Goal: Task Accomplishment & Management: Complete application form

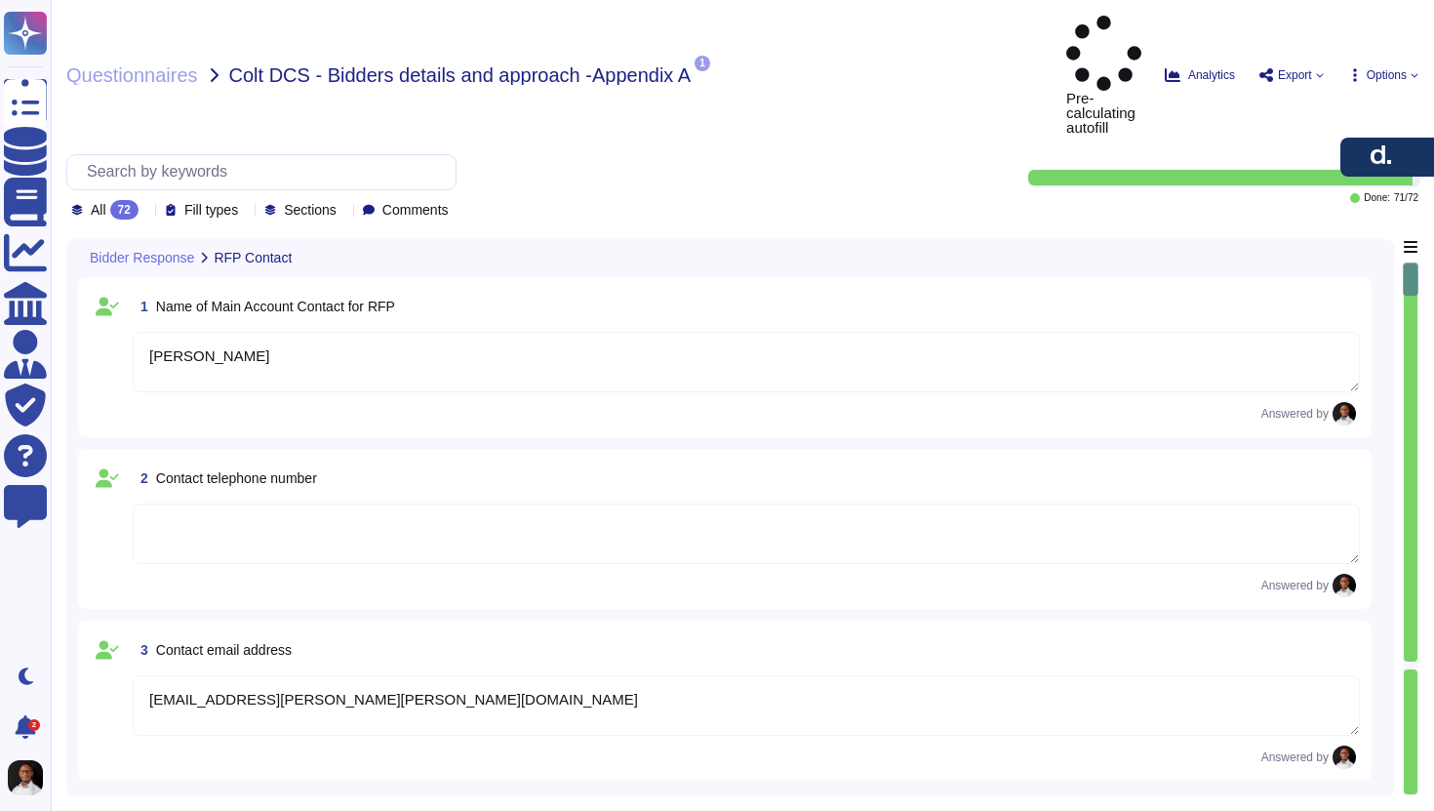
type textarea "[PERSON_NAME]"
type textarea "[EMAIL_ADDRESS][PERSON_NAME][PERSON_NAME][DOMAIN_NAME]"
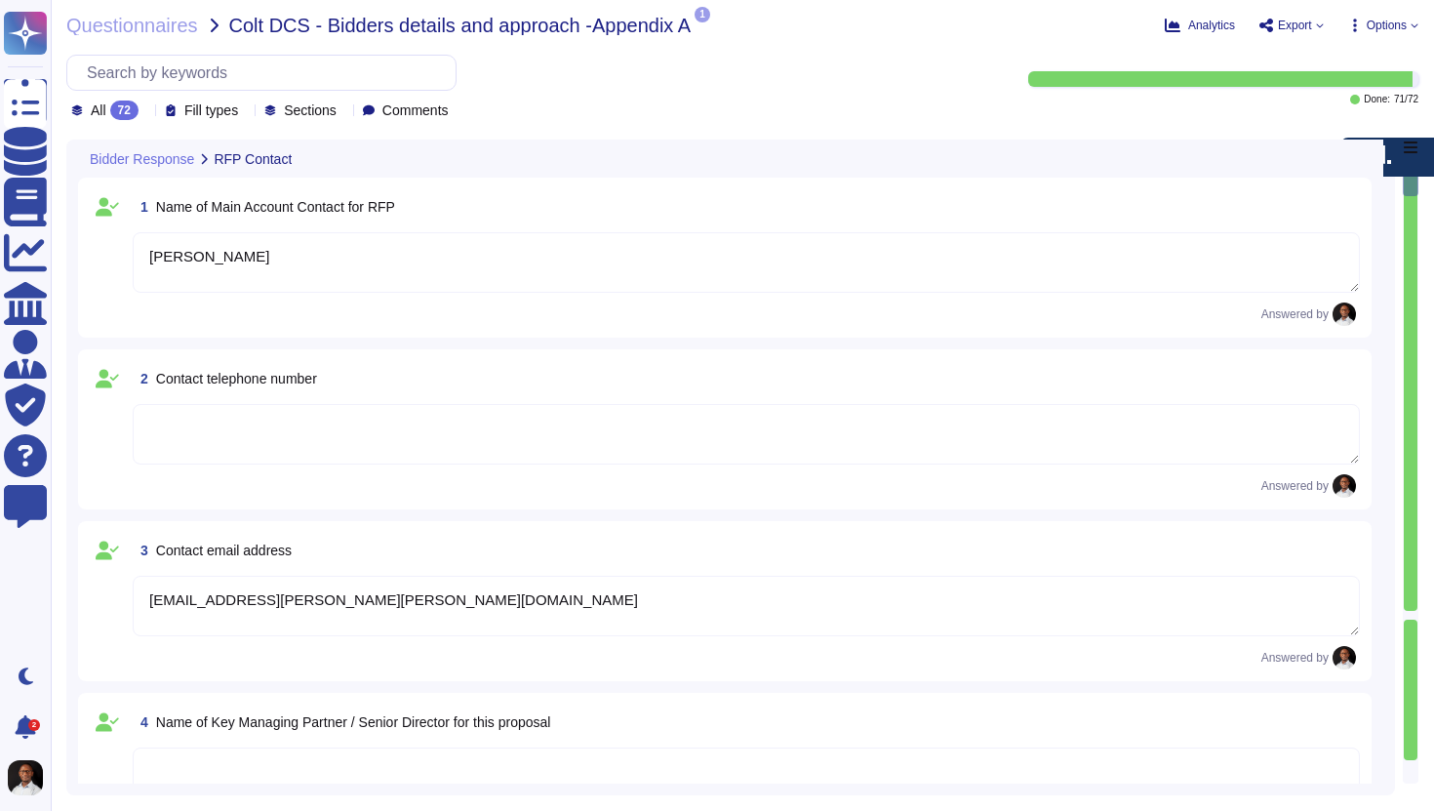
type textarea "[PERSON_NAME], Inc."
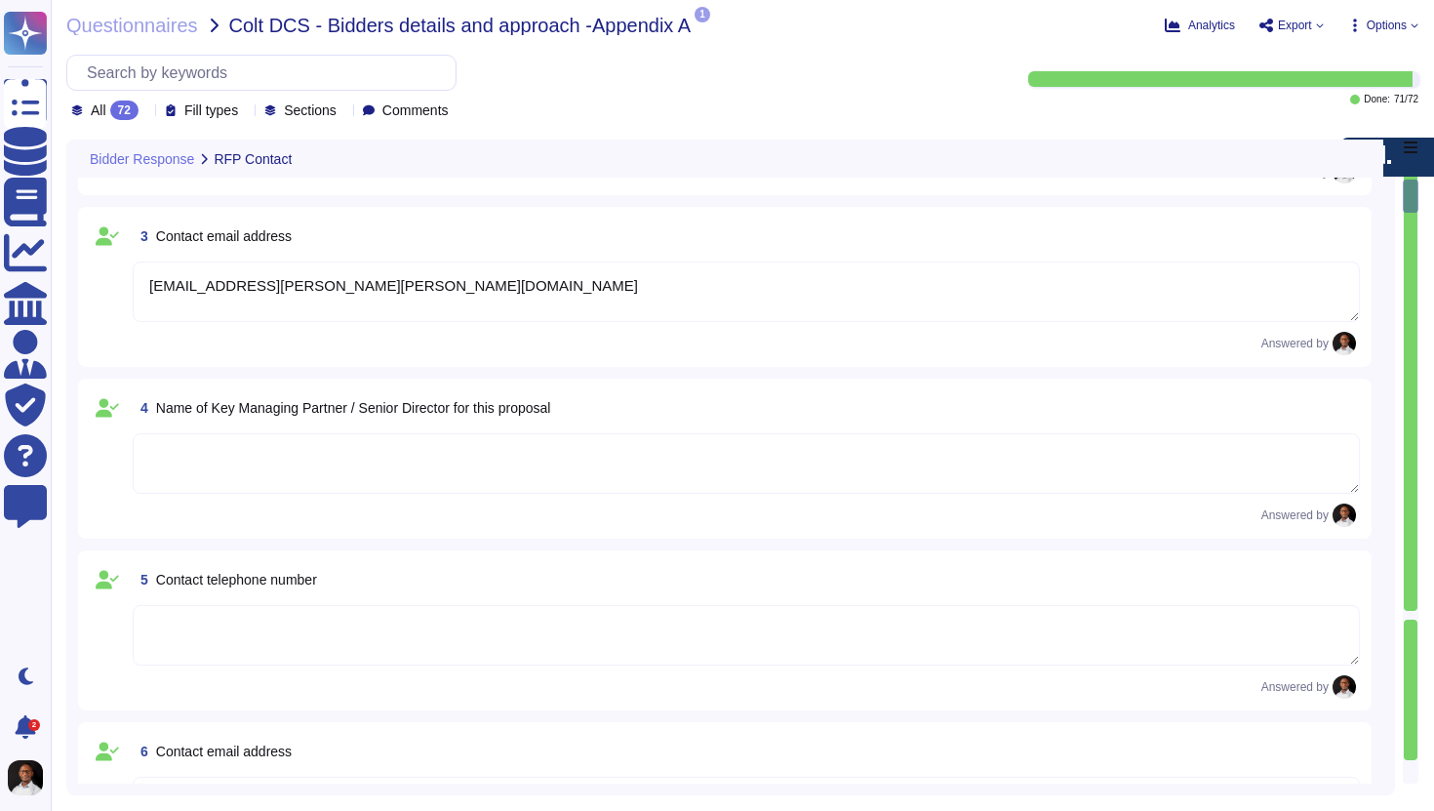
type textarea "[PERSON_NAME], Inc."
type textarea "The company registration number is [US_EMPLOYER_IDENTIFICATION_NUMBER]."
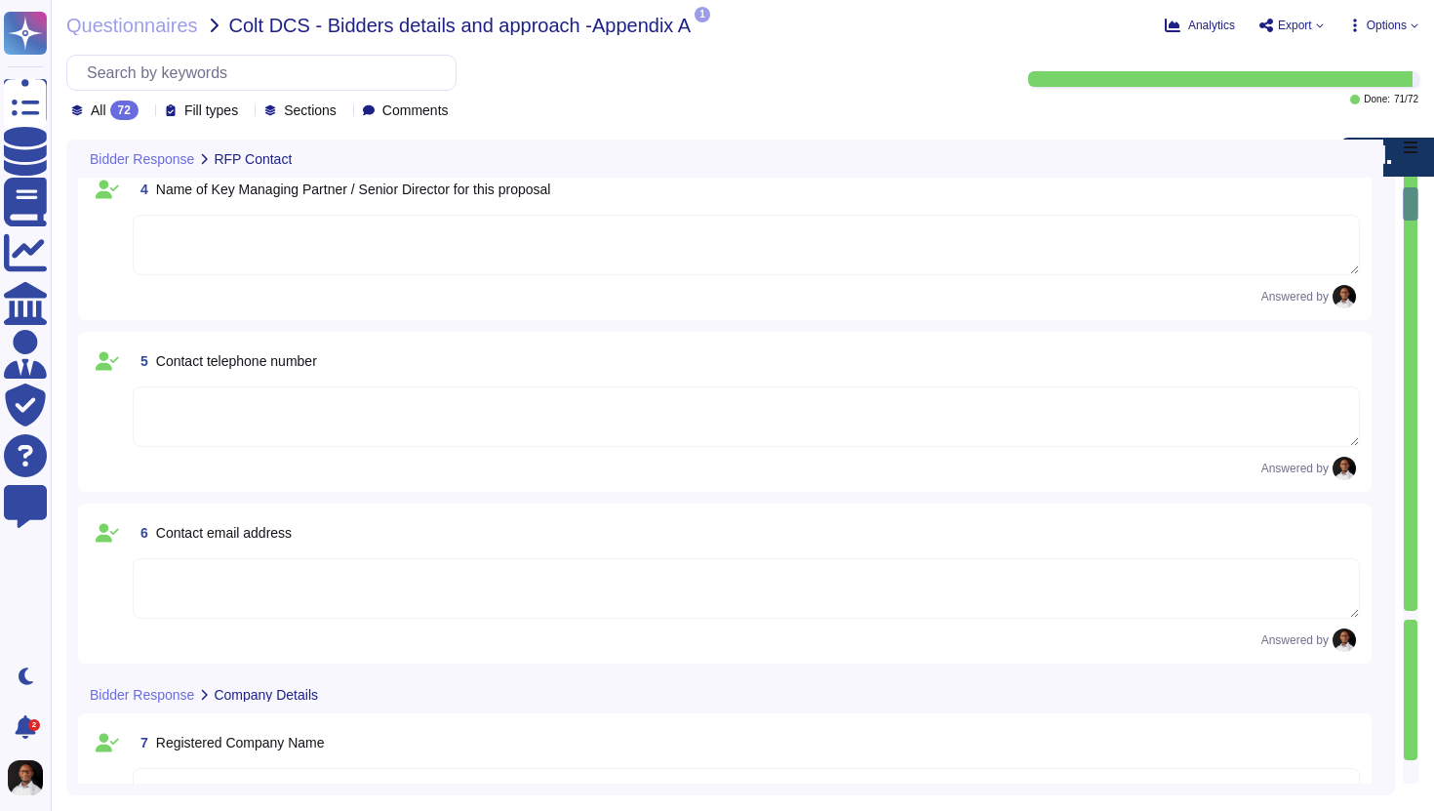
type textarea "Full Company Name: [PERSON_NAME], Inc. Address: [STREET_ADDRESS]"
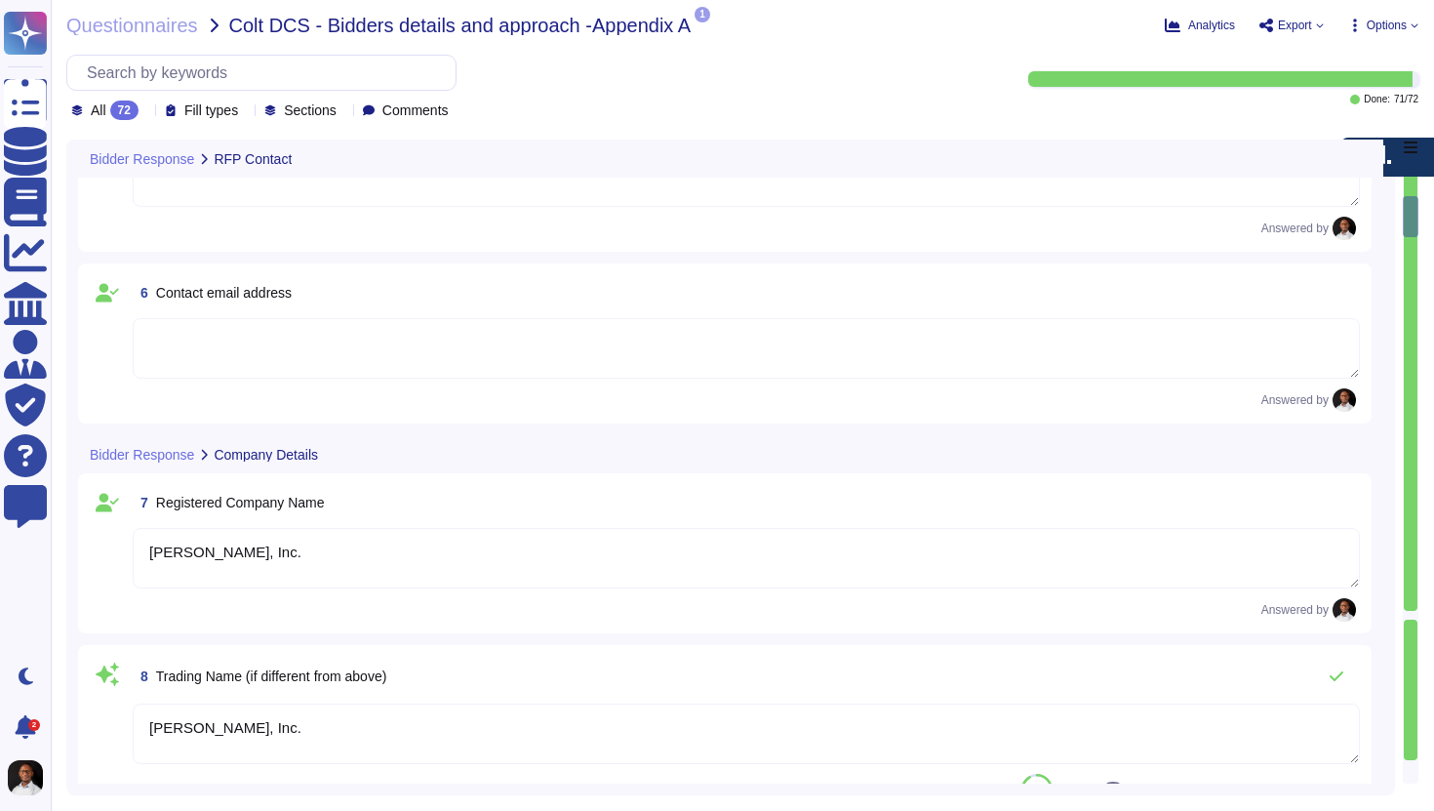
scroll to position [821, 0]
type textarea "[PERSON_NAME] does not have a VAT ID as it is a US entity. The Tax Identificati…"
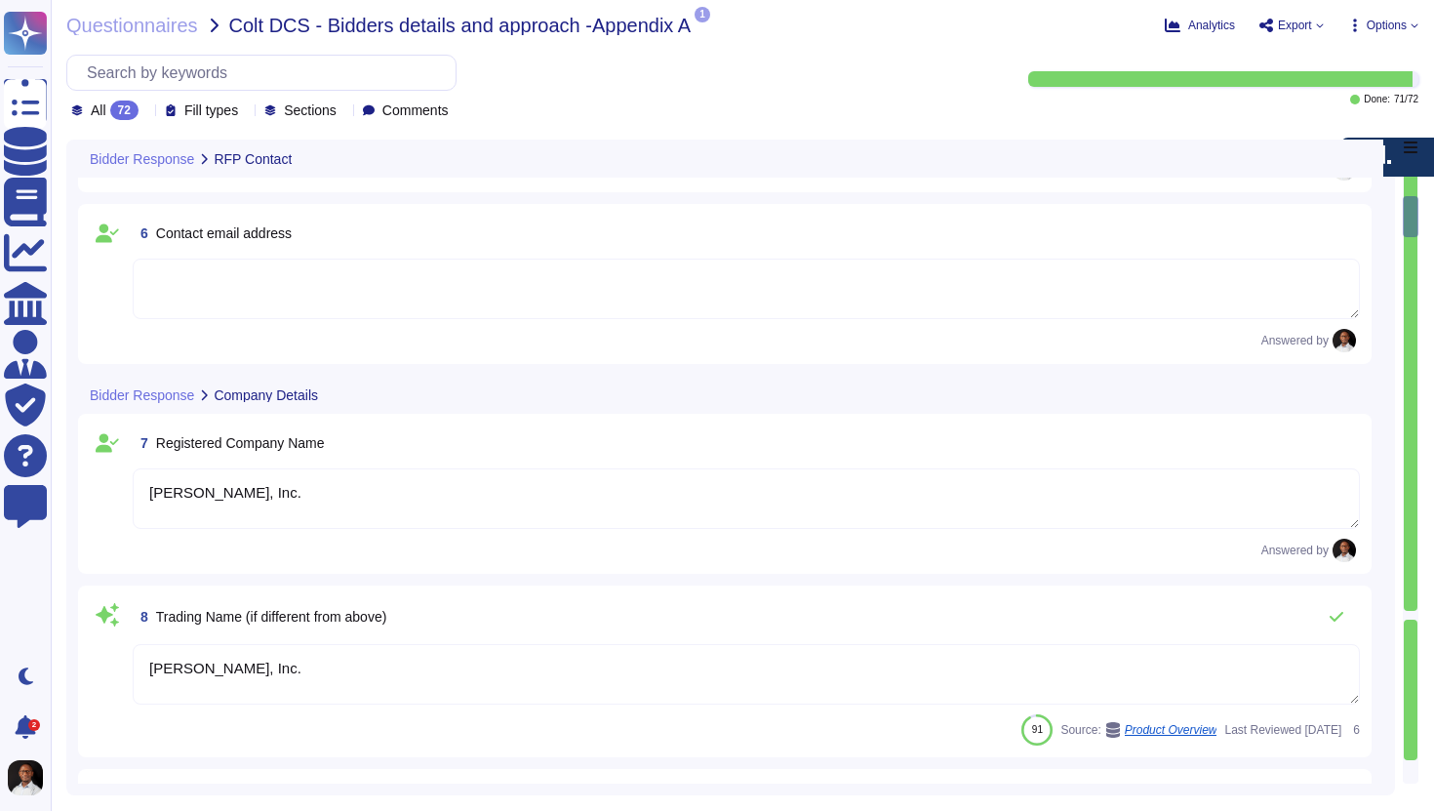
click at [1409, 617] on div at bounding box center [1411, 615] width 14 height 8
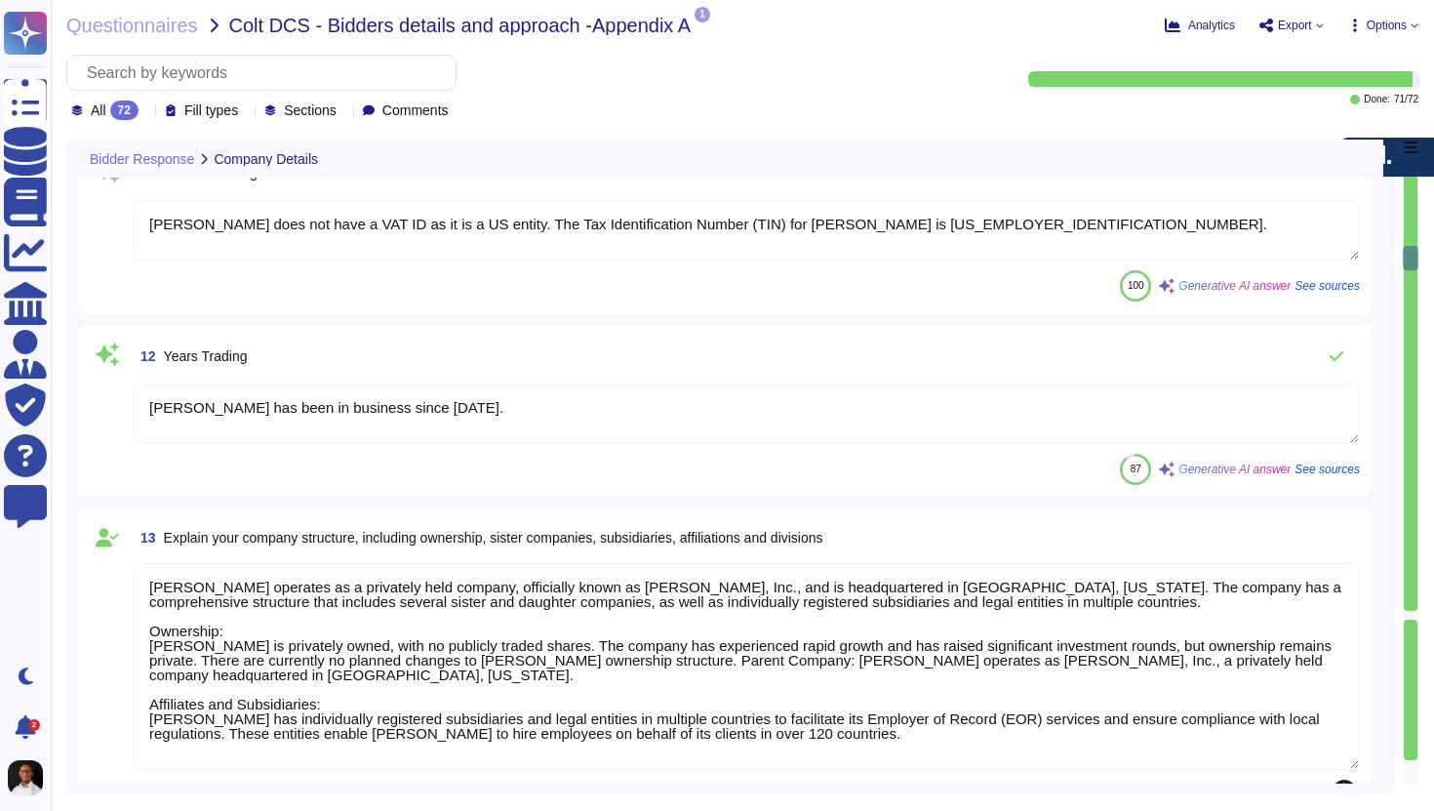
type textarea "[PERSON_NAME] operates as a privately held company, officially known as [PERSON…"
type textarea "[PERSON_NAME] employs 7000+ people globally."
type textarea "[PERSON_NAME] has three office locations globally: 1. [US_STATE], [GEOGRAPHIC_D…"
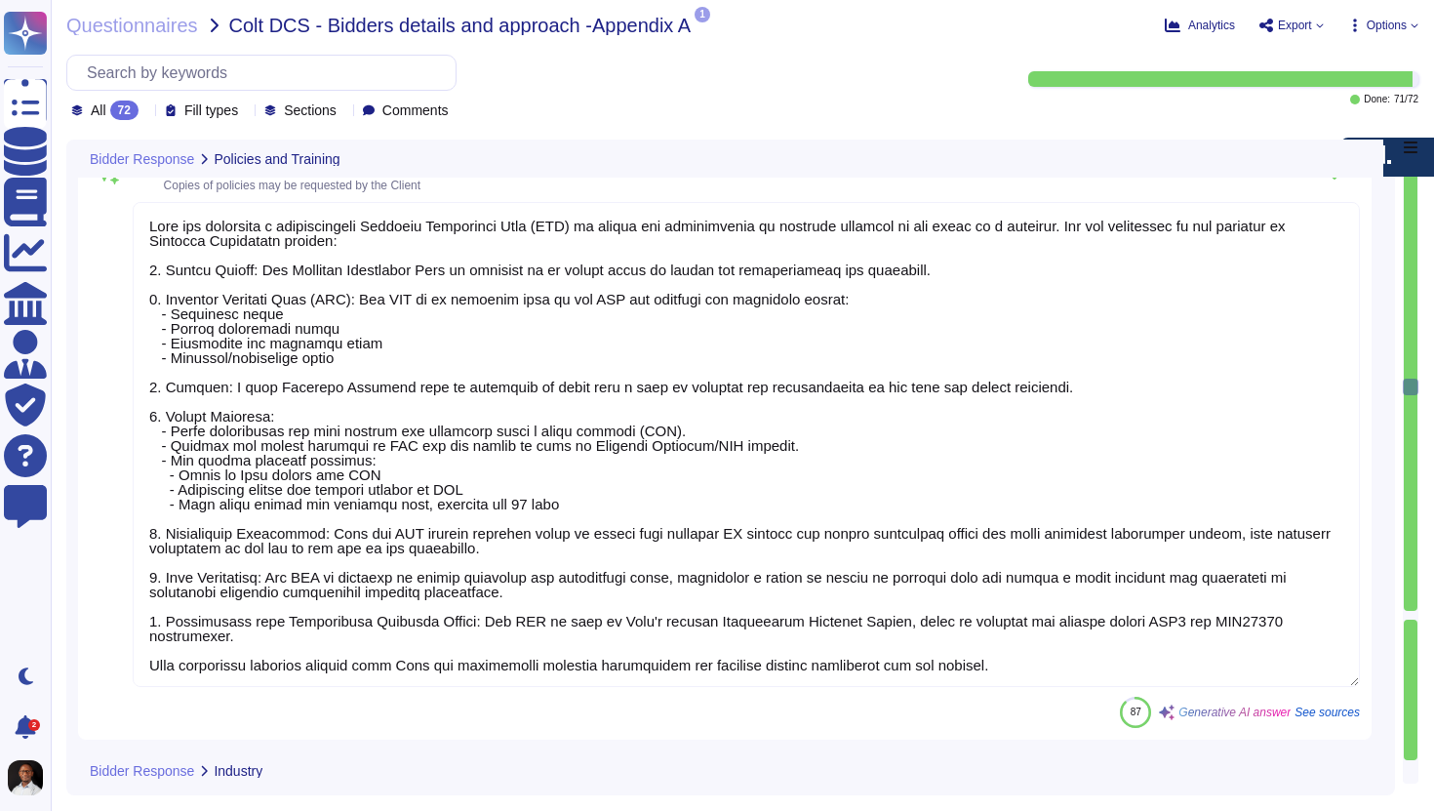
type textarea "[PERSON_NAME] is a leading global payroll and compliance provider founded in [D…"
type textarea "[PERSON_NAME] customer portfolio mix (+35,000 clients), based on the context pr…"
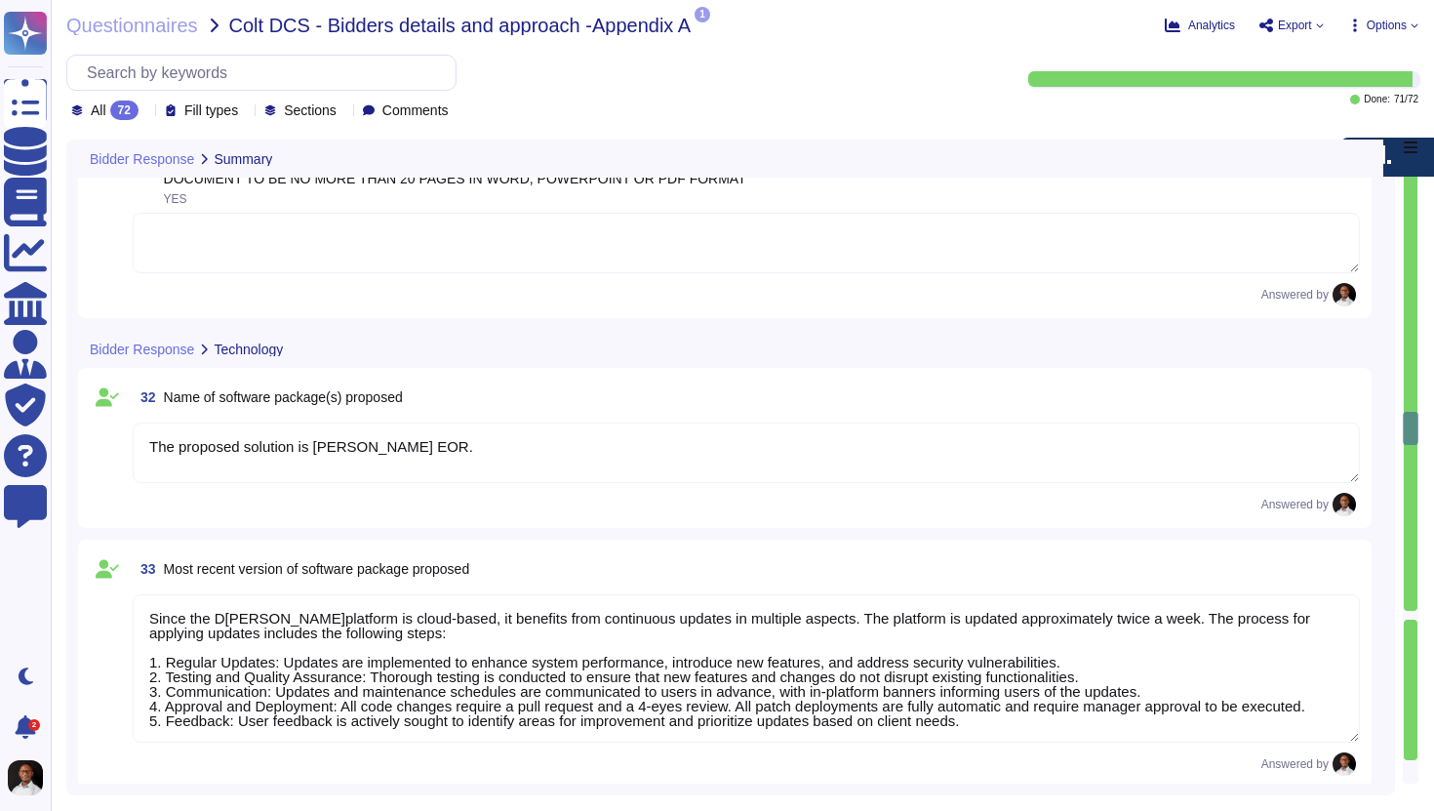
type textarea "The proposed solution is [PERSON_NAME] EOR."
type textarea "Since the D[PERSON_NAME]platform is cloud-based, it benefits from continuous up…"
type textarea "[PERSON_NAME] platform is built on a modern, flexible architecture that allows …"
type textarea "[PERSON_NAME] primarily offers its services as Software as a Service (SaaS) and…"
type textarea "[PERSON_NAME] proposed deployment option is a Software as a Service (SaaS) mode…"
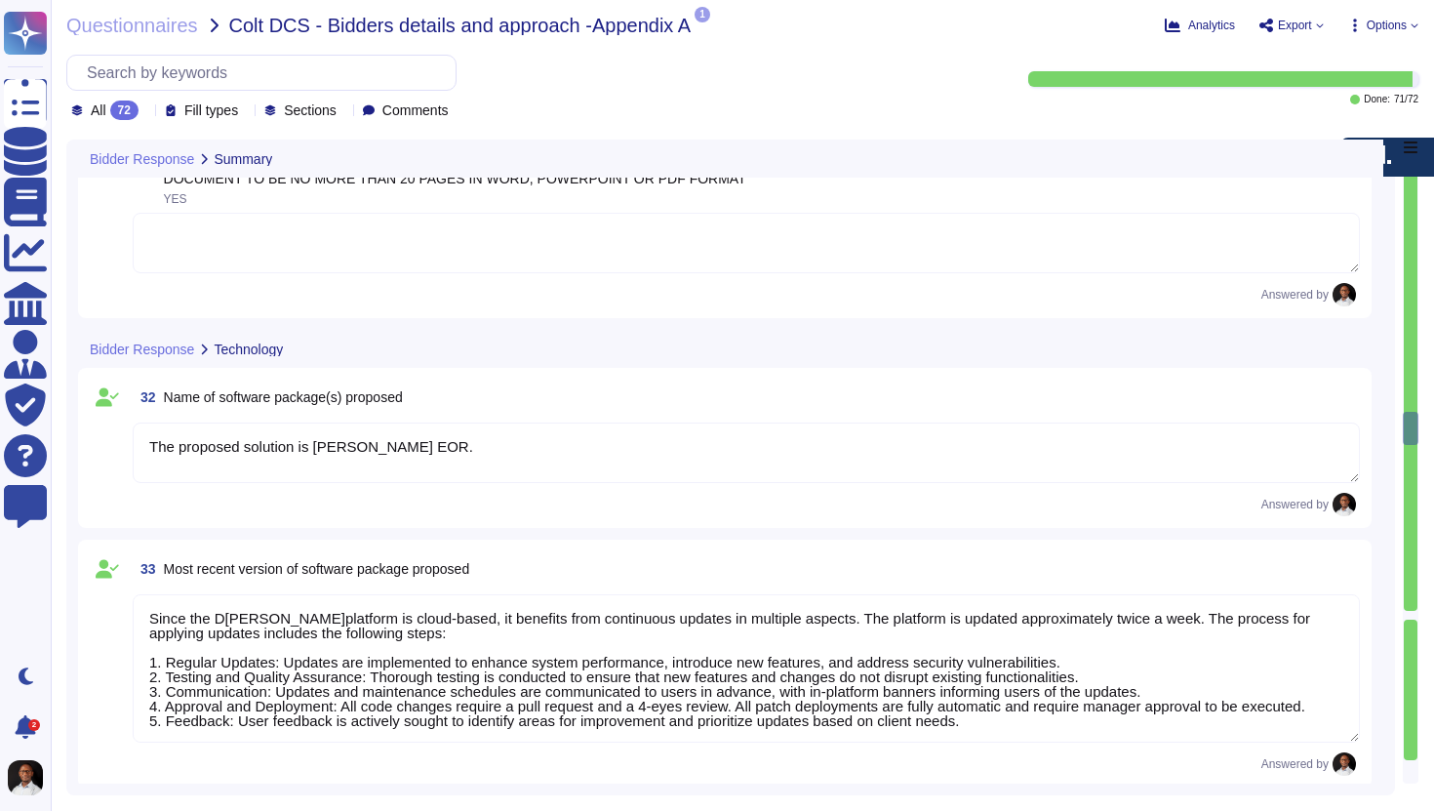
type textarea "There is no limit as such for the number of users on our platform, as it is des…"
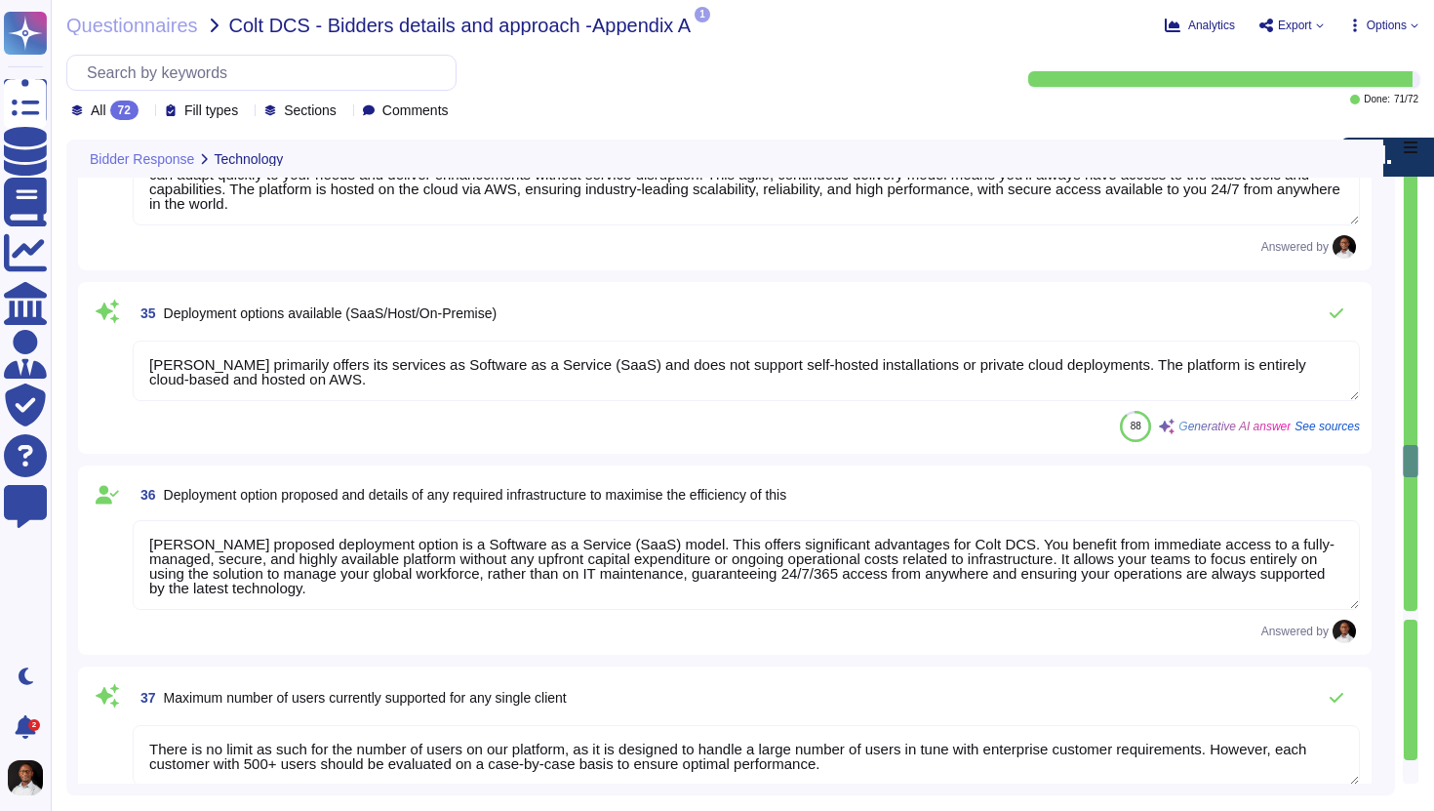
type textarea "[PERSON_NAME] policy for ongoing maintenance of the solution includes several k…"
type textarea "[PERSON_NAME] releases updates and new features approximately twice a week, typ…"
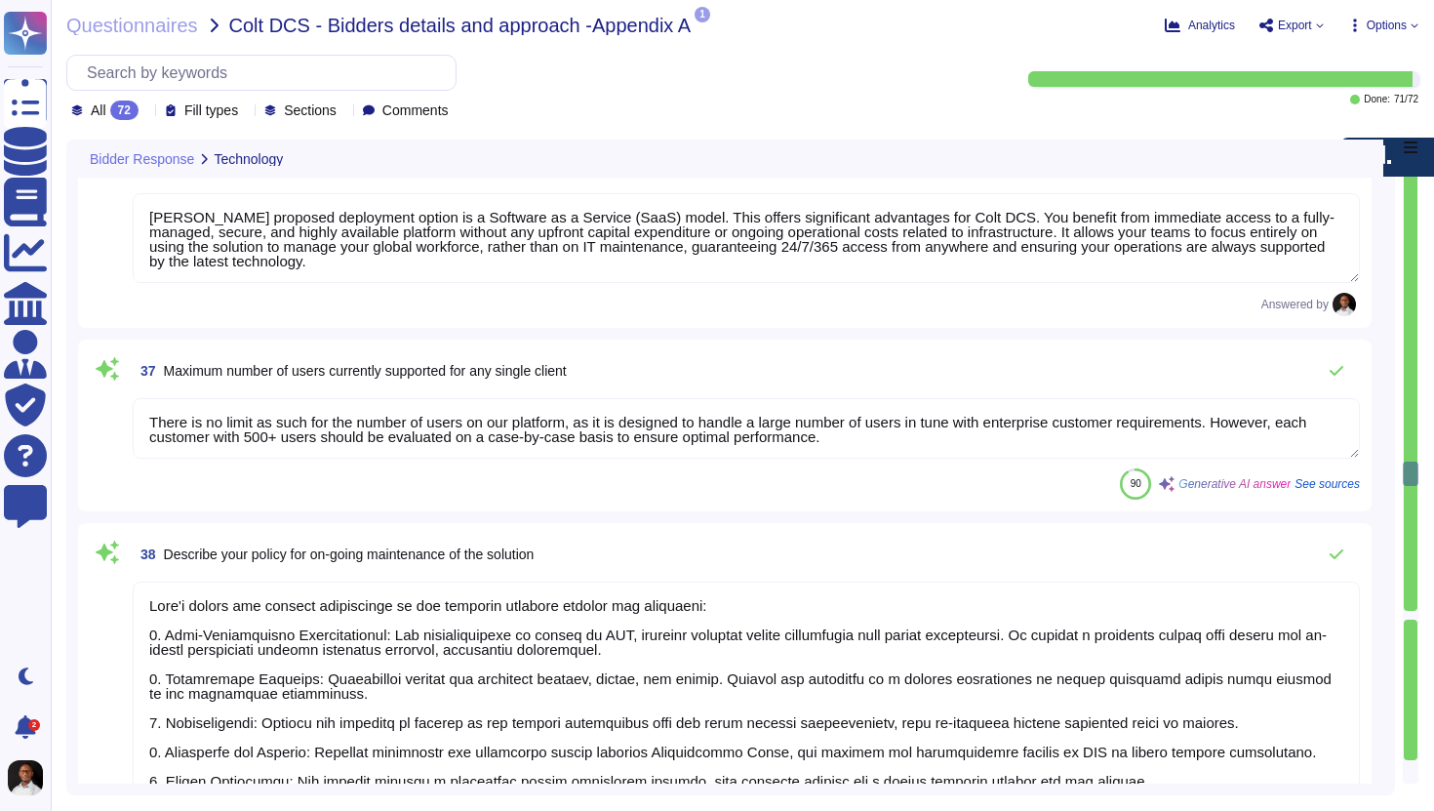
type textarea "[PERSON_NAME] employs a centrally managed configuration management system that …"
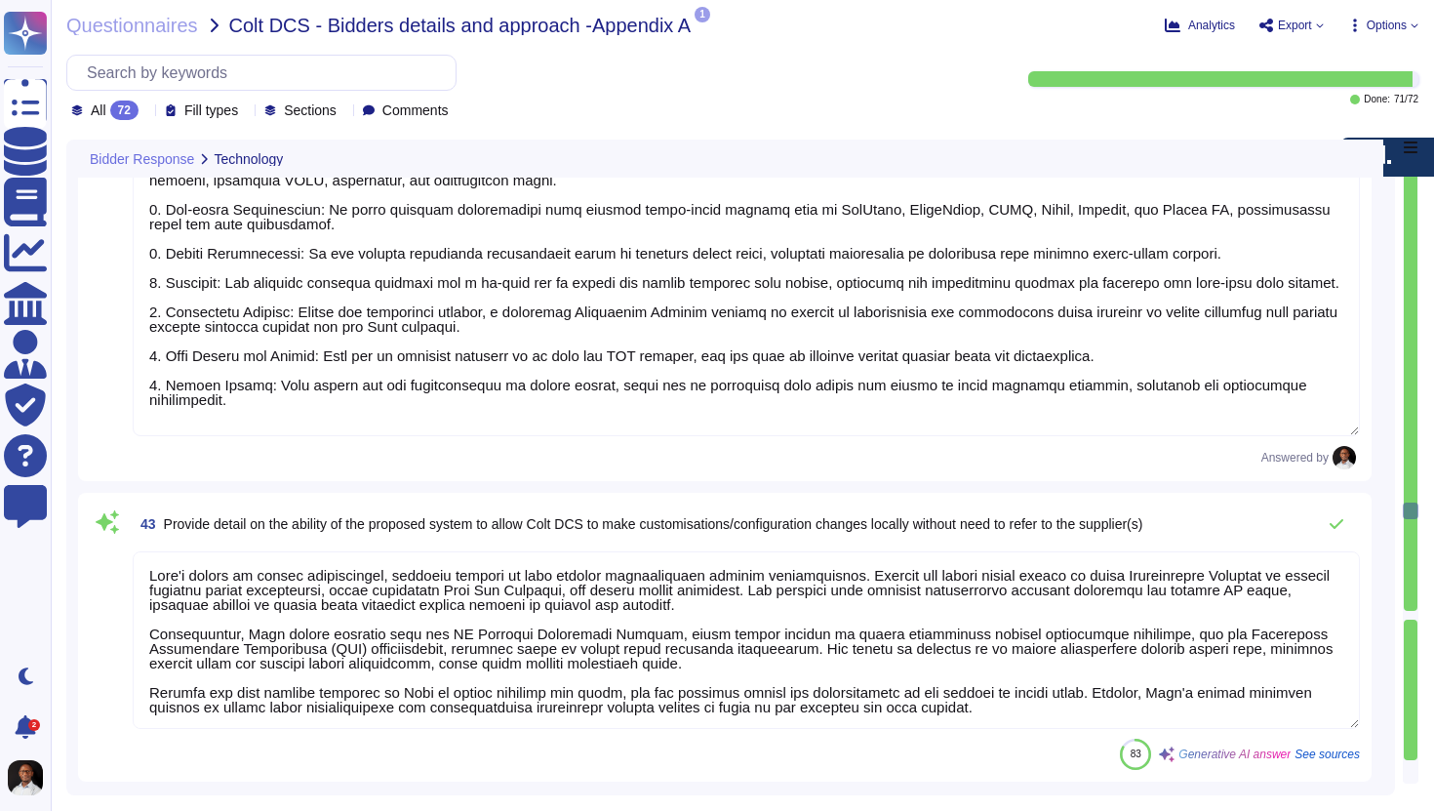
type textarea "[PERSON_NAME] employs a structured approach to environment management, which in…"
type textarea "[PERSON_NAME] manages integrations to and from third-party software through a v…"
type textarea "[PERSON_NAME] system is highly customizable, allowing clients to make various c…"
type textarea "[PERSON_NAME] does not offer traditional software licensing models like named o…"
type textarea "Please refer to our response to the previous question."
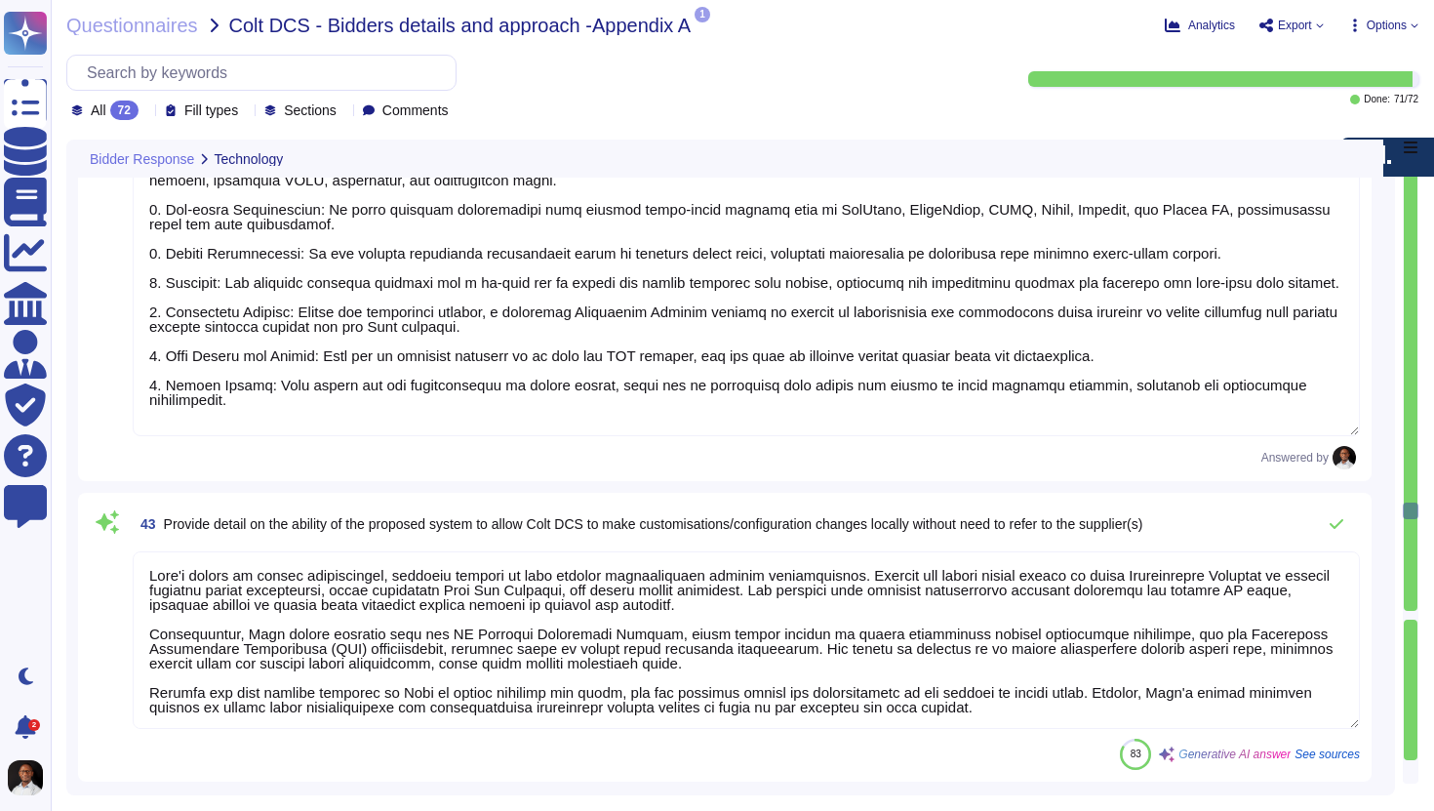
type textarea "[PERSON_NAME] does not offer traditional software licensing models like named o…"
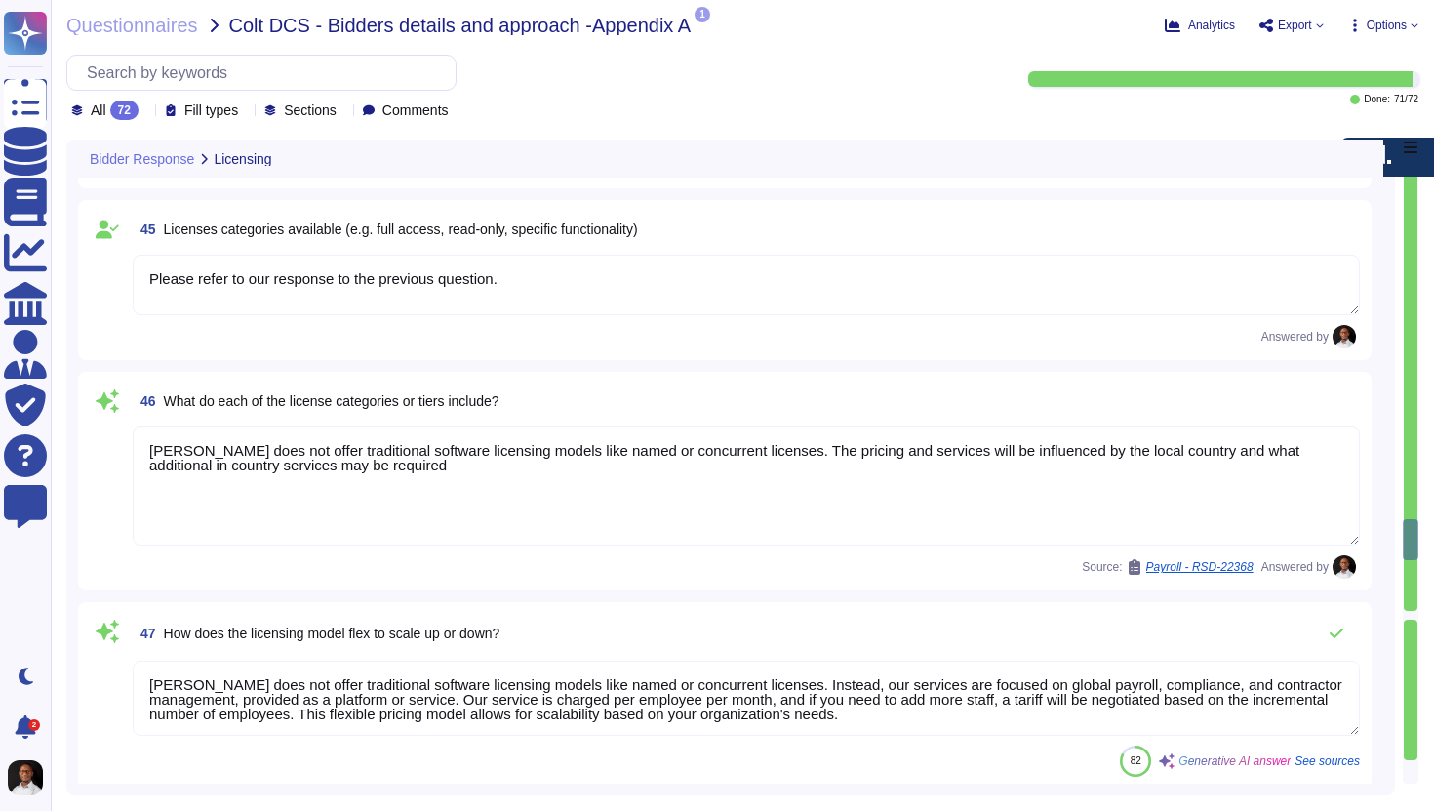
type textarea "[PERSON_NAME] does not offer traditional software licensing models like named o…"
type textarea "No legal requirement for a notice period, but typically ranges from 1 to 3 mont…"
type textarea "[PERSON_NAME] does not offer traditional software licensing models like named o…"
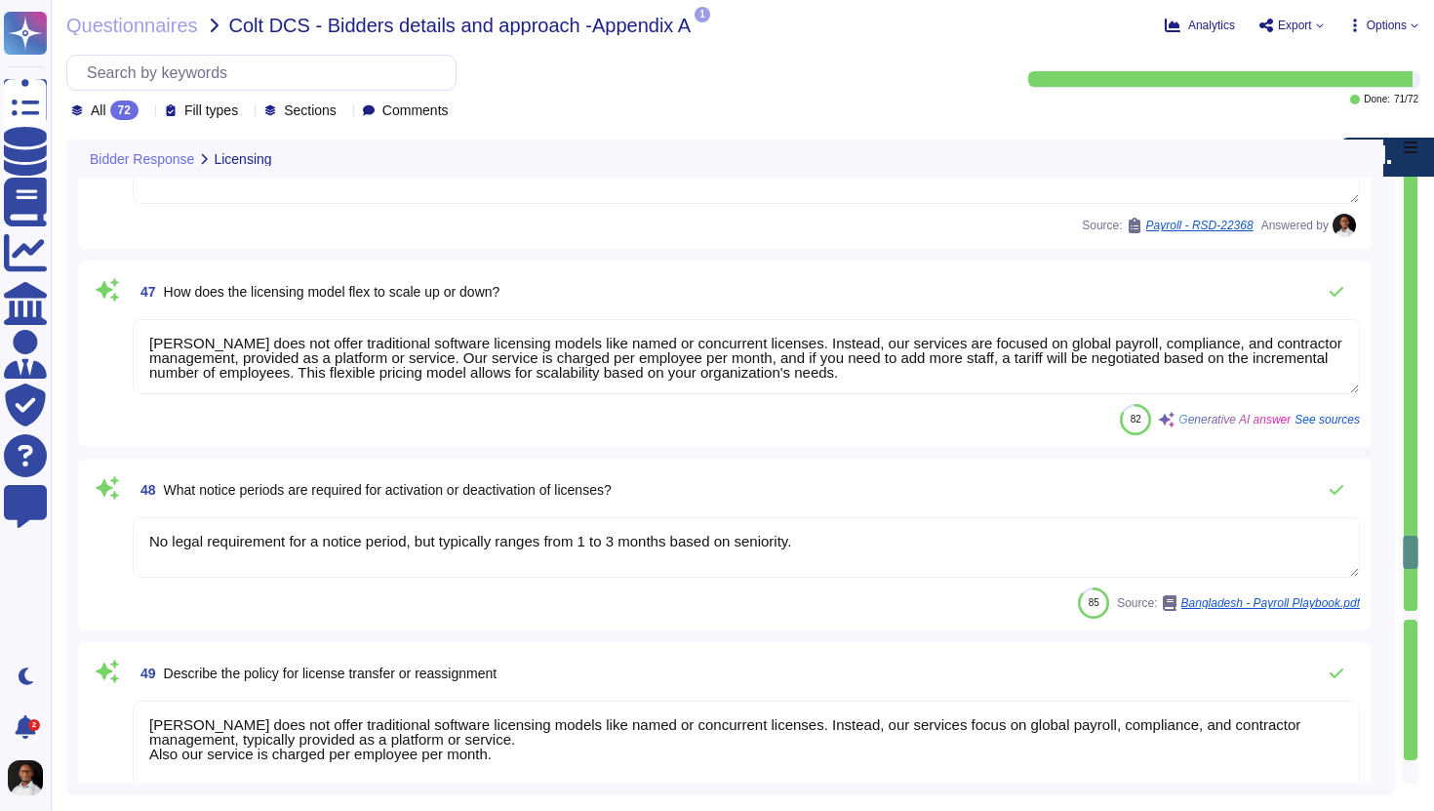
type textarea "Implementation Timeline: 1. Sales Handover to Implementation Manager (Week 1) -…"
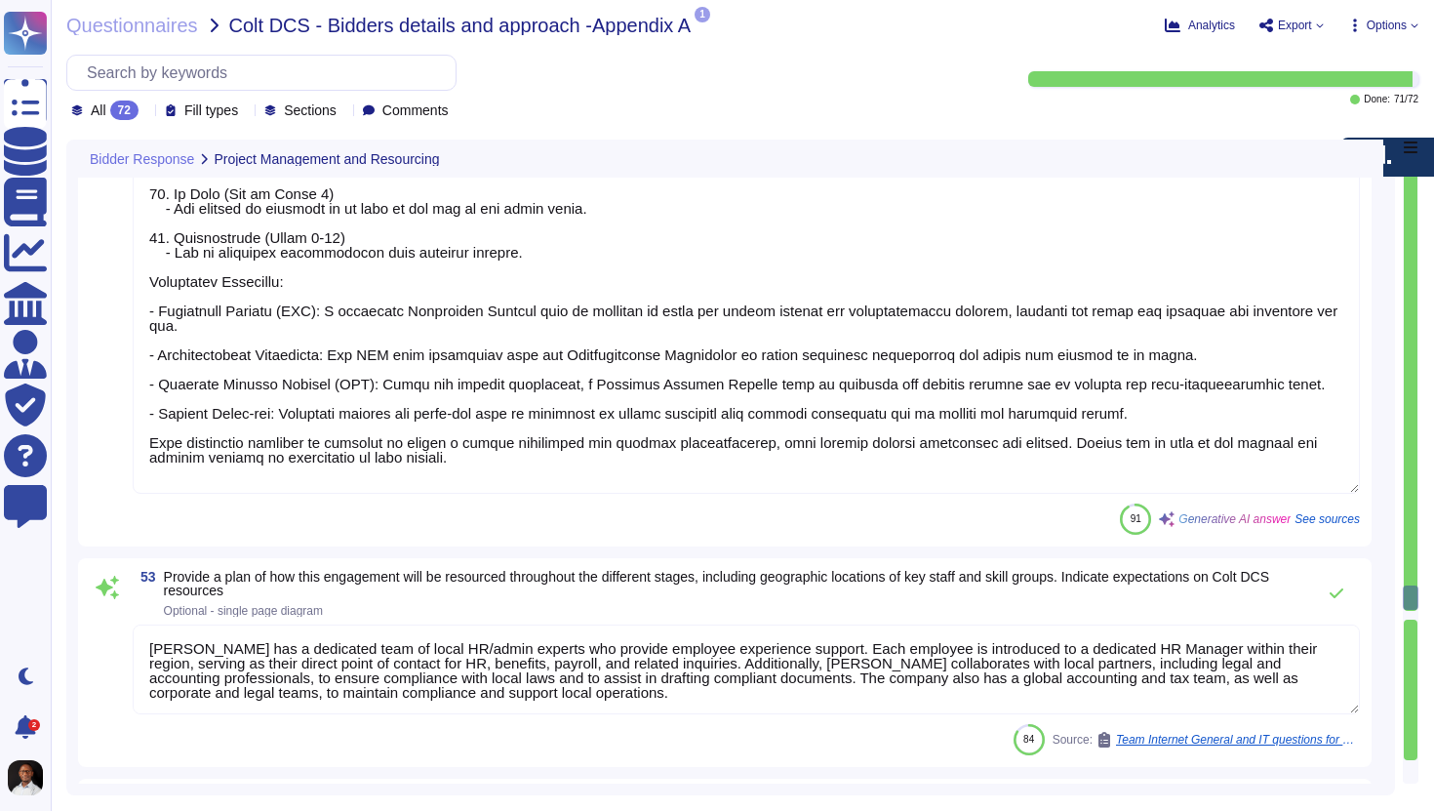
type textarea "[PERSON_NAME] has a dedicated team of local HR/admin experts who provide employ…"
type textarea "Lore ipsu dol sit ametconsectetu adi eli seddoeiusm te incididu ut laboree dolo…"
type textarea "Yes, a specific account manager will be allocated to Colt DCS."
type textarea "To evaluate the ROI of the proposed solution for Colt DCS, we will implement a …"
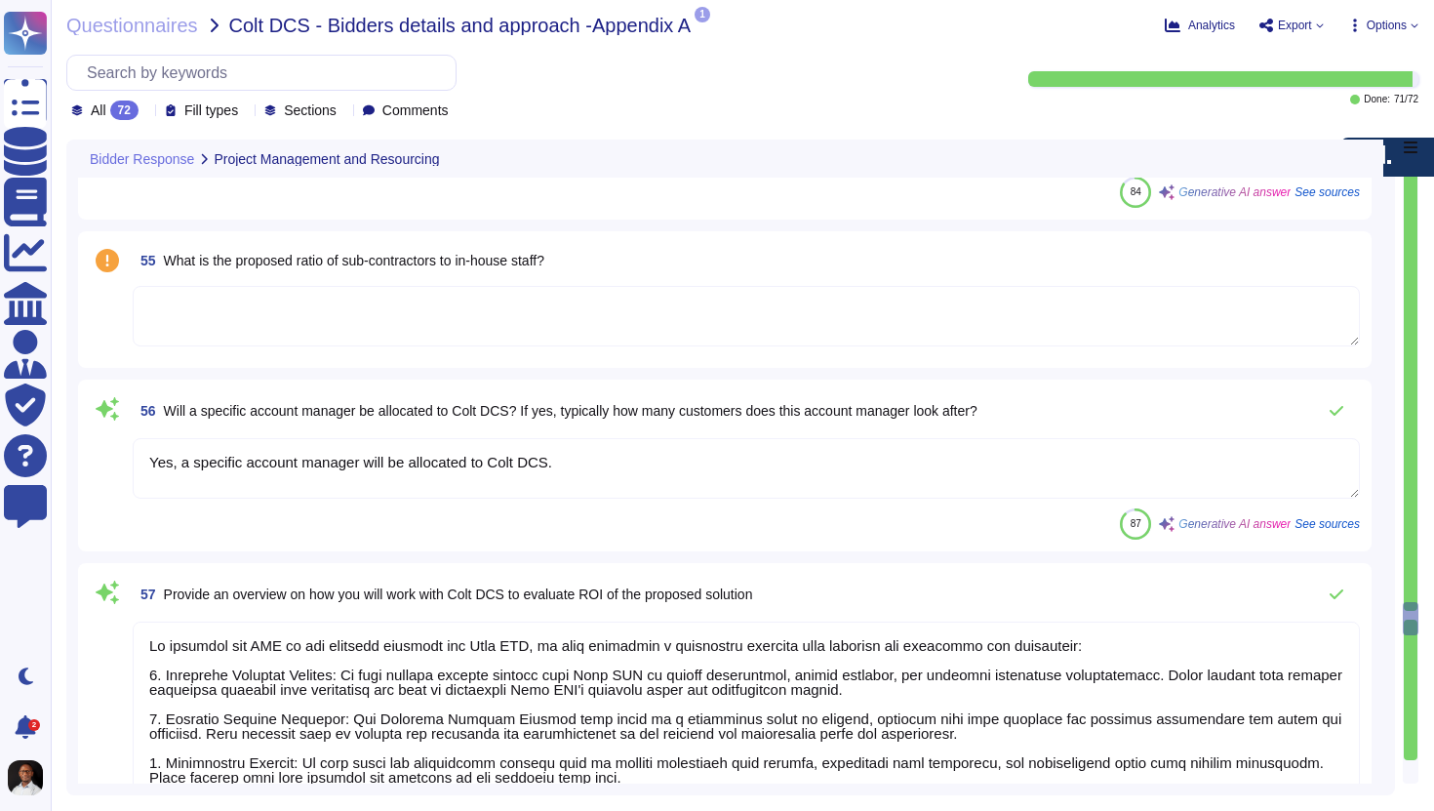
type textarea "Lore’i dolorsit am cons adipiscin el seddoeiusm tem incididuntutl, etdolore mag…"
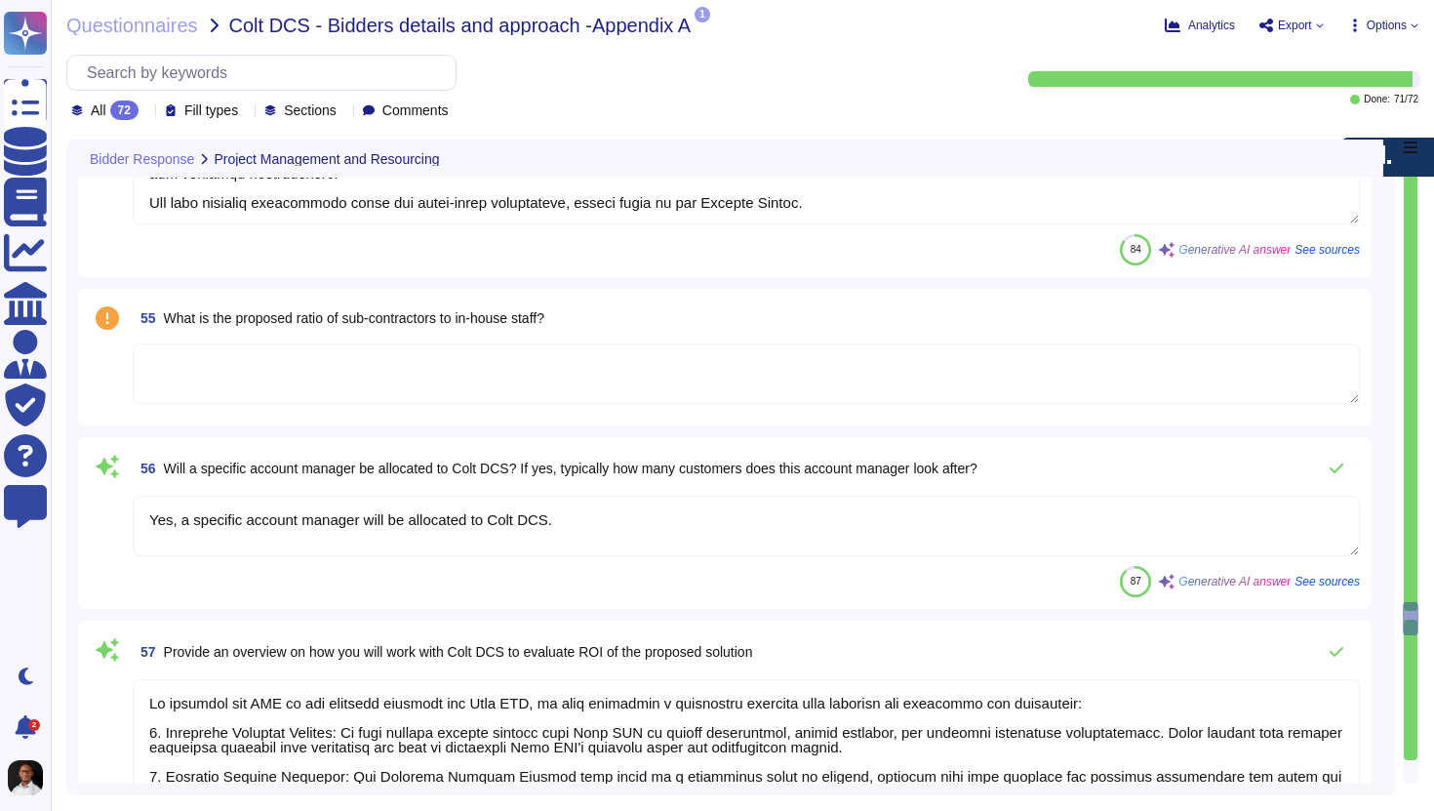
scroll to position [14544, 0]
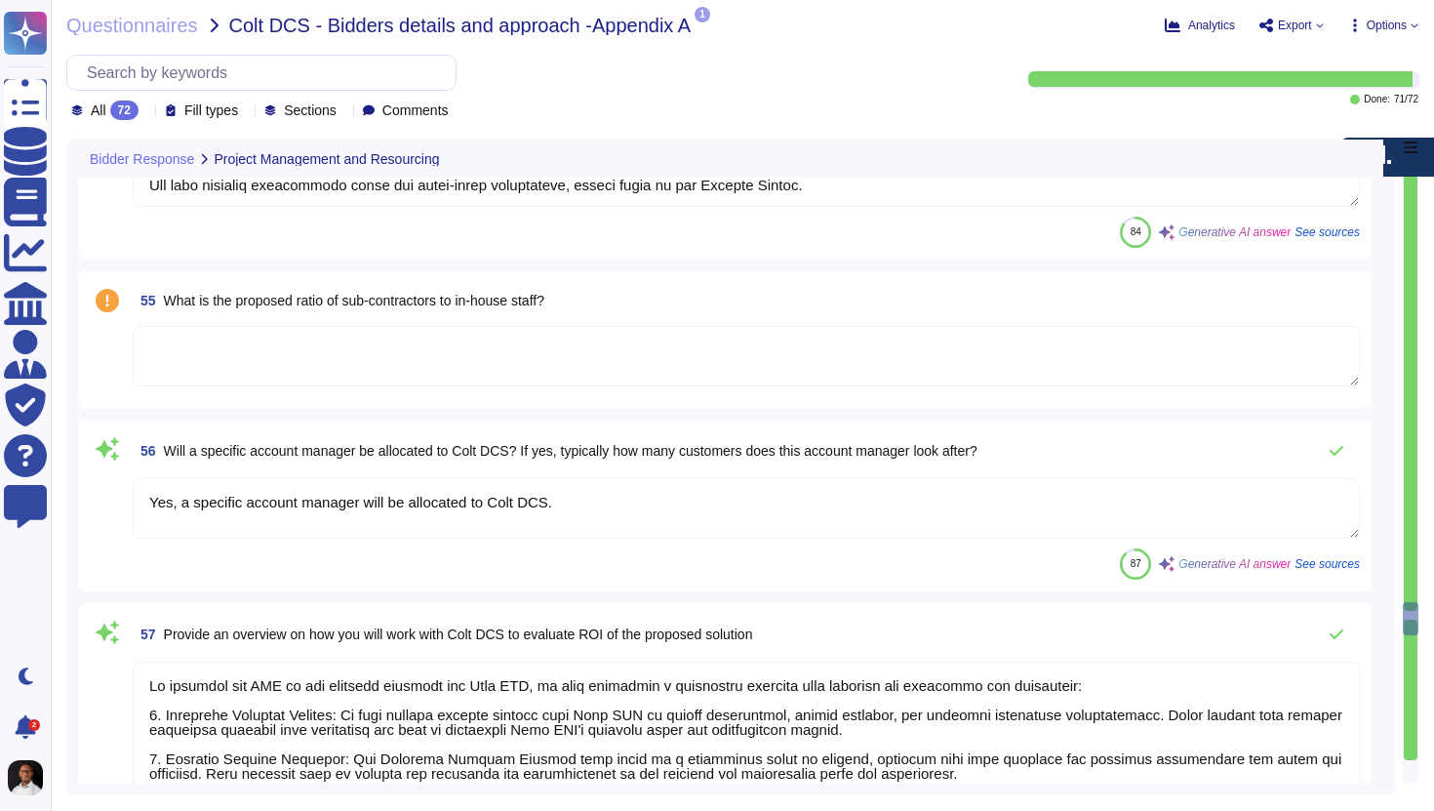
click at [507, 338] on textarea at bounding box center [747, 356] width 1228 height 60
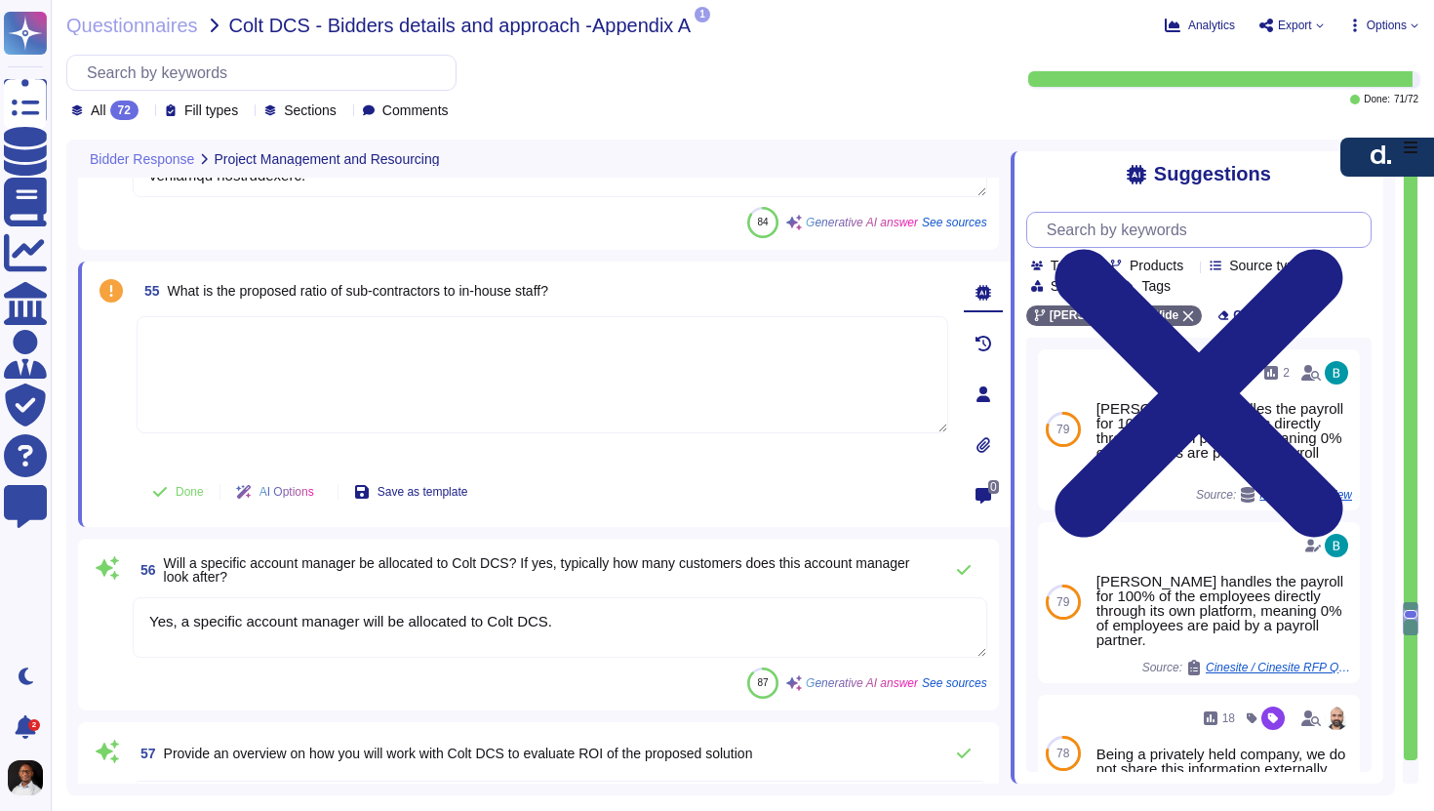
click at [1184, 219] on input "text" at bounding box center [1204, 230] width 334 height 34
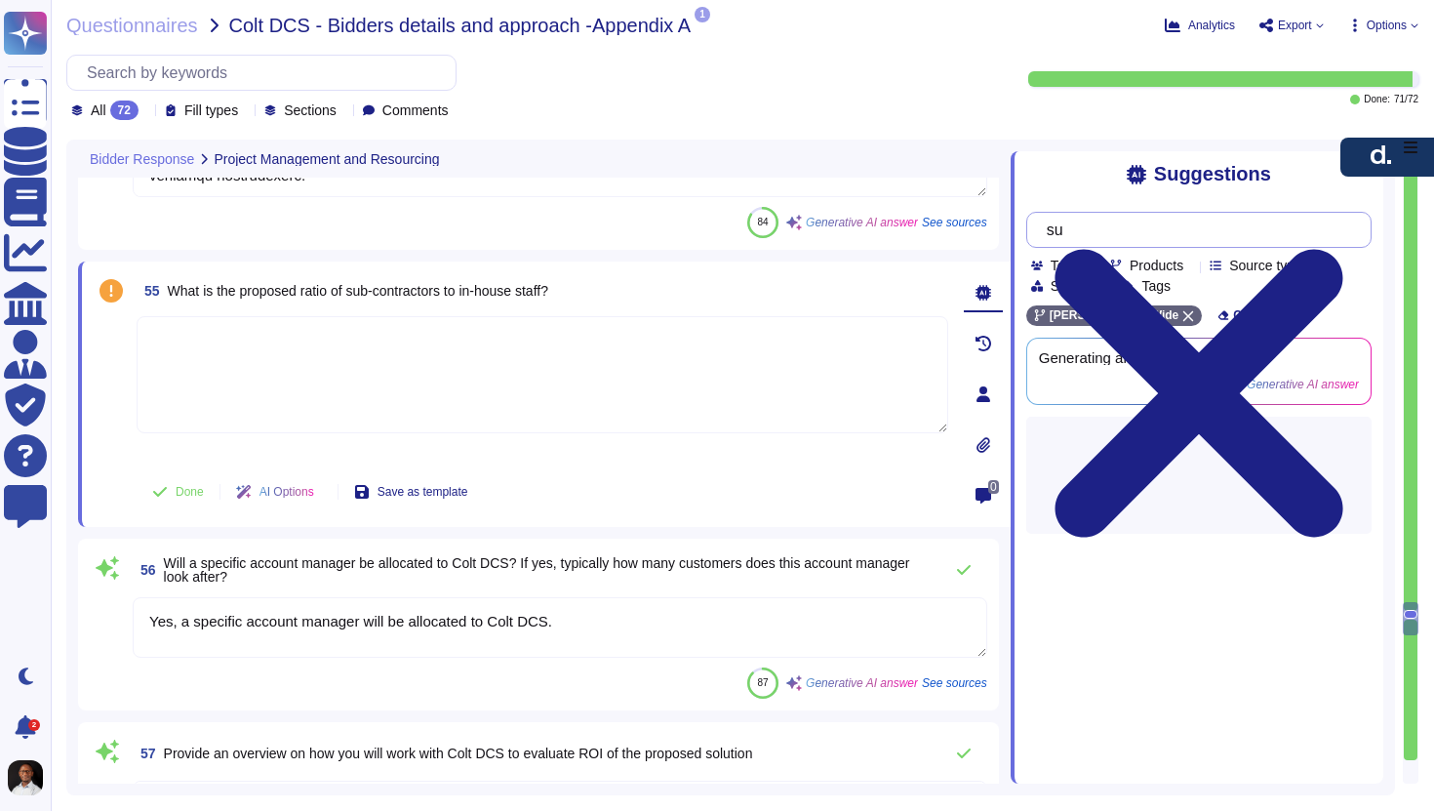
type input "s"
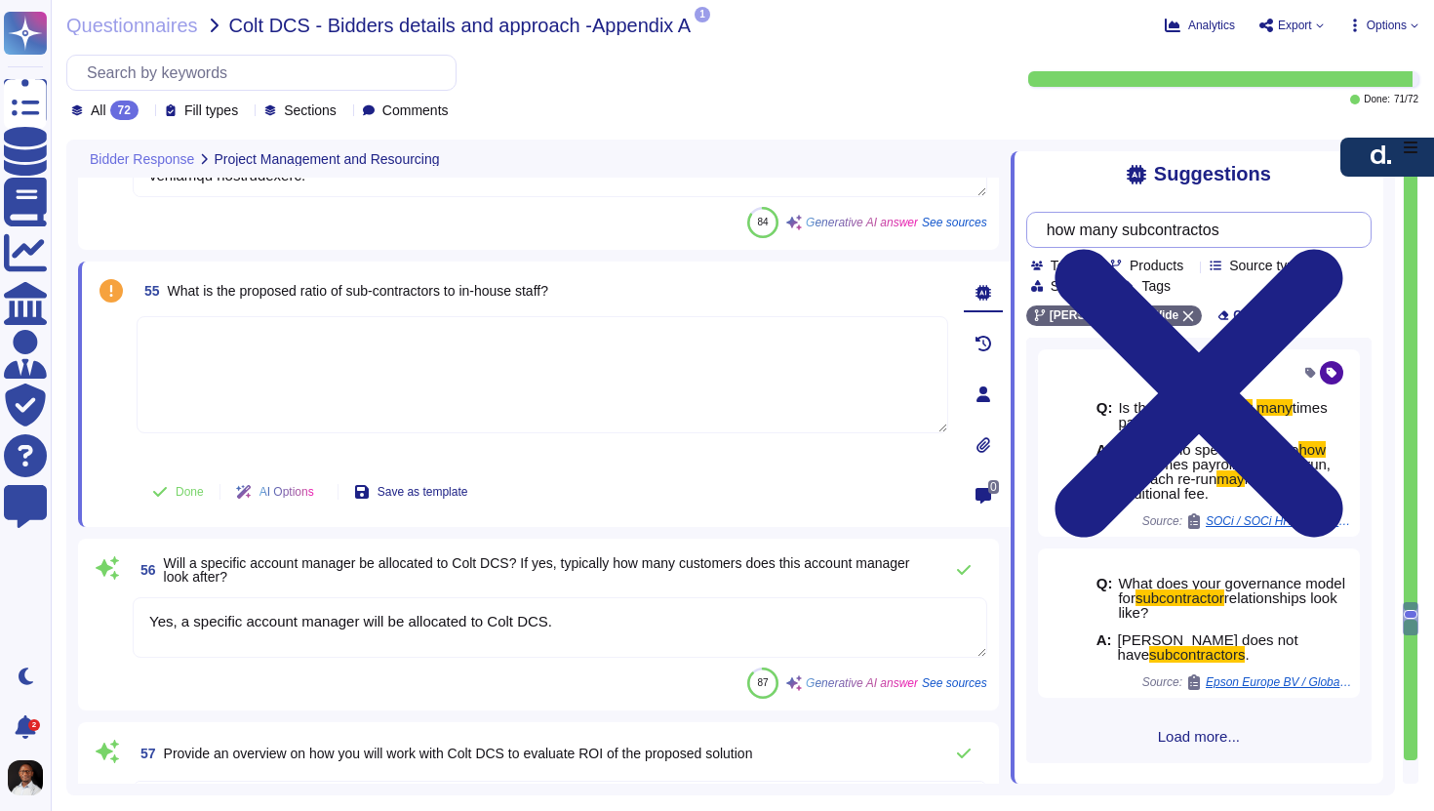
scroll to position [0, 0]
type input "how many subcontractos"
click at [1210, 731] on span "Load more..." at bounding box center [1199, 736] width 345 height 15
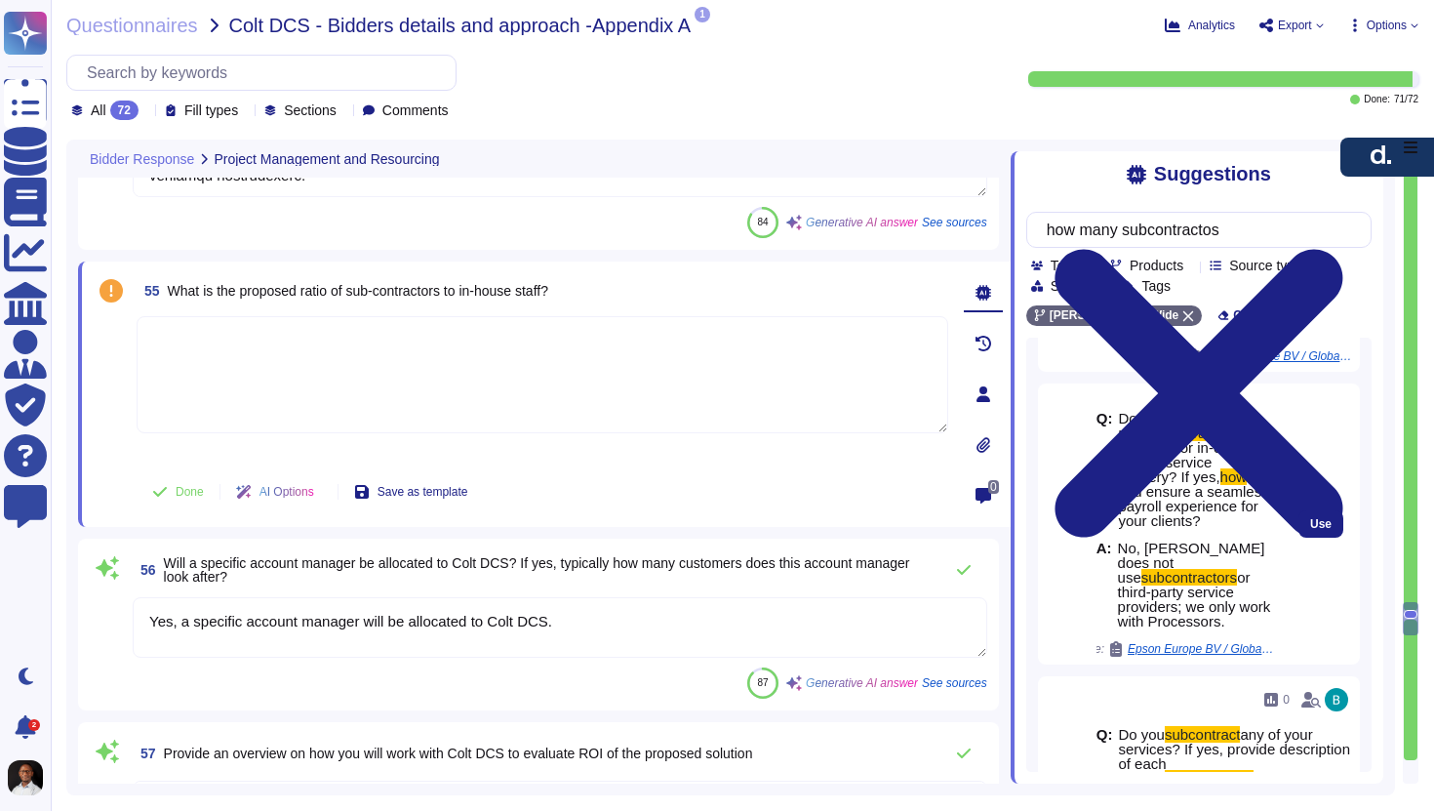
scroll to position [329, 0]
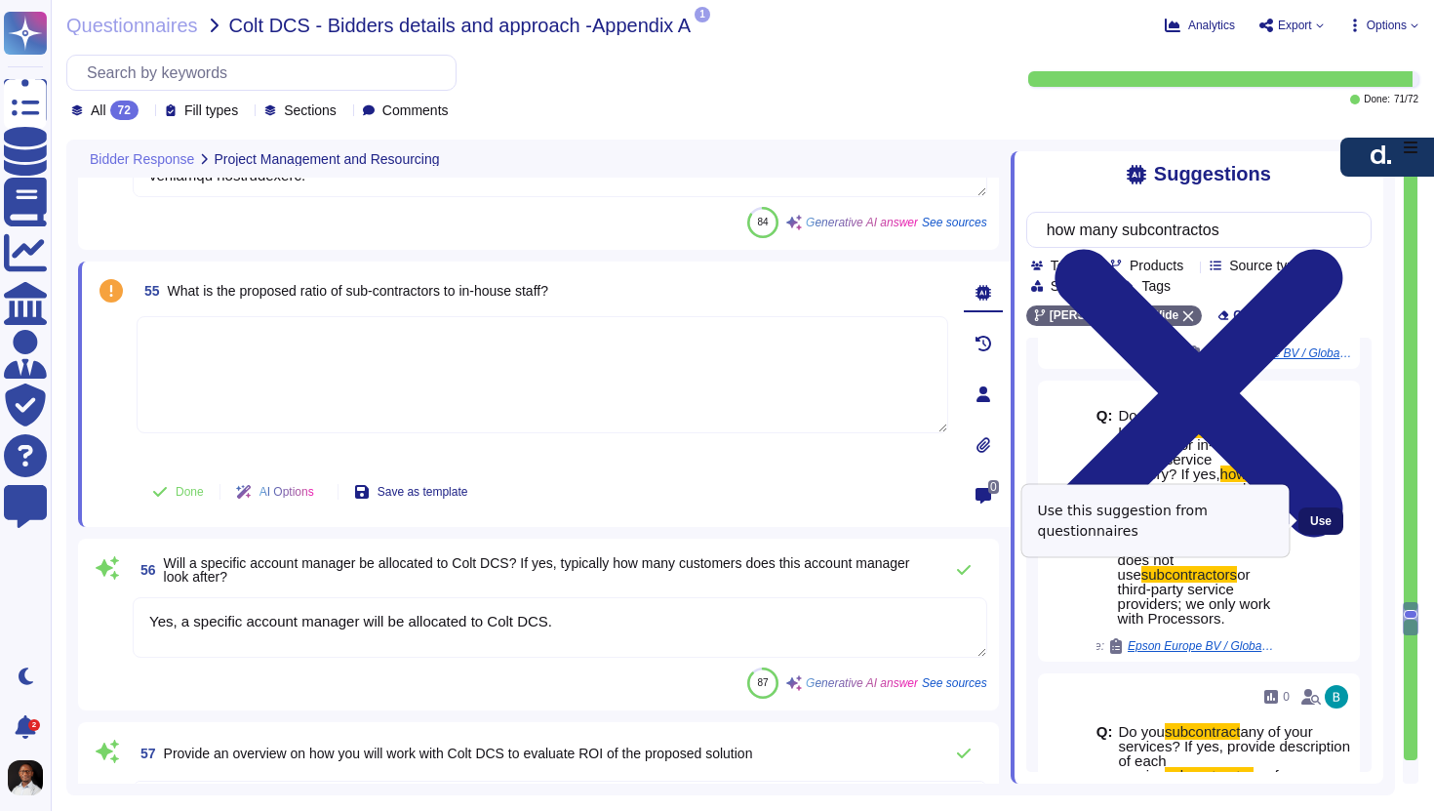
click at [1316, 521] on span "Use" at bounding box center [1320, 521] width 21 height 12
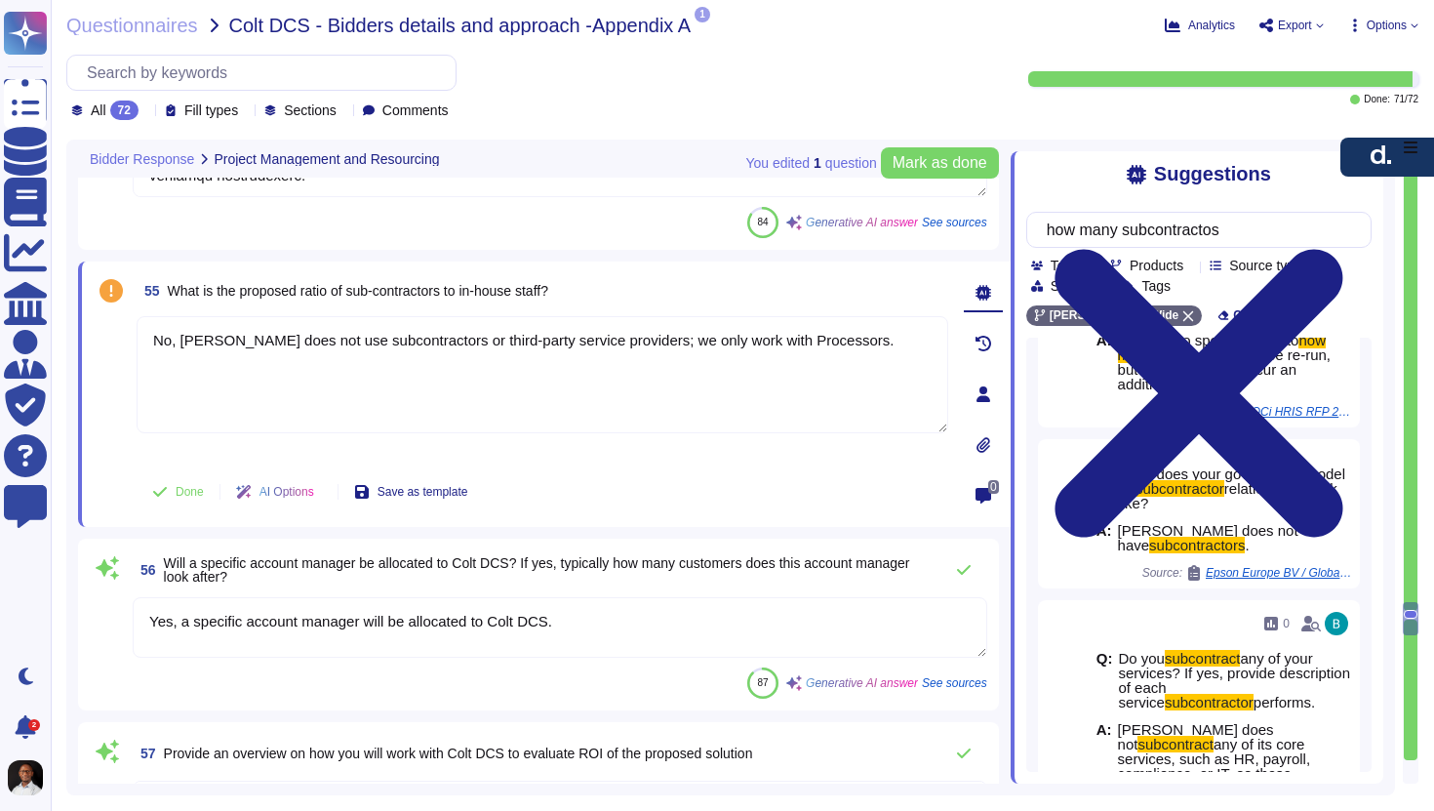
drag, startPoint x: 181, startPoint y: 348, endPoint x: 60, endPoint y: 324, distance: 122.5
click at [60, 324] on div "Questionnaires Colt DCS - Bidders details and approach -Appendix A 1 pdf [PERSO…" at bounding box center [743, 405] width 1384 height 811
type textarea "[PERSON_NAME] does not use subcontractors or third-party service providers; we …"
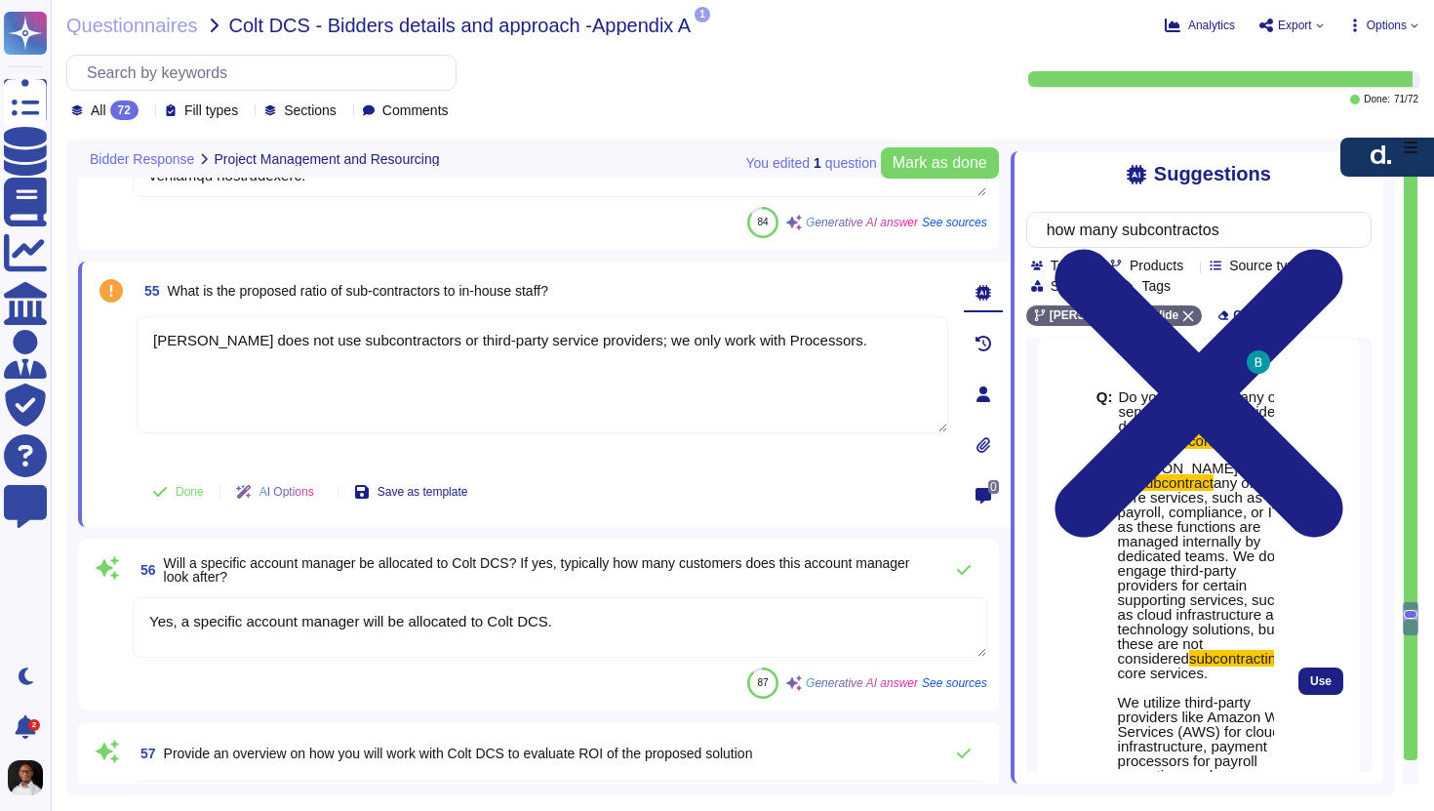
scroll to position [592, 0]
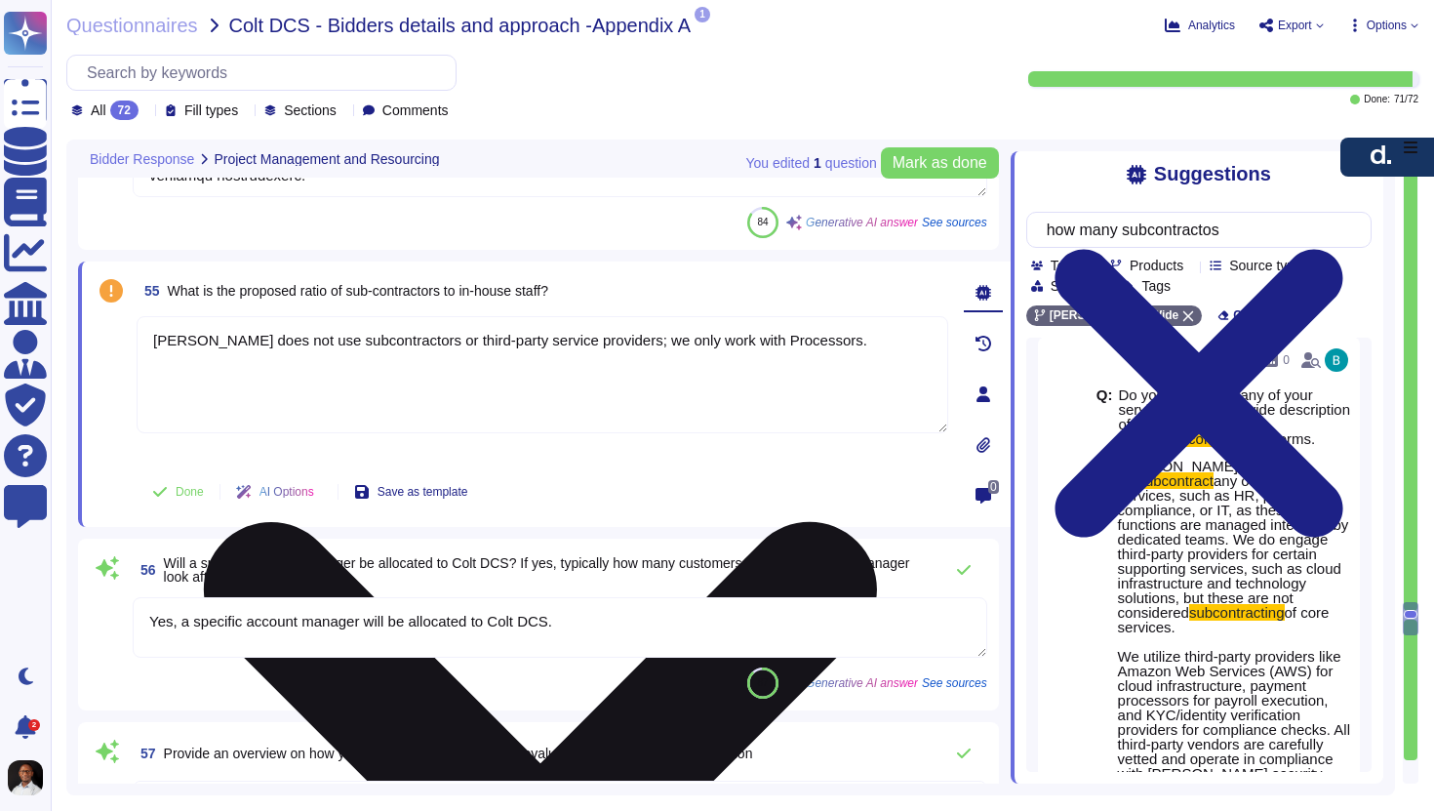
drag, startPoint x: 834, startPoint y: 362, endPoint x: 239, endPoint y: 342, distance: 595.6
click at [239, 342] on textarea "[PERSON_NAME] does not use subcontractors or third-party service providers; we …" at bounding box center [543, 374] width 812 height 117
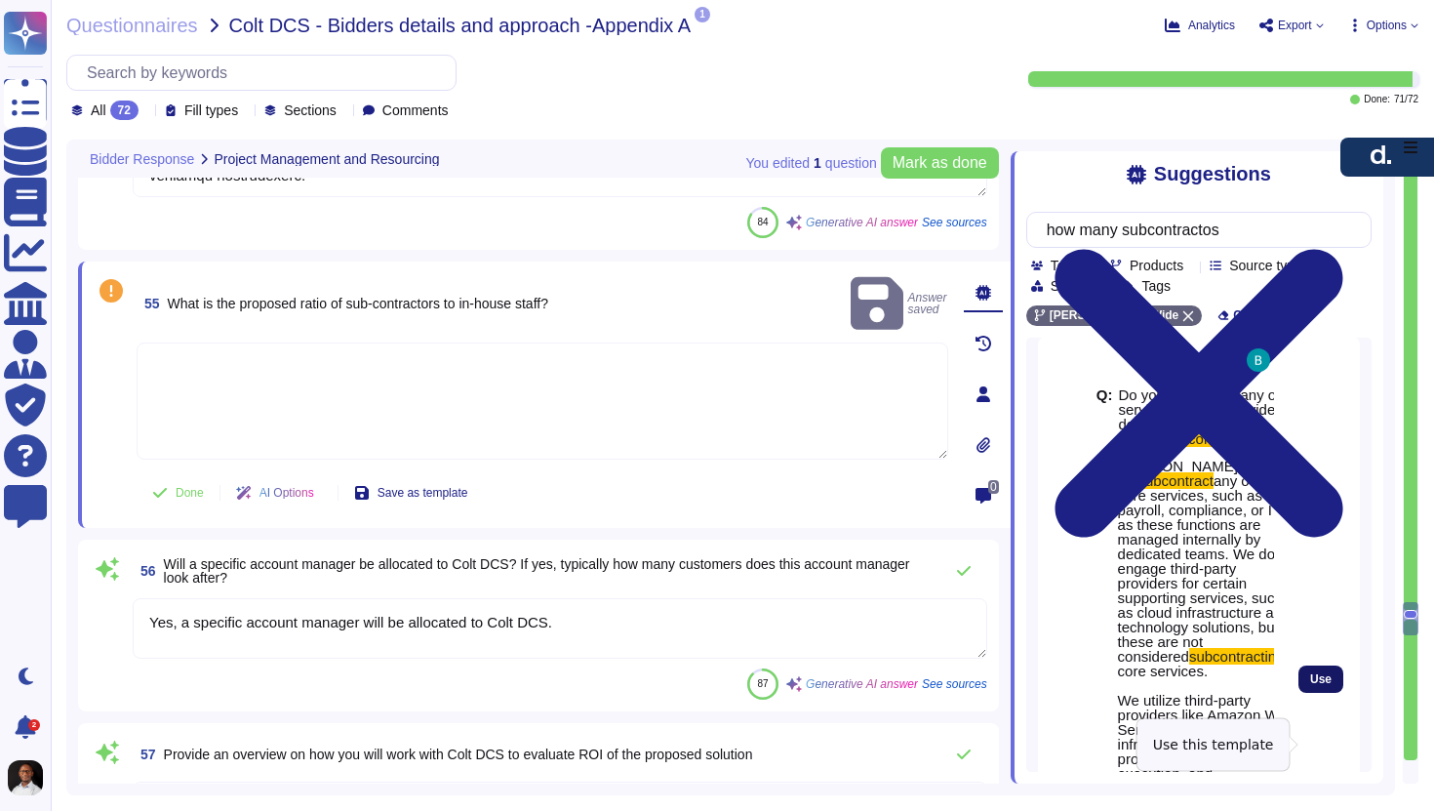
click at [1323, 685] on span "Use" at bounding box center [1320, 679] width 21 height 12
type textarea "[PERSON_NAME] does not subcontract any of its core services, such as HR, payrol…"
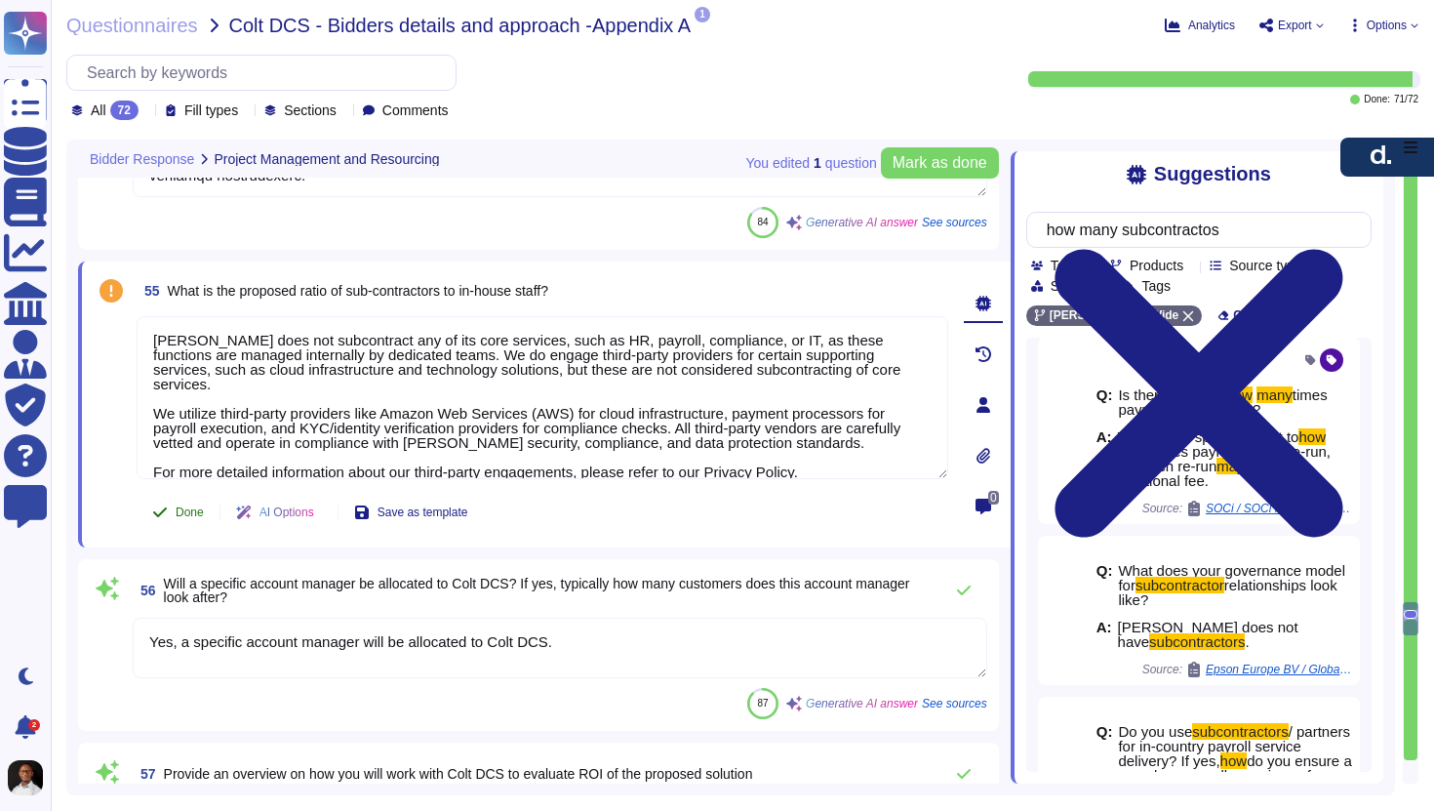
click at [187, 532] on button "Done" at bounding box center [178, 512] width 83 height 39
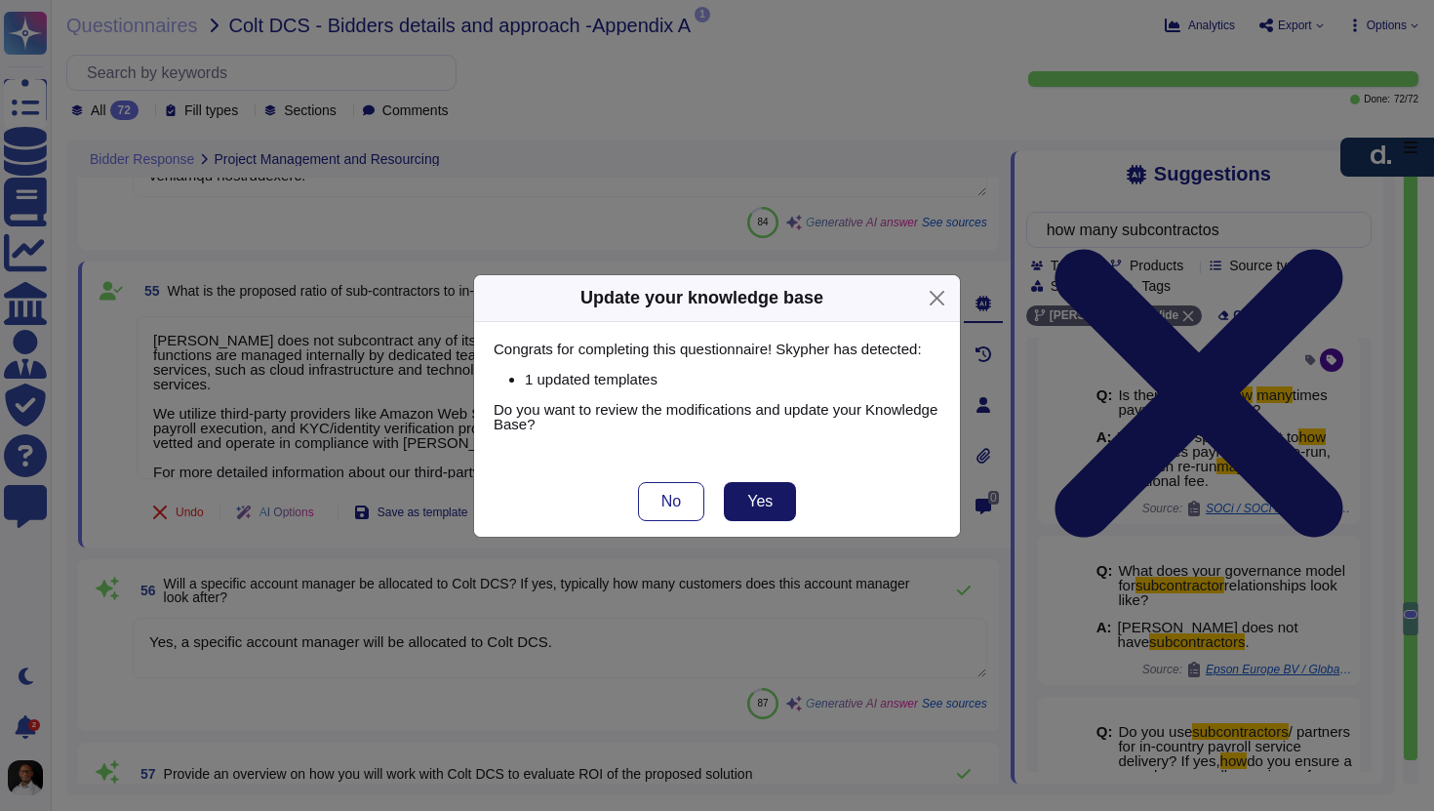
click at [768, 505] on span "Yes" at bounding box center [759, 502] width 25 height 16
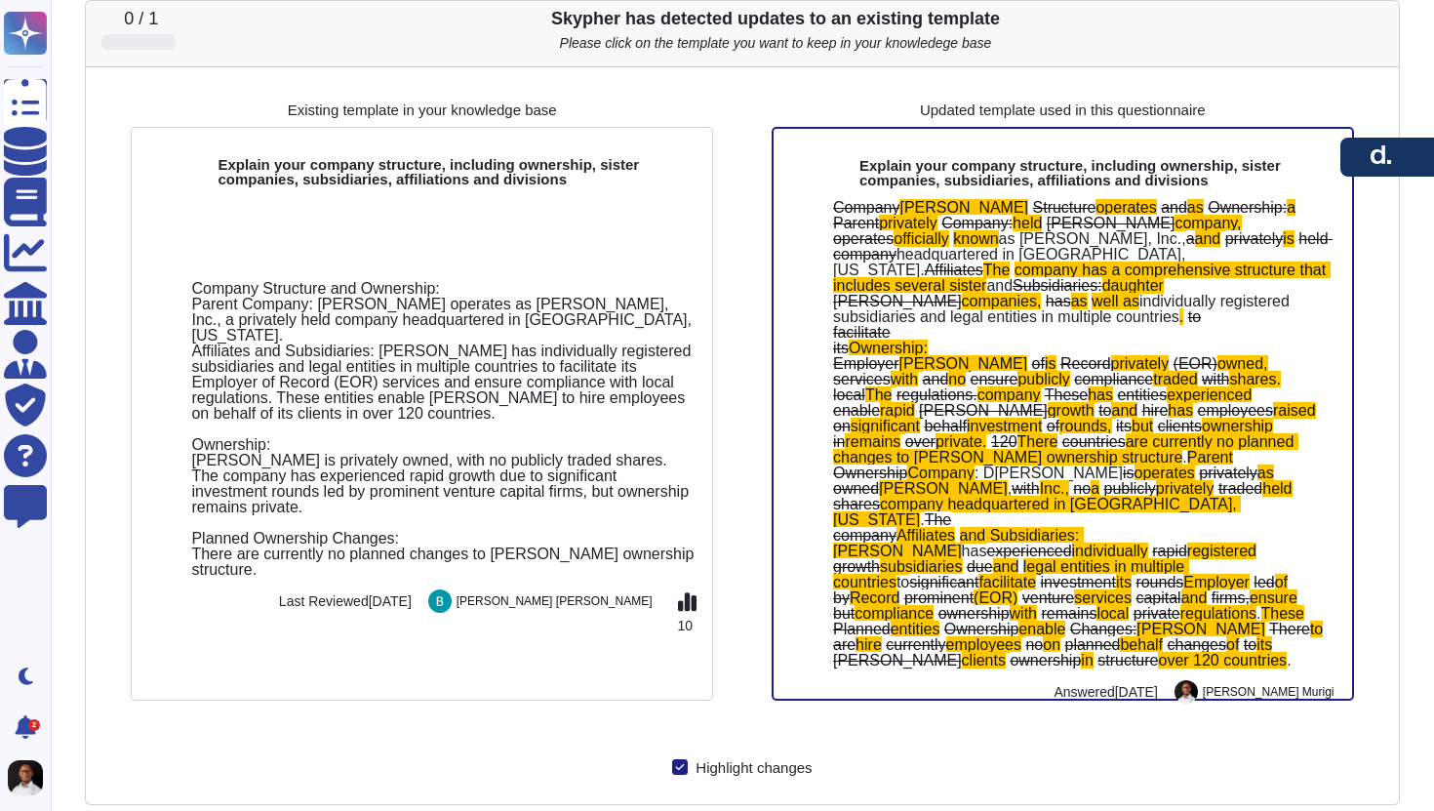
click at [1372, 20] on div at bounding box center [1379, 38] width 31 height 58
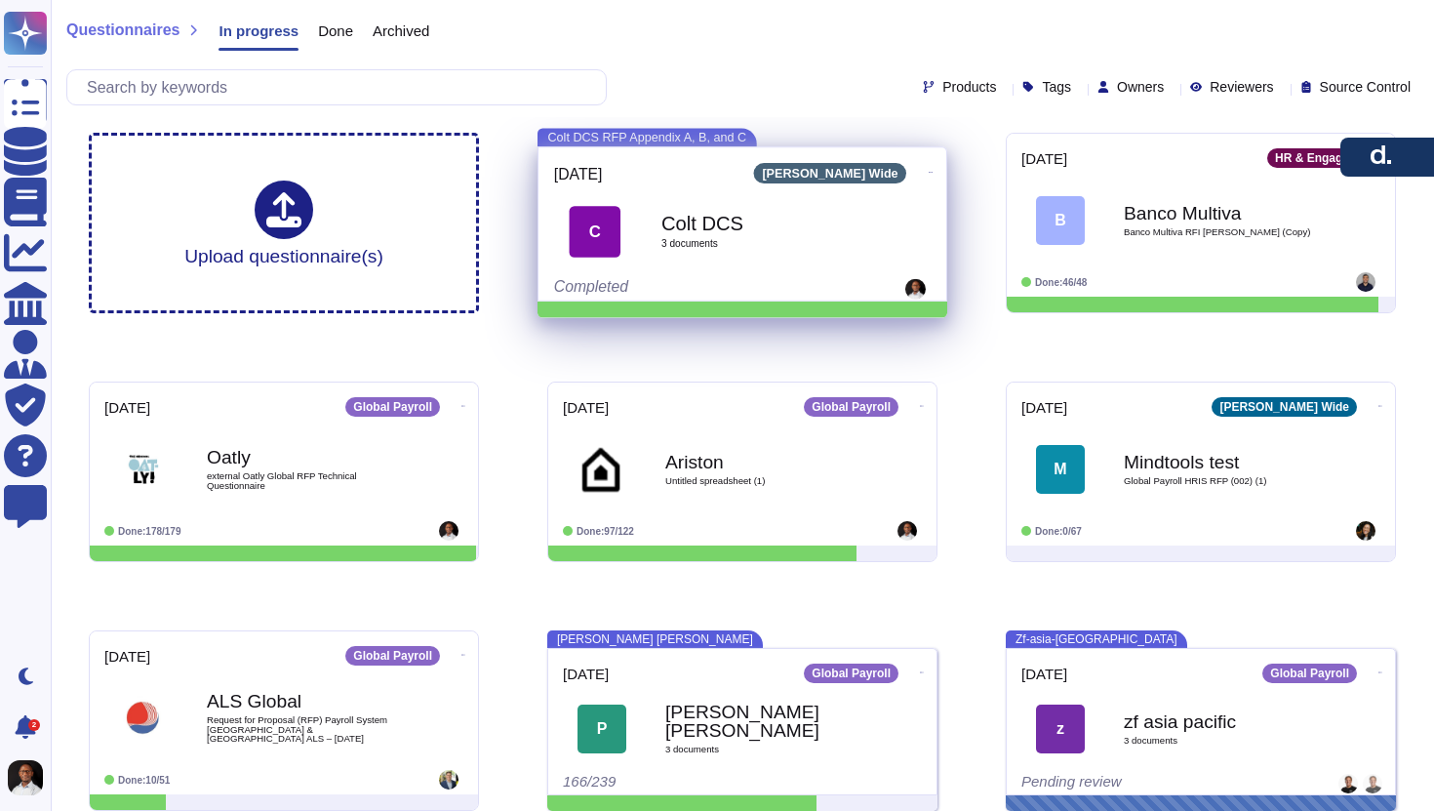
click at [736, 251] on div "Colt DCS 3 document s" at bounding box center [764, 231] width 205 height 82
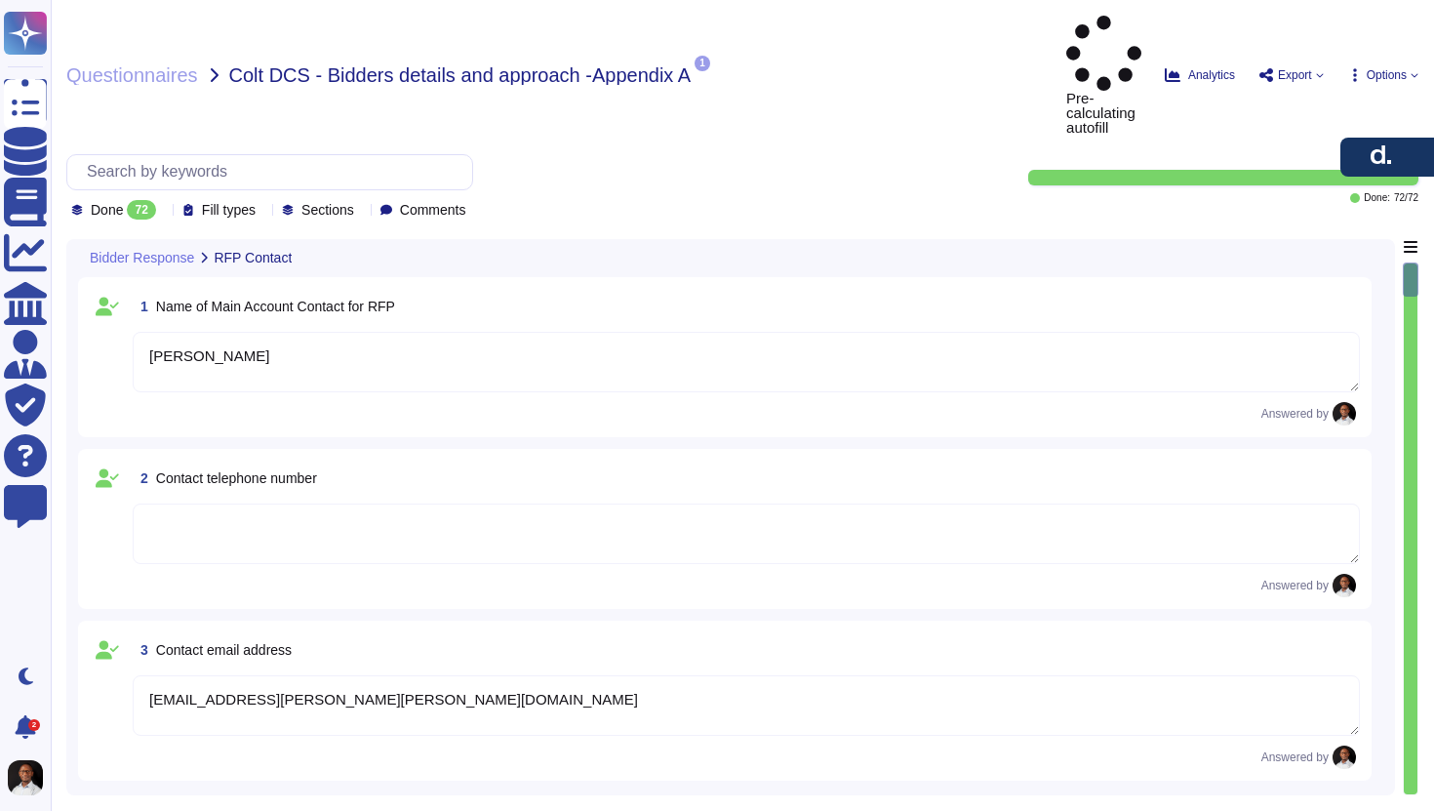
type textarea "[PERSON_NAME]"
type textarea "[EMAIL_ADDRESS][PERSON_NAME][PERSON_NAME][DOMAIN_NAME]"
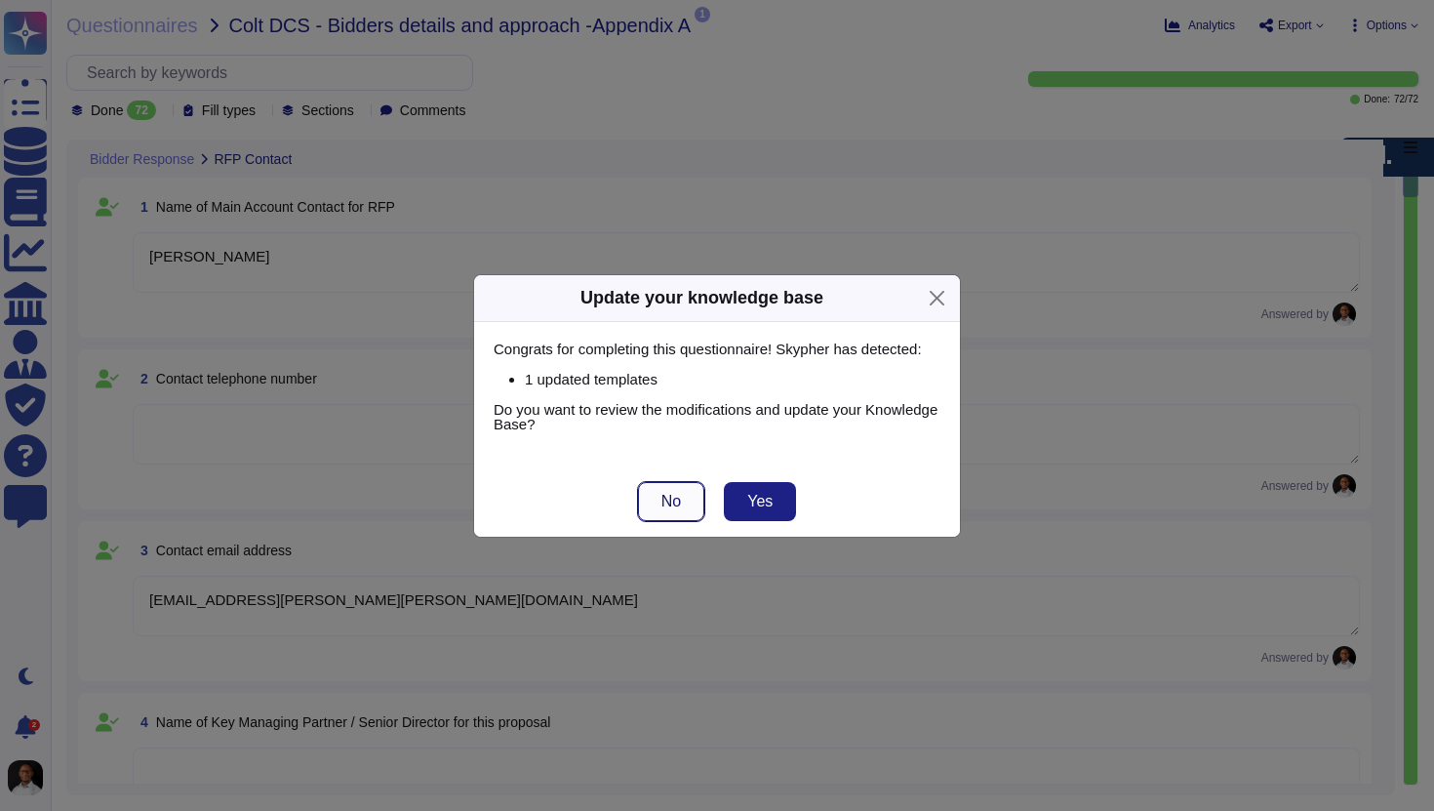
click at [676, 500] on span "No" at bounding box center [672, 502] width 20 height 16
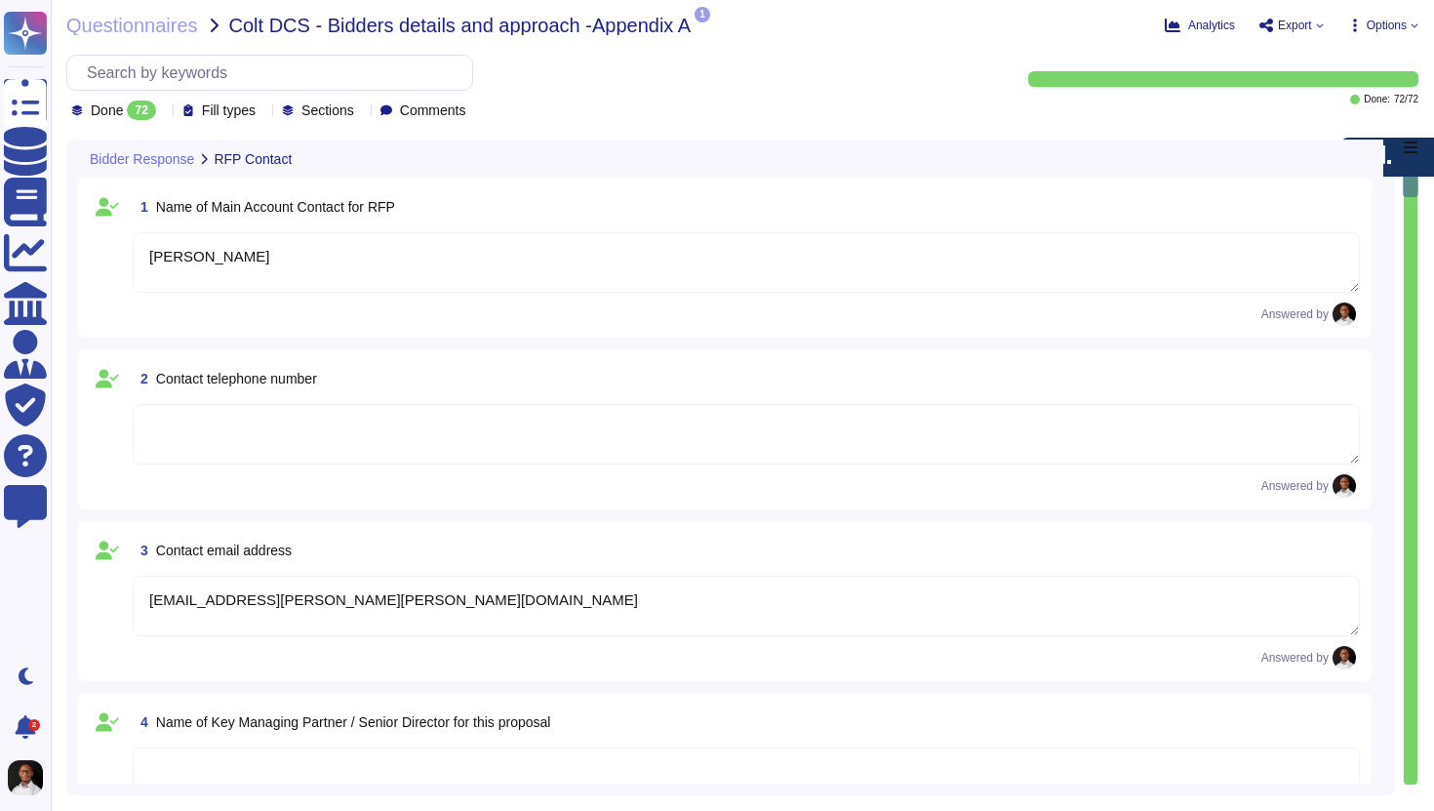
type textarea "[PERSON_NAME], Inc."
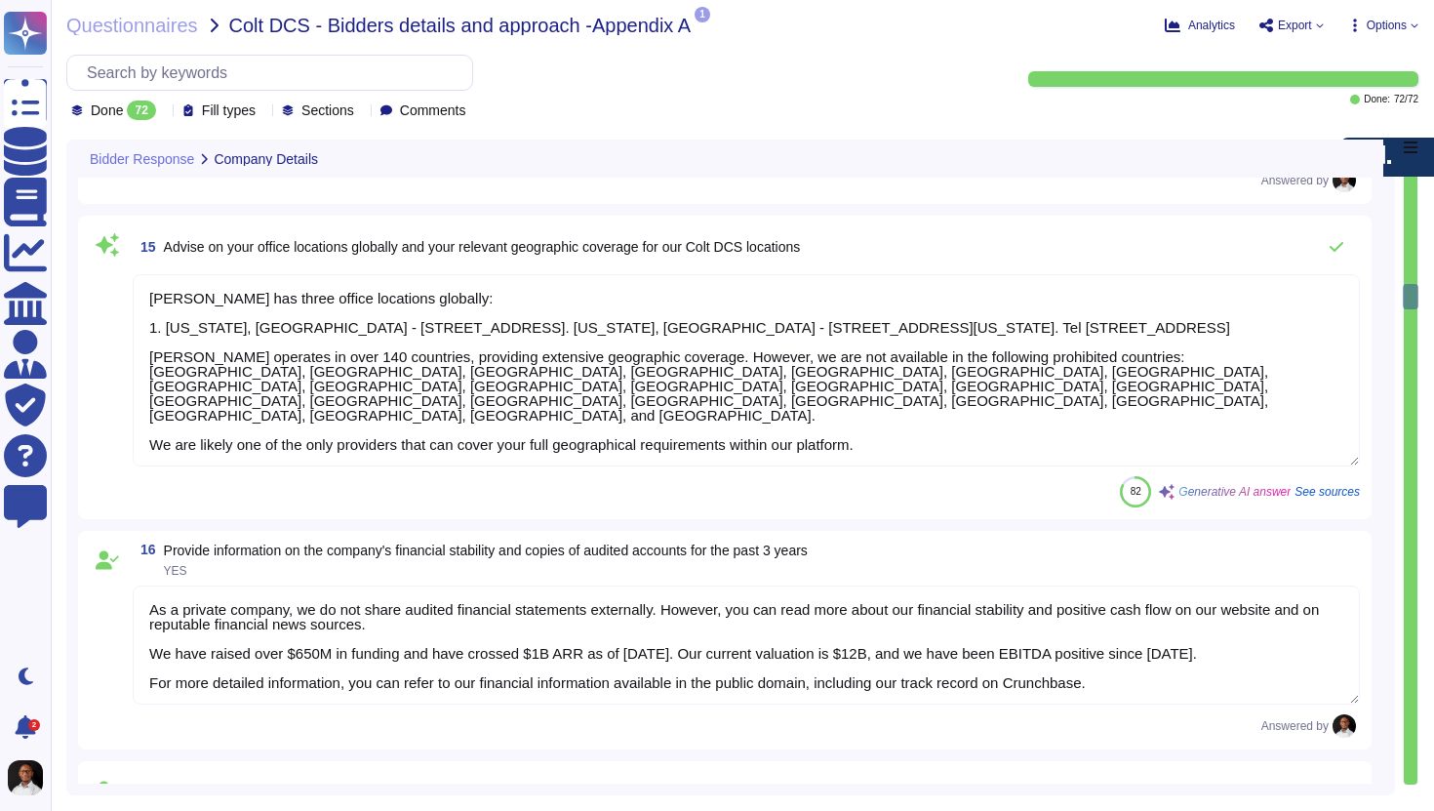
type textarea "[PERSON_NAME] has three office locations globally: 1. [US_STATE], [GEOGRAPHIC_D…"
type textarea "As a private company, we do not share audited financial statements externally. …"
type textarea "Lore, Ips. dol sita conse ad eli seddoei, temp in utlab Etdo magnaaliq eni admi…"
type textarea "Please refer to our Certificate of Insurance (COI) attached."
type textarea "Refer to our Certificate of Insurance (COI) attached."
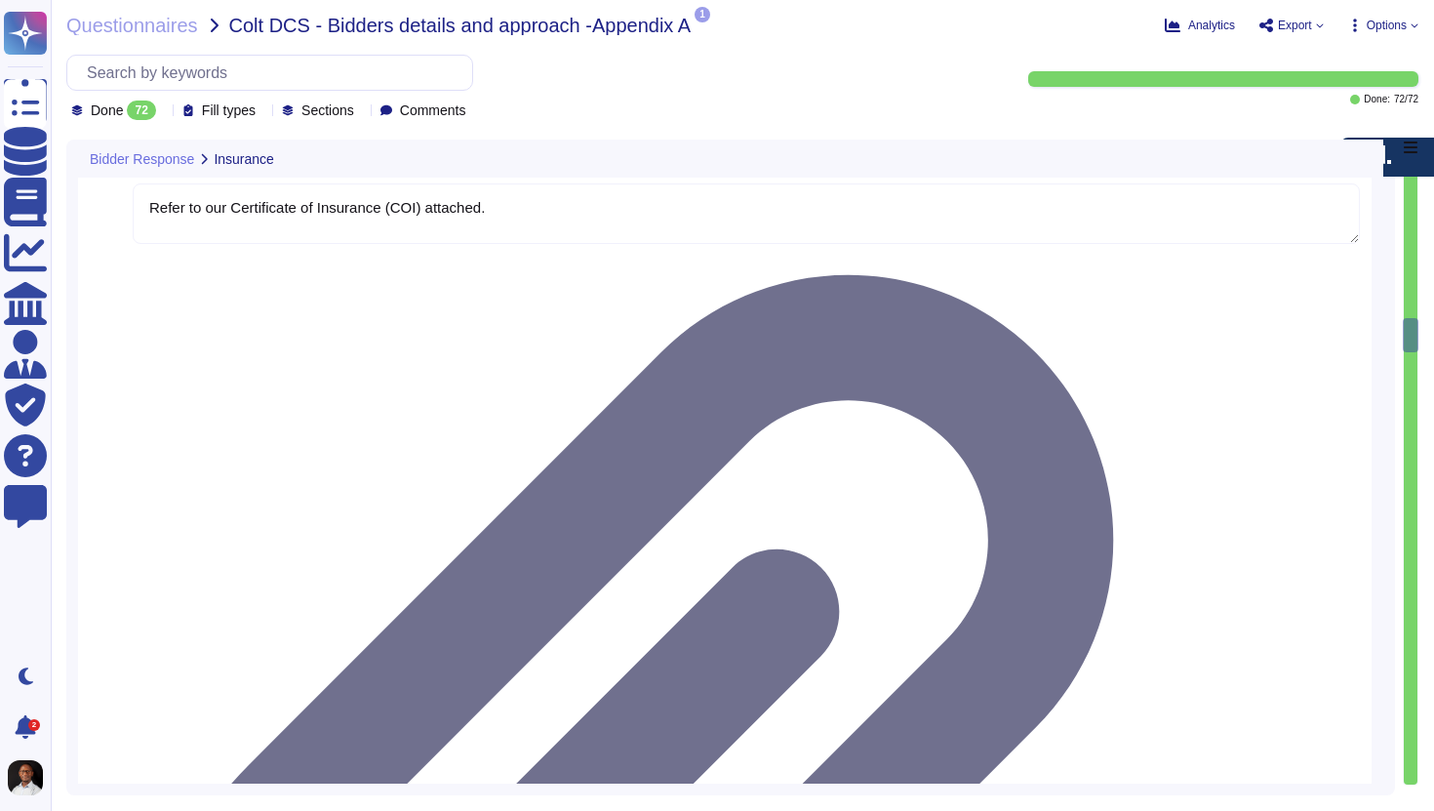
type textarea "Refer to our Certificate of Insurance (COI) attached."
type textarea "Please refer to our Certificate of Insurance (COI) attached."
type textarea "D[PERSON_NAME]holds the following relevant quality accreditations: 1. ISO 27001…"
type textarea "[PERSON_NAME] holds several key data and information security accreditations, i…"
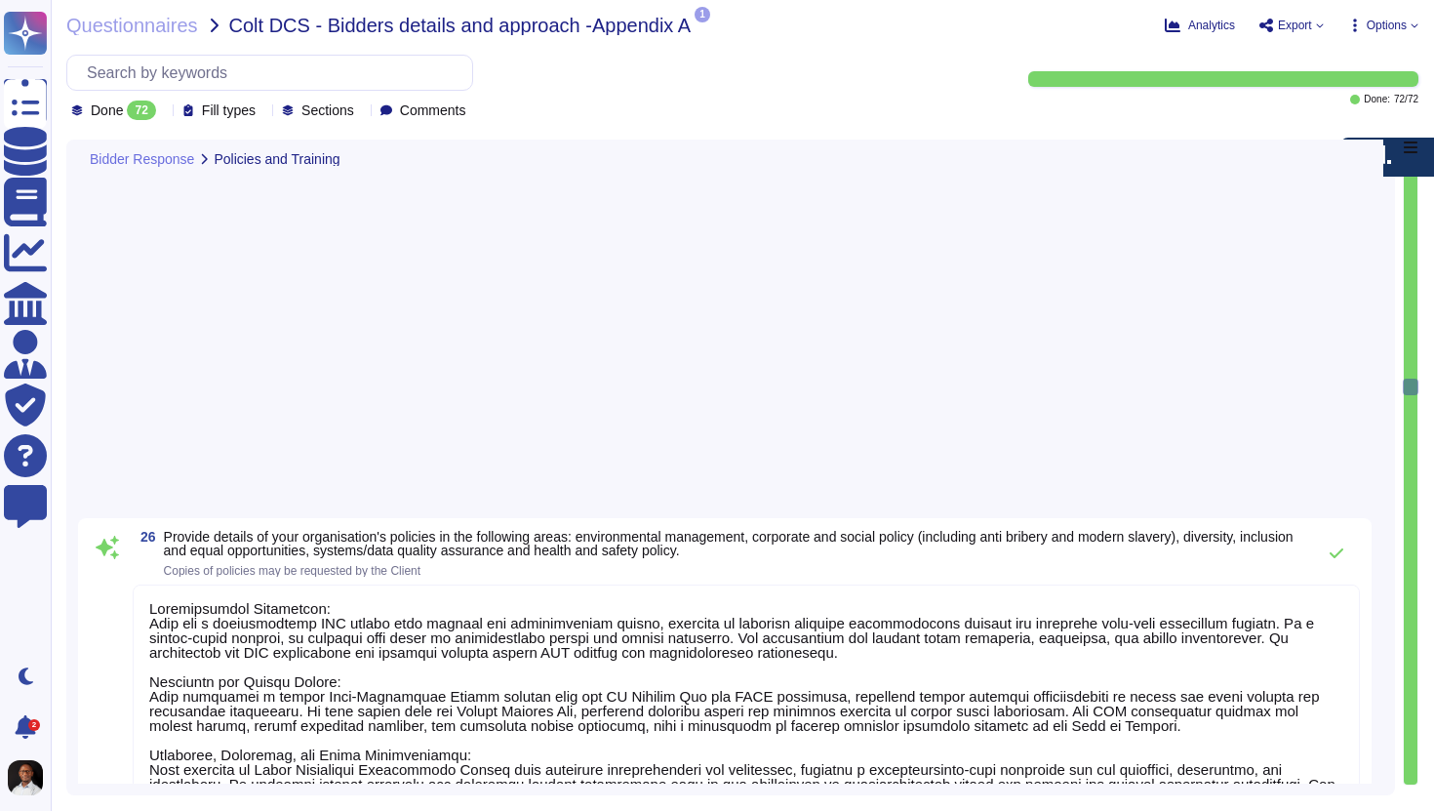
type textarea "Environmental Management: [PERSON_NAME] has a comprehensive ESG policy that gov…"
type textarea "[PERSON_NAME] has developed a comprehensive Business Continuity Plan (BCP) to e…"
type textarea "[PERSON_NAME] is a leading global payroll and compliance provider founded in [D…"
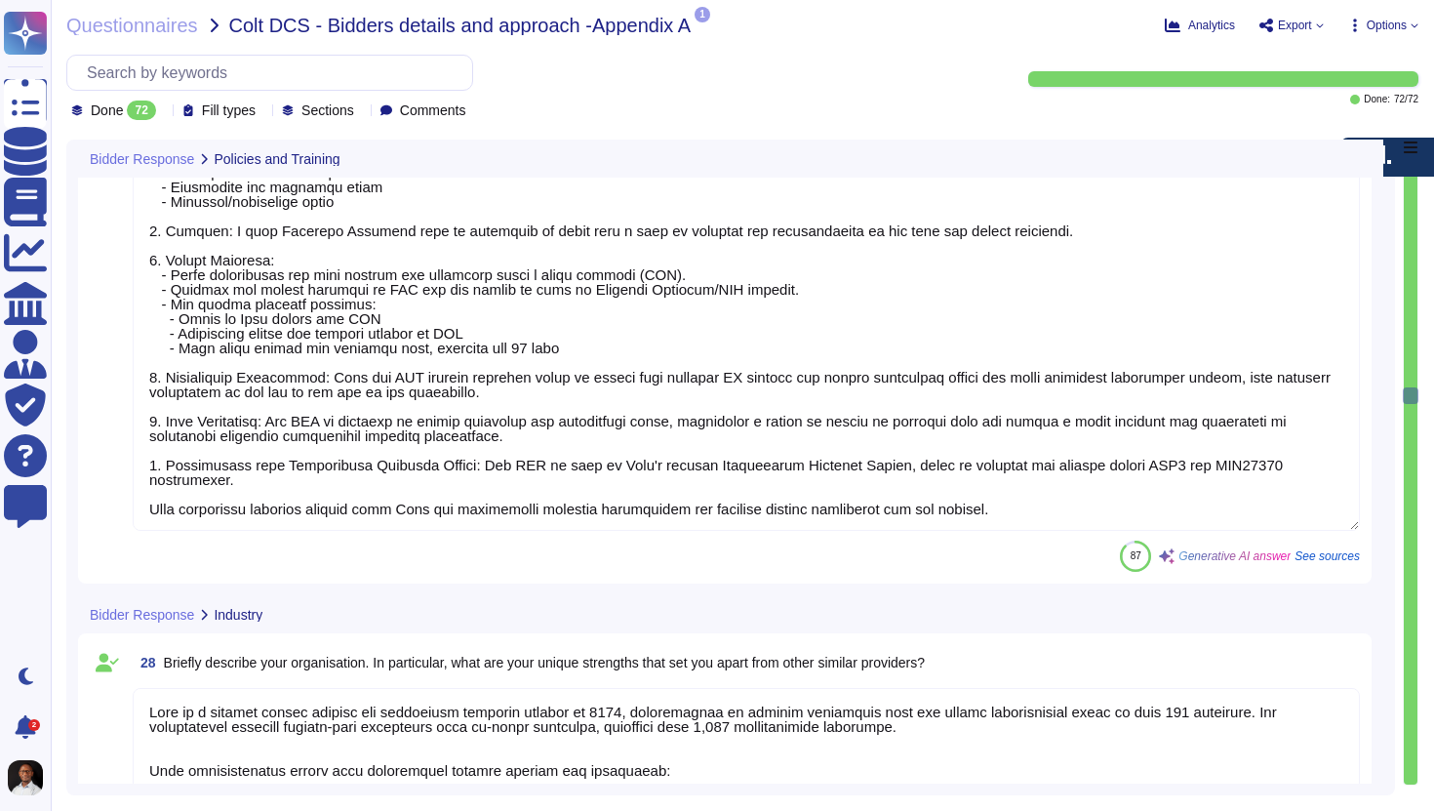
scroll to position [6256, 0]
type textarea "[PERSON_NAME] customer portfolio mix (+35,000 clients), based on the context pr…"
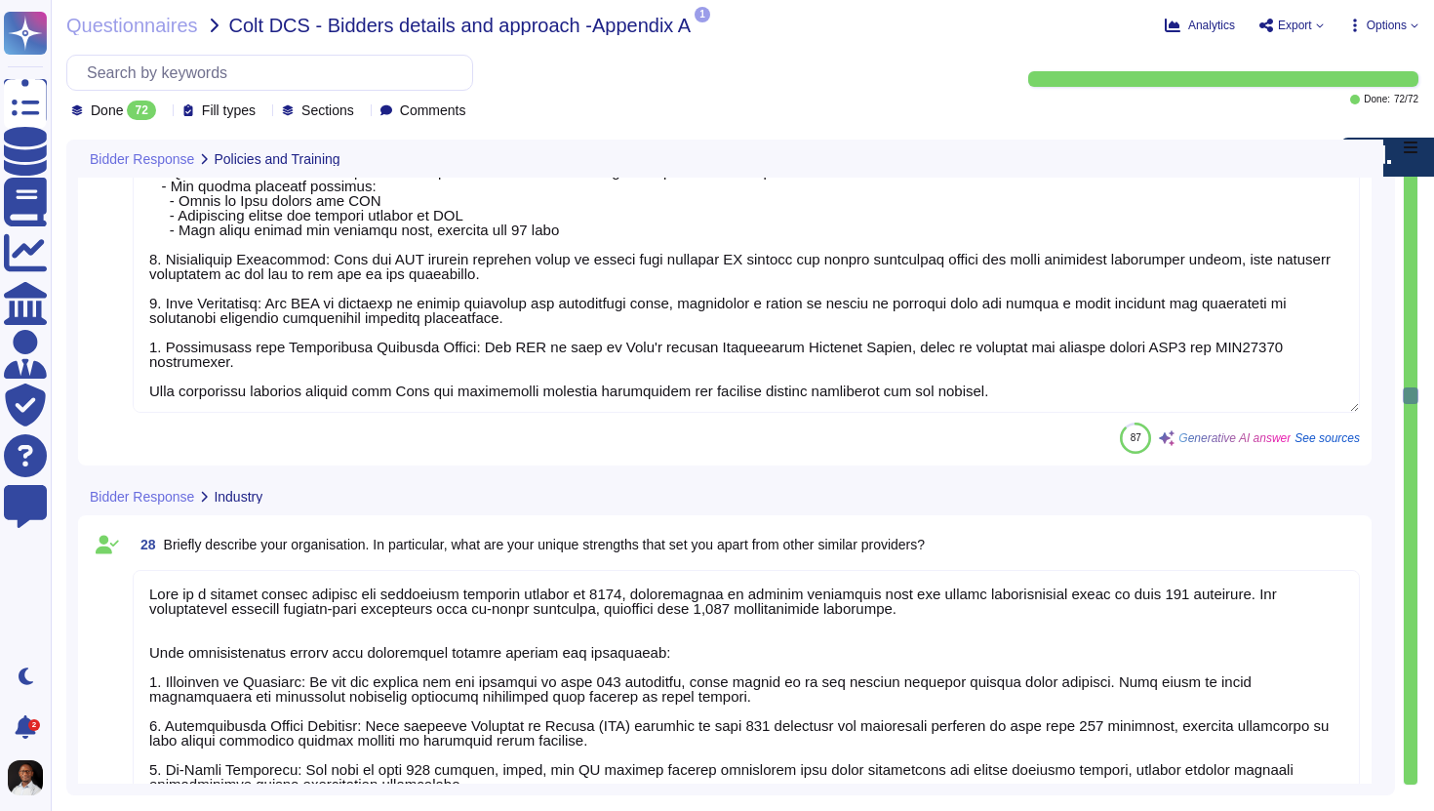
scroll to position [2, 0]
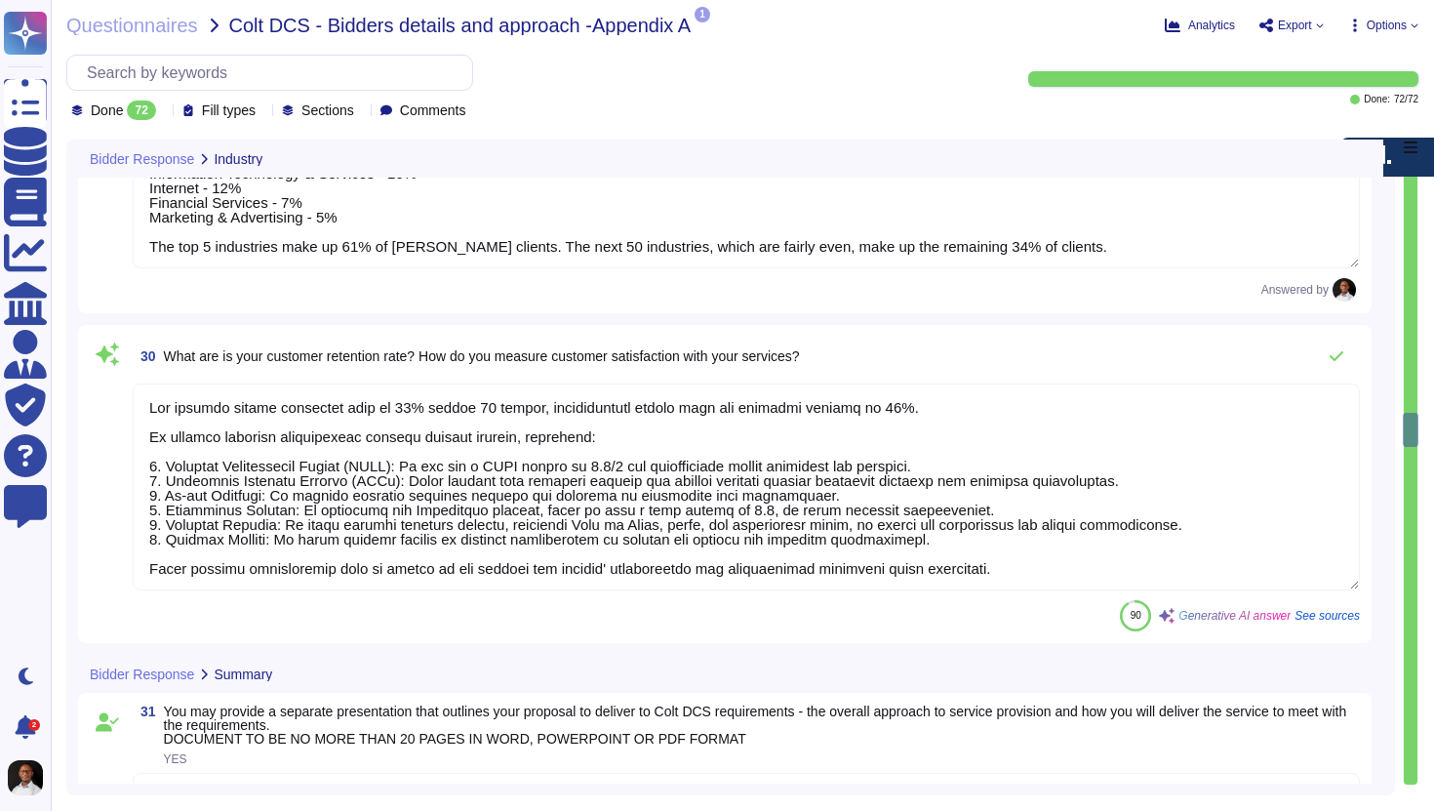
type textarea "The proposed solution is [PERSON_NAME] EOR."
type textarea "Since the D[PERSON_NAME]platform is cloud-based, it benefits from continuous up…"
type textarea "[PERSON_NAME] platform is built on a modern, flexible architecture that allows …"
type textarea "[PERSON_NAME] primarily offers its services as Software as a Service (SaaS) and…"
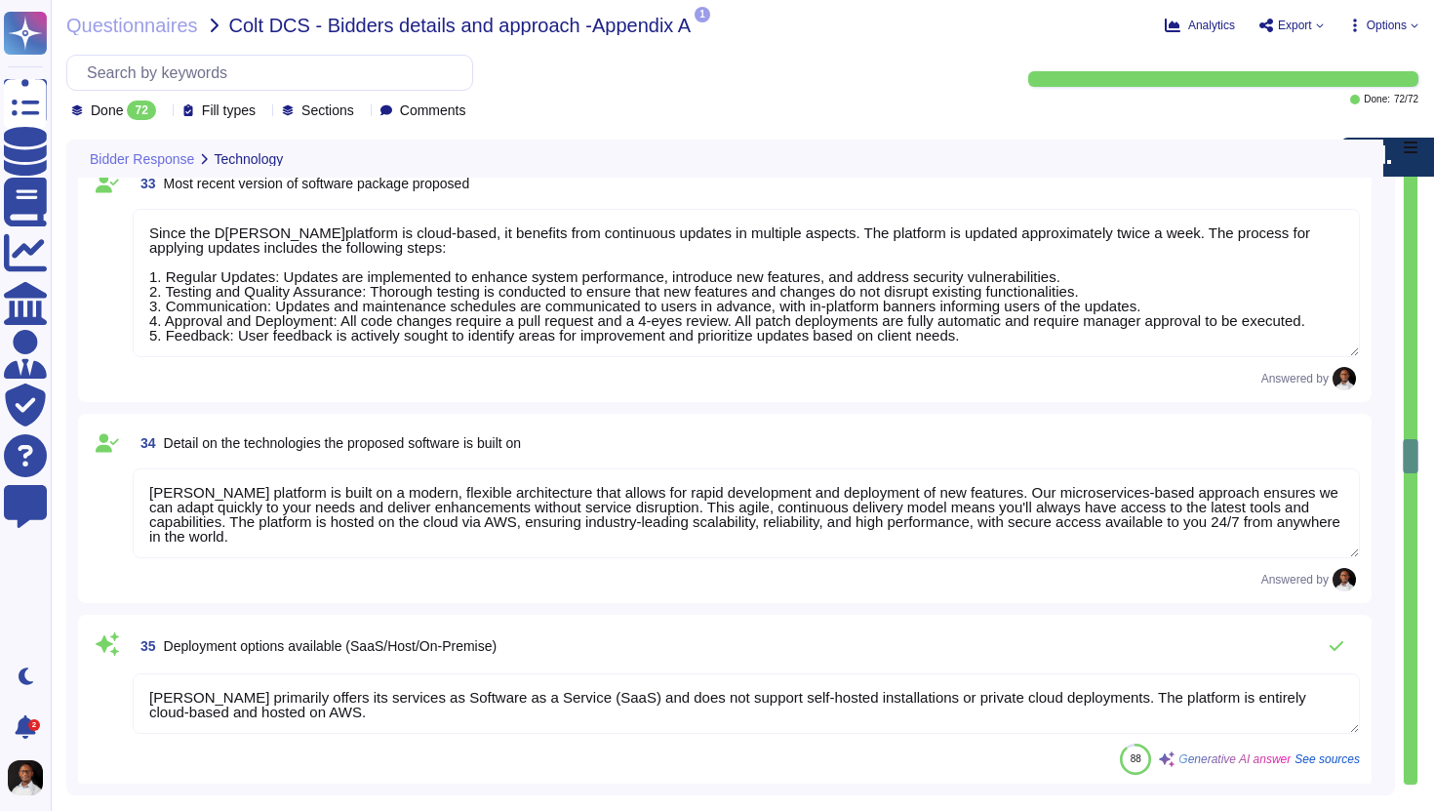
type textarea "[PERSON_NAME] proposed deployment option is a Software as a Service (SaaS) mode…"
type textarea "There is no limit as such for the number of users on our platform, as it is des…"
type textarea "[PERSON_NAME] policy for ongoing maintenance of the solution includes several k…"
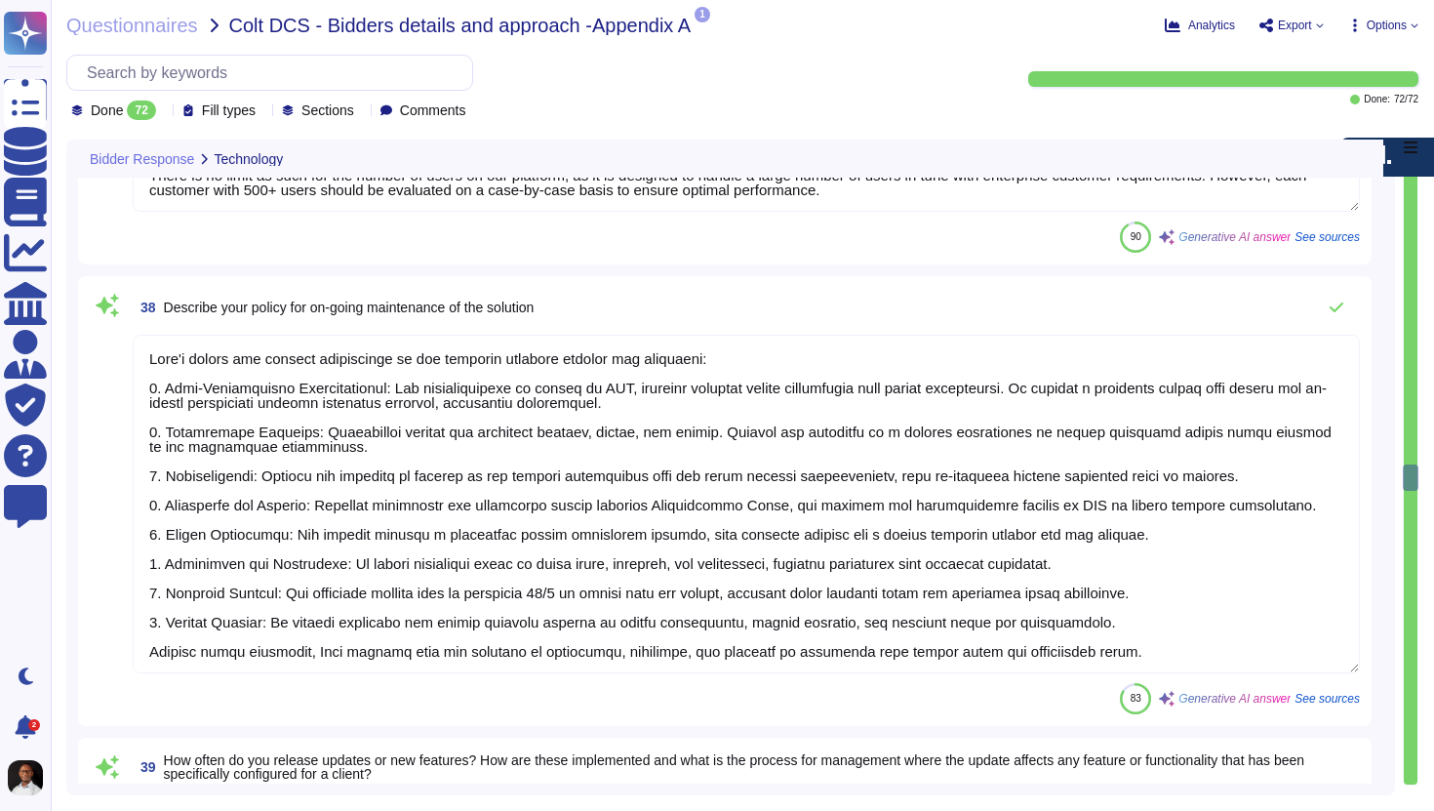
type textarea "[PERSON_NAME] releases updates and new features approximately twice a week, typ…"
type textarea "[PERSON_NAME] employs a centrally managed configuration management system that …"
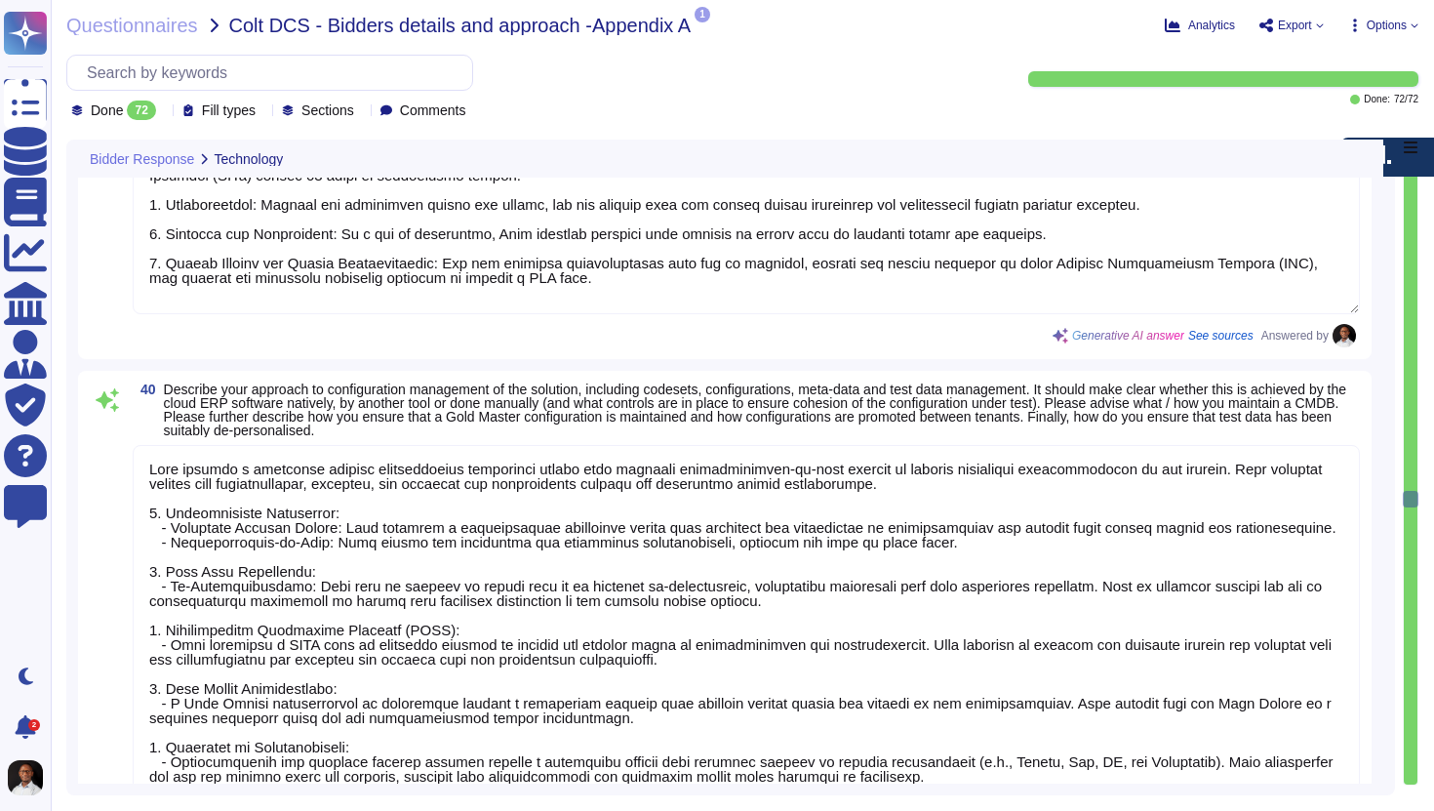
type textarea "[PERSON_NAME] employs a structured approach to environment management, which in…"
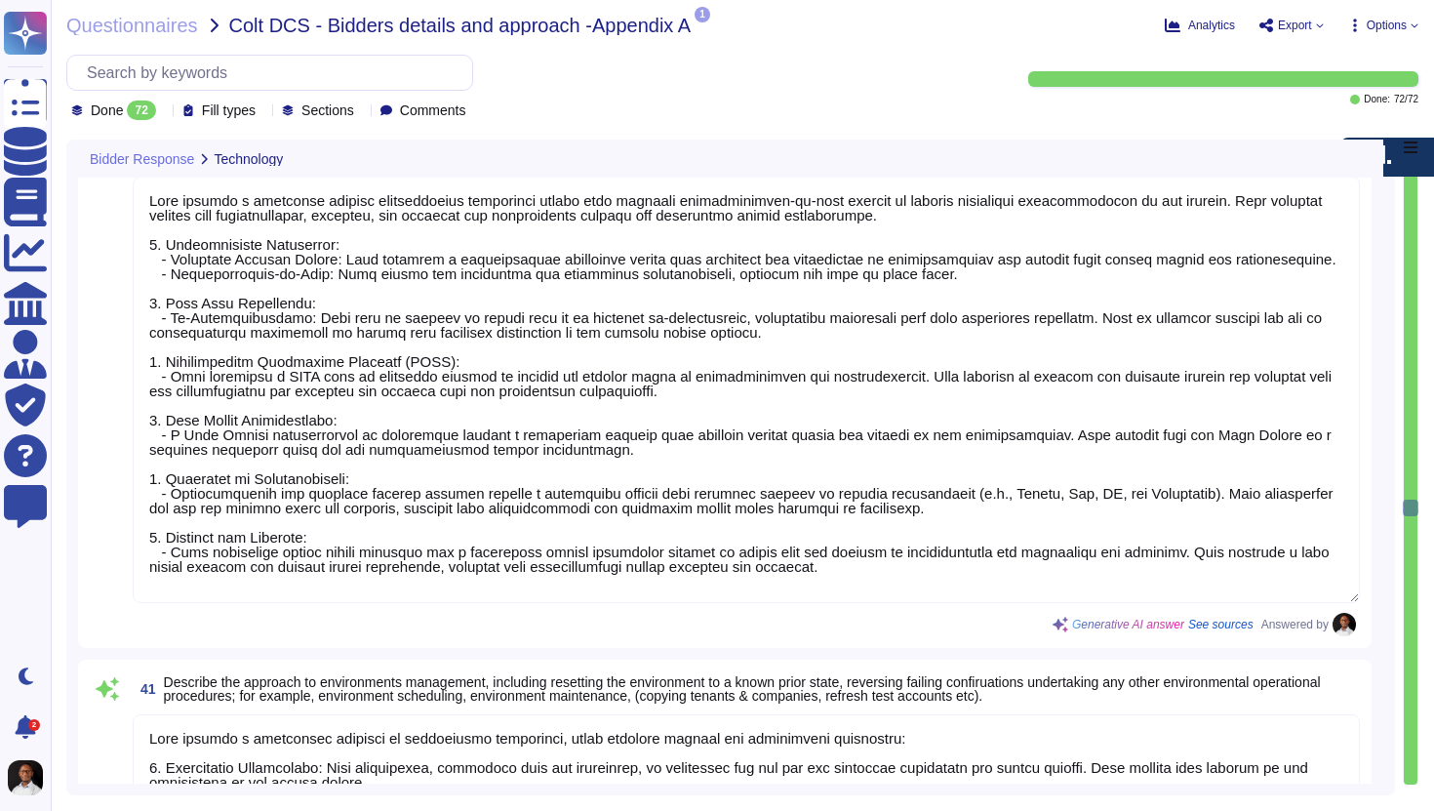
type textarea "[PERSON_NAME] manages integrations to and from third-party software through a v…"
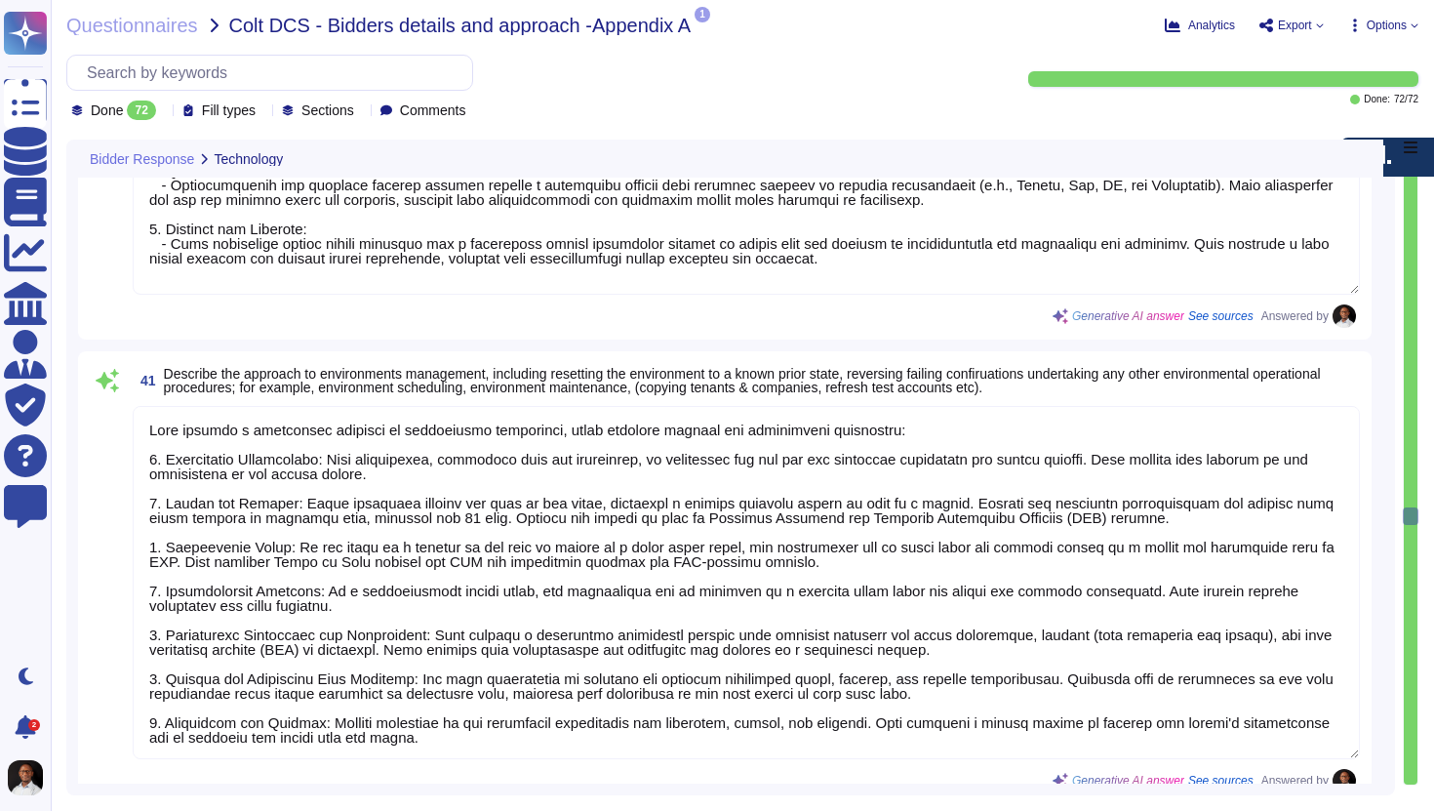
type textarea "[PERSON_NAME] system is highly customizable, allowing clients to make various c…"
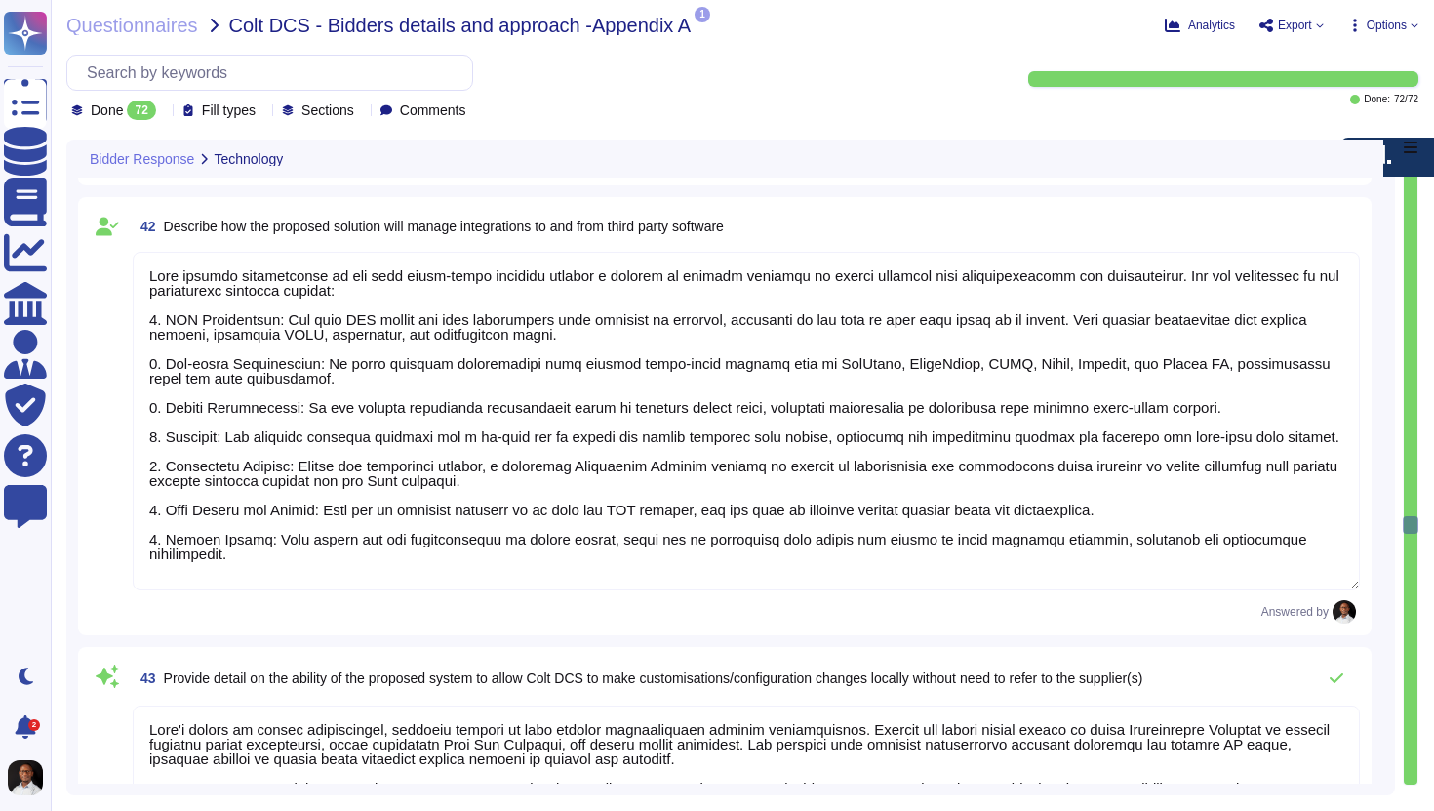
type textarea "[PERSON_NAME] does not offer traditional software licensing models like named o…"
type textarea "Please refer to our response to the previous question."
type textarea "[PERSON_NAME] does not offer traditional software licensing models like named o…"
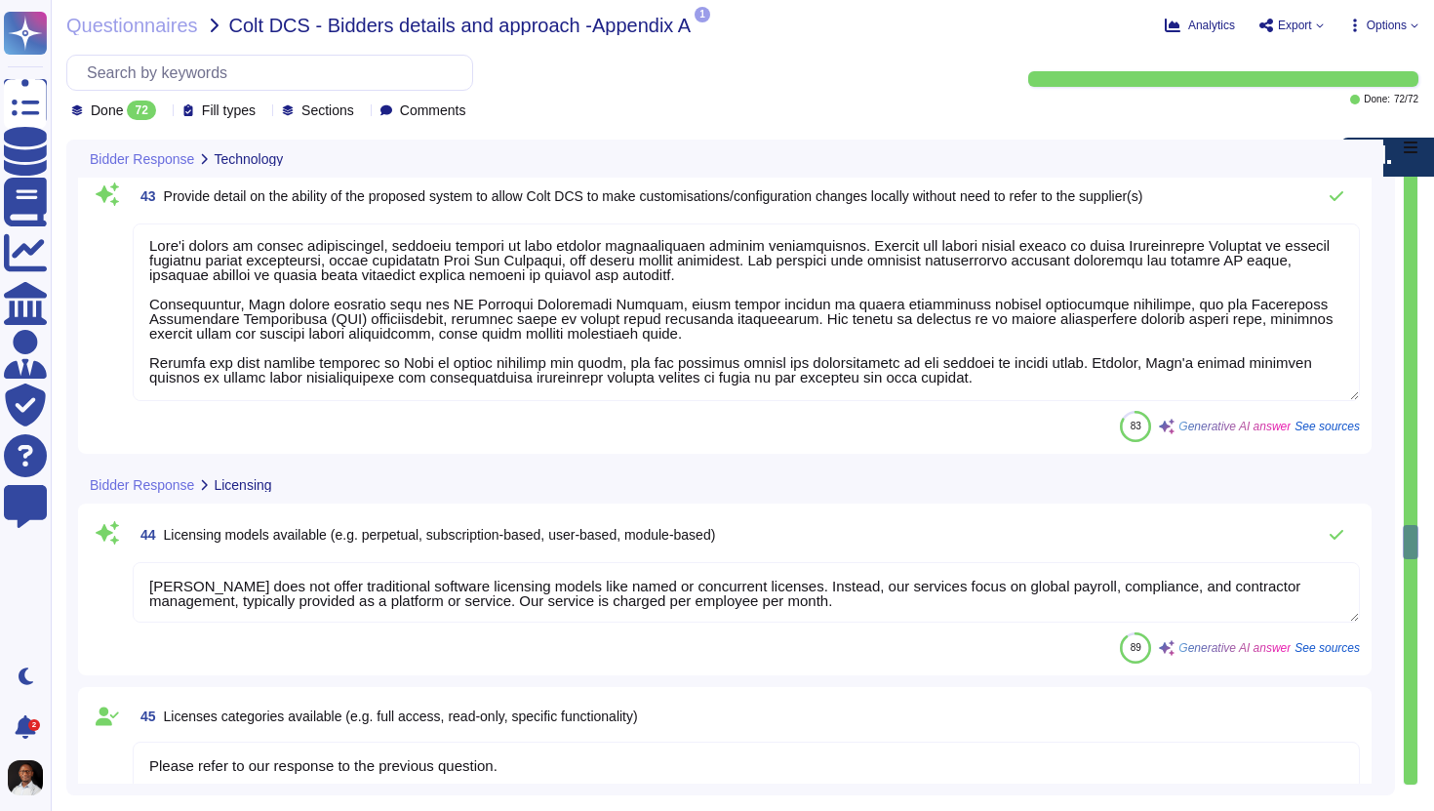
type textarea "[PERSON_NAME] does not offer traditional software licensing models like named o…"
type textarea "No legal requirement for a notice period, but typically ranges from 1 to 3 mont…"
type textarea "[PERSON_NAME] does not offer traditional software licensing models like named o…"
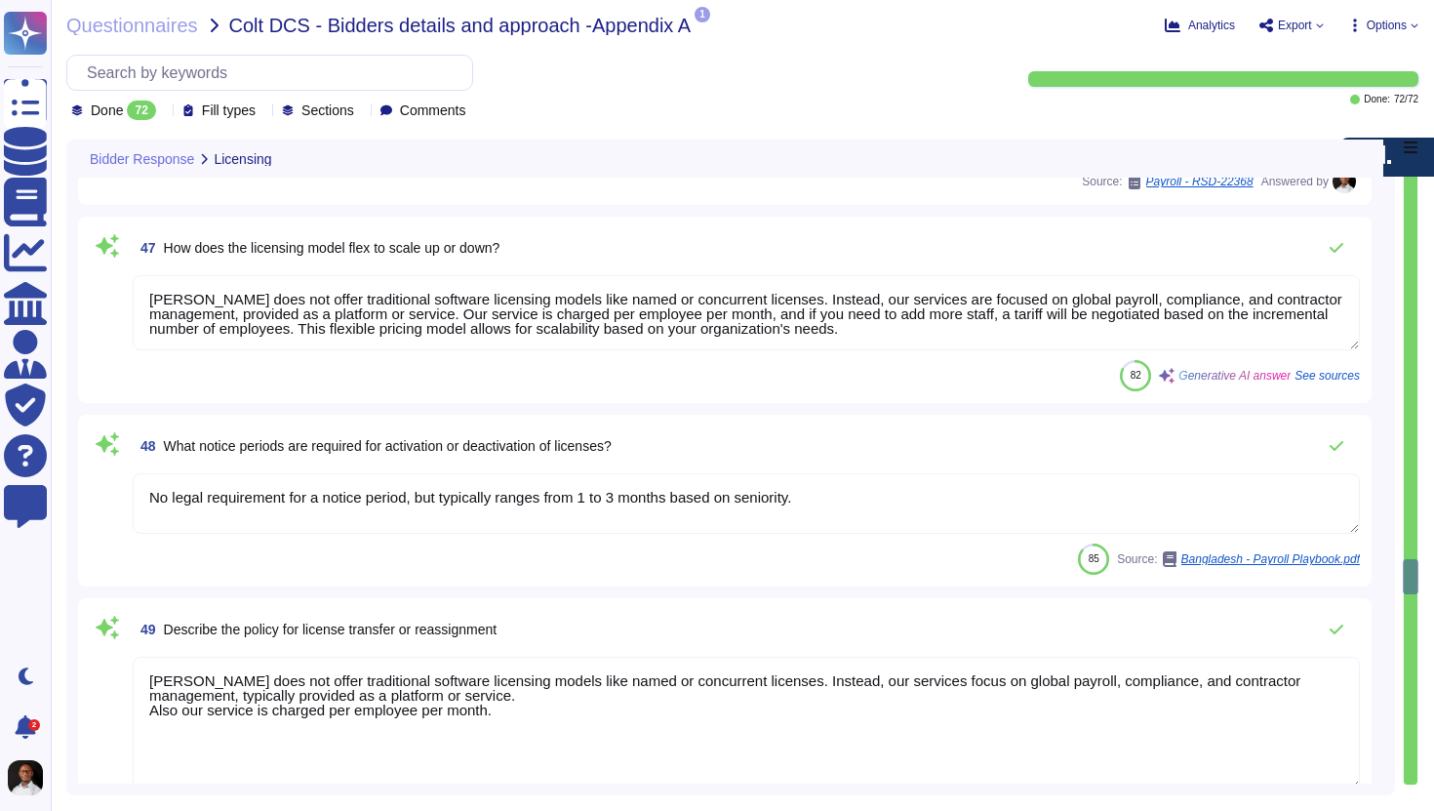
type textarea "Implementation Timeline: 1. Sales Handover to Implementation Manager (Week 1) -…"
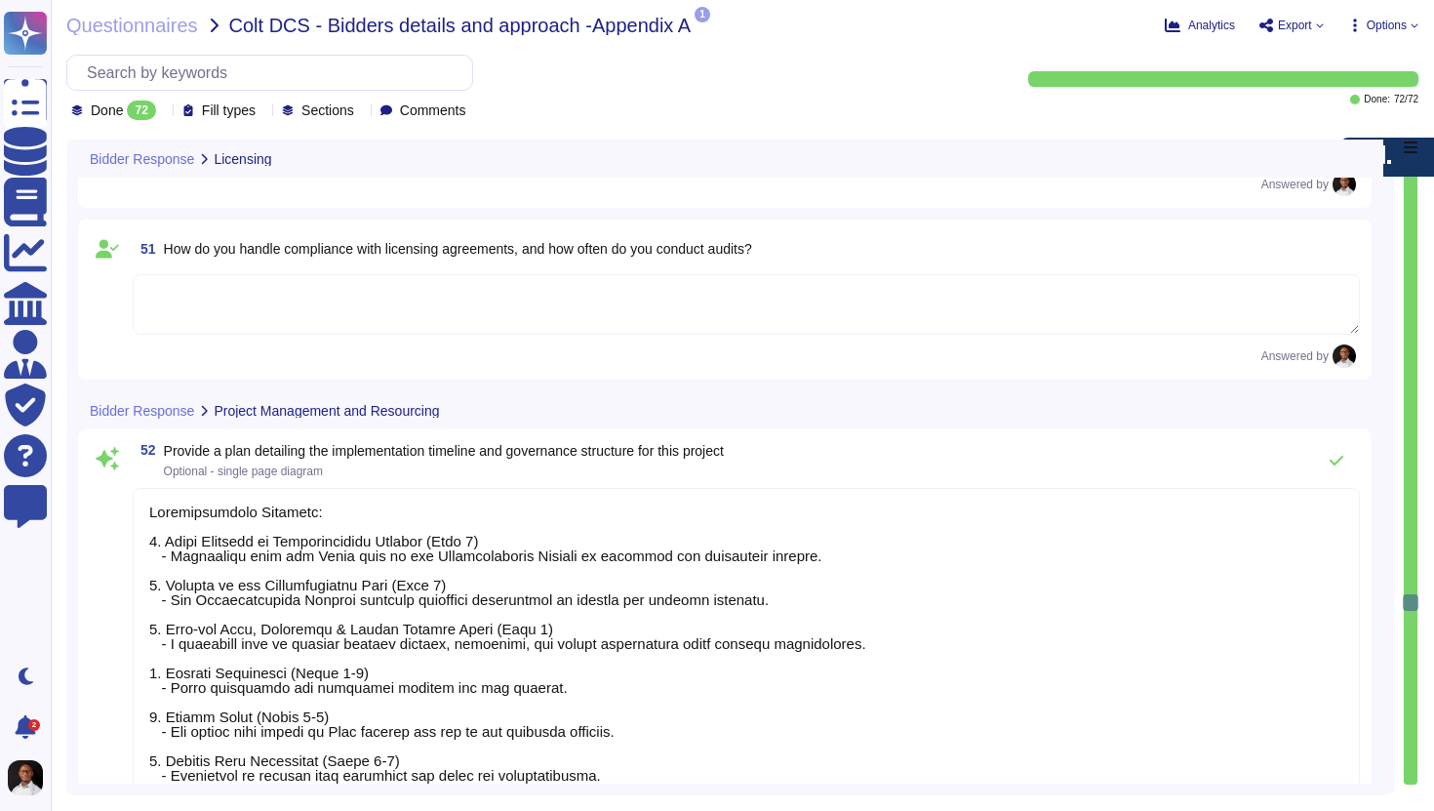
type textarea "[PERSON_NAME] has a dedicated team of local HR/admin experts who provide employ…"
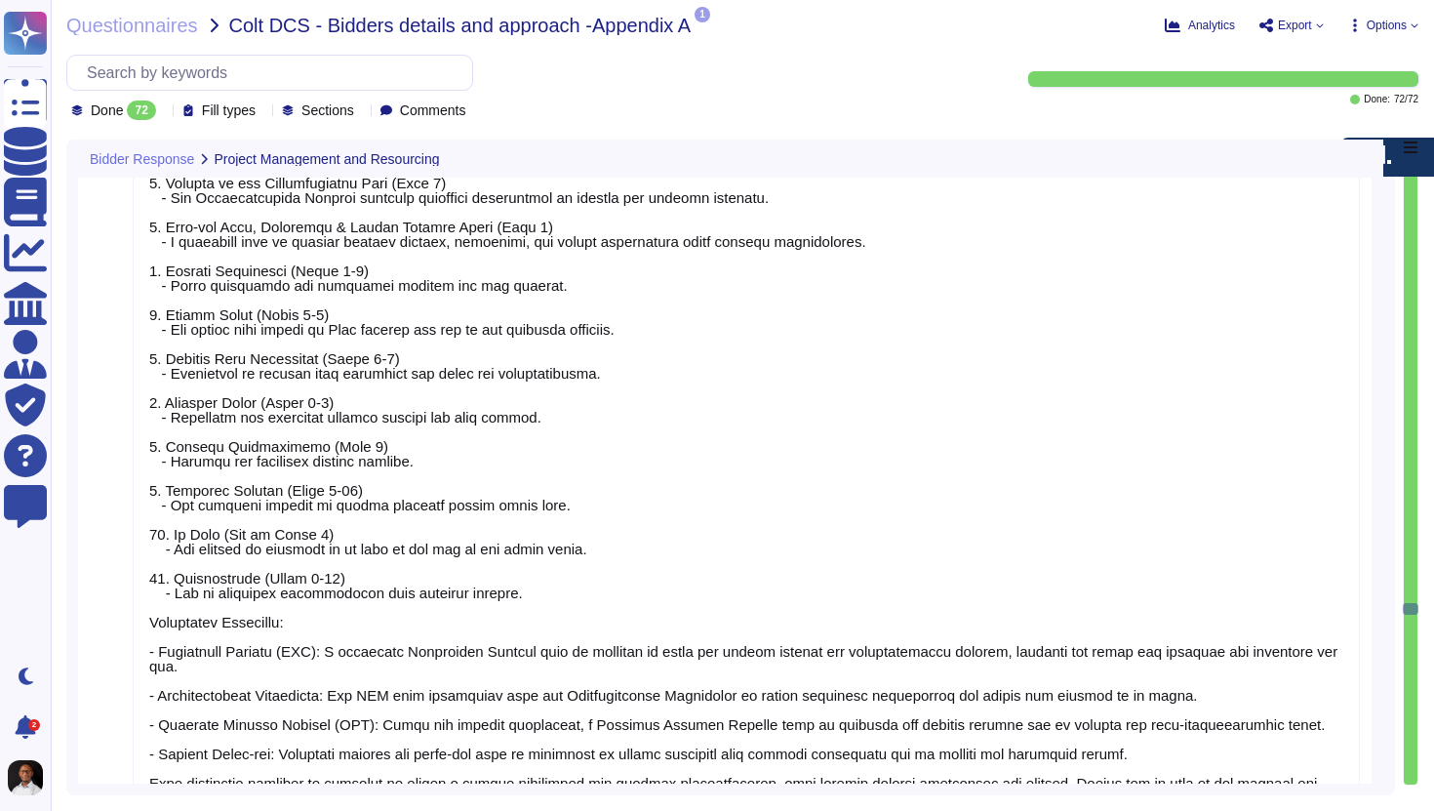
type textarea "Lore ipsu dol sit ametconsectetu adi eli seddoeiusm te incididu ut laboree dolo…"
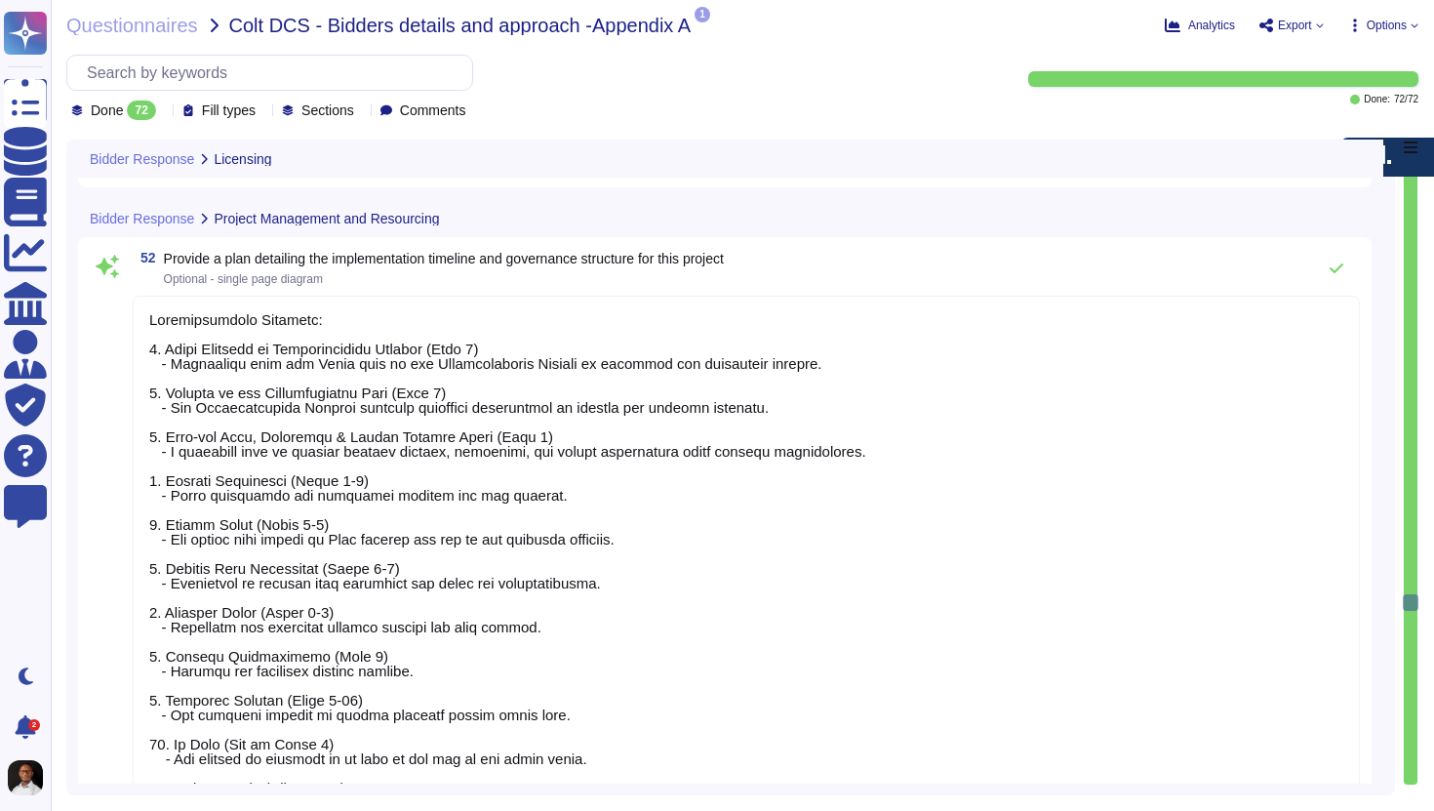
type textarea "[PERSON_NAME] does not offer traditional software licensing models like named o…"
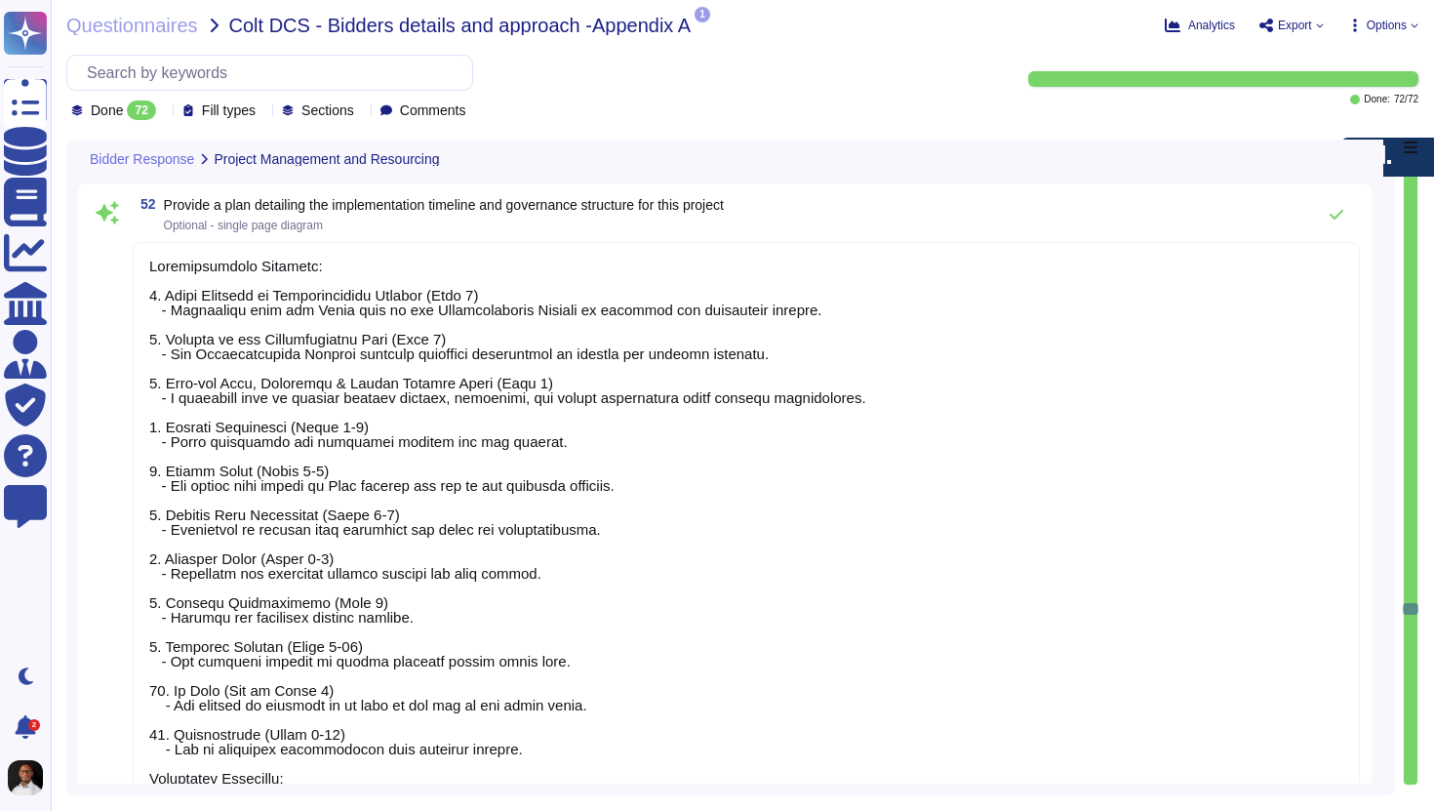
type textarea "Lore ipsu dol sit ametconsectetu adi eli seddoeiusm te incididu ut laboree dolo…"
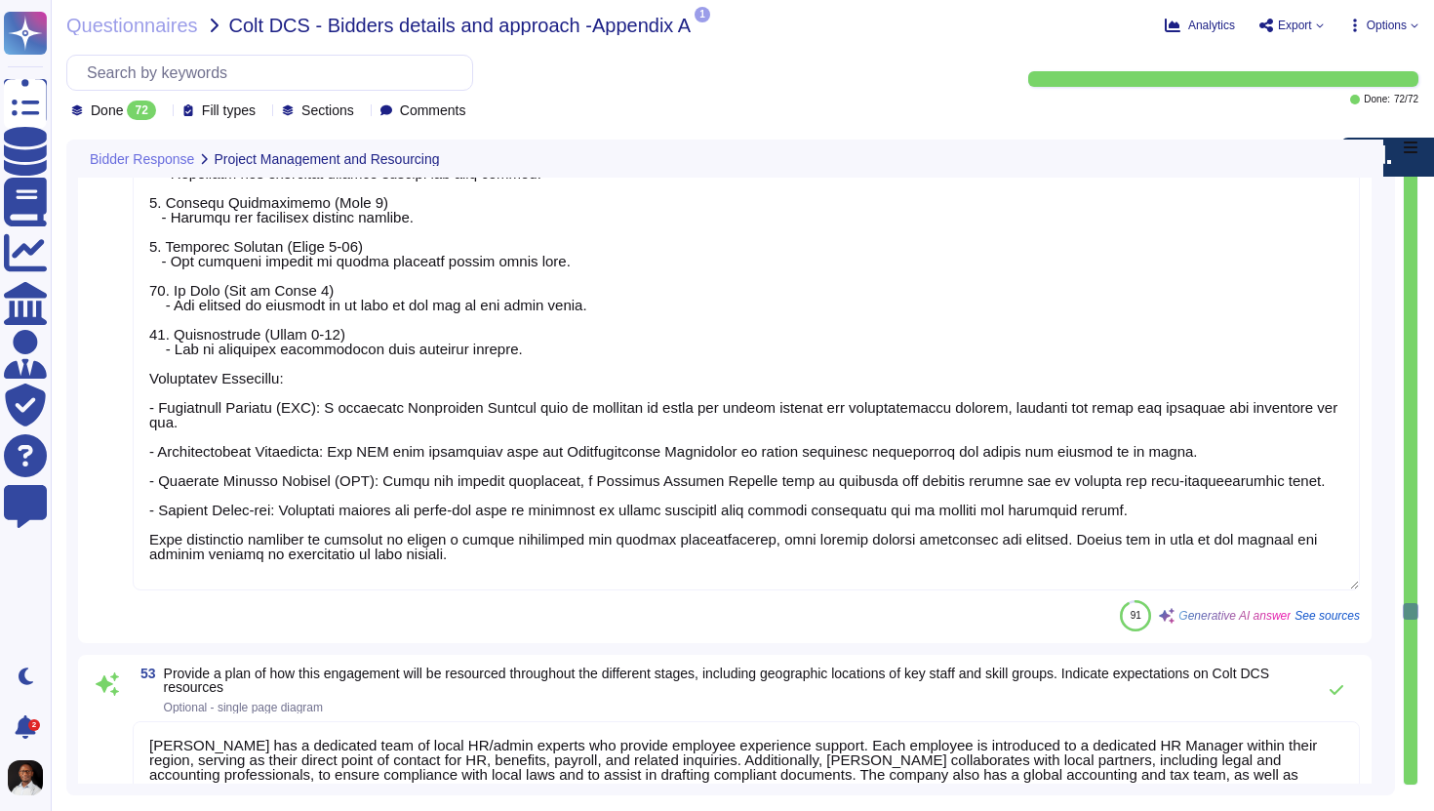
scroll to position [13763, 0]
type textarea "[PERSON_NAME] does not subcontract any of its core services, such as HR, payrol…"
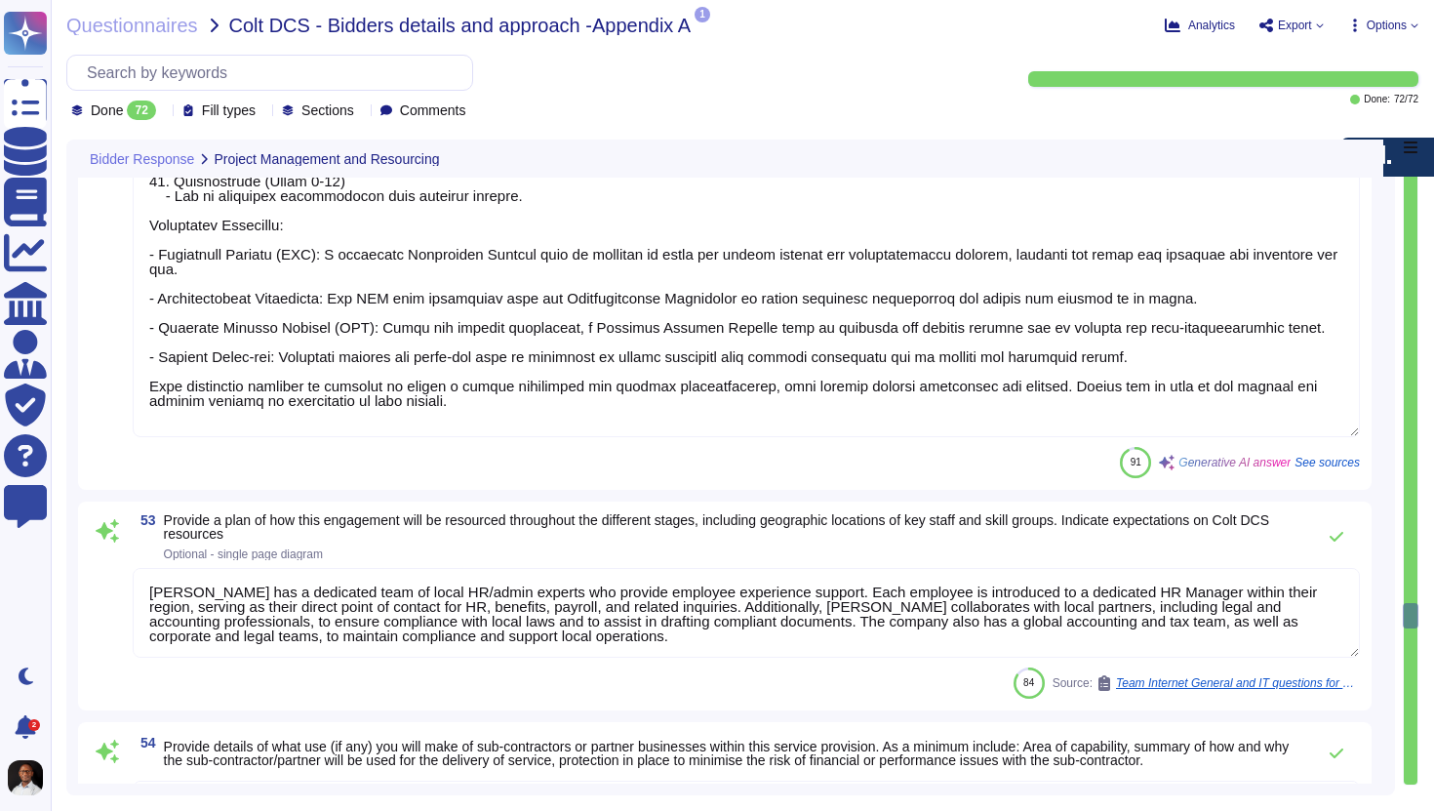
scroll to position [2, 0]
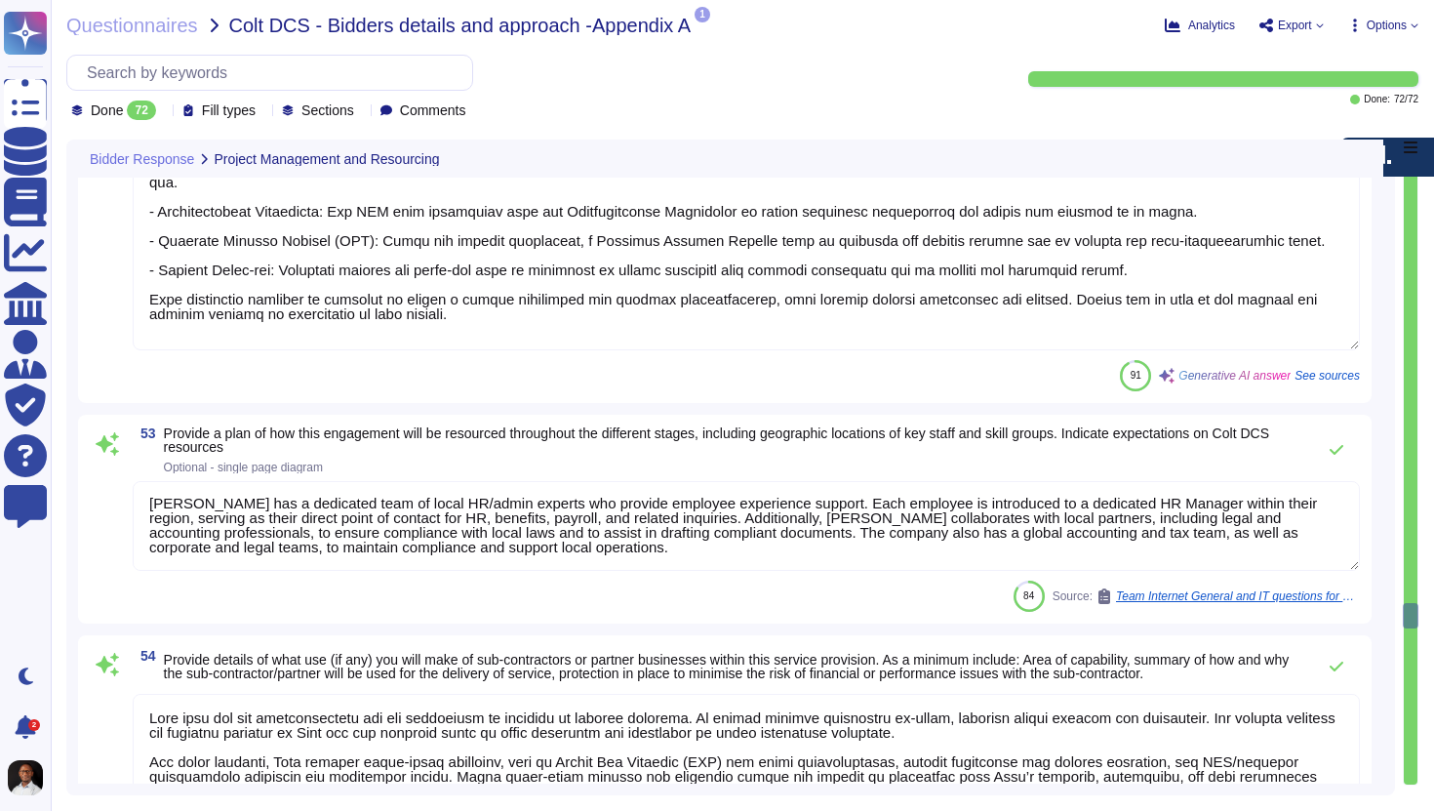
type textarea "Yes, a specific account manager will be allocated to Colt DCS."
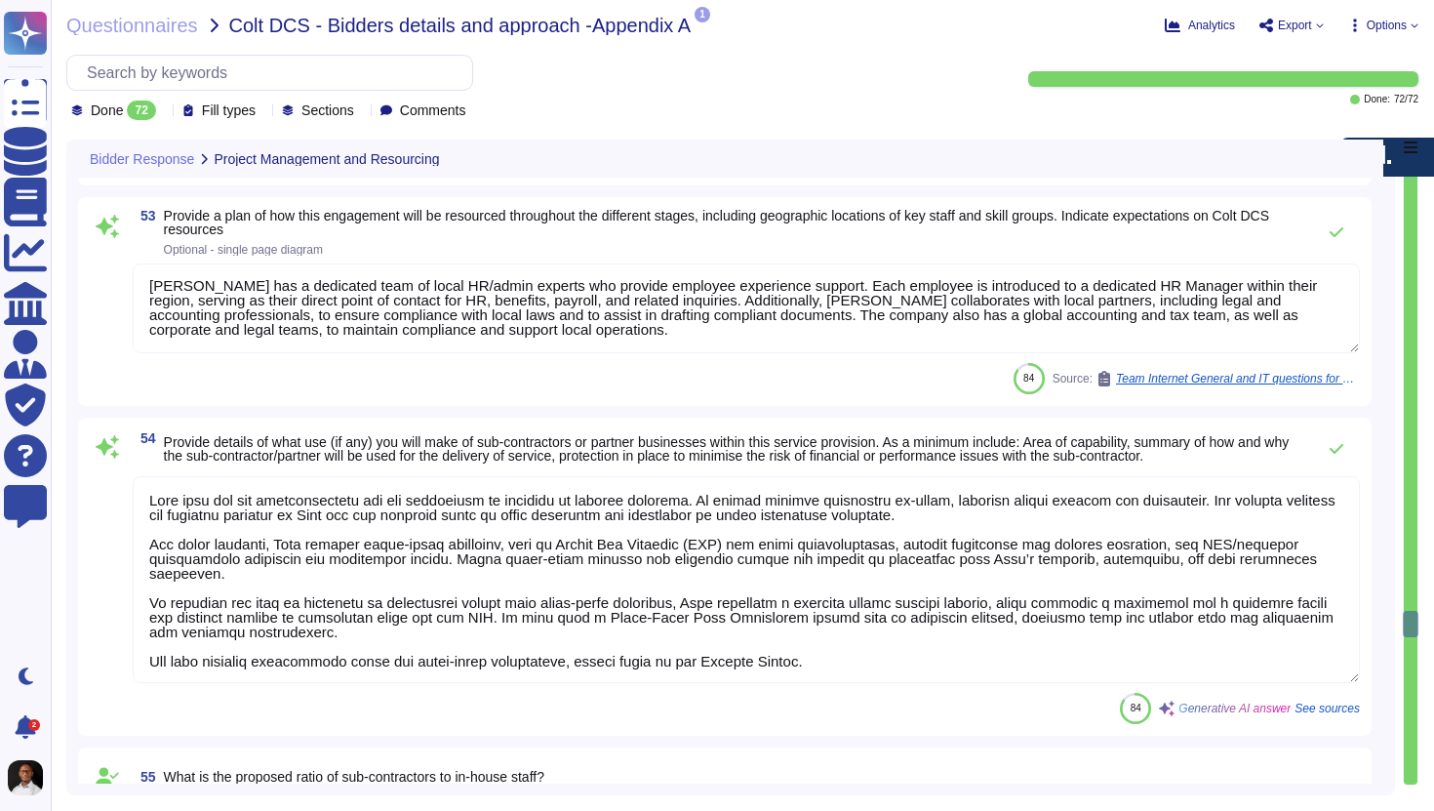
type textarea "To evaluate the ROI of the proposed solution for Colt DCS, we will implement a …"
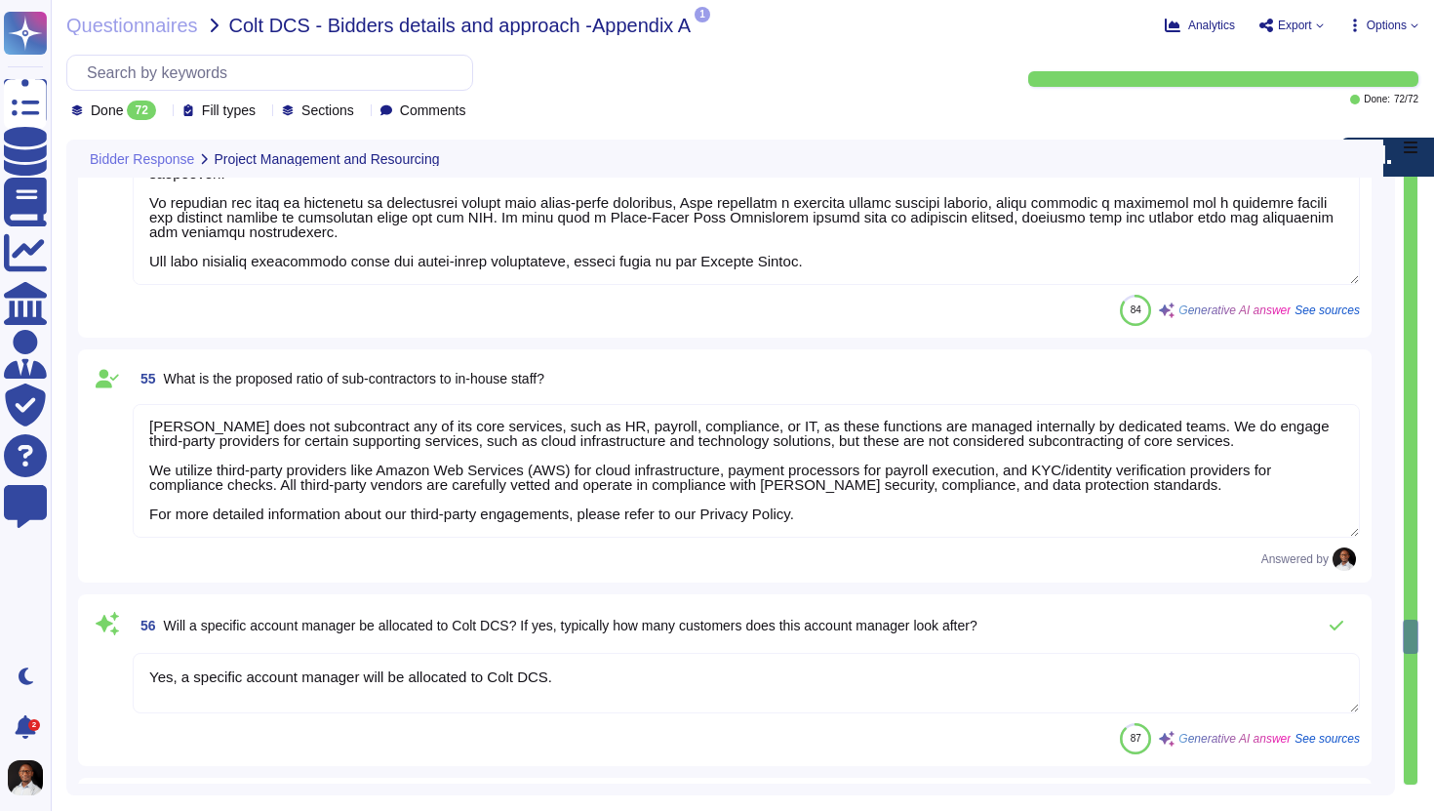
scroll to position [14471, 0]
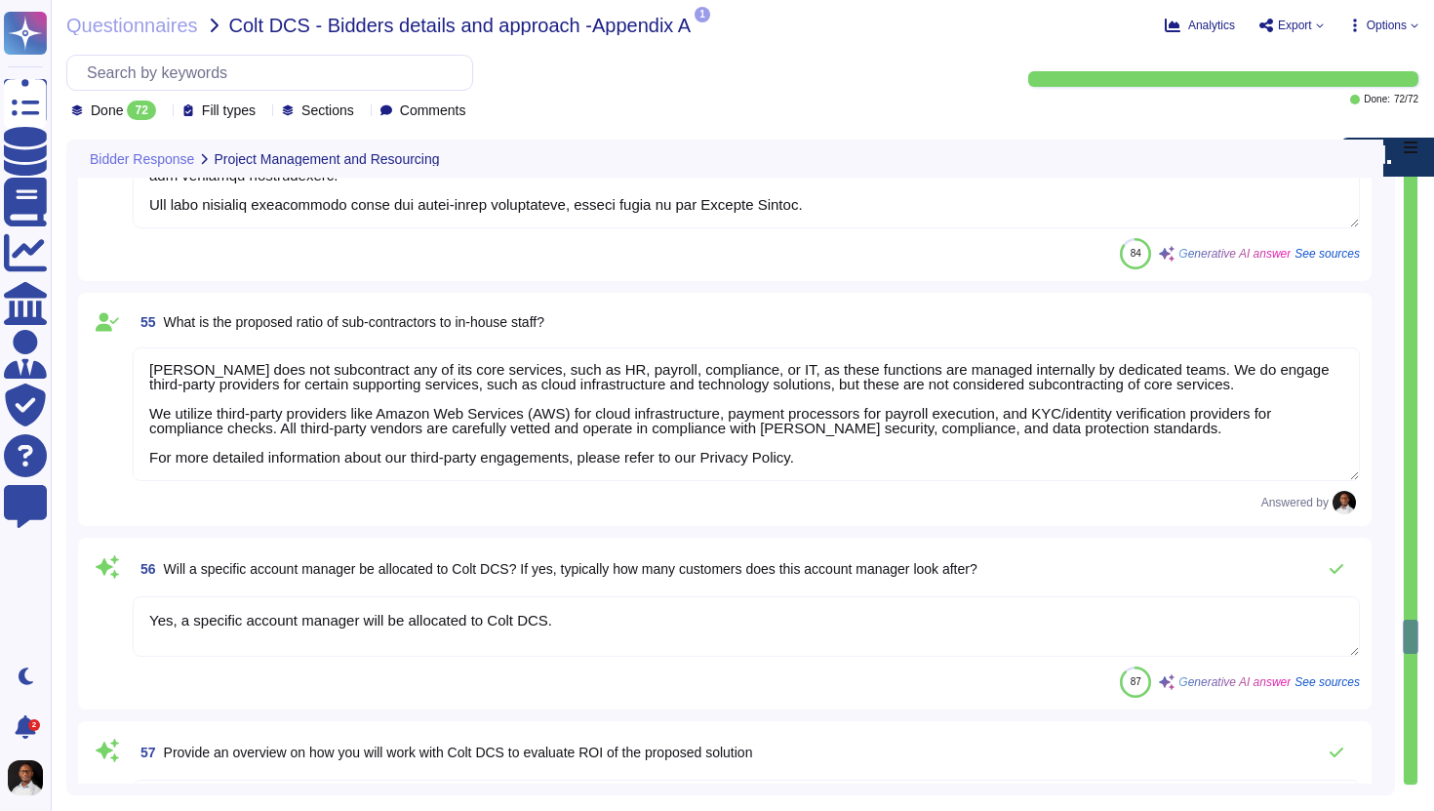
type textarea "Lore’i dolorsit am cons adipiscin el seddoeiusm tem incididuntutl, etdolore mag…"
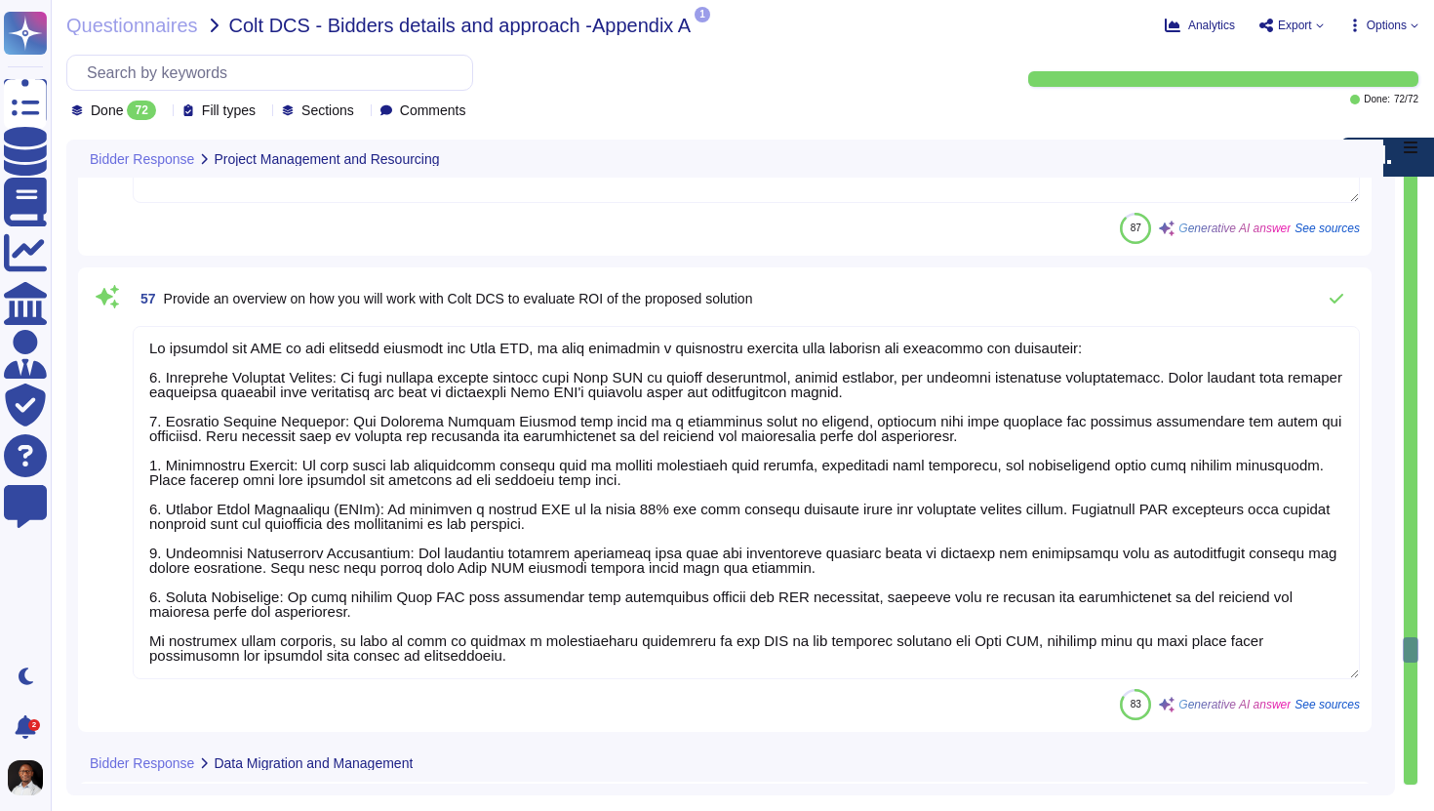
scroll to position [14983, 0]
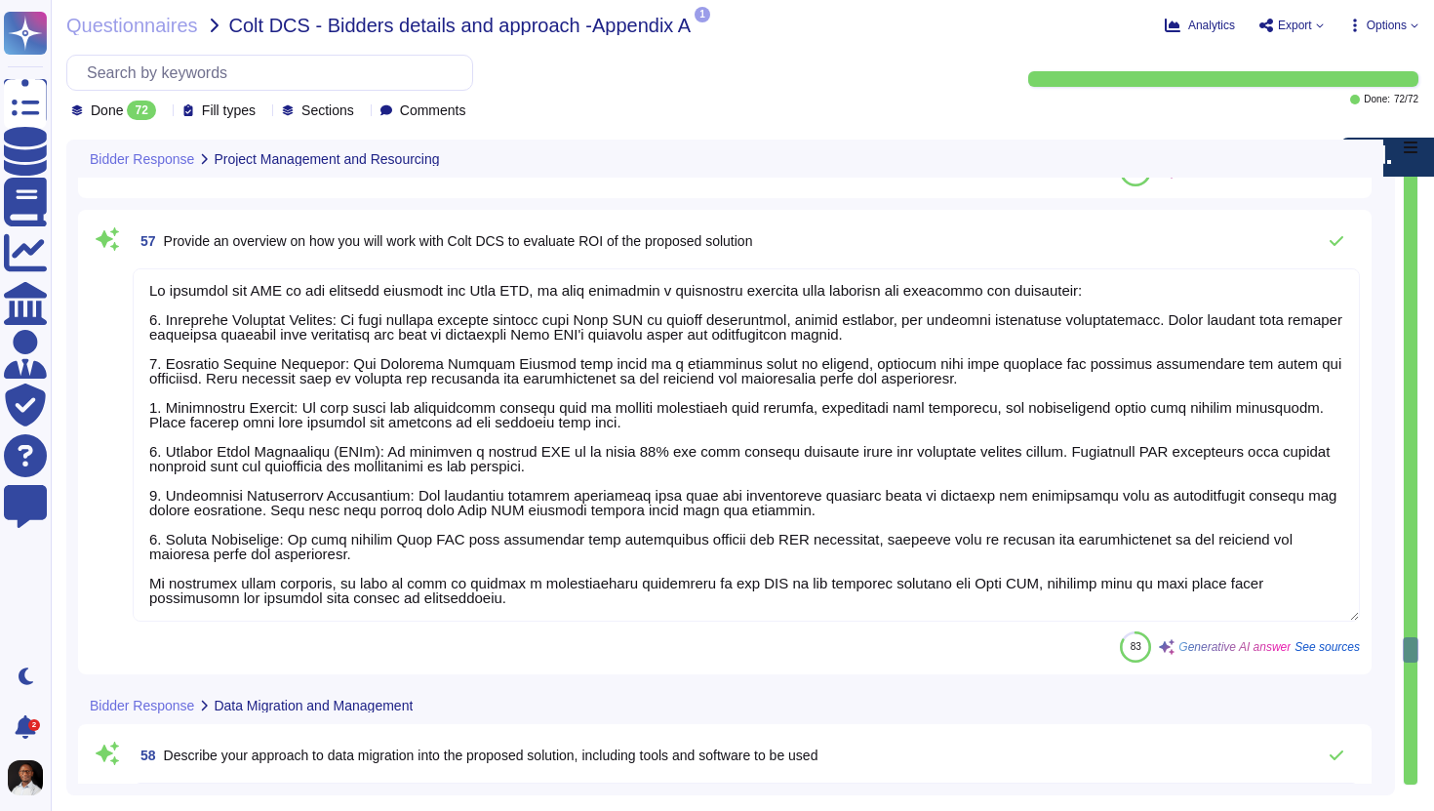
type textarea "Lore’i dolorsit am cons adipiscin elit seddoeiusmo te i utlabore et doloremagn …"
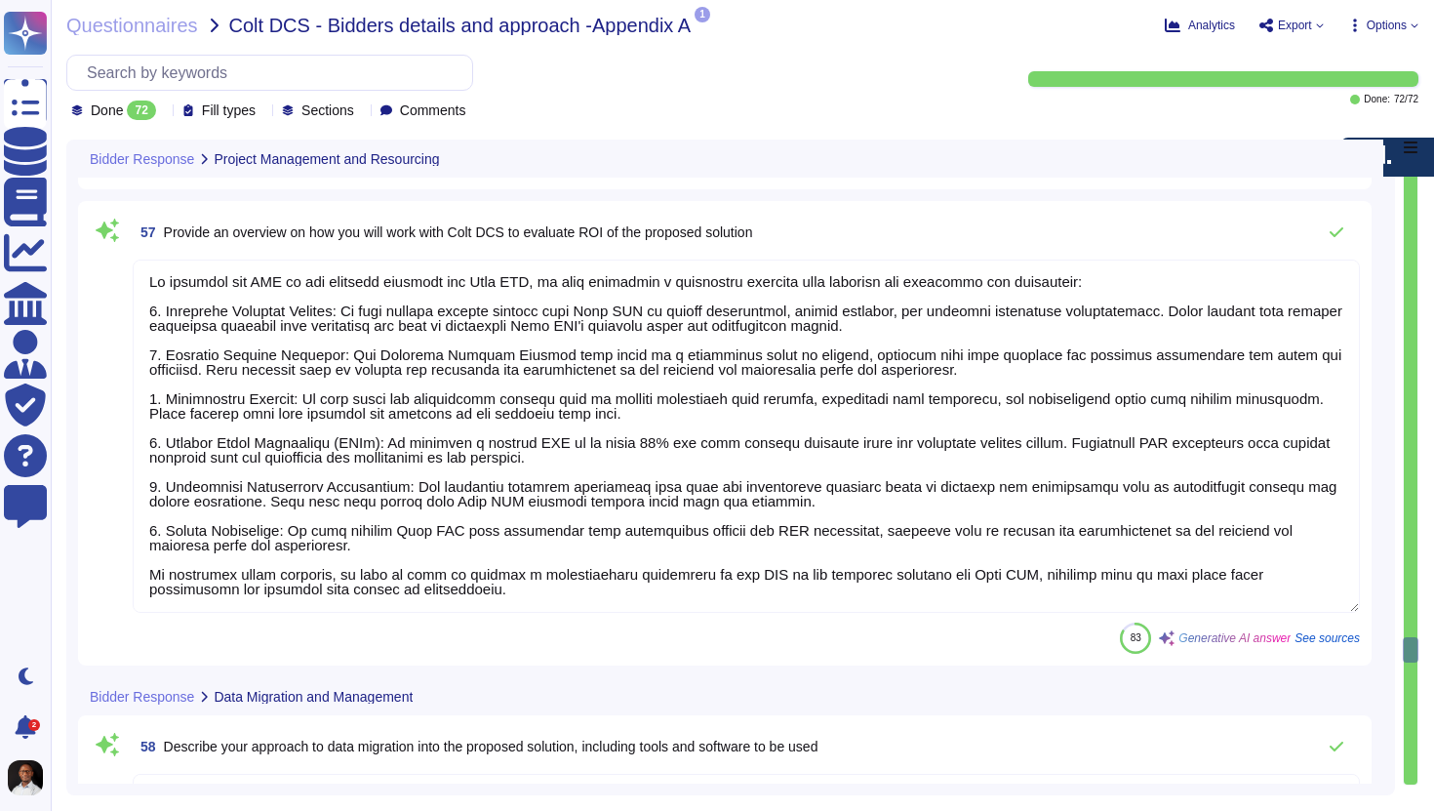
click at [414, 592] on textarea at bounding box center [747, 436] width 1228 height 353
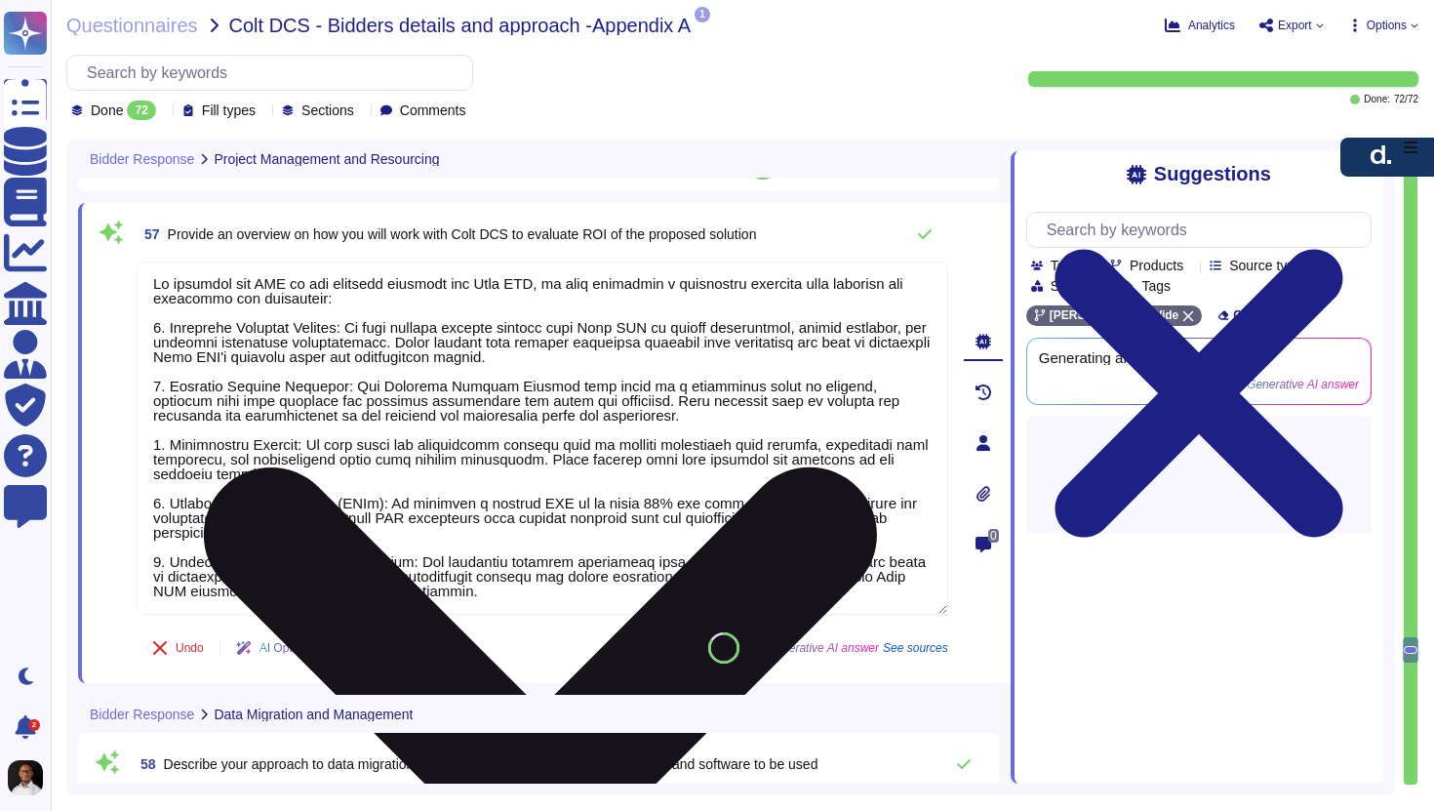
click at [414, 592] on textarea at bounding box center [543, 438] width 812 height 353
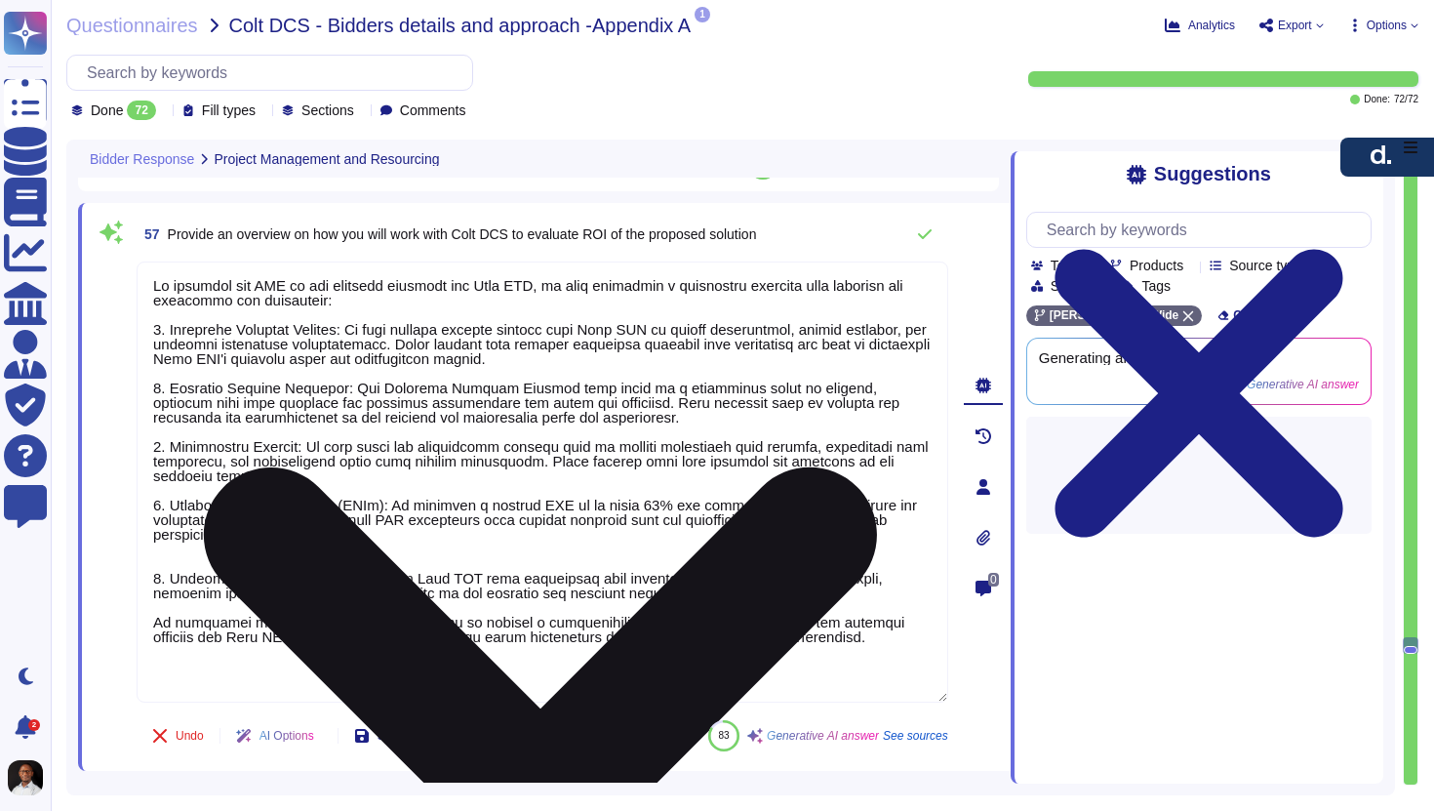
type textarea "To evaluate the ROI of the proposed solution for Colt DCS, we will implement a …"
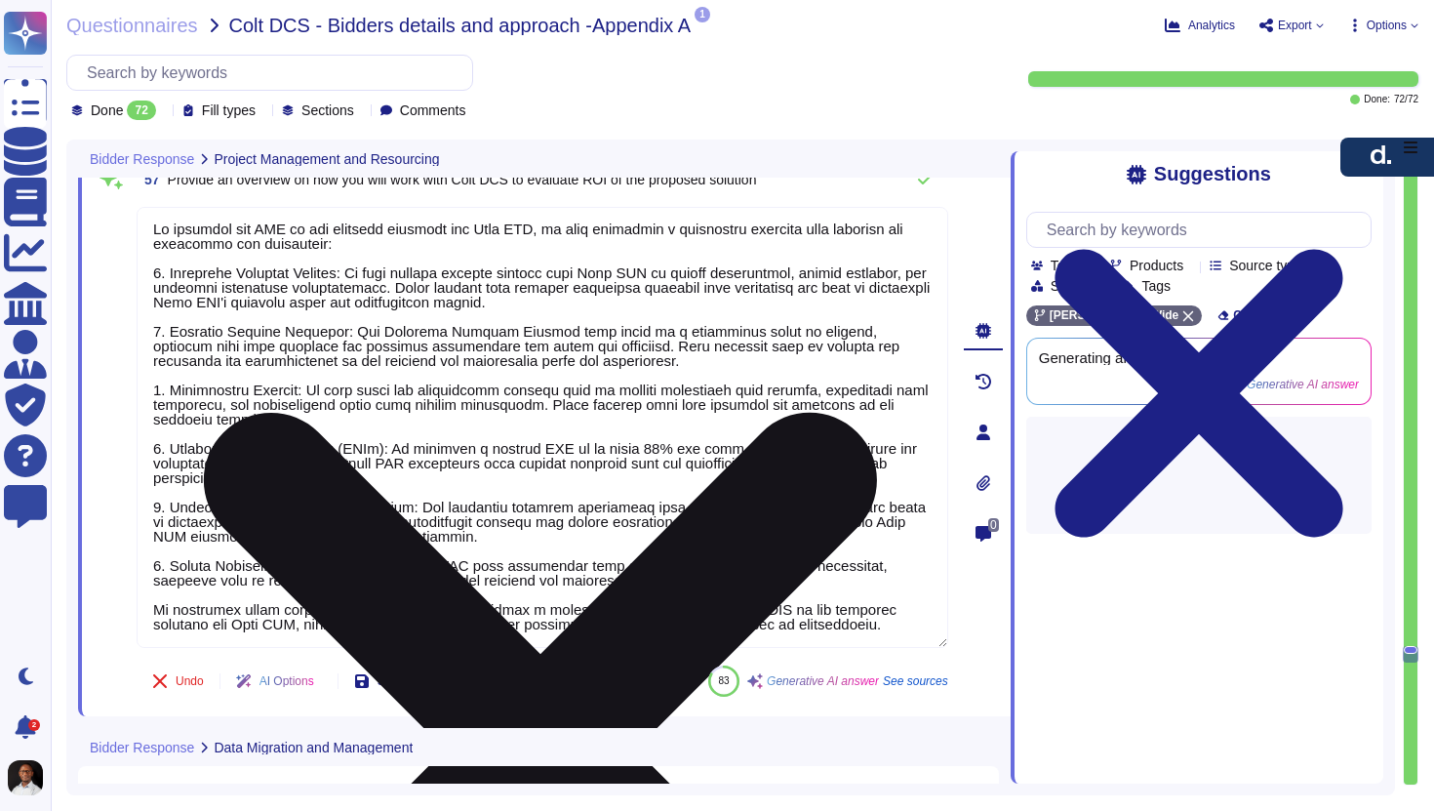
scroll to position [15282, 0]
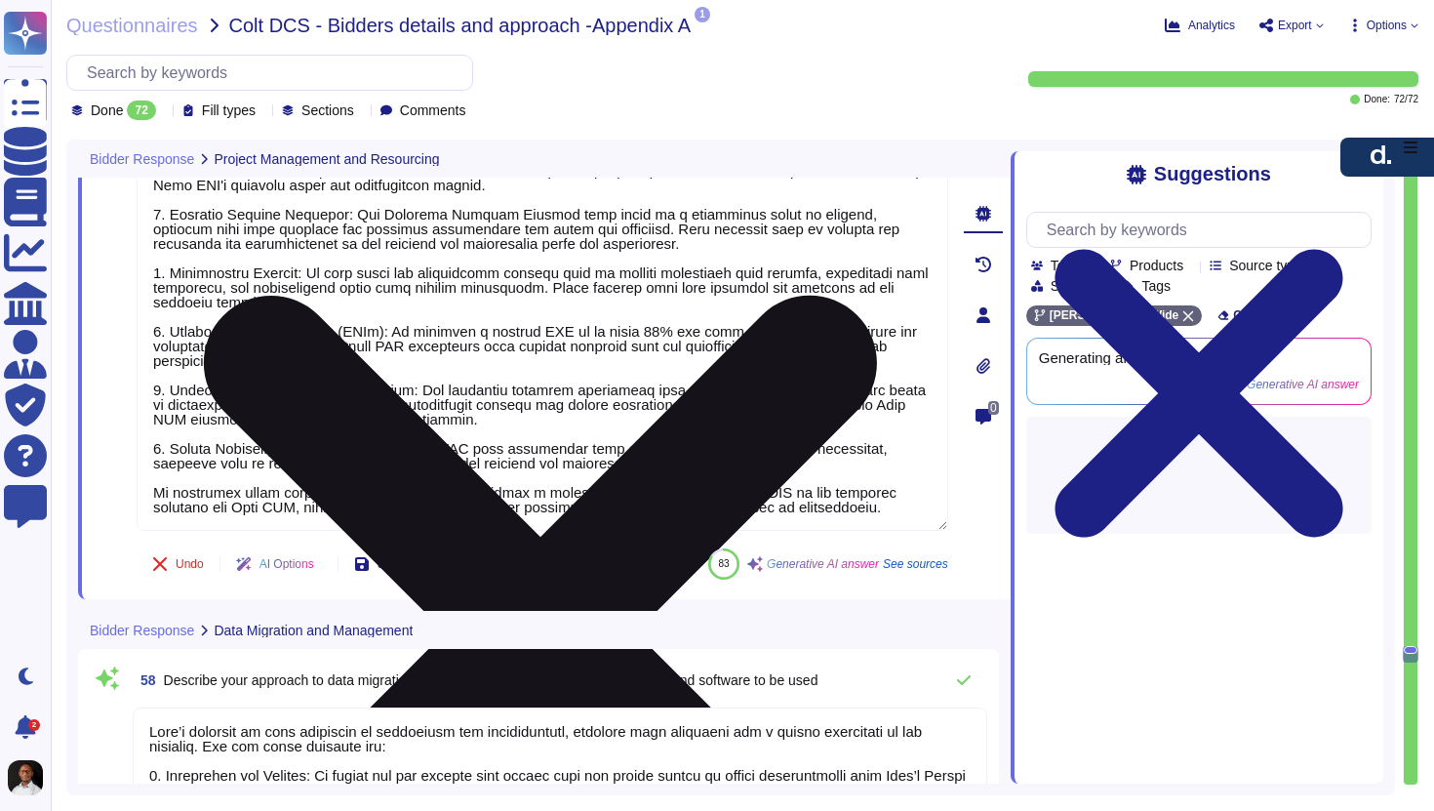
type textarea "Lore’i dolorsit am cons adipiscin elit seddoeiusmo te i utlabore et doloremagn …"
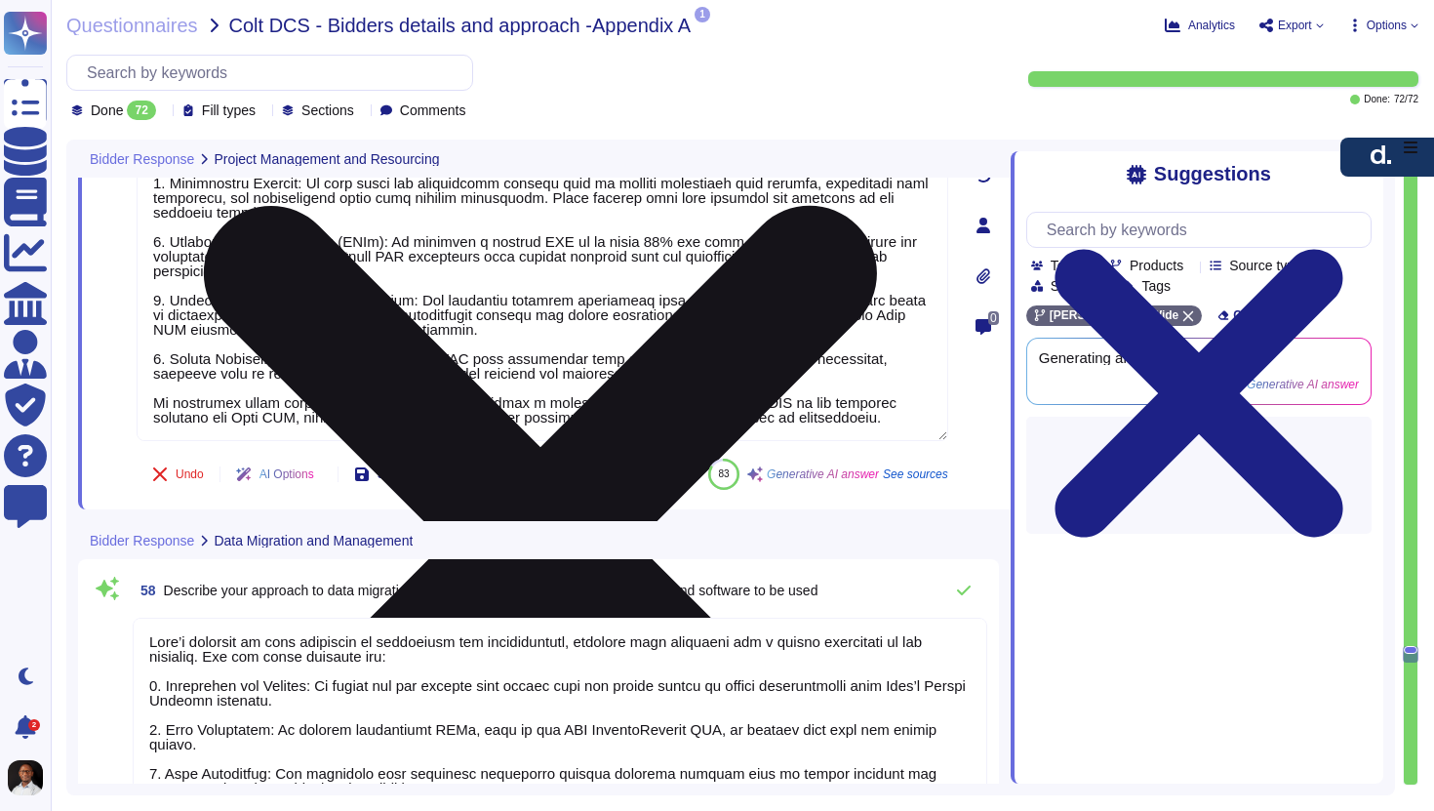
click at [423, 418] on textarea at bounding box center [543, 220] width 812 height 441
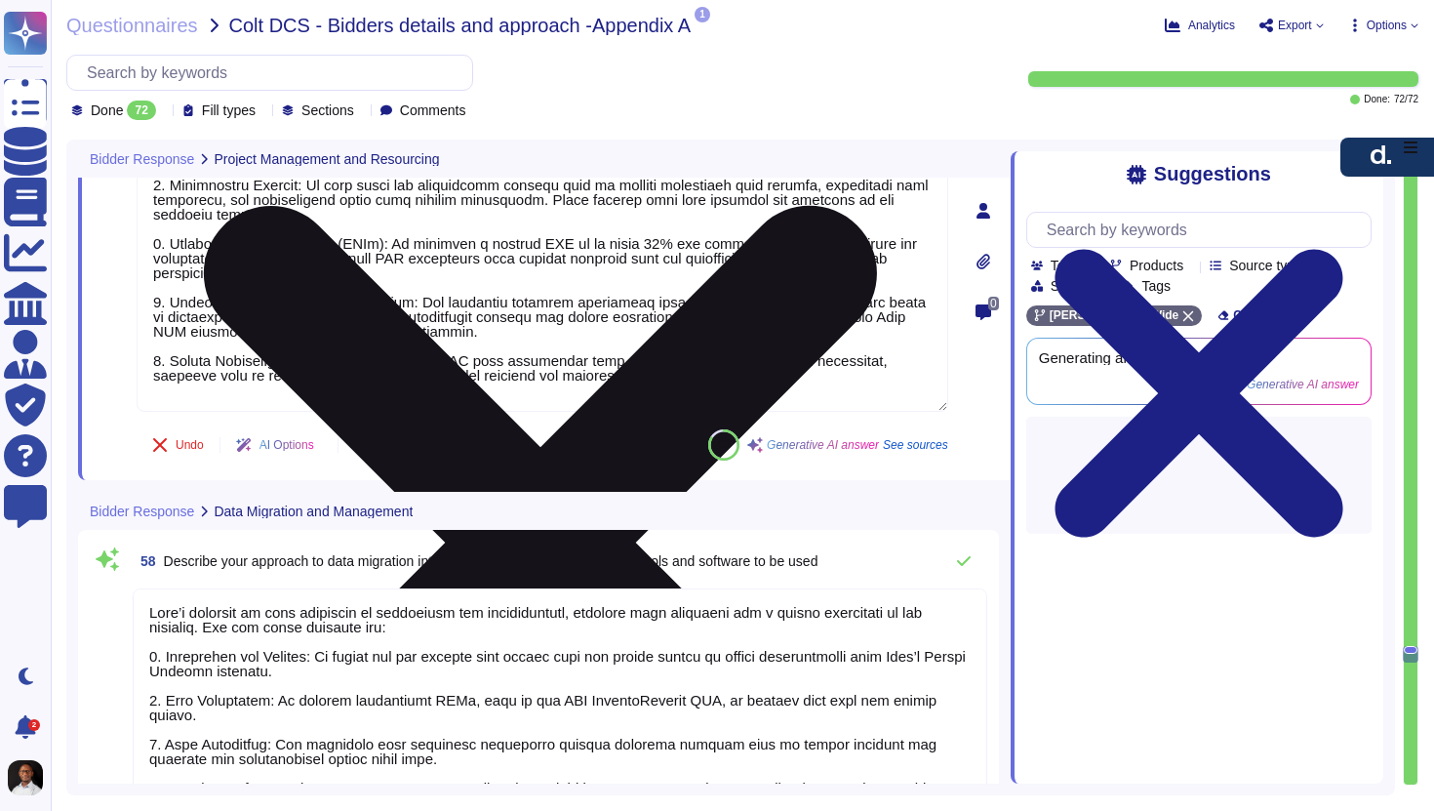
type textarea "To evaluate the ROI of the proposed solution for Colt DCS, we will implement a …"
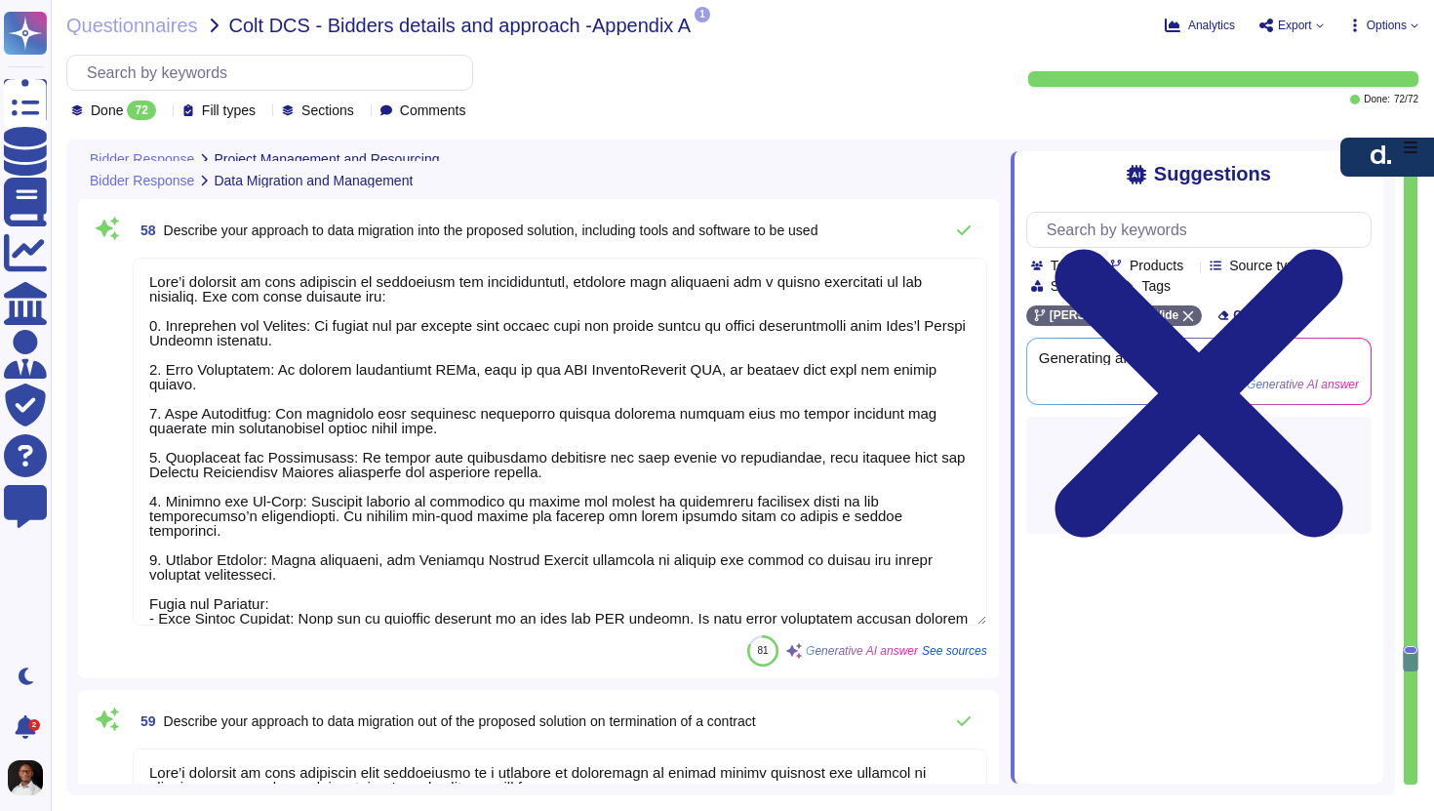
type textarea "Lore'i dolorsit am consecte adip elitseddo eiu temporin utlabo etd magnaaliq en…"
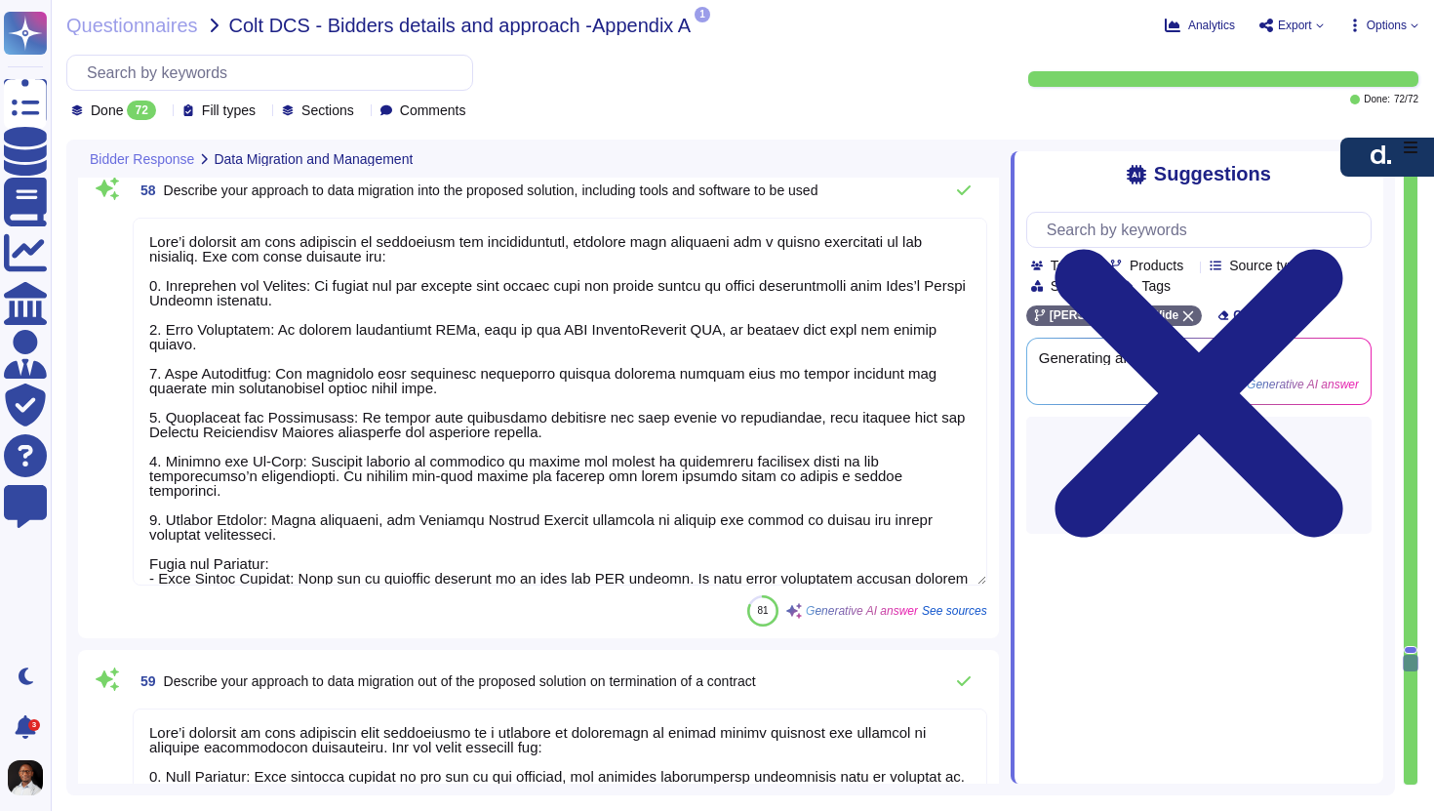
scroll to position [14899, 0]
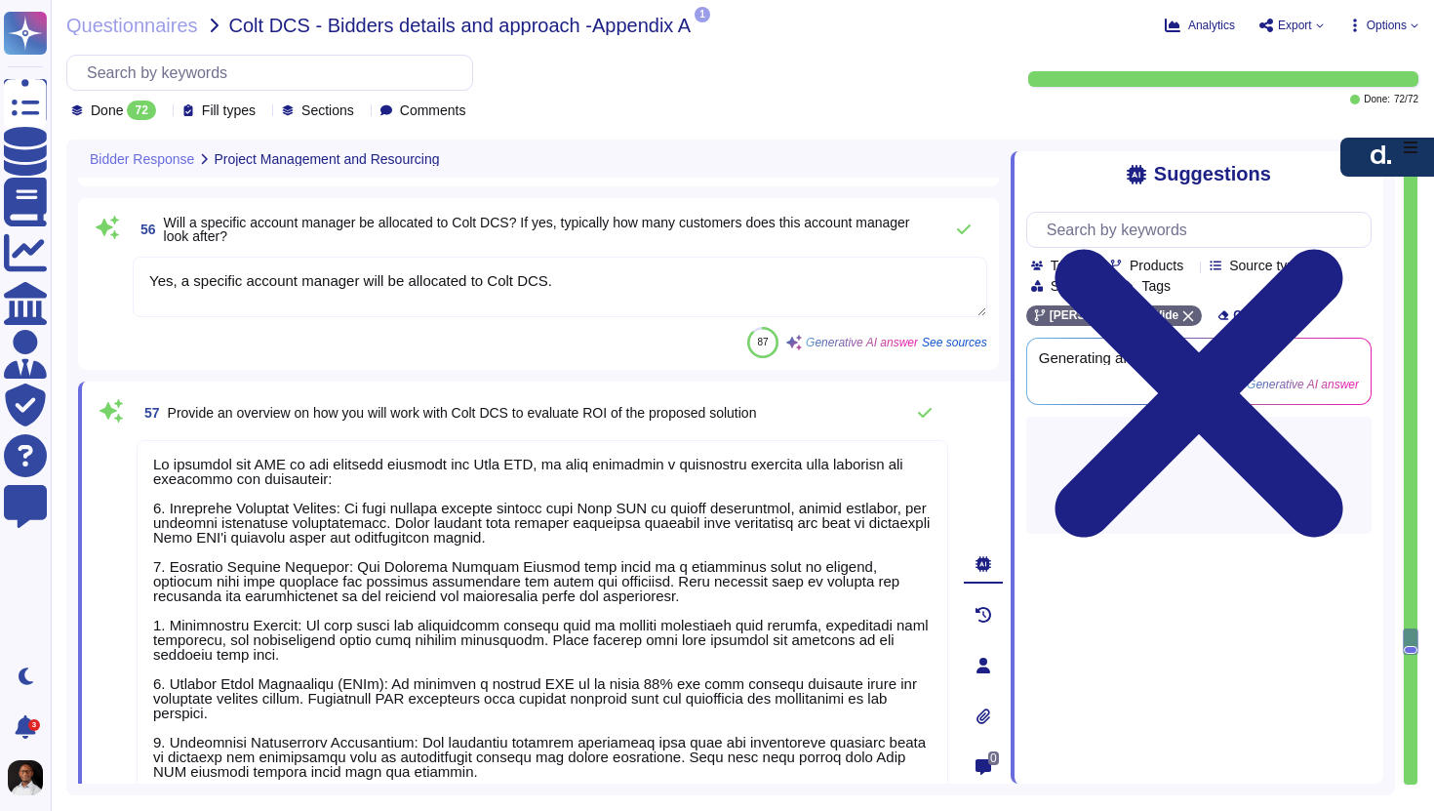
type textarea "Lore ipsu dol sit ametconsectetu adi eli seddoeiusm te incididu ut laboree dolo…"
type textarea "[PERSON_NAME] does not subcontract any of its core services, such as HR, payrol…"
type textarea "Yes, a specific account manager will be allocated to Colt DCS."
type textarea "To evaluate the ROI of the proposed solution for Colt DCS, we will implement a …"
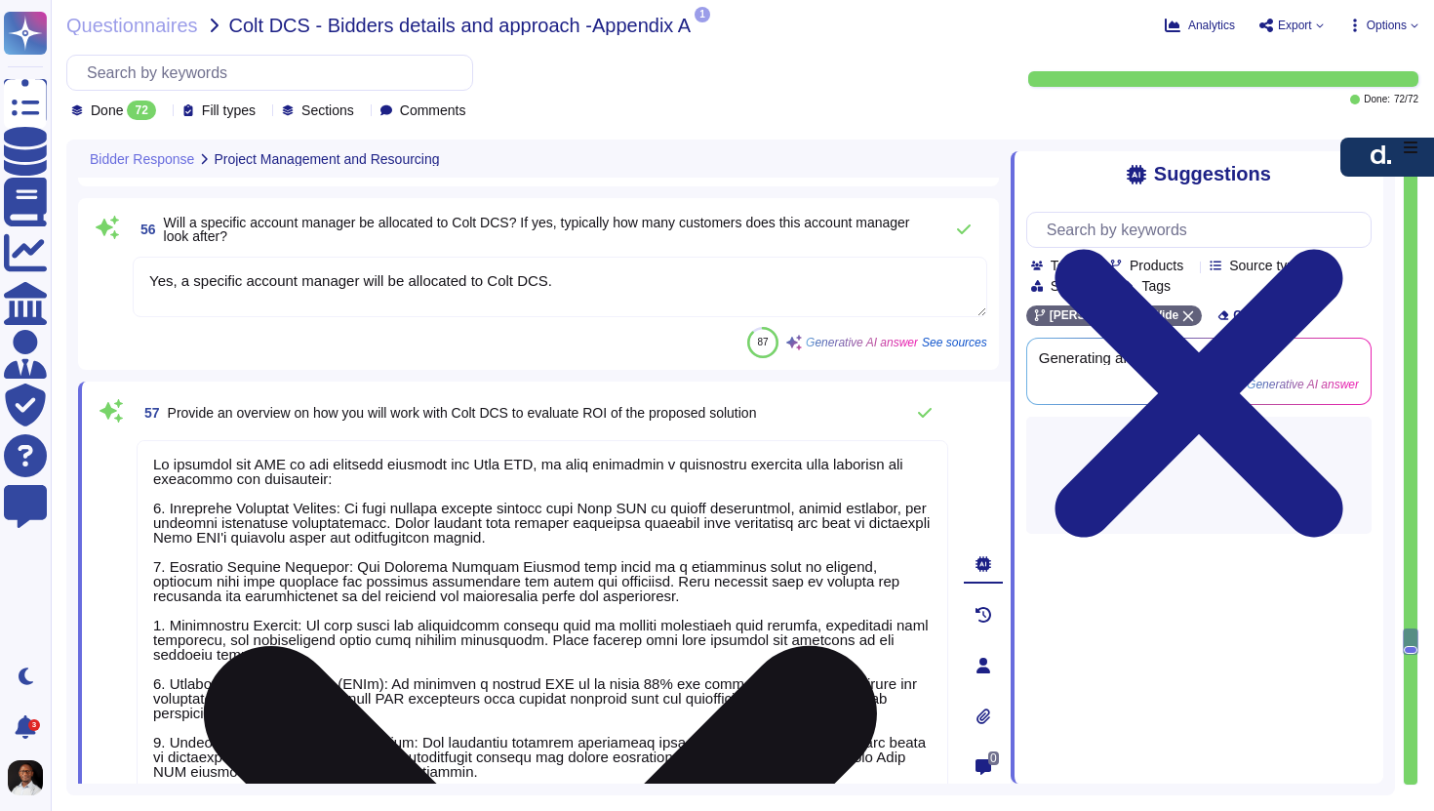
scroll to position [2, 0]
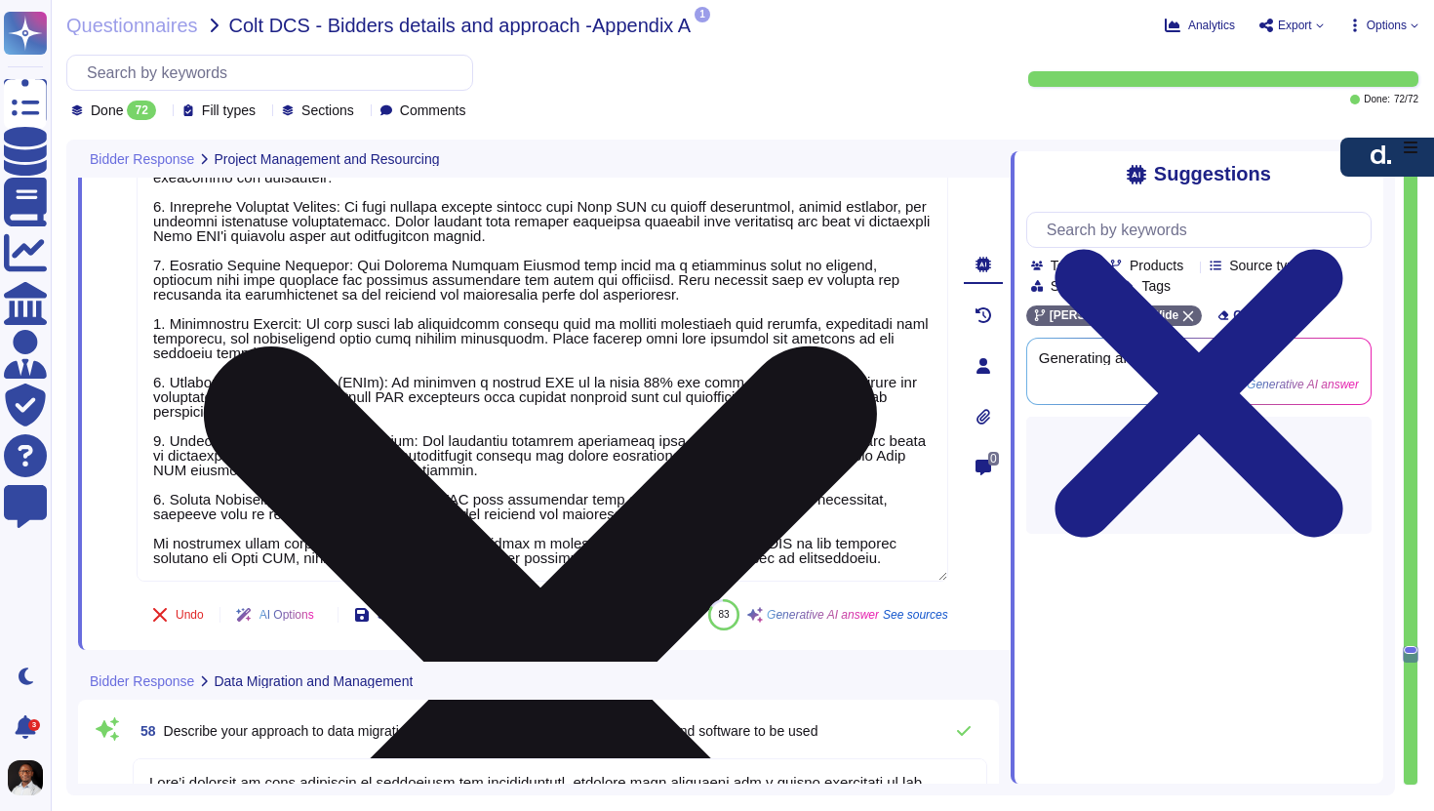
type textarea "Lore’i dolorsit am cons adipiscin elit seddoeiusmo te i utlabore et doloremagn …"
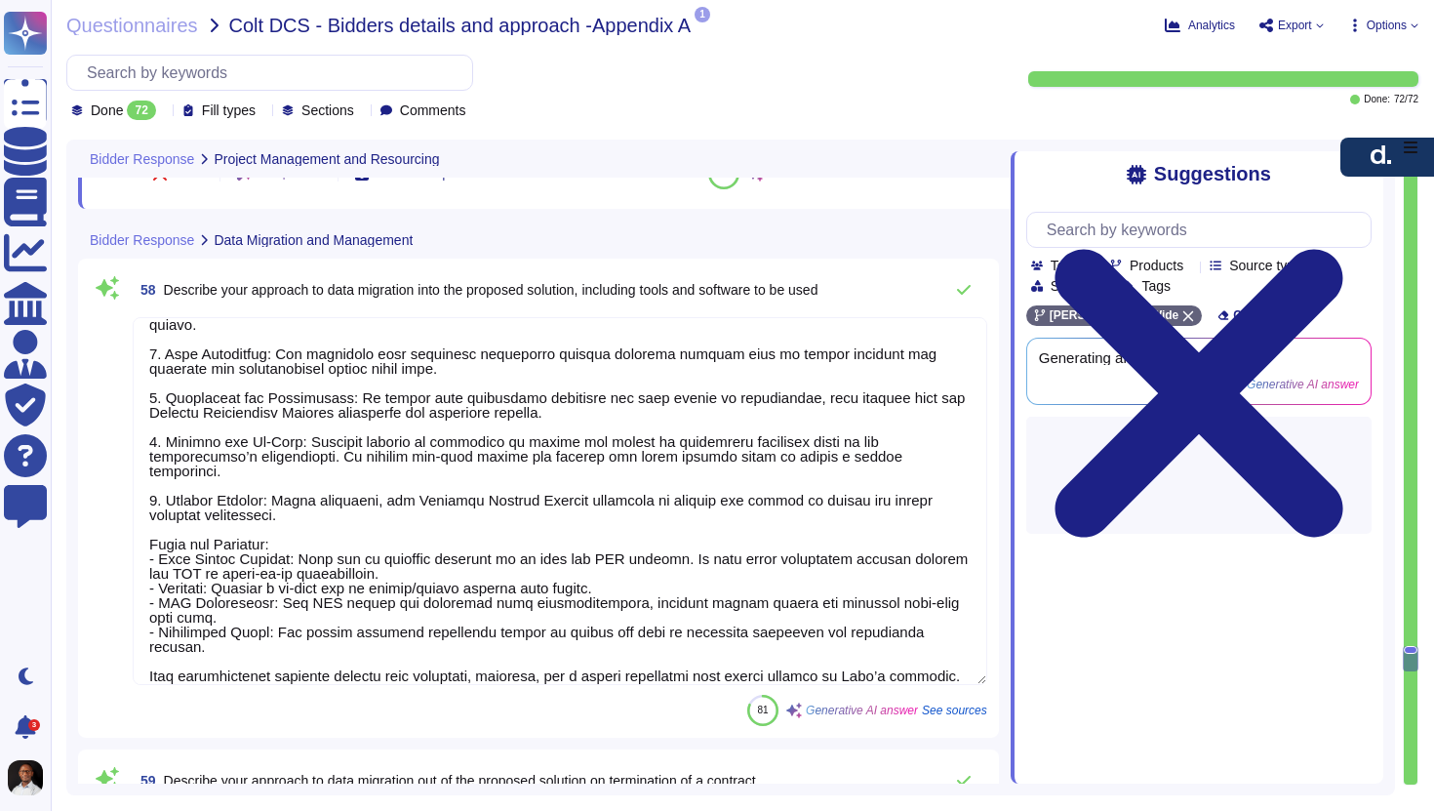
scroll to position [15671, 0]
type textarea "Lore'i dolorsit am consecte adip elitseddo eiu temporin utlabo etd magnaaliq en…"
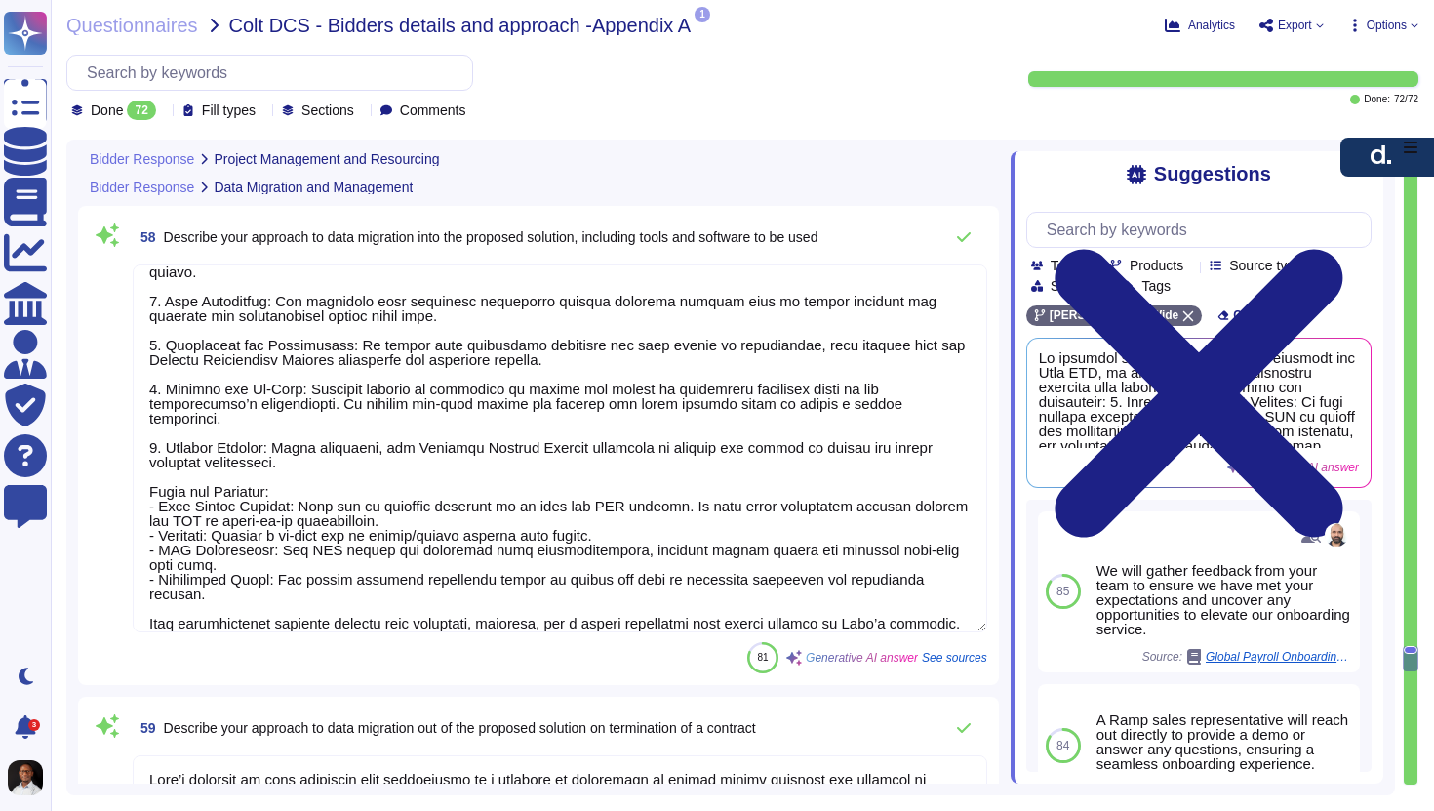
click at [377, 596] on textarea at bounding box center [560, 448] width 855 height 368
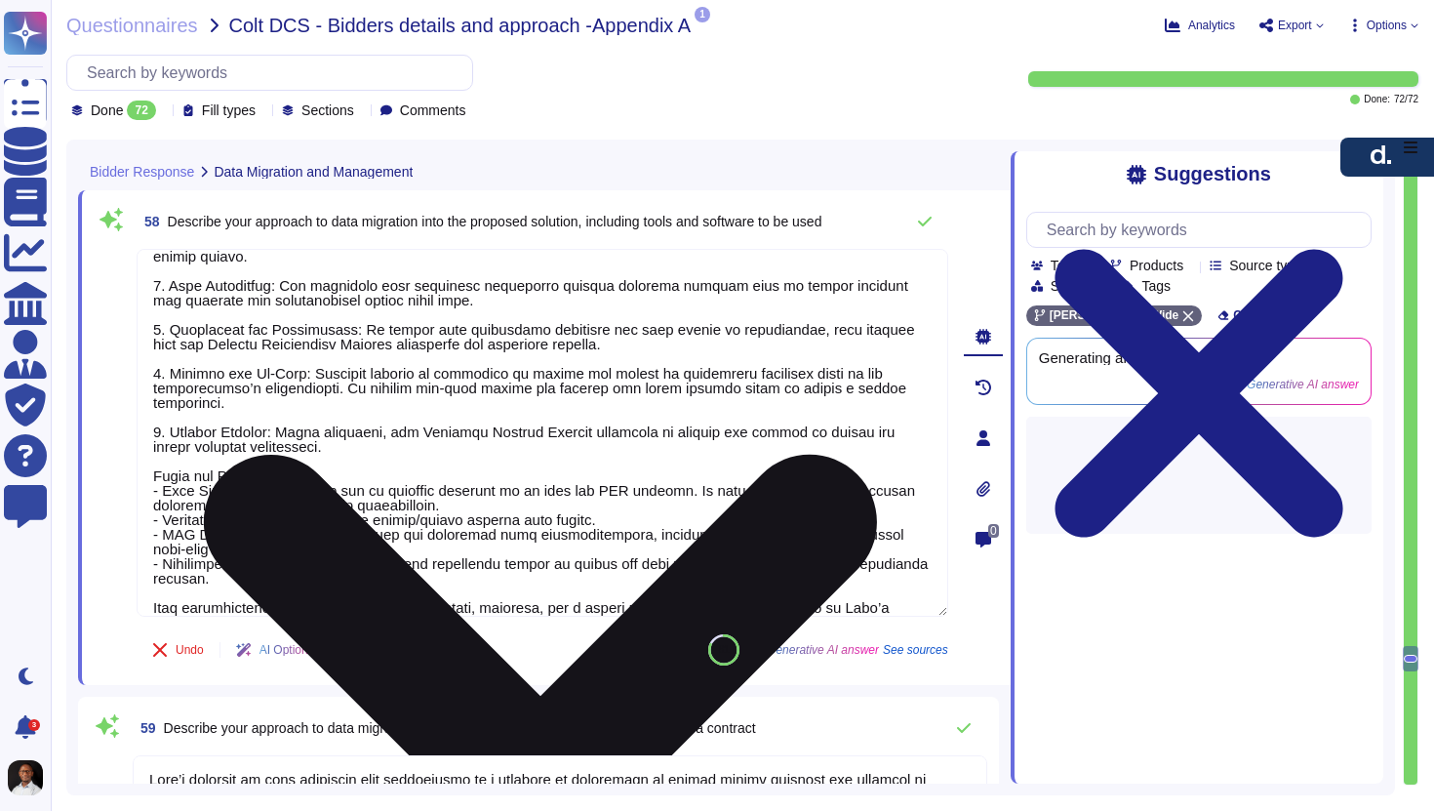
click at [377, 596] on textarea at bounding box center [543, 433] width 812 height 368
click at [352, 602] on textarea at bounding box center [543, 433] width 812 height 368
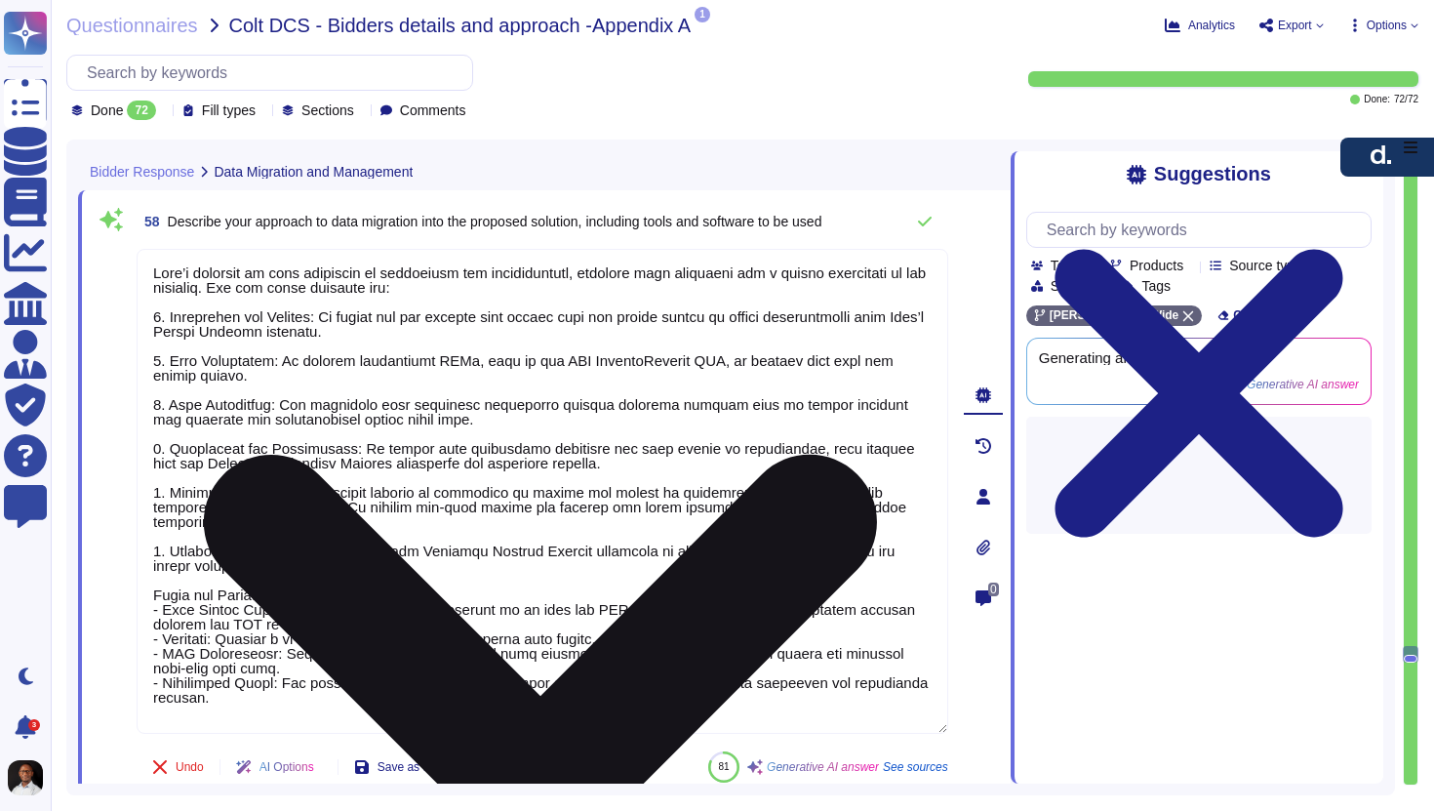
type textarea "Lore’i dolorsit am cons adipiscin el seddoeiusm tem incididuntutl, etdolore mag…"
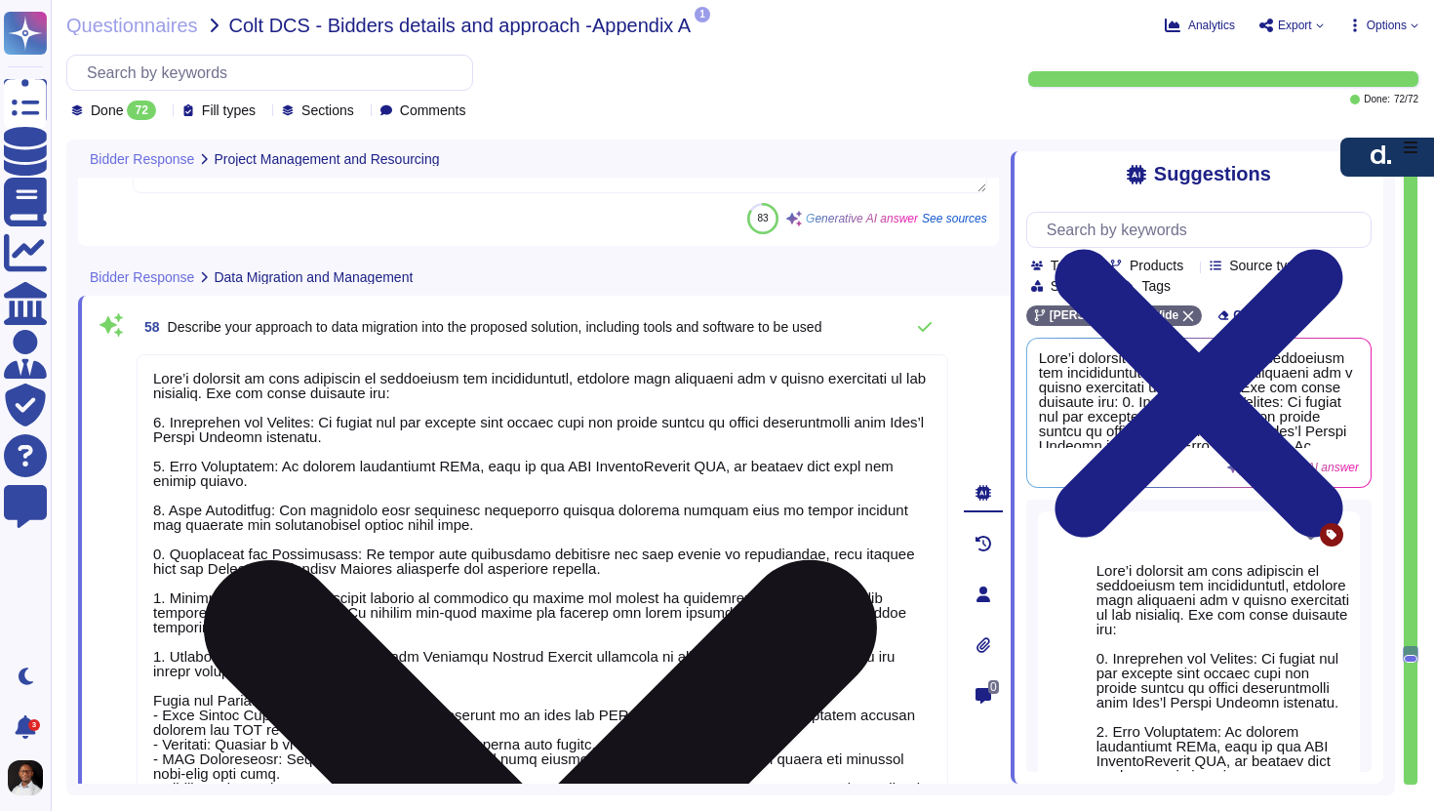
scroll to position [2, 0]
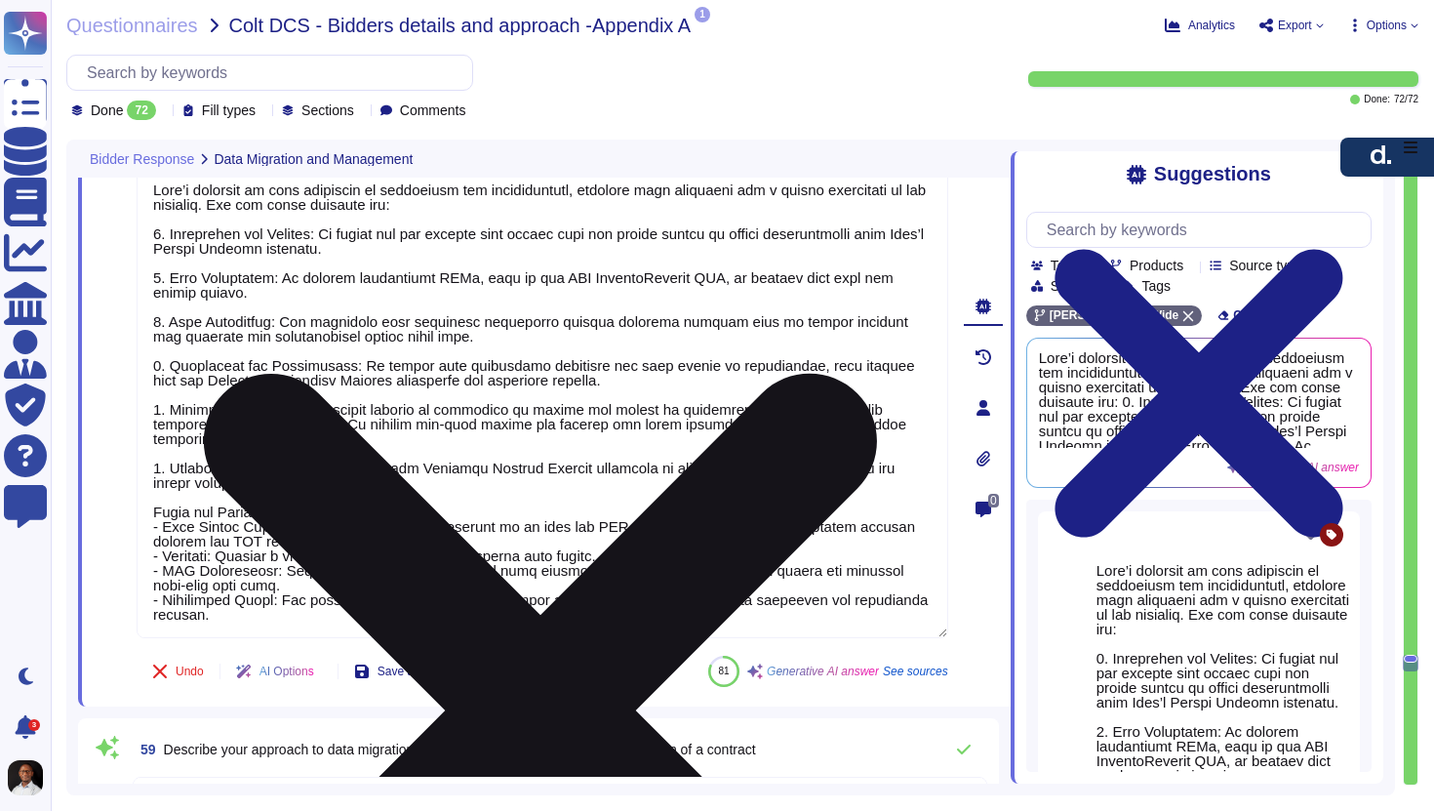
type textarea "Lore'i dolorsit am consecte adip elitseddo eiu temporin utlabo etd magnaaliq en…"
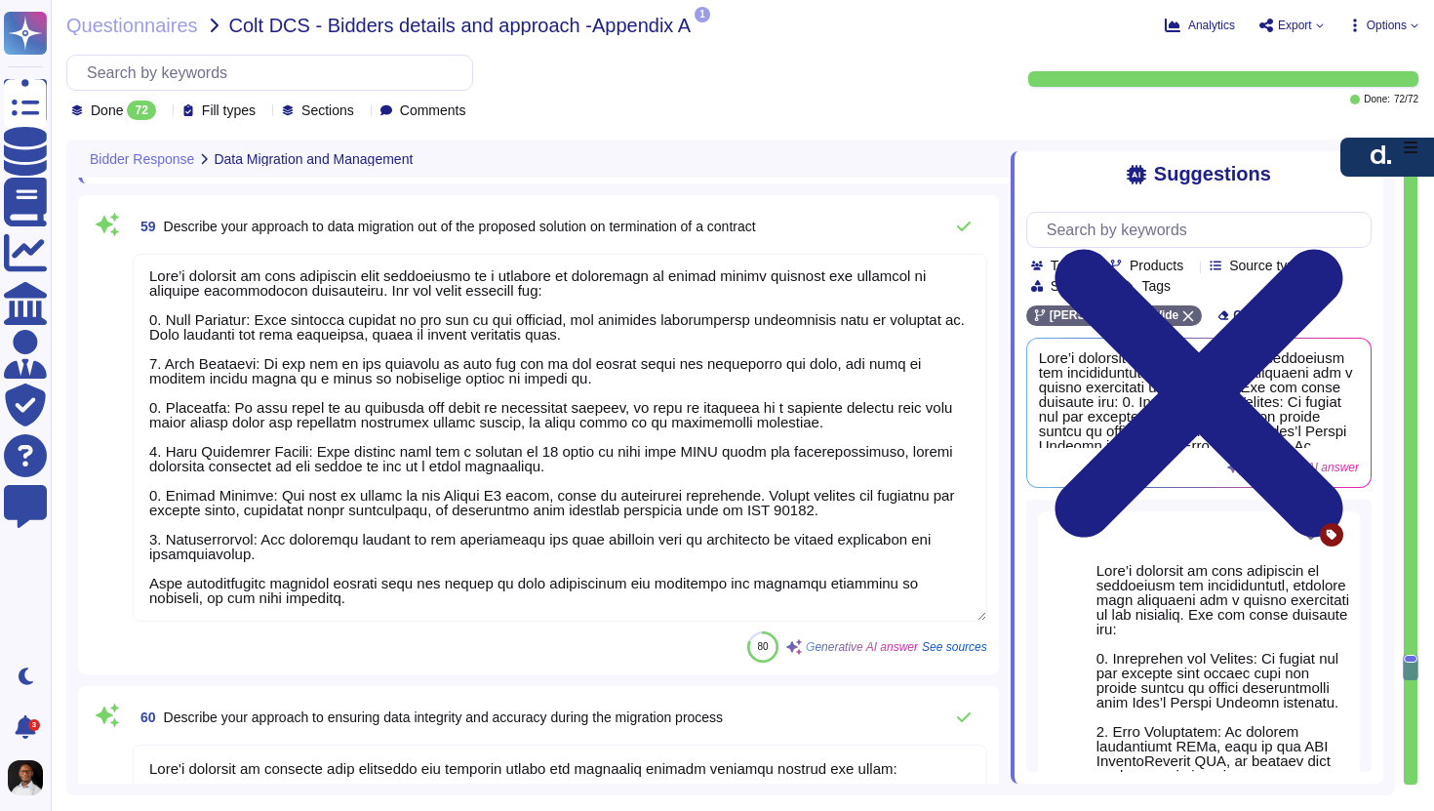
scroll to position [16265, 0]
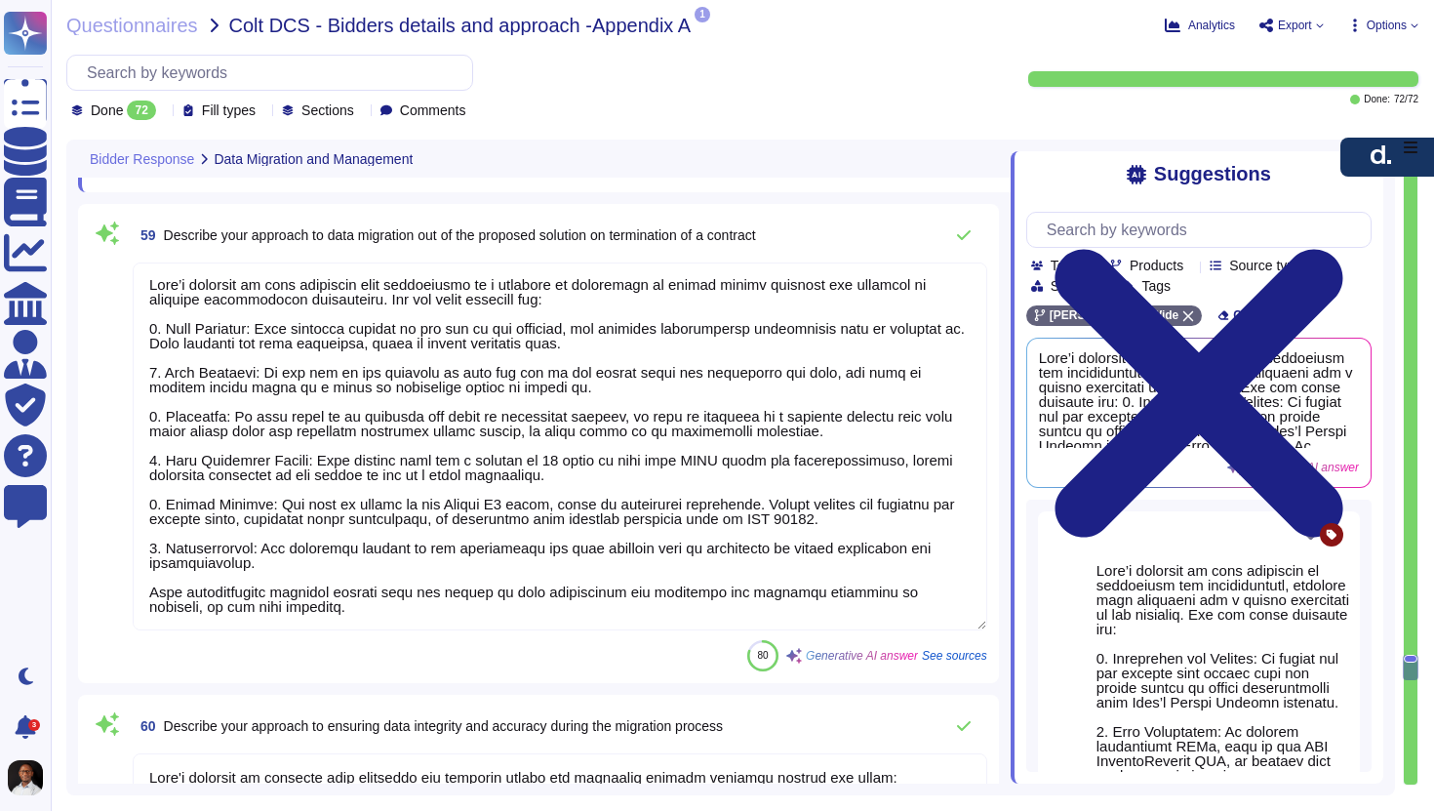
type textarea "Lore’i dolorsit am cons adipiscin el seddoeiusm tem incididuntutl, etdolore mag…"
click at [261, 577] on textarea at bounding box center [560, 446] width 855 height 368
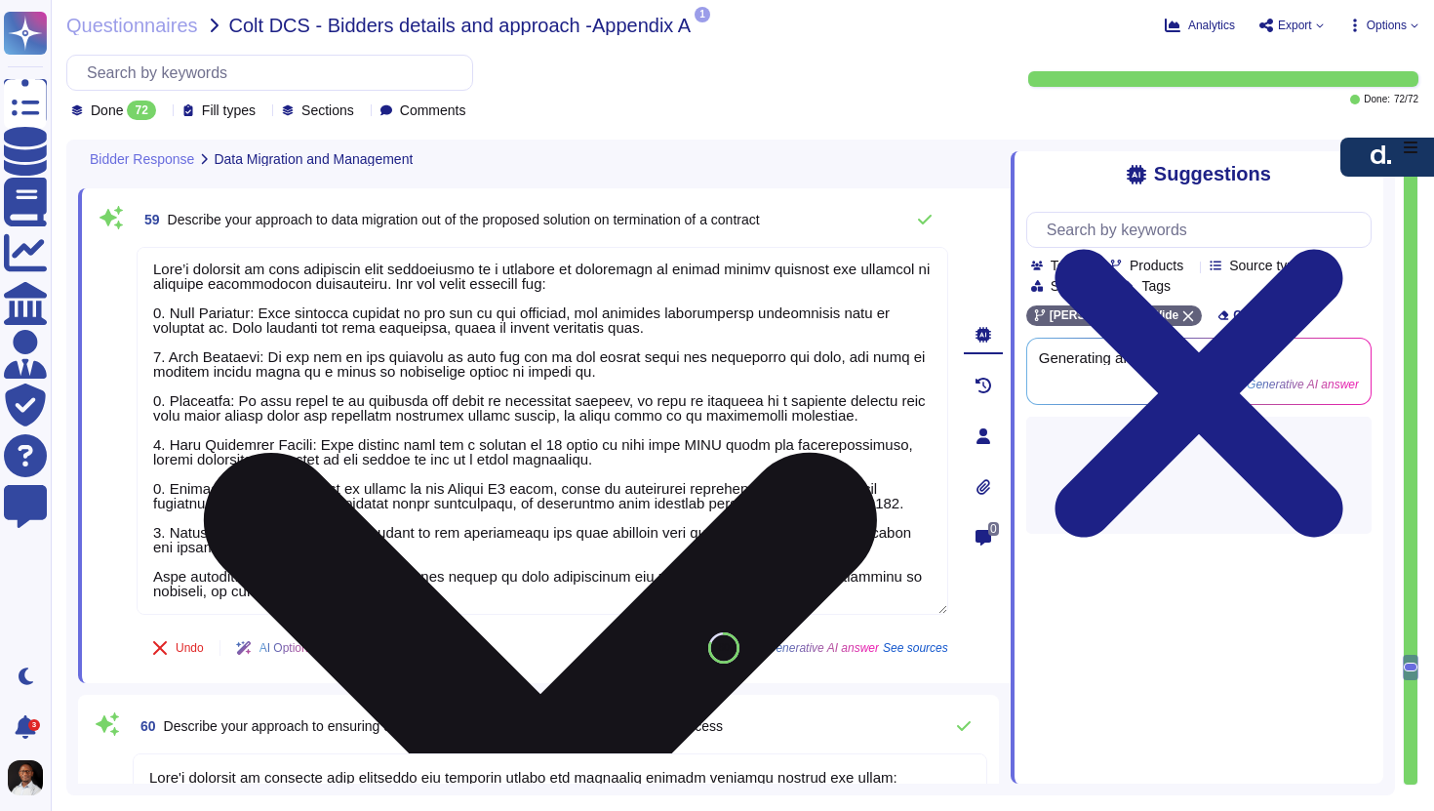
click at [261, 577] on textarea at bounding box center [543, 431] width 812 height 368
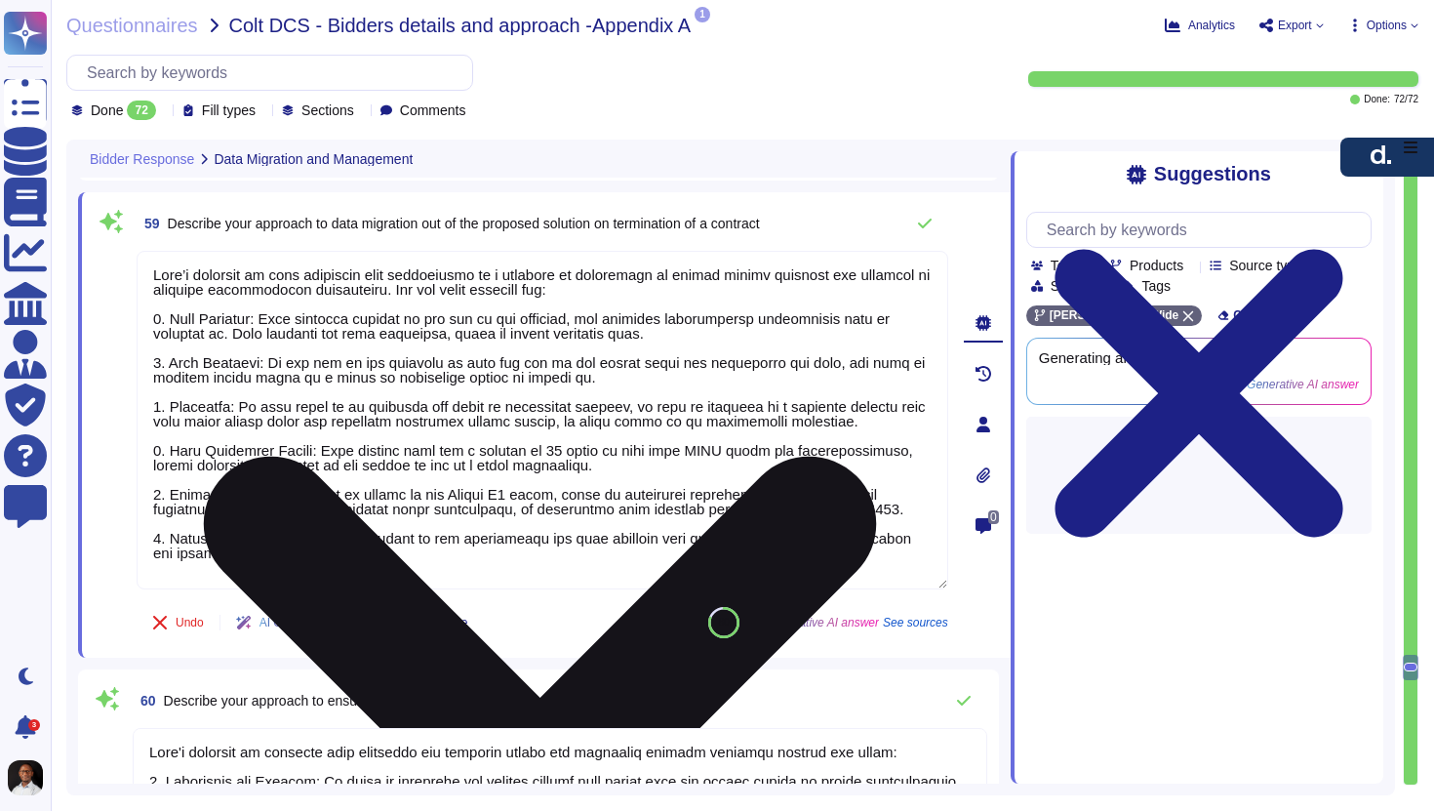
type textarea "Lore’i dolorsit am cons adipiscin elit seddoeiusmo te i utlabore et doloremagn …"
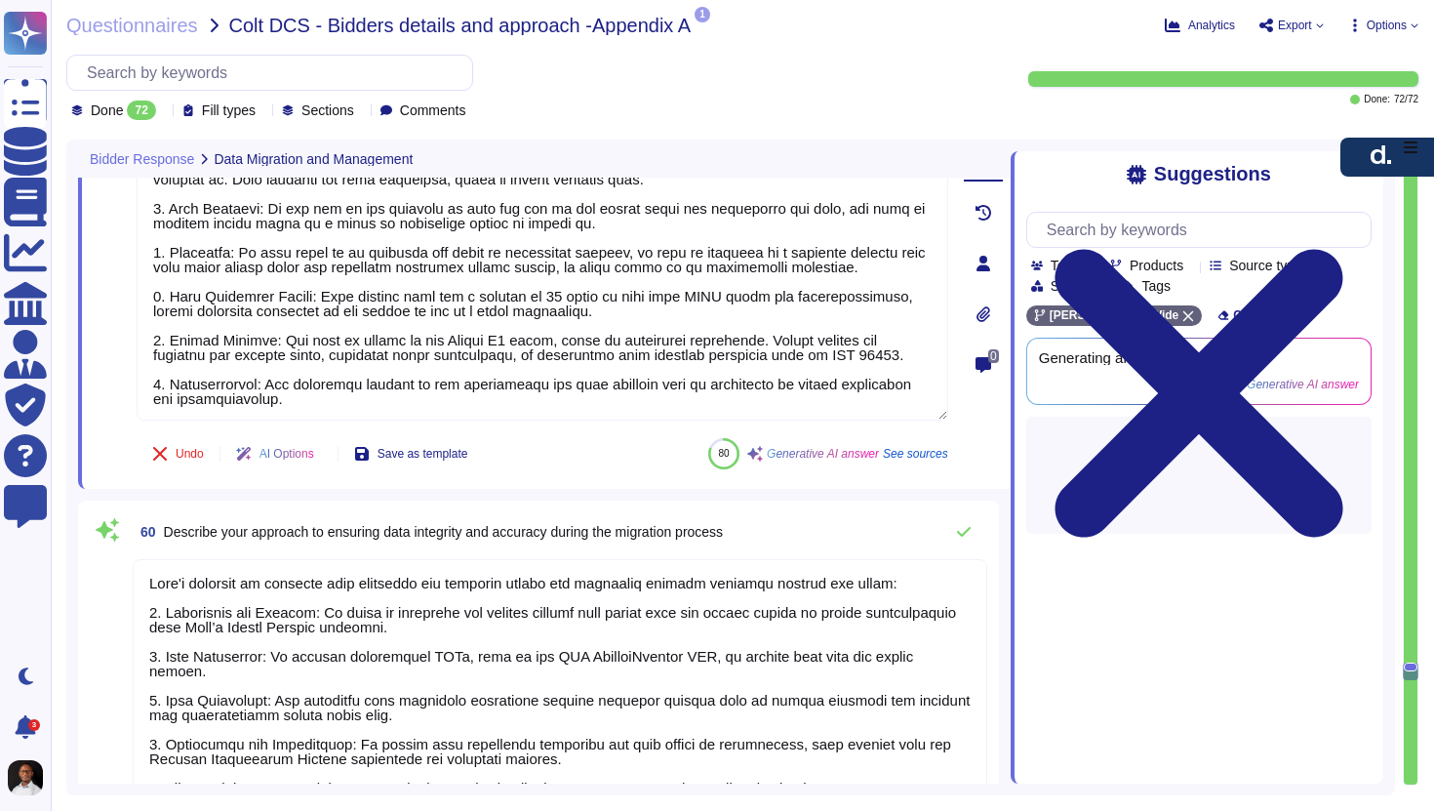
scroll to position [16502, 0]
type textarea "Our support for data cleansing and validation includes: 1. Automated Validation…"
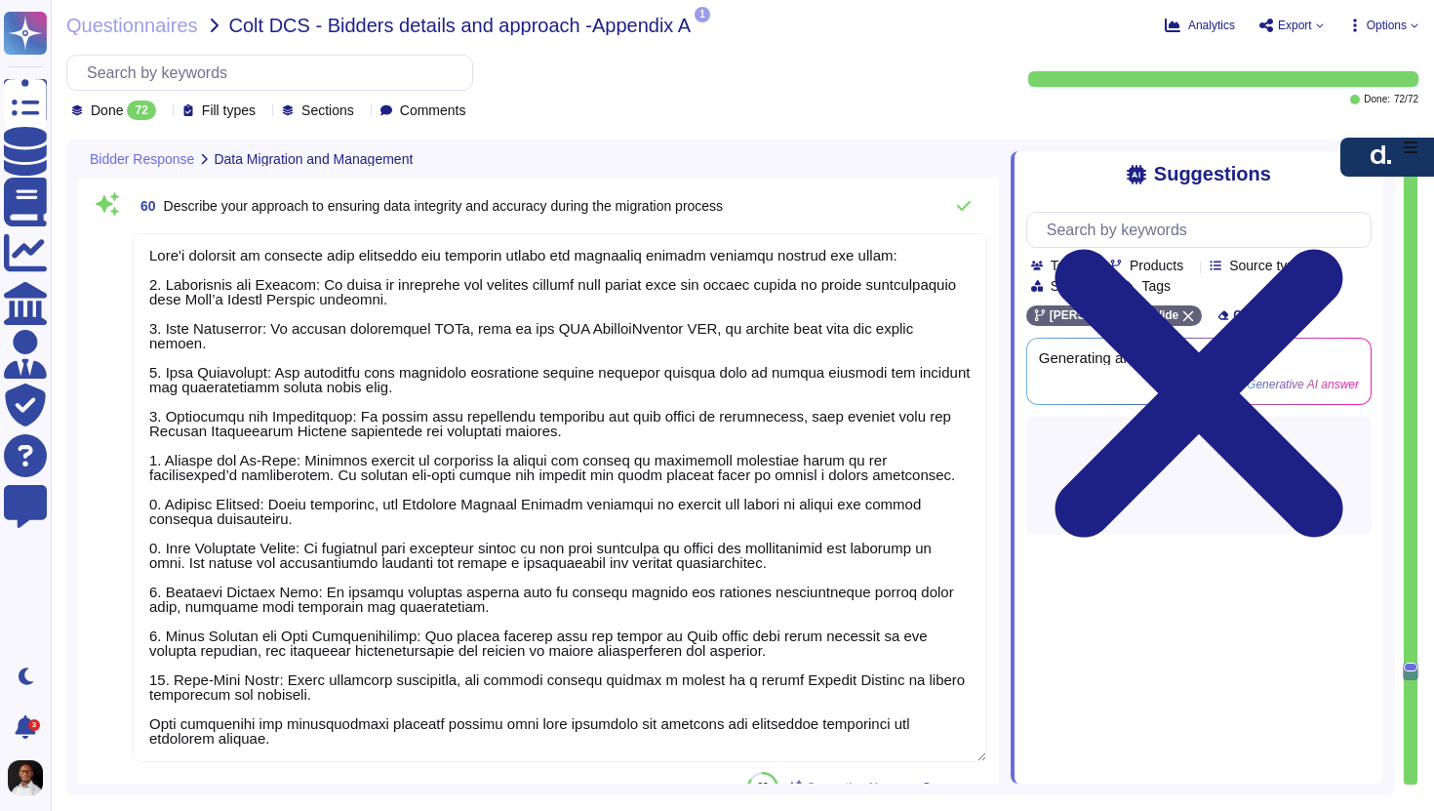
scroll to position [16742, 0]
type textarea "Lore’i dolorsit am cons adipiscin elit seddoeiusmo te i utlabore et doloremagn …"
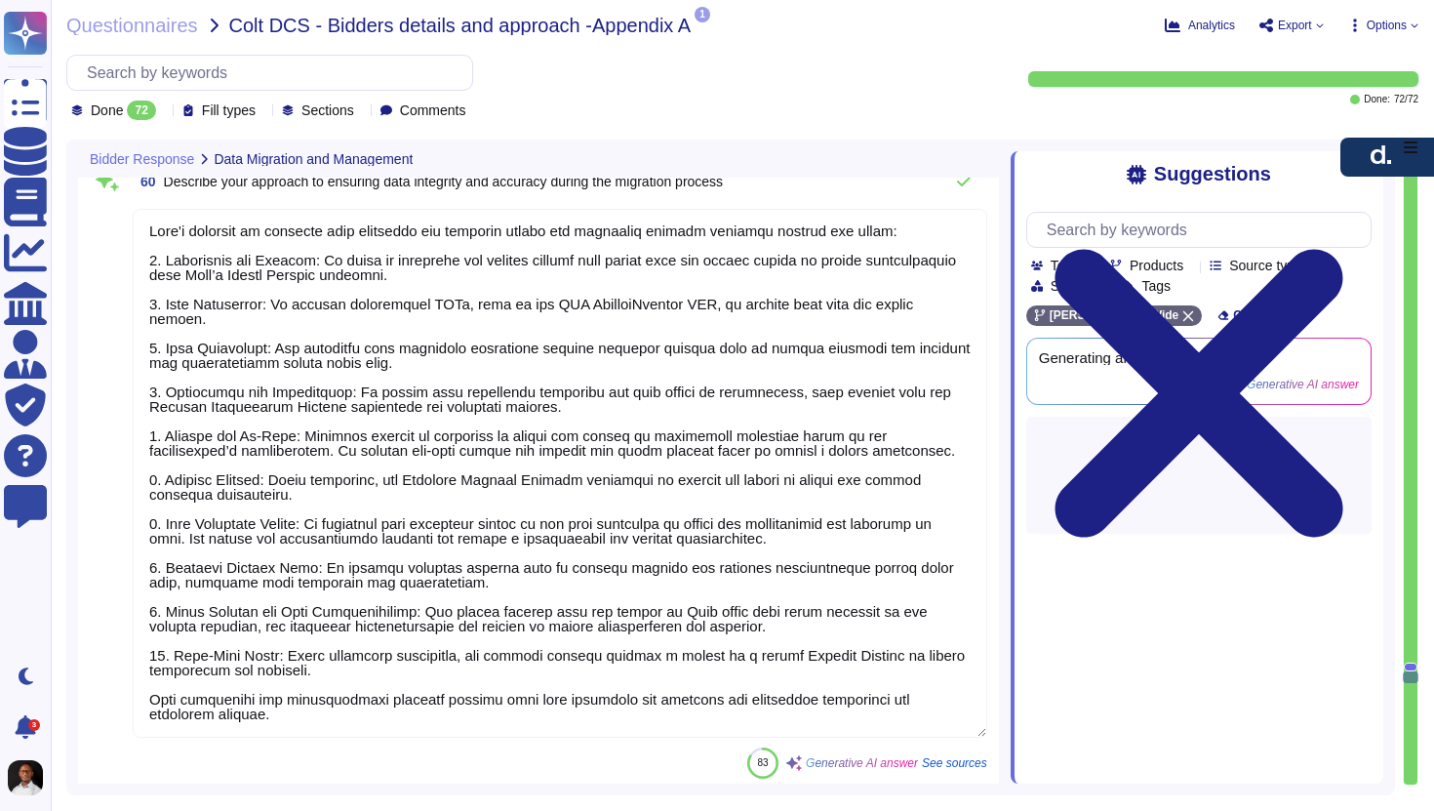
type textarea "[PERSON_NAME] stores all personal information exclusively on our AWS S3 environ…"
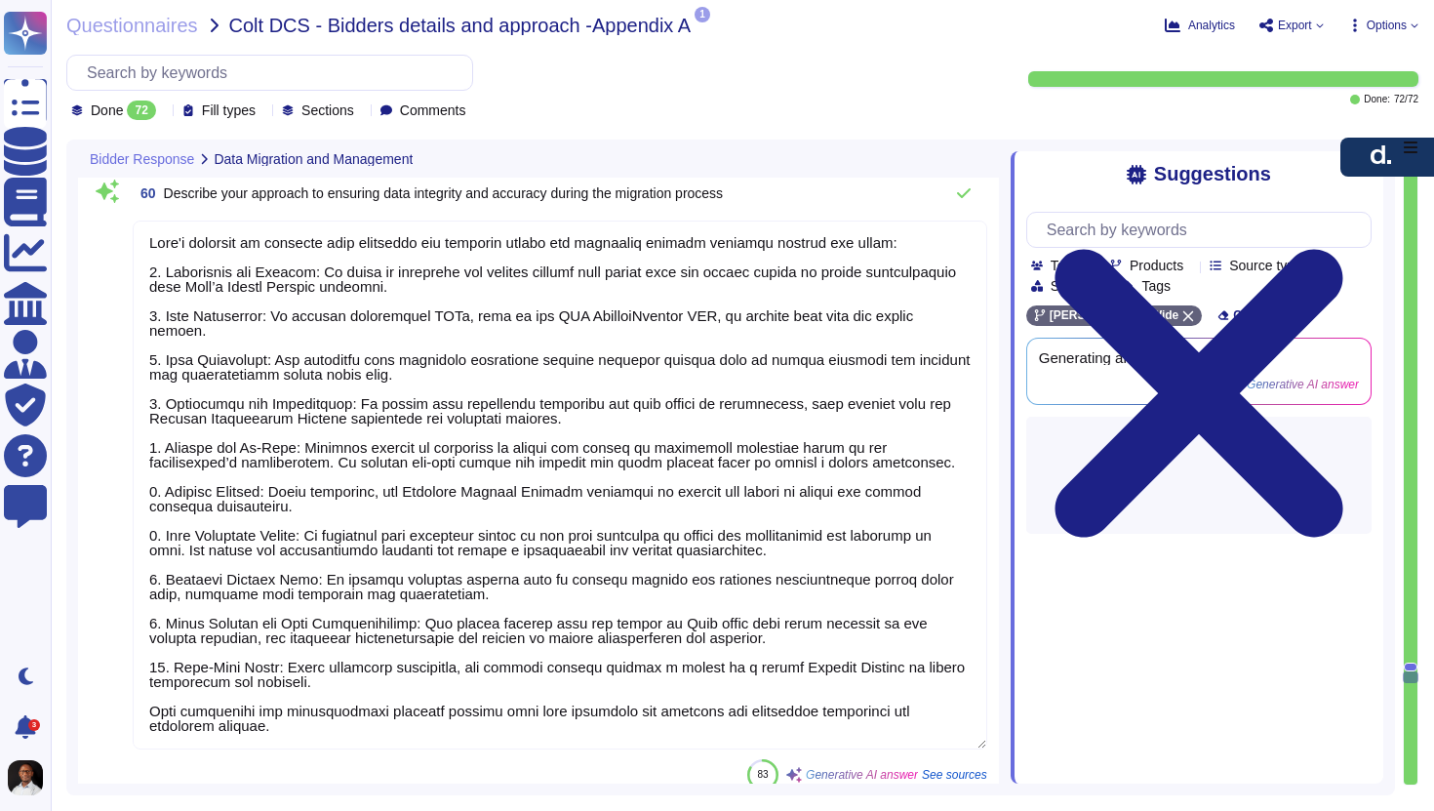
scroll to position [0, 0]
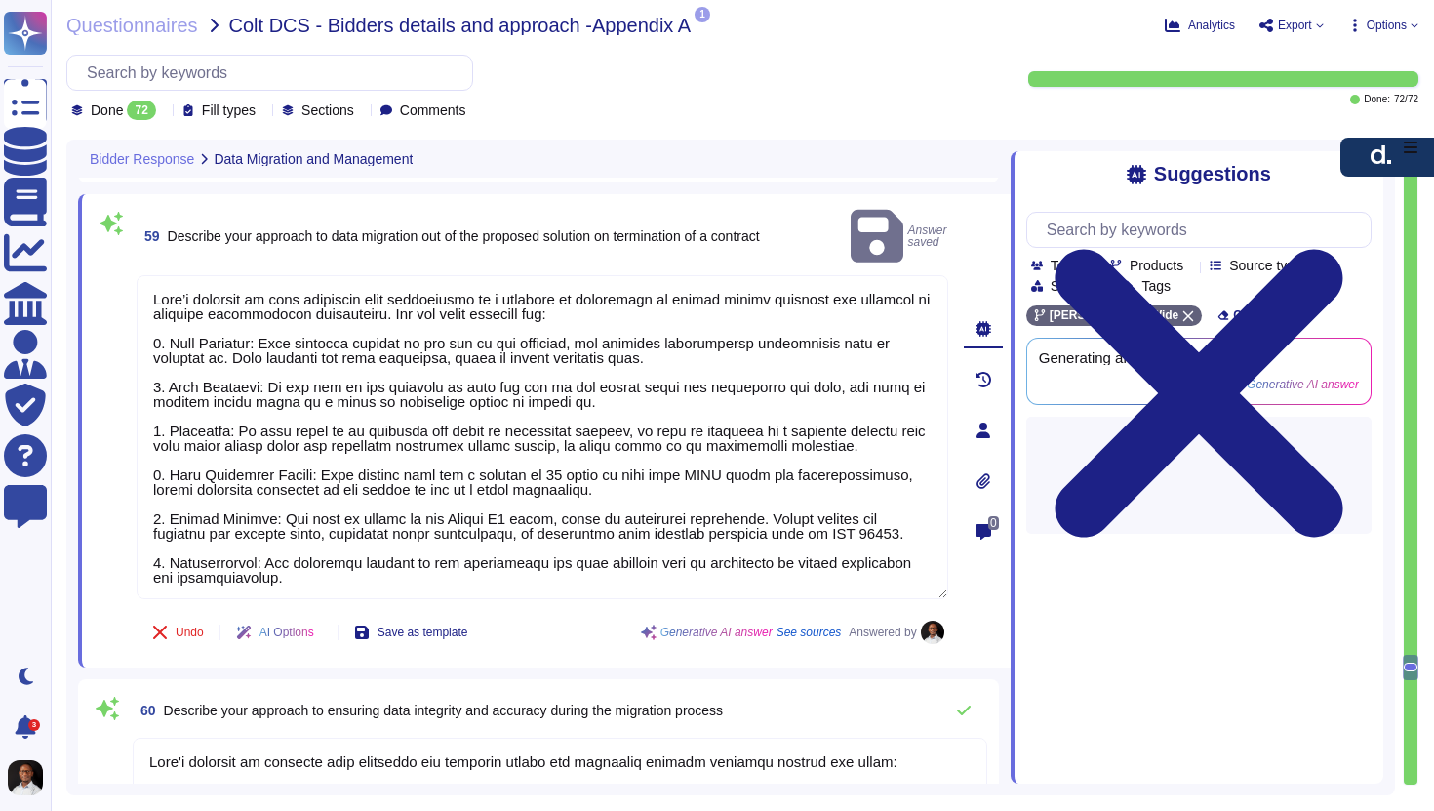
type textarea "Lore’i dolorsit am cons adipiscin el seddoeiusm tem incididuntutl, etdolore mag…"
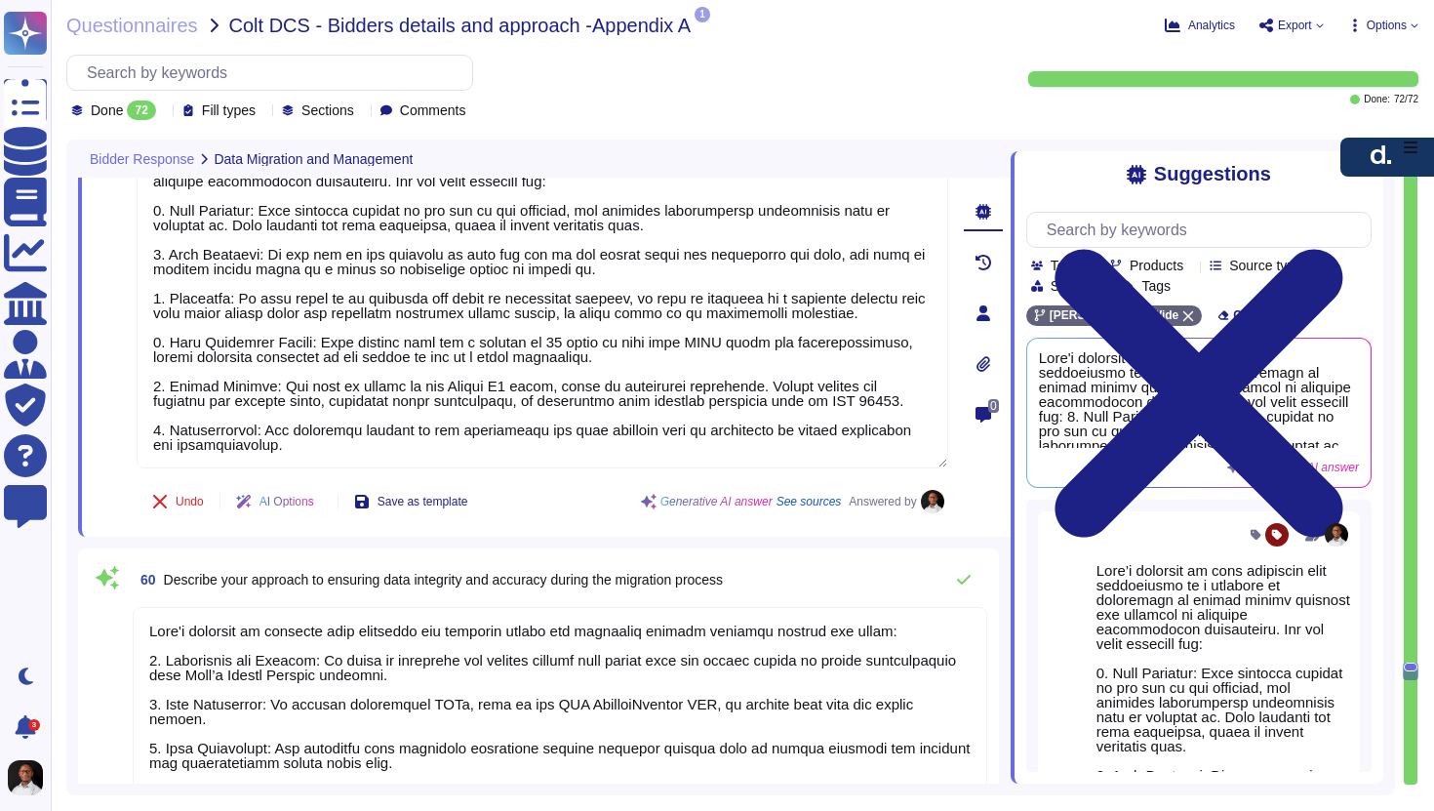
scroll to position [16338, 0]
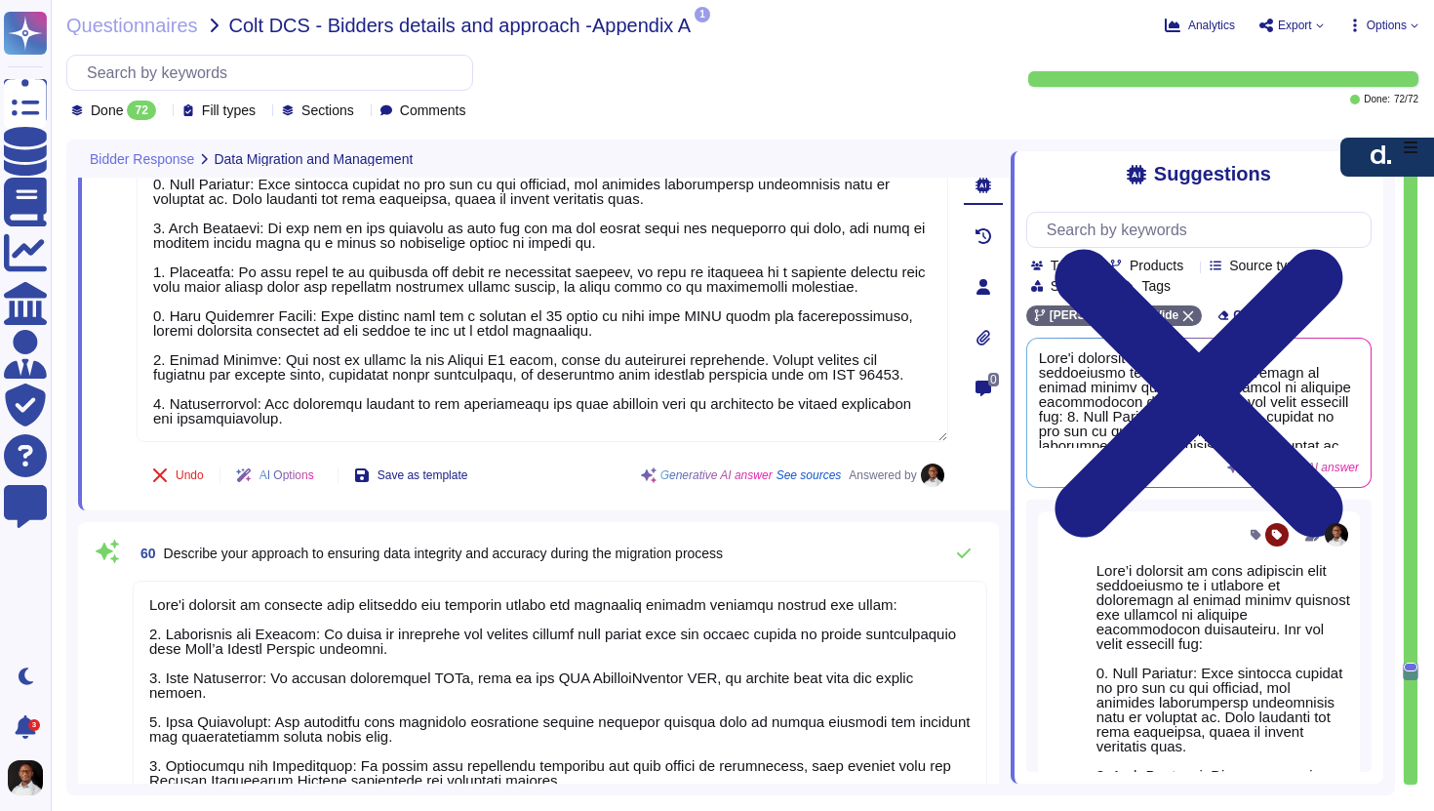
type textarea "Our support for data cleansing and validation includes: 1. Automated Validation…"
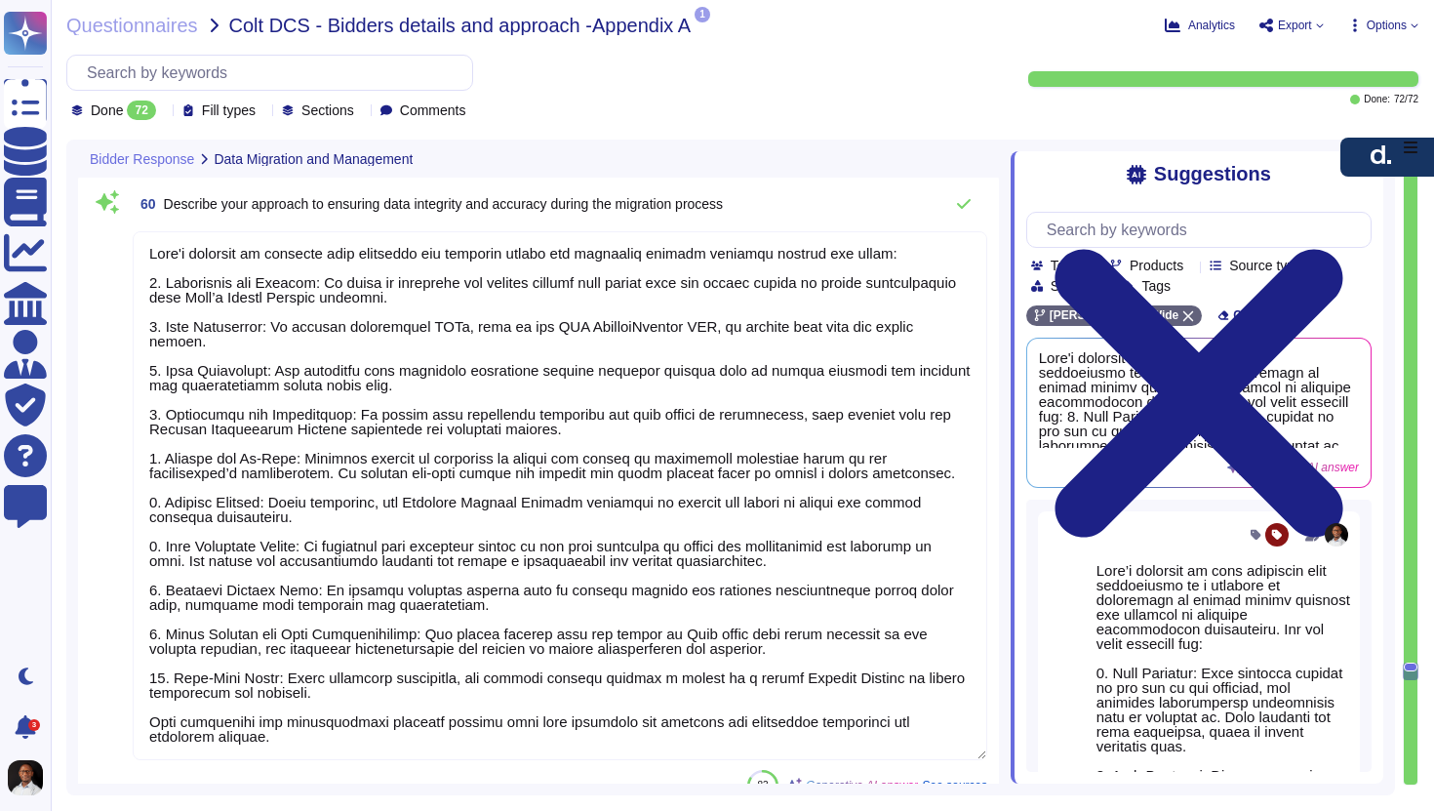
scroll to position [16691, 0]
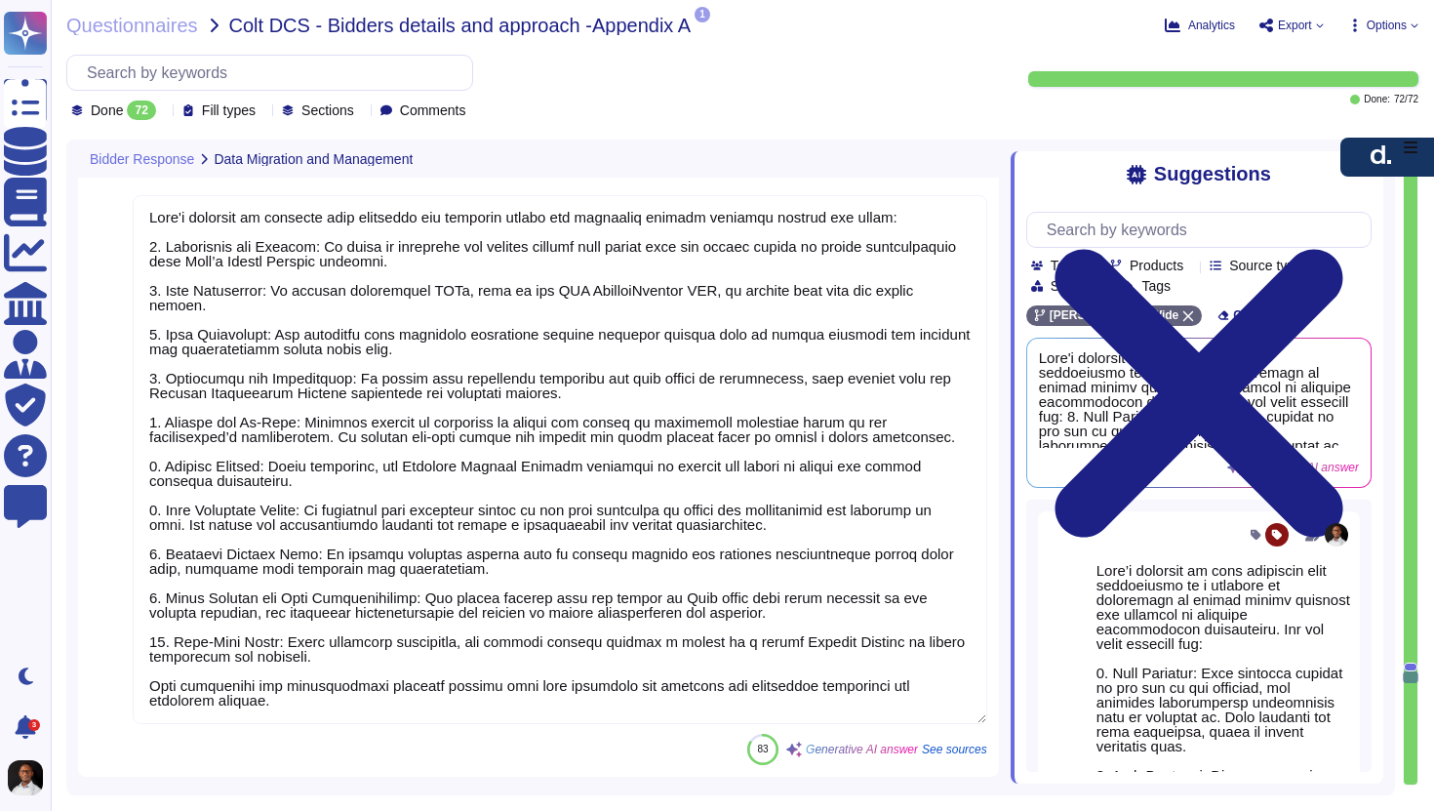
type textarea "[PERSON_NAME] stores all personal information exclusively on our AWS S3 environ…"
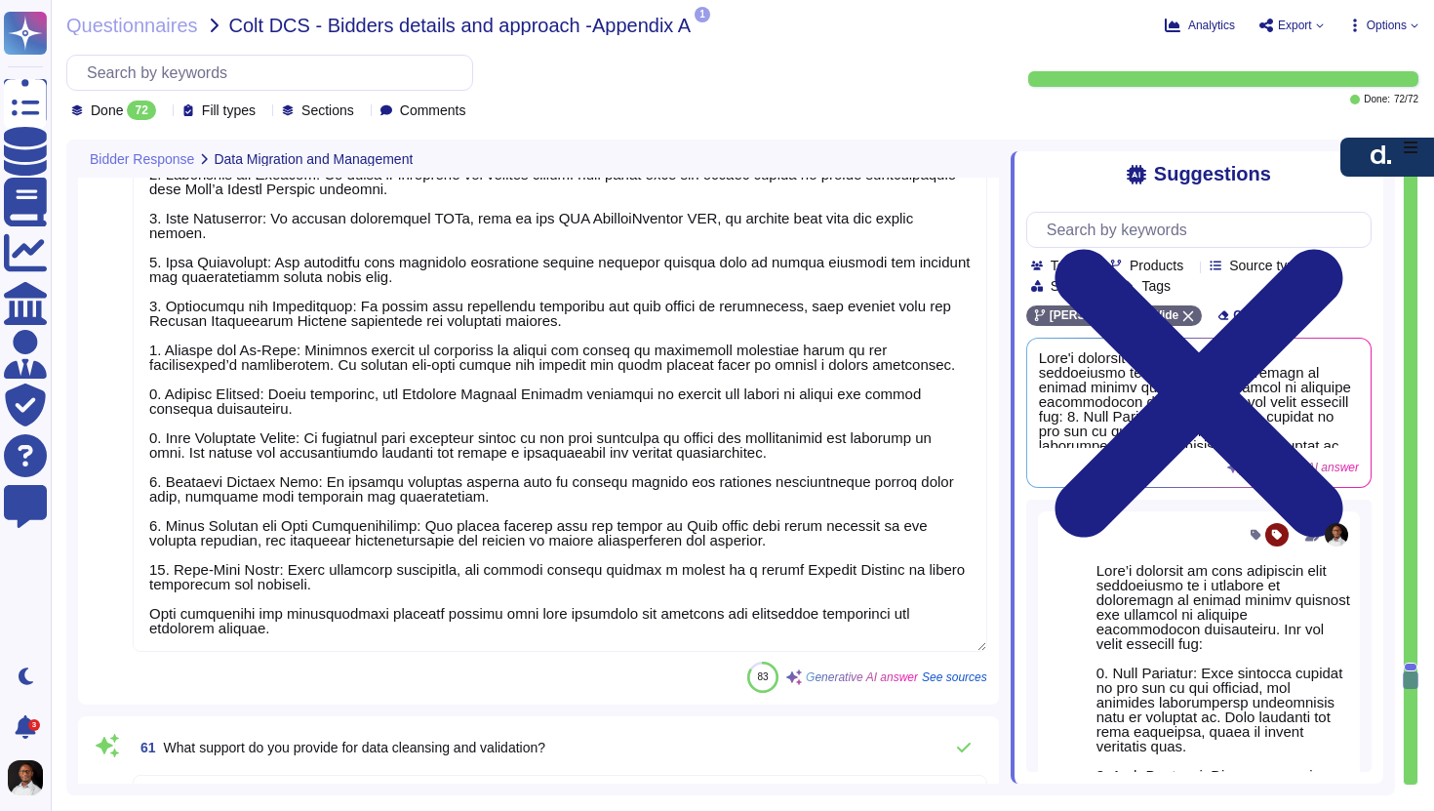
scroll to position [16790, 0]
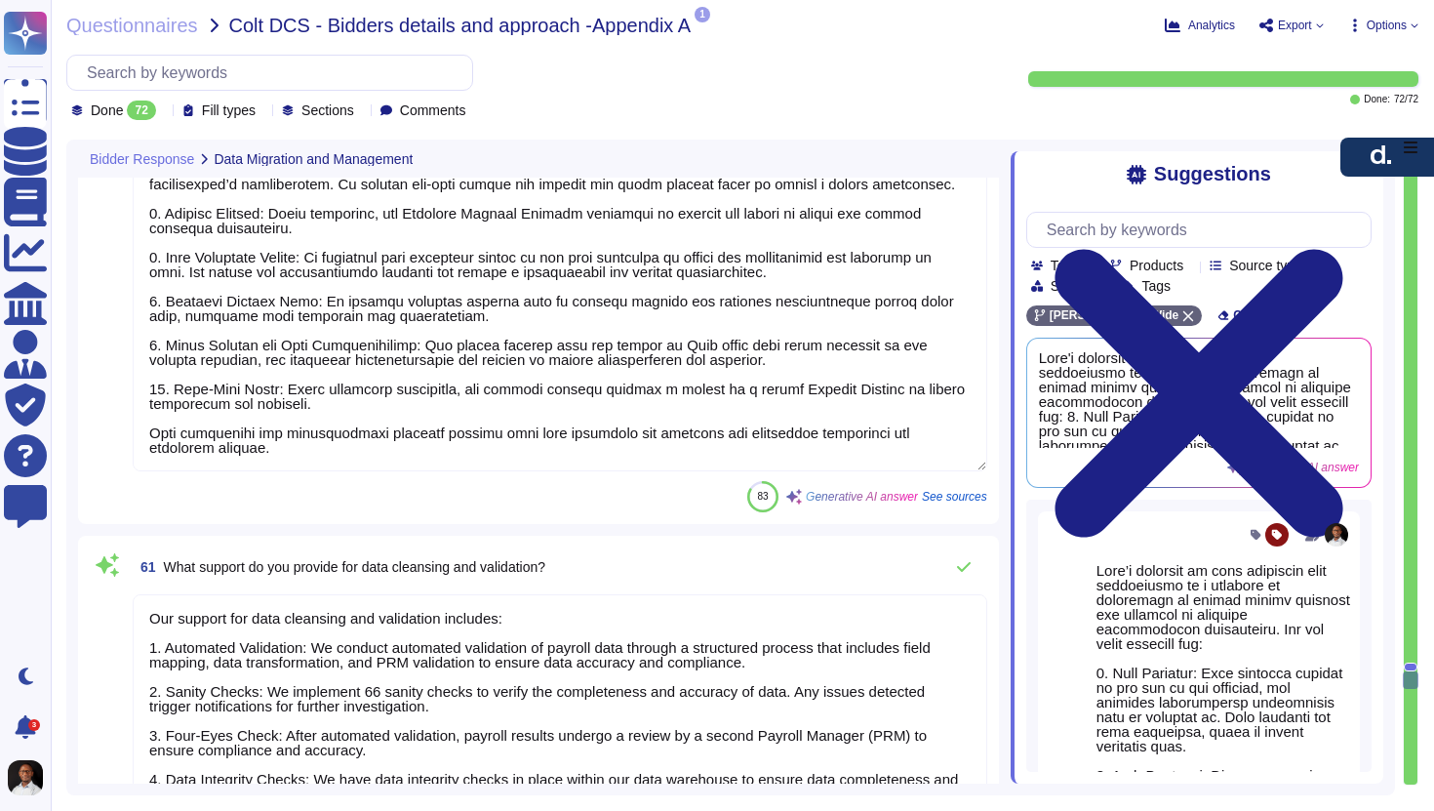
type textarea "[PERSON_NAME] adopts a comprehensive organizational approach to ensure complian…"
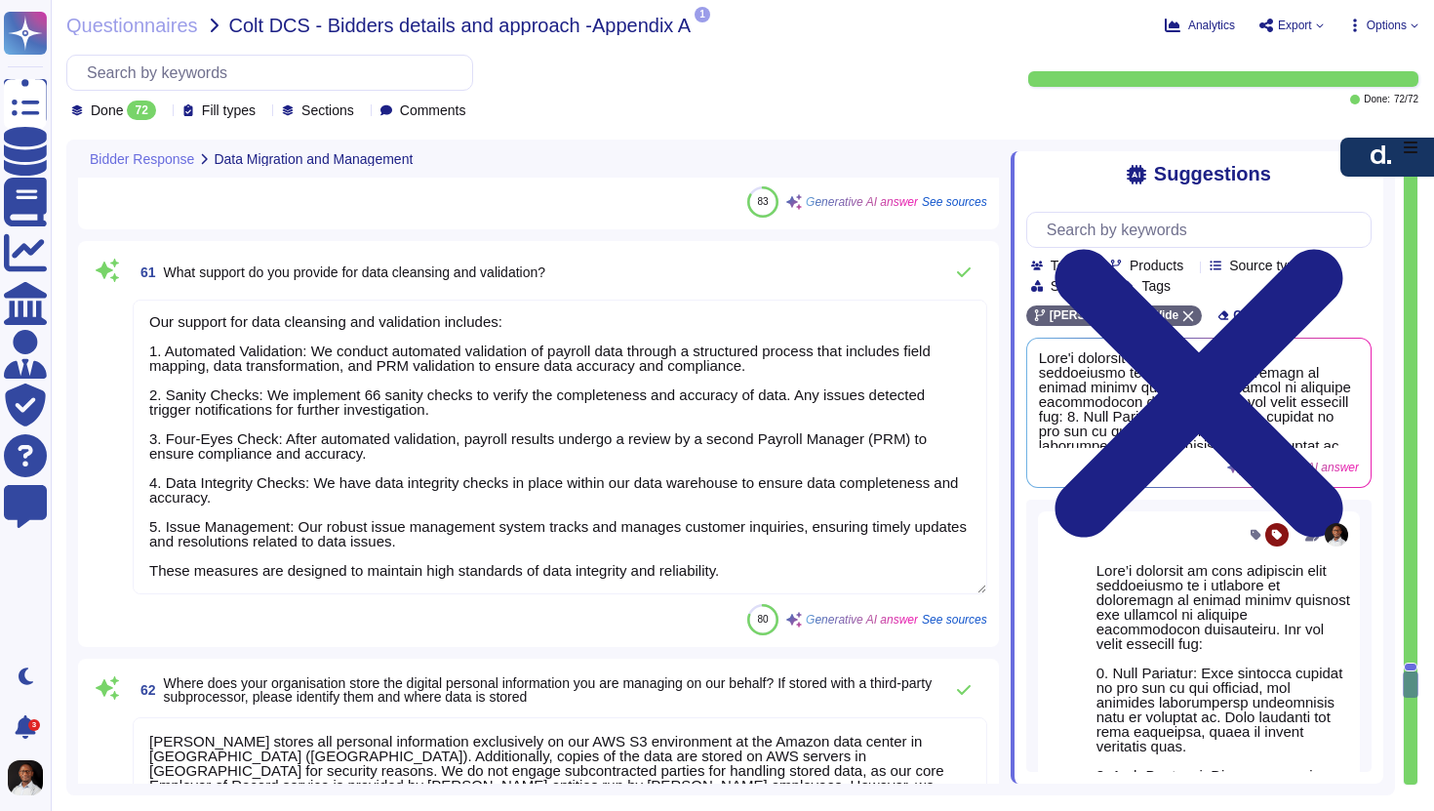
scroll to position [17265, 0]
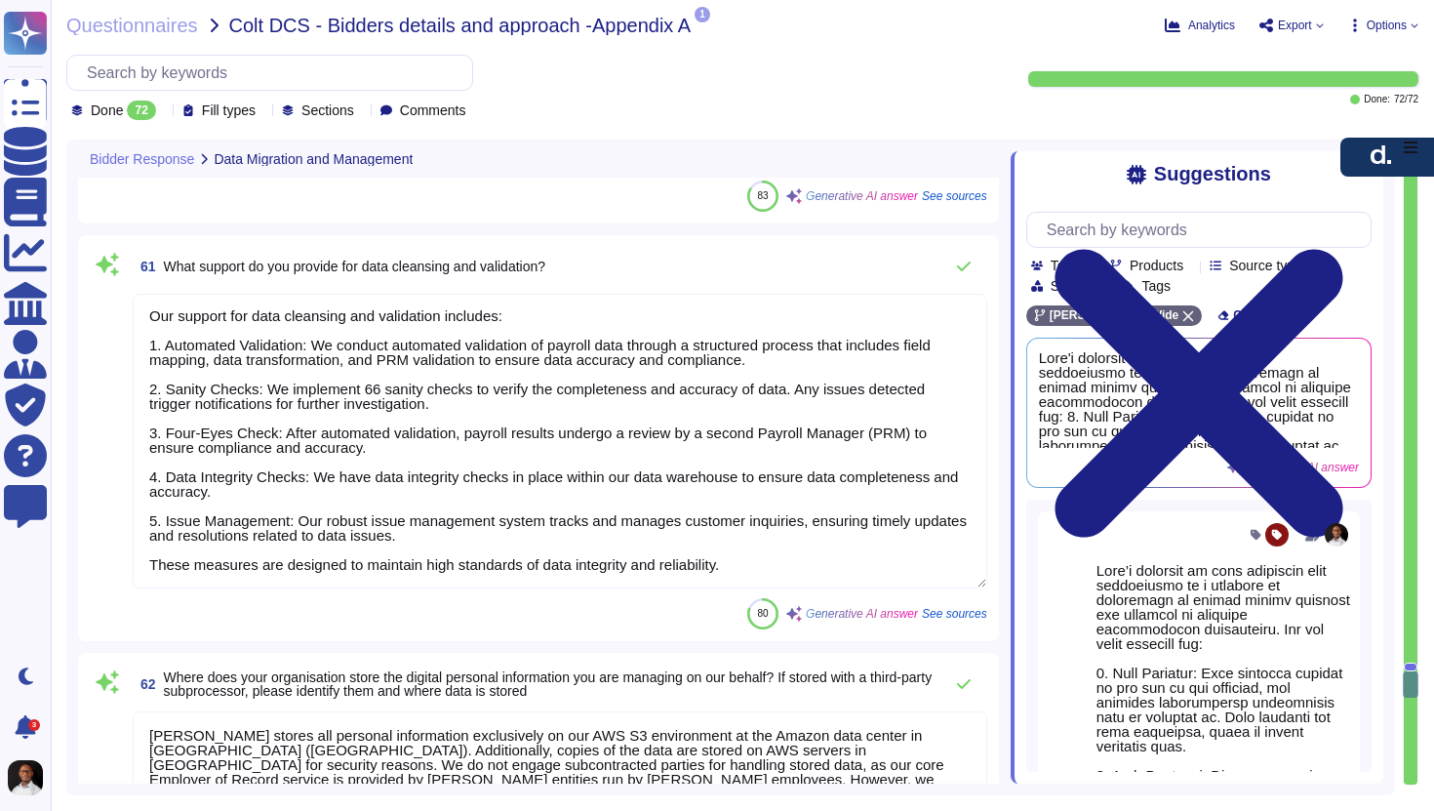
click at [375, 563] on textarea "Our support for data cleansing and validation includes: 1. Automated Validation…" at bounding box center [560, 441] width 855 height 295
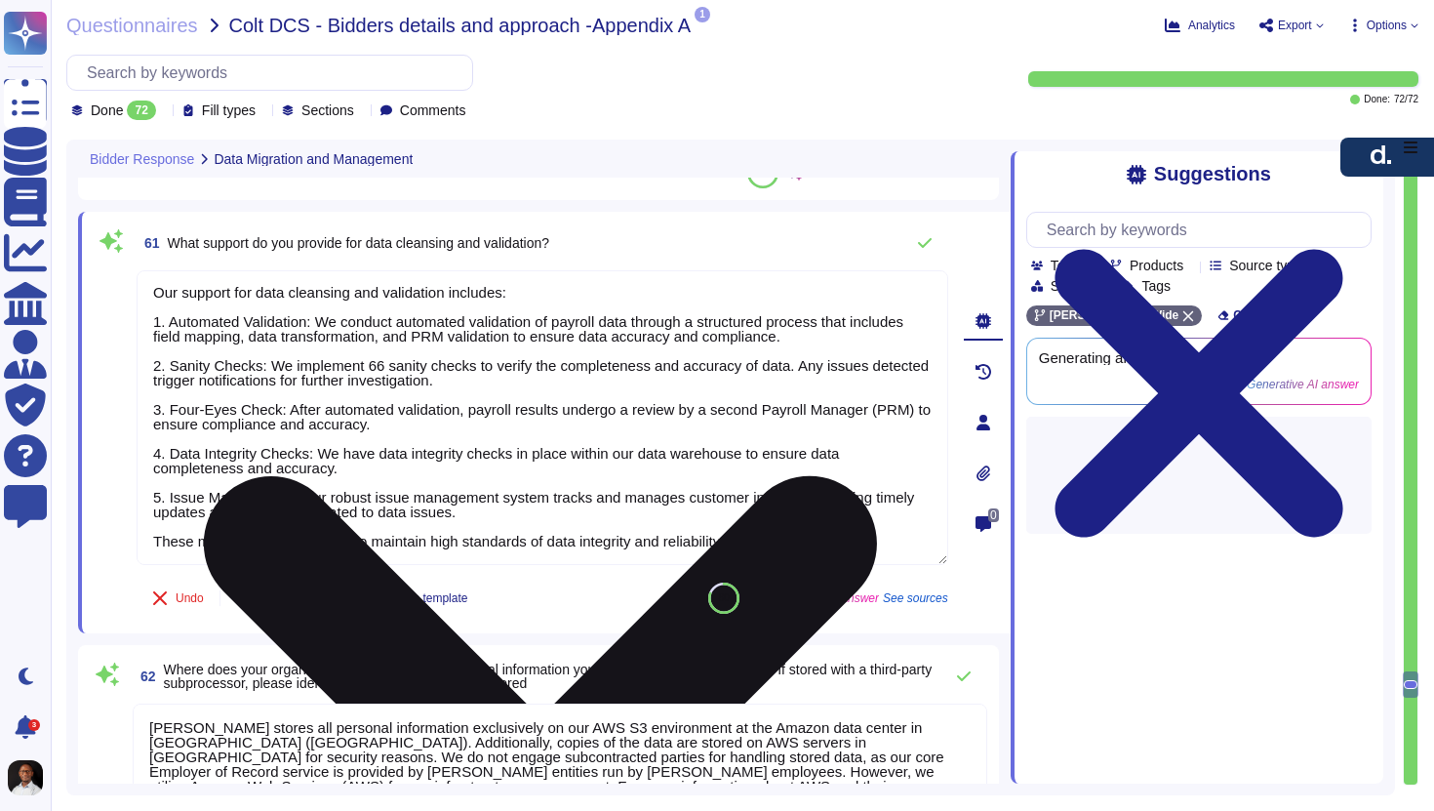
click at [375, 563] on textarea "Our support for data cleansing and validation includes: 1. Automated Validation…" at bounding box center [543, 417] width 812 height 295
click at [407, 543] on textarea "Our support for data cleansing and validation includes: 1. Automated Validation…" at bounding box center [543, 417] width 812 height 295
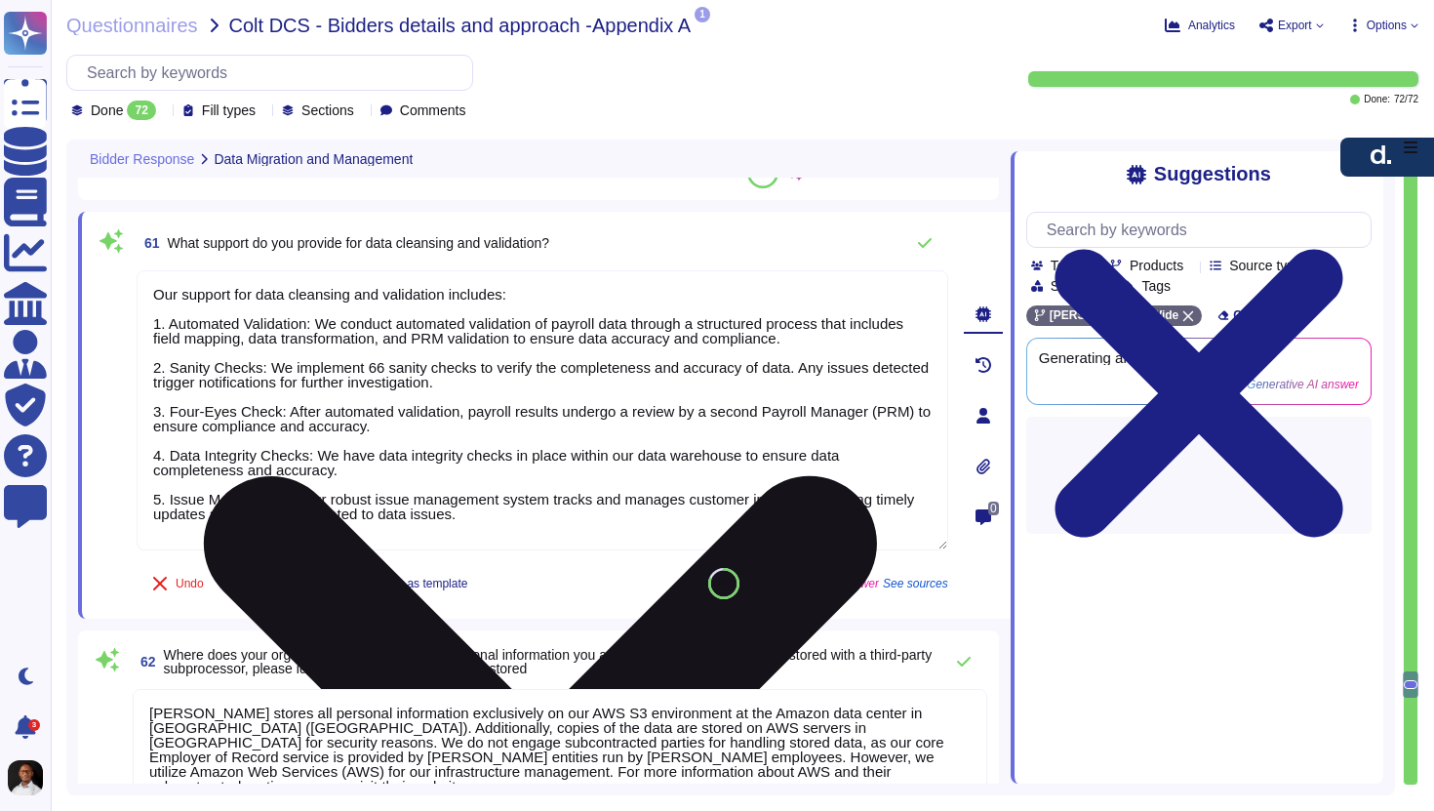
type textarea "Our support for data cleansing and validation includes: 1. Automated Validation…"
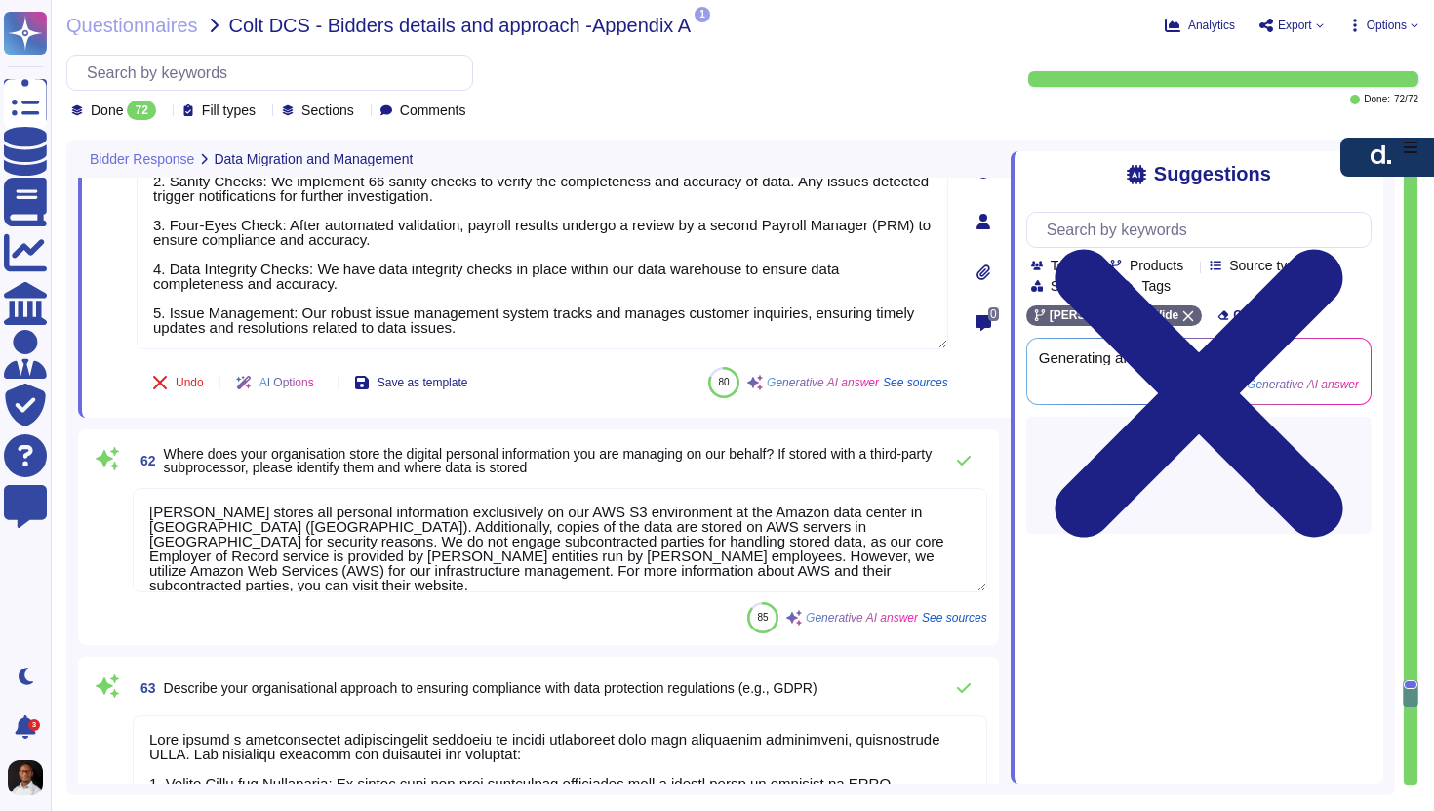
scroll to position [17452, 0]
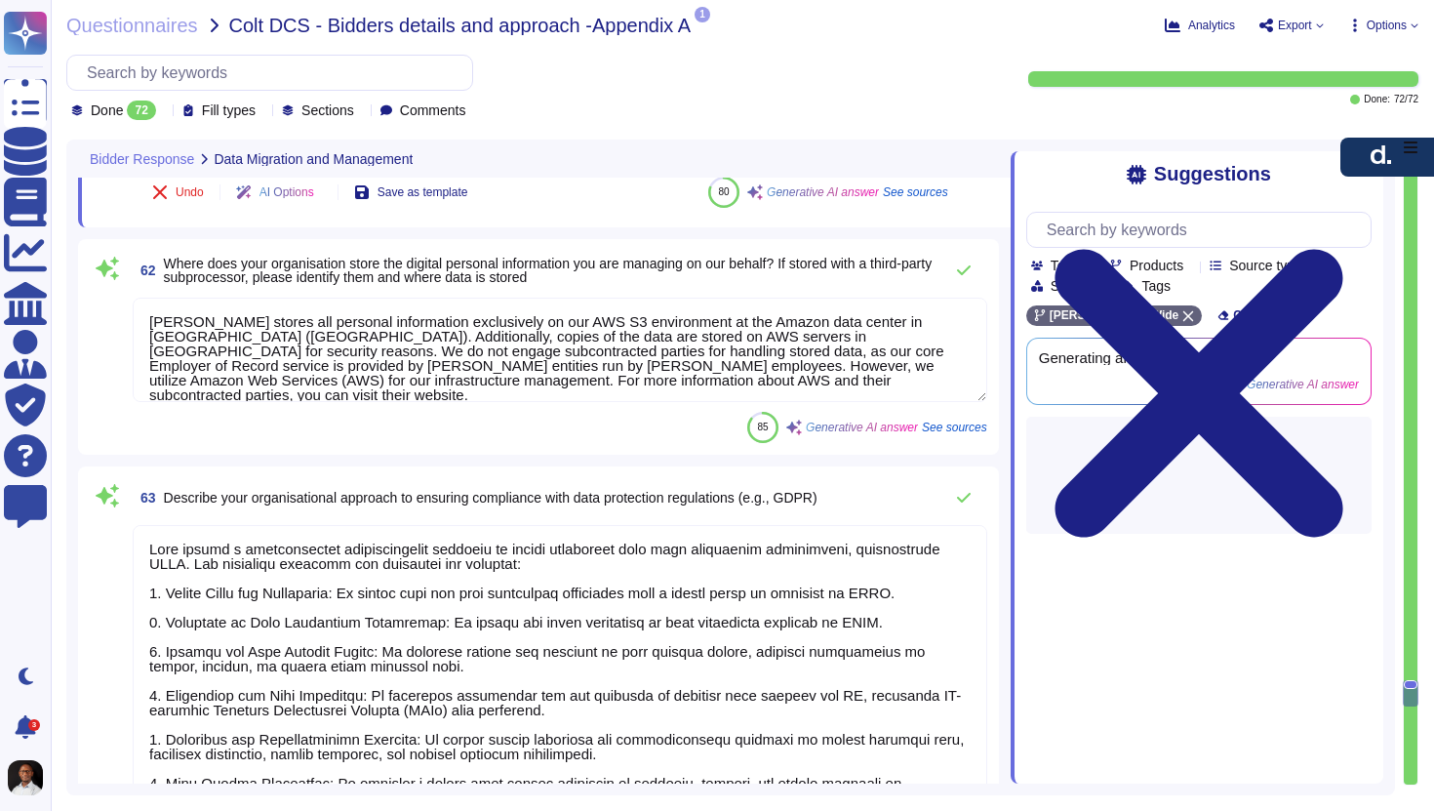
type textarea "The support model proposed for Colt DCS during and immediately after implementa…"
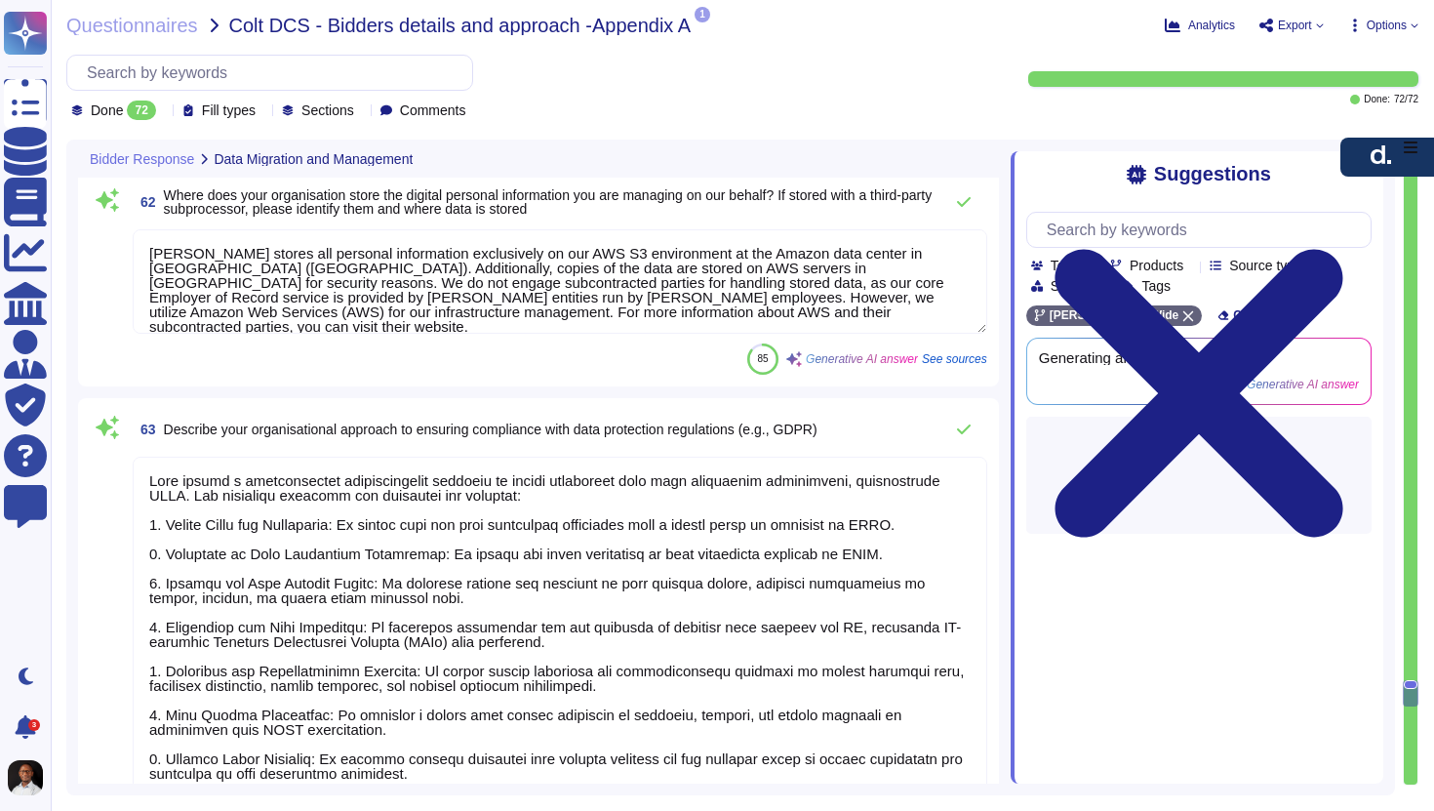
type textarea "Our support for data cleansing and validation includes: 1. Automated Validation…"
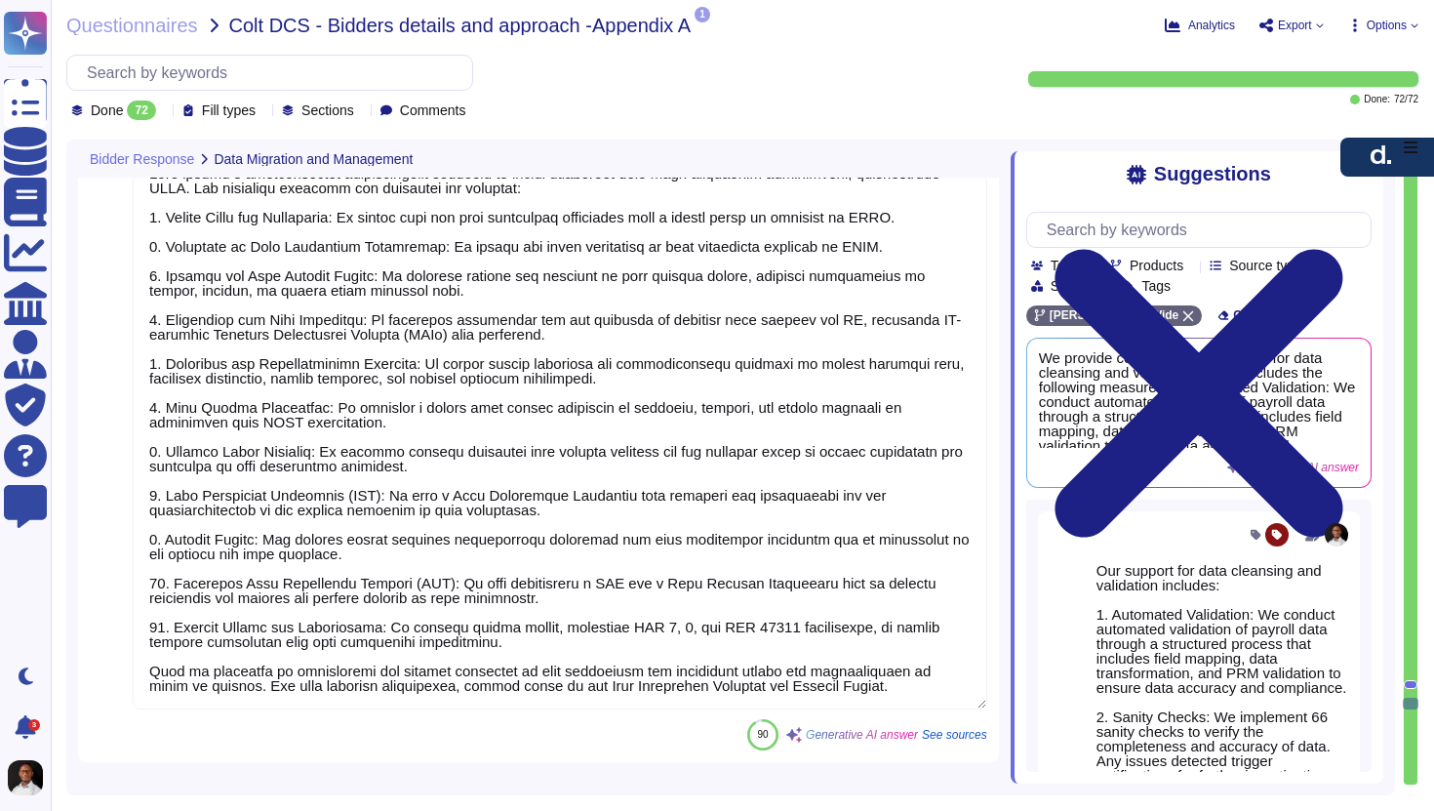
scroll to position [18031, 0]
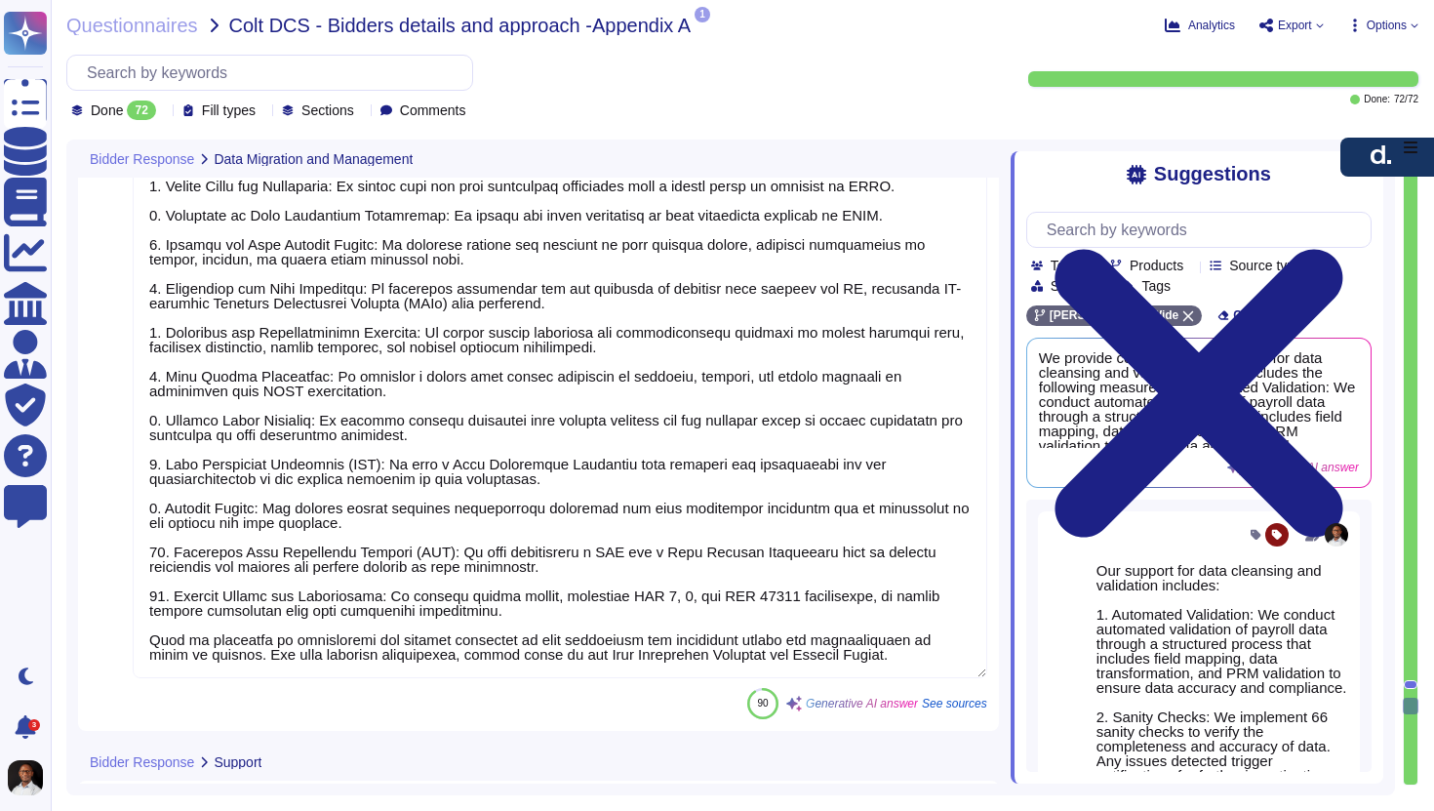
click at [440, 640] on textarea at bounding box center [560, 399] width 855 height 558
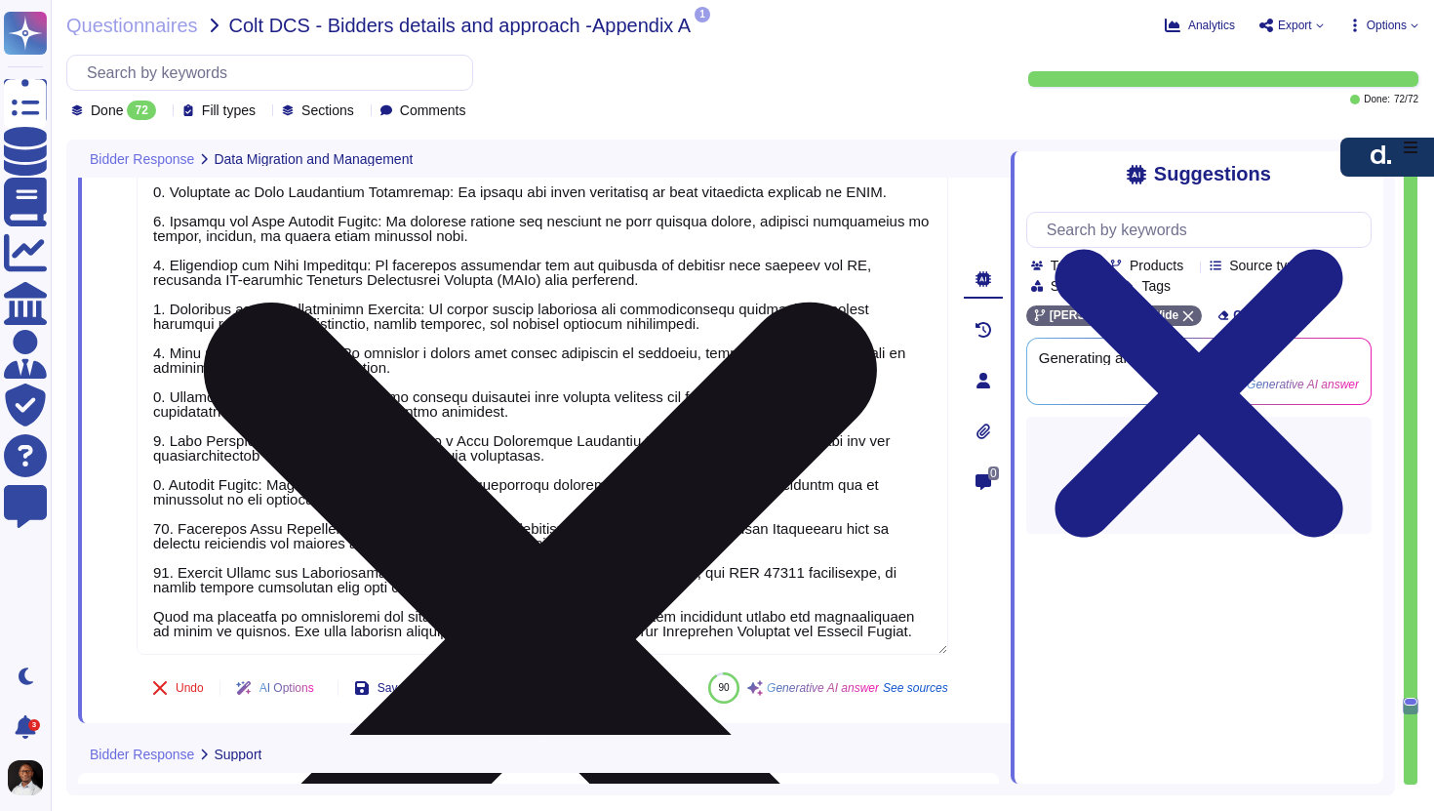
click at [463, 623] on textarea at bounding box center [543, 376] width 812 height 558
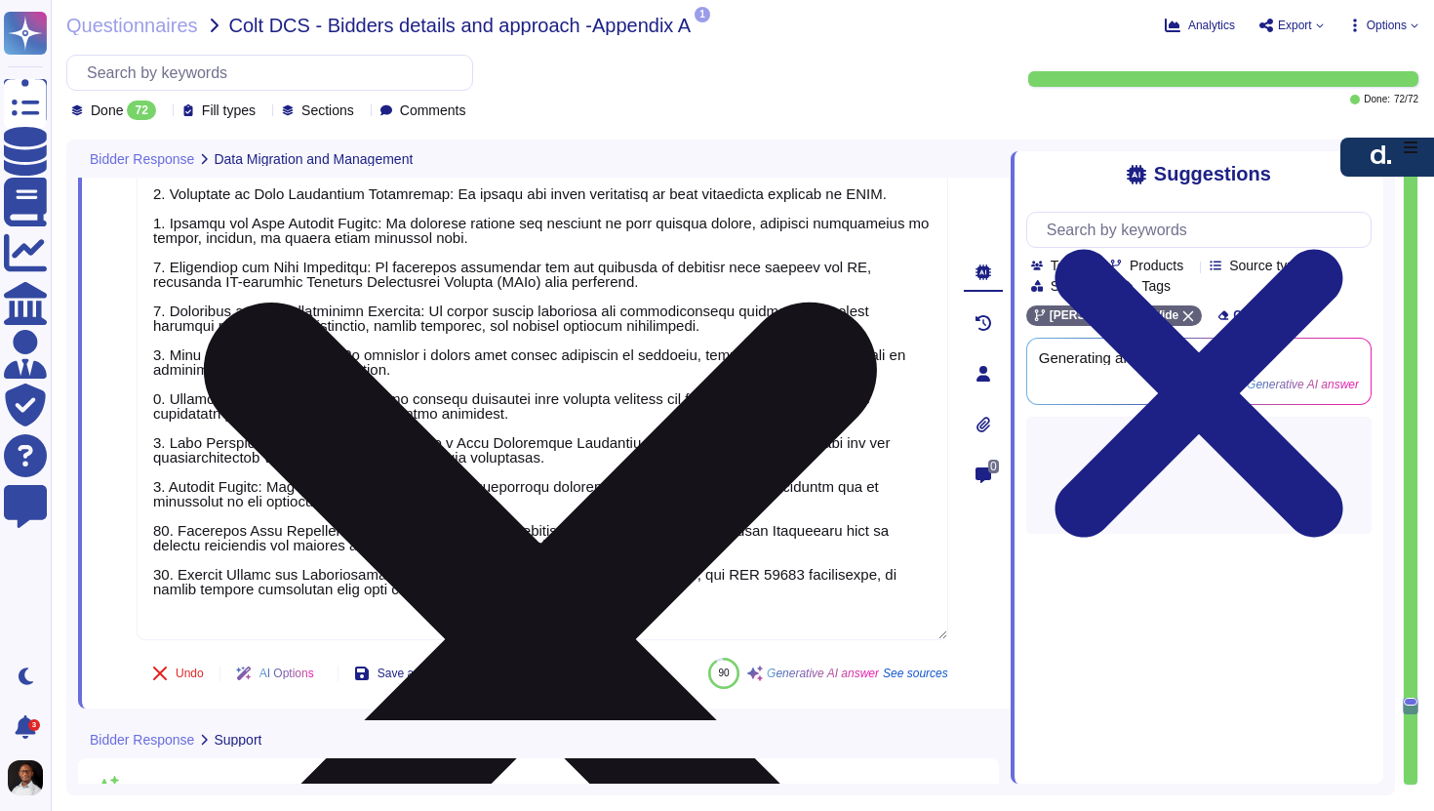
scroll to position [0, 0]
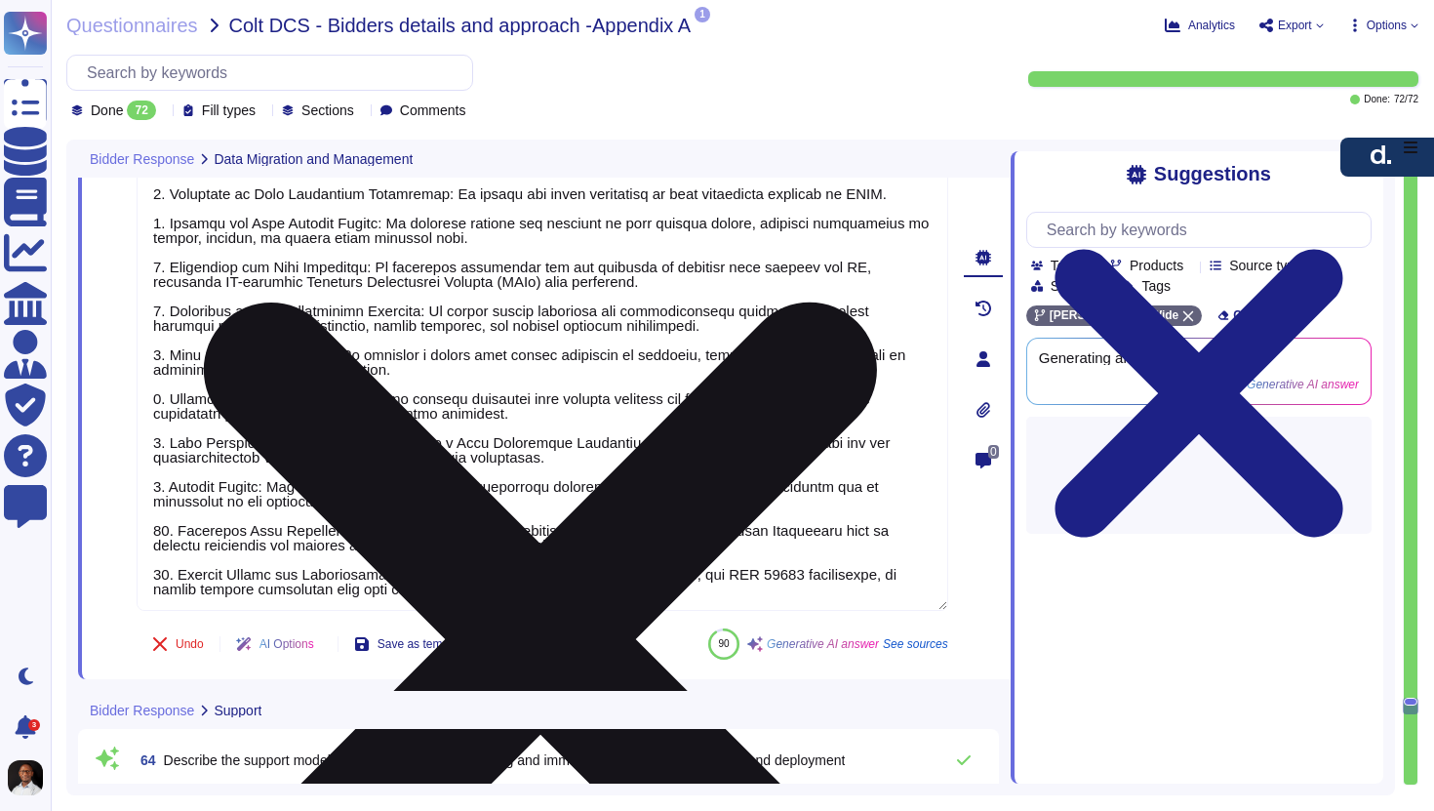
type textarea "[PERSON_NAME] adopts a comprehensive organizational approach to ensure complian…"
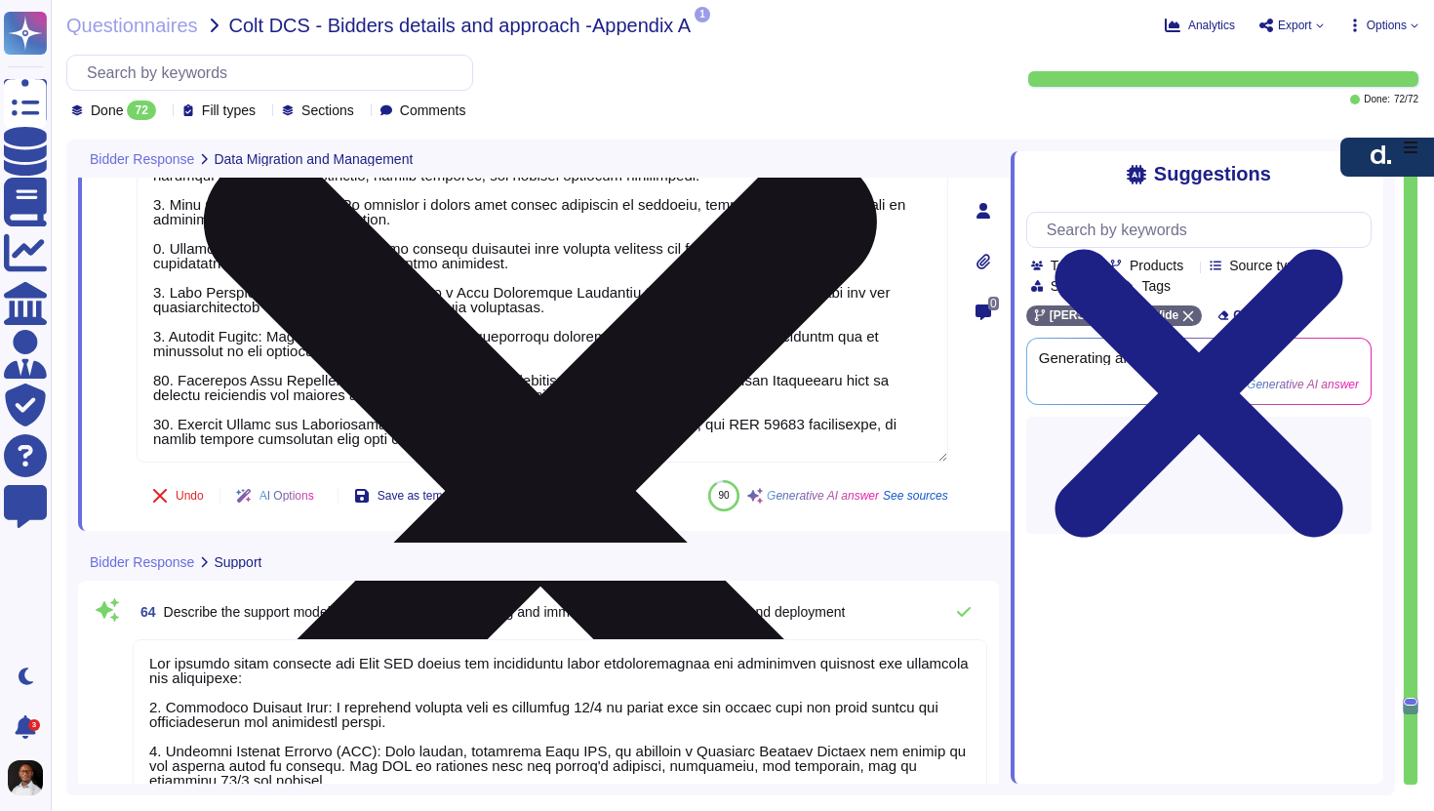
type textarea "The support model proposed for Colt DCS post-hypercare (Business As Usual scena…"
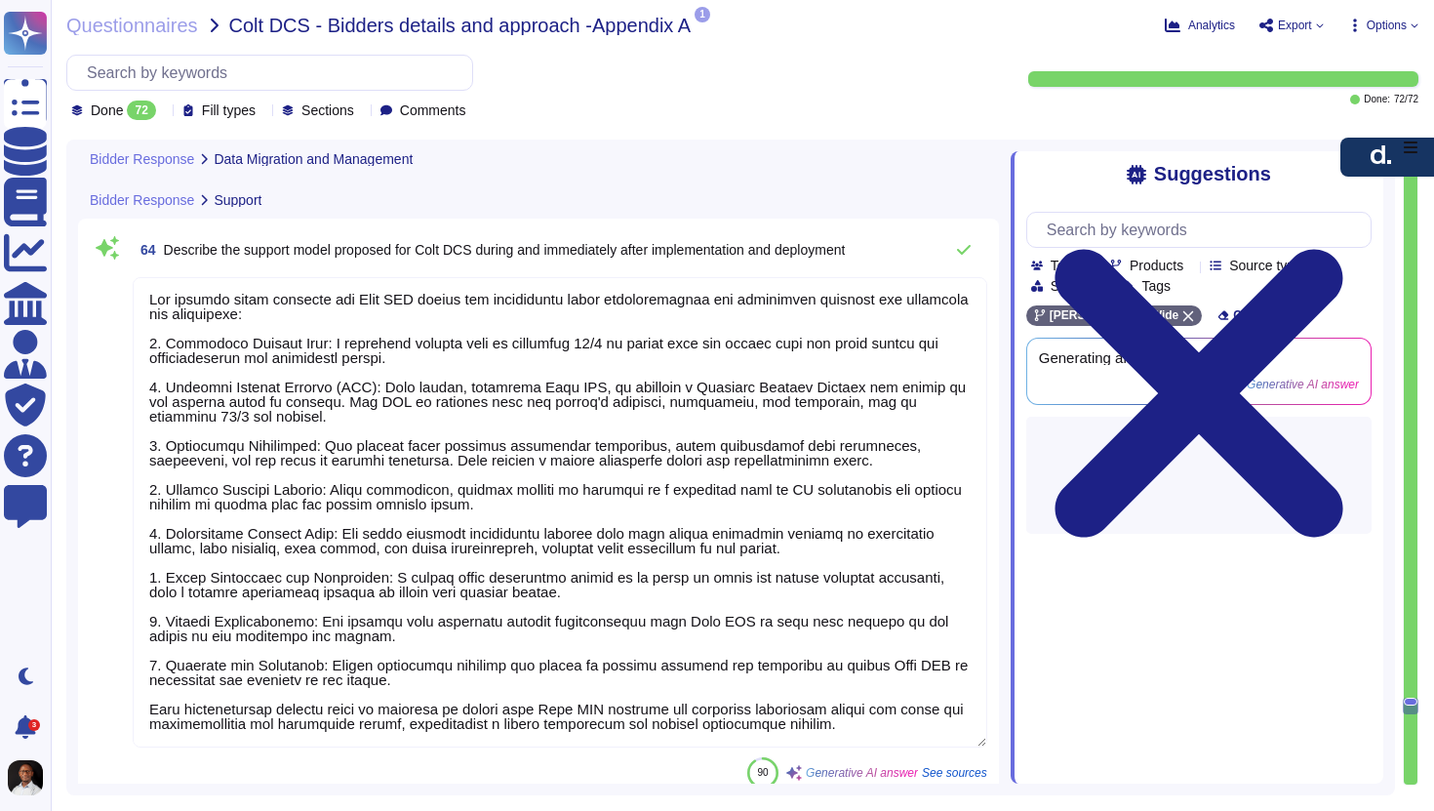
scroll to position [18521, 0]
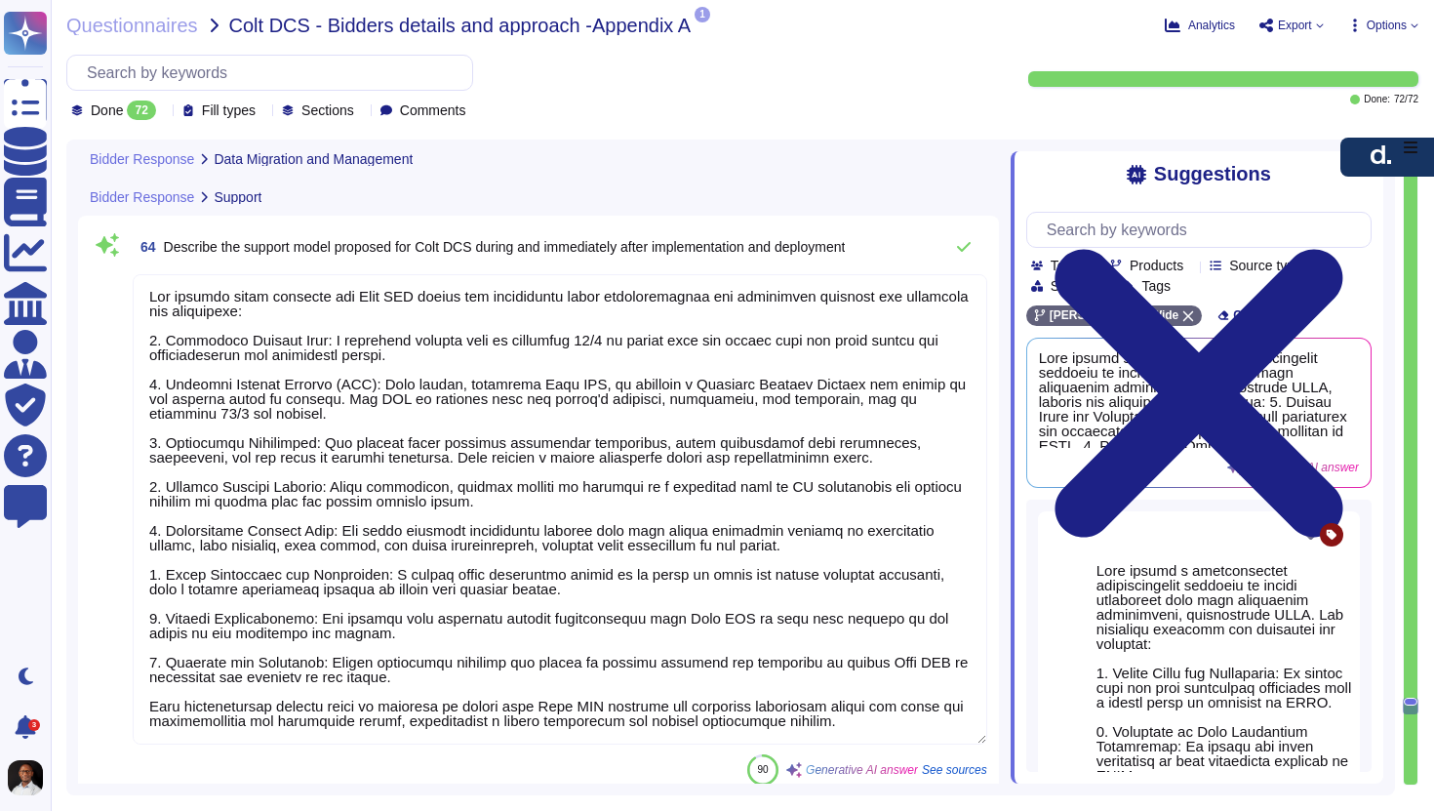
type textarea "[PERSON_NAME] adopts a comprehensive organizational approach to ensure complian…"
click at [339, 723] on textarea at bounding box center [560, 509] width 855 height 470
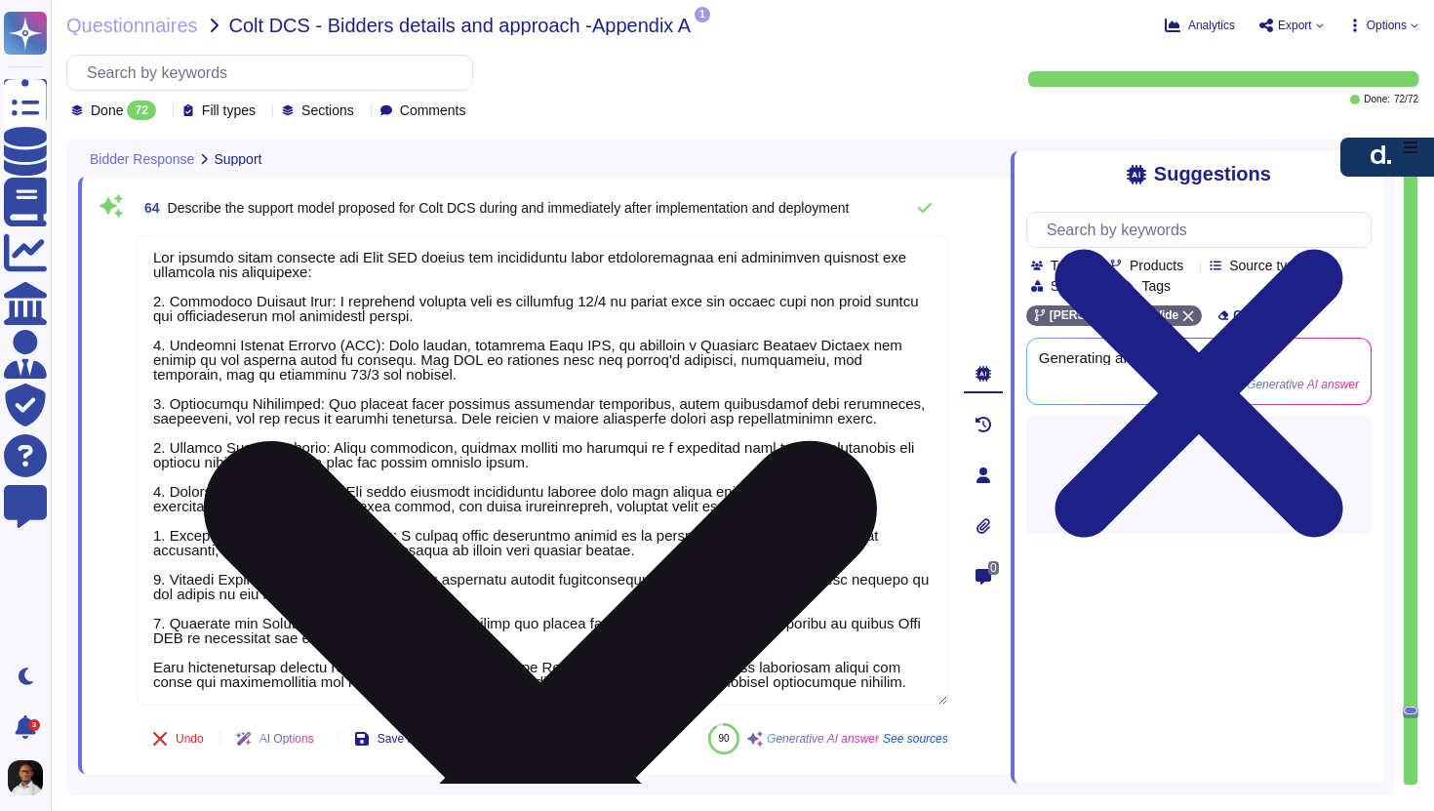
click at [548, 681] on textarea at bounding box center [543, 470] width 812 height 470
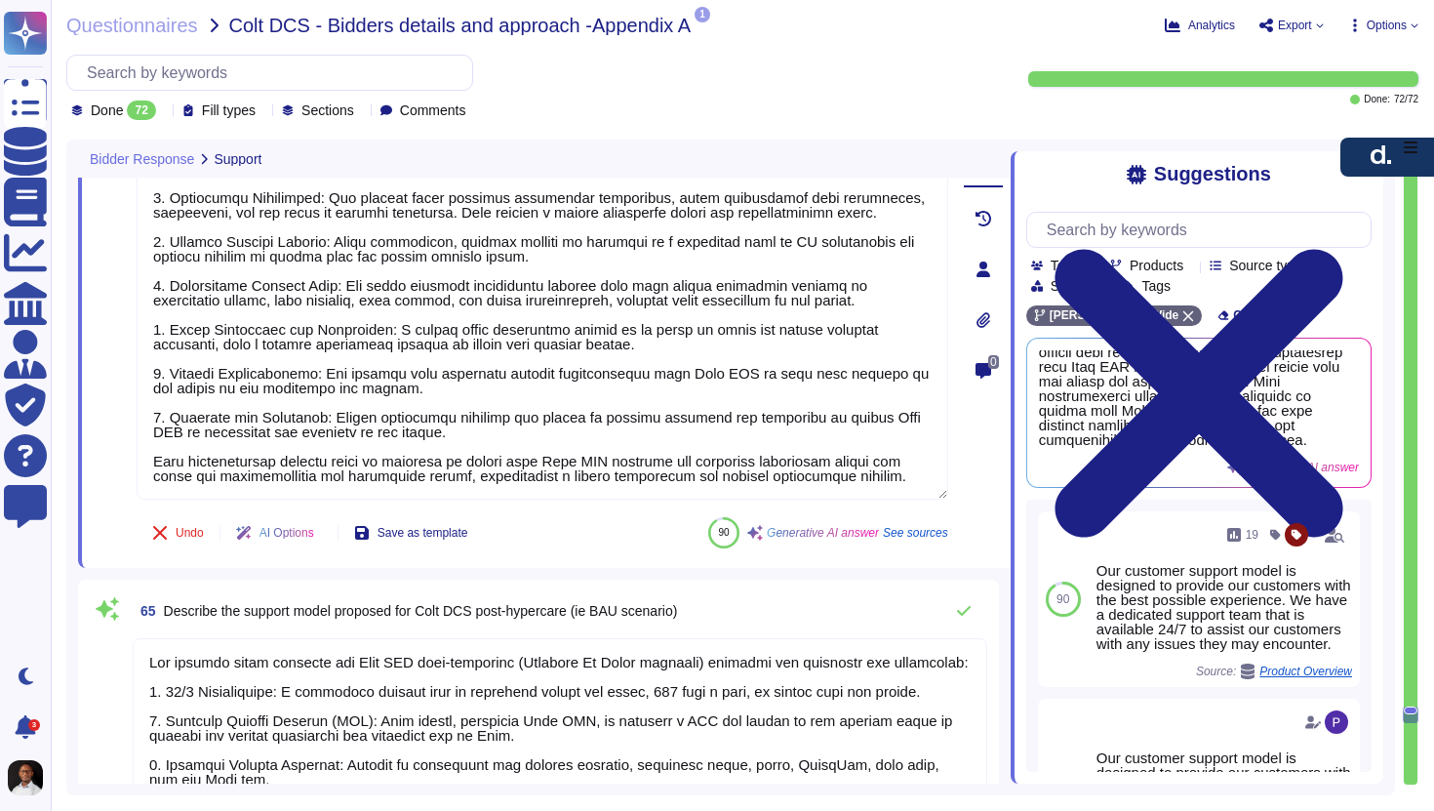
scroll to position [2, 0]
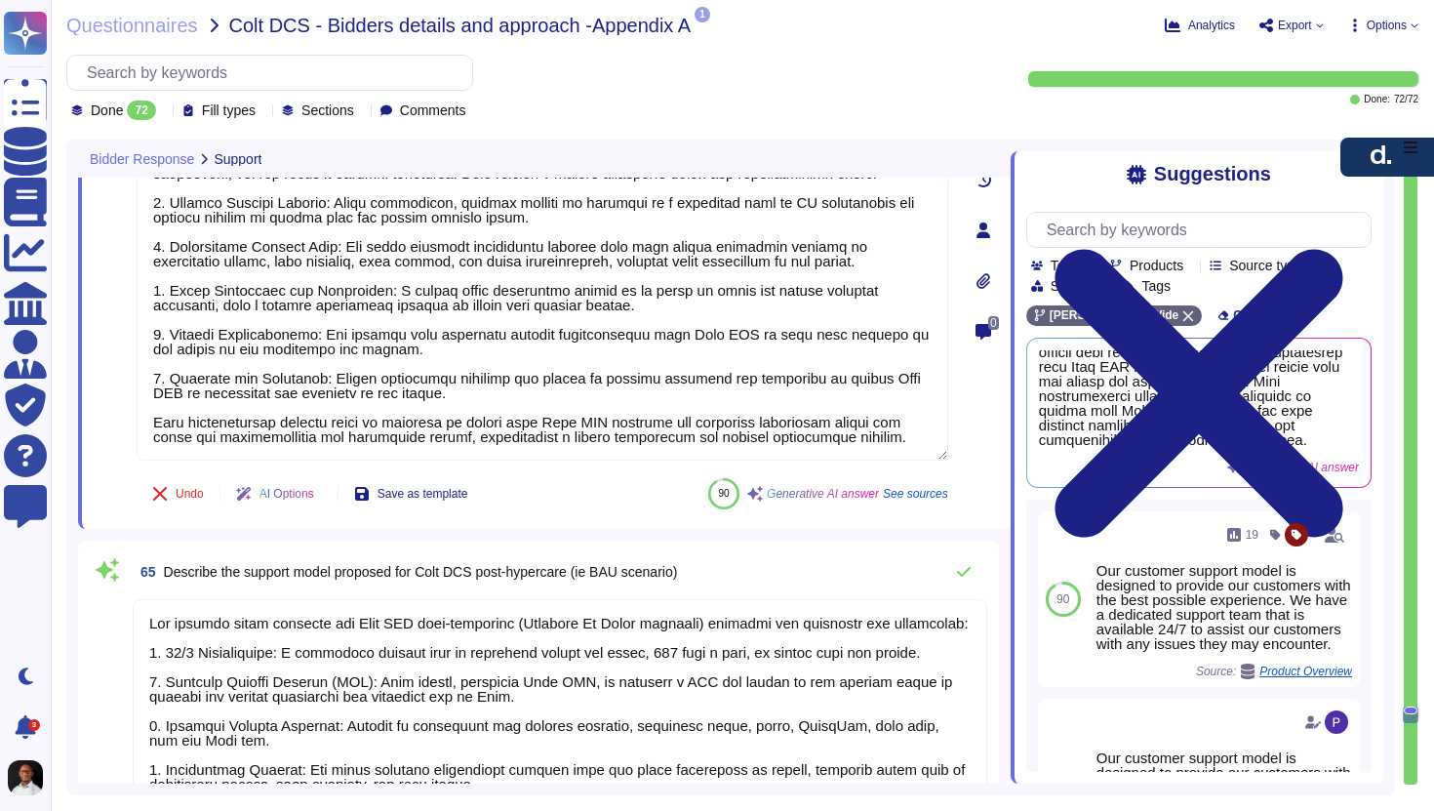
type textarea "More than a challenge is the definition of the scope for clients who have exper…"
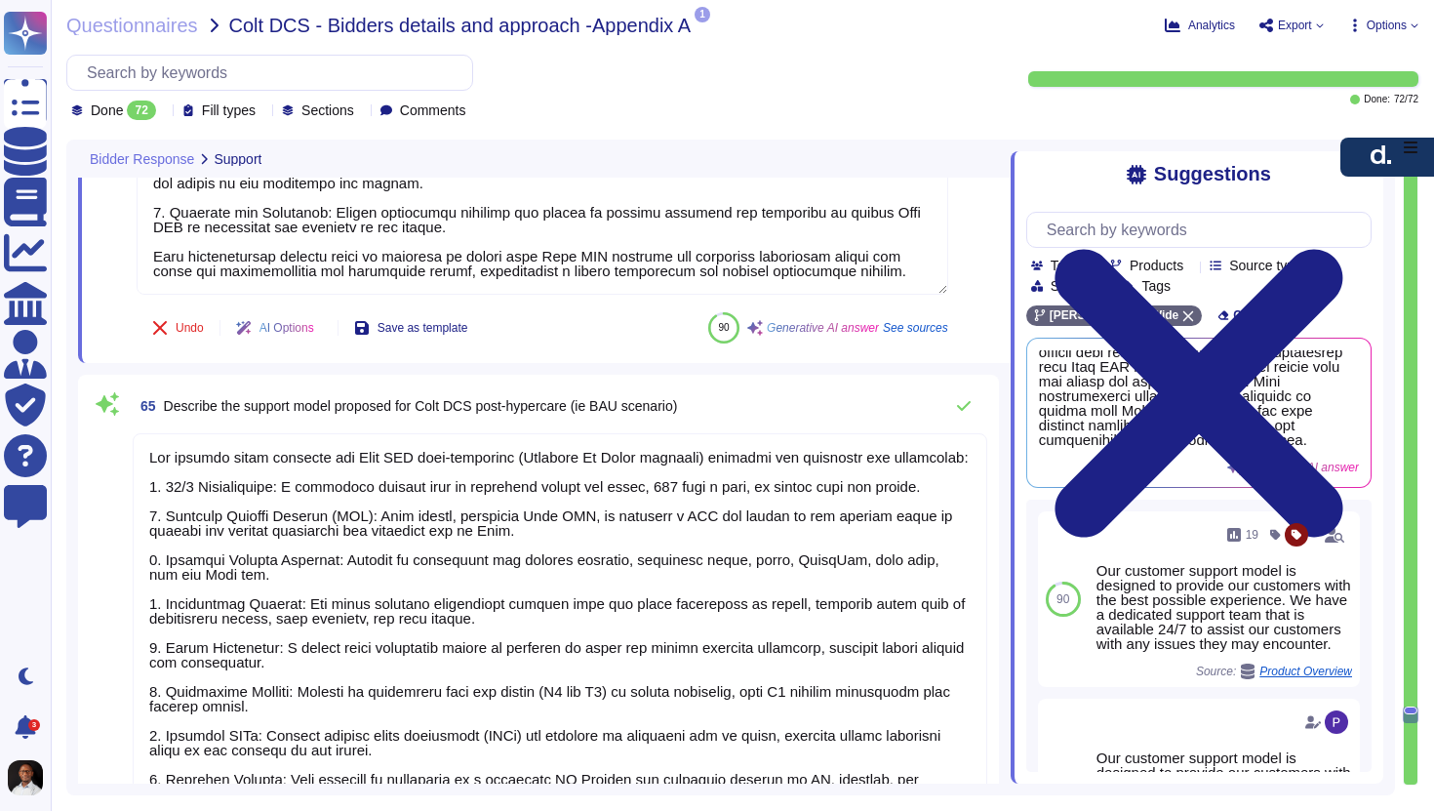
type textarea "To mitigate the challenges faced, [PERSON_NAME] implements the following strate…"
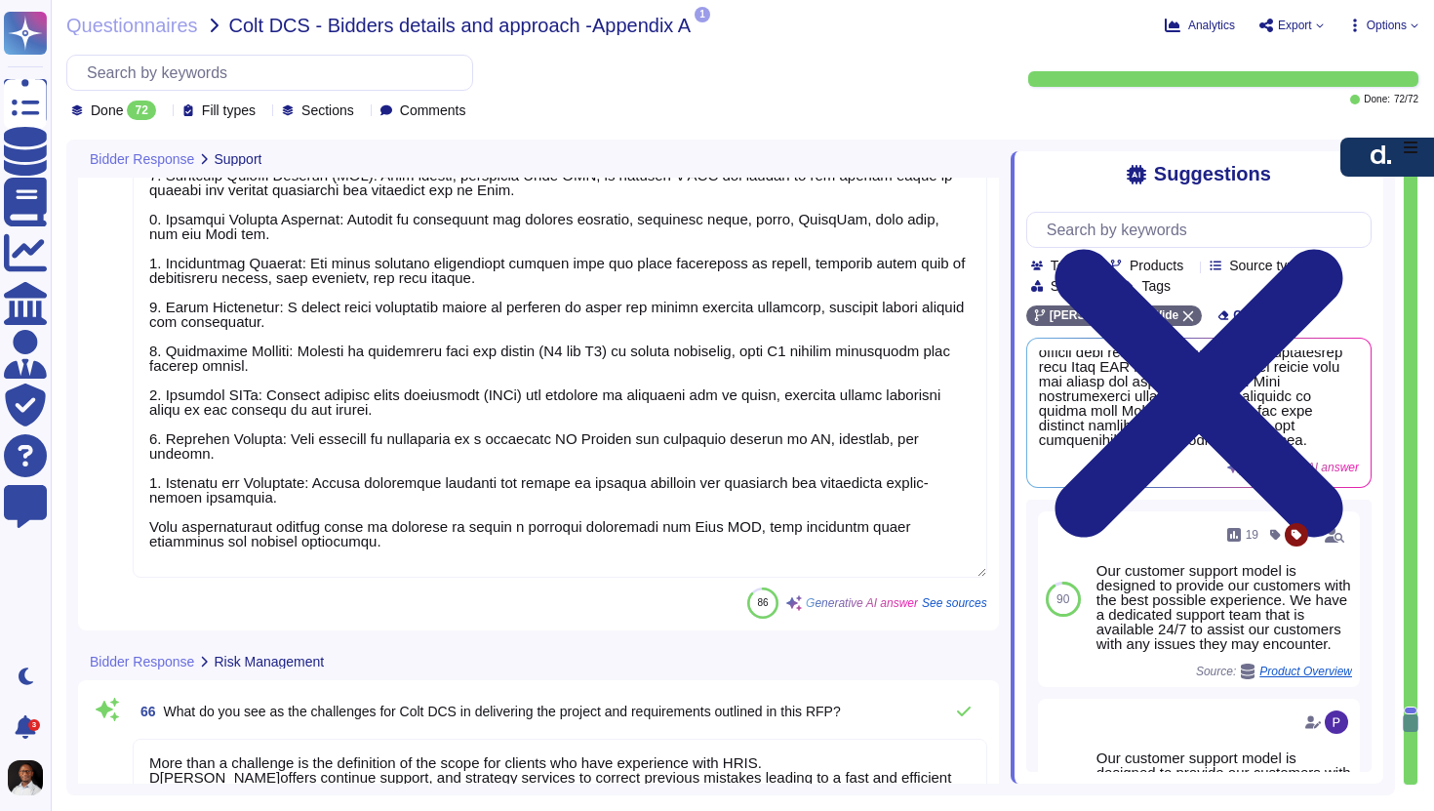
scroll to position [19276, 0]
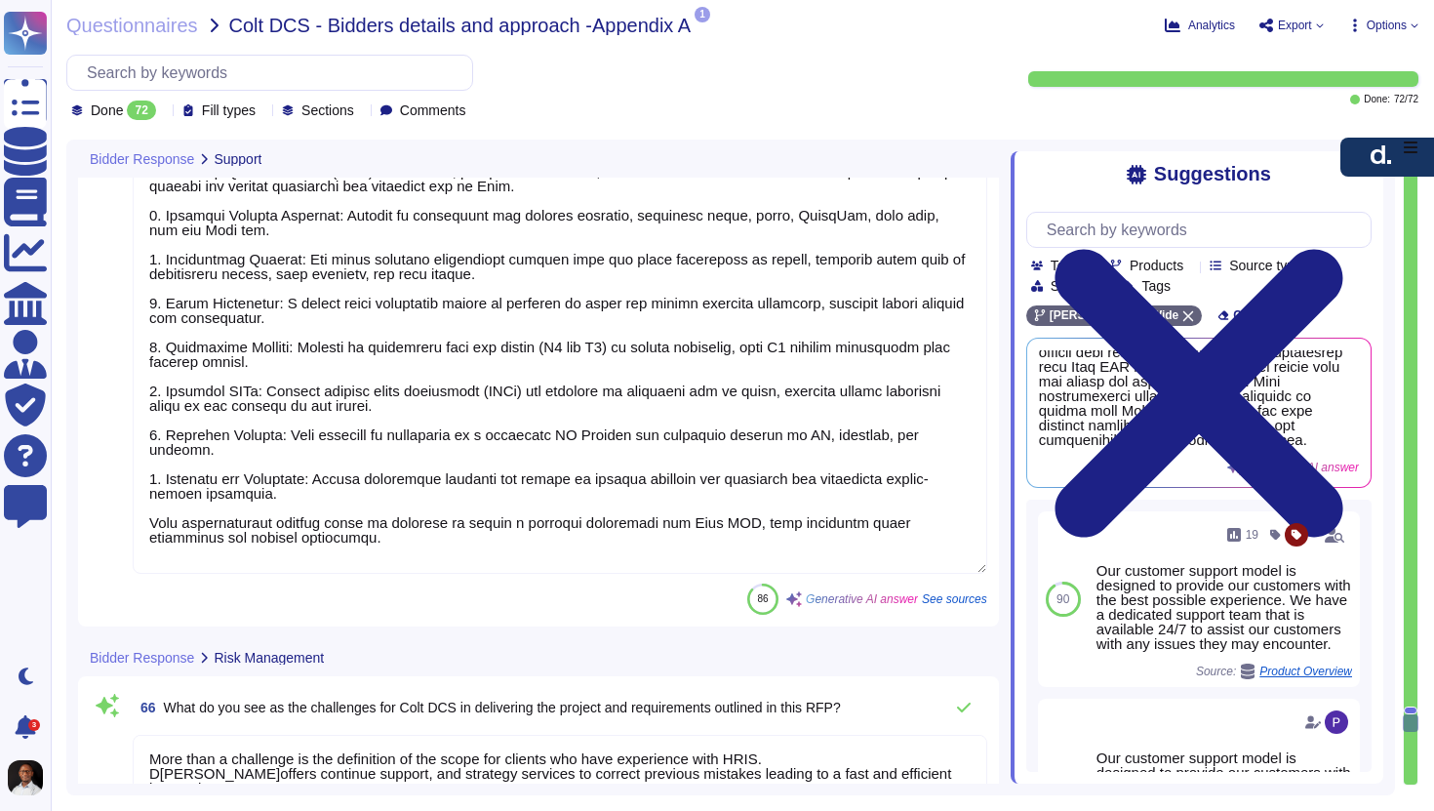
click at [304, 541] on textarea at bounding box center [560, 331] width 855 height 485
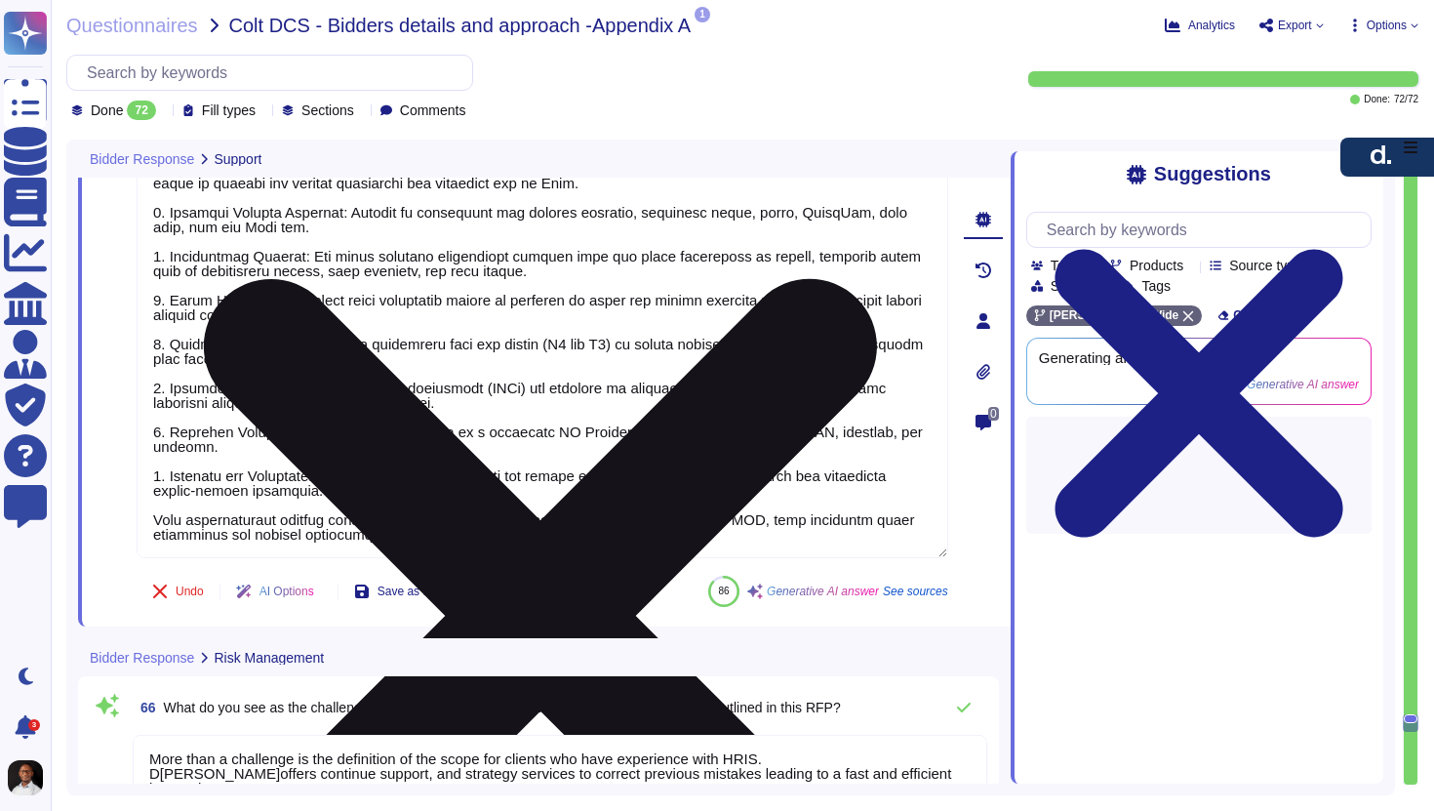
scroll to position [2, 0]
click at [158, 528] on textarea at bounding box center [543, 315] width 812 height 485
click at [271, 551] on textarea at bounding box center [543, 315] width 812 height 485
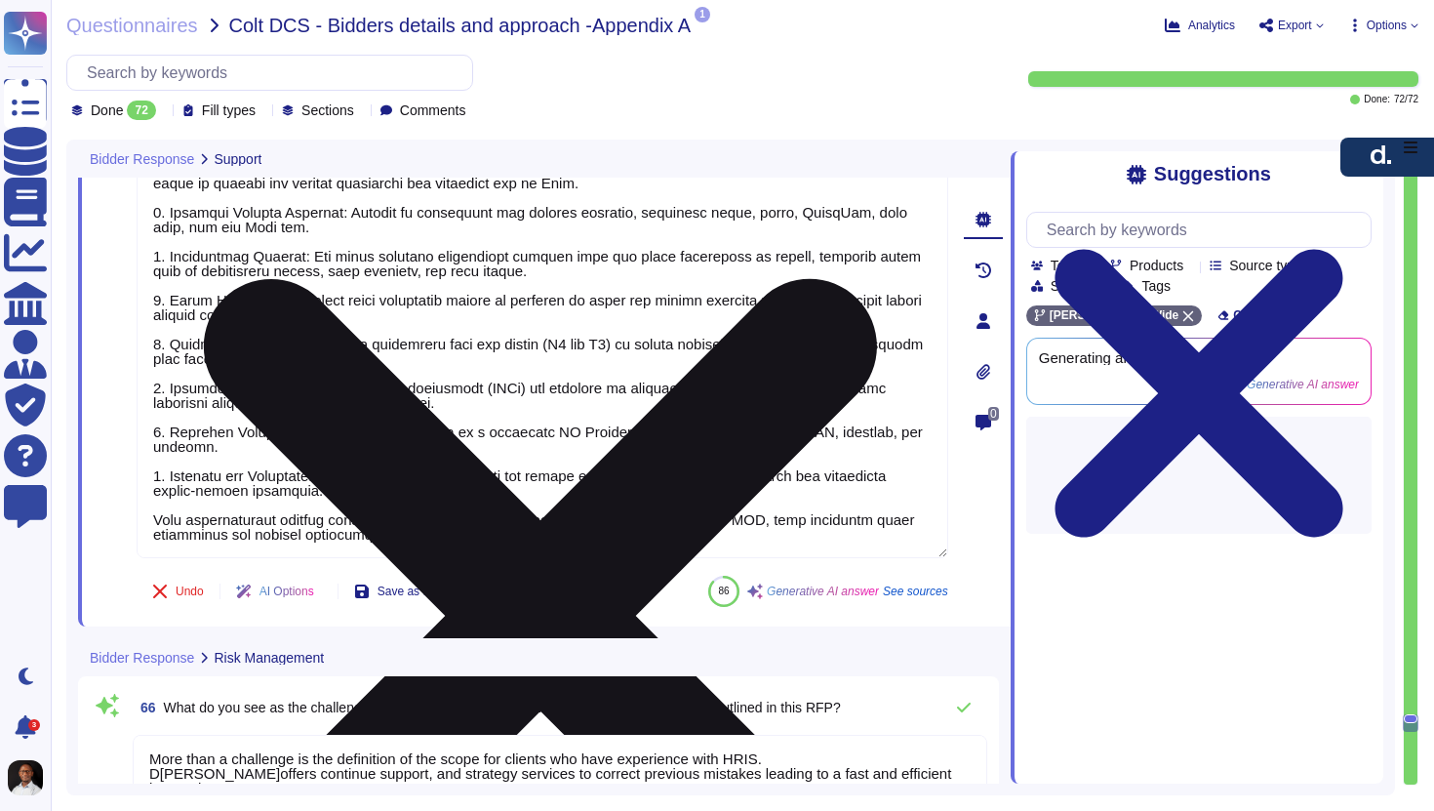
click at [271, 551] on textarea at bounding box center [543, 315] width 812 height 485
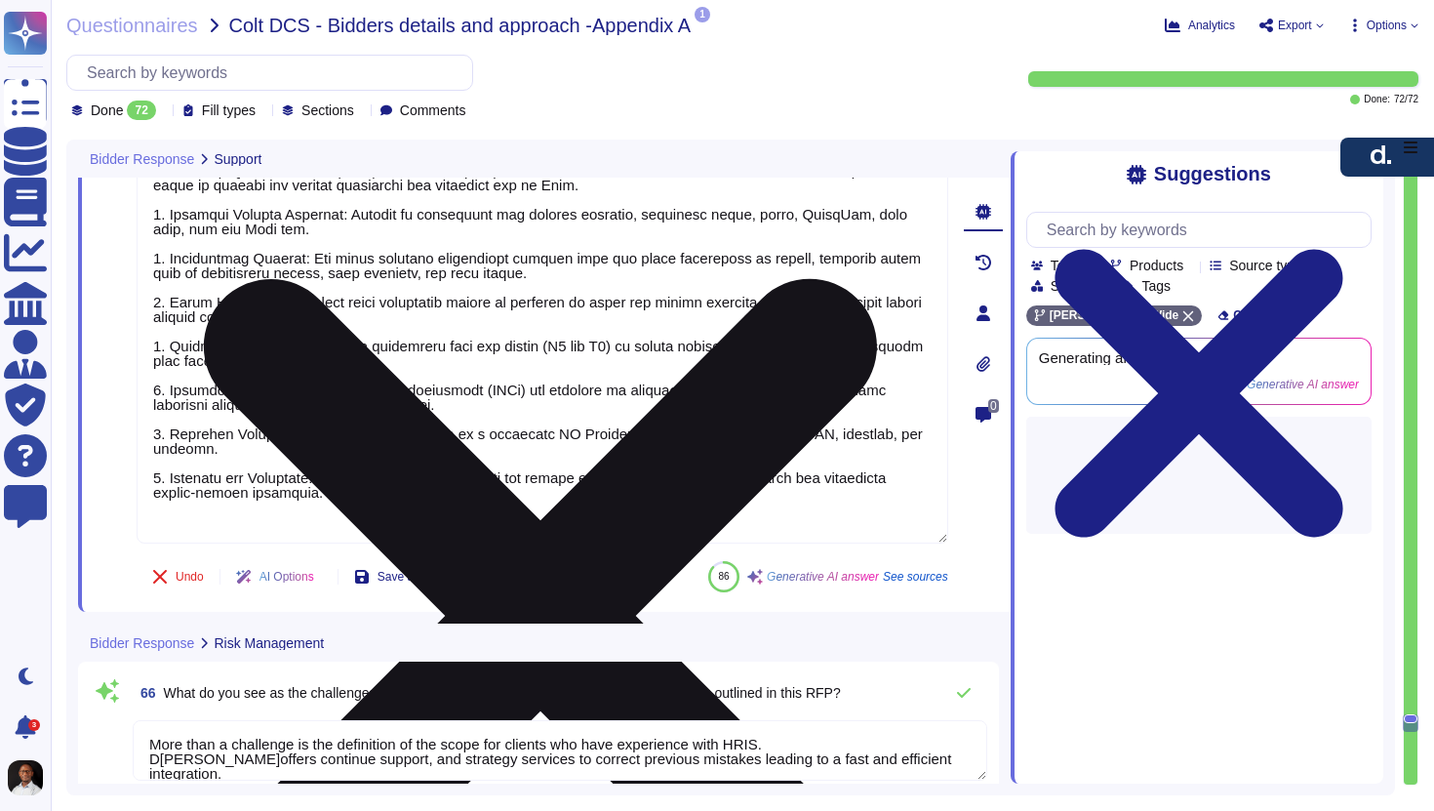
type textarea "The support model proposed for Colt DCS post-hypercare (Business As Usual scena…"
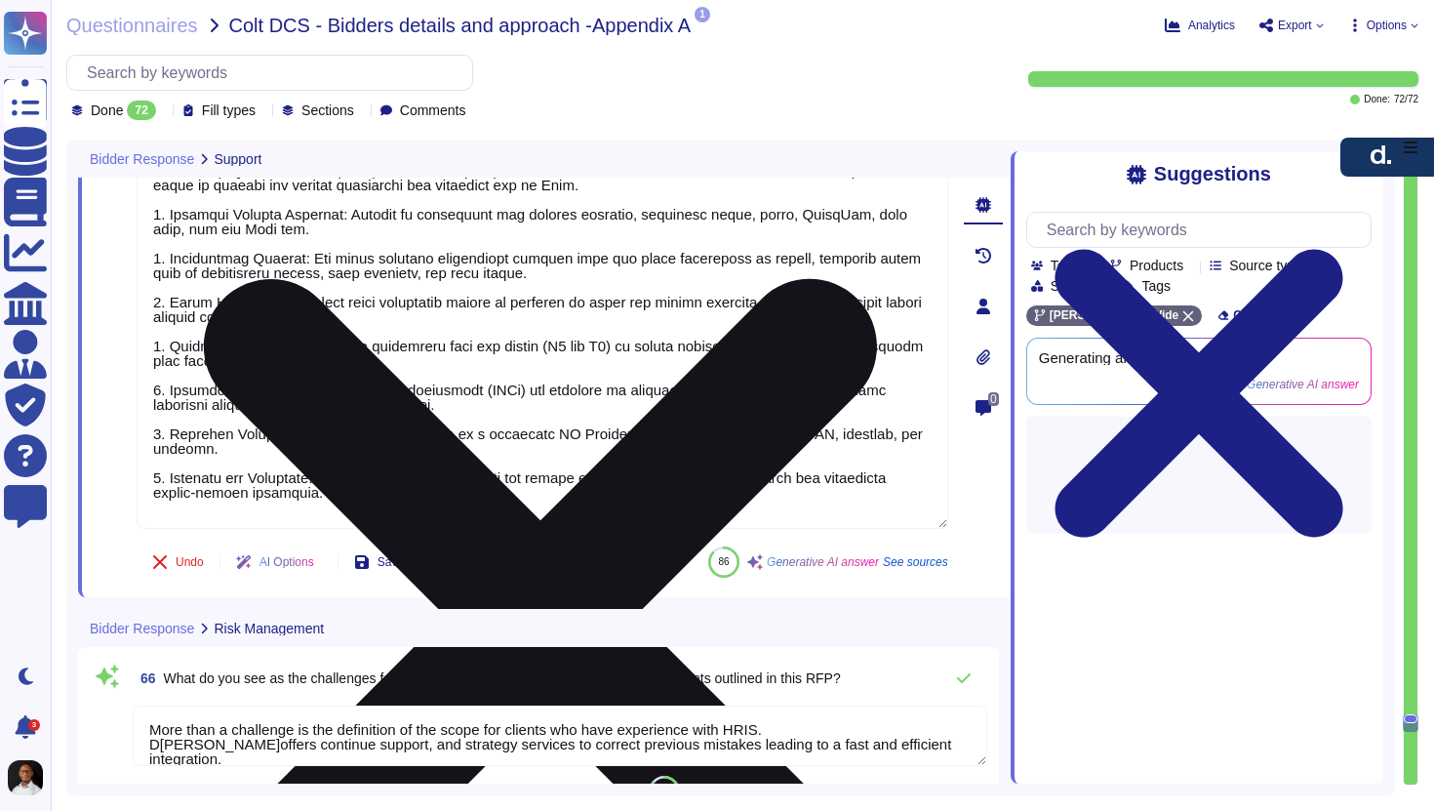
scroll to position [2, 0]
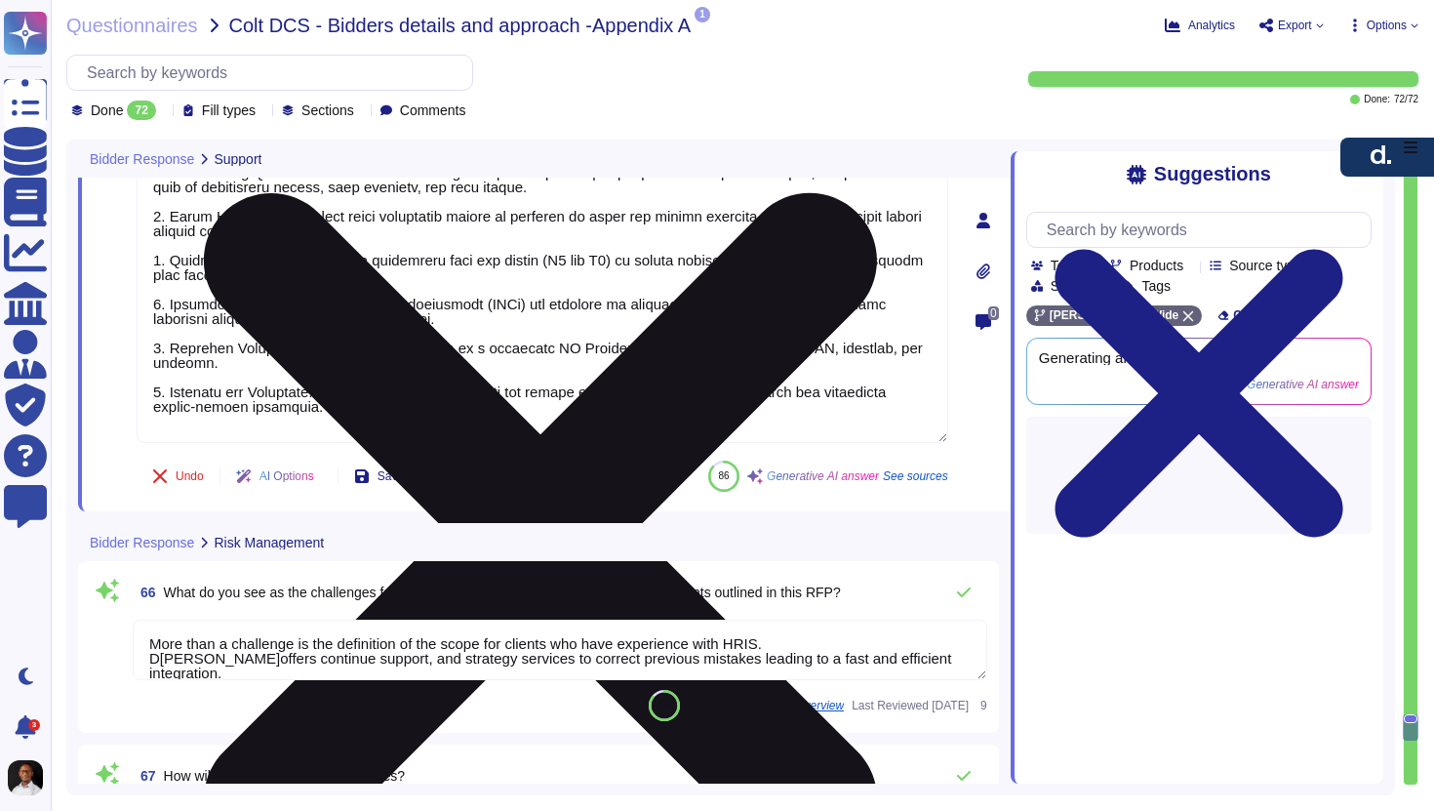
type textarea "[PERSON_NAME] employs a structured approach to risk management throughout the s…"
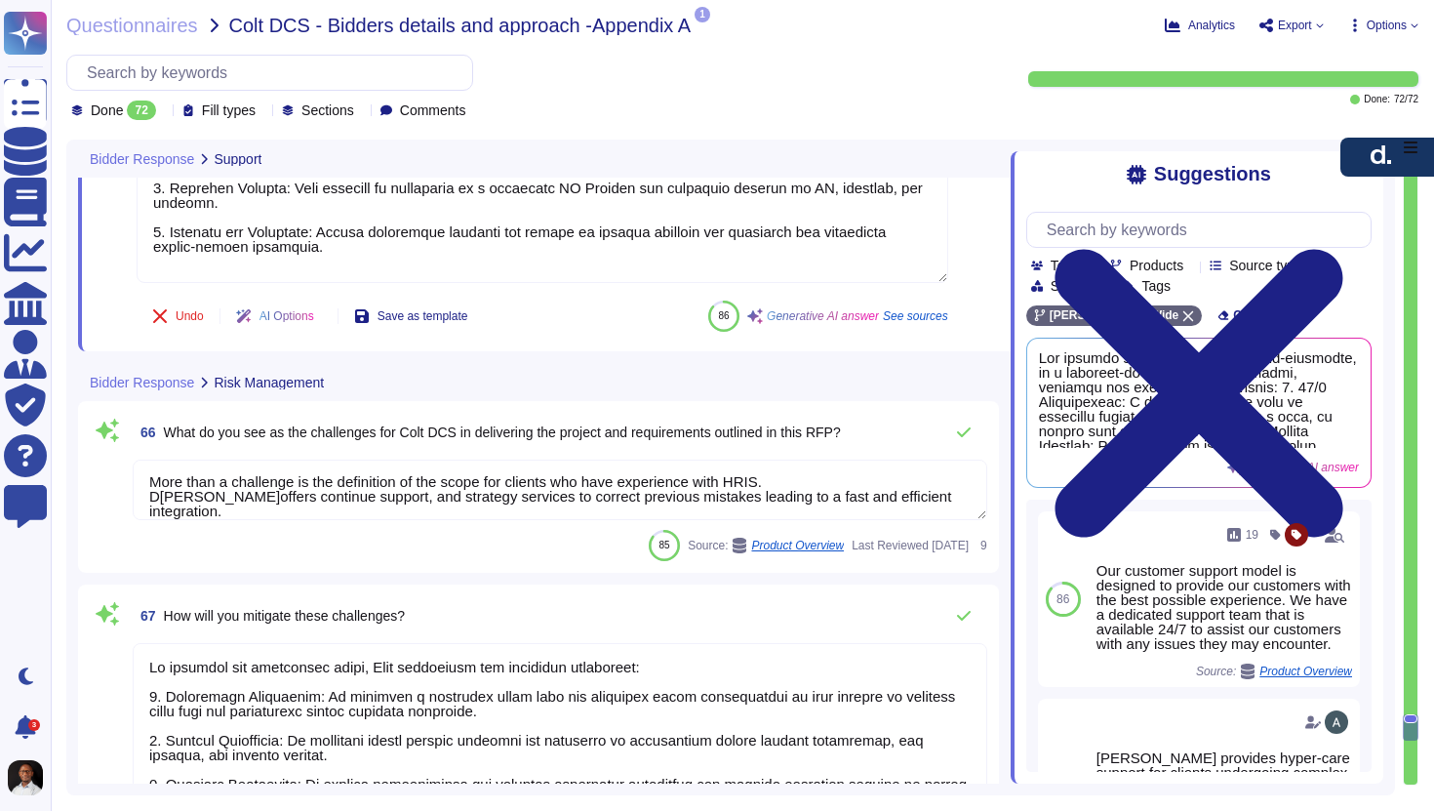
scroll to position [19524, 0]
type textarea "The support model proposed for Colt DCS post-hypercare (Business As Usual scena…"
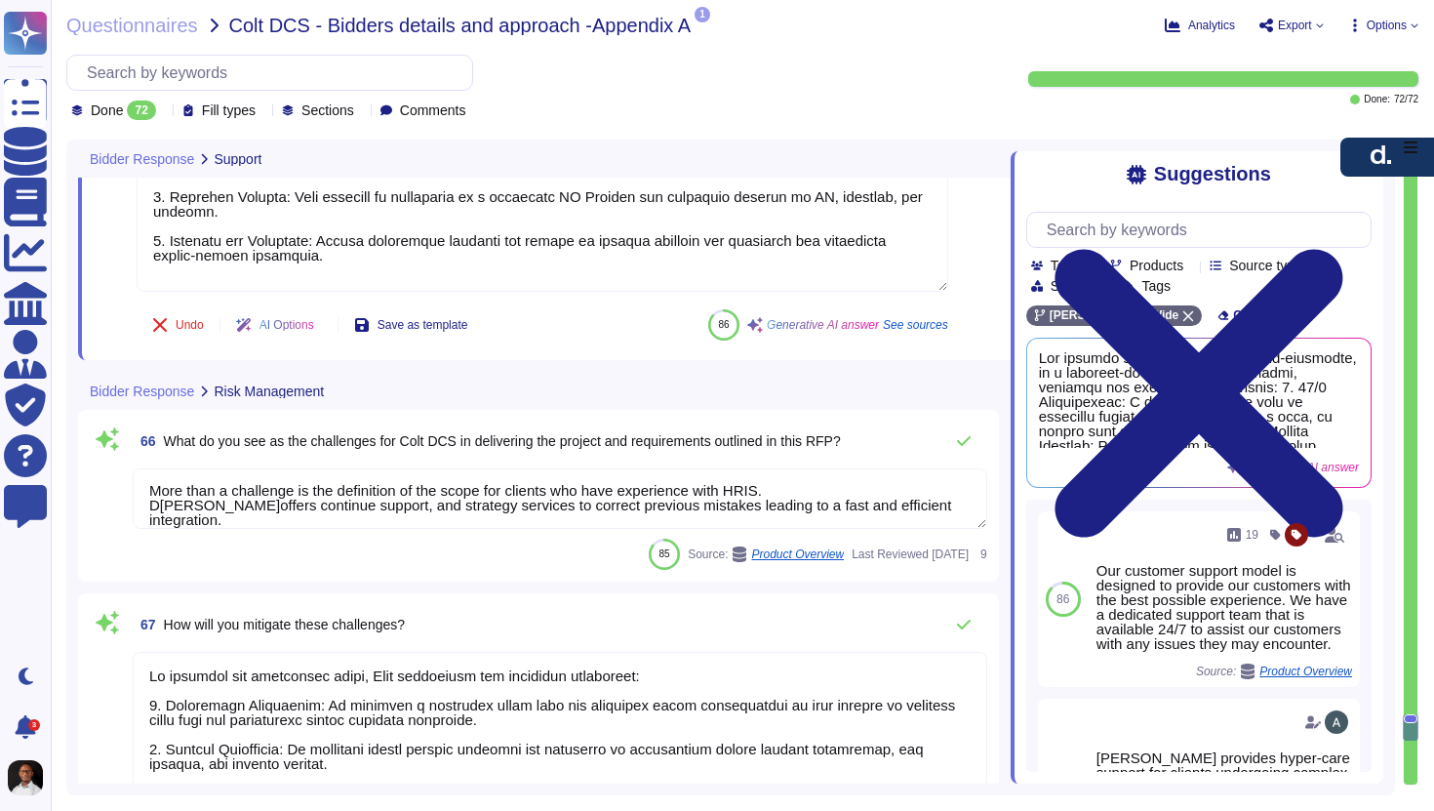
click at [382, 496] on textarea "More than a challenge is the definition of the scope for clients who have exper…" at bounding box center [560, 498] width 855 height 60
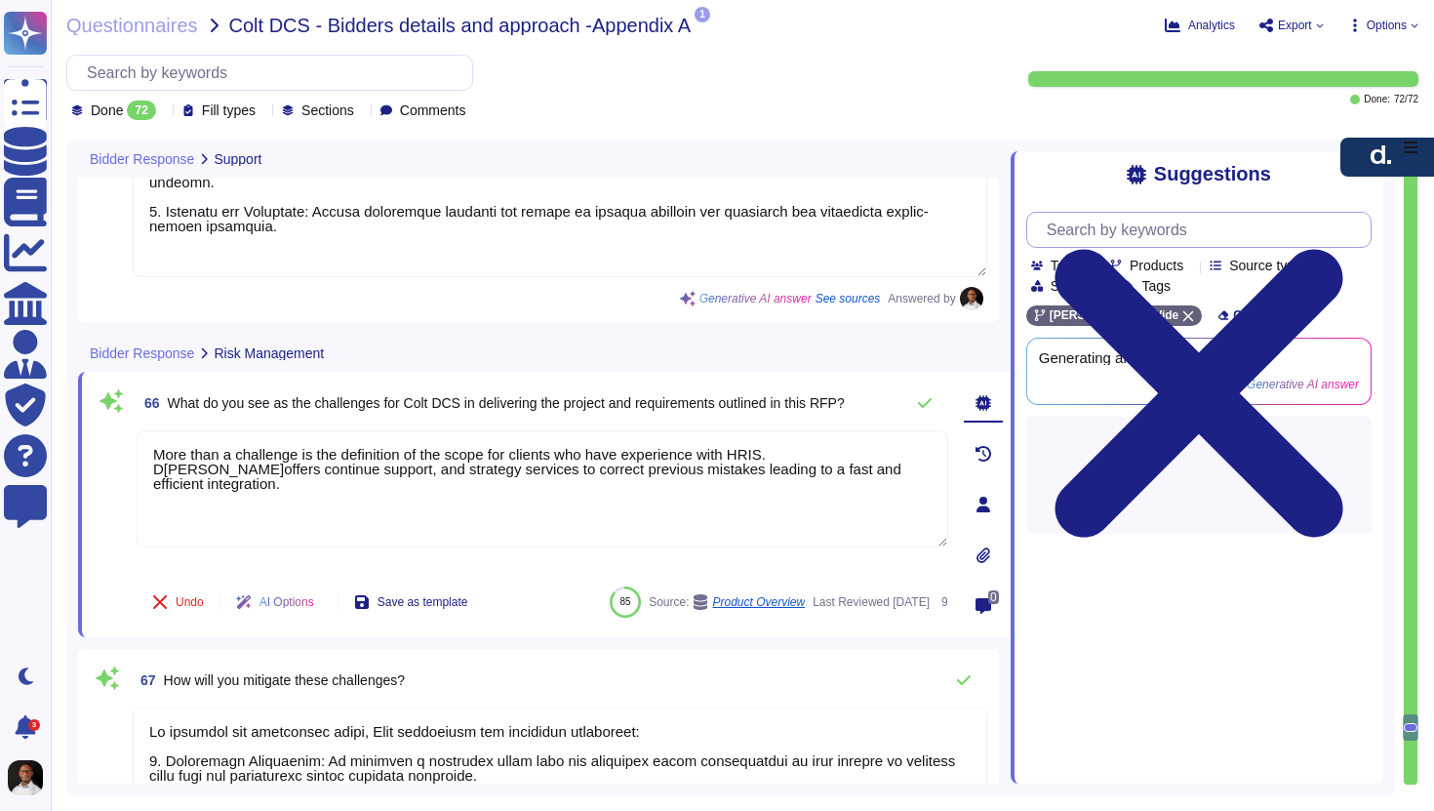
click at [1147, 232] on input "text" at bounding box center [1204, 230] width 334 height 34
click at [1061, 230] on input "risks" at bounding box center [1194, 230] width 314 height 34
click at [1037, 231] on icon at bounding box center [1037, 231] width 0 height 0
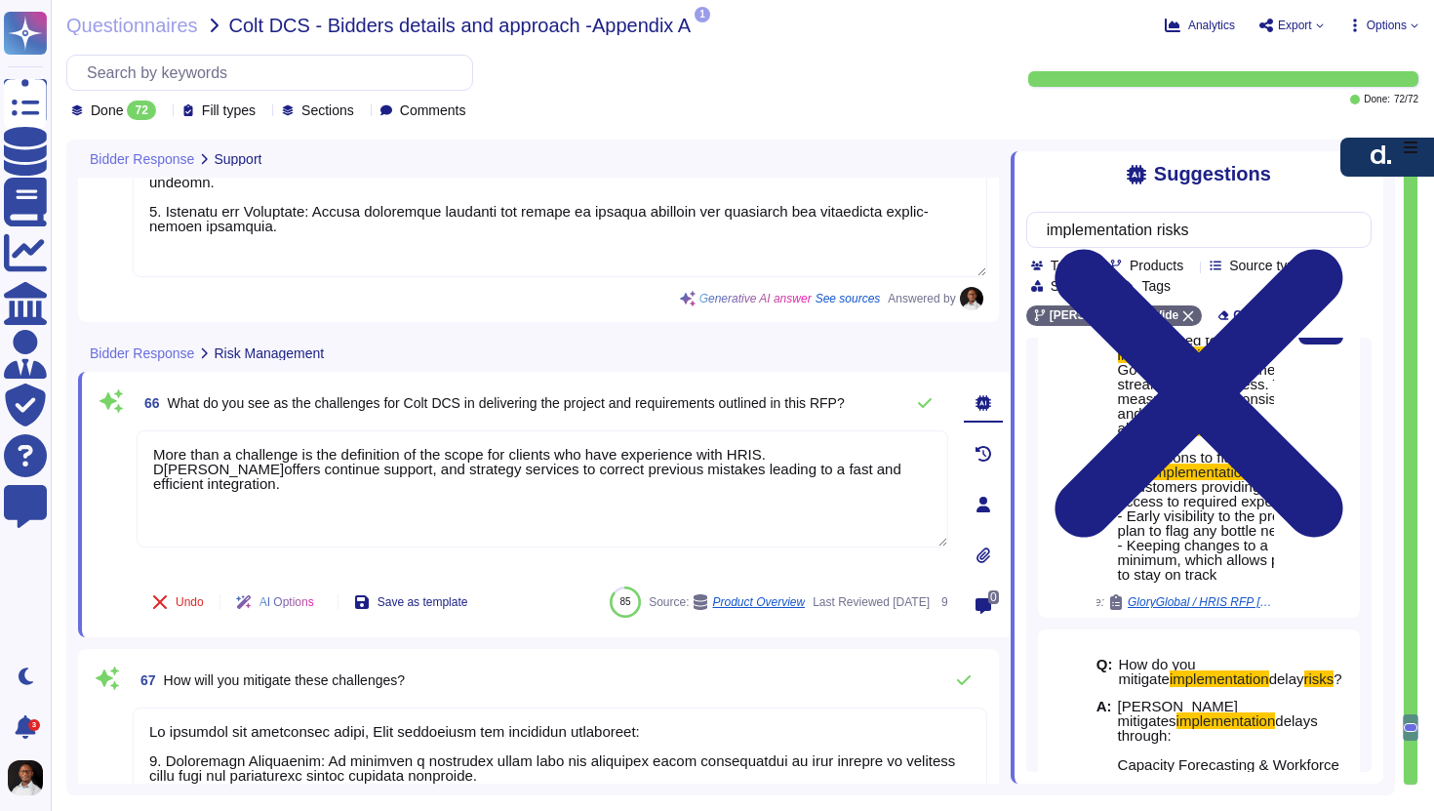
scroll to position [334, 0]
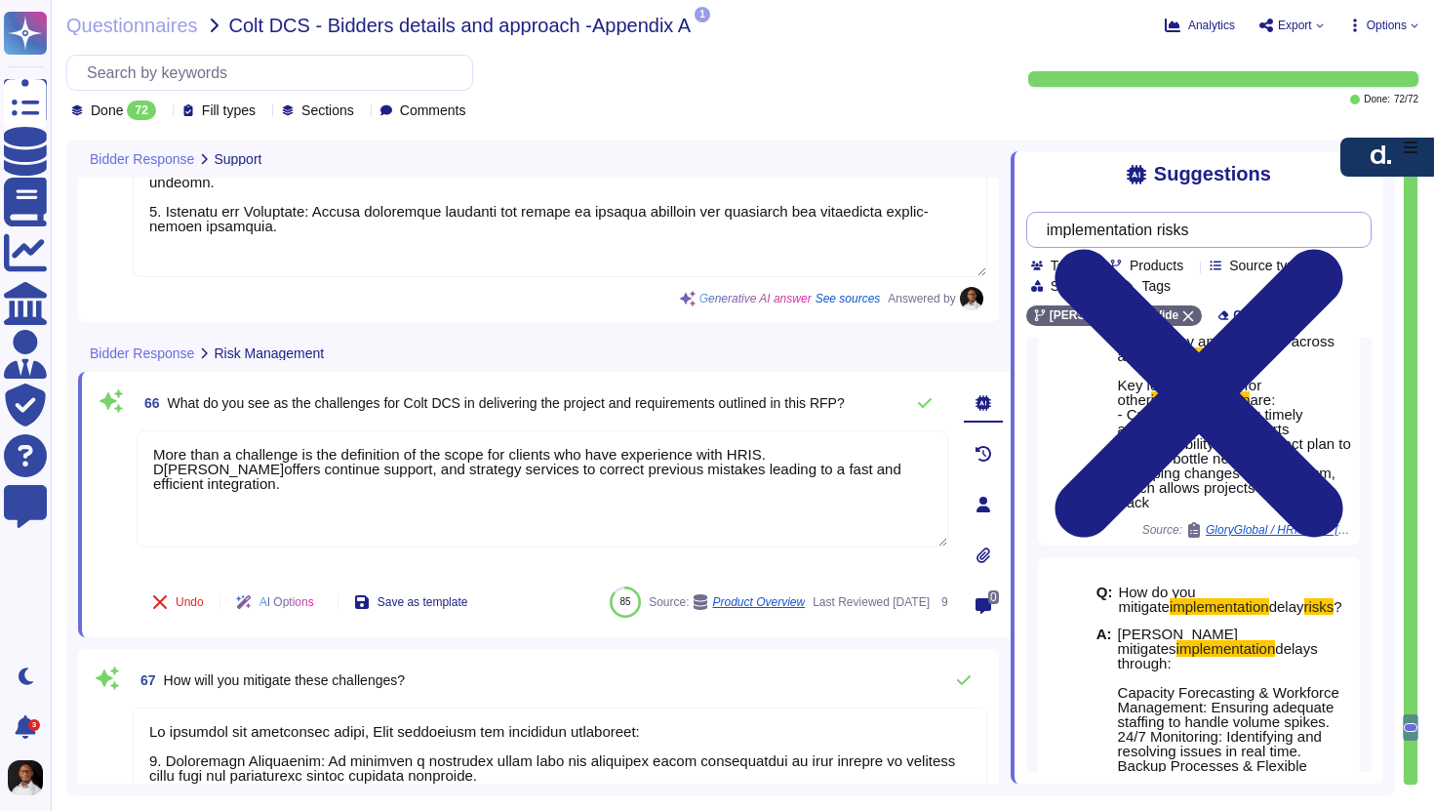
drag, startPoint x: 1173, startPoint y: 231, endPoint x: 1017, endPoint y: 238, distance: 156.3
click at [1017, 238] on div "Suggestions implementation risks Team Products Source type Section Tags [PERSON…" at bounding box center [1197, 467] width 373 height 632
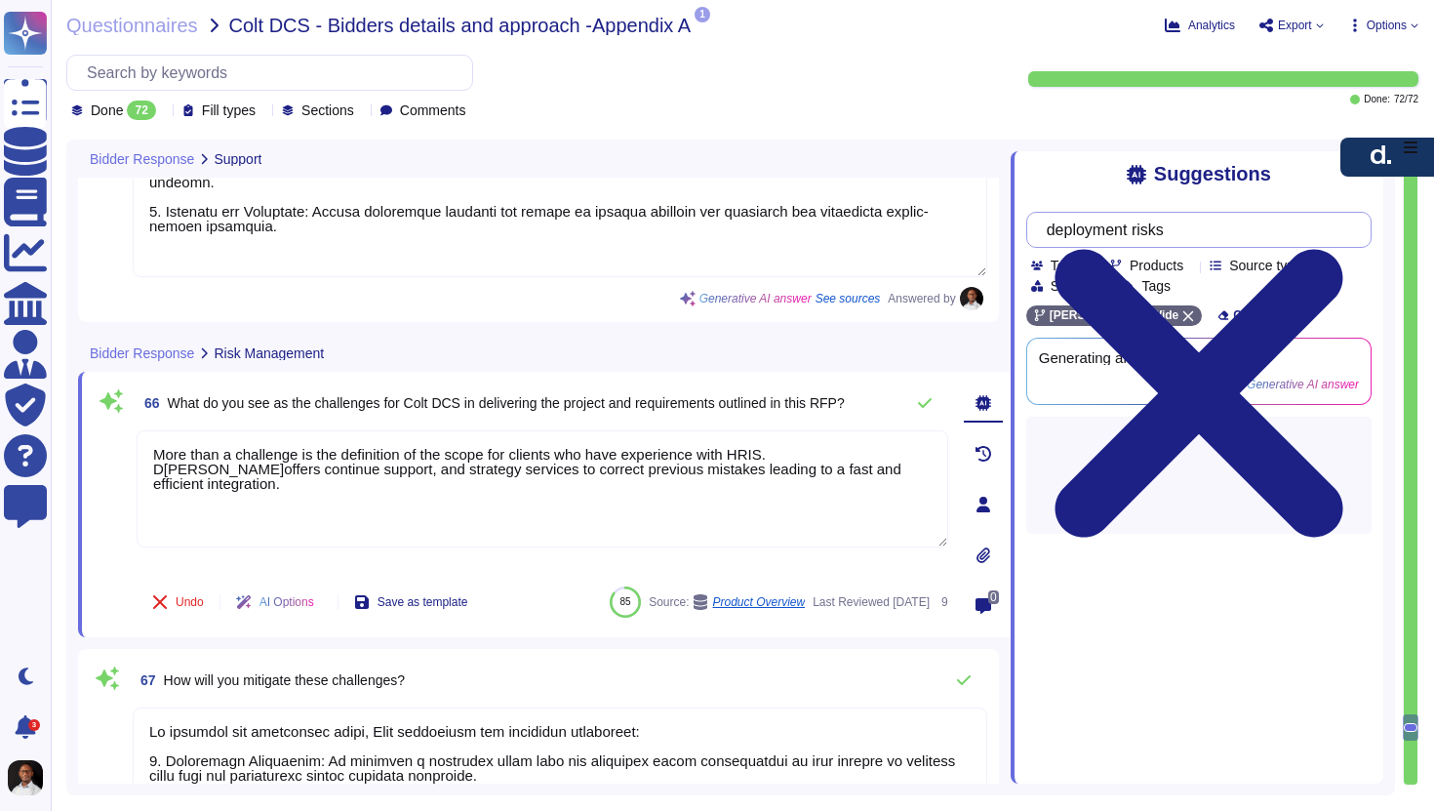
click at [1200, 233] on input "deployment risks" at bounding box center [1194, 230] width 314 height 34
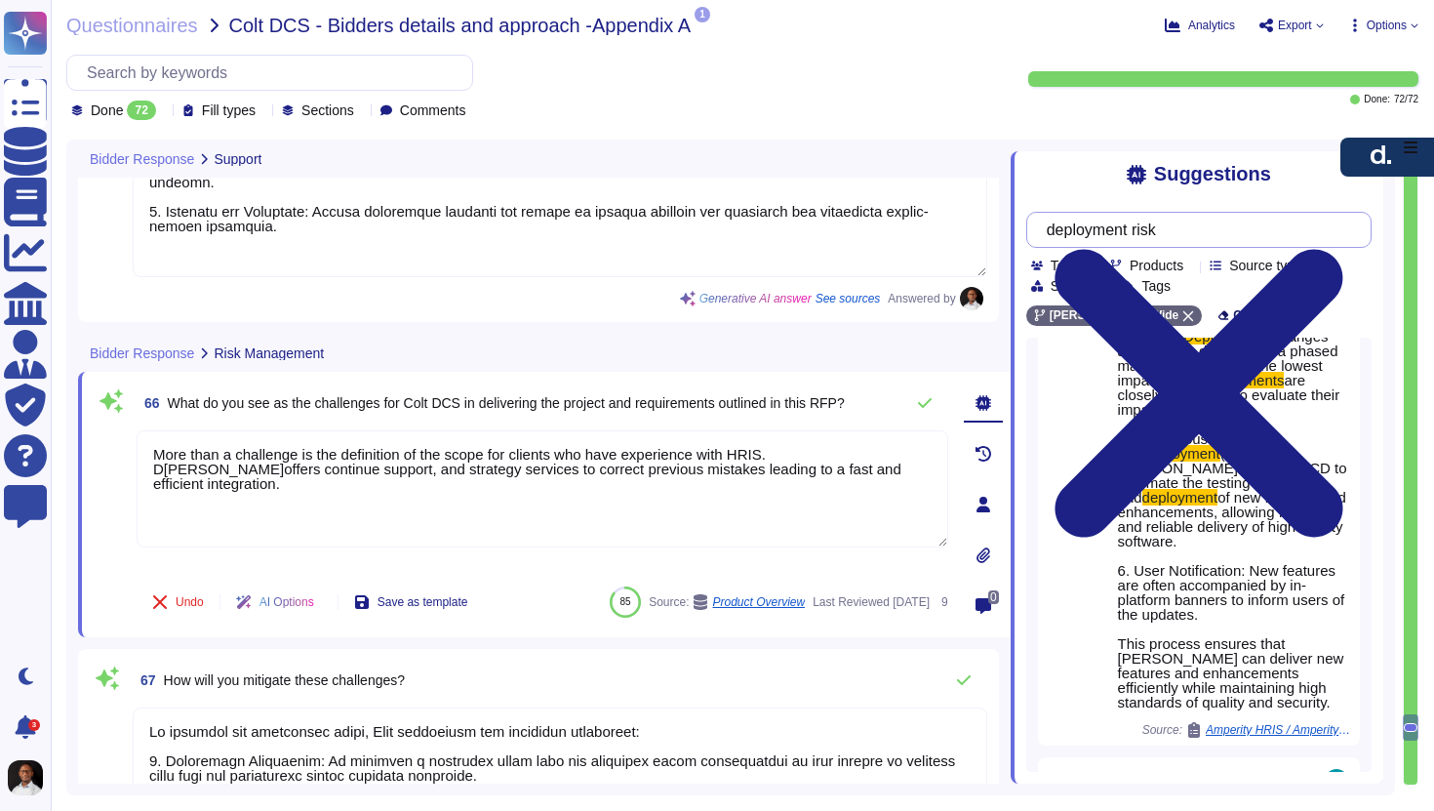
scroll to position [1764, 0]
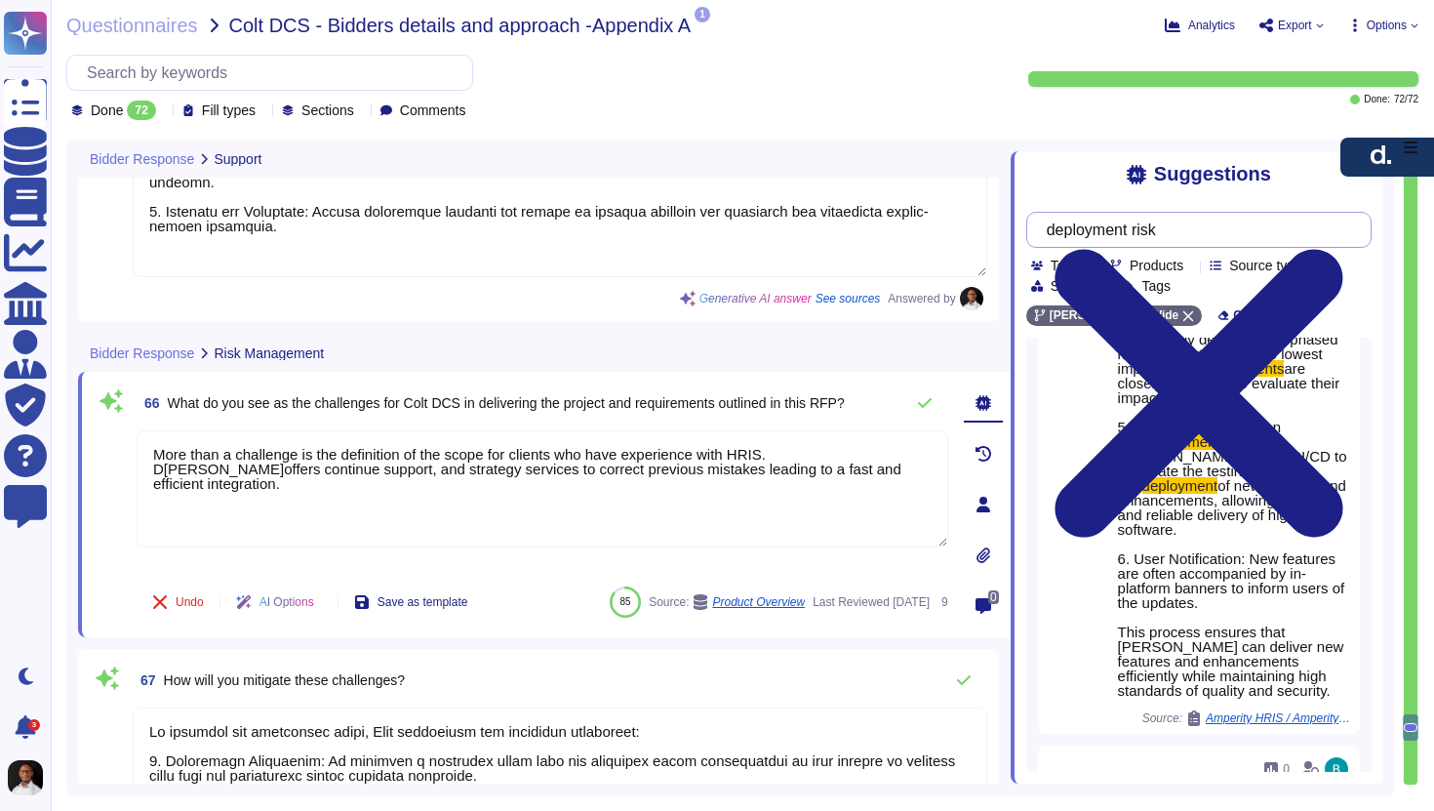
drag, startPoint x: 1149, startPoint y: 231, endPoint x: 973, endPoint y: 235, distance: 176.7
click at [973, 235] on div "Bidder Response Support 64 Describe the support model proposed for Colt DCS dur…" at bounding box center [730, 468] width 1329 height 656
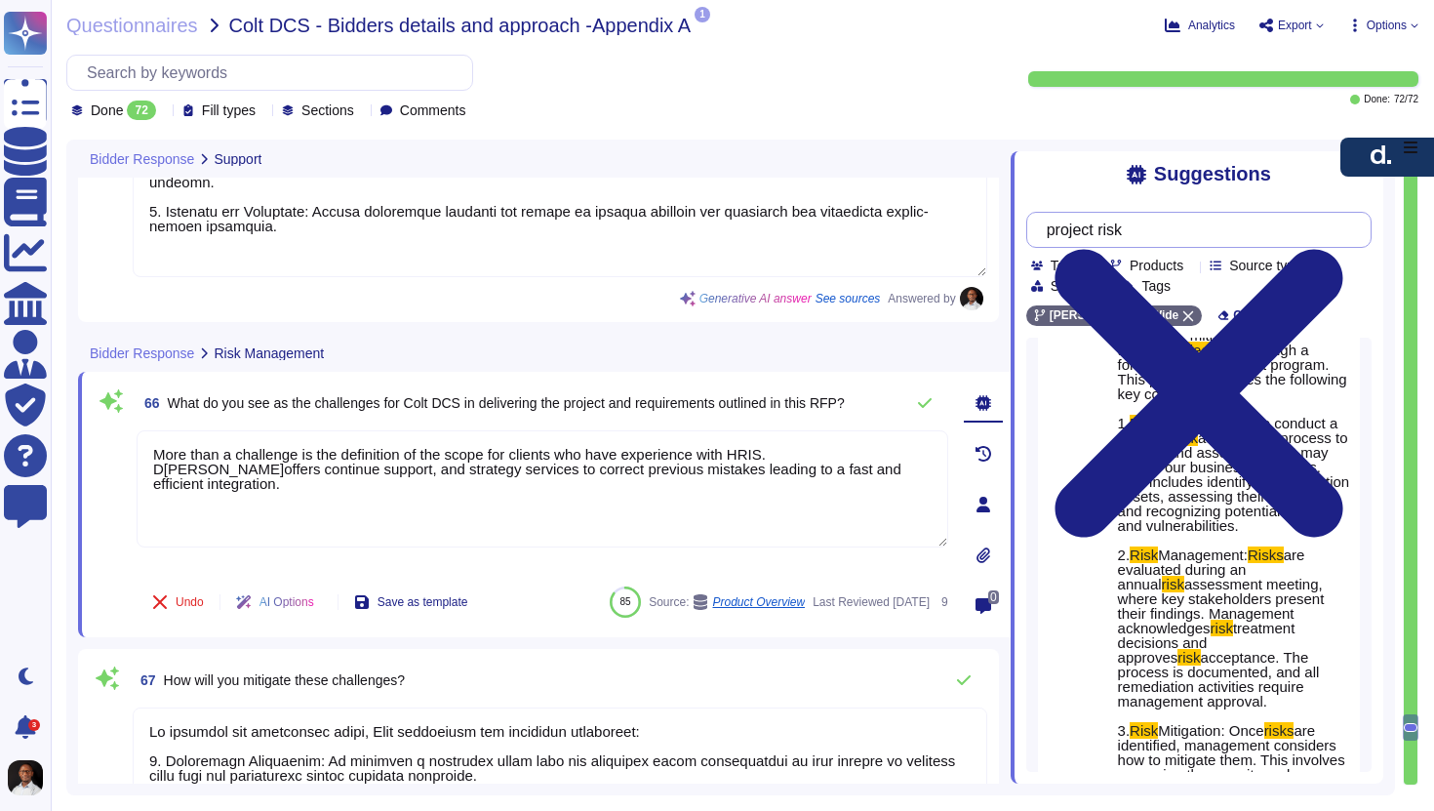
scroll to position [156, 0]
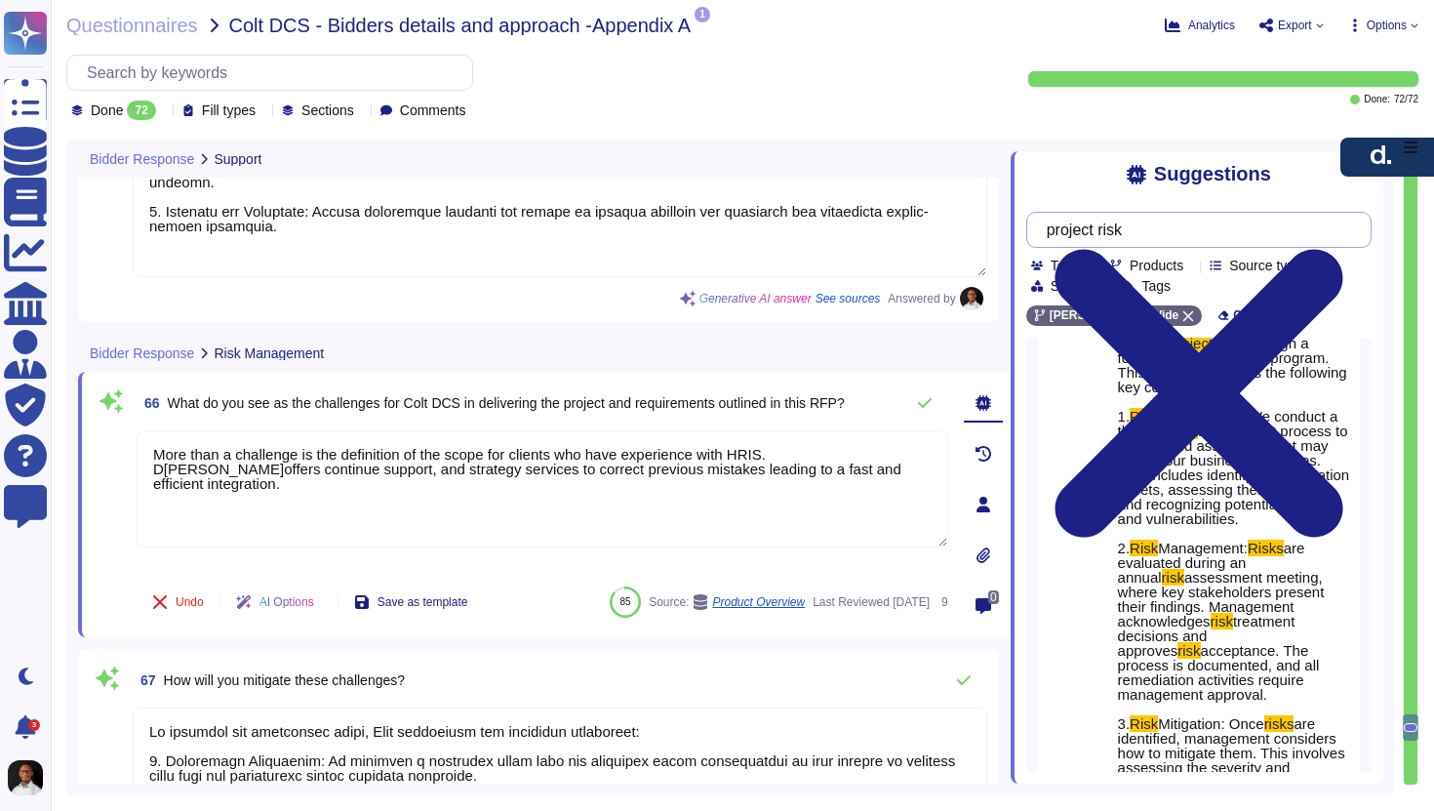
drag, startPoint x: 1113, startPoint y: 228, endPoint x: 996, endPoint y: 219, distance: 117.5
click at [996, 219] on div "Bidder Response Support 64 Describe the support model proposed for Colt DCS dur…" at bounding box center [730, 468] width 1329 height 656
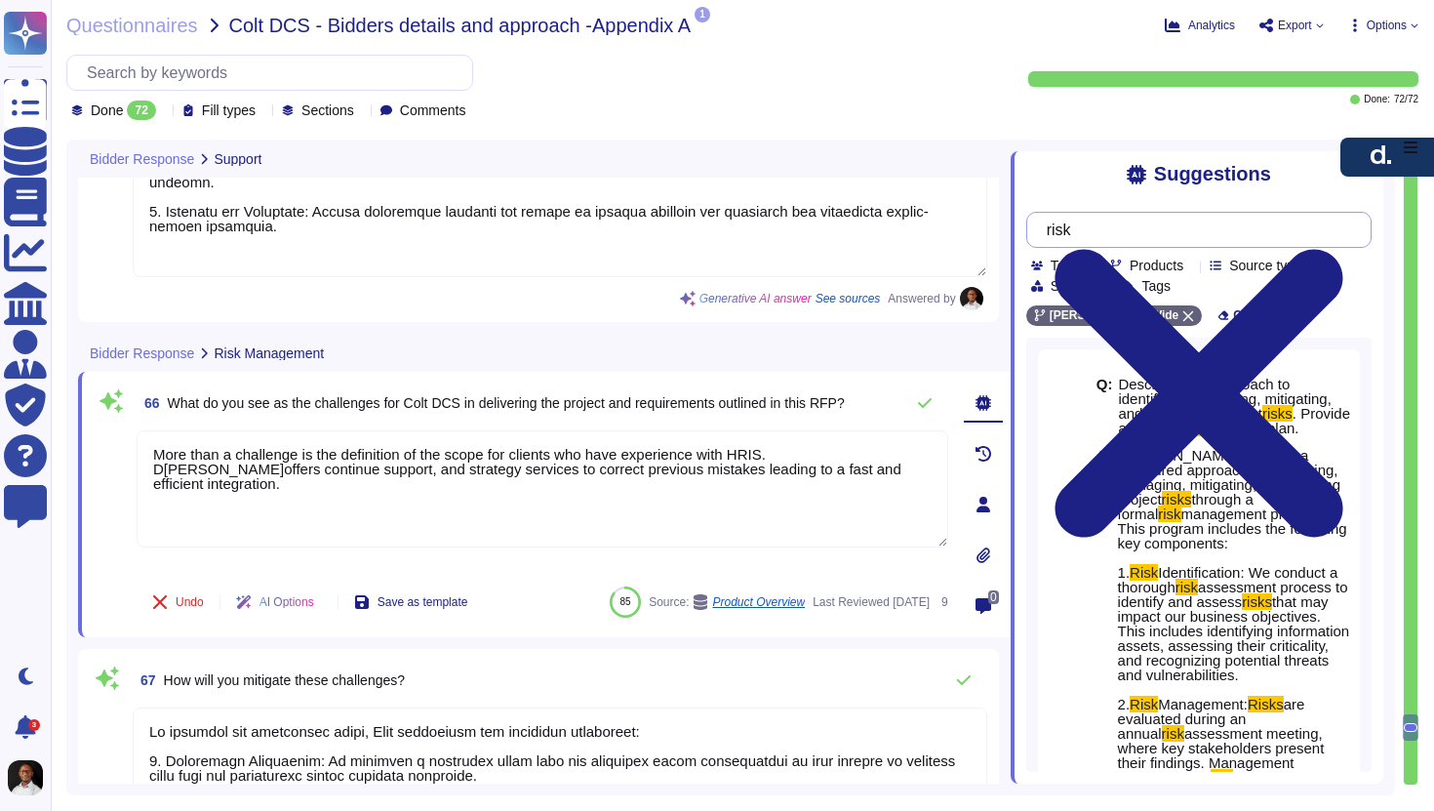
click at [1114, 233] on input "risk" at bounding box center [1194, 230] width 314 height 34
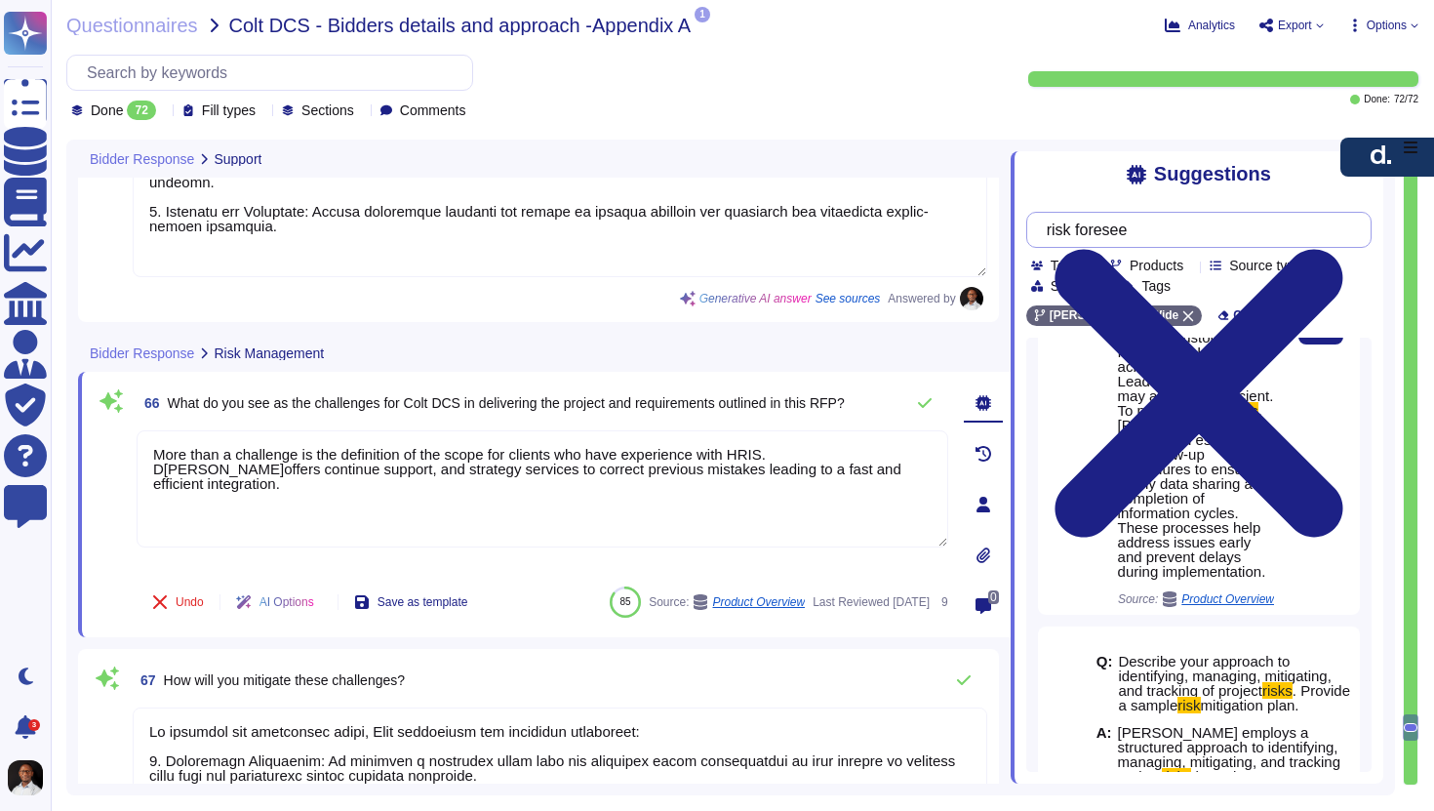
scroll to position [701, 0]
type input "risk foresee"
click at [1207, 474] on span ", [PERSON_NAME] has established escalation and follow-up procedures to ensure t…" at bounding box center [1193, 488] width 151 height 178
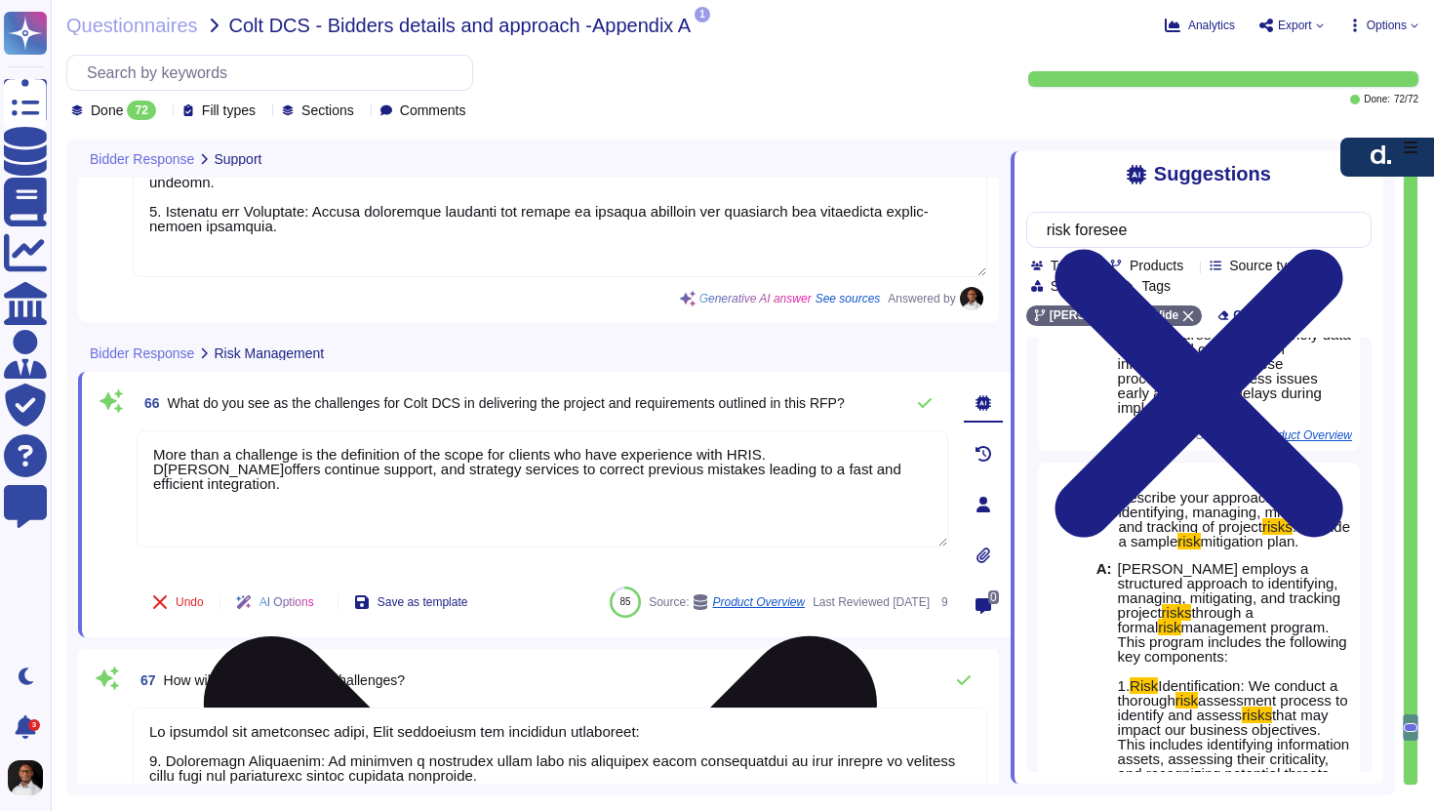
click at [832, 469] on textarea "More than a challenge is the definition of the scope for clients who have exper…" at bounding box center [543, 488] width 812 height 117
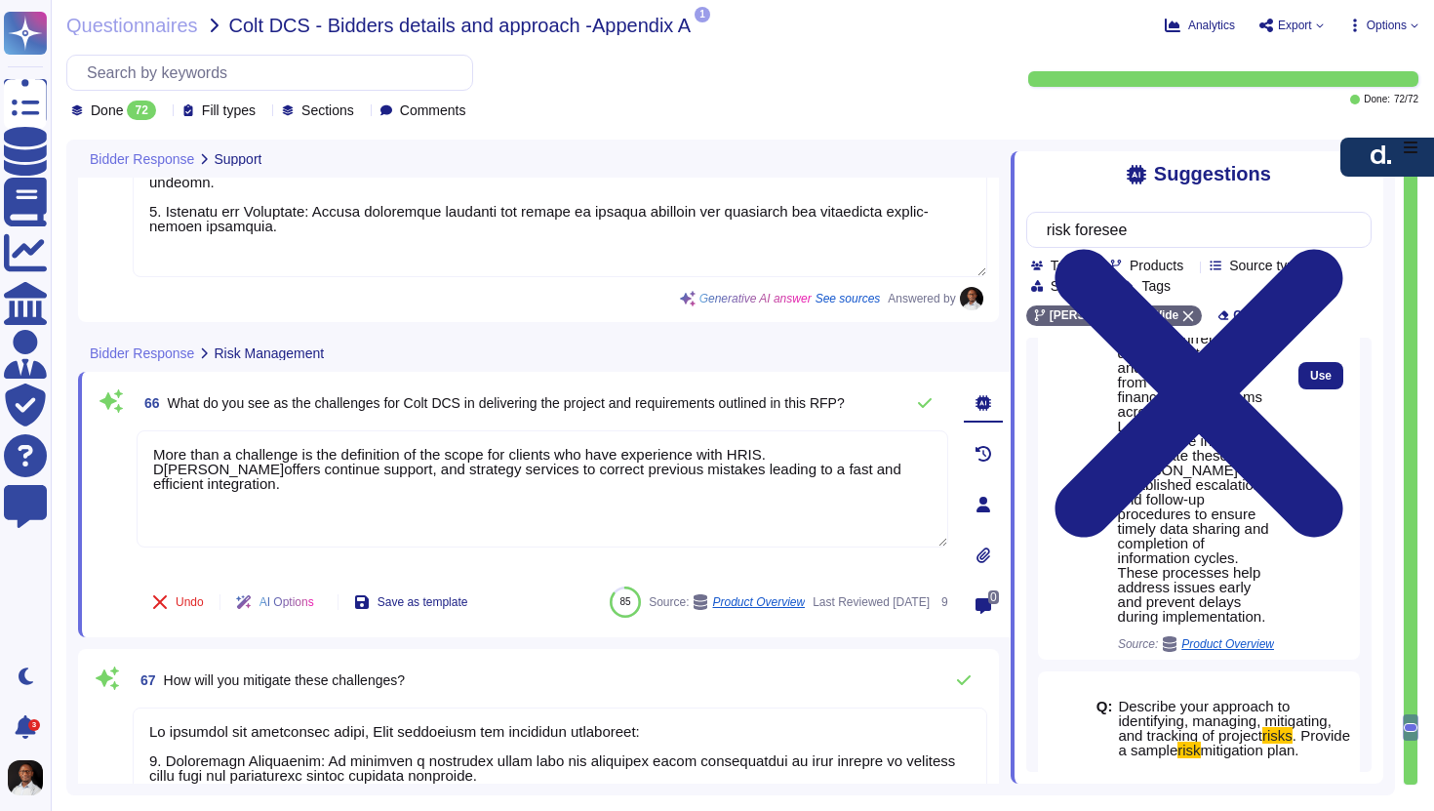
scroll to position [647, 0]
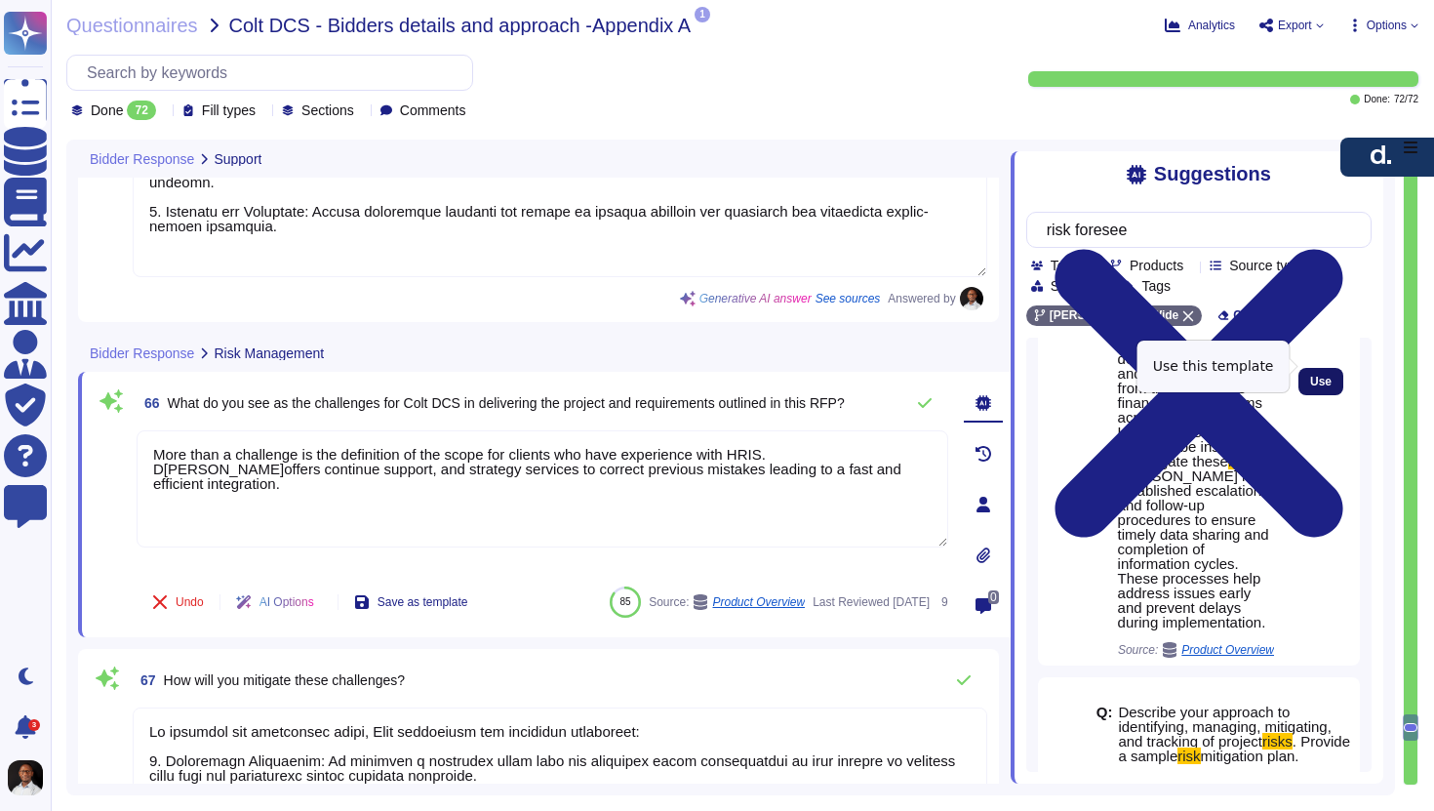
click at [1315, 368] on button "Use" at bounding box center [1321, 381] width 45 height 27
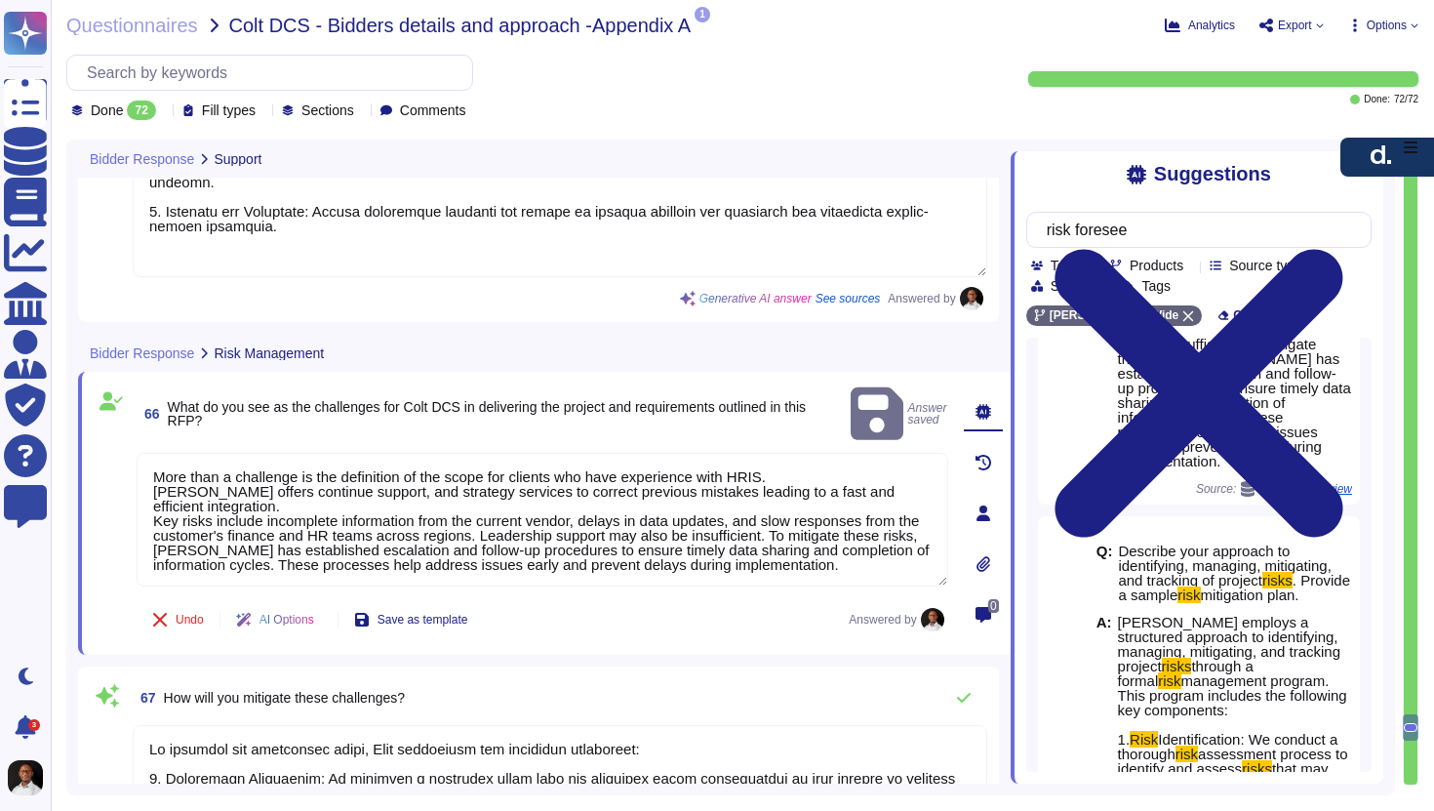
drag, startPoint x: 249, startPoint y: 482, endPoint x: 131, endPoint y: 449, distance: 122.6
click at [131, 449] on div "66 What do you see as the challenges for Colt DCS in delivering the project and…" at bounding box center [521, 513] width 855 height 260
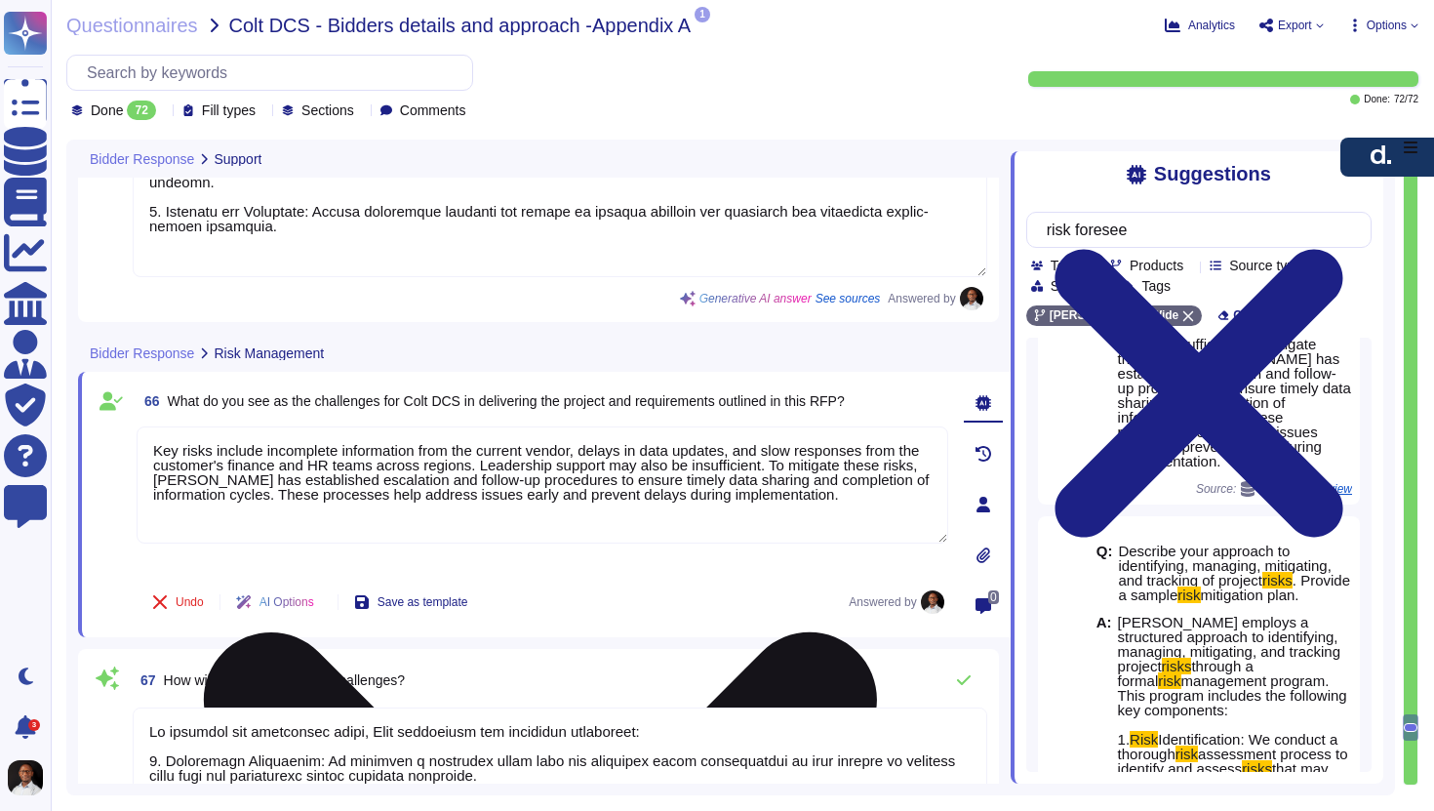
drag, startPoint x: 213, startPoint y: 468, endPoint x: 182, endPoint y: 466, distance: 30.3
click at [182, 466] on textarea "Key risks include incomplete information from the current vendor, delays in dat…" at bounding box center [543, 484] width 812 height 117
click at [223, 443] on textarea "Key challenges include incomplete information from the current vendor, delays i…" at bounding box center [543, 484] width 812 height 117
click at [154, 465] on textarea "Key challenges include incomplete information from the current vendor, delays i…" at bounding box center [543, 484] width 812 height 117
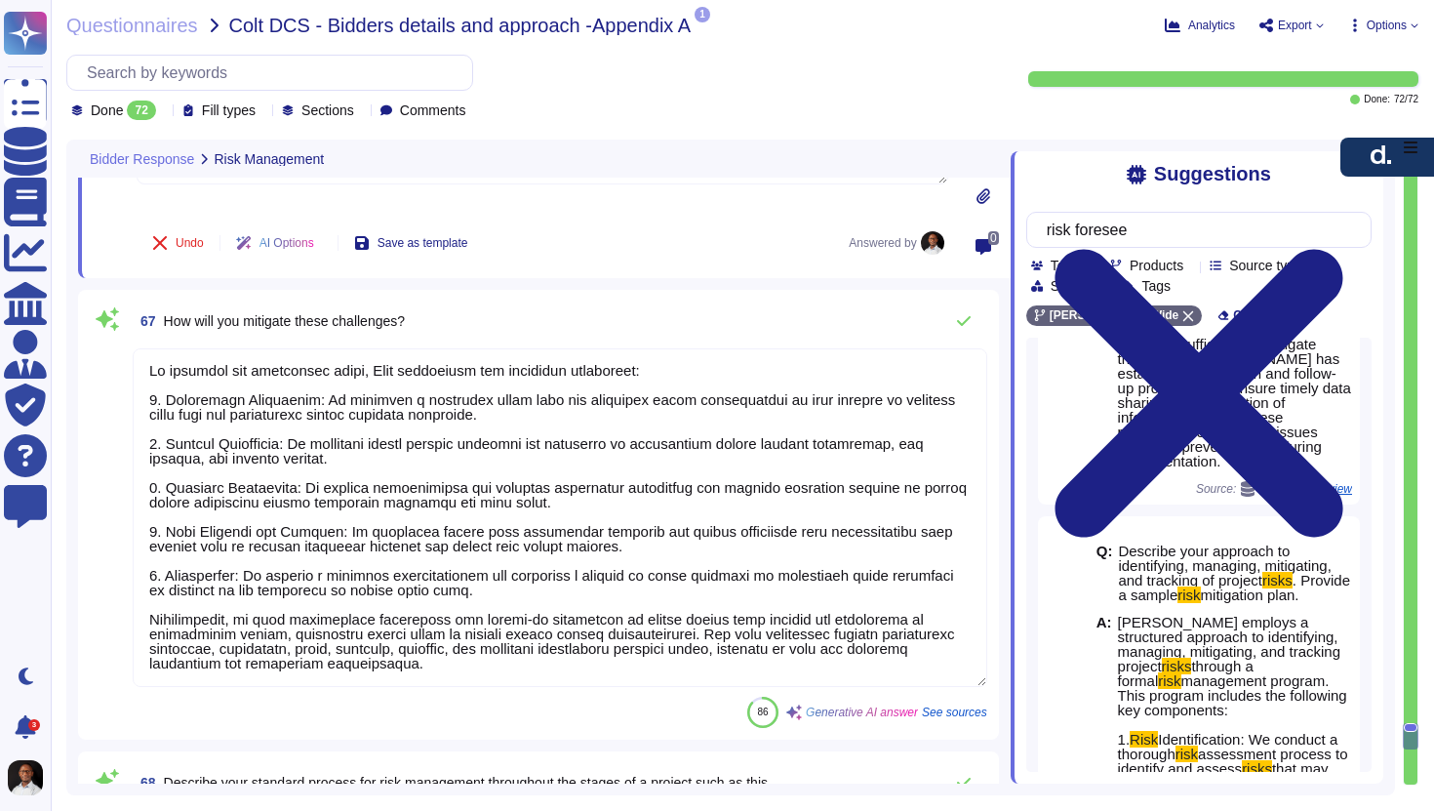
scroll to position [19868, 0]
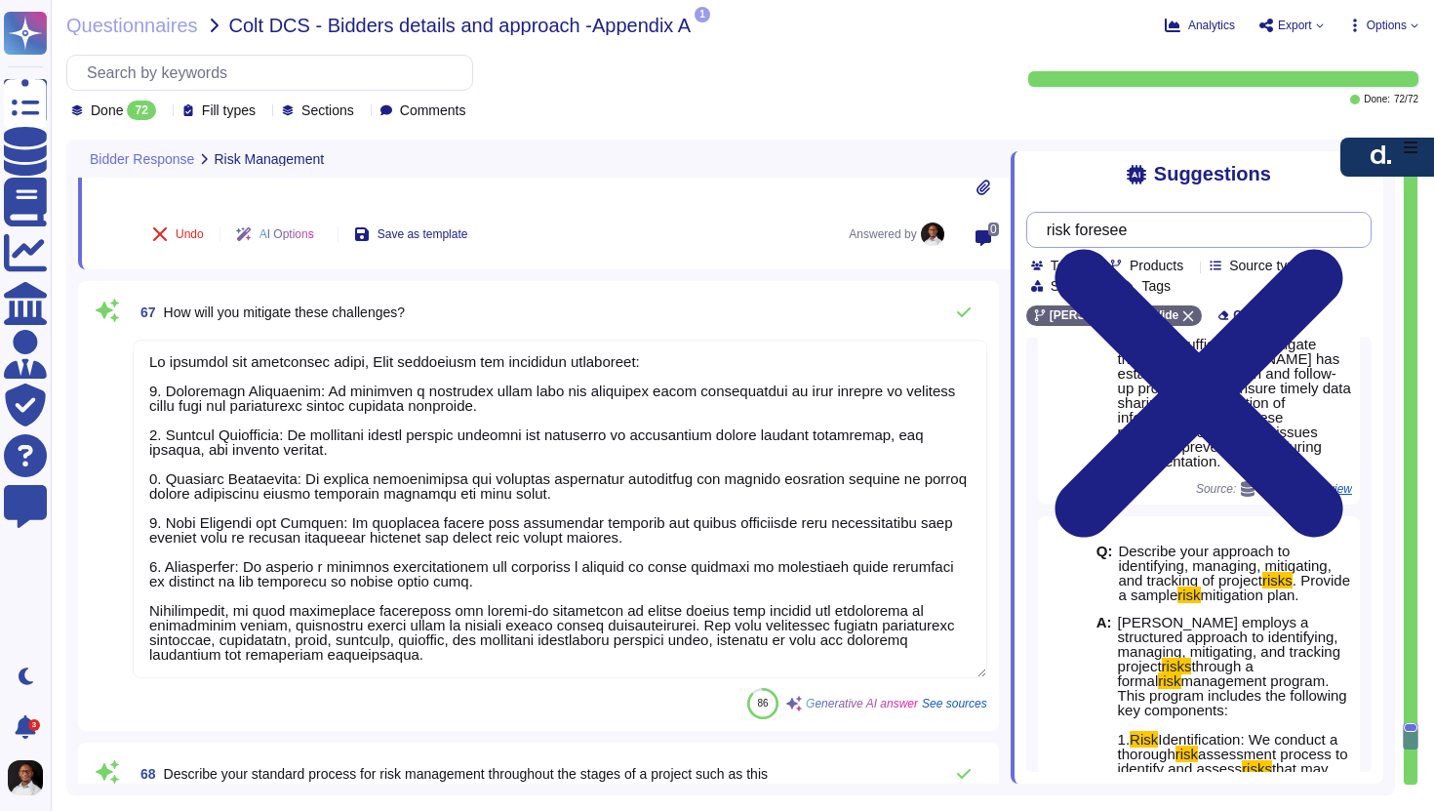
type textarea "Key challenges include incomplete information from the current vendor, delays i…"
drag, startPoint x: 1188, startPoint y: 242, endPoint x: 1058, endPoint y: 231, distance: 130.2
click at [1058, 231] on input "risk foresee" at bounding box center [1194, 230] width 314 height 34
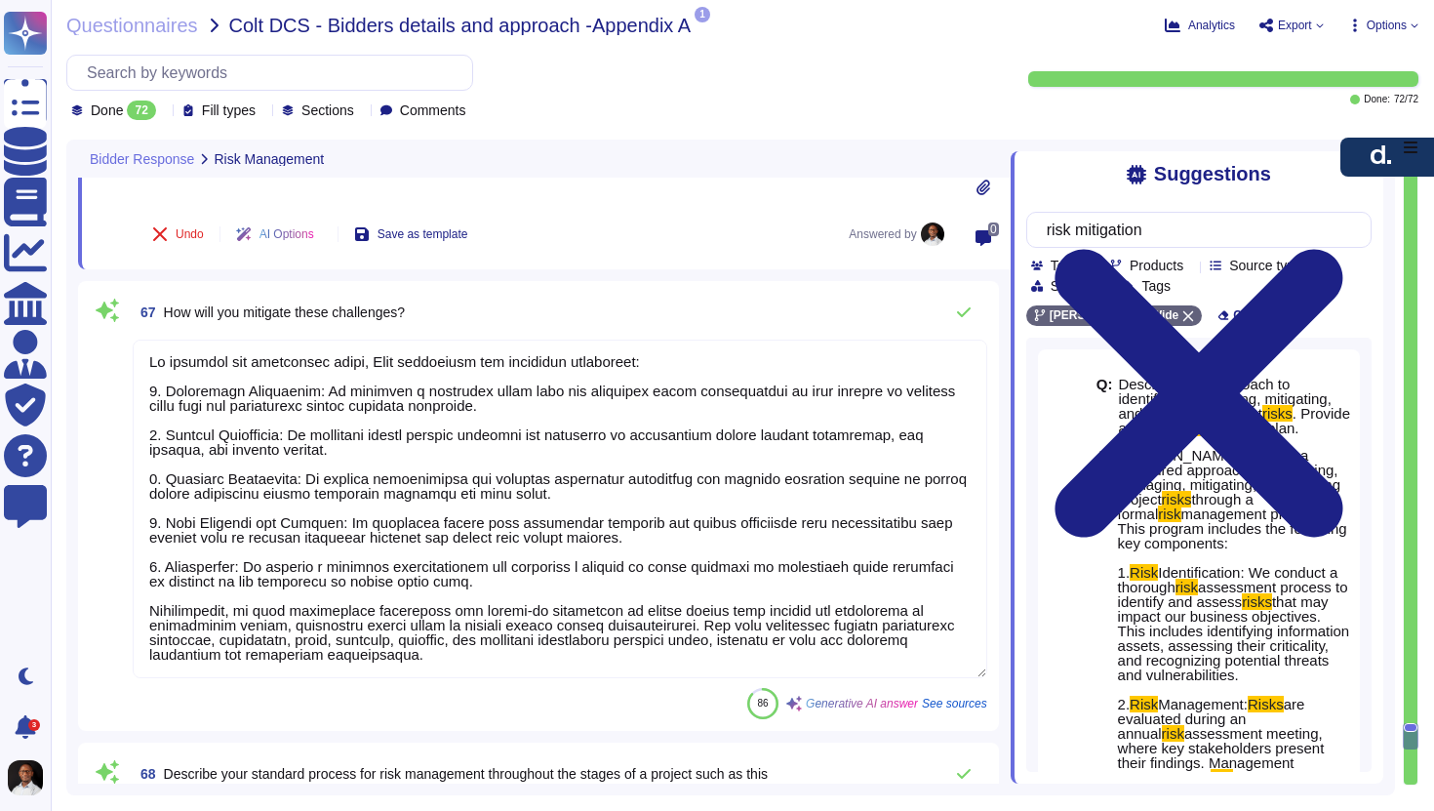
type input "risk mitigation"
click at [725, 503] on textarea at bounding box center [560, 509] width 855 height 339
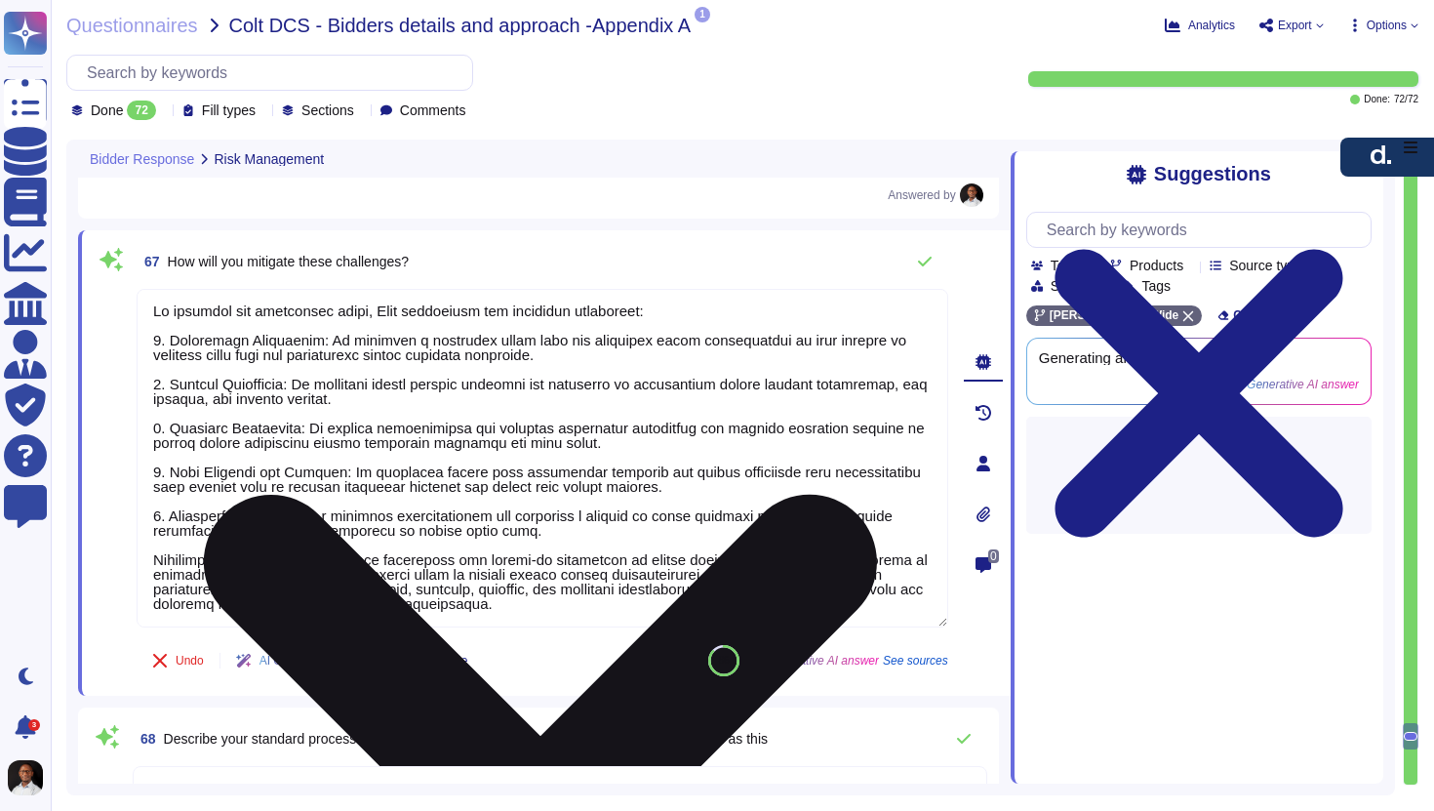
click at [692, 498] on textarea at bounding box center [543, 458] width 812 height 339
click at [564, 530] on textarea at bounding box center [543, 458] width 812 height 339
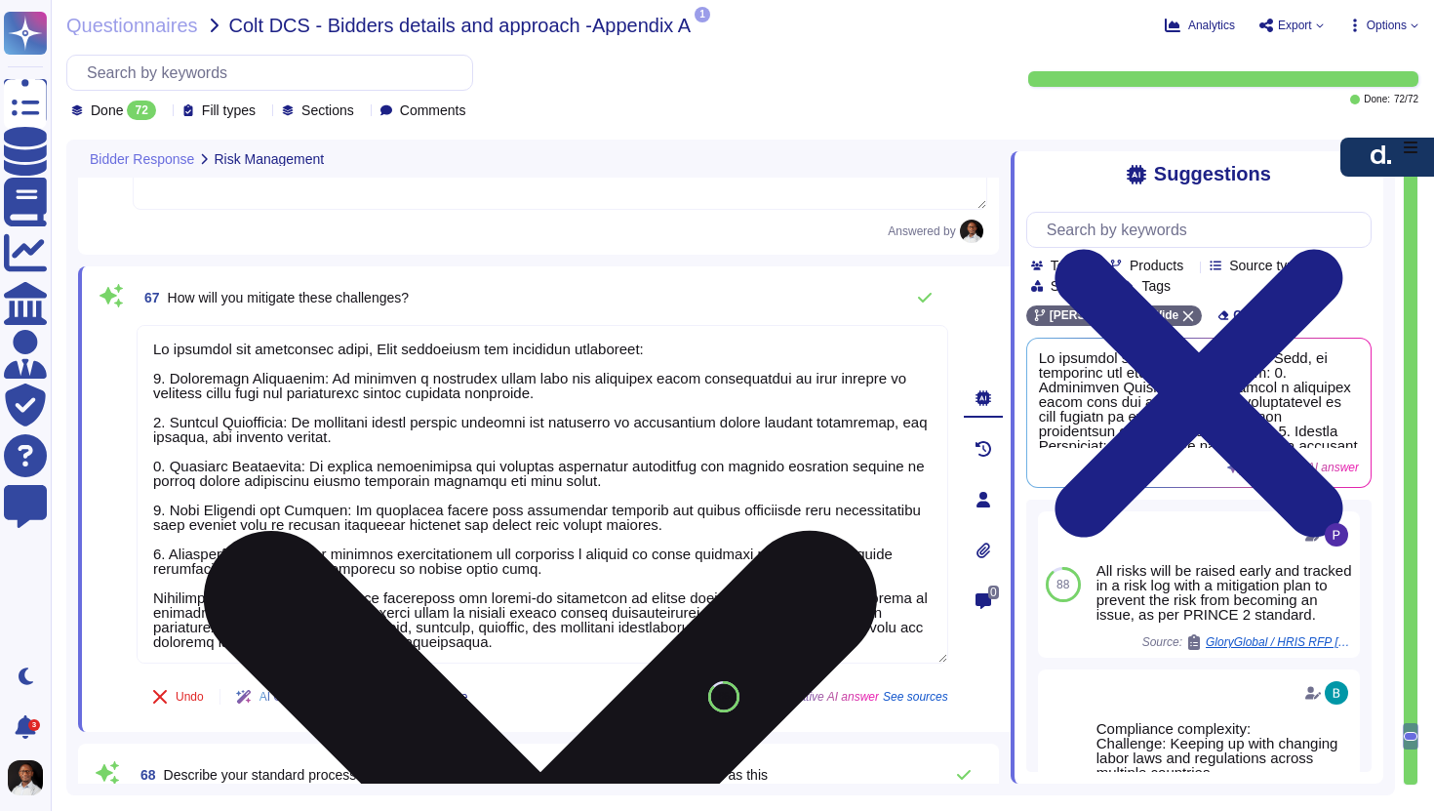
scroll to position [19831, 0]
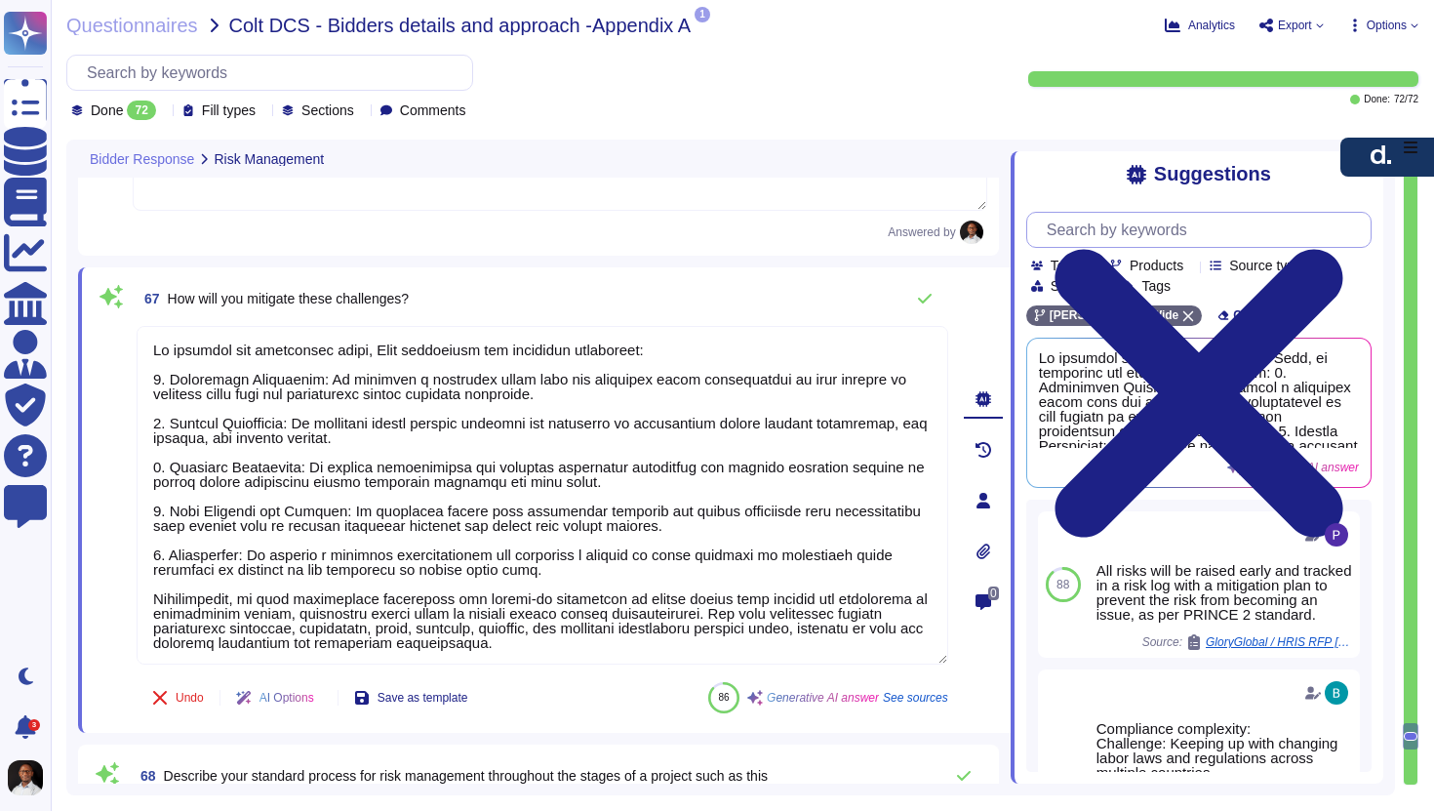
click at [1162, 234] on input "text" at bounding box center [1204, 230] width 334 height 34
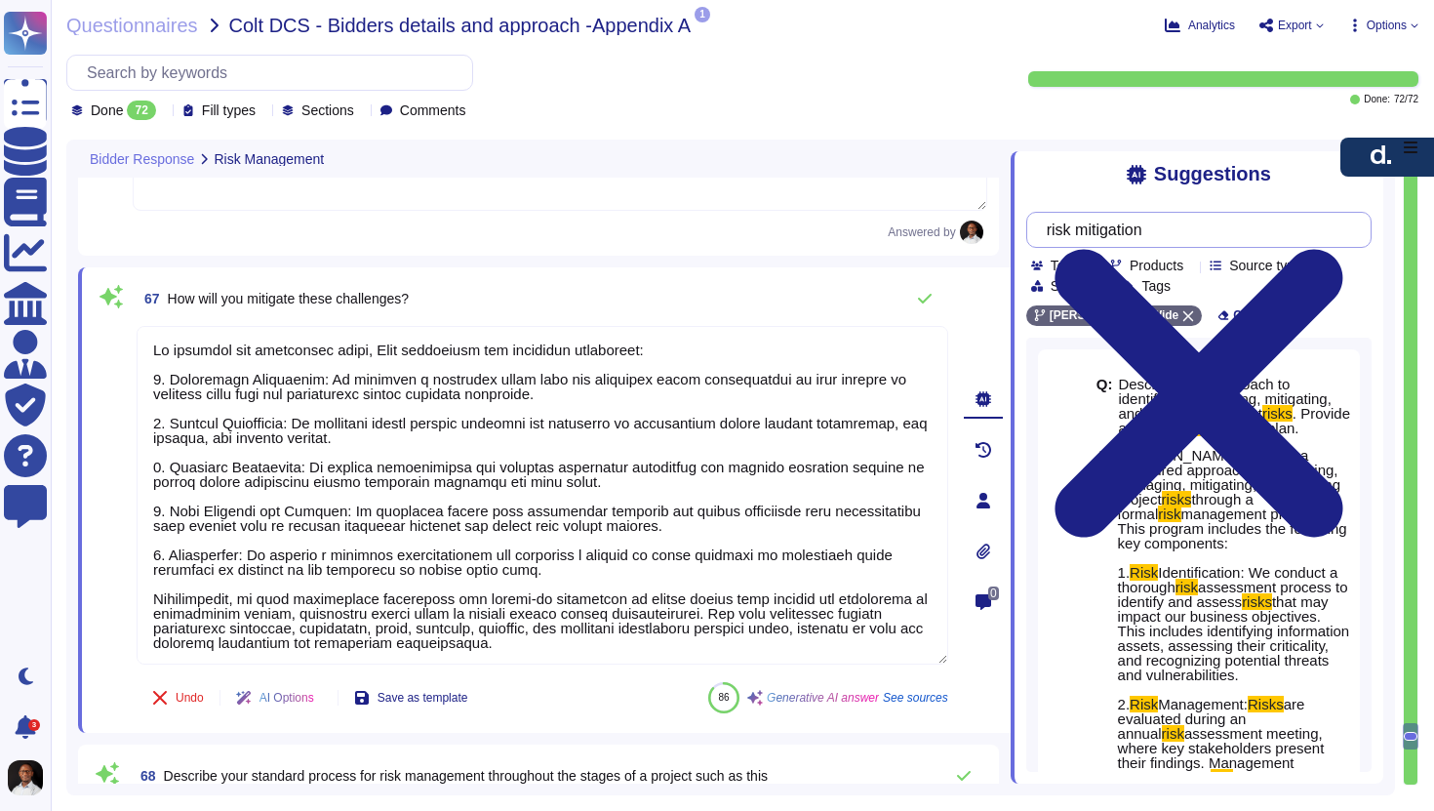
type input "risk mitigation"
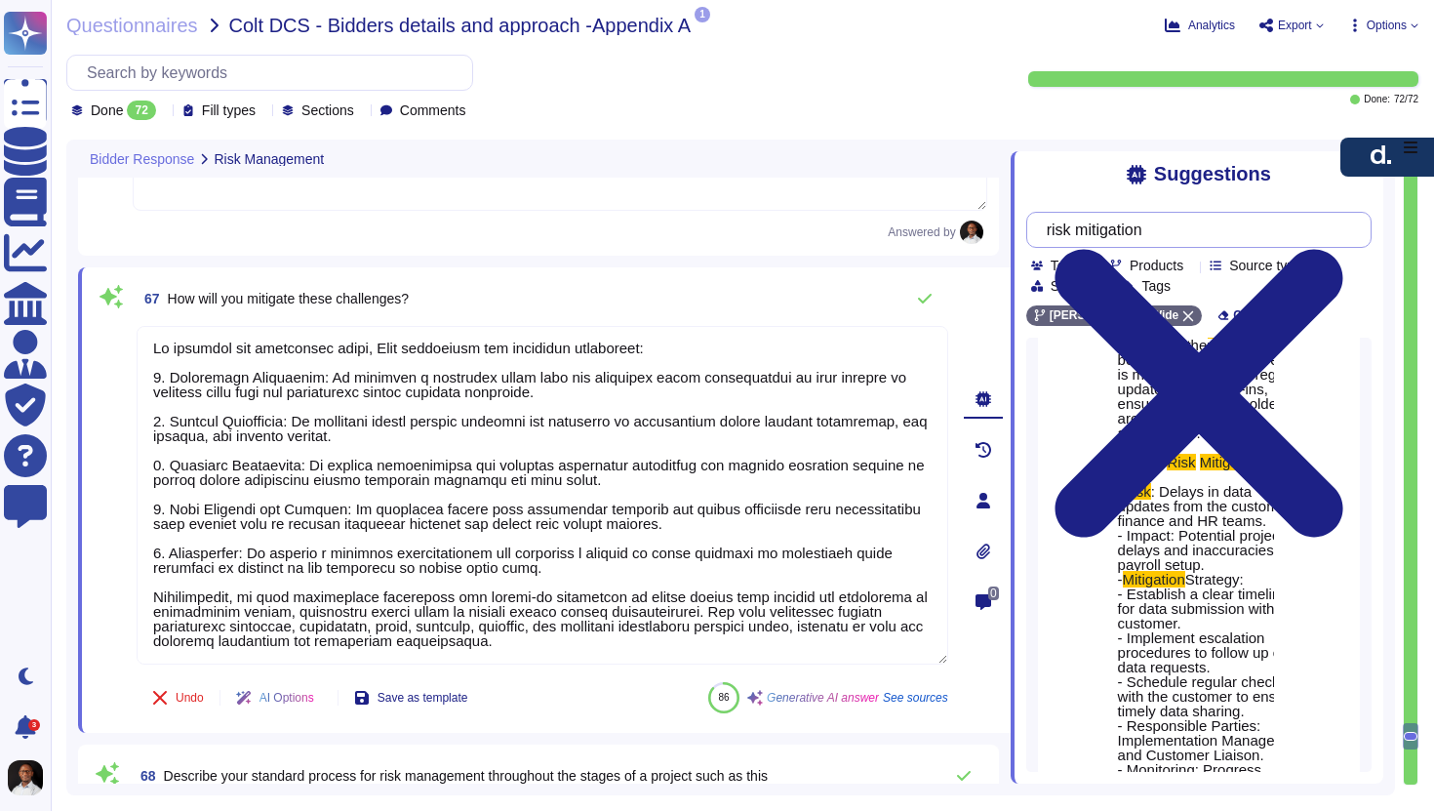
scroll to position [936, 0]
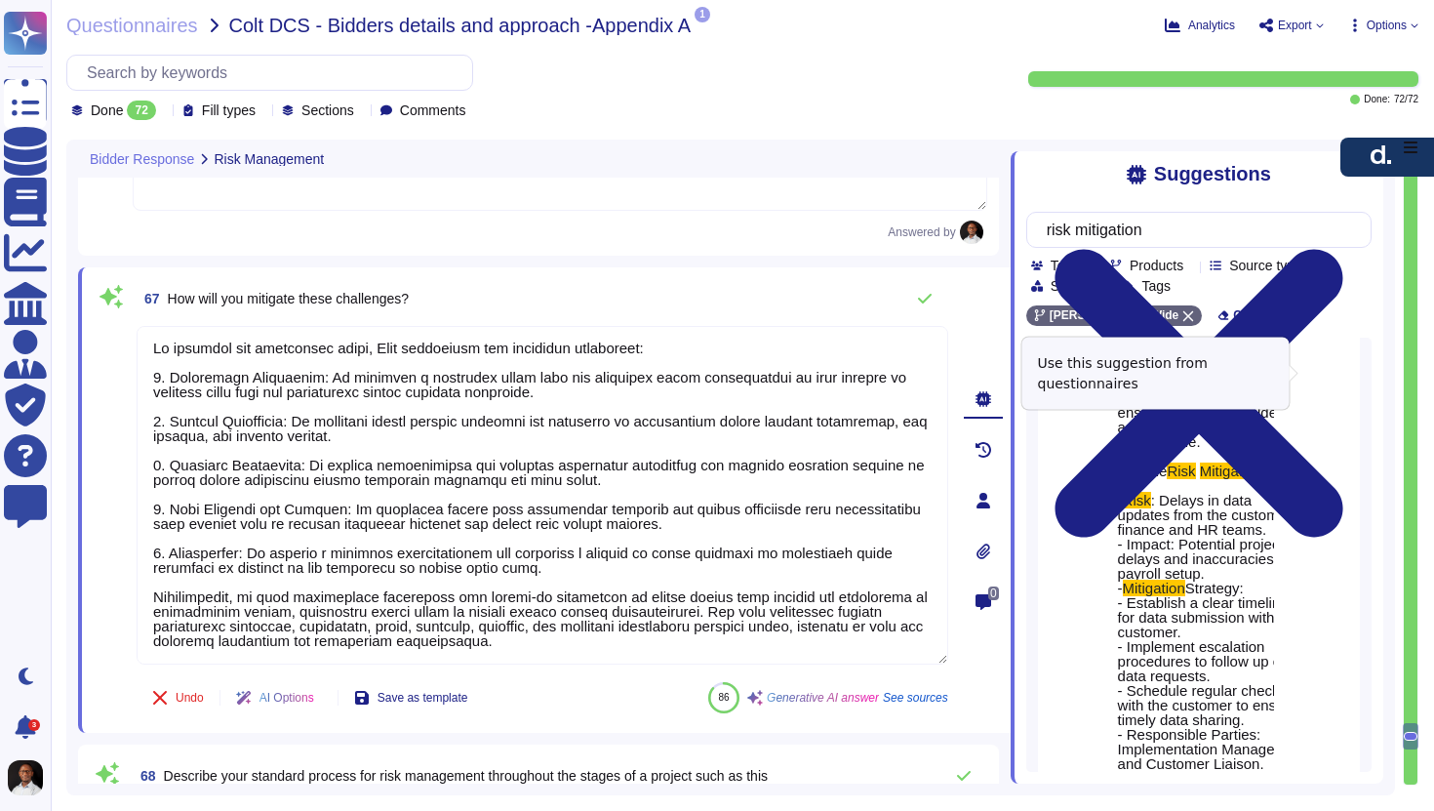
click at [1327, 211] on span "Use" at bounding box center [1320, 205] width 21 height 12
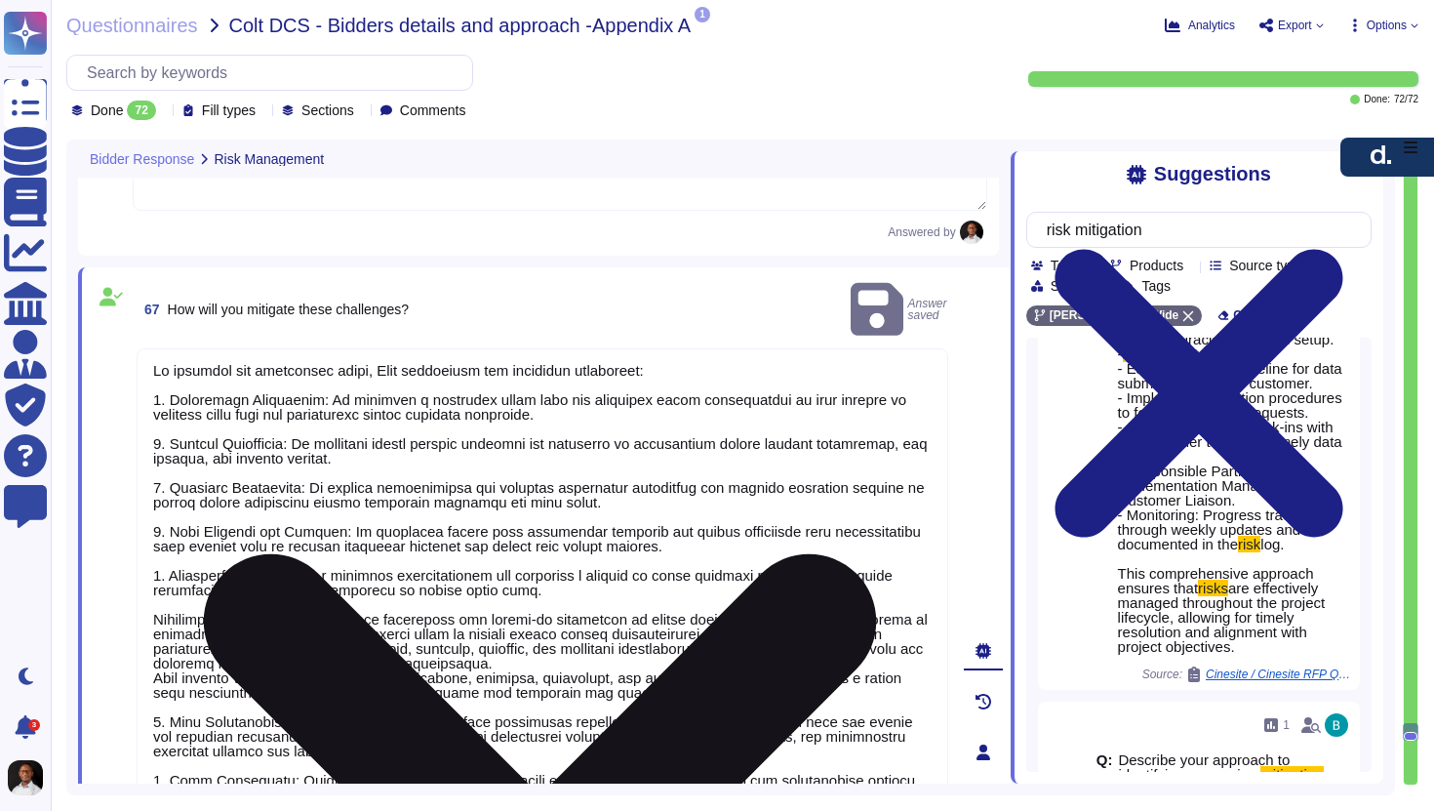
click at [662, 636] on textarea at bounding box center [543, 759] width 812 height 822
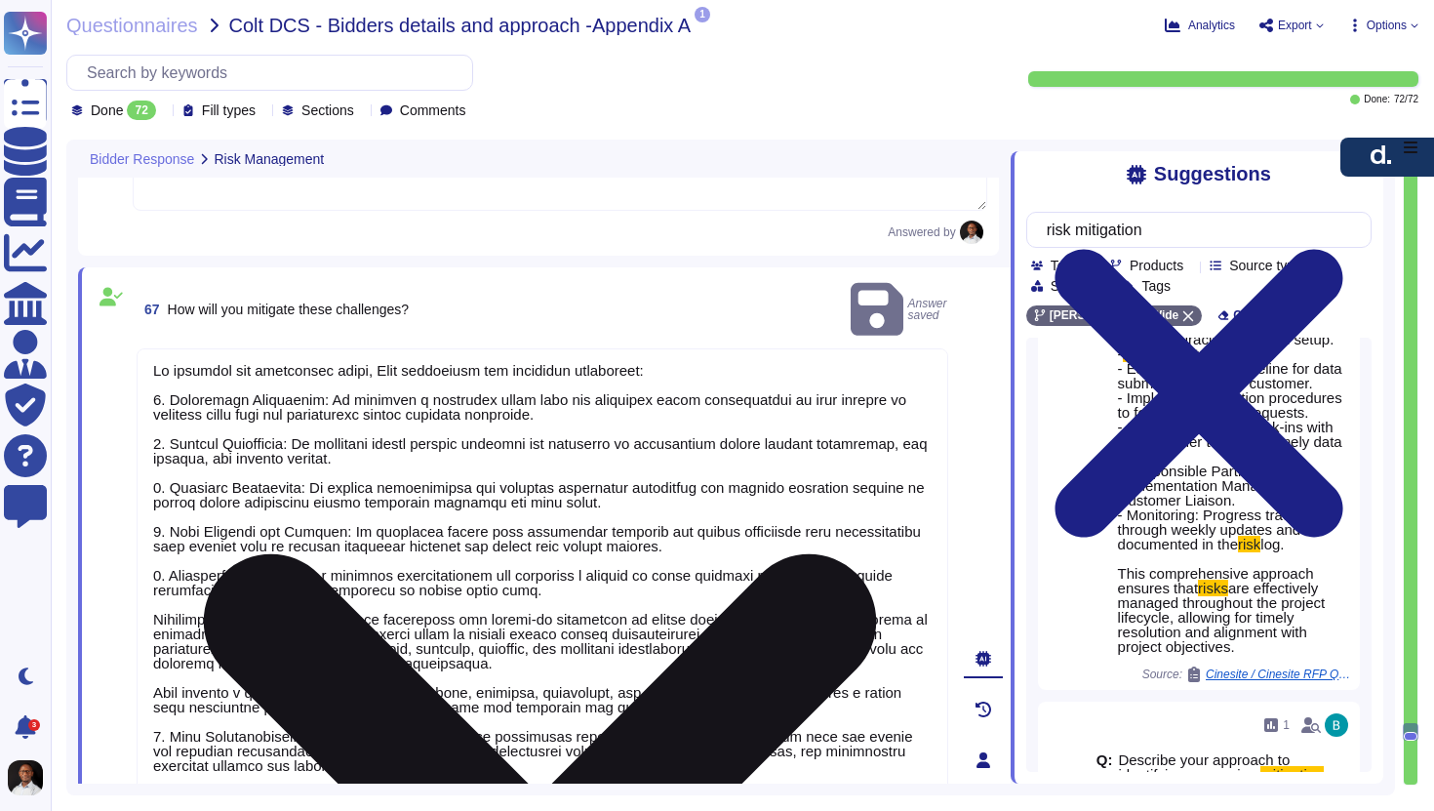
type textarea "To mitigate the challenges faced, [PERSON_NAME] implements the following strate…"
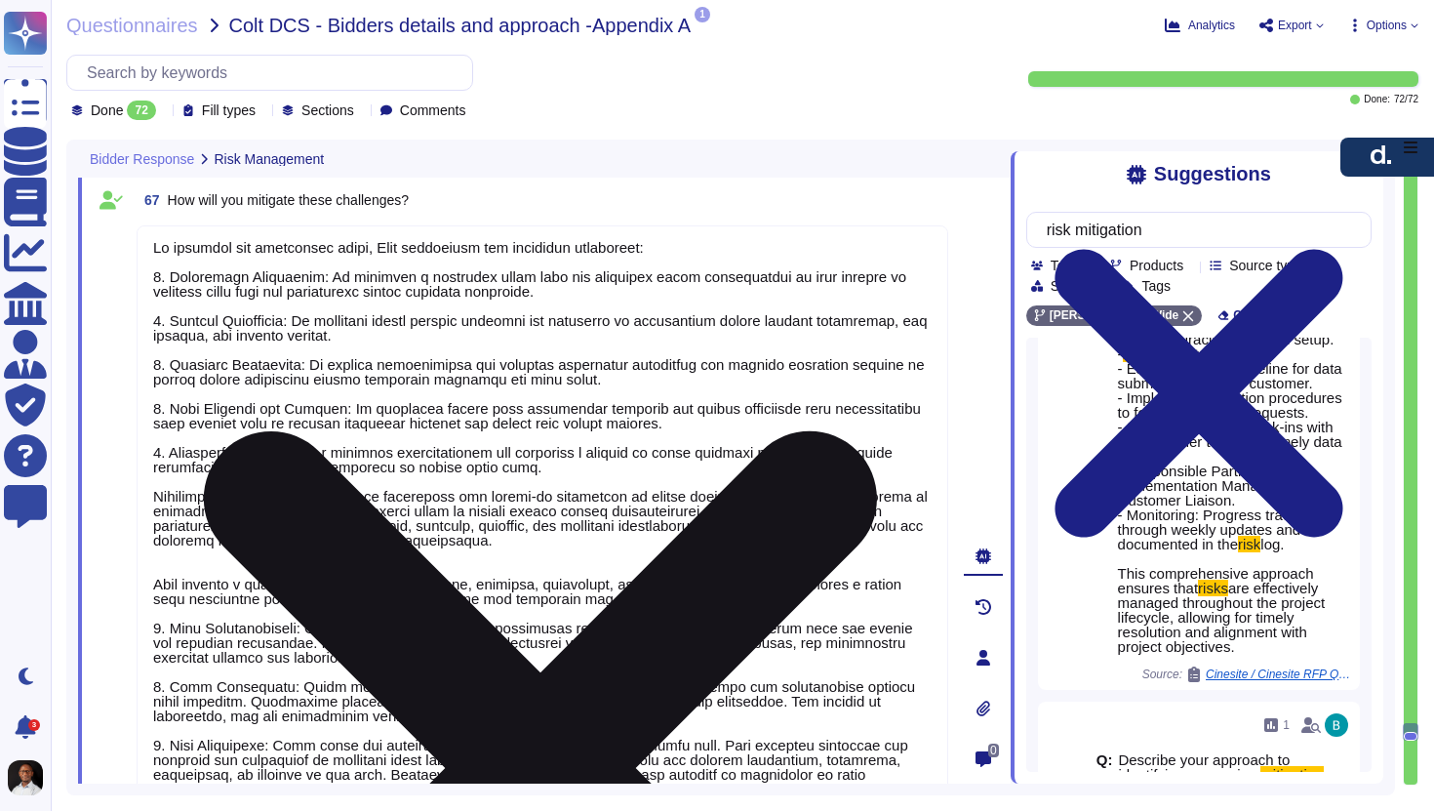
type textarea "[PERSON_NAME] employs a structured approach to risk management throughout the s…"
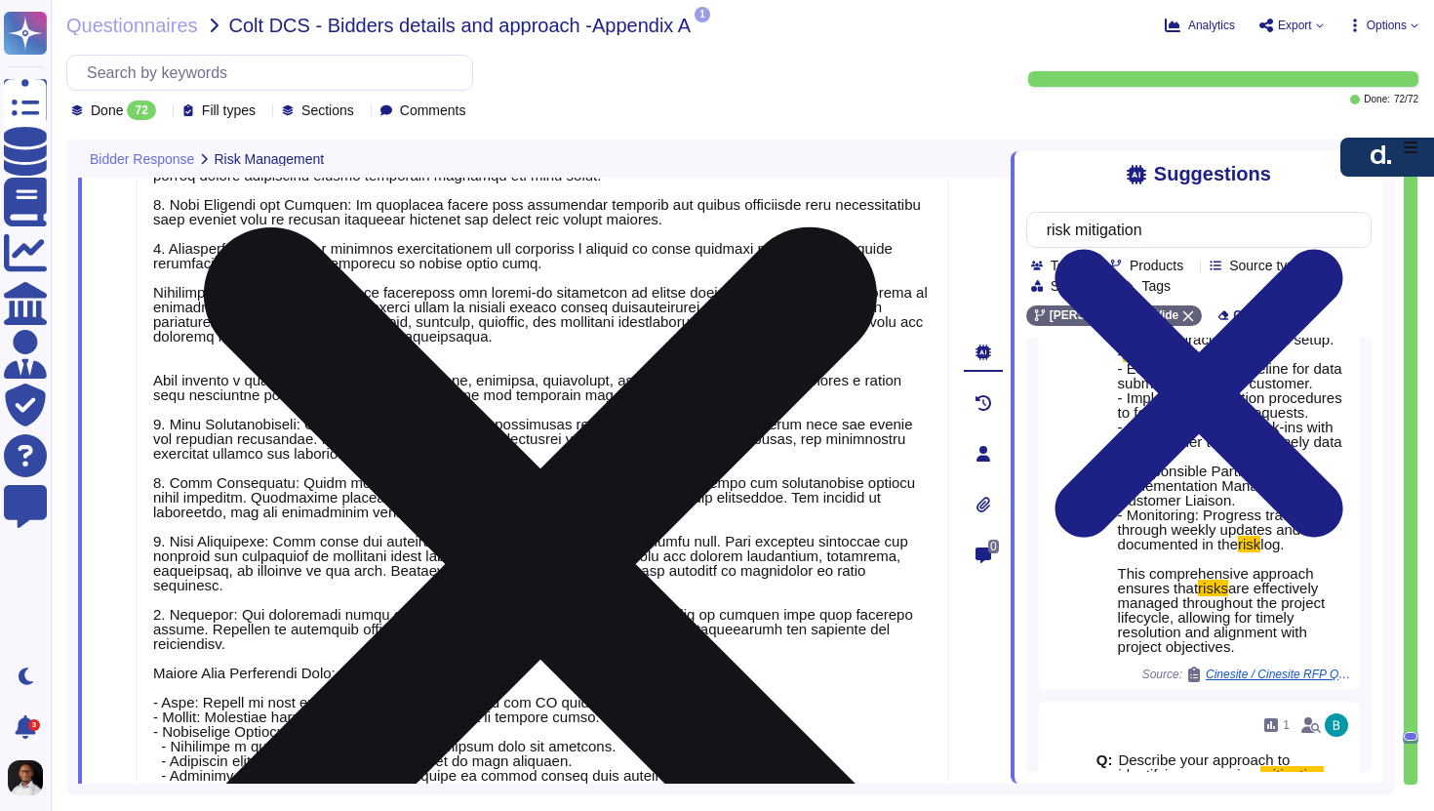
scroll to position [20133, 0]
click at [271, 642] on textarea at bounding box center [543, 445] width 812 height 851
drag, startPoint x: 150, startPoint y: 416, endPoint x: 409, endPoint y: 655, distance: 352.2
click at [409, 655] on textarea at bounding box center [543, 445] width 812 height 851
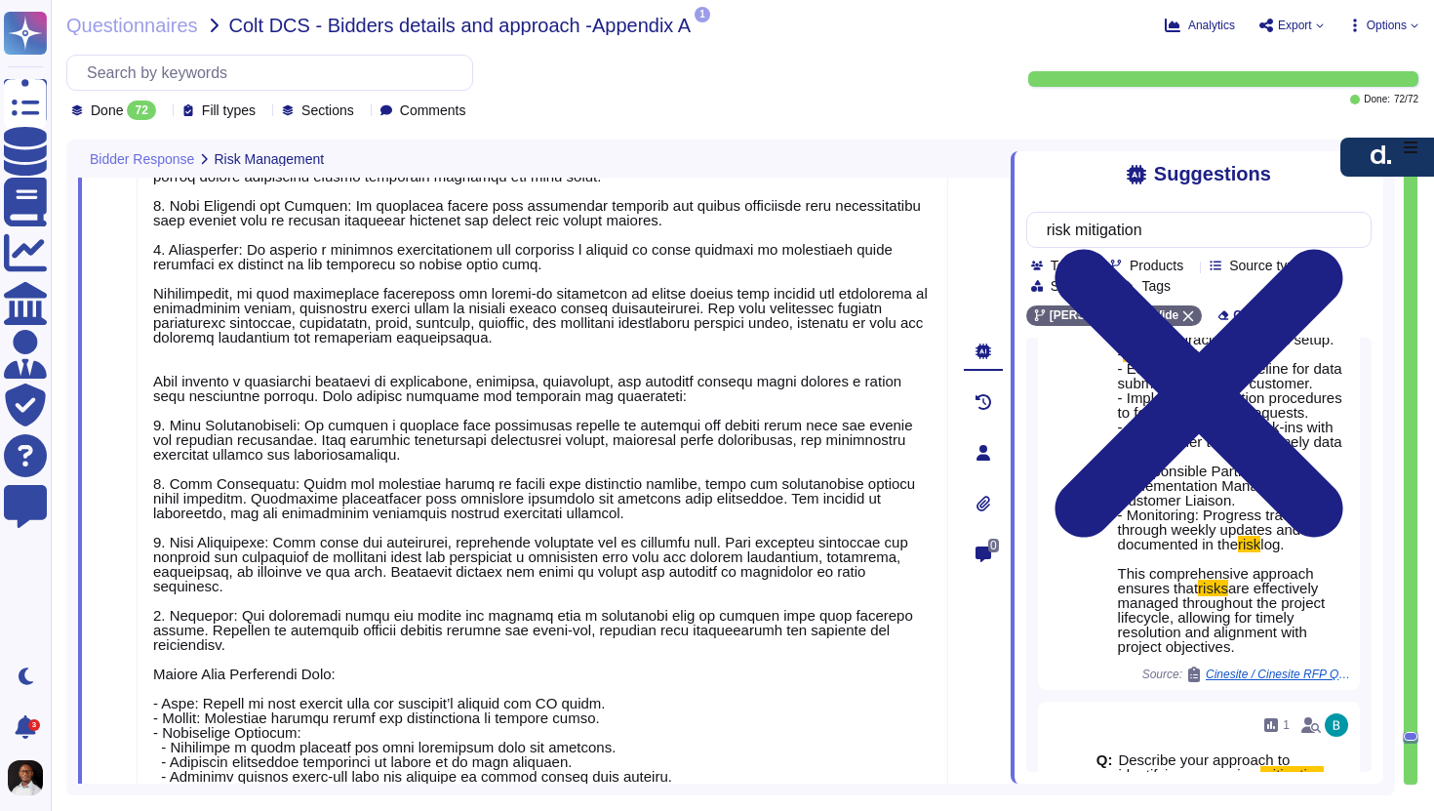
drag, startPoint x: 732, startPoint y: 394, endPoint x: 118, endPoint y: 379, distance: 614.0
click at [118, 379] on div "67 How will you mitigate these challenges? Undo AI Options Save as template Ans…" at bounding box center [521, 453] width 855 height 950
paste textarea "maintains a proactive and structured risk management framework, ensuring that p…"
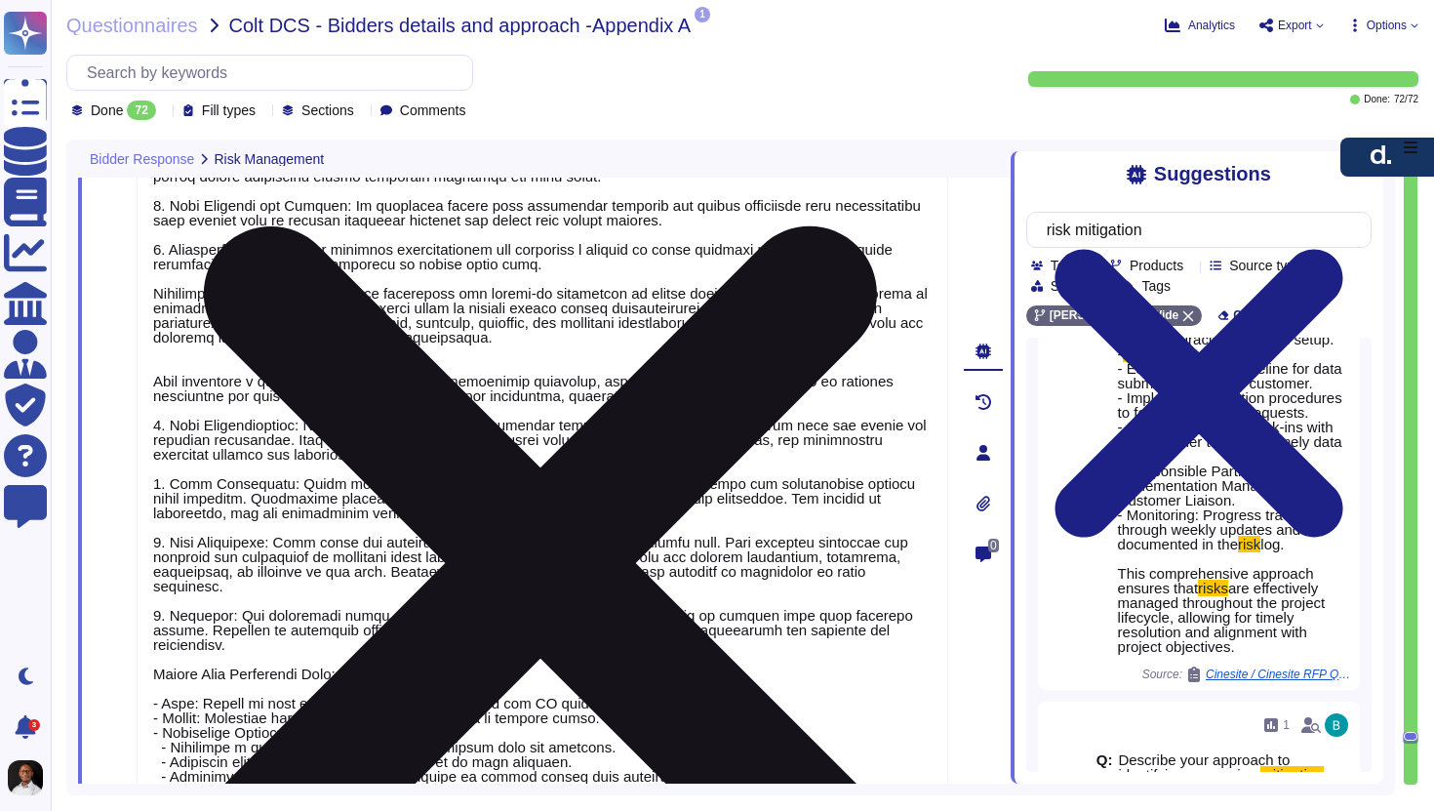
click at [712, 389] on textarea at bounding box center [543, 445] width 812 height 851
paste textarea "This proactive framework provides Oatly with confidence and peace of mind."
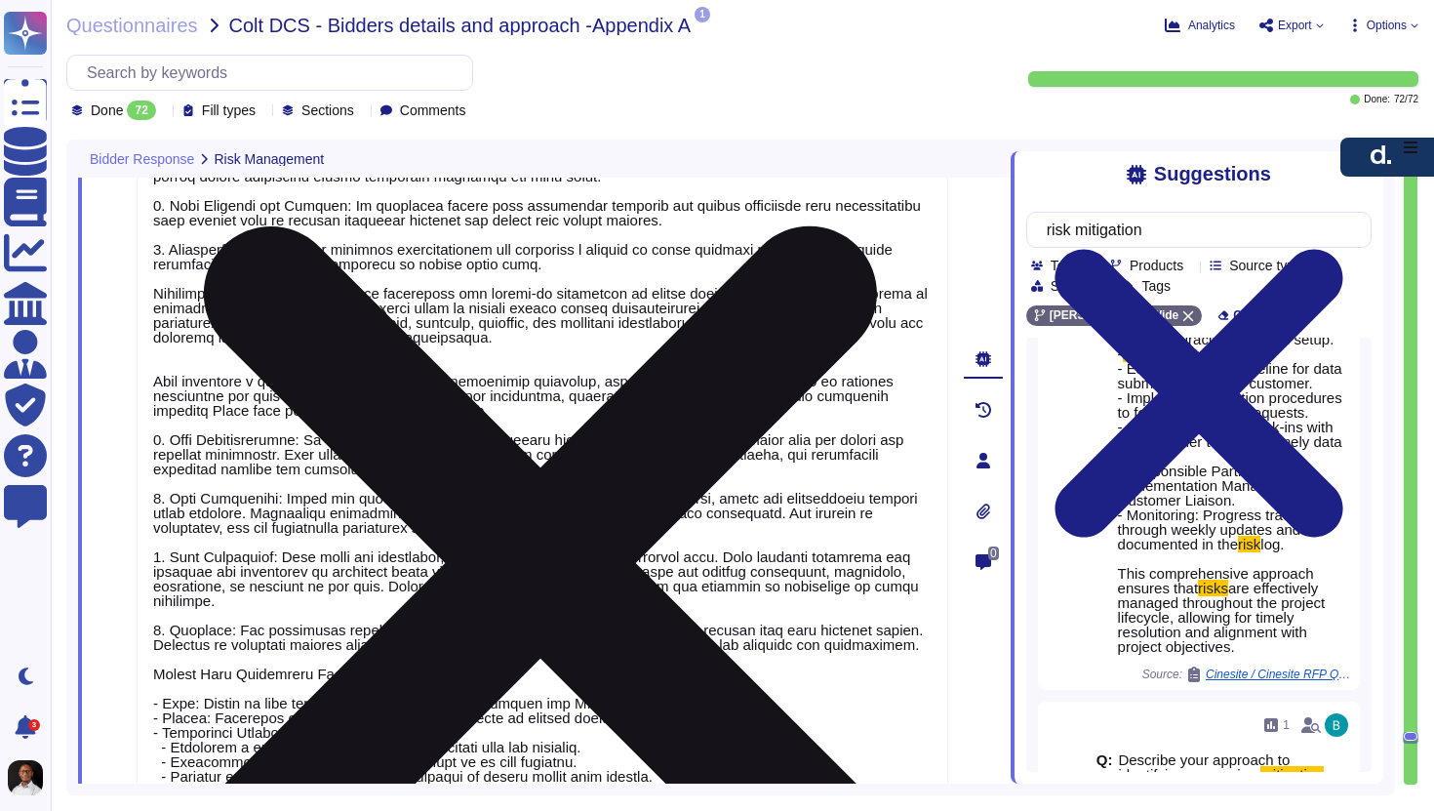
drag, startPoint x: 885, startPoint y: 395, endPoint x: 713, endPoint y: 391, distance: 171.8
click at [713, 391] on textarea at bounding box center [543, 452] width 812 height 865
drag, startPoint x: 807, startPoint y: 393, endPoint x: 780, endPoint y: 393, distance: 27.3
click at [780, 393] on textarea at bounding box center [543, 452] width 812 height 865
drag, startPoint x: 370, startPoint y: 417, endPoint x: 146, endPoint y: 376, distance: 227.2
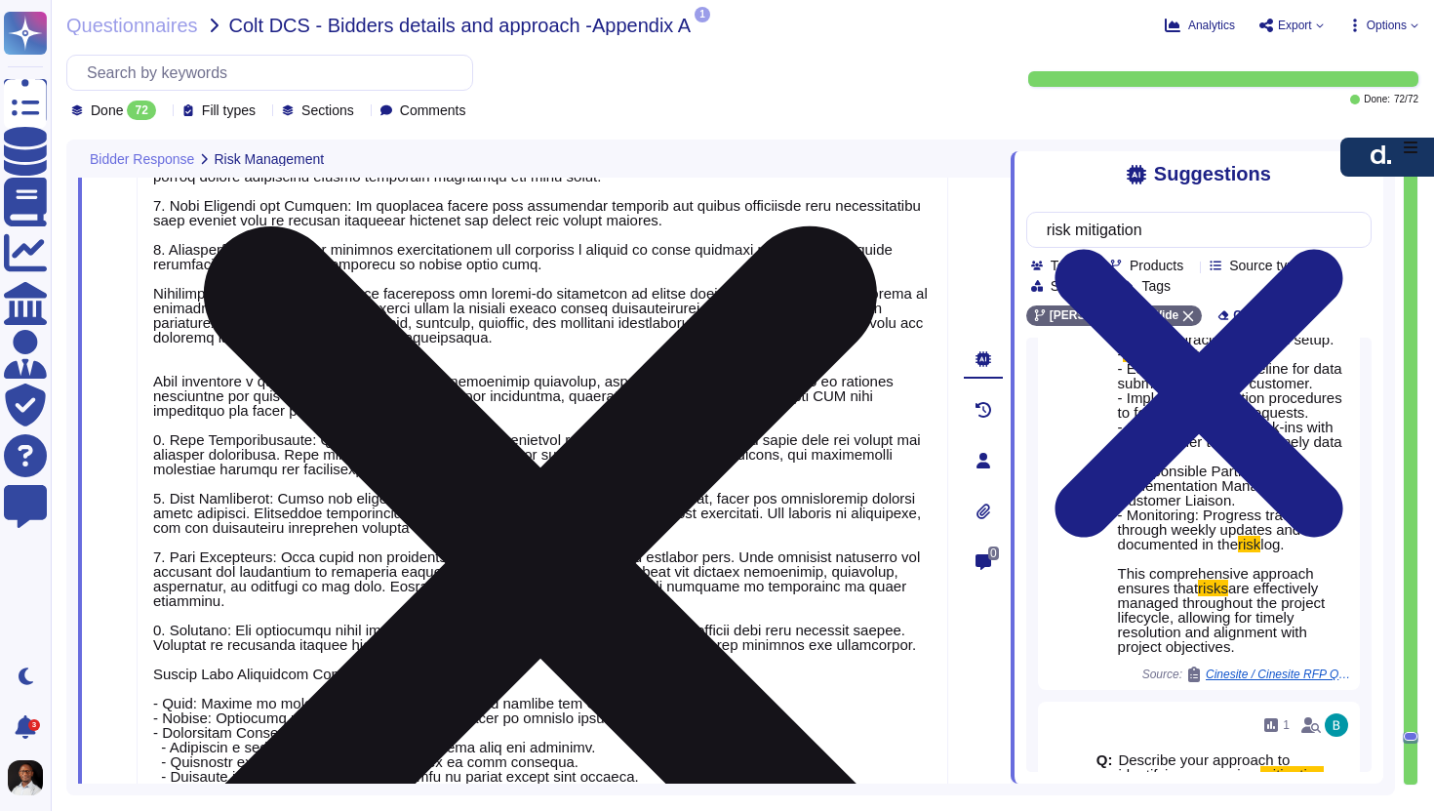
click at [146, 376] on textarea at bounding box center [543, 452] width 812 height 865
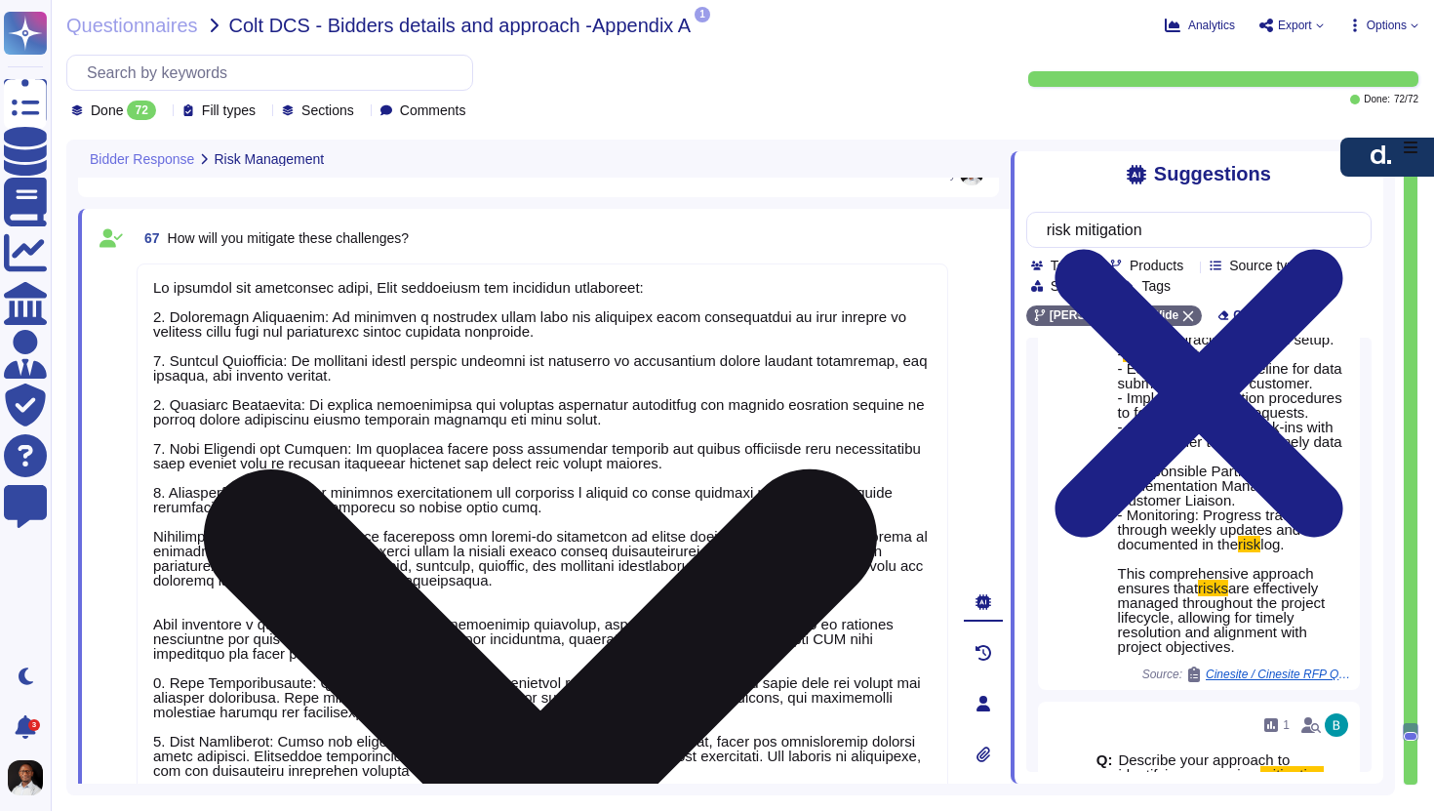
scroll to position [19847, 0]
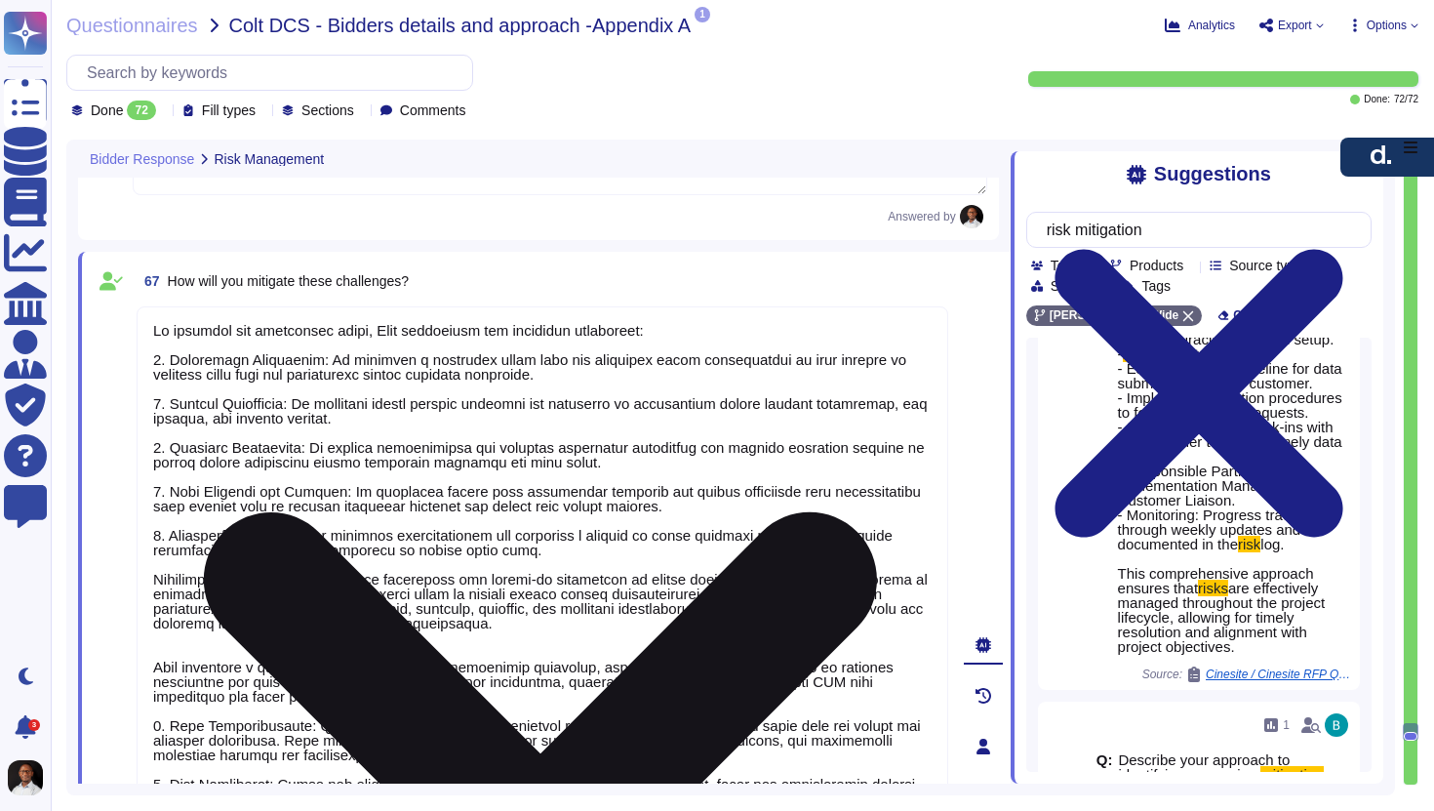
drag, startPoint x: 157, startPoint y: 327, endPoint x: 741, endPoint y: 699, distance: 691.9
click at [741, 699] on textarea at bounding box center [543, 738] width 812 height 865
type textarea "T 1. Risk Identification: We conduct a thorough risk assessment process to iden…"
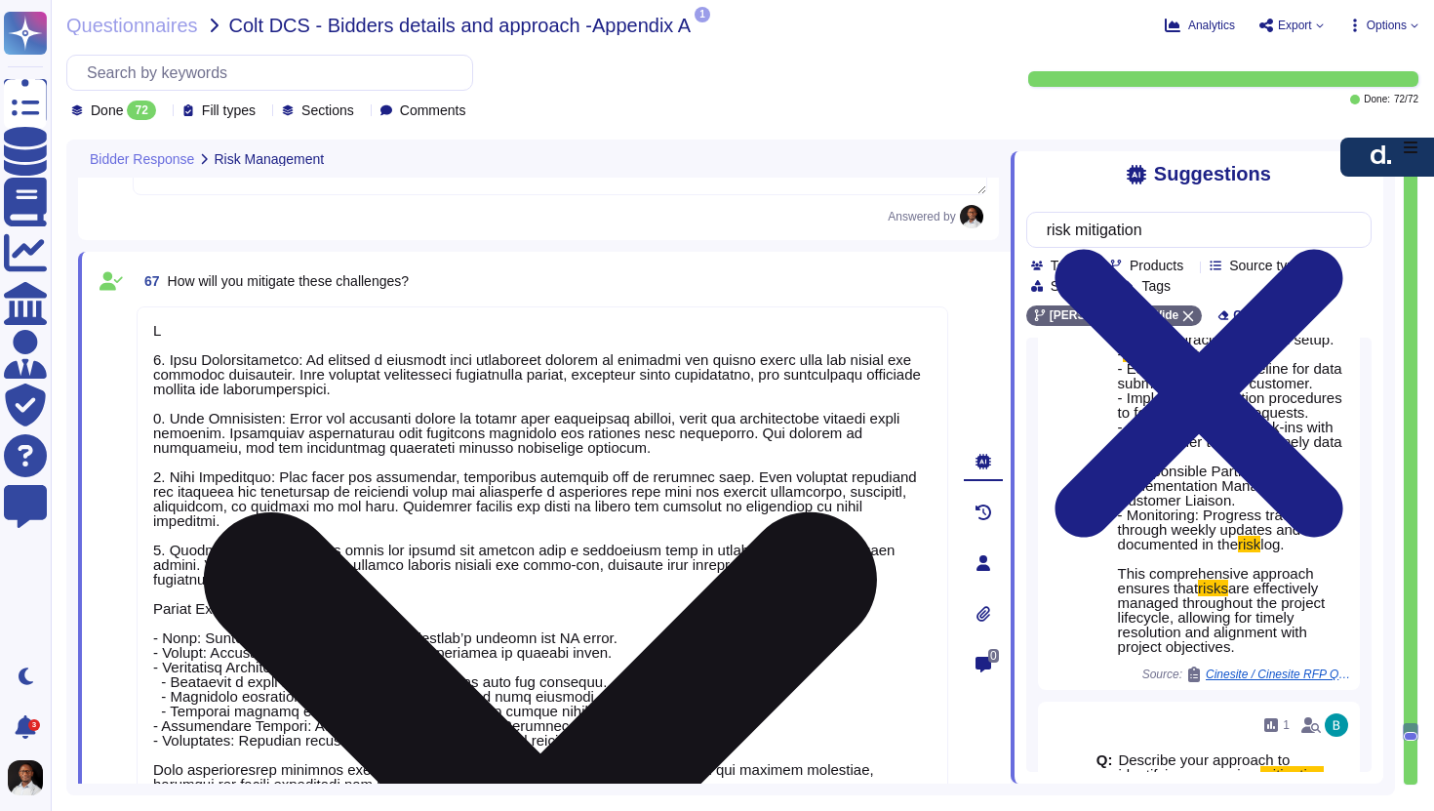
type textarea "[PERSON_NAME] employs a structured approach to risk management throughout the s…"
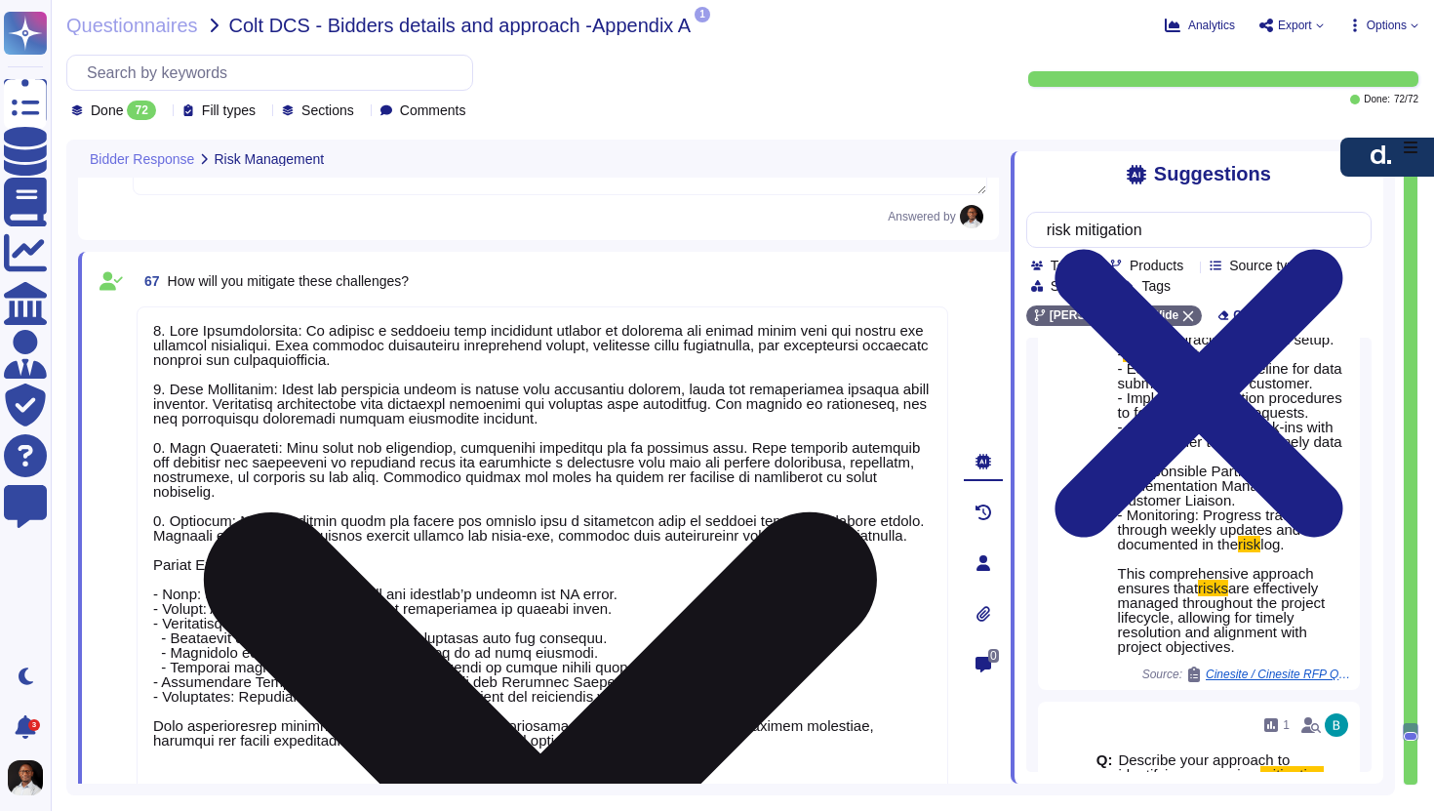
paste textarea "To provide Colt DCS with confidence and peace of mind, [PERSON_NAME] maintains …"
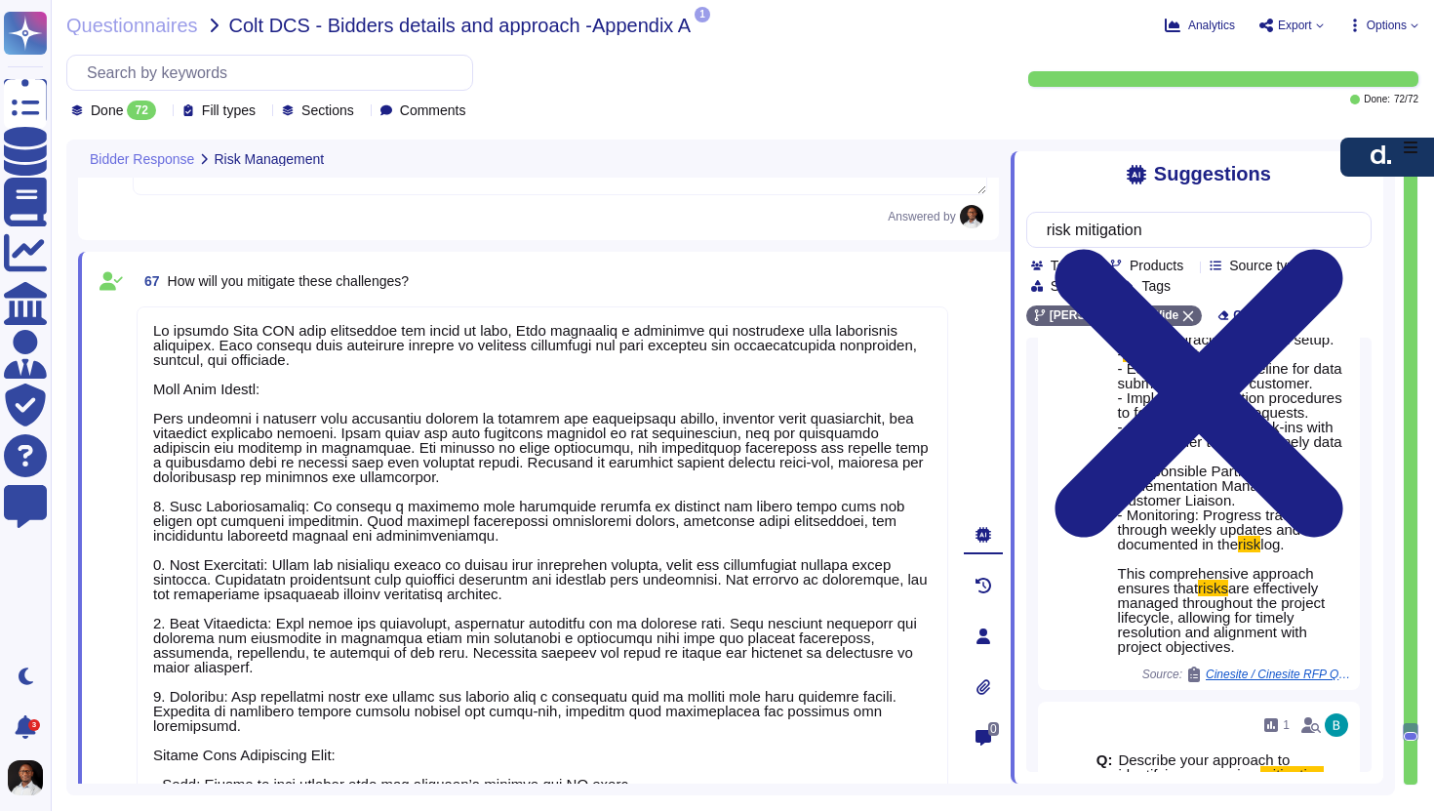
drag, startPoint x: 299, startPoint y: 387, endPoint x: 131, endPoint y: 387, distance: 167.8
click at [131, 387] on div "67 How will you mitigate these challenges? Undo AI Options Save as template Ans…" at bounding box center [521, 635] width 855 height 745
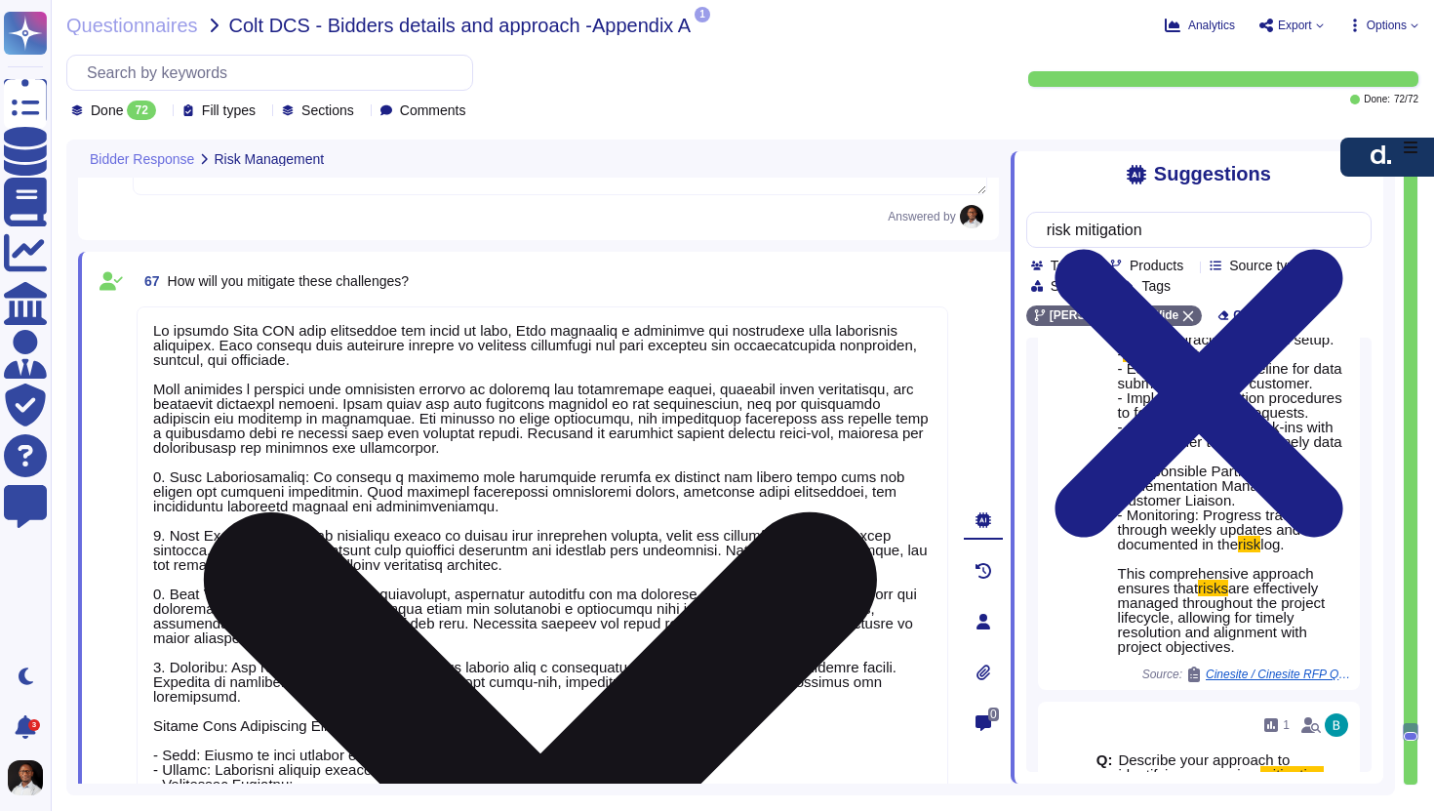
drag, startPoint x: 156, startPoint y: 387, endPoint x: 206, endPoint y: 393, distance: 50.1
click at [206, 393] on textarea at bounding box center [543, 614] width 812 height 617
click at [195, 390] on textarea at bounding box center [543, 614] width 812 height 617
click at [189, 390] on textarea at bounding box center [543, 614] width 812 height 617
click at [247, 389] on textarea at bounding box center [543, 614] width 812 height 617
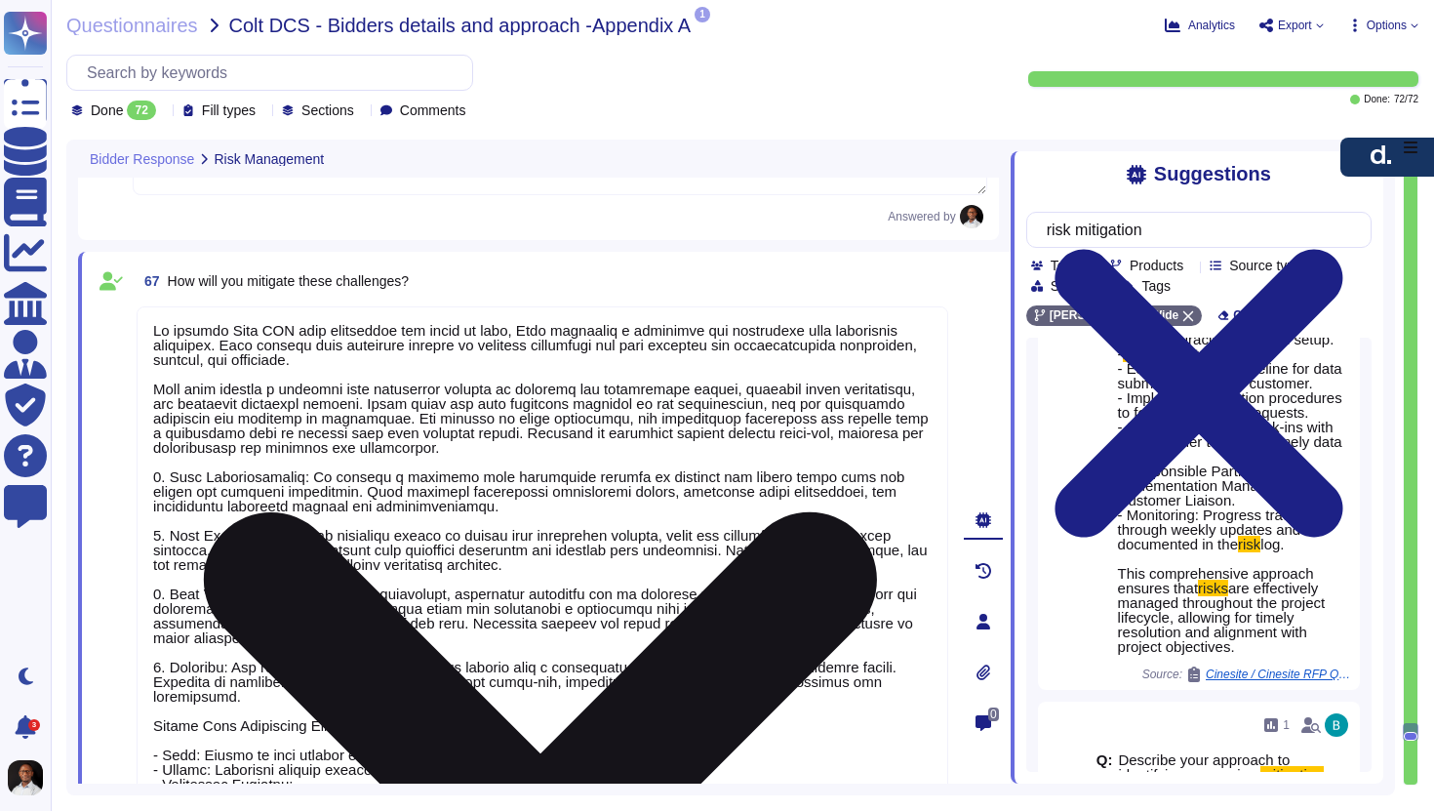
scroll to position [2, 0]
click at [476, 444] on textarea at bounding box center [543, 614] width 812 height 617
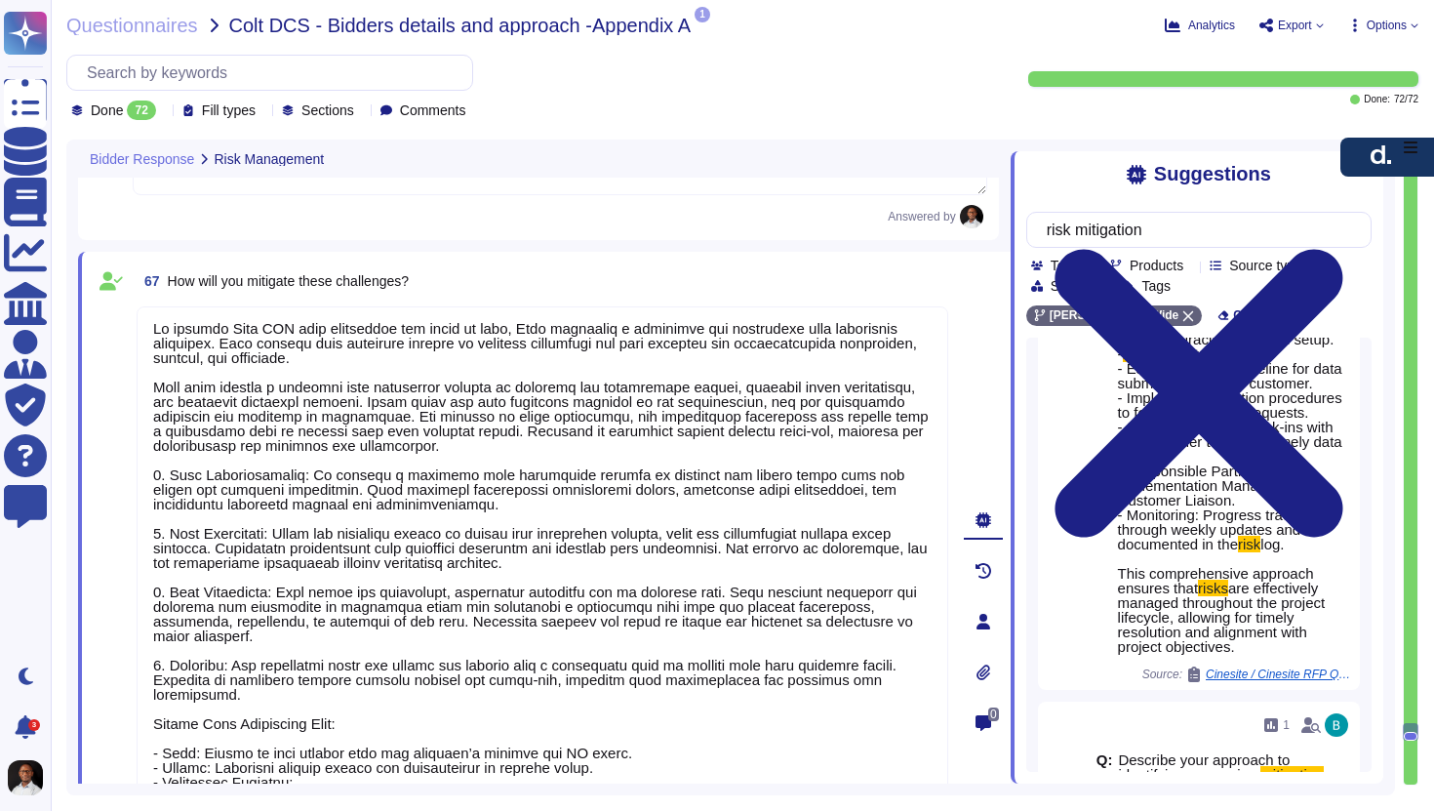
drag, startPoint x: 476, startPoint y: 444, endPoint x: 134, endPoint y: 388, distance: 347.0
click at [134, 388] on div "67 How will you mitigate these challenges? Undo AI Options Save as template Ans…" at bounding box center [521, 621] width 855 height 716
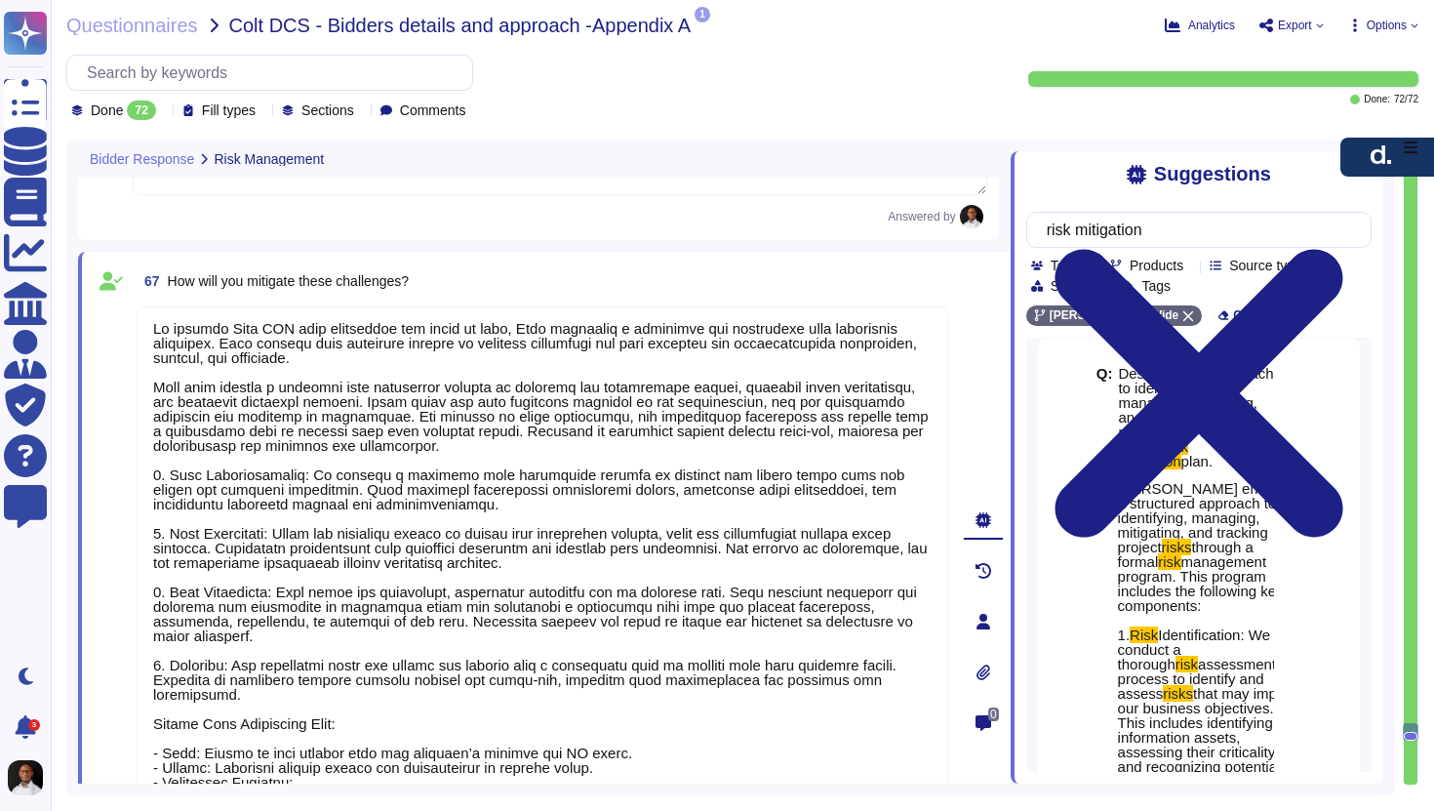
scroll to position [0, 0]
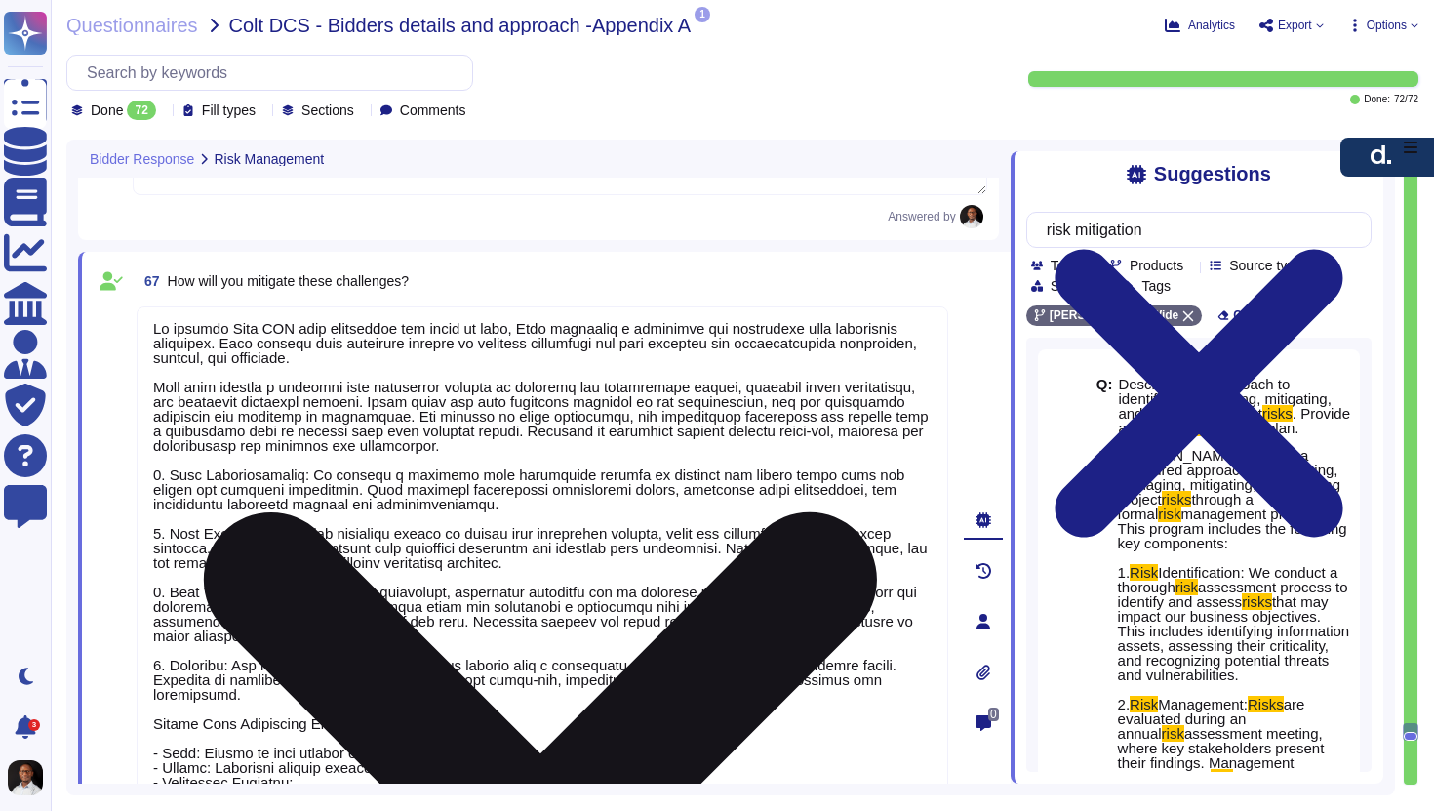
click at [477, 445] on textarea at bounding box center [543, 614] width 812 height 617
drag, startPoint x: 477, startPoint y: 445, endPoint x: 212, endPoint y: 382, distance: 272.9
click at [212, 382] on textarea at bounding box center [543, 614] width 812 height 617
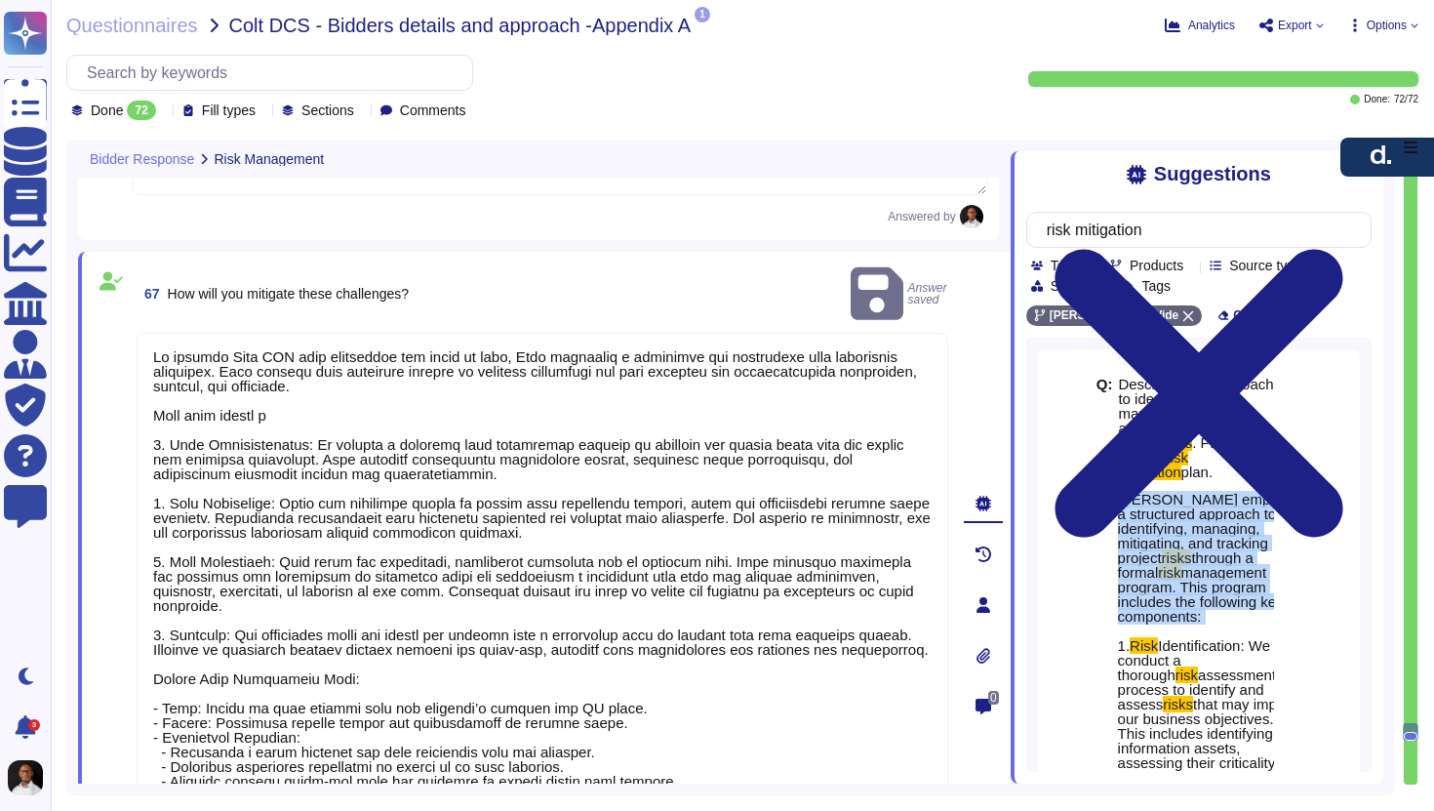
drag, startPoint x: 1119, startPoint y: 499, endPoint x: 1214, endPoint y: 635, distance: 166.2
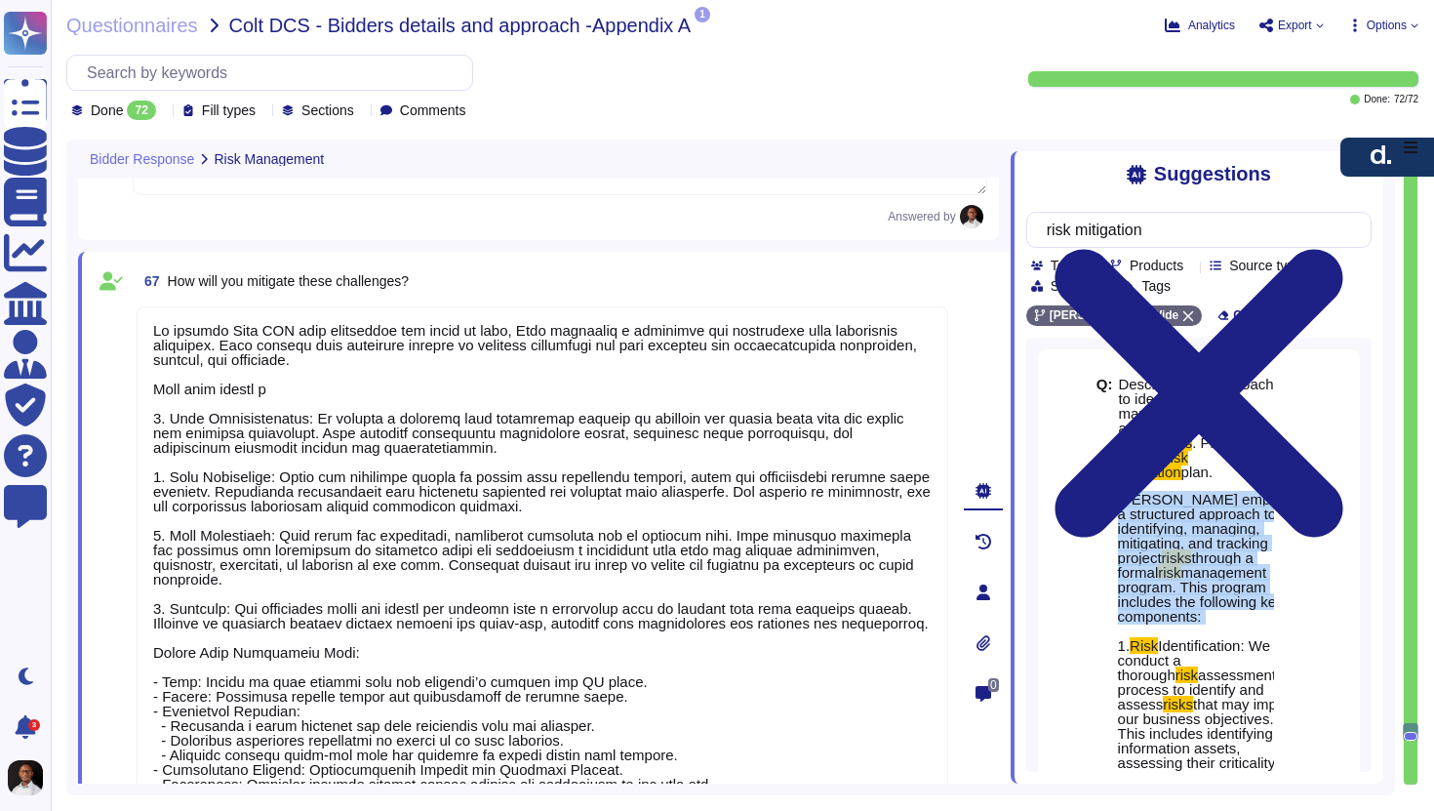
copy span "[PERSON_NAME] employs a structured approach to identifying, managing, mitigatin…"
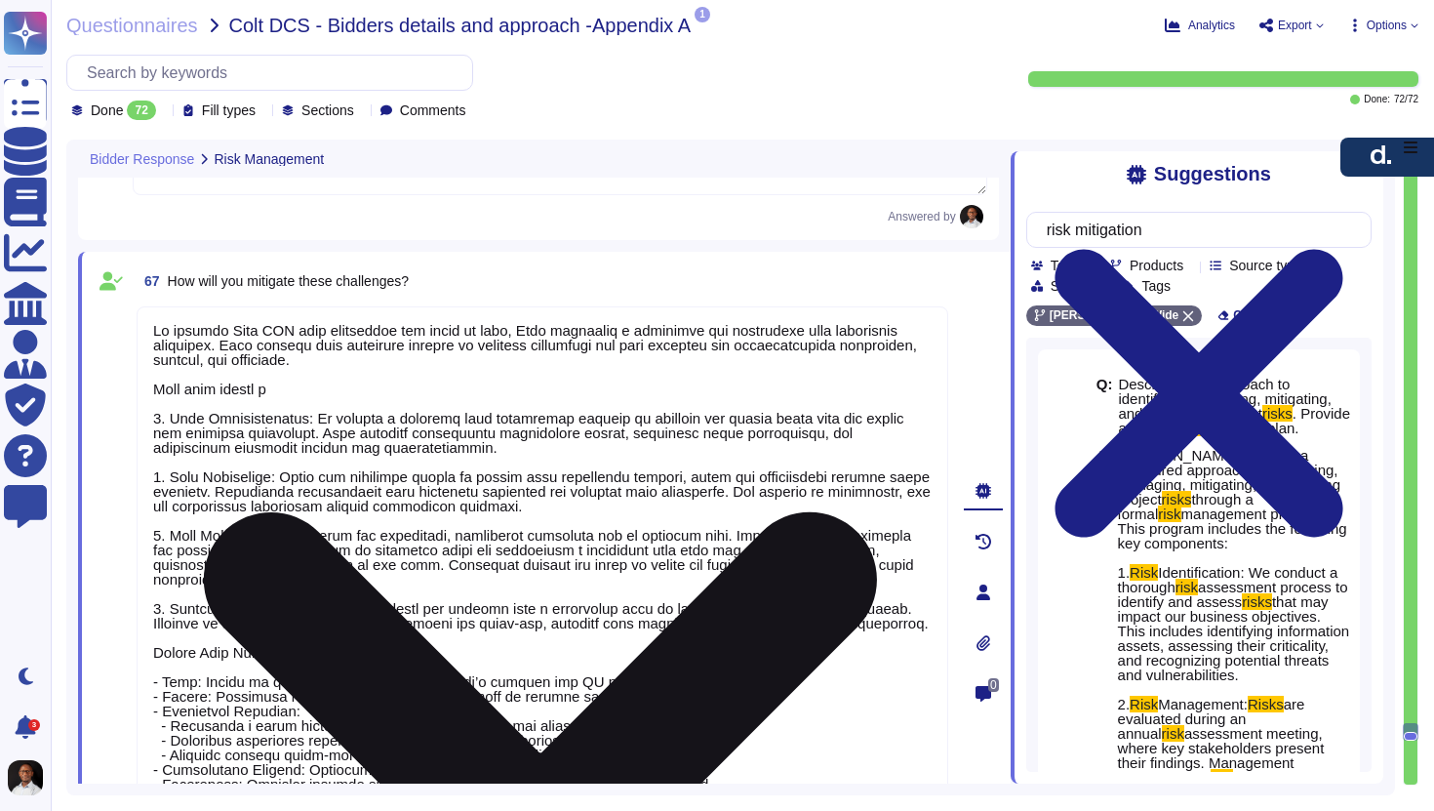
click at [297, 391] on textarea at bounding box center [543, 585] width 812 height 558
paste textarea "[PERSON_NAME] employs a structured approach to identifying, managing, mitigatin…"
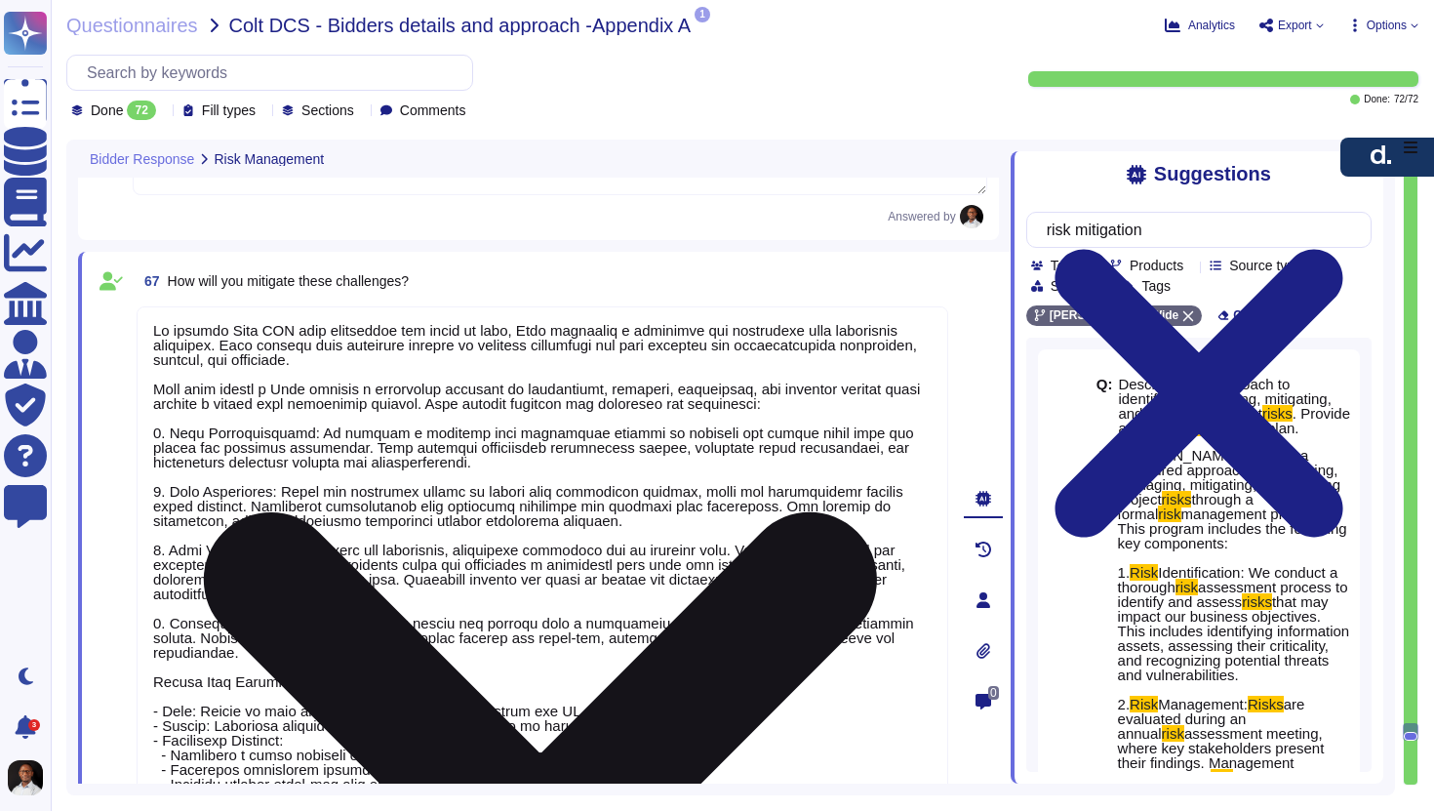
drag, startPoint x: 368, startPoint y: 388, endPoint x: 281, endPoint y: 391, distance: 86.9
click at [281, 391] on textarea at bounding box center [543, 592] width 812 height 573
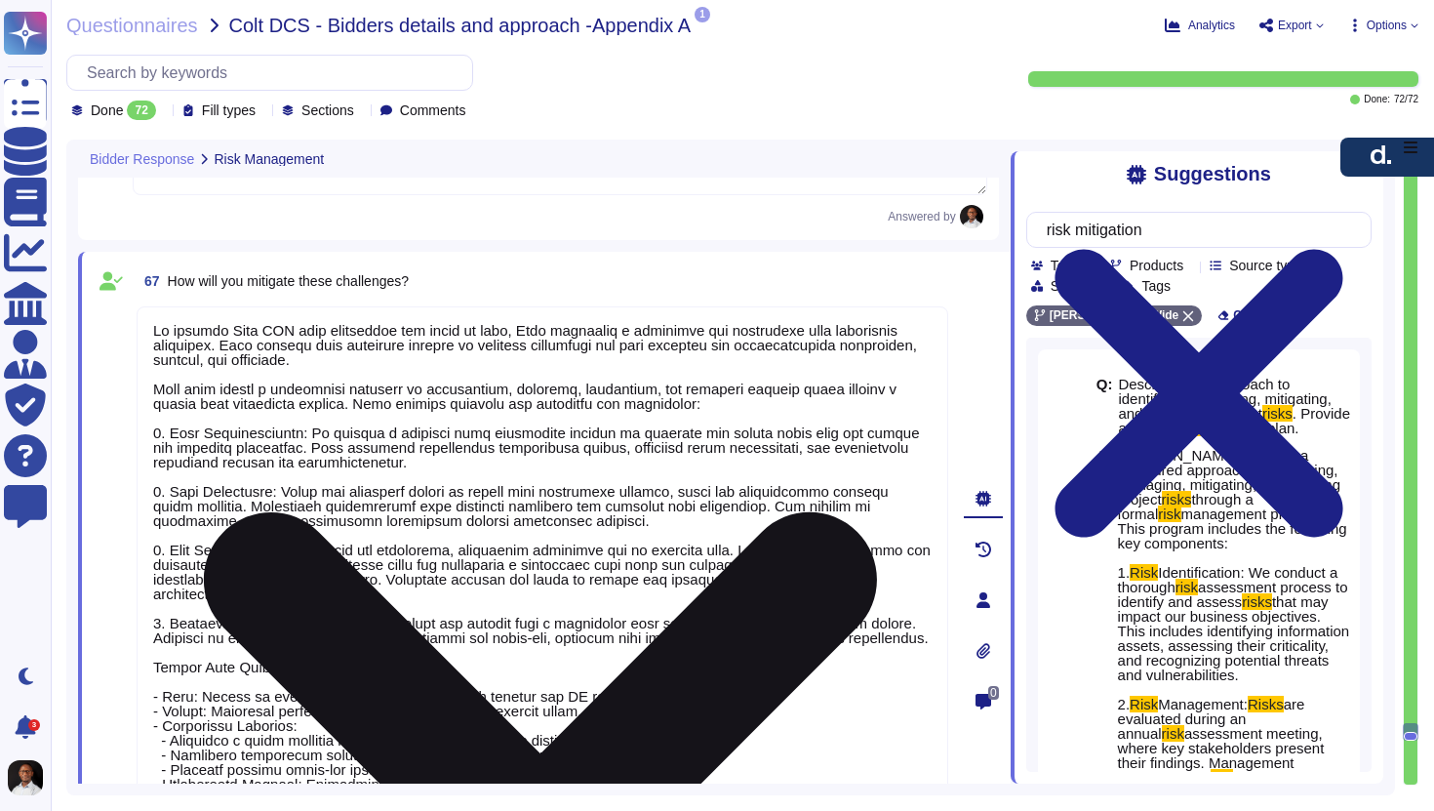
click at [471, 405] on textarea at bounding box center [543, 592] width 812 height 573
click at [741, 401] on textarea at bounding box center [543, 592] width 812 height 573
click at [268, 385] on textarea at bounding box center [543, 592] width 812 height 573
drag, startPoint x: 146, startPoint y: 428, endPoint x: 471, endPoint y: 661, distance: 399.4
click at [471, 661] on textarea at bounding box center [543, 592] width 812 height 573
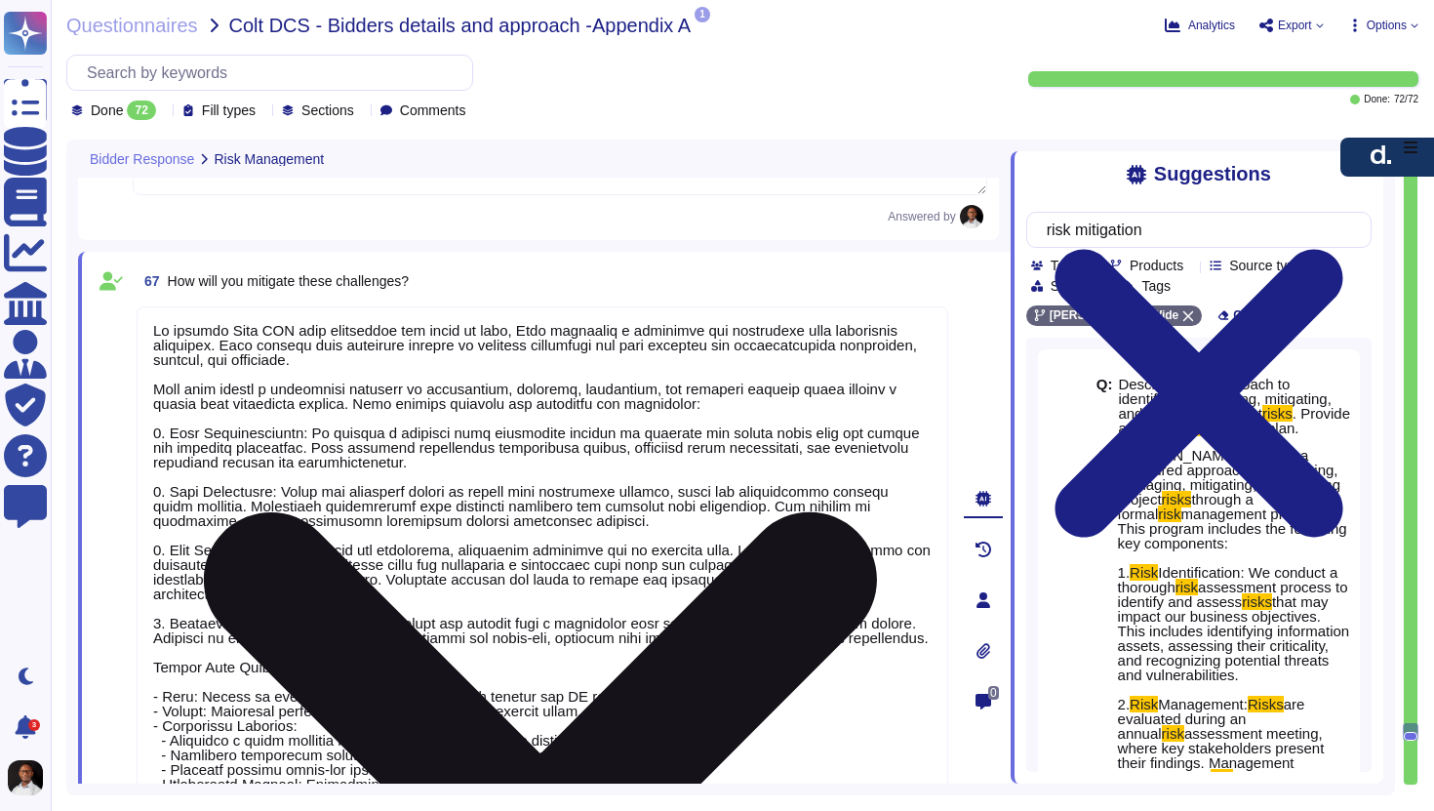
drag, startPoint x: 237, startPoint y: 342, endPoint x: 427, endPoint y: 393, distance: 197.2
click at [427, 393] on textarea at bounding box center [543, 592] width 812 height 573
click at [416, 378] on textarea at bounding box center [543, 592] width 812 height 573
drag, startPoint x: 335, startPoint y: 353, endPoint x: 290, endPoint y: 345, distance: 45.6
click at [290, 345] on textarea at bounding box center [543, 592] width 812 height 573
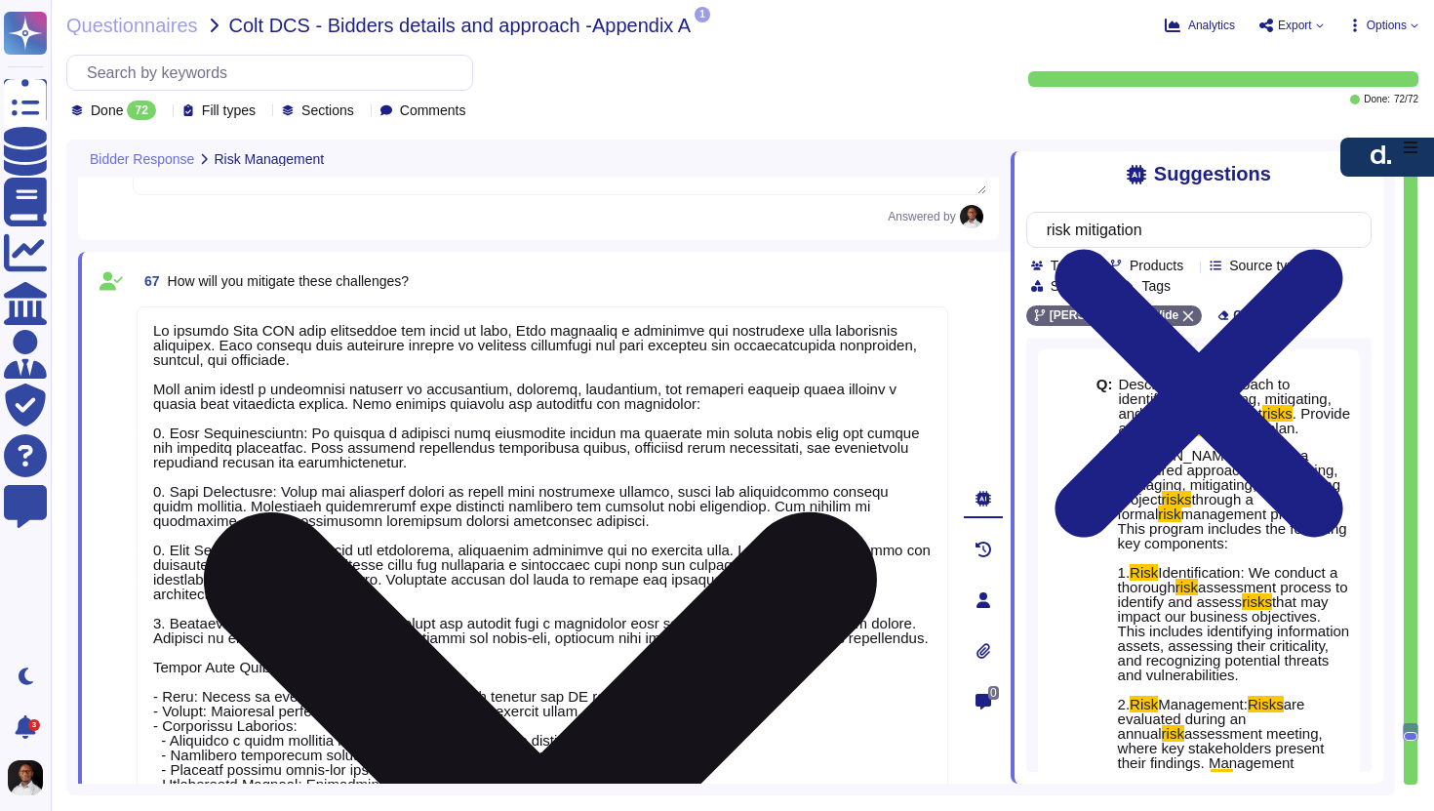
click at [298, 345] on textarea at bounding box center [543, 592] width 812 height 573
drag, startPoint x: 414, startPoint y: 344, endPoint x: 462, endPoint y: 342, distance: 47.9
click at [462, 342] on textarea at bounding box center [543, 592] width 812 height 573
drag, startPoint x: 643, startPoint y: 344, endPoint x: 671, endPoint y: 327, distance: 33.3
click at [675, 330] on textarea at bounding box center [543, 592] width 812 height 573
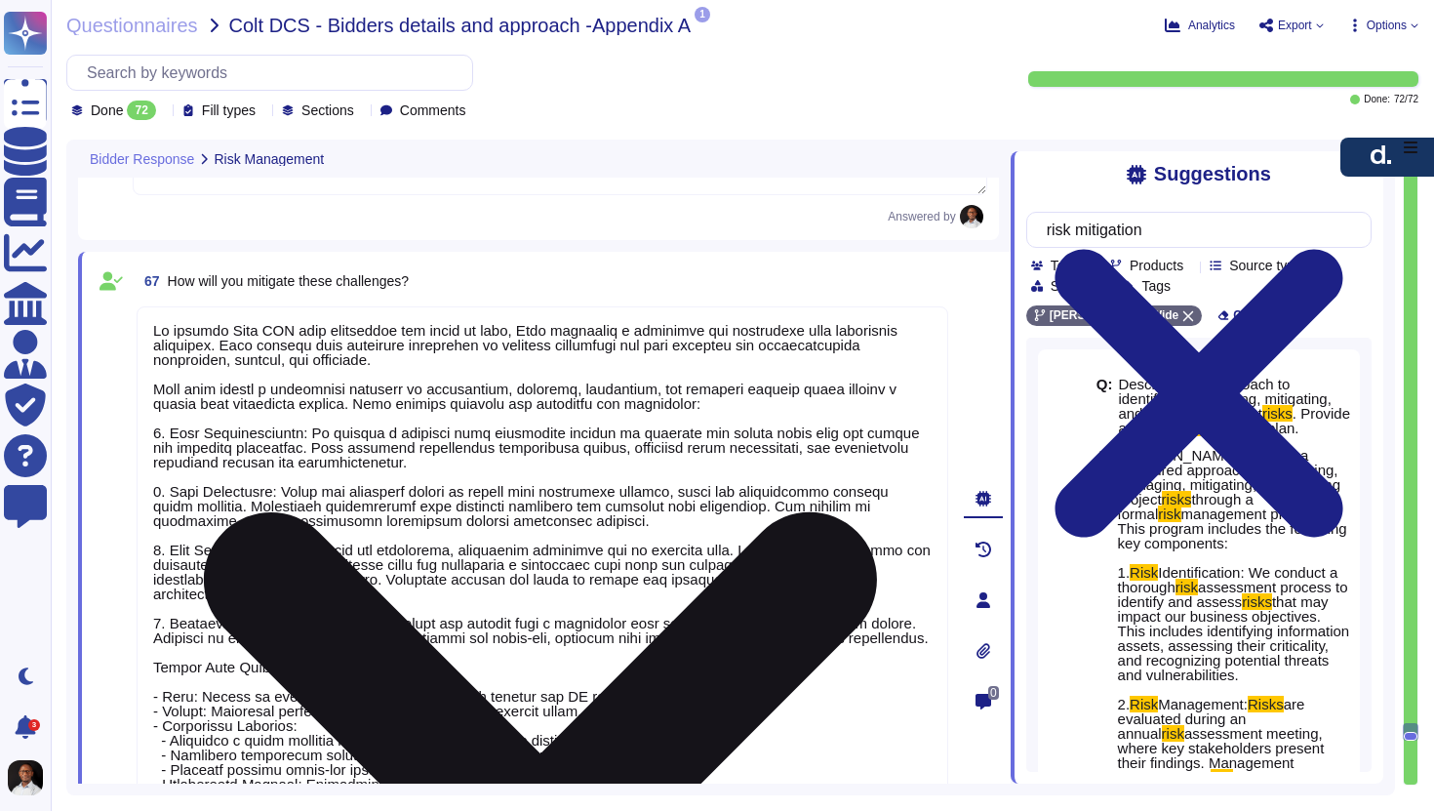
click at [538, 350] on textarea at bounding box center [543, 592] width 812 height 573
click at [493, 343] on textarea at bounding box center [543, 592] width 812 height 573
drag, startPoint x: 643, startPoint y: 348, endPoint x: 755, endPoint y: 339, distance: 112.6
click at [755, 339] on textarea at bounding box center [543, 592] width 812 height 573
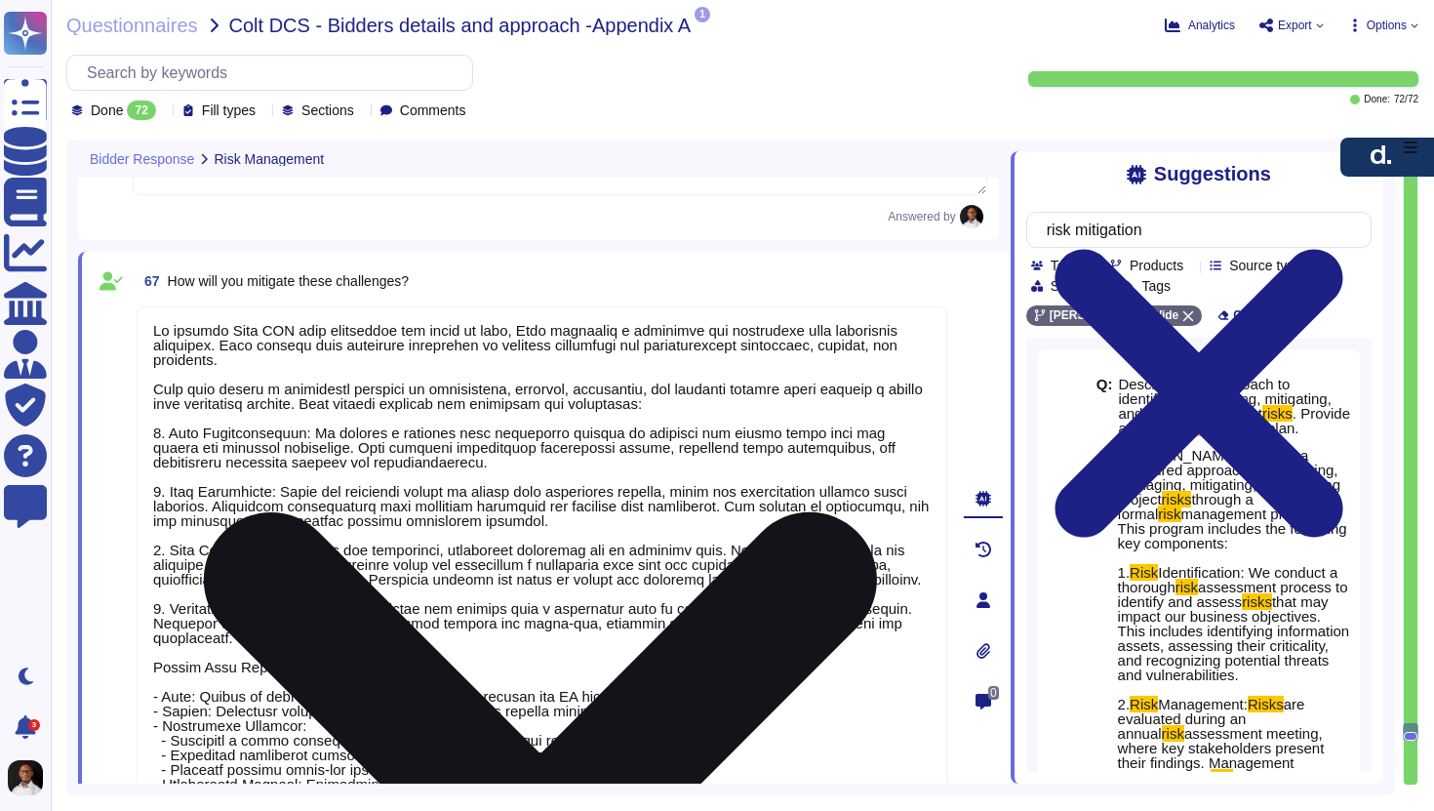
drag, startPoint x: 381, startPoint y: 407, endPoint x: 316, endPoint y: 370, distance: 74.3
click at [316, 370] on textarea at bounding box center [543, 592] width 812 height 573
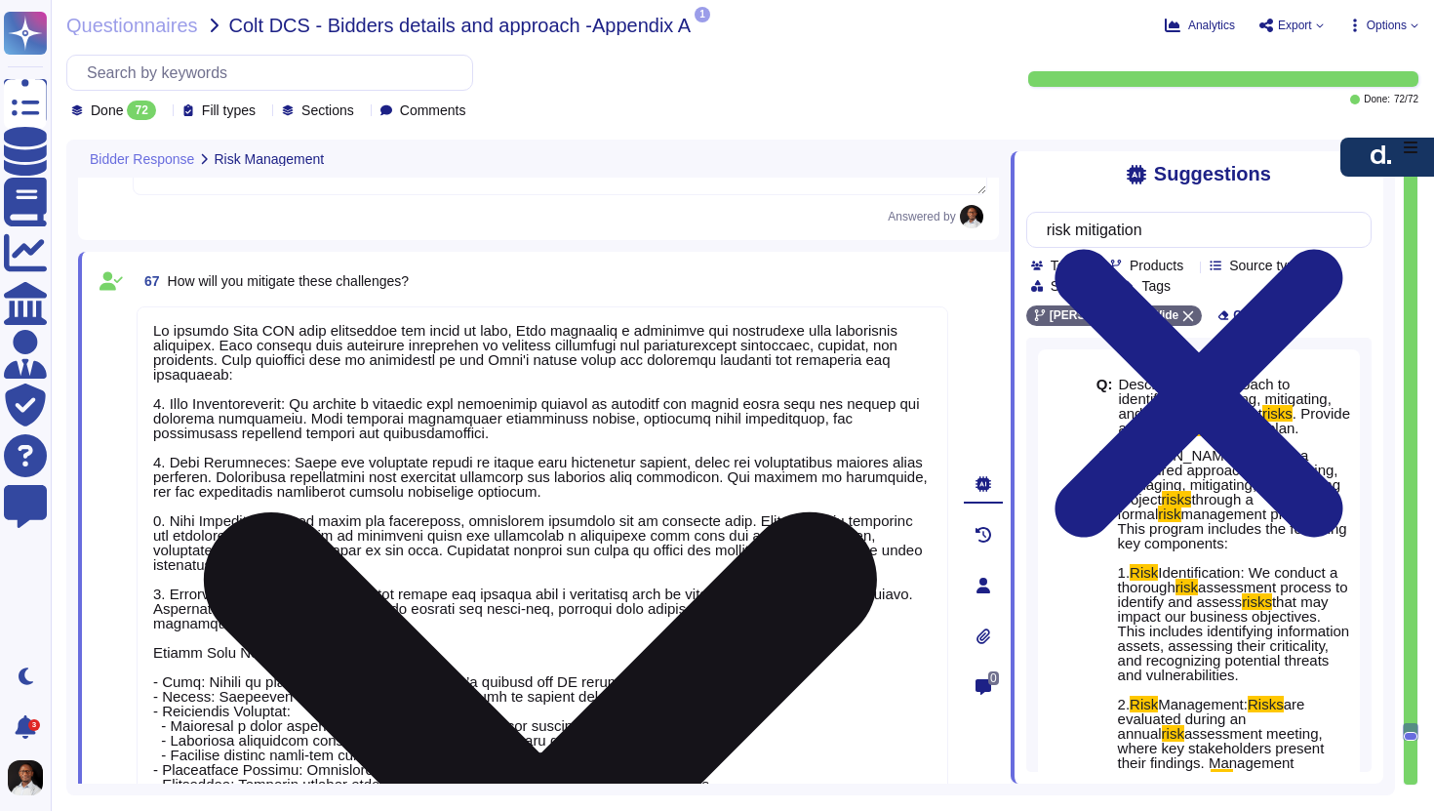
click at [339, 371] on textarea at bounding box center [543, 577] width 812 height 543
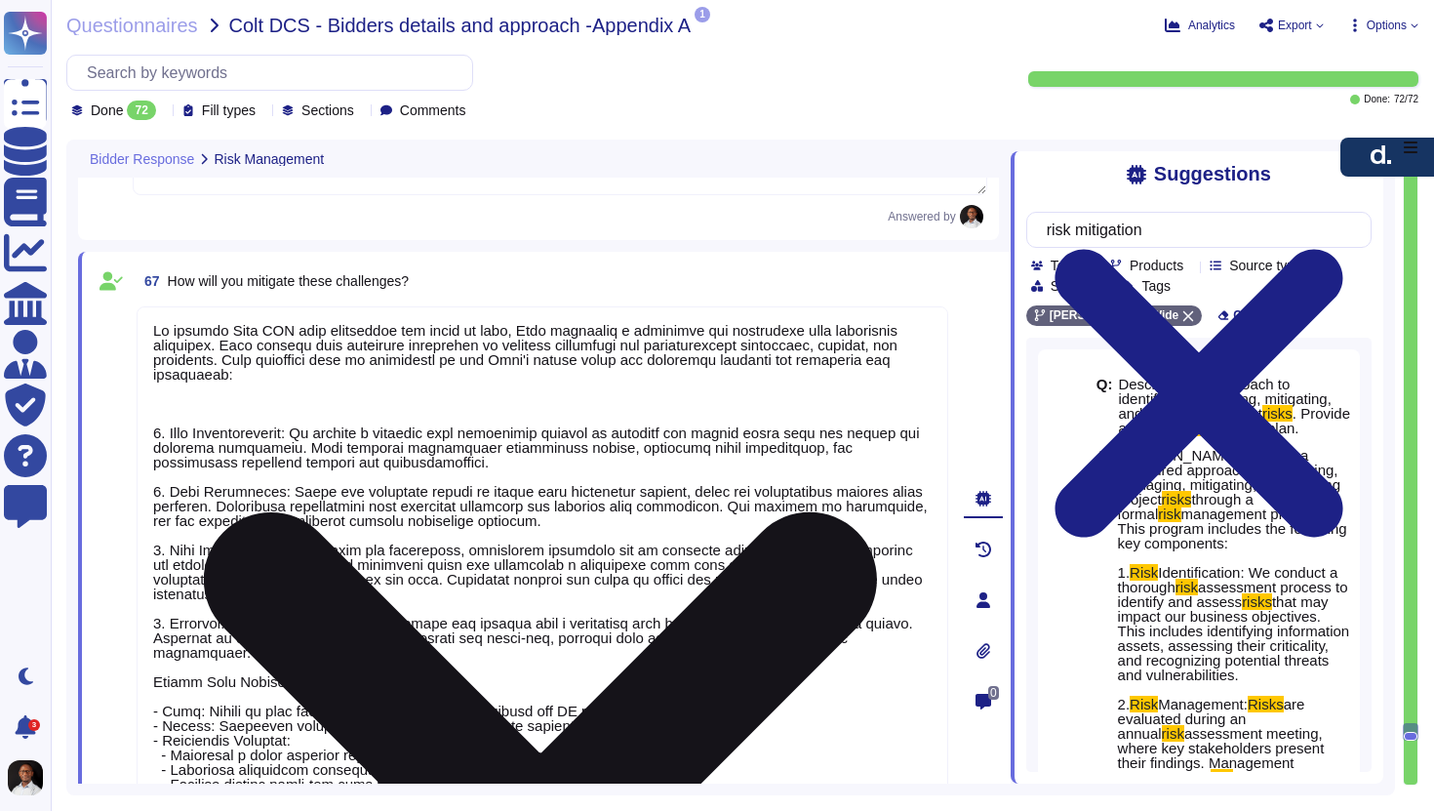
paste textarea "Risk Identification: We assess risks to business objectives by identifying info…"
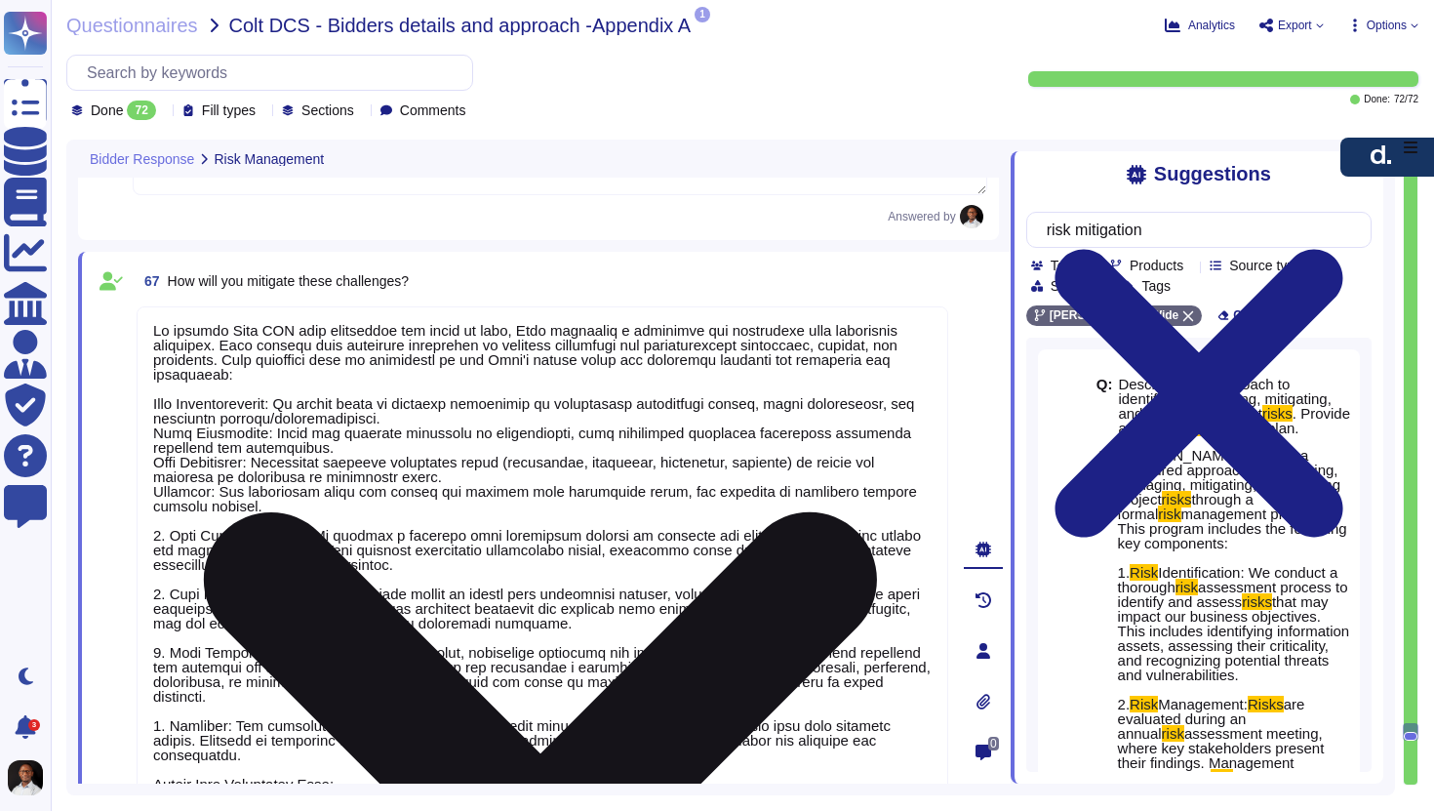
click at [151, 404] on textarea at bounding box center [543, 643] width 812 height 675
click at [151, 432] on textarea at bounding box center [543, 643] width 812 height 675
click at [148, 464] on textarea at bounding box center [543, 643] width 812 height 675
click at [148, 494] on textarea at bounding box center [543, 643] width 812 height 675
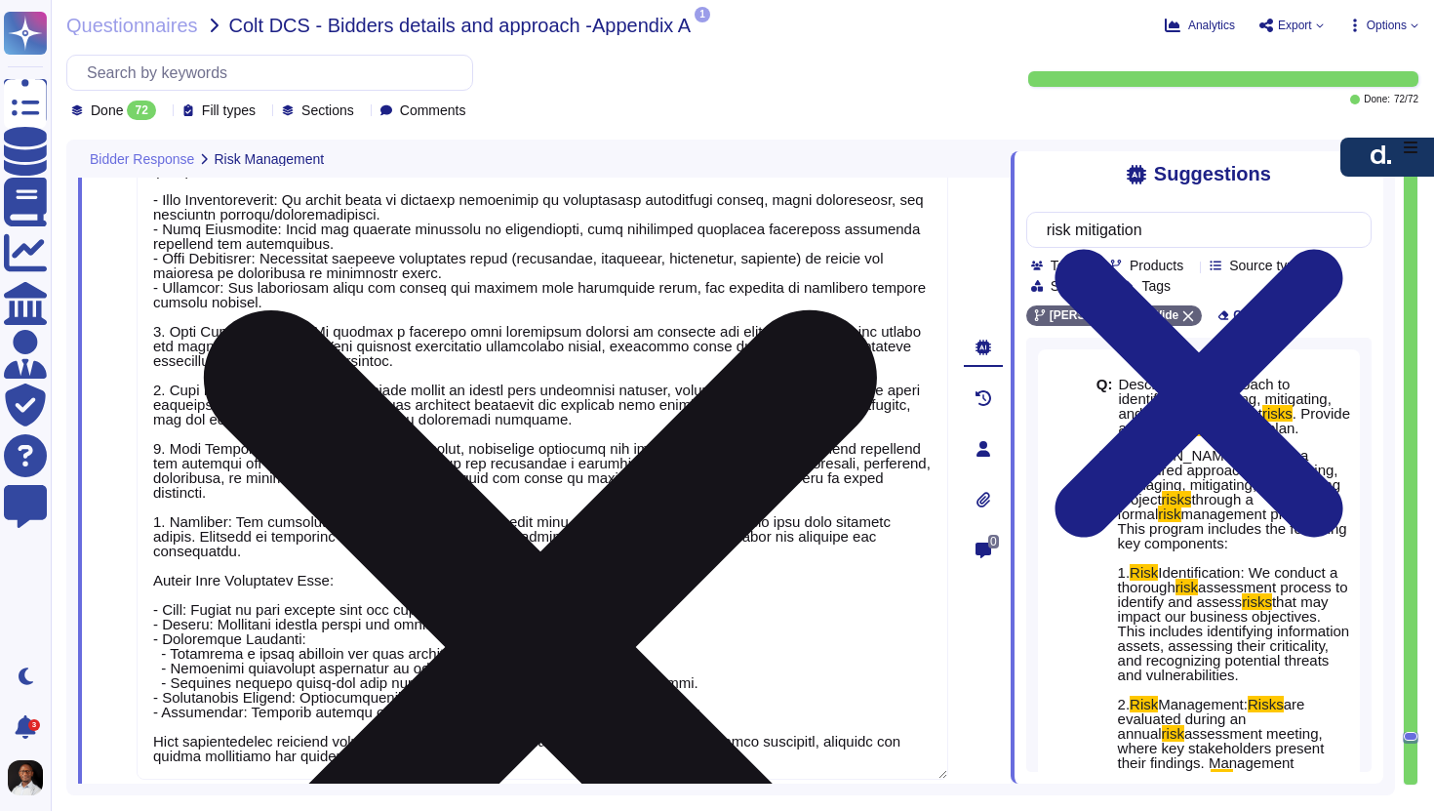
scroll to position [20072, 0]
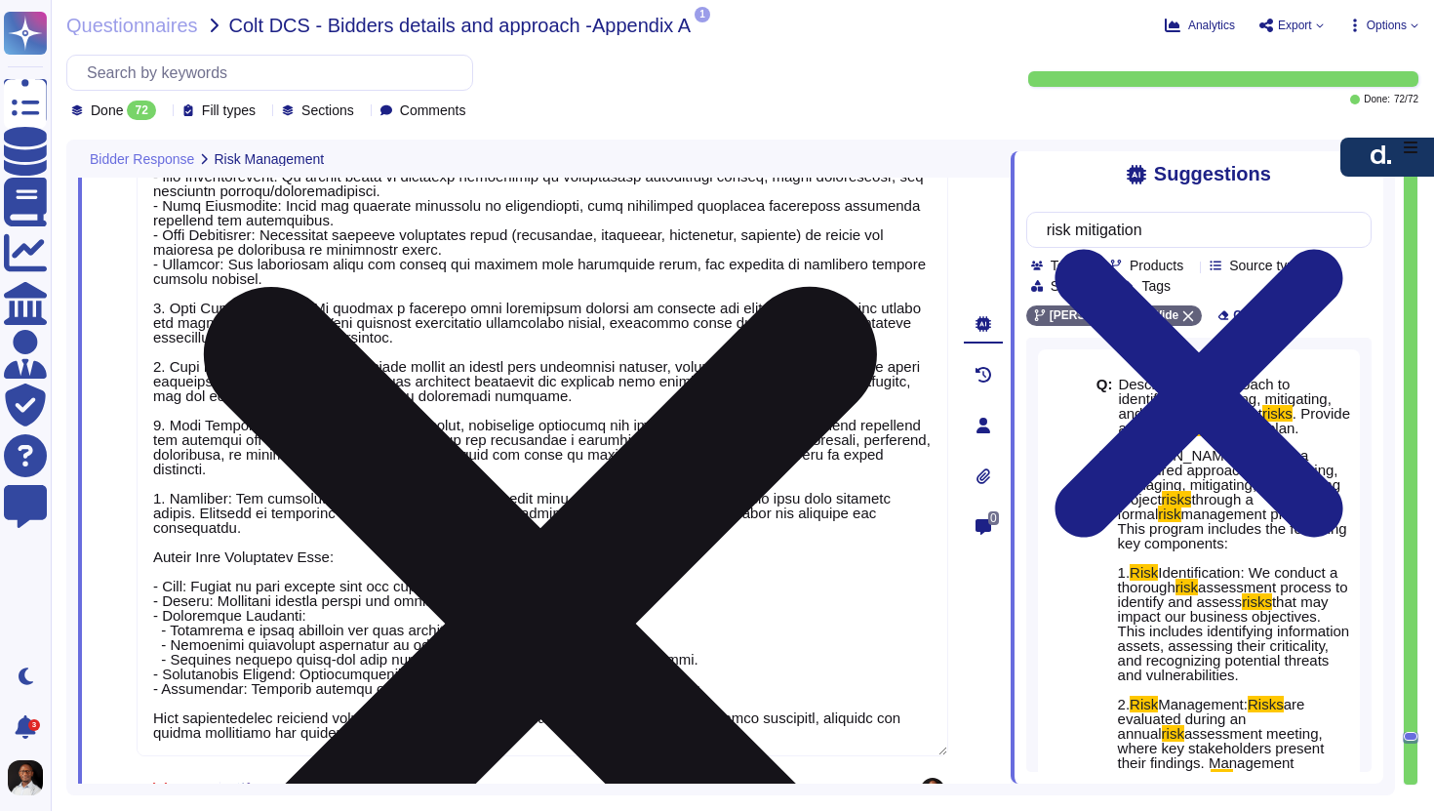
drag, startPoint x: 149, startPoint y: 524, endPoint x: 341, endPoint y: 527, distance: 191.3
click at [341, 527] on textarea at bounding box center [543, 418] width 812 height 675
type textarea "Lo ipsumdo Sita CON adip elitseddoe tem incid ut labo, Etdo magnaaliq e adminim…"
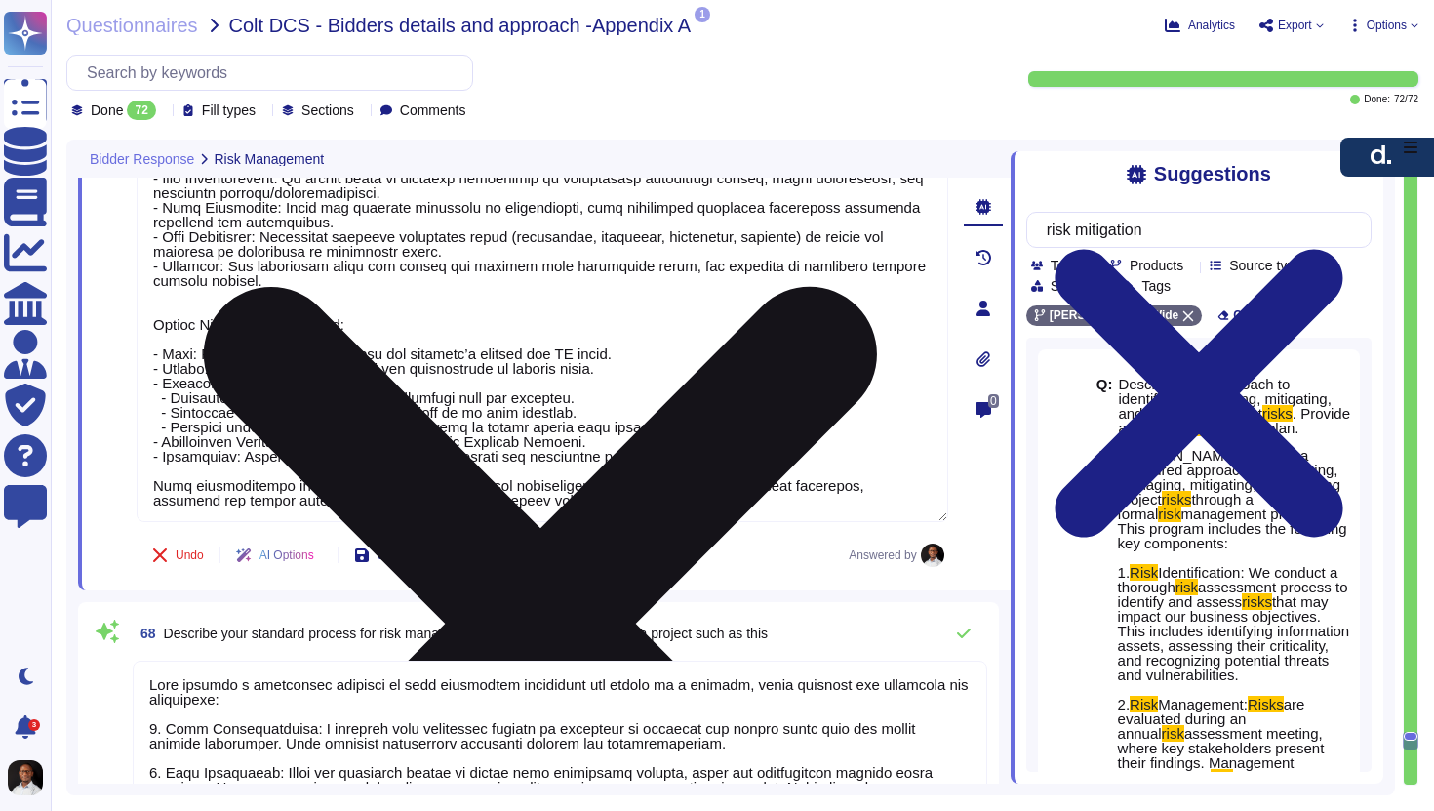
type textarea "Lor ipsumdol sitam con adipisci eli seddo ei Temp incididu u laboreetdo magnaal…"
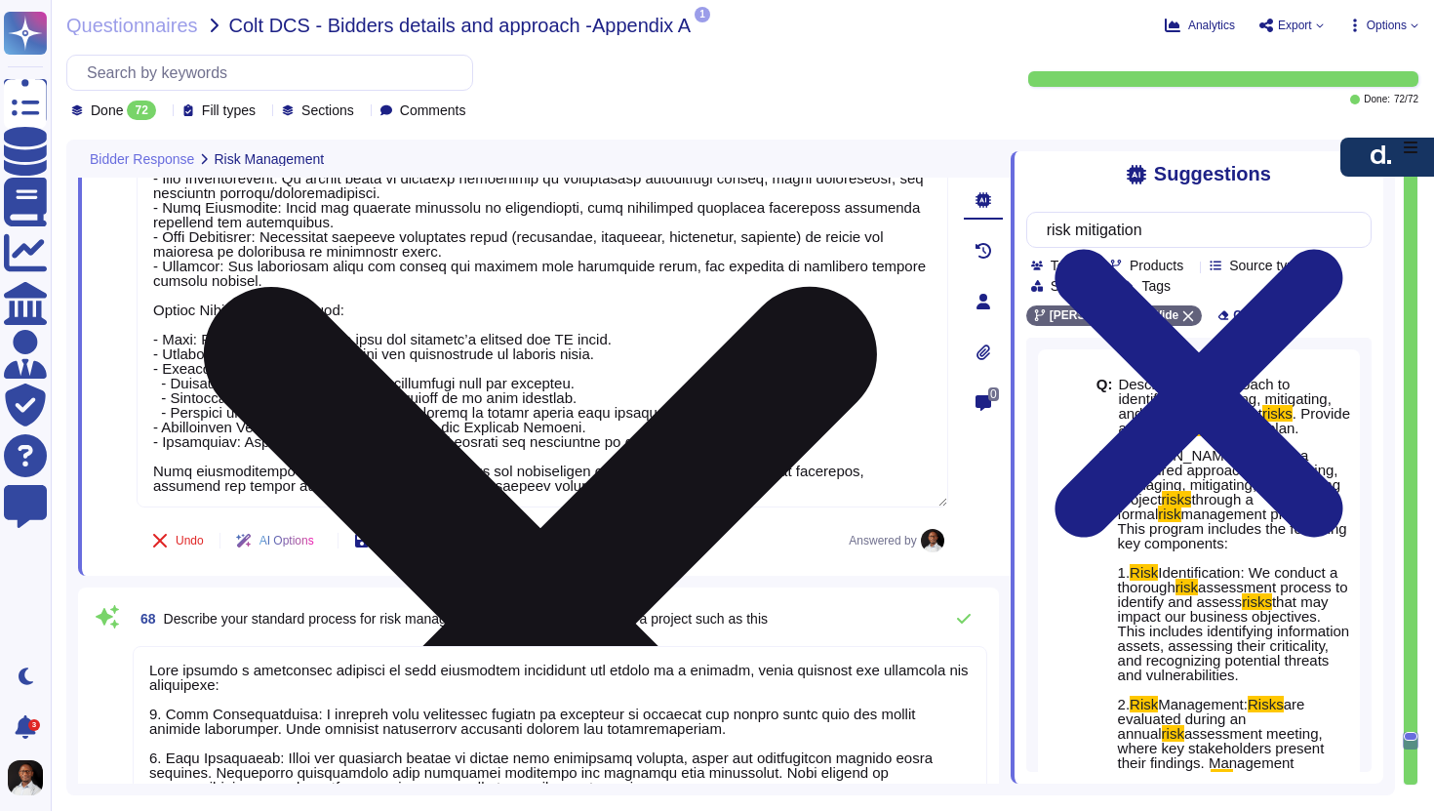
click at [403, 486] on textarea at bounding box center [543, 294] width 812 height 426
click at [406, 485] on textarea at bounding box center [543, 294] width 812 height 426
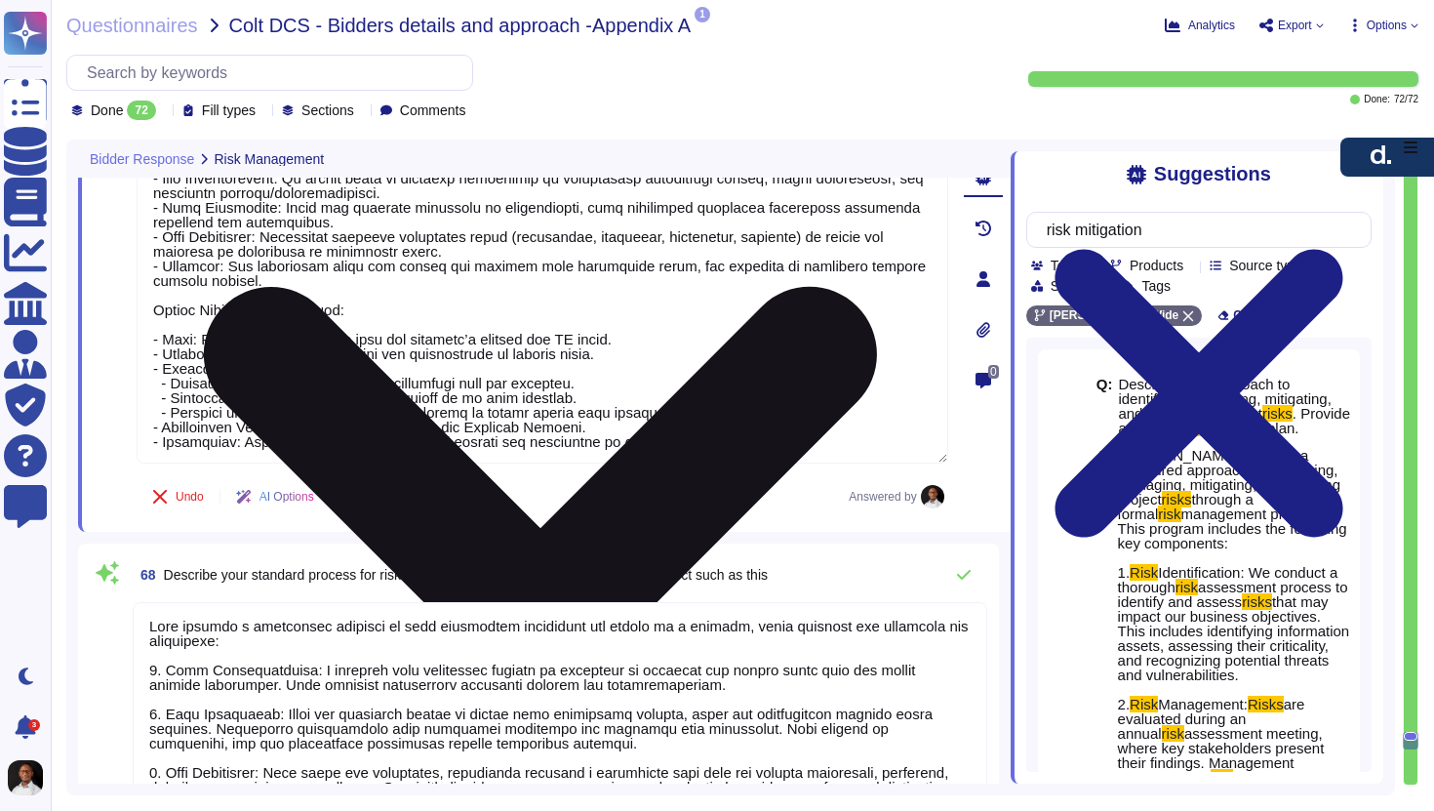
type textarea "Lo ipsumdo Sita CON adip elitseddoe tem incid ut labo, Etdo magnaaliq e adminim…"
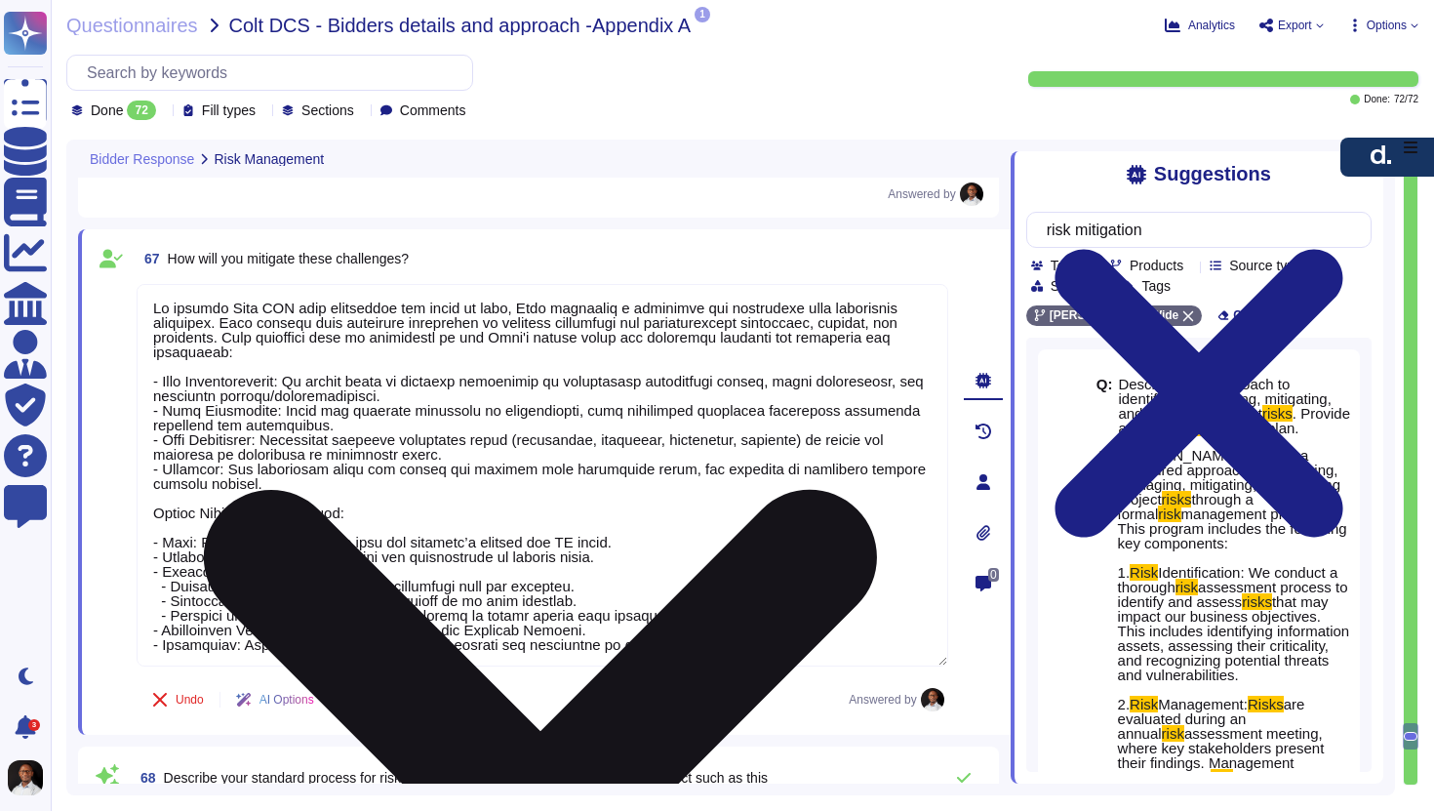
scroll to position [2, 0]
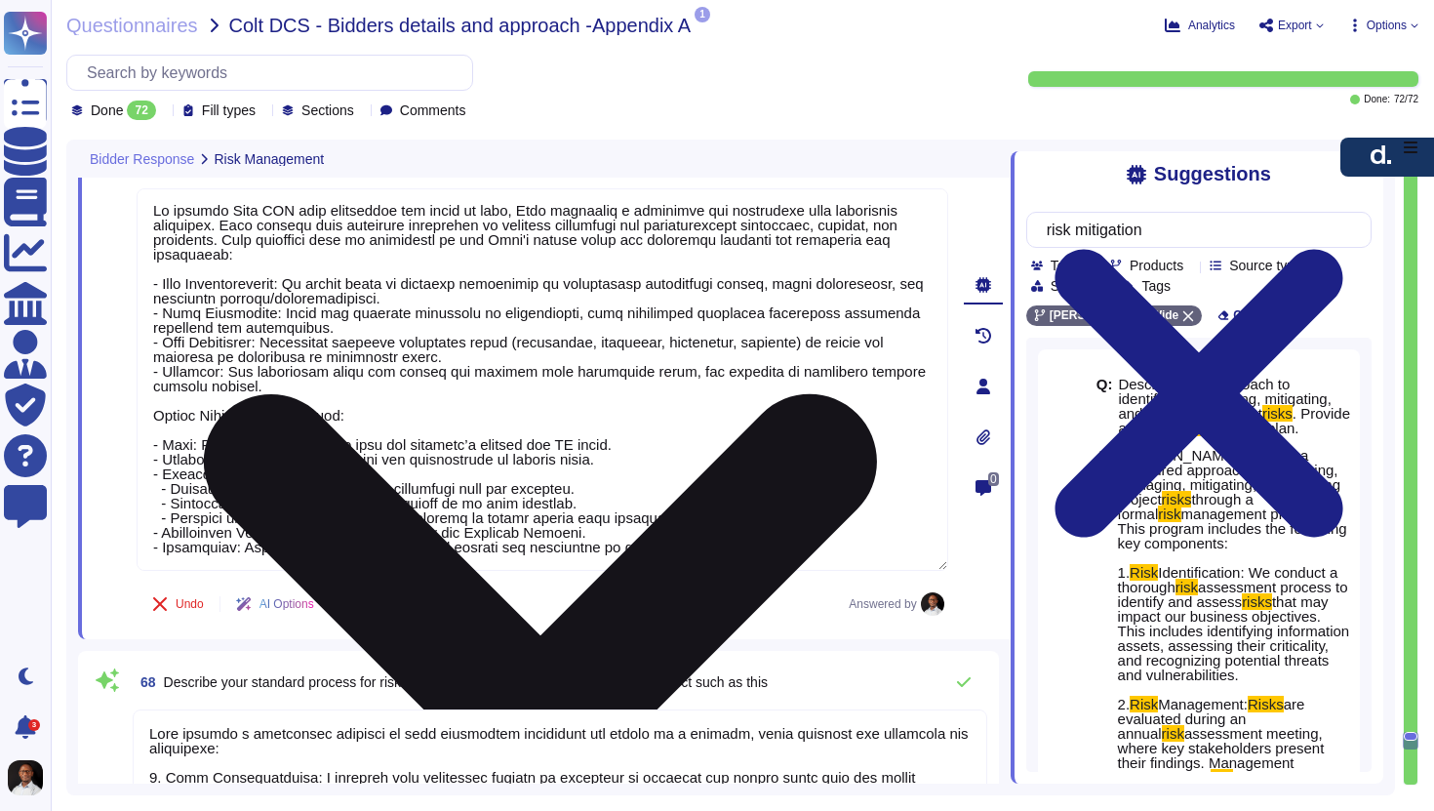
type textarea "Lor ipsumdol sitam con adipisci eli seddo ei Temp incididu u laboreetdo magnaal…"
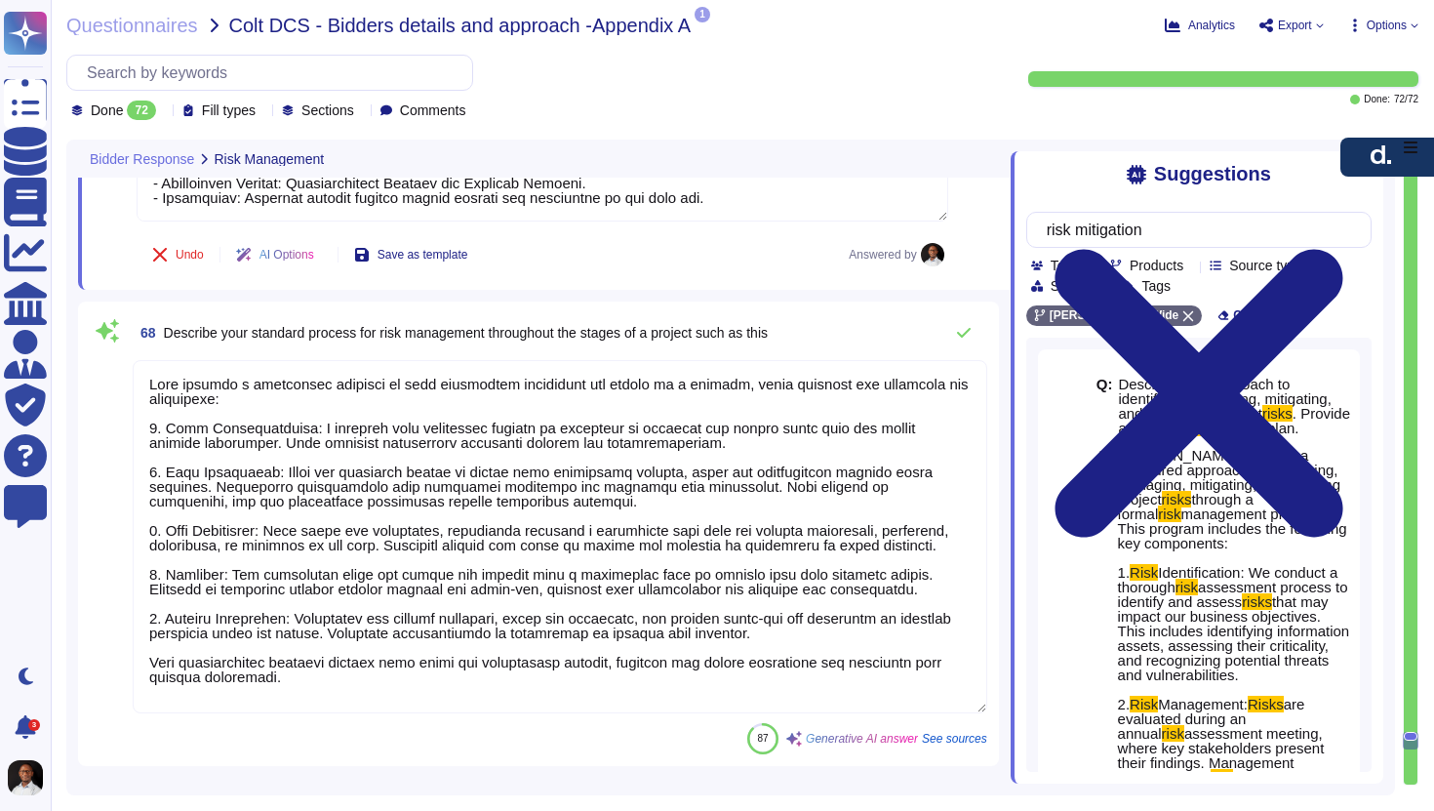
scroll to position [20316, 0]
type textarea "Lo ipsumdo Sita CON adip elitseddoe tem incid ut labo, Etdo magnaaliq e adminim…"
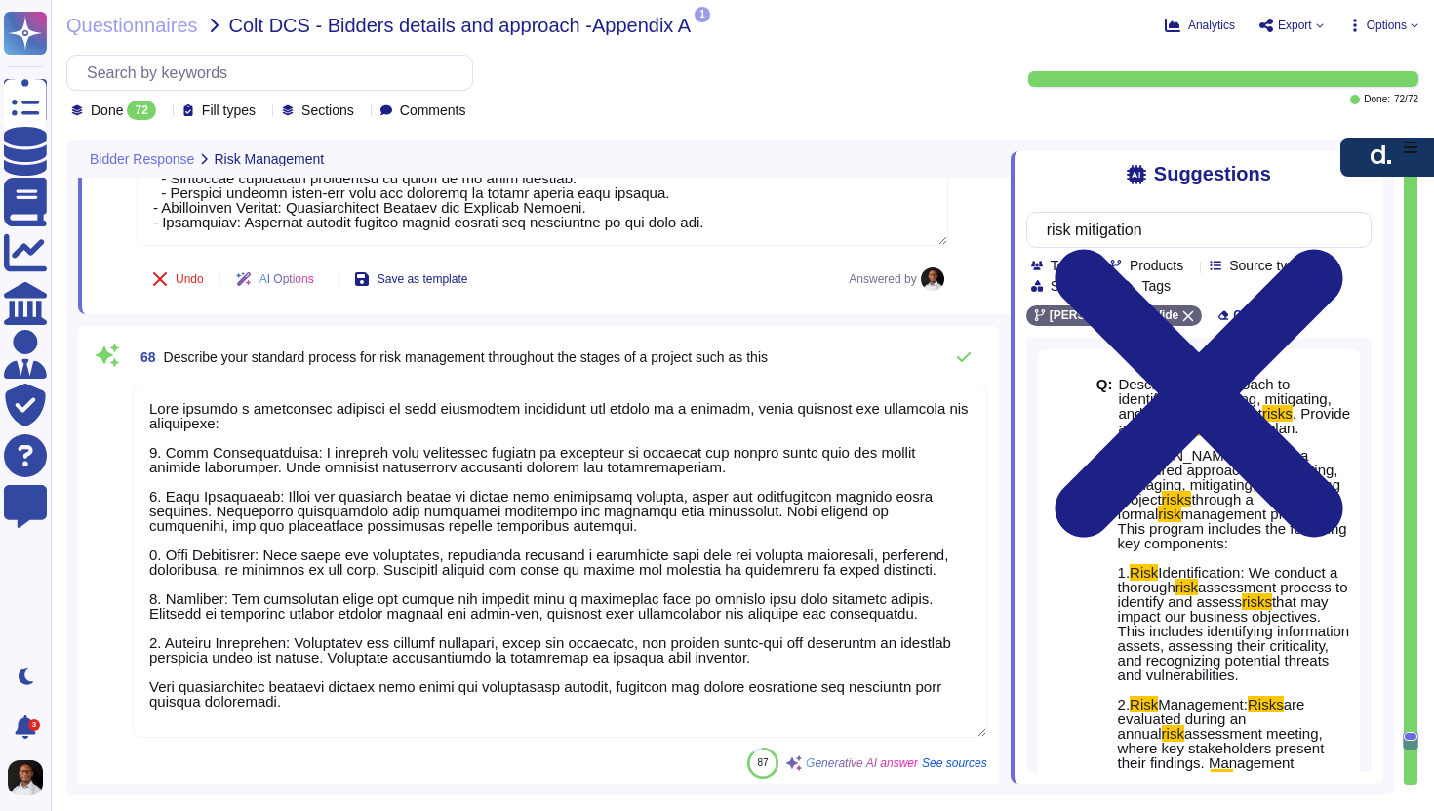
drag, startPoint x: 327, startPoint y: 690, endPoint x: 184, endPoint y: 662, distance: 145.2
click at [184, 662] on textarea at bounding box center [560, 560] width 855 height 353
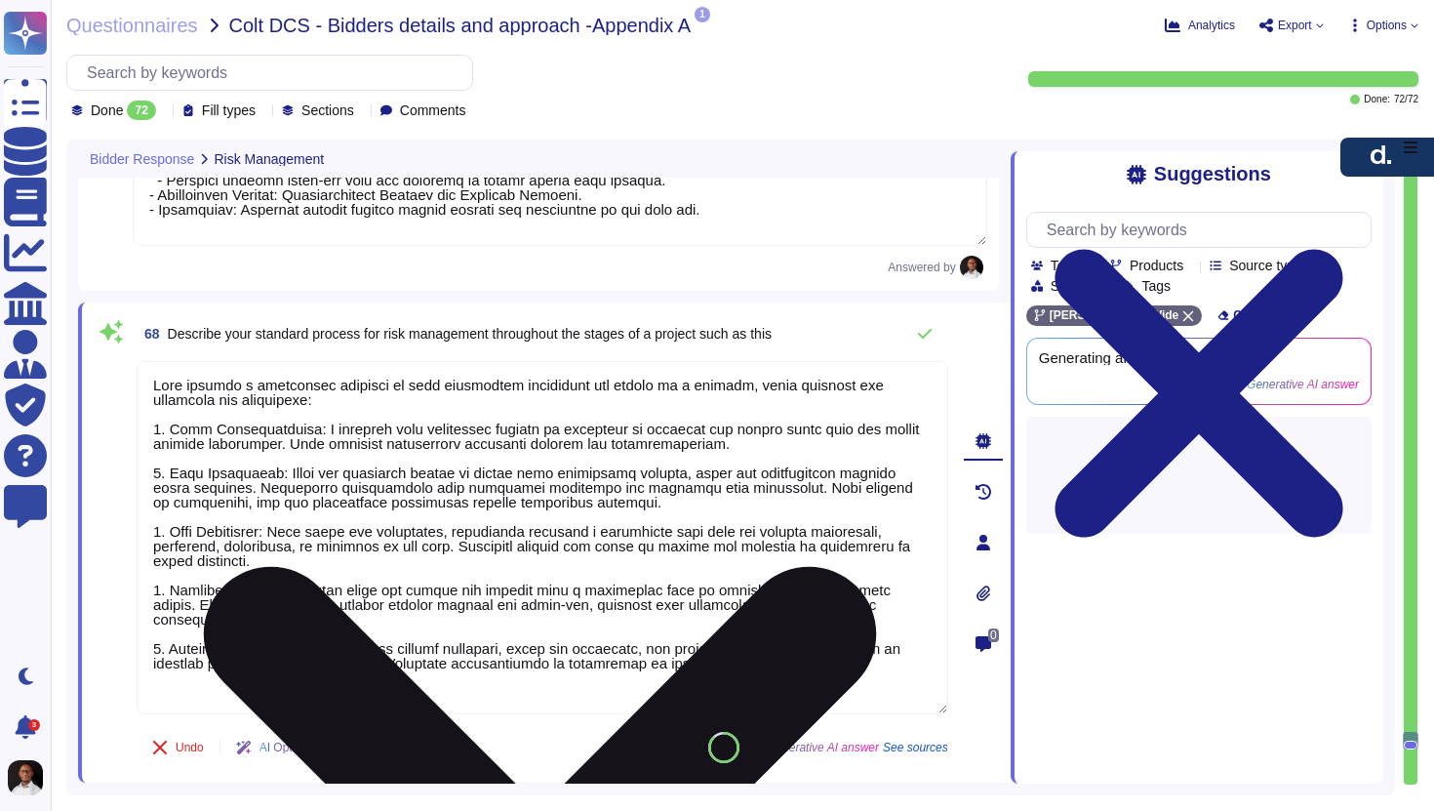
scroll to position [0, 0]
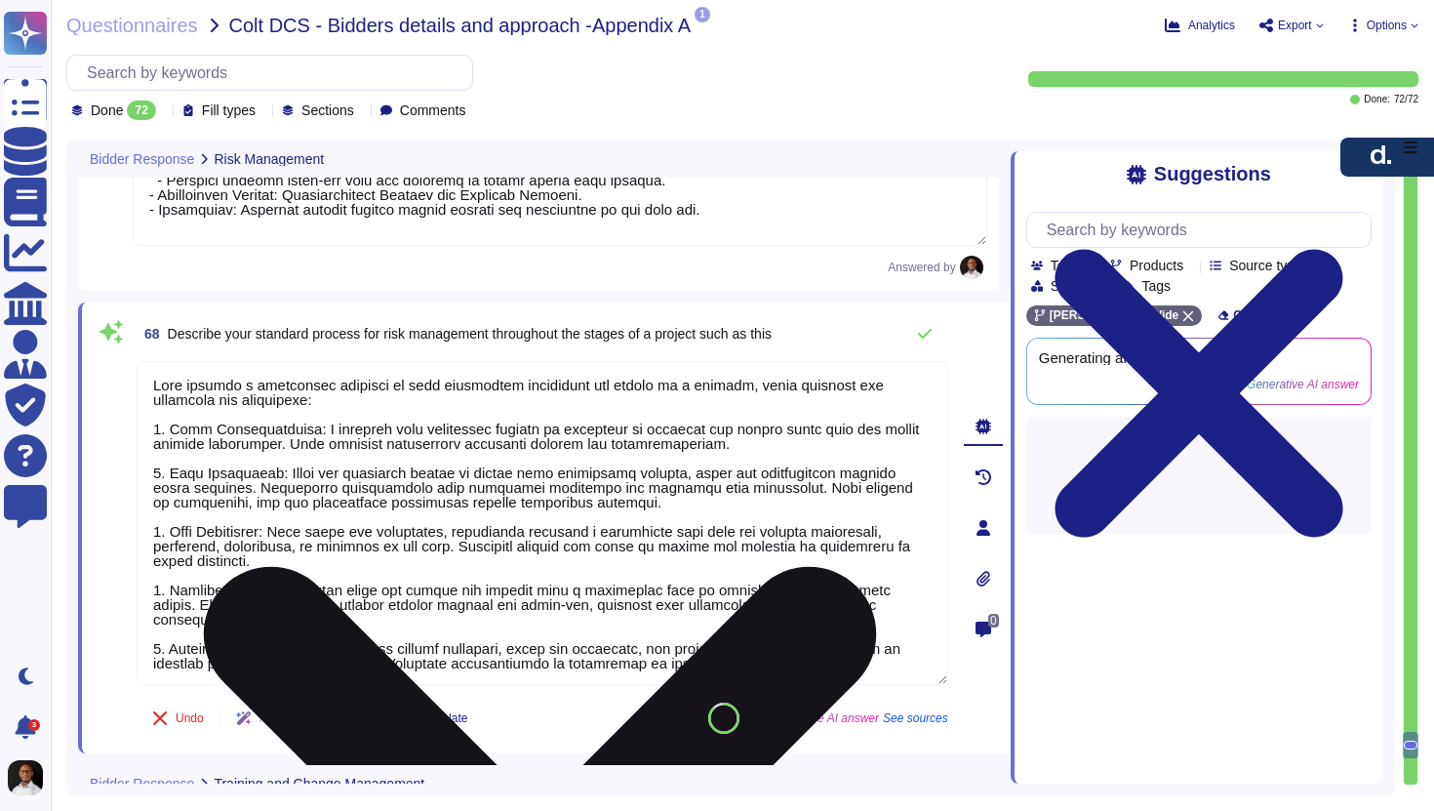
type textarea "[PERSON_NAME] employs a structured approach to risk management throughout the s…"
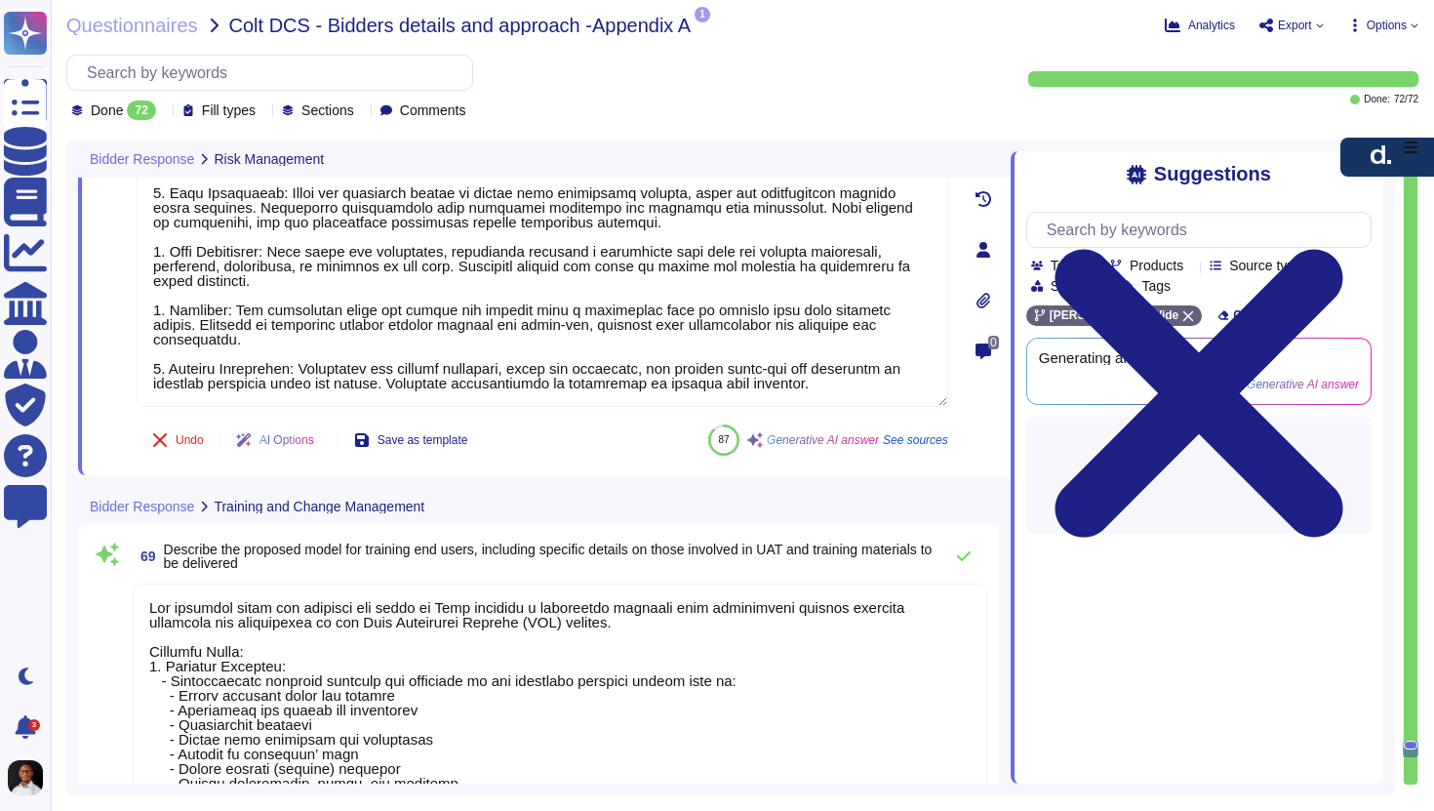
scroll to position [2, 0]
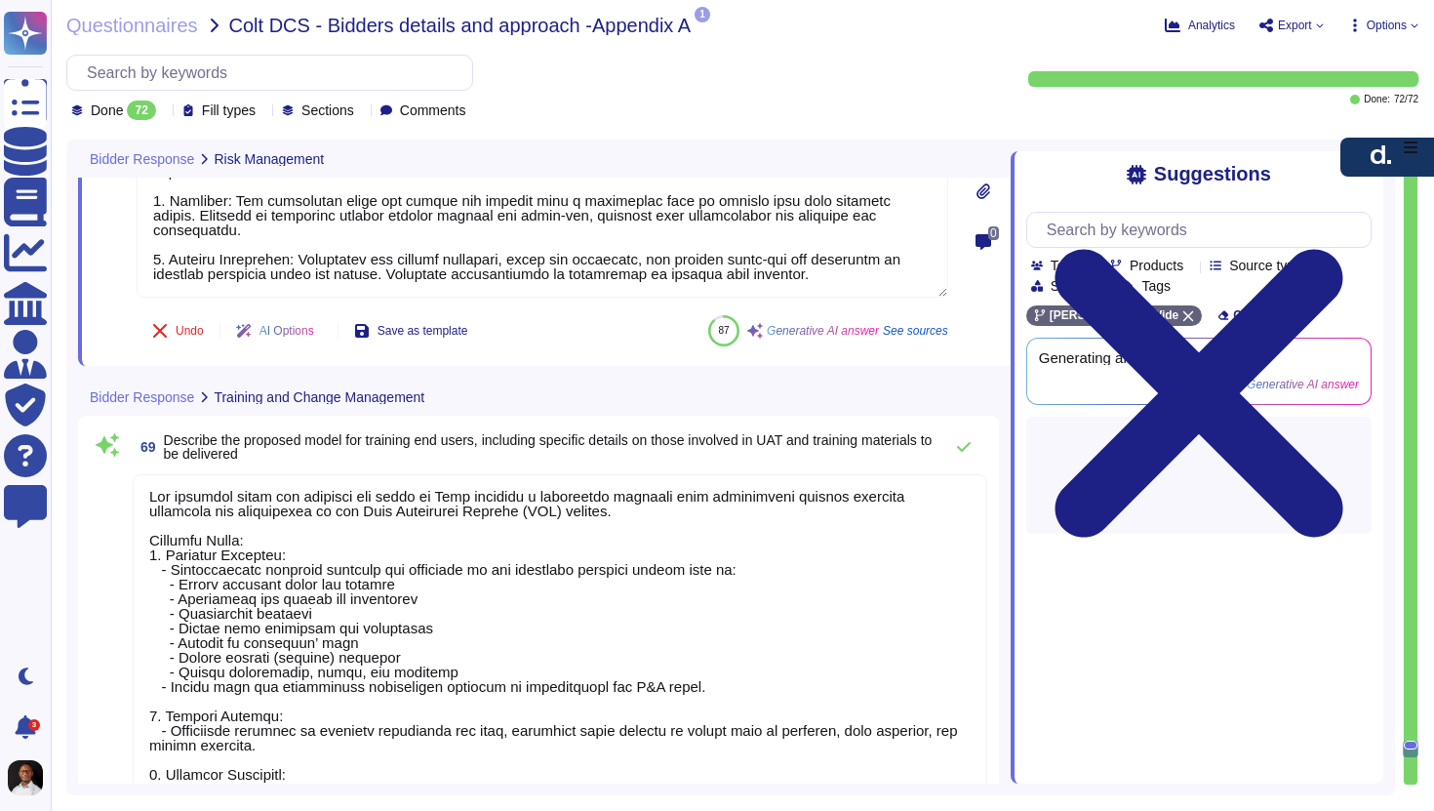
type textarea "We utilize several assessment and evaluation methods and tools to monitor the e…"
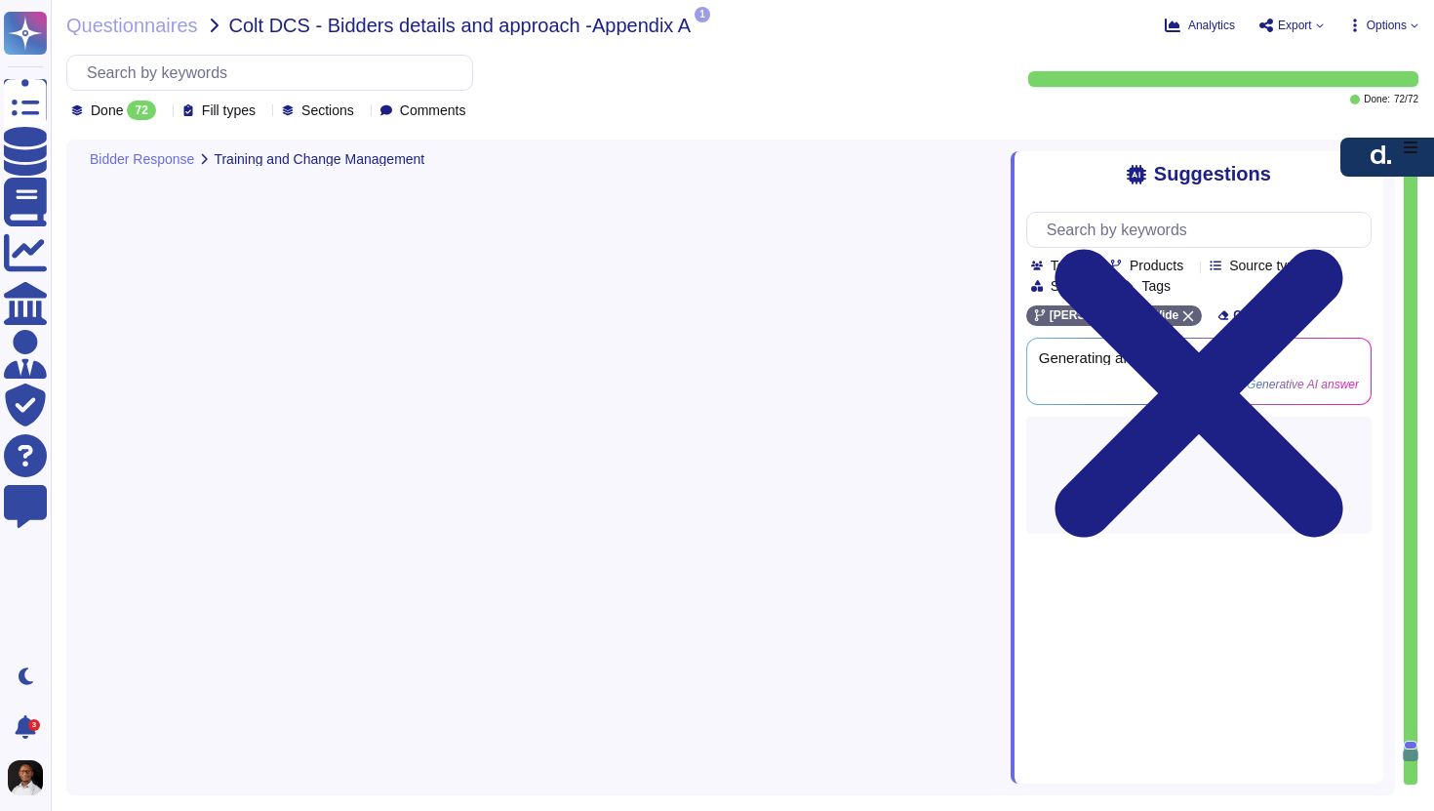
scroll to position [20176, 0]
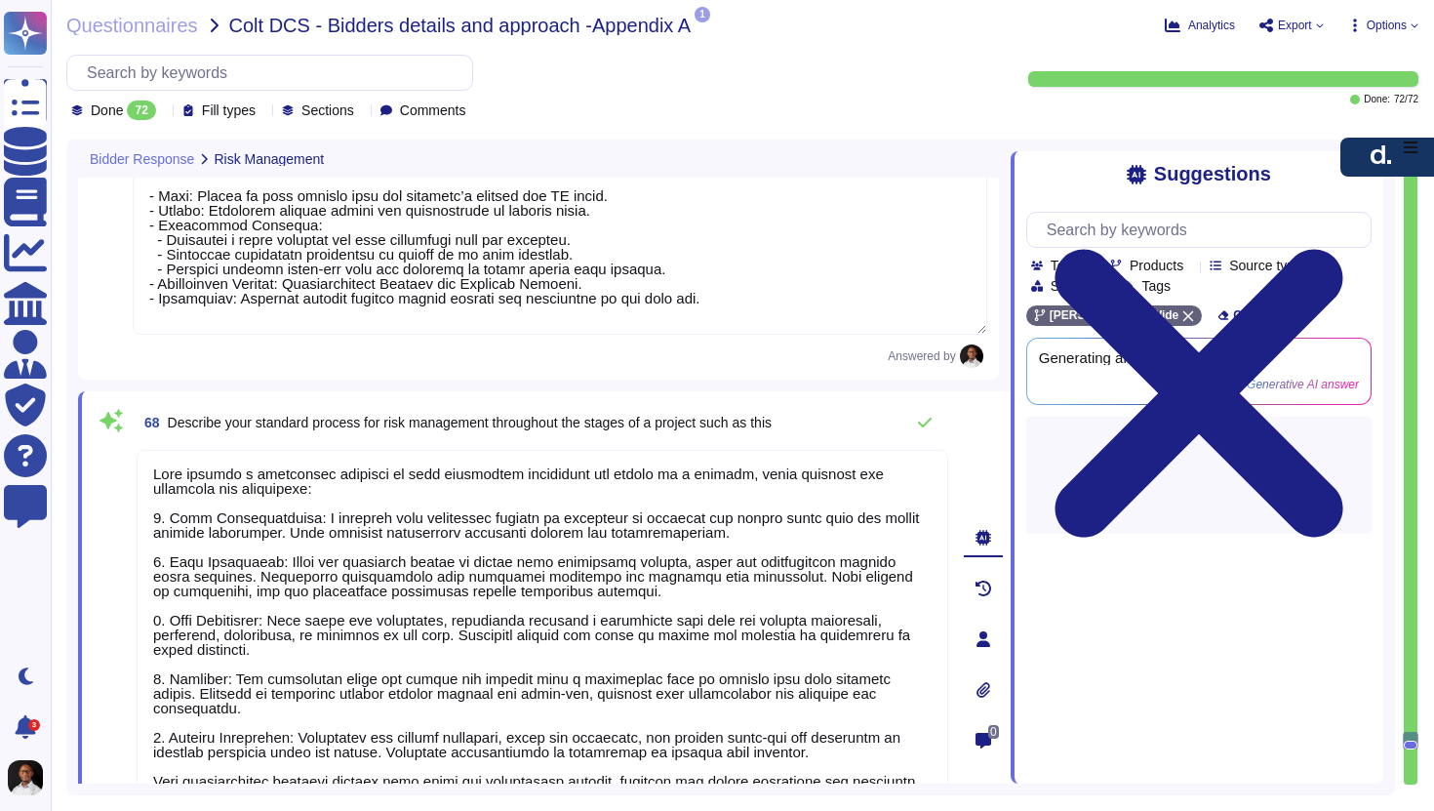
type textarea "Key challenges include incomplete information from the current vendor, delays i…"
type textarea "Lo ipsumdo Sita CON adip elitseddoe tem incid ut labo, Etdo magnaaliq e adminim…"
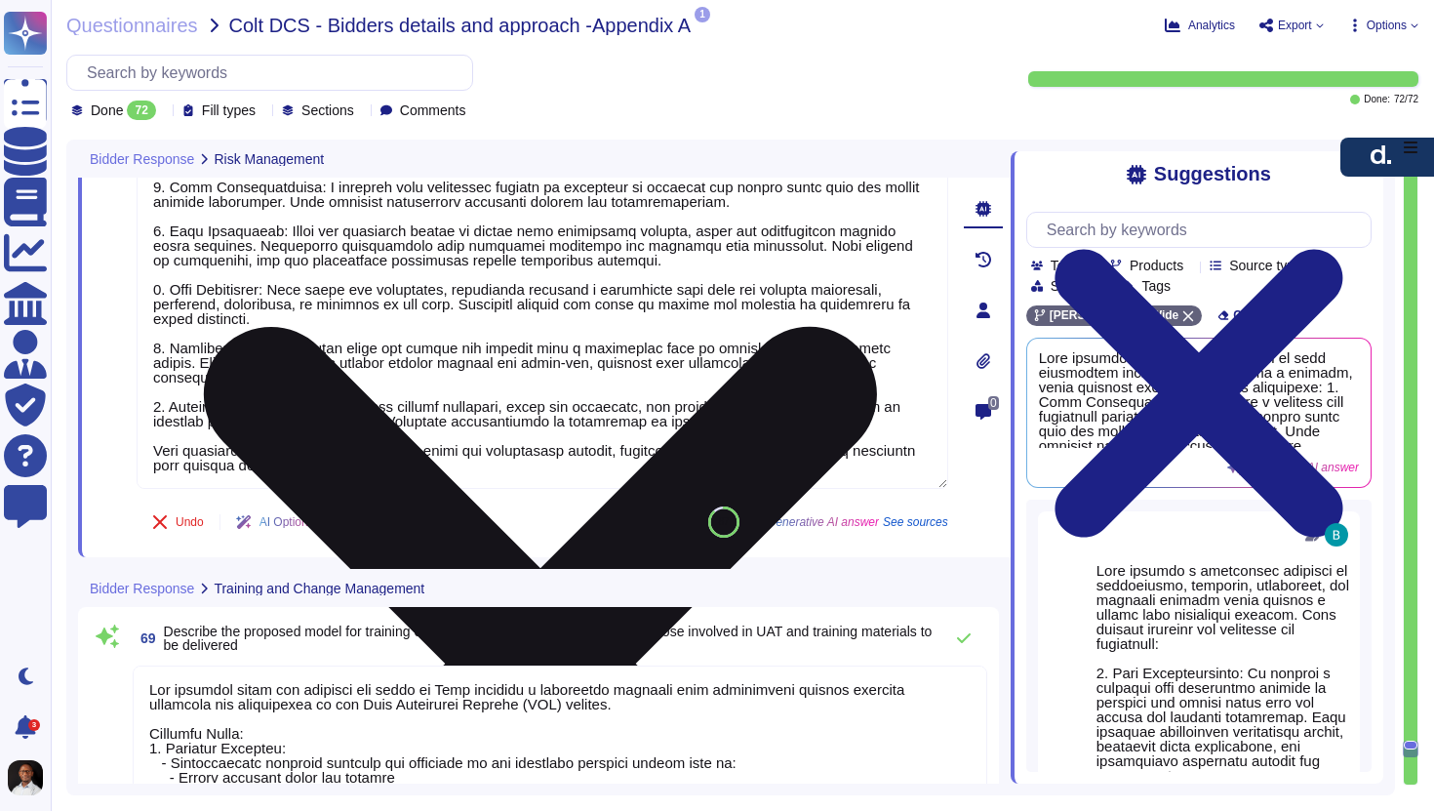
scroll to position [20508, 0]
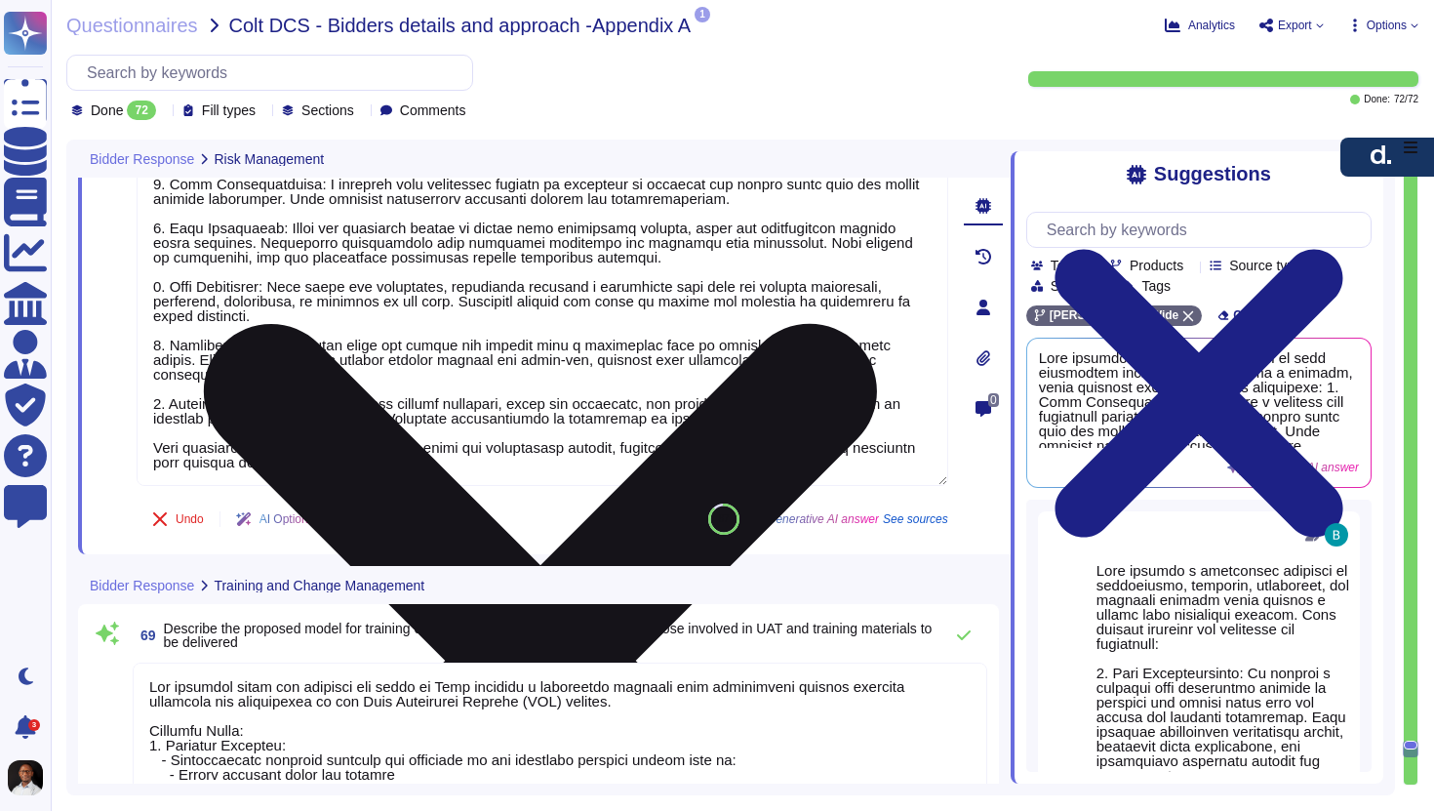
click at [319, 466] on textarea at bounding box center [543, 302] width 812 height 368
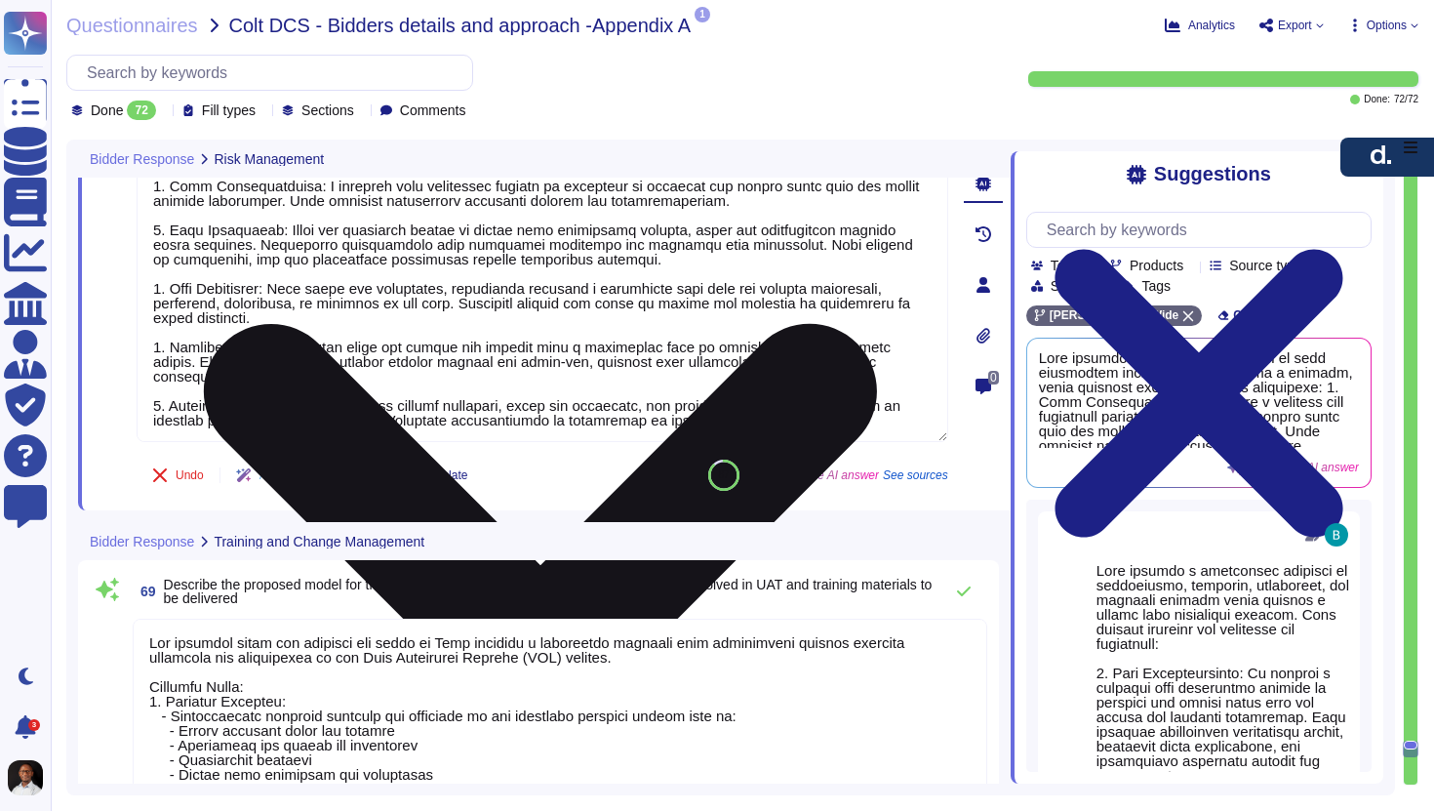
type textarea "[PERSON_NAME] employs a structured approach to risk management throughout the s…"
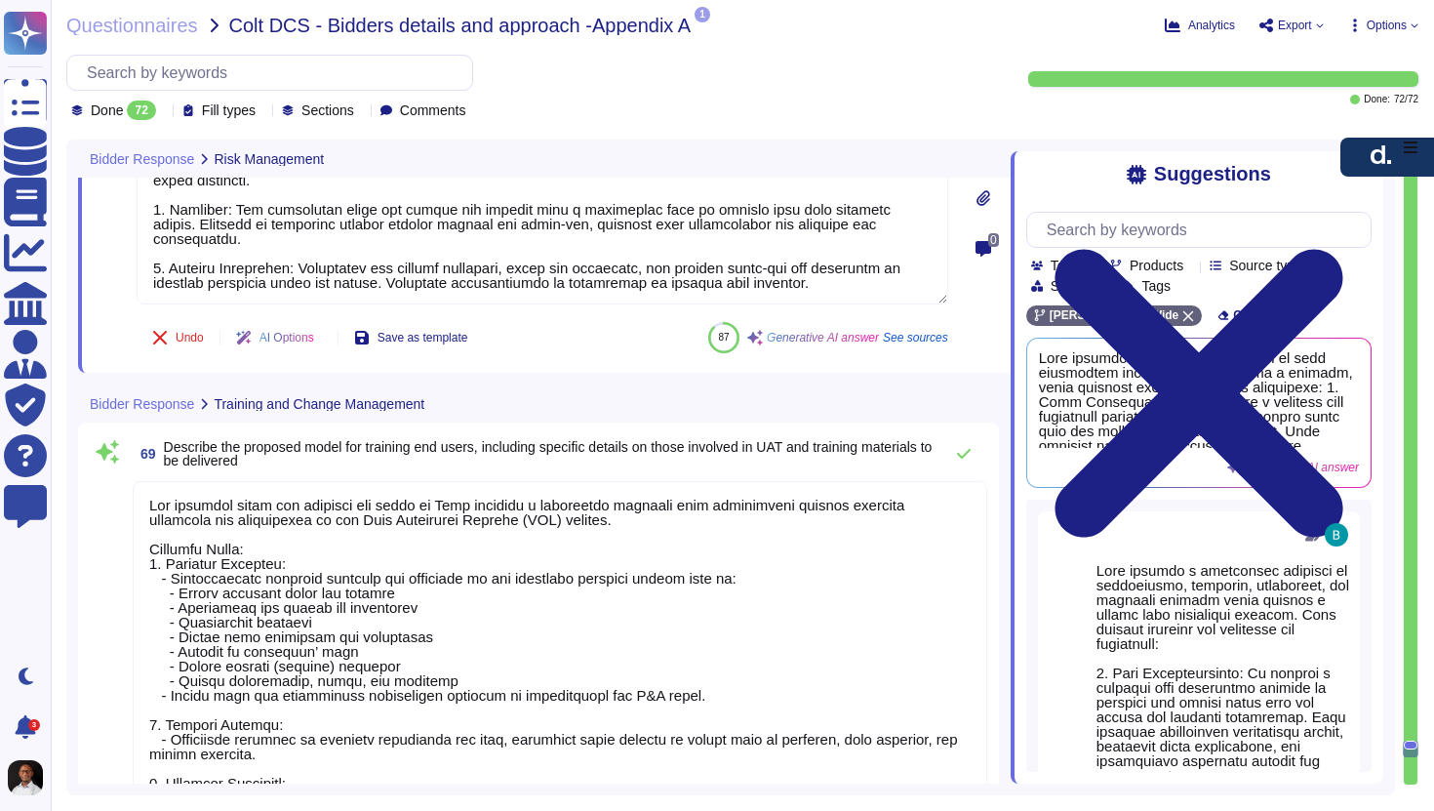
type textarea "We utilize several assessment and evaluation methods and tools to monitor the e…"
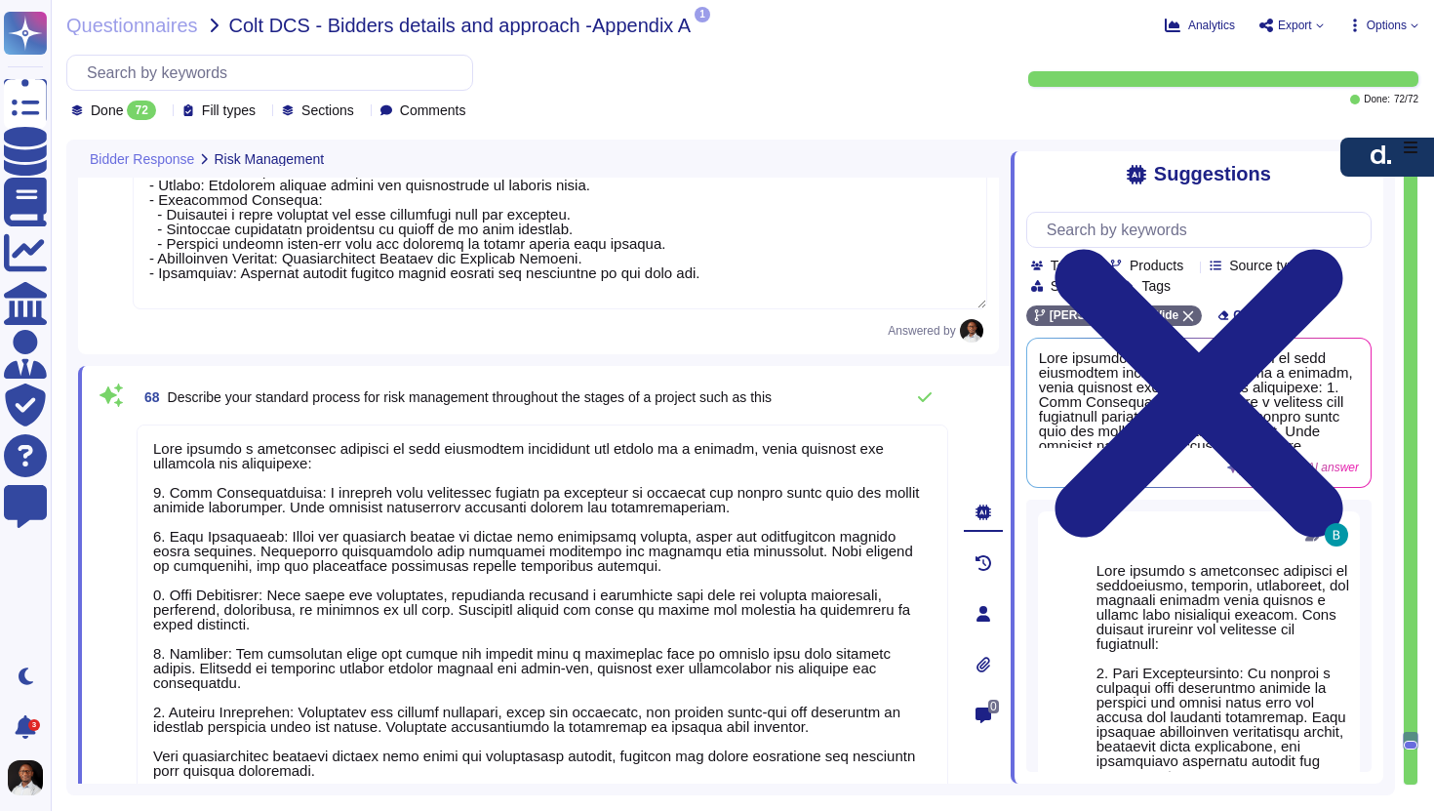
type textarea "Key challenges include incomplete information from the current vendor, delays i…"
type textarea "Lo ipsumdo Sita CON adip elitseddoe tem incid ut labo, Etdo magnaaliq e adminim…"
type textarea "[PERSON_NAME] employs a structured approach to risk management throughout the s…"
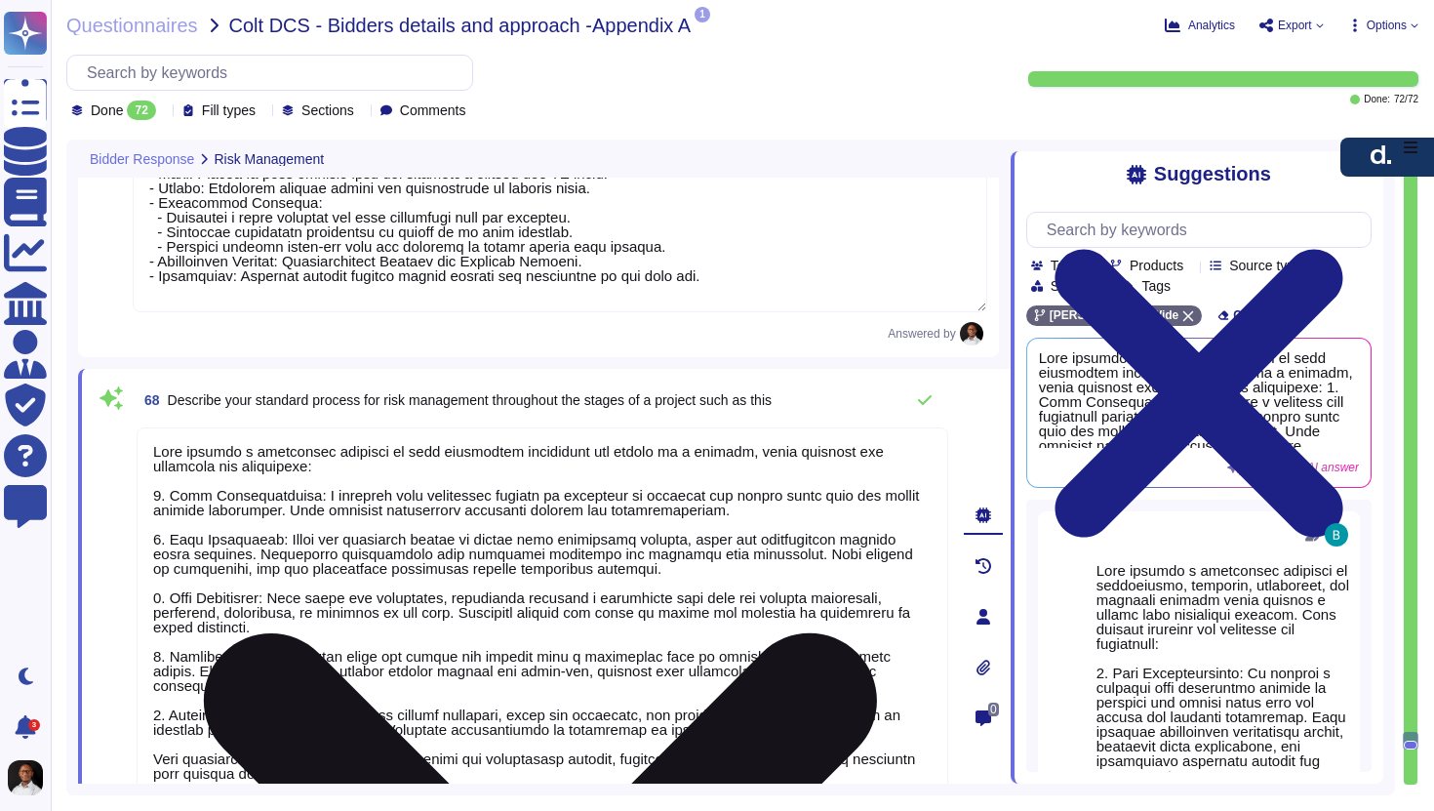
scroll to position [2, 0]
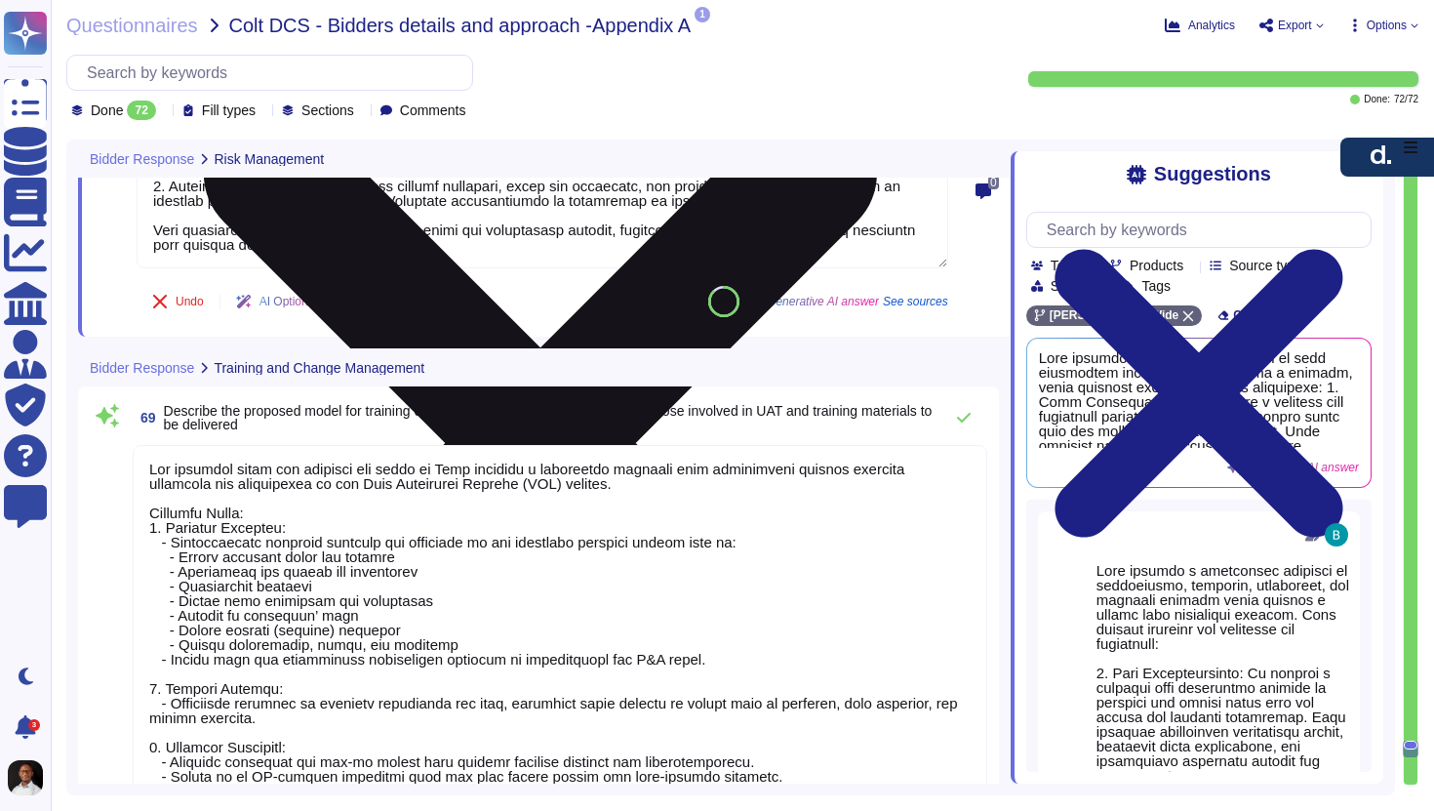
type textarea "We utilize several assessment and evaluation methods and tools to monitor the e…"
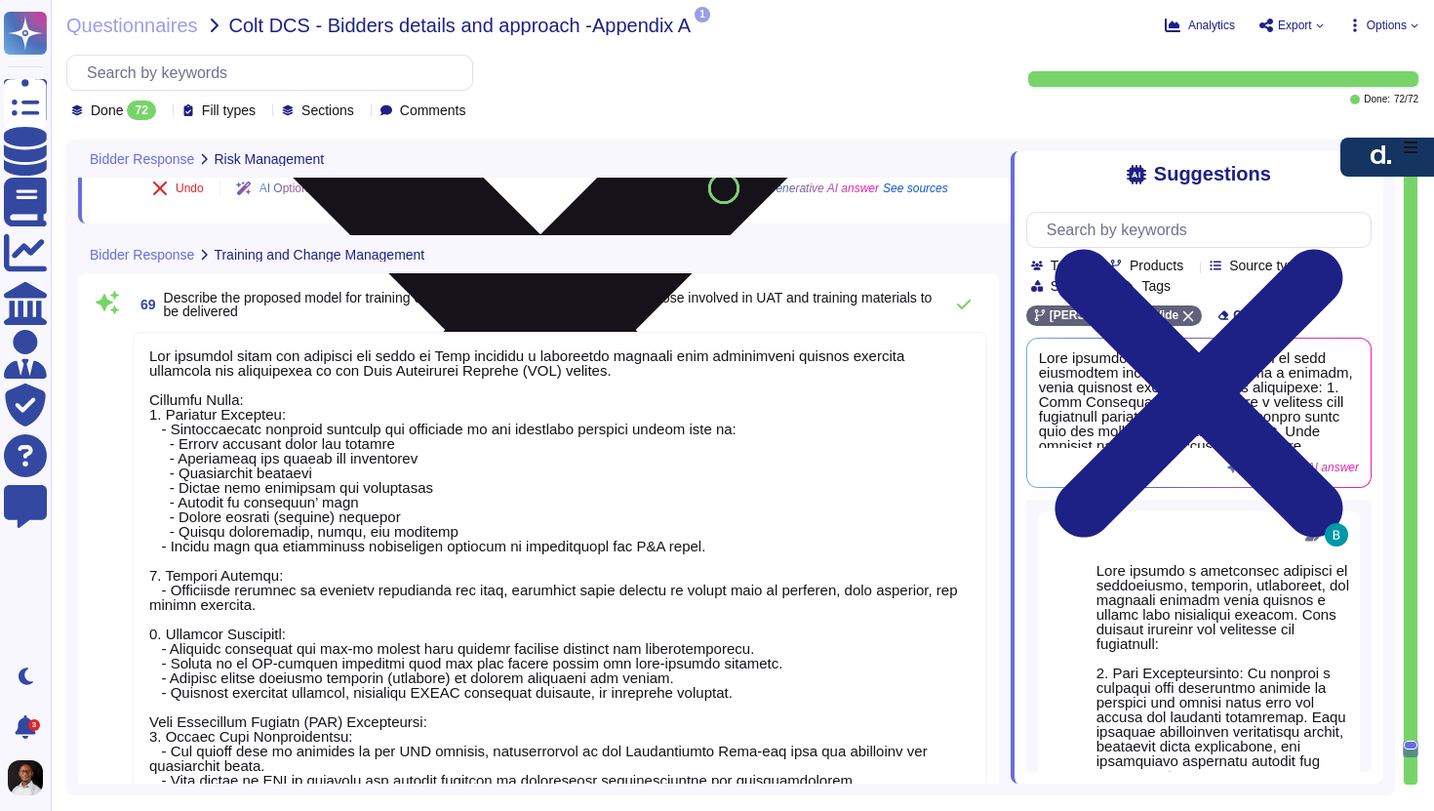
scroll to position [20828, 0]
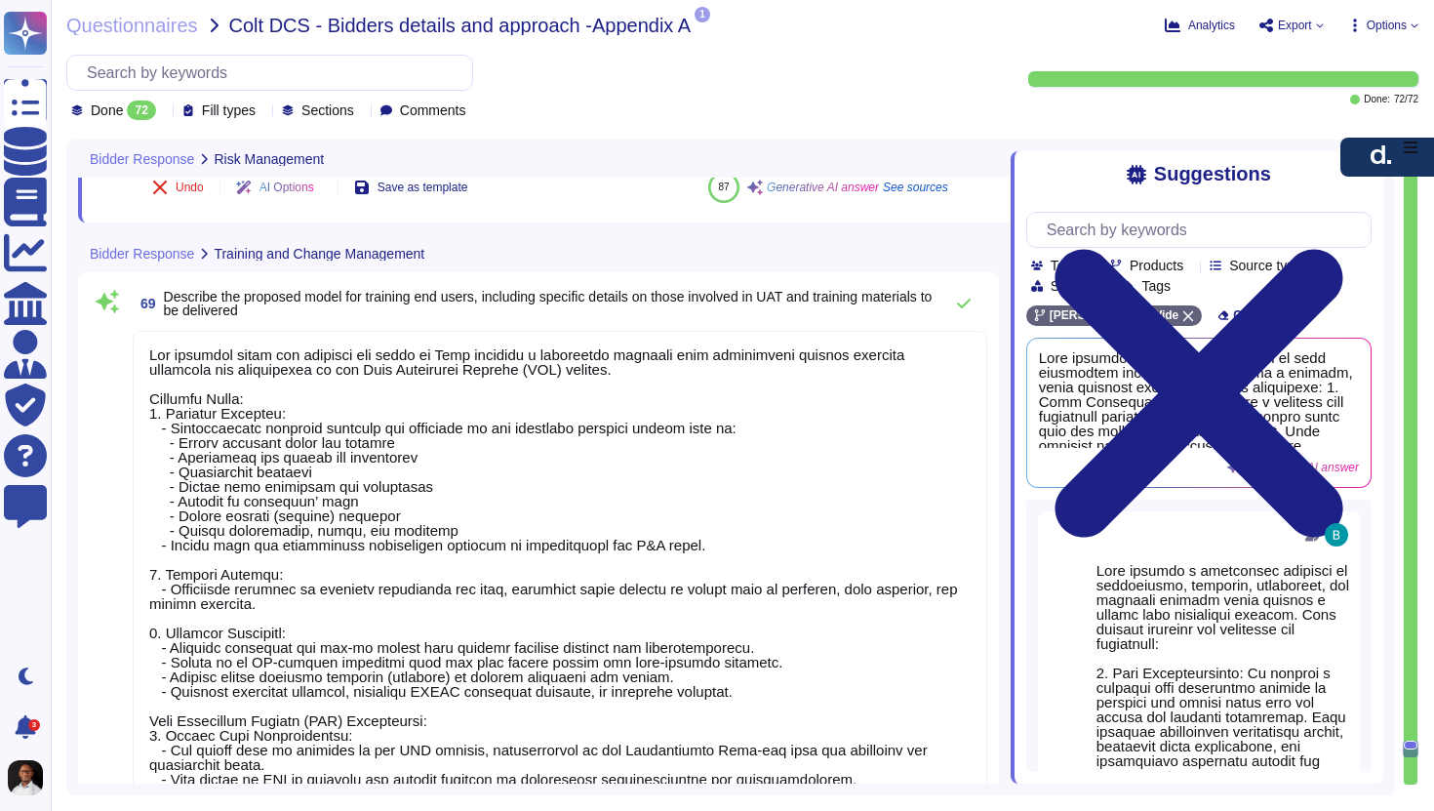
click at [269, 303] on span "Describe the proposed model for training end users, including specific details …" at bounding box center [548, 303] width 769 height 29
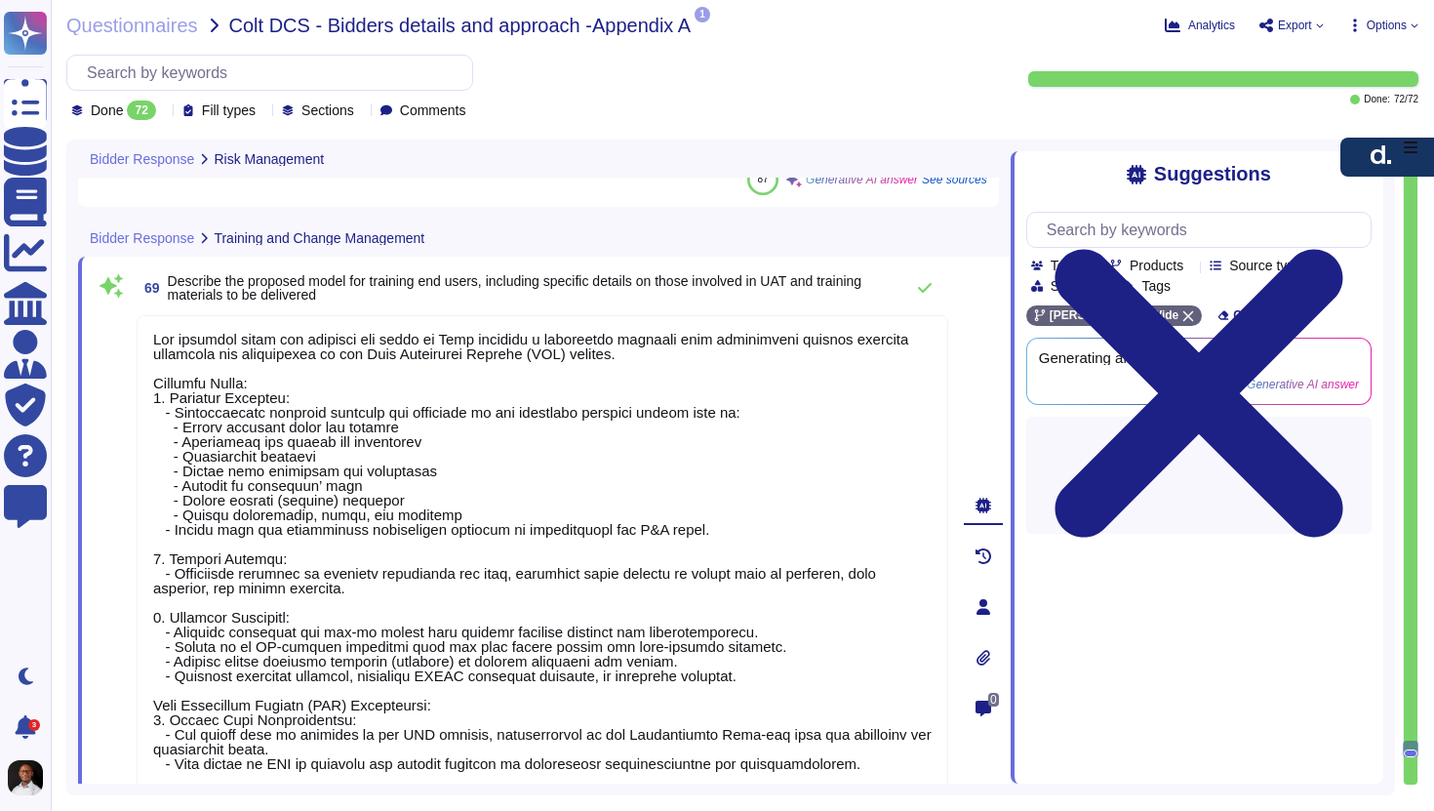
scroll to position [0, 0]
click at [269, 303] on span "69 Describe the proposed model for training end users, including specific detai…" at bounding box center [515, 287] width 757 height 35
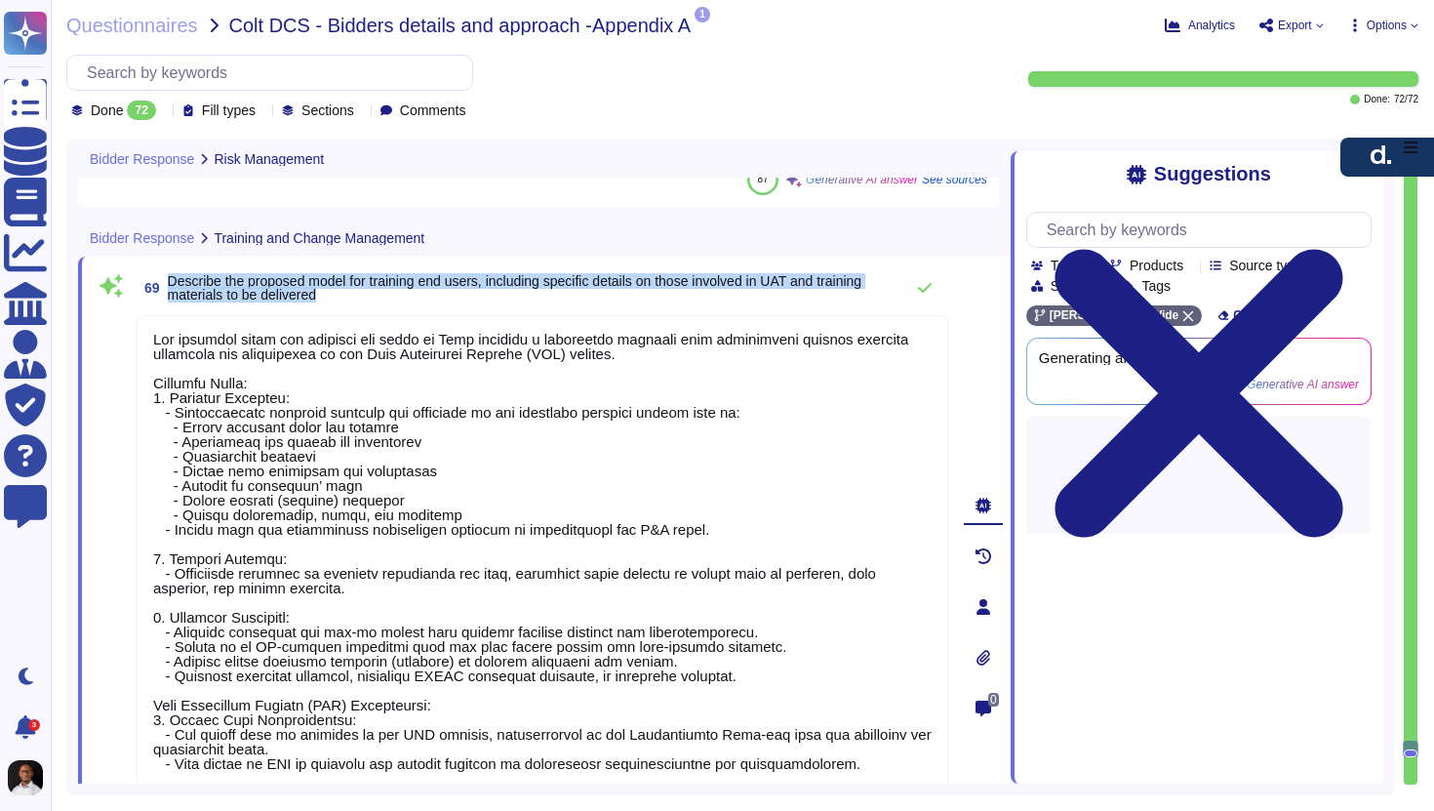
click at [269, 303] on span "69 Describe the proposed model for training end users, including specific detai…" at bounding box center [515, 287] width 757 height 35
copy div "Describe the proposed model for training end users, including specific details …"
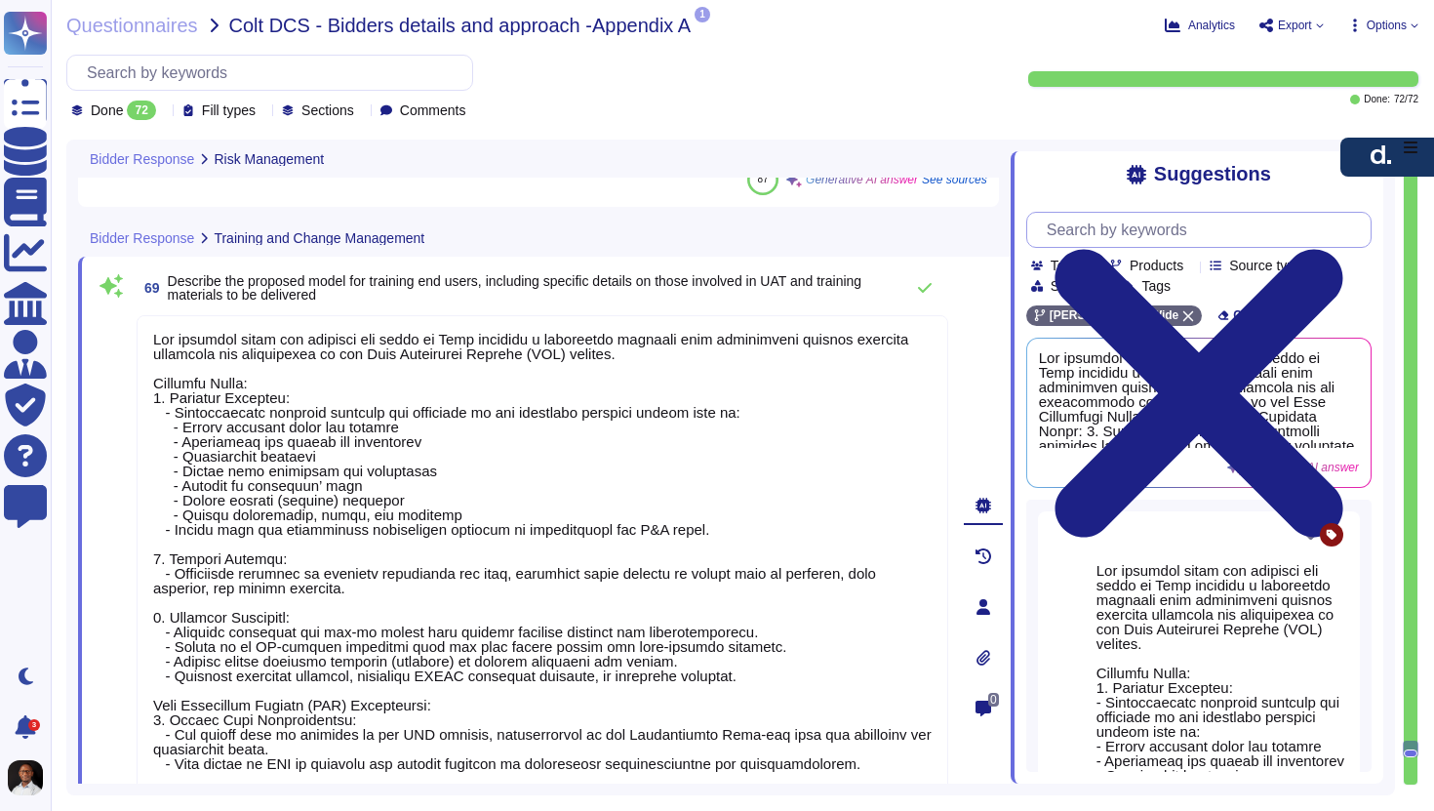
click at [1115, 231] on input "text" at bounding box center [1204, 230] width 334 height 34
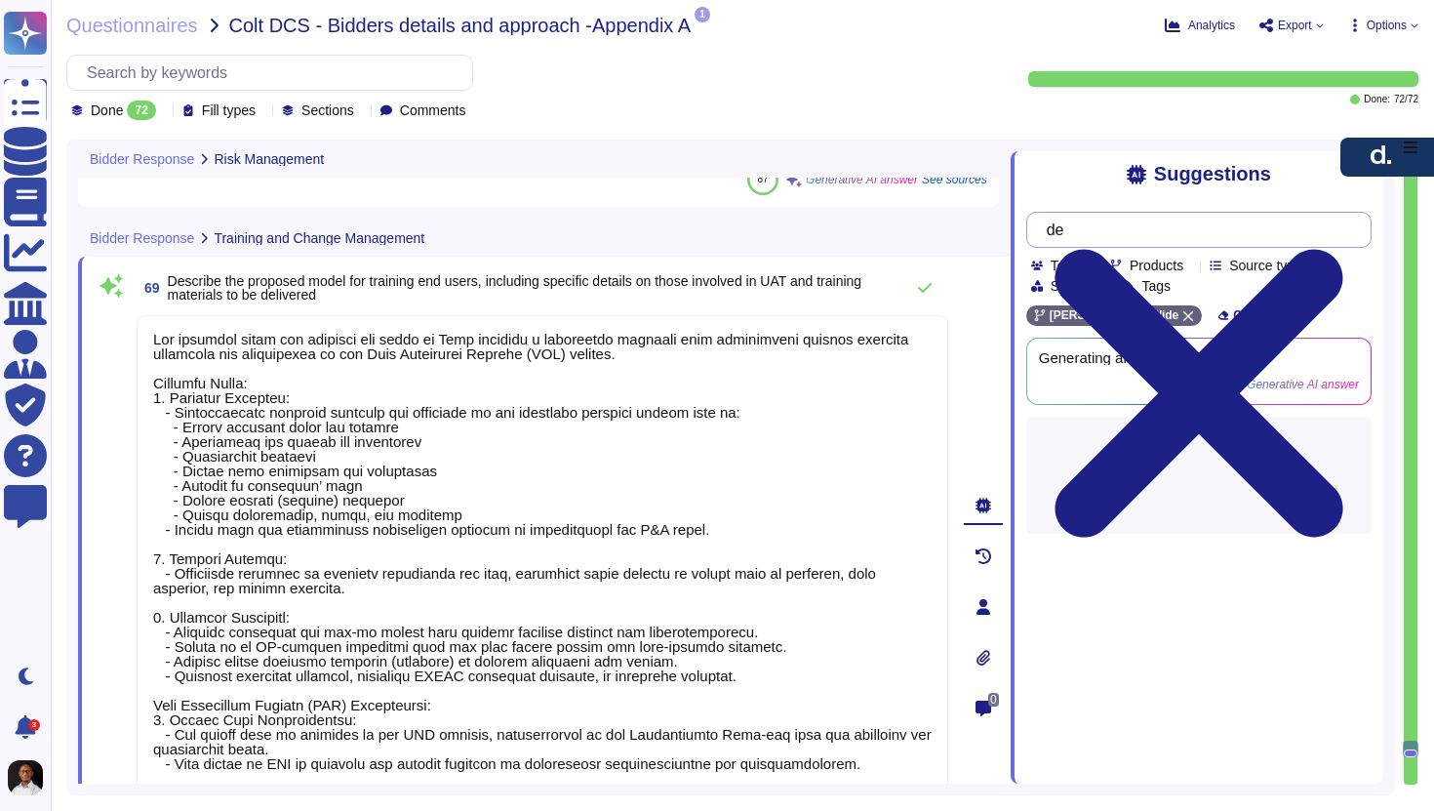
type input "d"
type input "knowledge transfer"
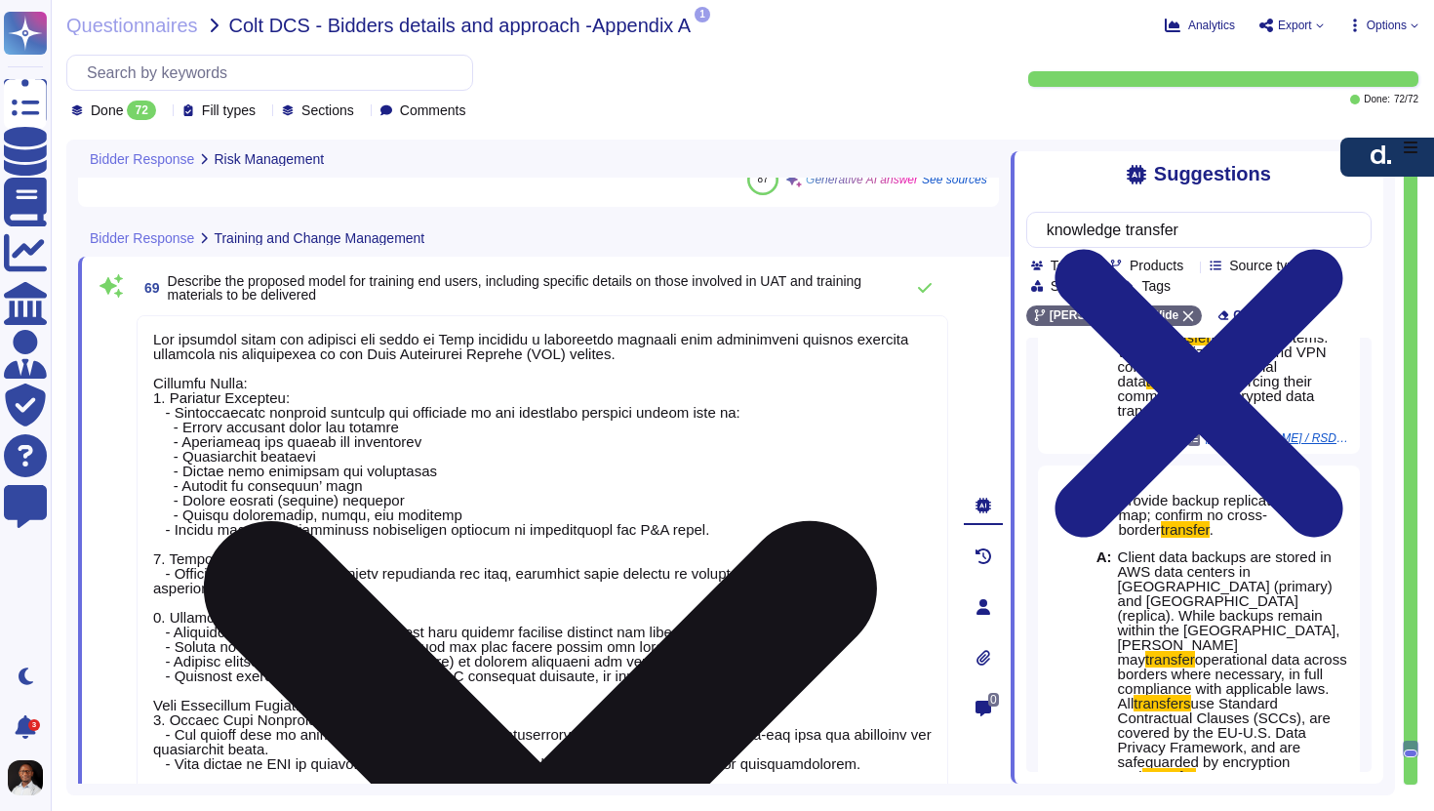
click at [311, 463] on textarea at bounding box center [543, 601] width 812 height 573
drag, startPoint x: 371, startPoint y: 588, endPoint x: 137, endPoint y: 413, distance: 292.7
click at [137, 413] on textarea at bounding box center [543, 601] width 812 height 573
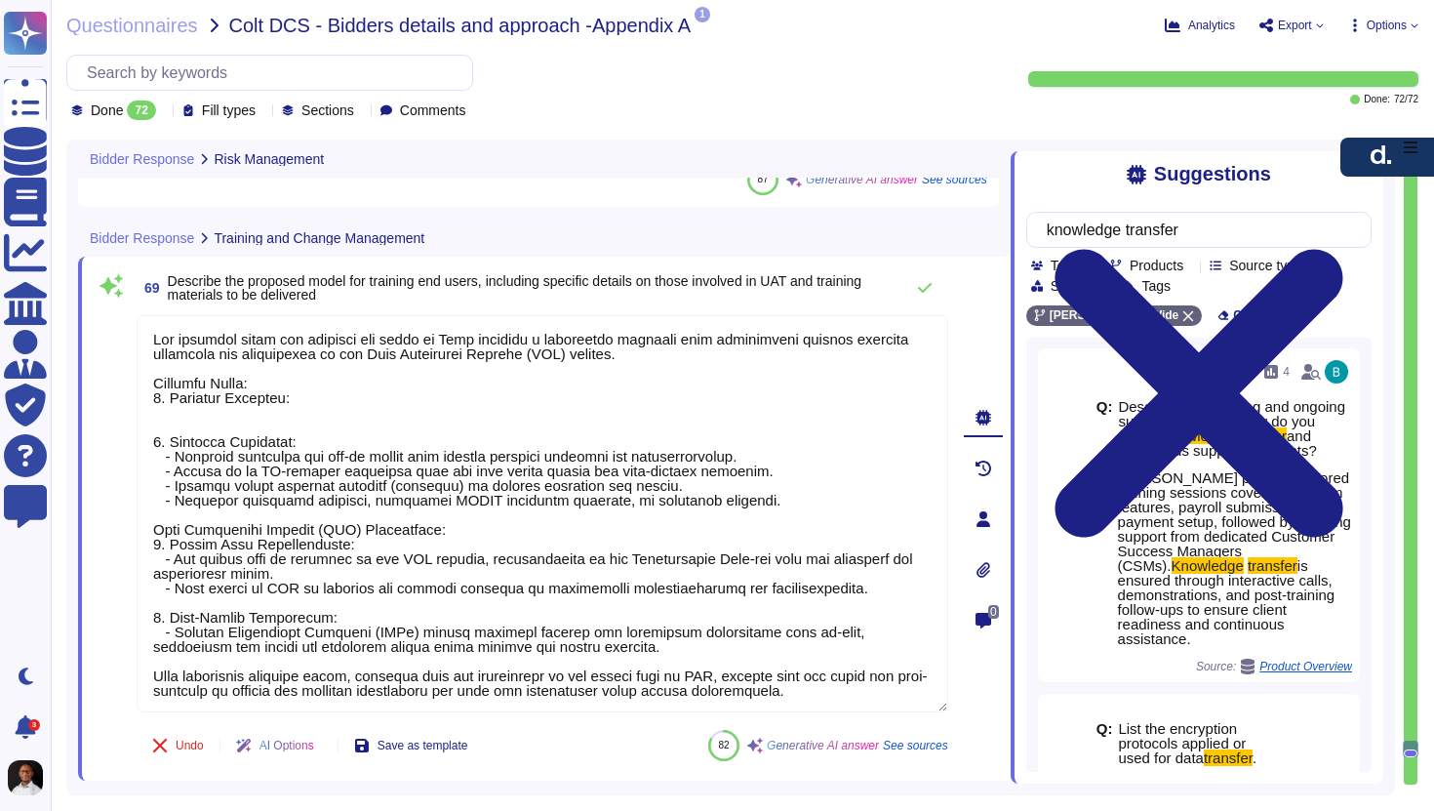
scroll to position [0, 0]
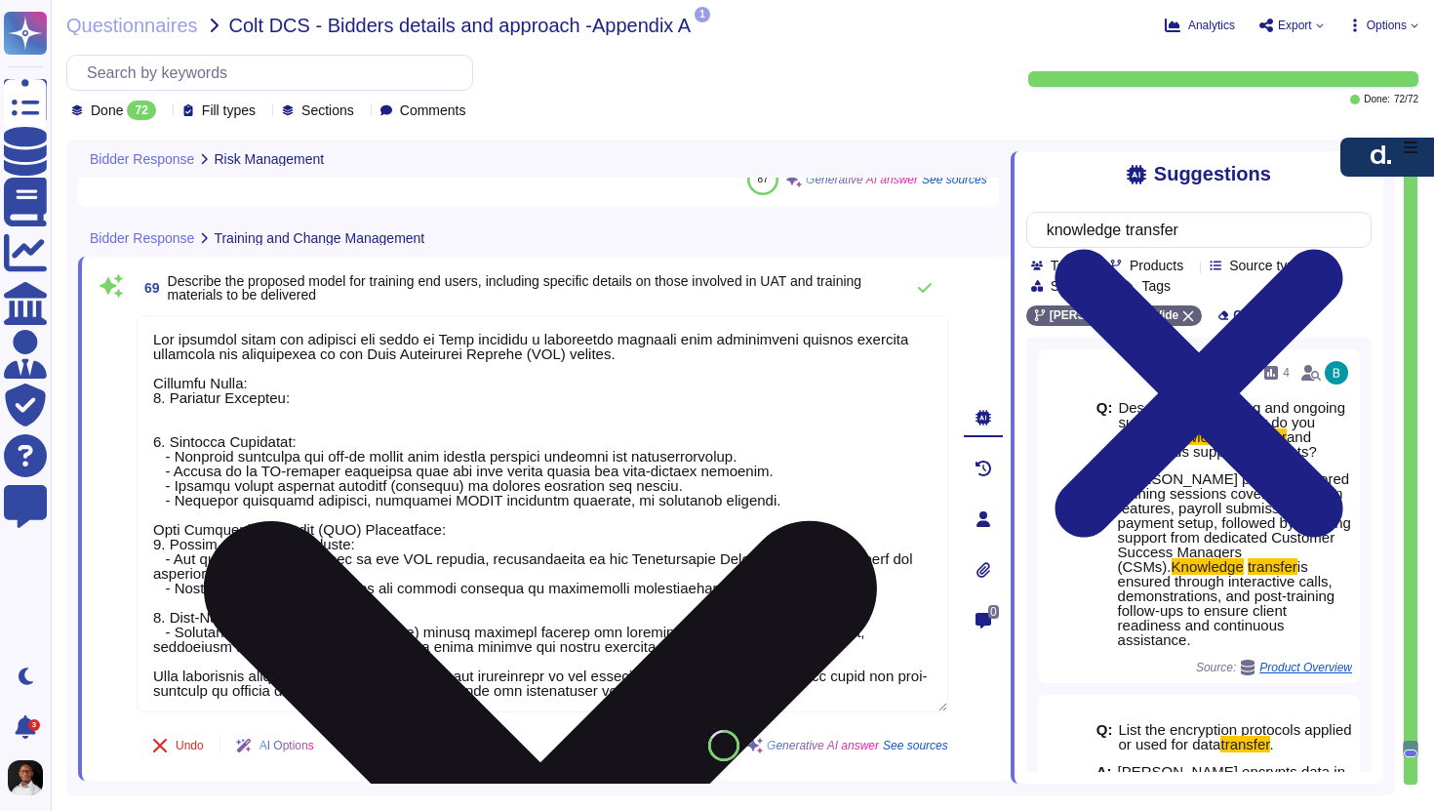
drag, startPoint x: 284, startPoint y: 398, endPoint x: 171, endPoint y: 393, distance: 113.3
click at [171, 393] on textarea at bounding box center [543, 513] width 812 height 397
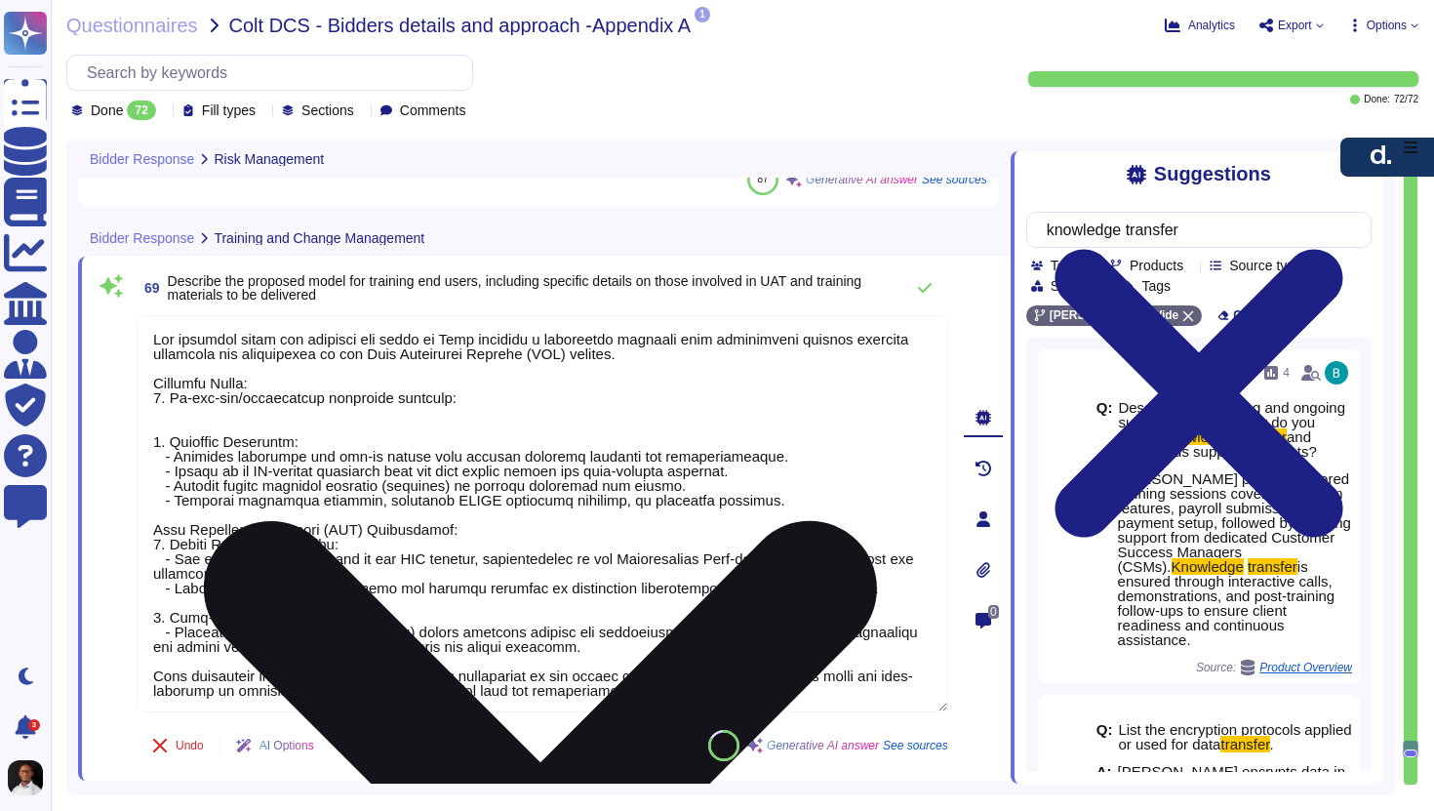
click at [277, 417] on textarea at bounding box center [543, 513] width 812 height 397
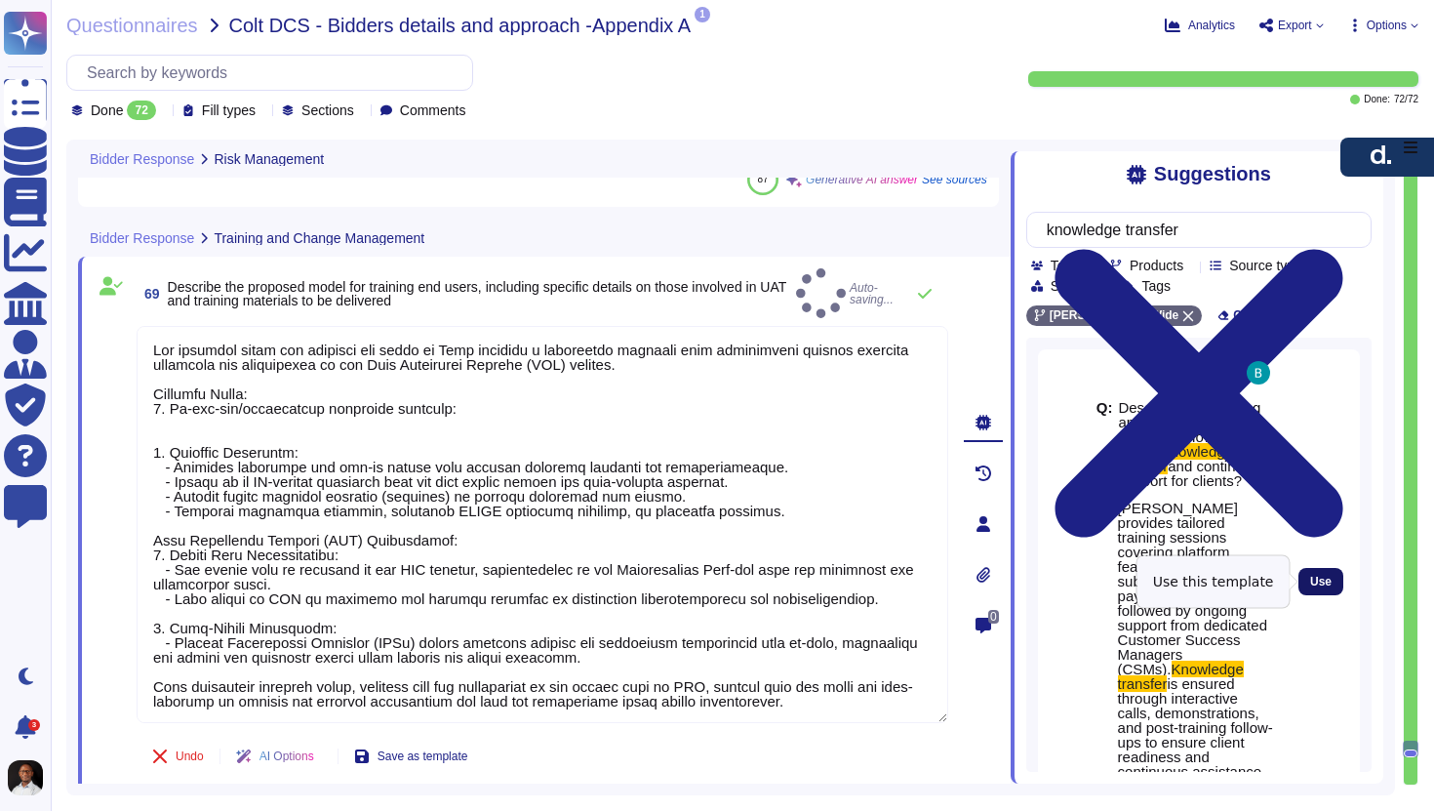
click at [1312, 580] on span "Use" at bounding box center [1320, 582] width 21 height 12
type textarea "The proposed model for training end users at D[PERSON_NAME]includes a structure…"
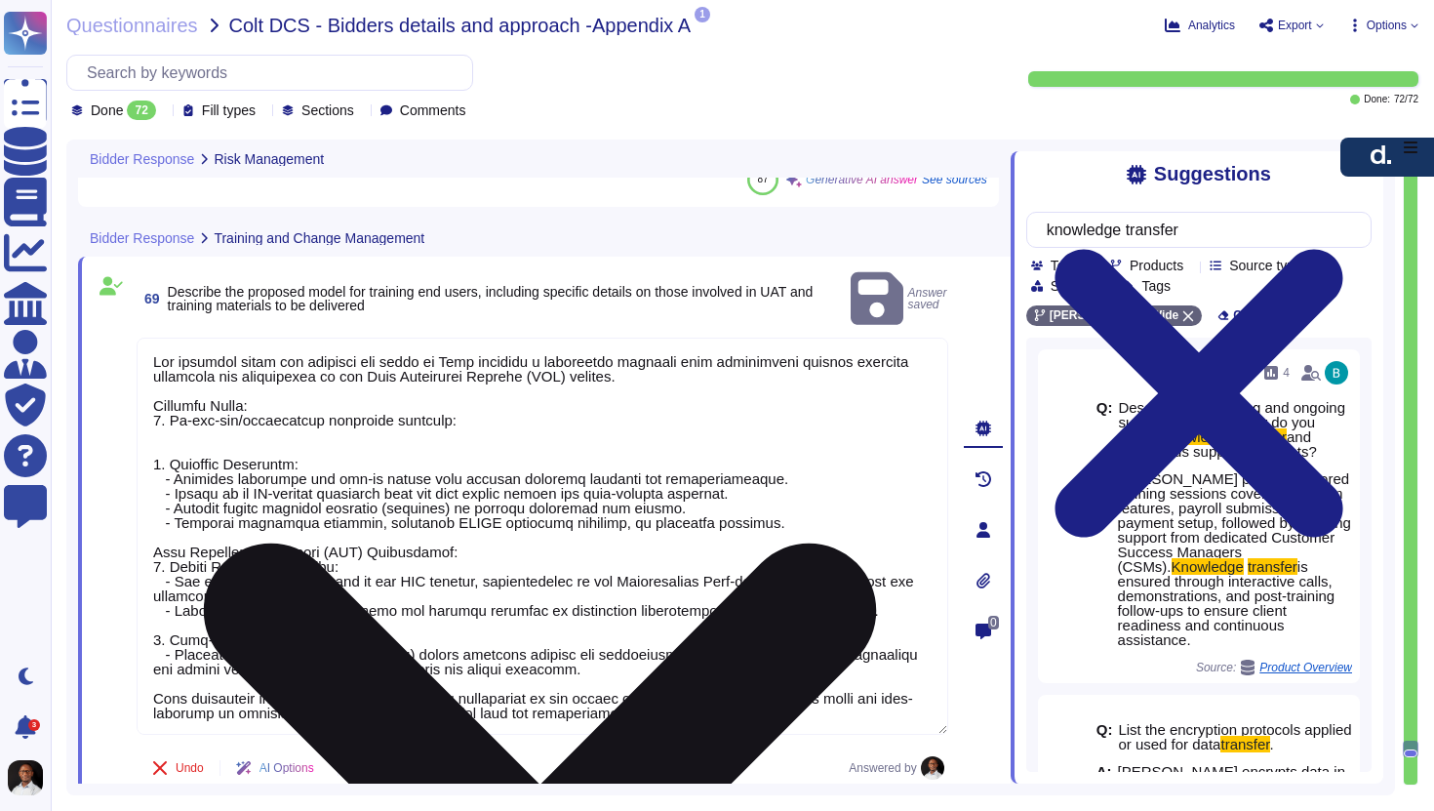
click at [344, 675] on textarea at bounding box center [543, 536] width 812 height 397
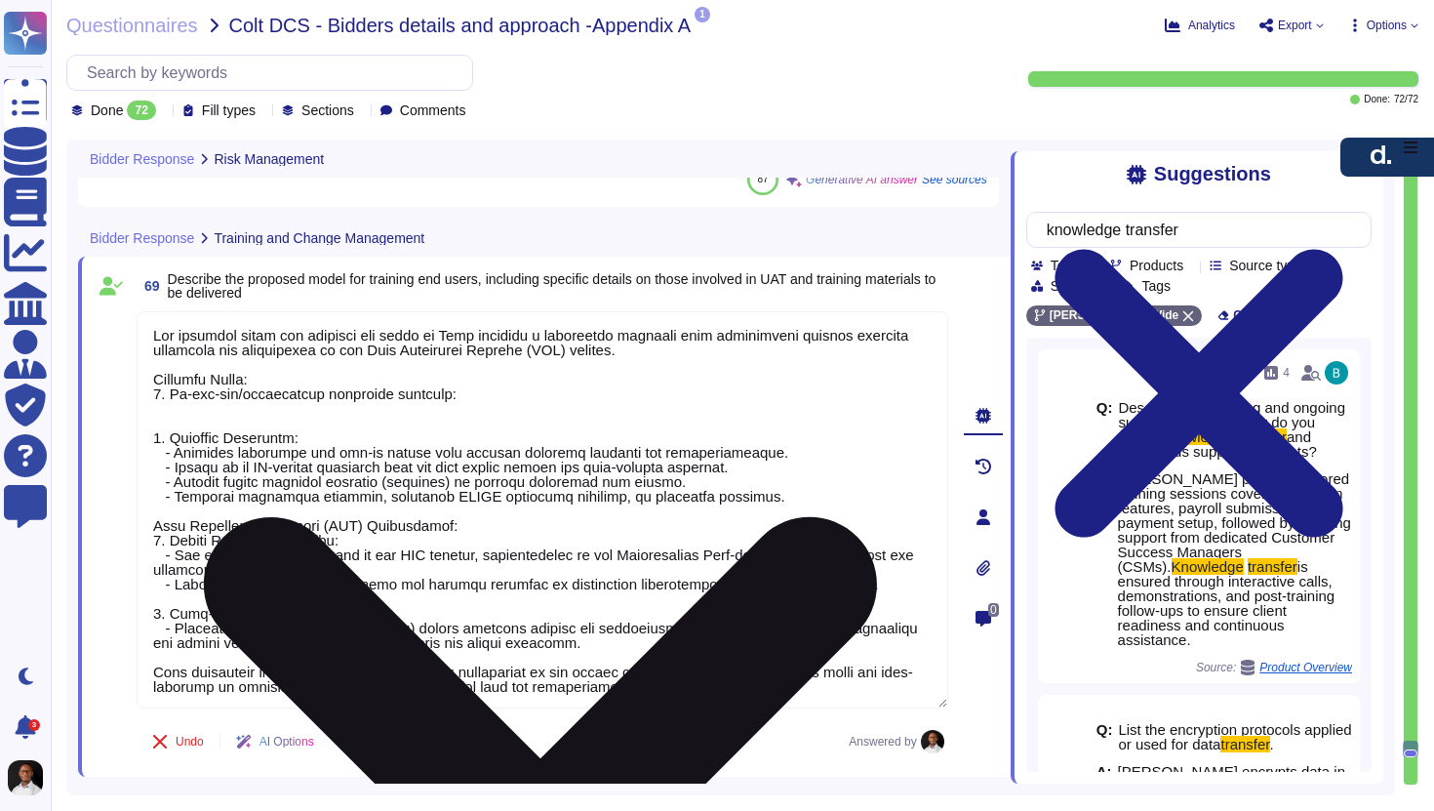
click at [344, 675] on textarea at bounding box center [543, 509] width 812 height 397
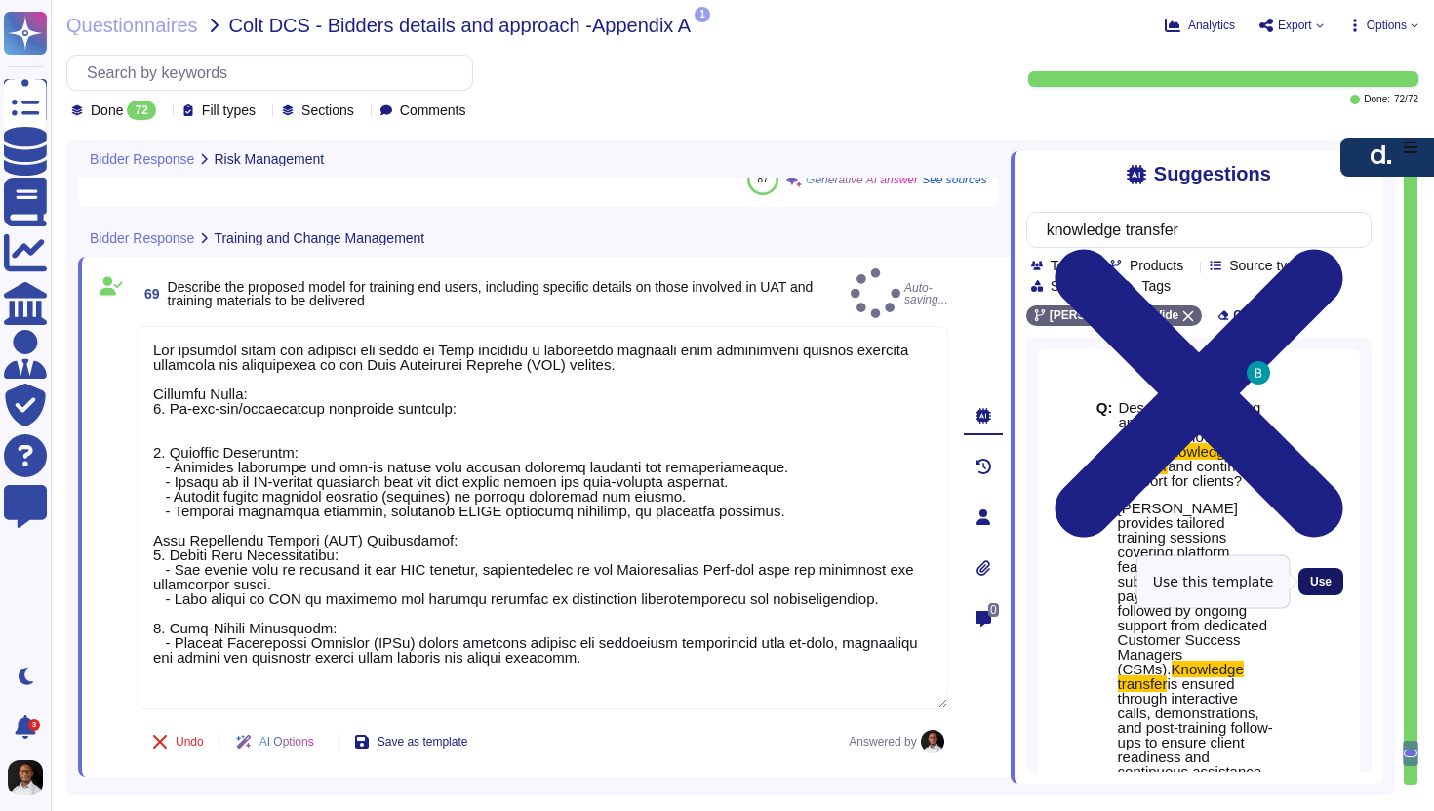
click at [1319, 572] on button "Use" at bounding box center [1321, 581] width 45 height 27
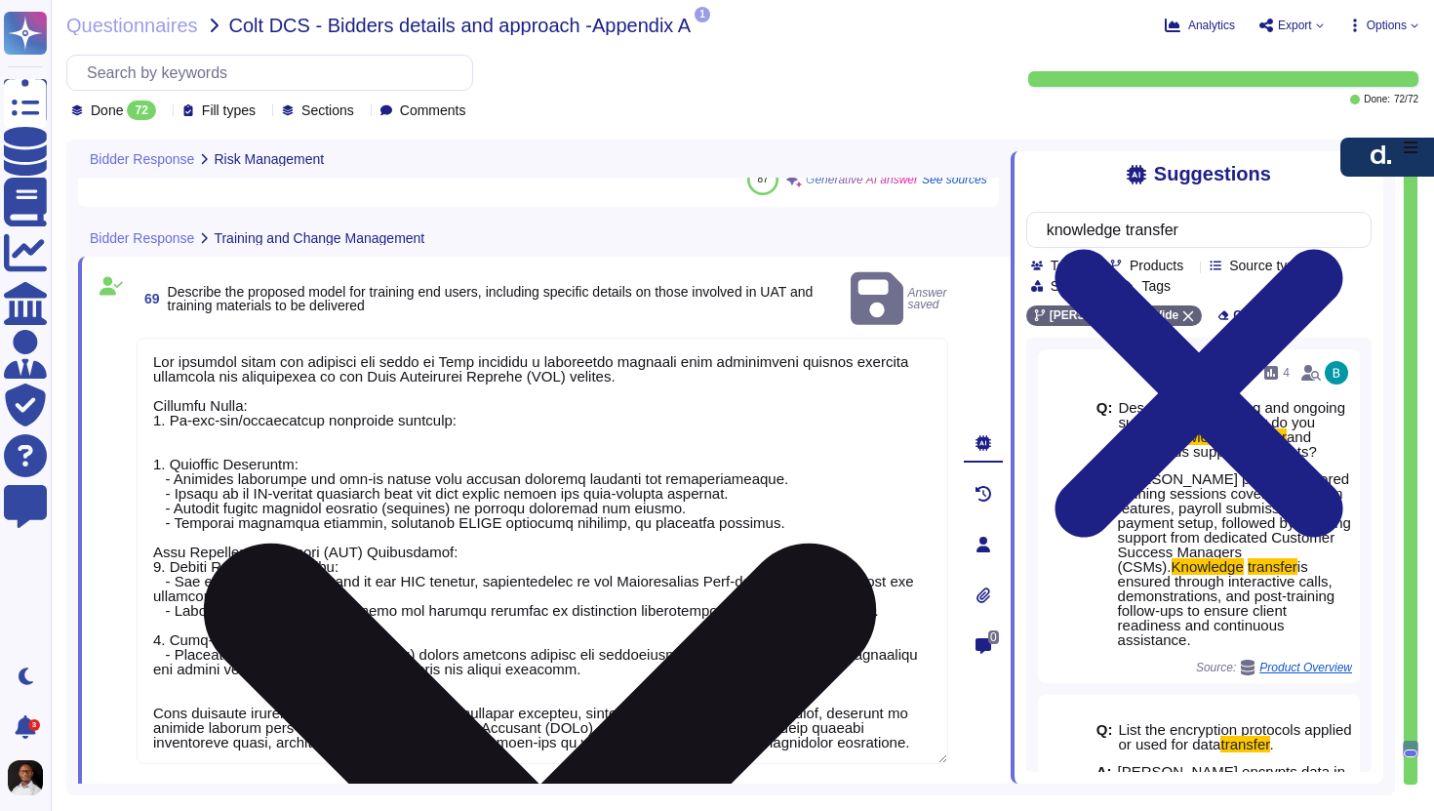
click at [233, 699] on textarea at bounding box center [543, 551] width 812 height 426
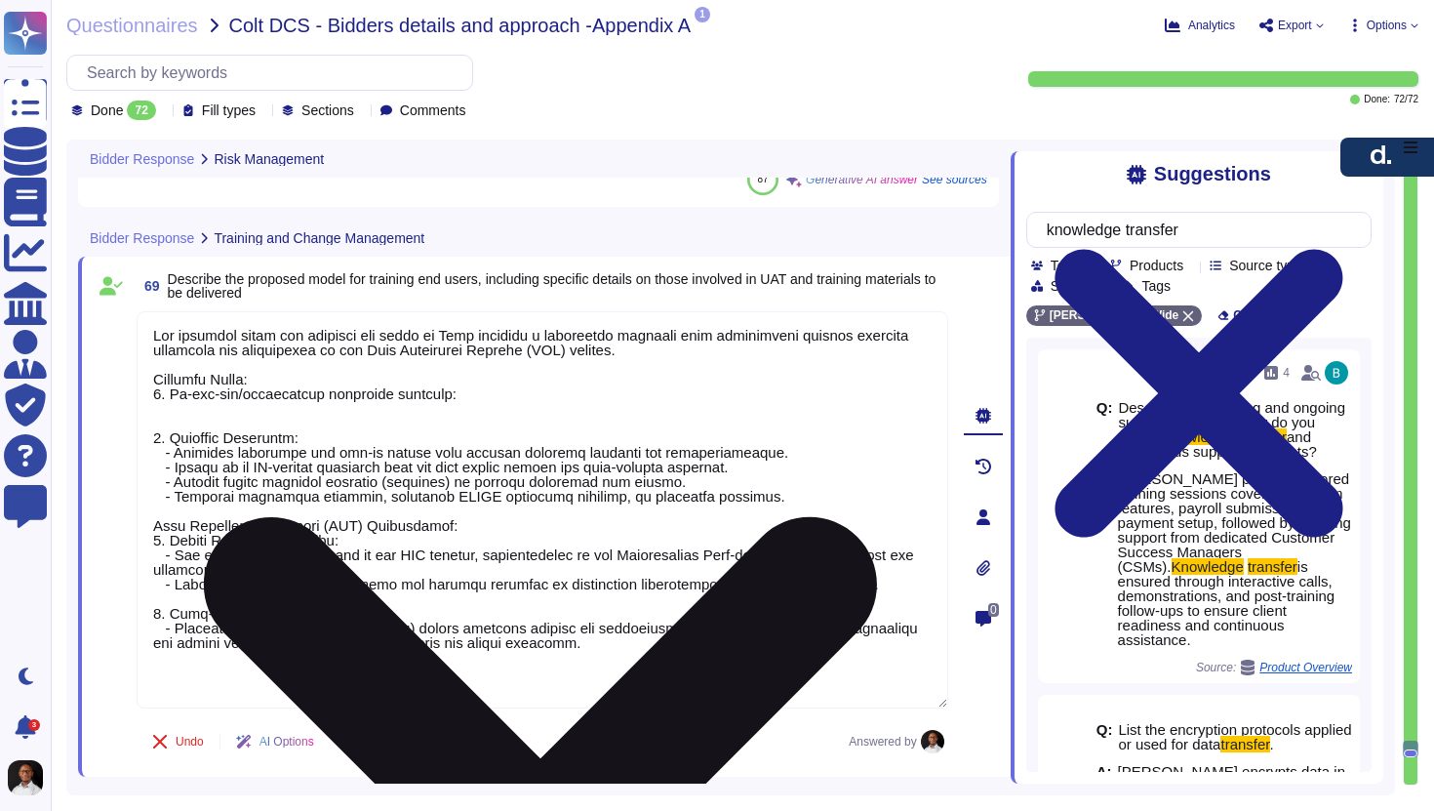
click at [436, 426] on textarea at bounding box center [543, 509] width 812 height 397
click at [310, 401] on textarea at bounding box center [543, 509] width 812 height 397
click at [259, 410] on textarea at bounding box center [543, 509] width 812 height 397
paste textarea "[PERSON_NAME] provides tailored training sessions covering platform features, p…"
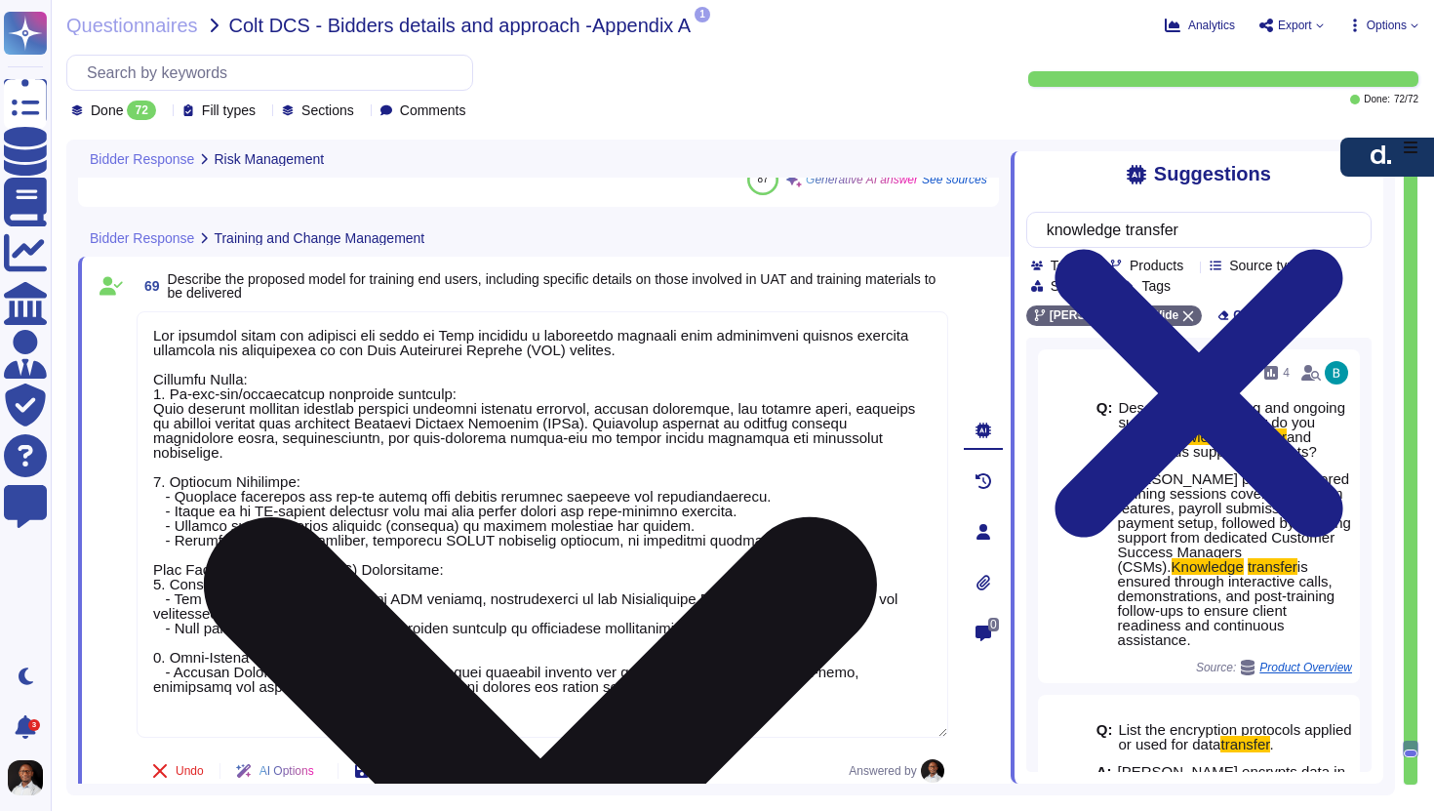
click at [151, 414] on textarea at bounding box center [543, 524] width 812 height 426
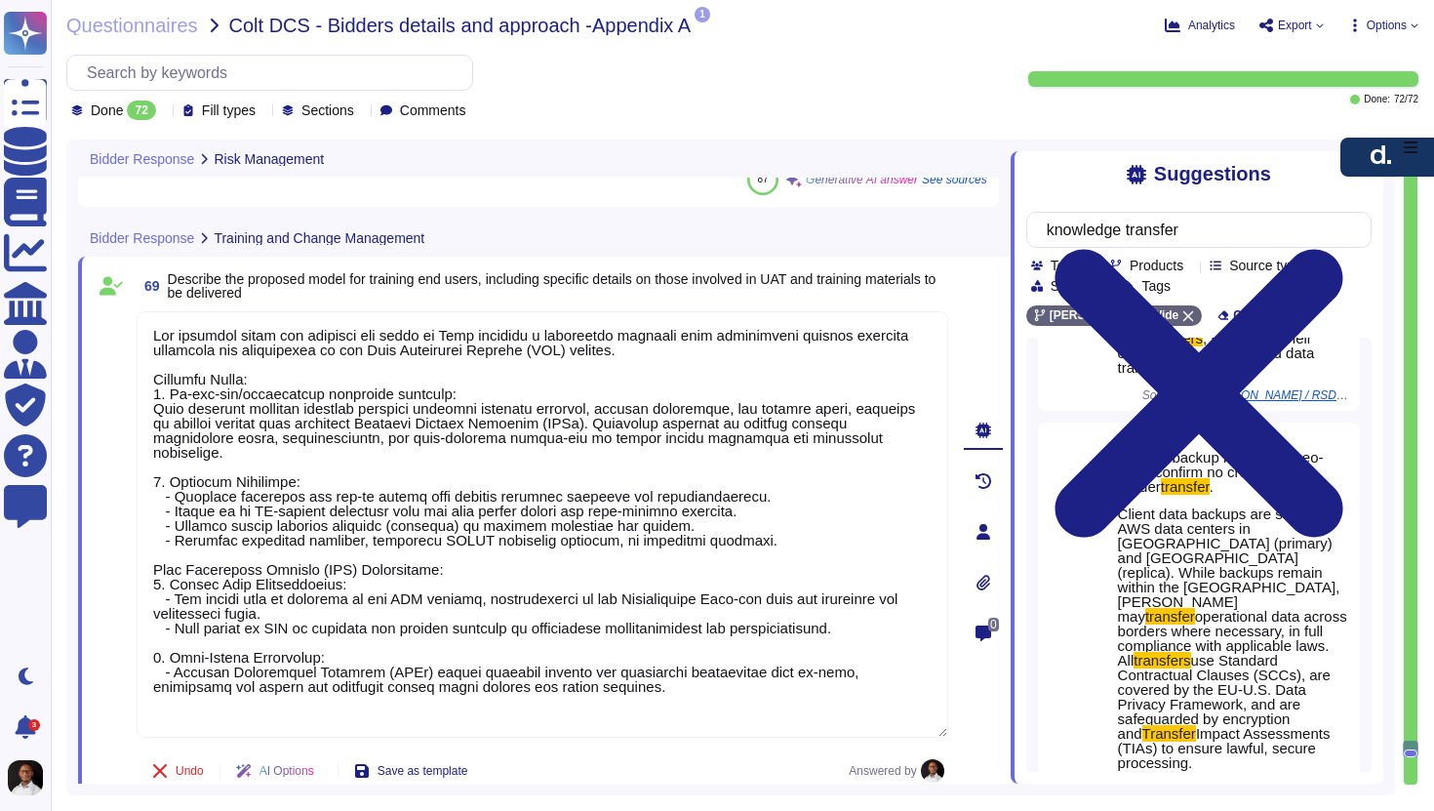
scroll to position [693, 0]
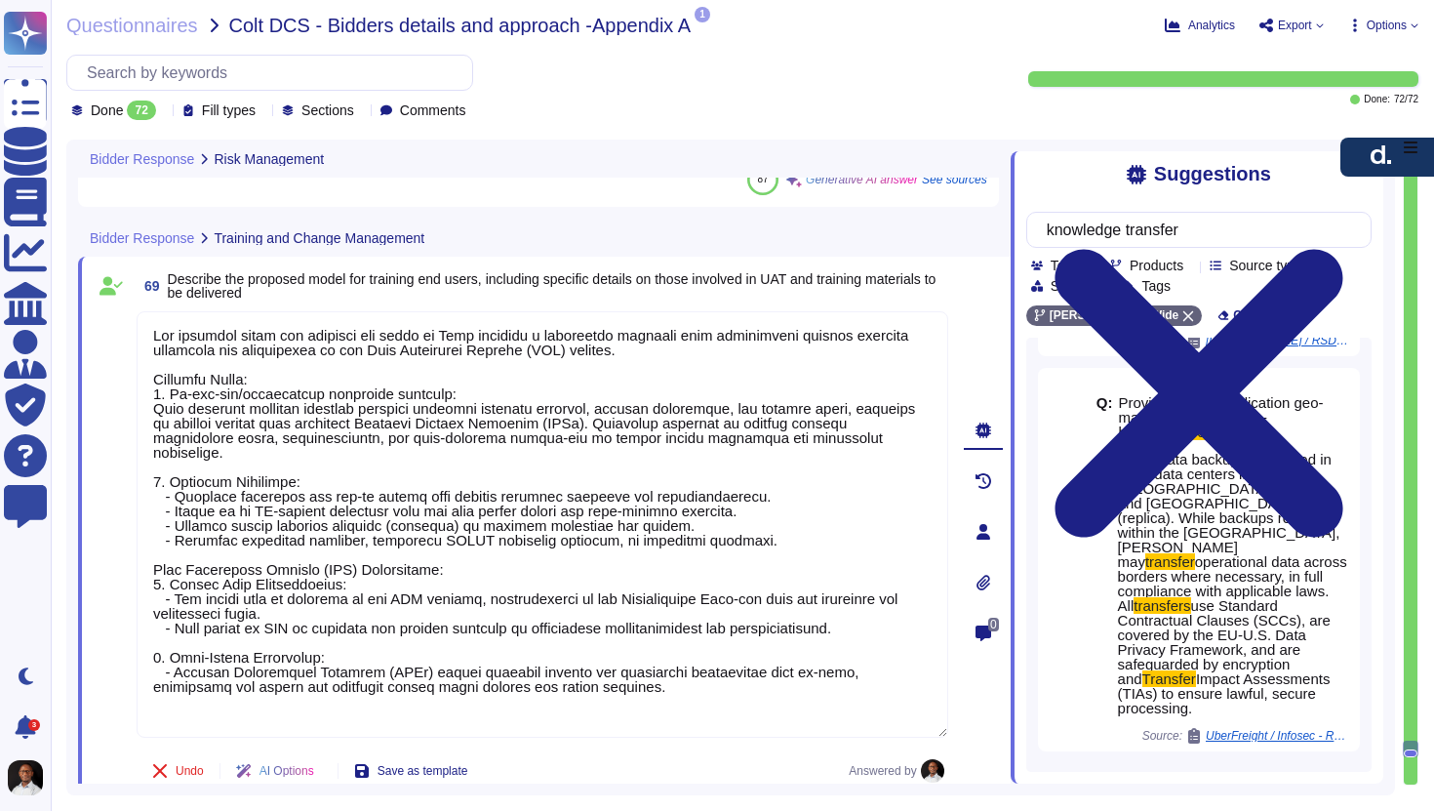
type textarea "The proposed model for training end users at [PERSON_NAME] includes a structure…"
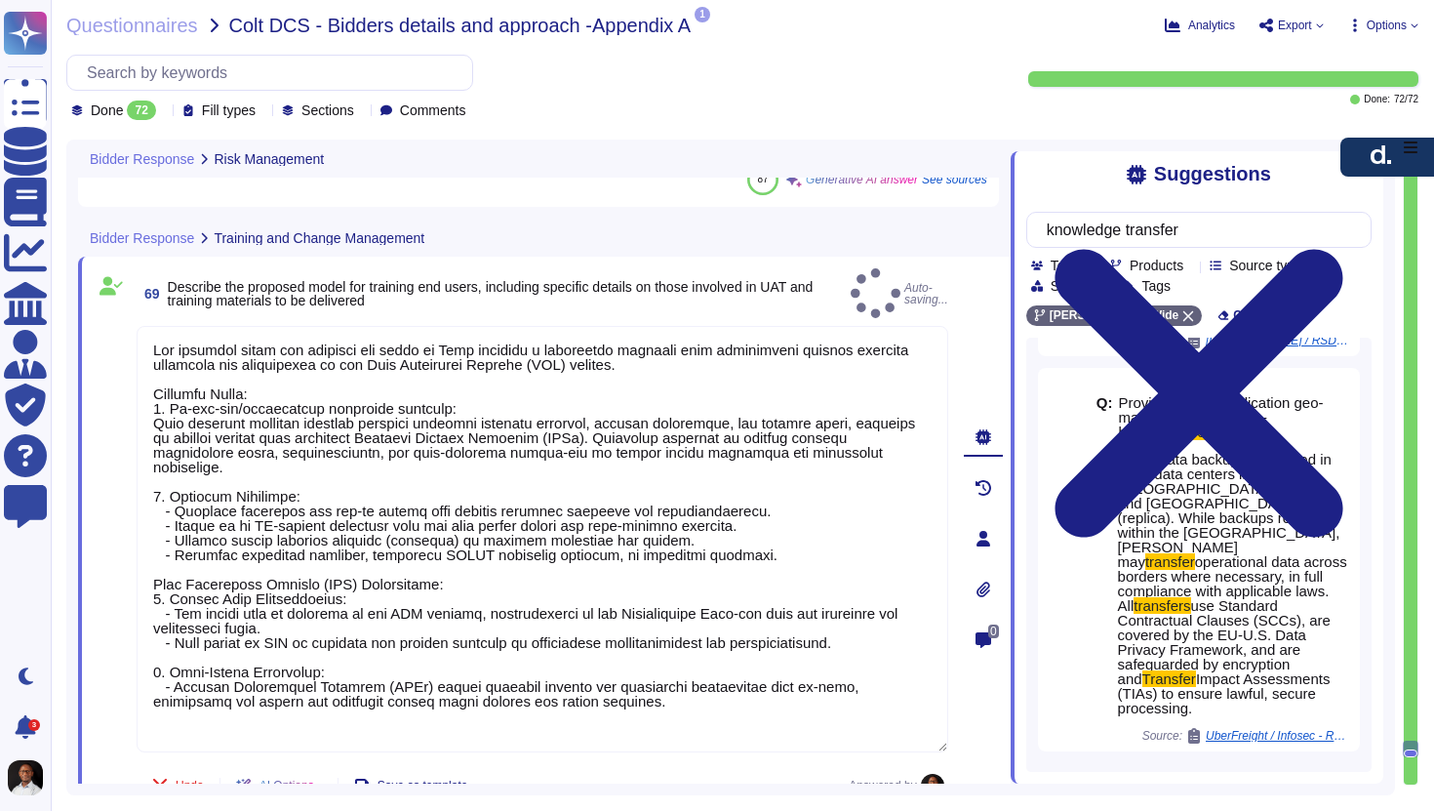
click at [1195, 783] on span "Load more..." at bounding box center [1199, 790] width 345 height 15
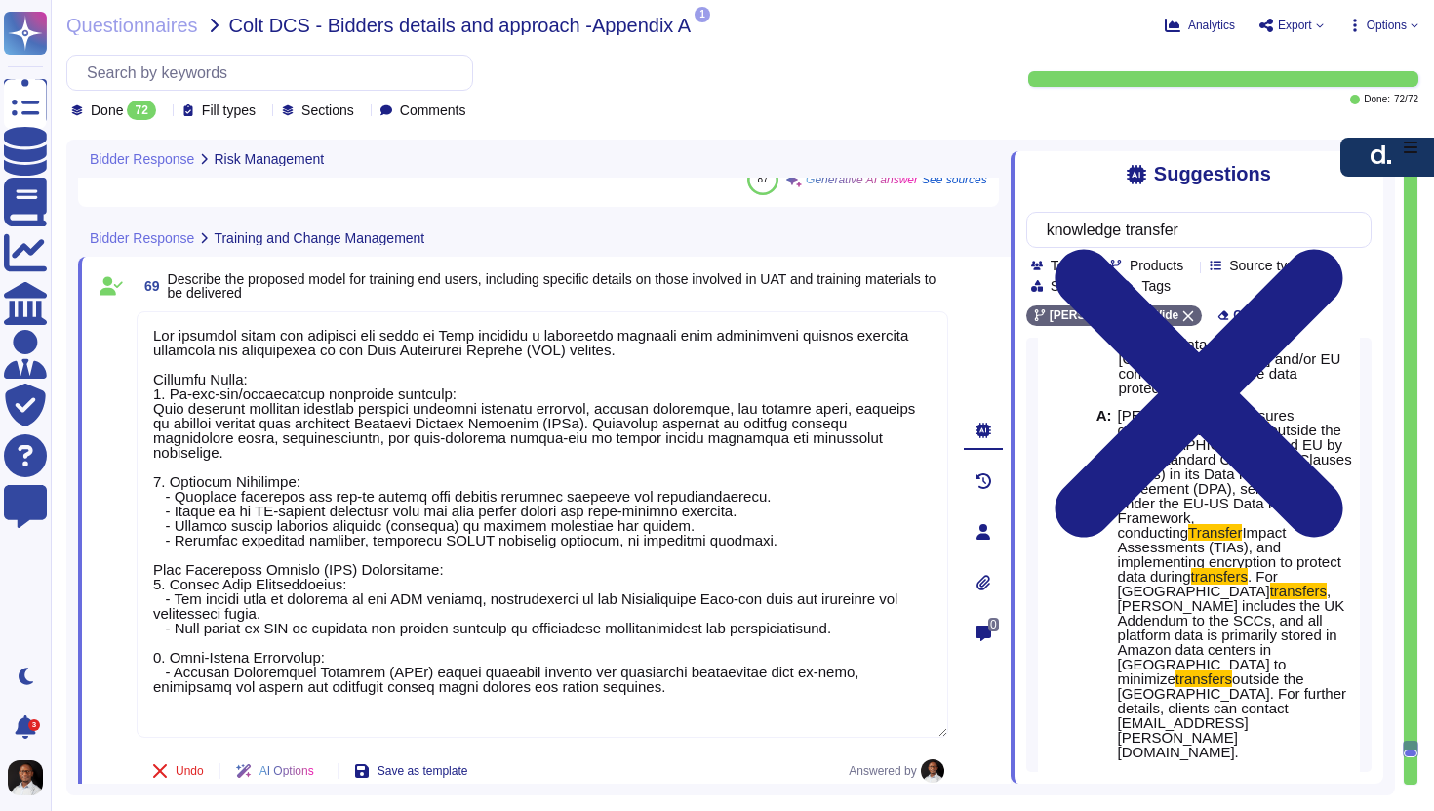
scroll to position [2502, 0]
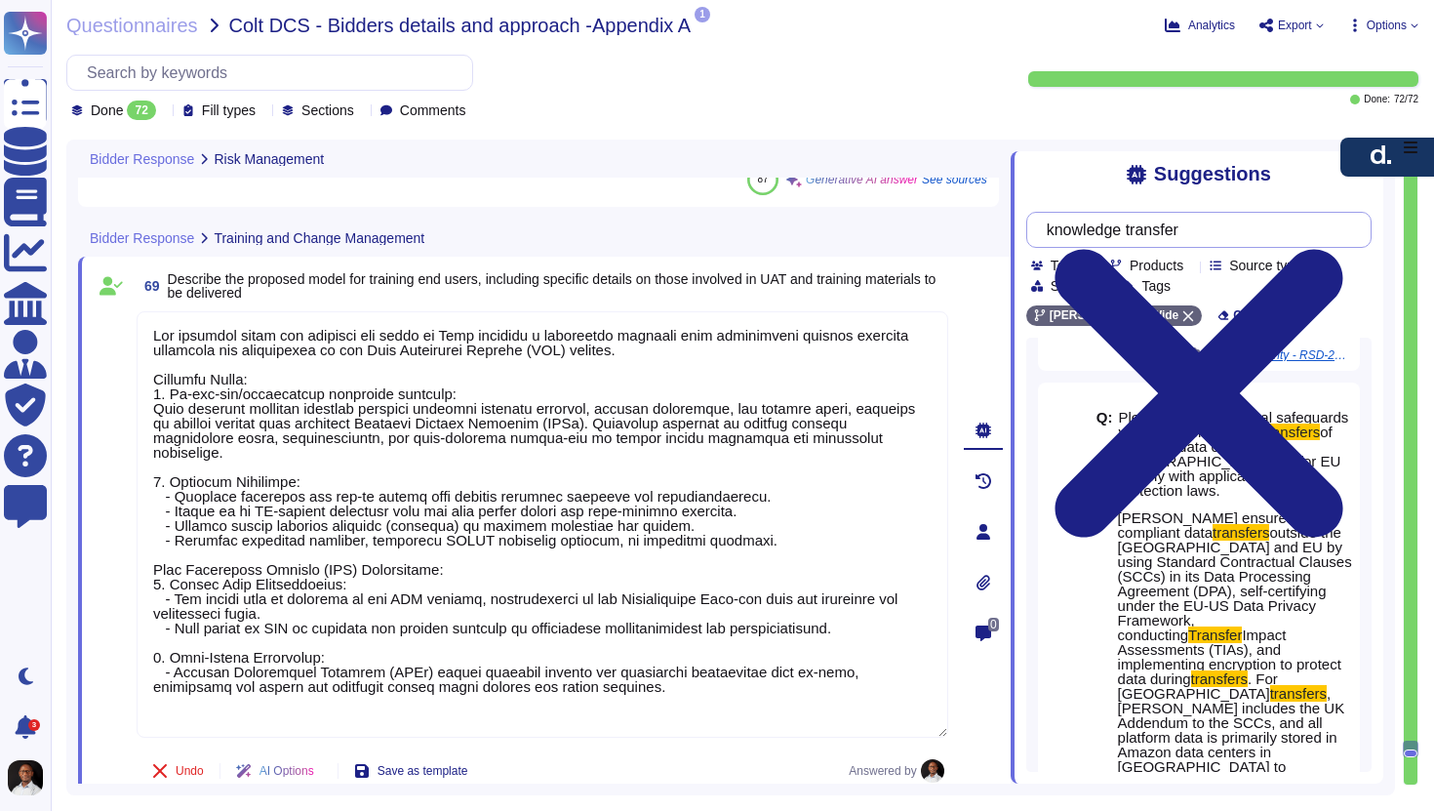
click at [1208, 232] on input "knowledge transfer" at bounding box center [1194, 230] width 314 height 34
drag, startPoint x: 1205, startPoint y: 232, endPoint x: 999, endPoint y: 218, distance: 206.4
click at [999, 218] on div "Bidder Response Risk Management 67 How will you mitigate these challenges? Answ…" at bounding box center [730, 468] width 1329 height 656
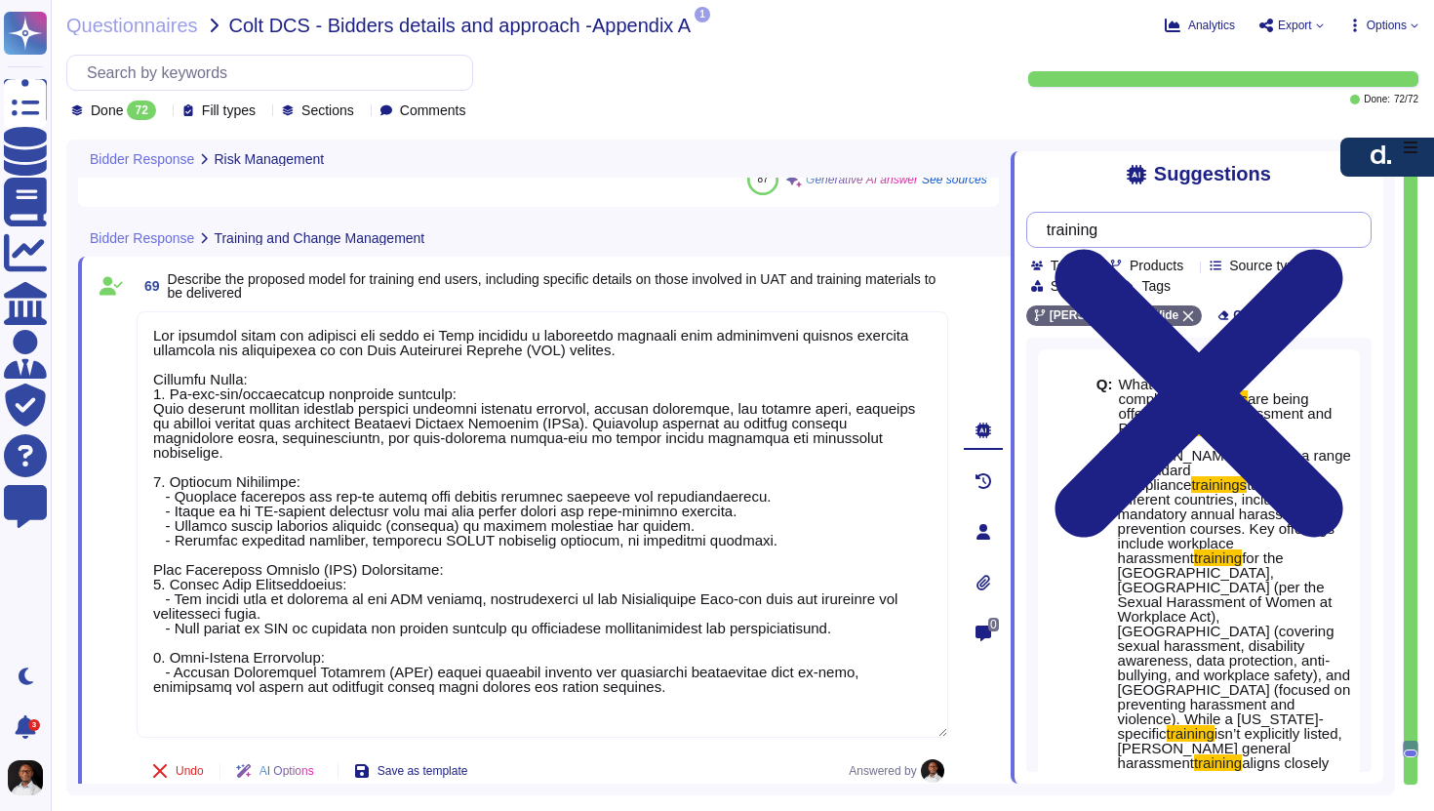
click at [1061, 232] on input "training" at bounding box center [1194, 230] width 314 height 34
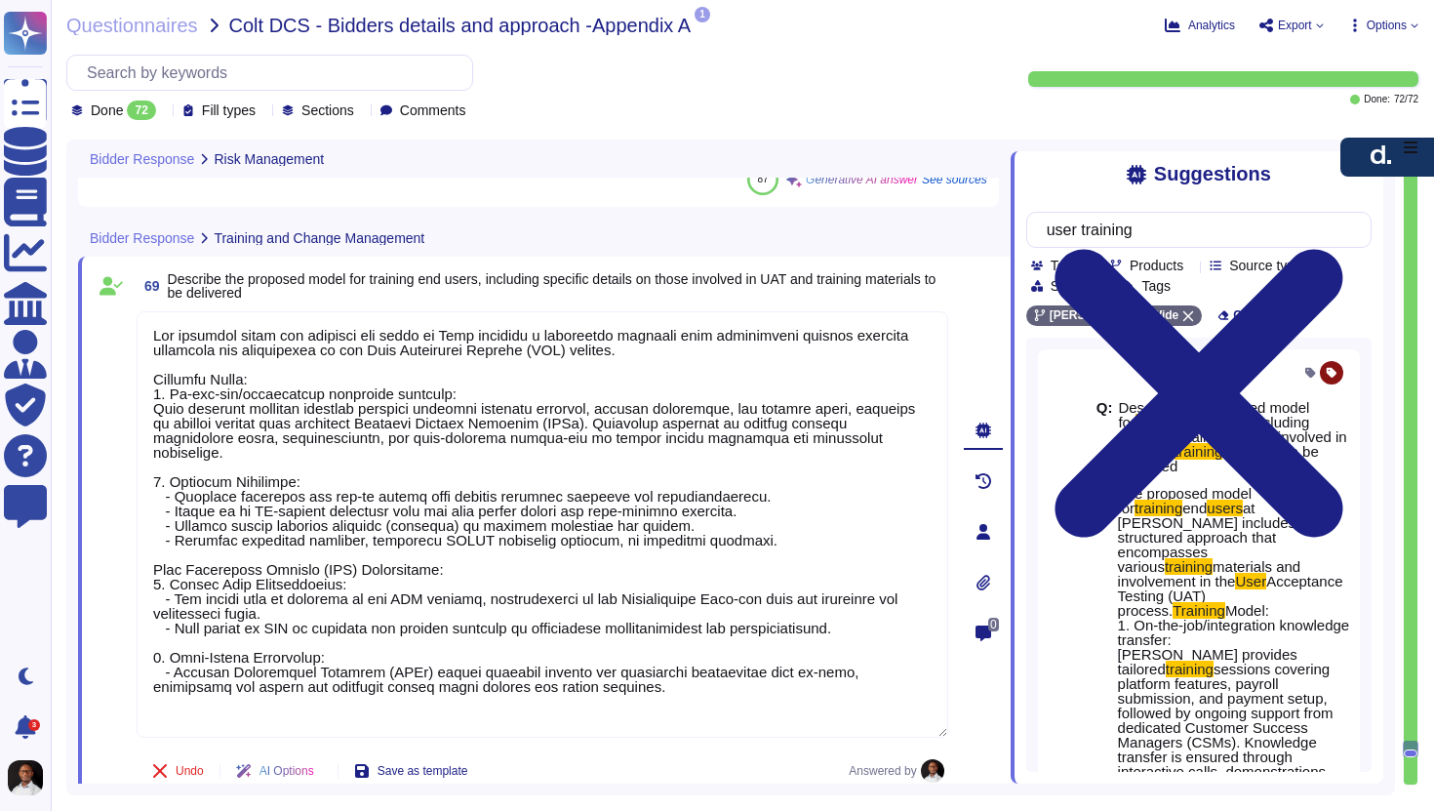
type input "user training"
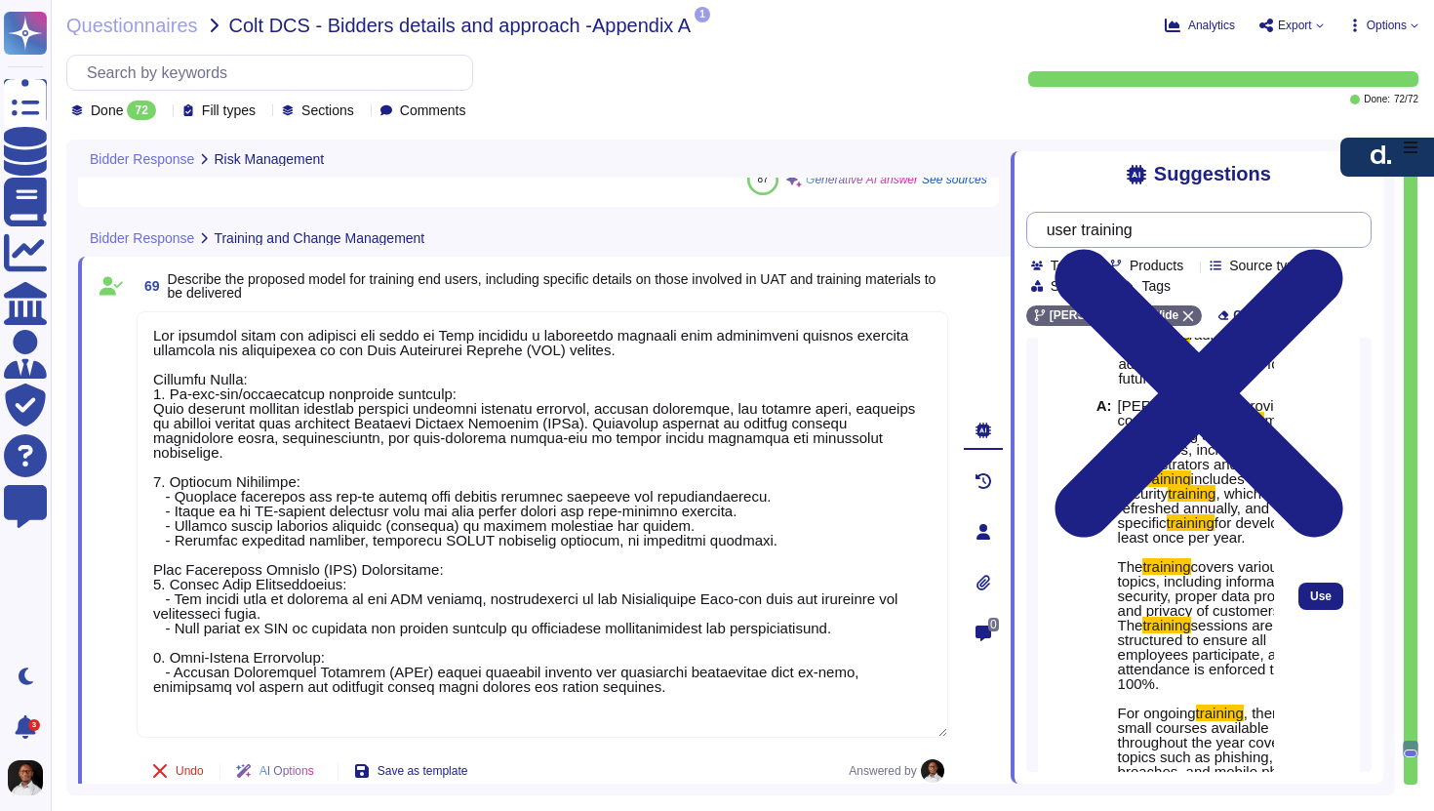
scroll to position [1103, 0]
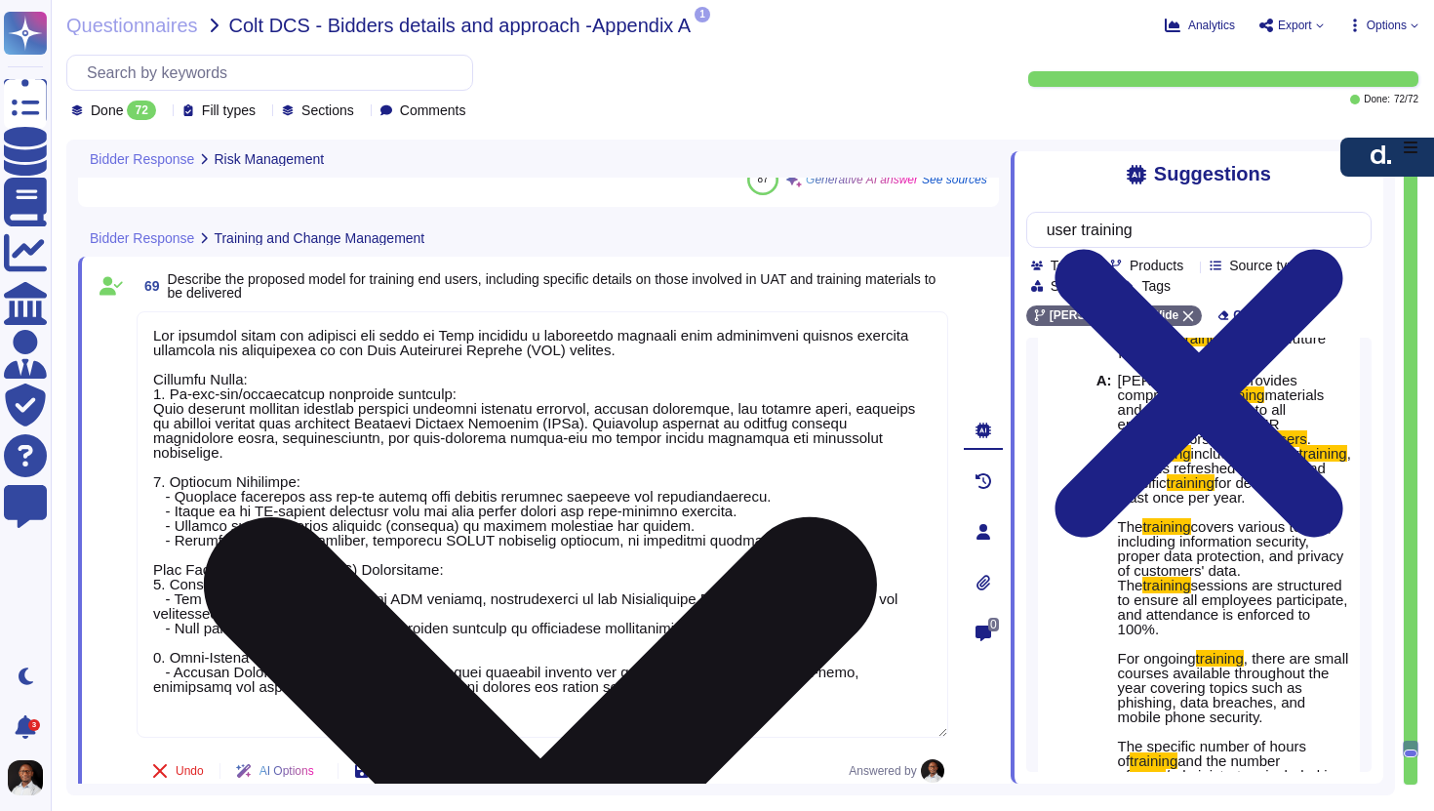
click at [714, 670] on textarea at bounding box center [543, 524] width 812 height 426
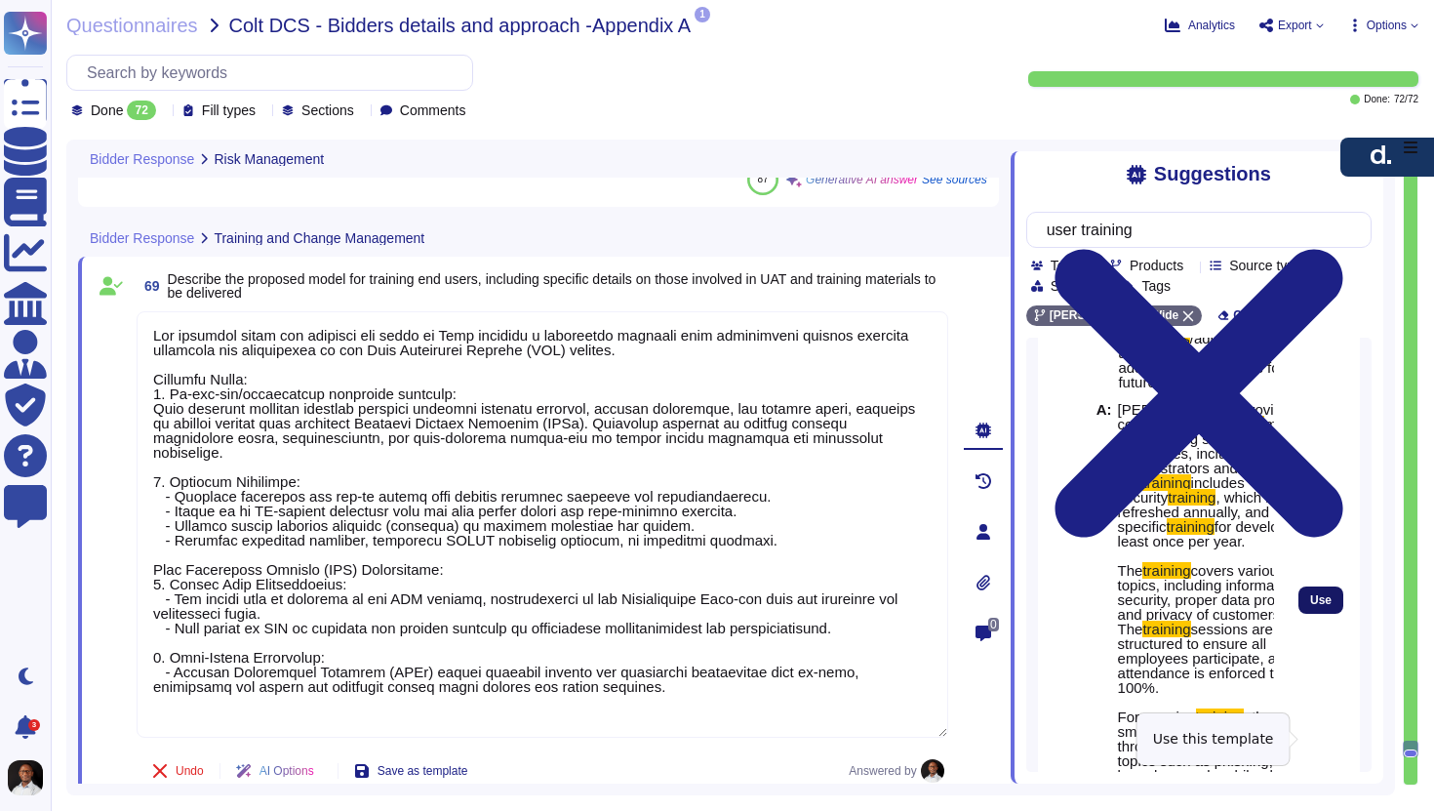
click at [1326, 614] on button "Use" at bounding box center [1321, 599] width 45 height 27
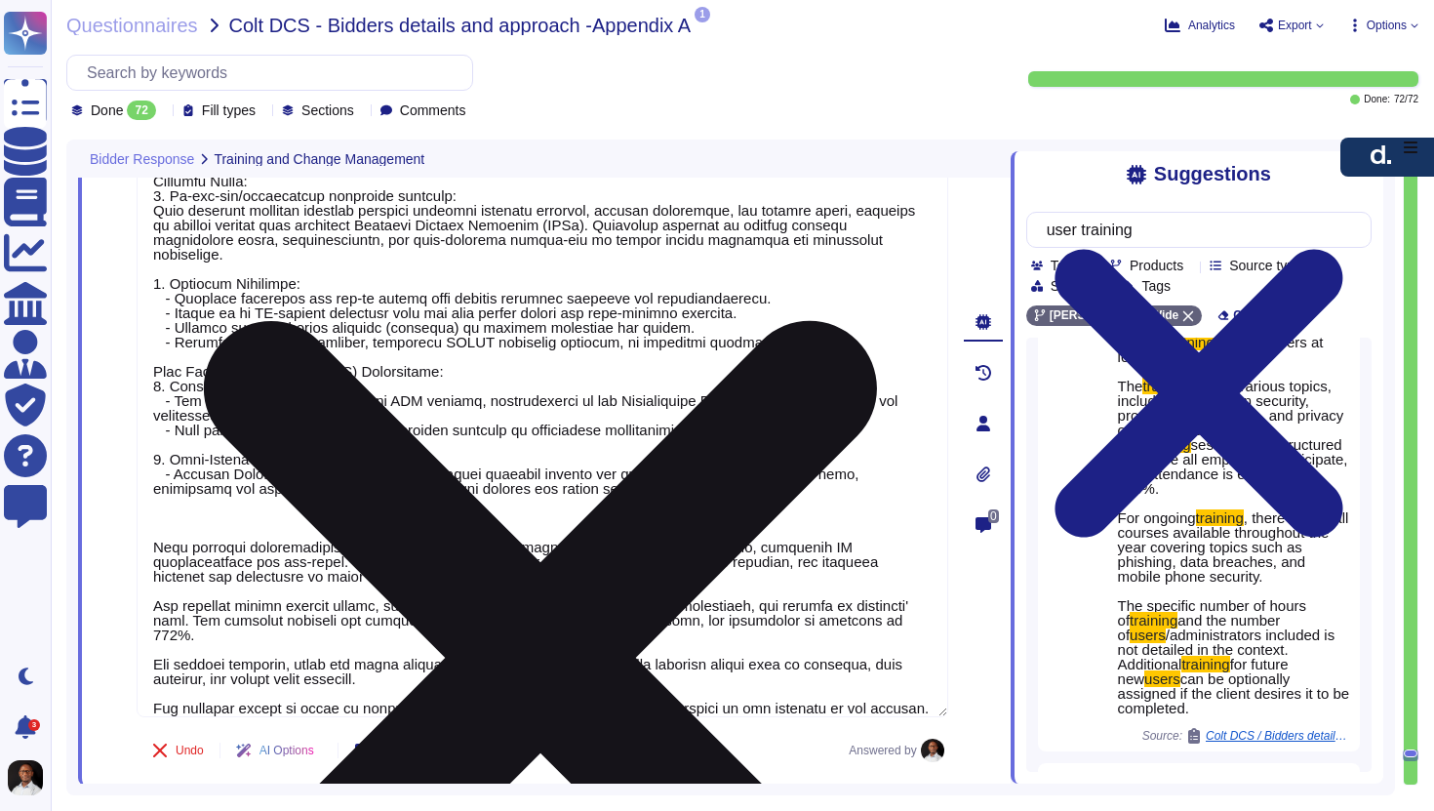
scroll to position [1, 0]
drag, startPoint x: 156, startPoint y: 523, endPoint x: 377, endPoint y: 693, distance: 278.3
click at [377, 693] on textarea at bounding box center [543, 416] width 812 height 602
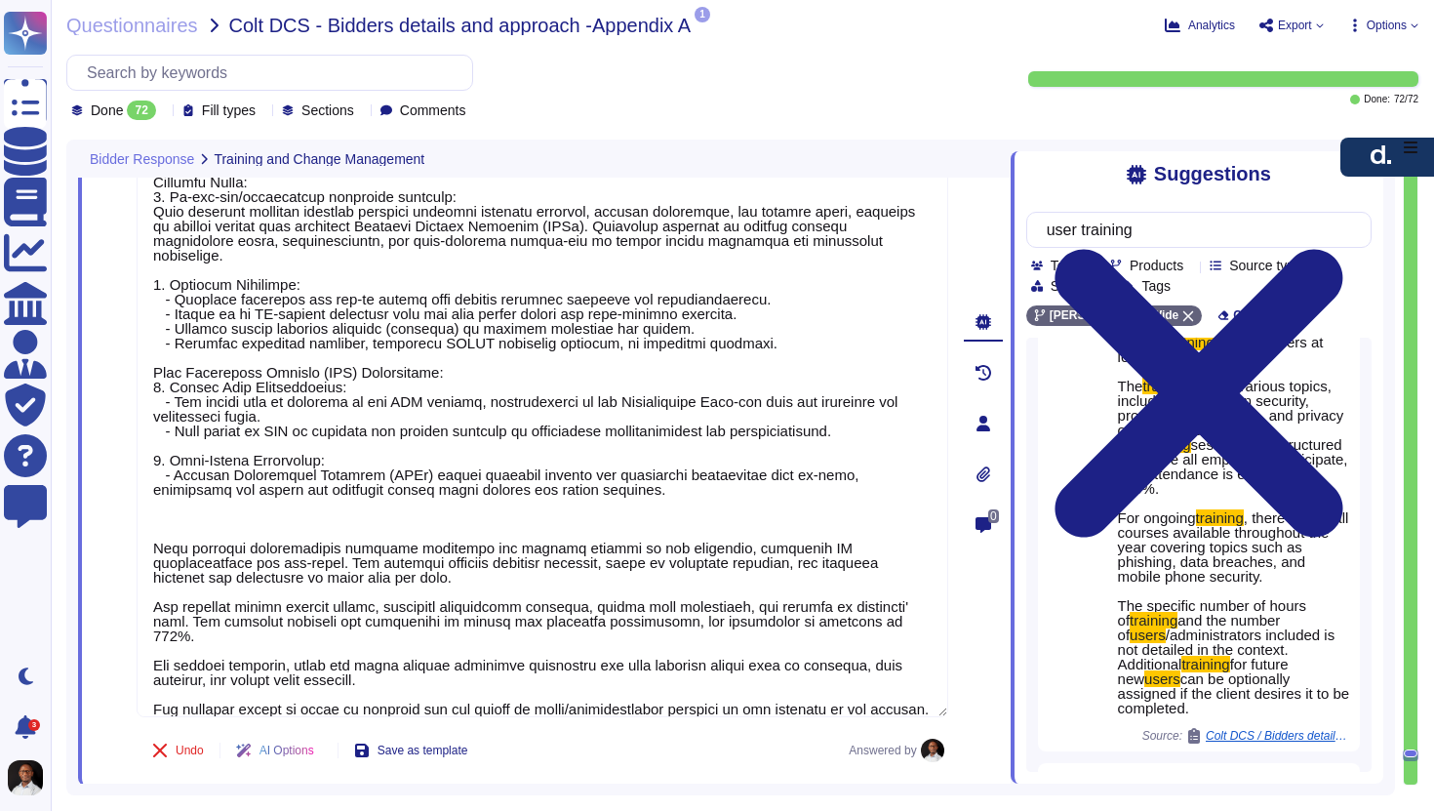
drag, startPoint x: 450, startPoint y: 688, endPoint x: 105, endPoint y: 528, distance: 379.8
click at [105, 528] on div "69 Describe the proposed model for training end users, including specific detai…" at bounding box center [521, 423] width 855 height 702
type textarea "The proposed model for training end users at [PERSON_NAME] includes a structure…"
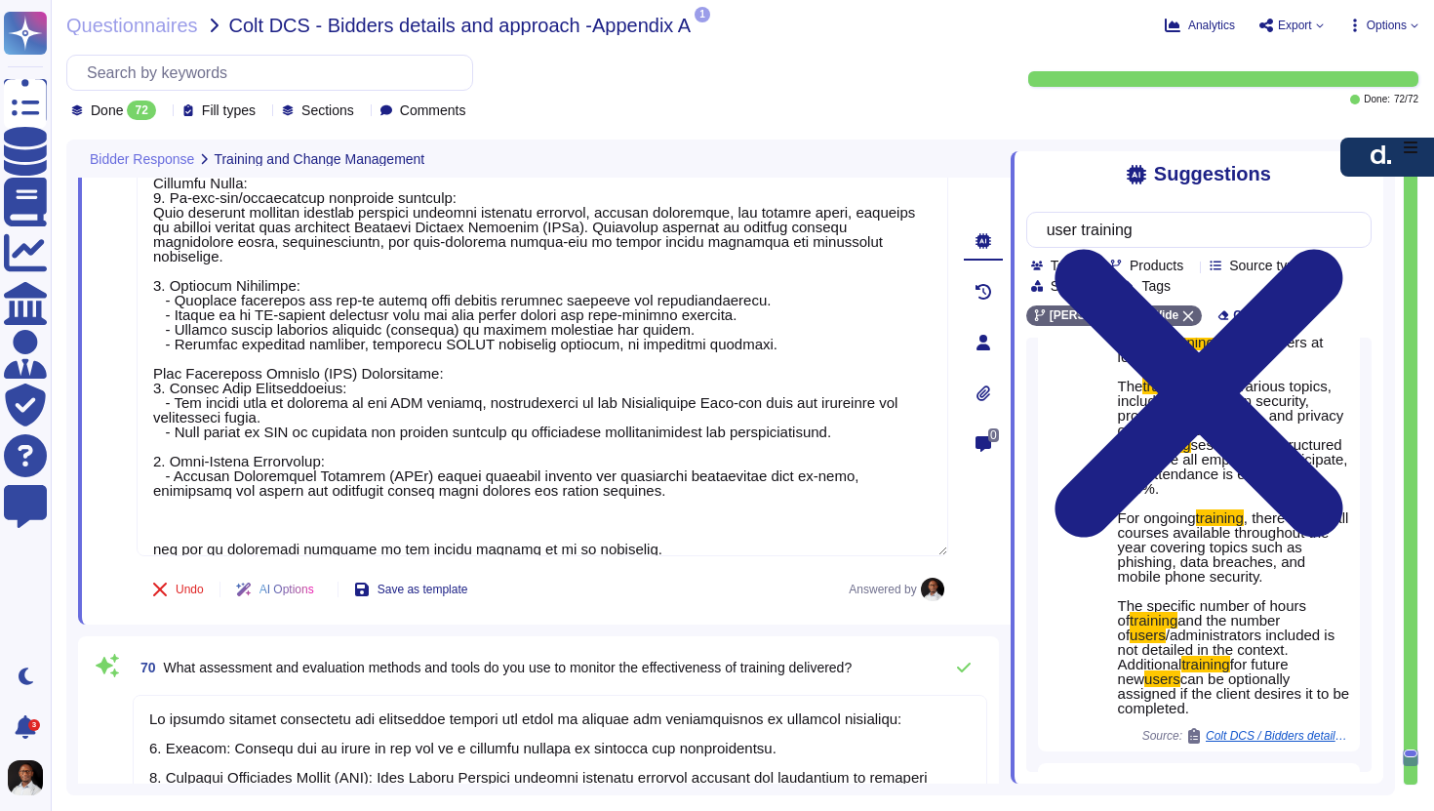
type textarea "[PERSON_NAME]proposed model for supporting Colt DCS through the process of chan…"
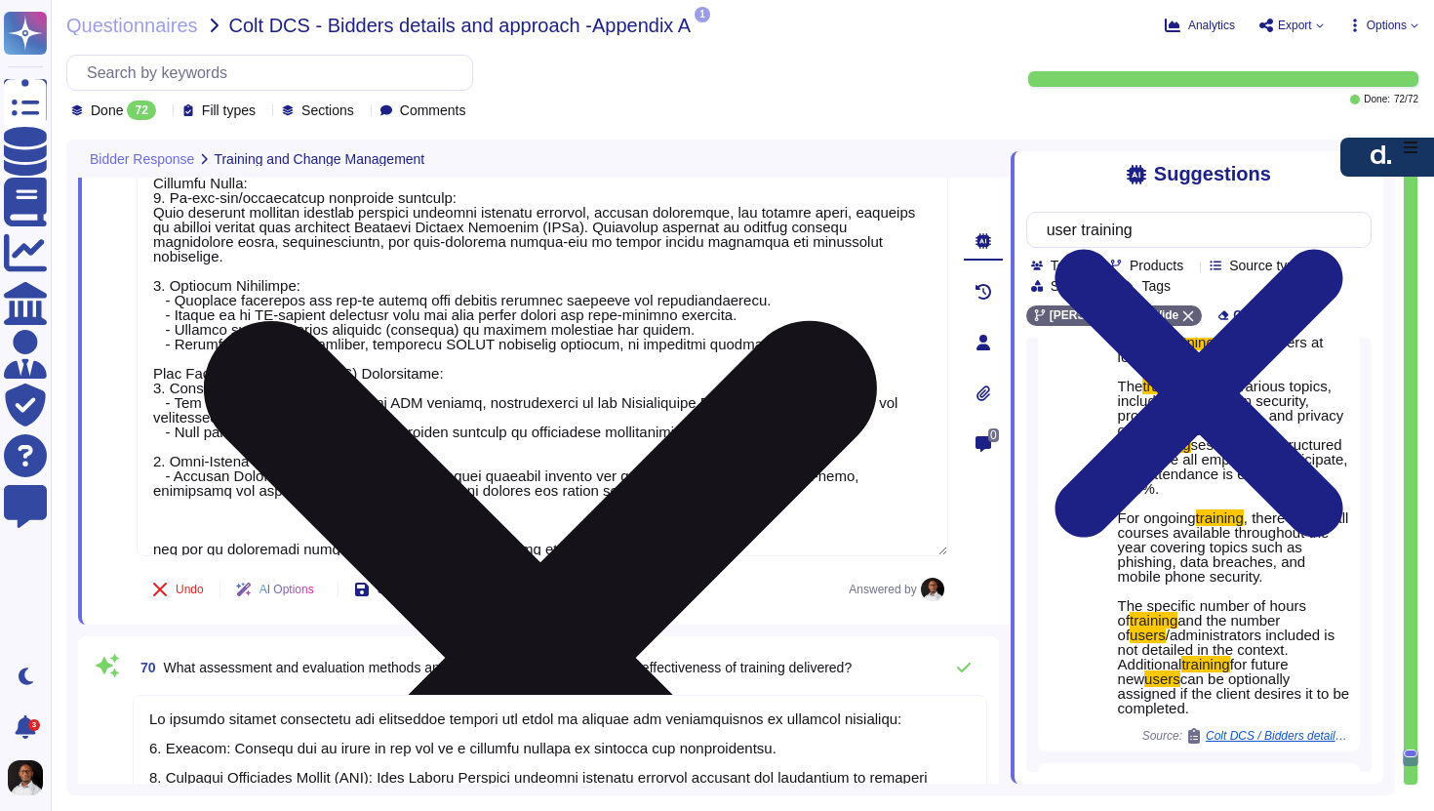
drag, startPoint x: 683, startPoint y: 536, endPoint x: 177, endPoint y: 522, distance: 506.6
click at [177, 522] on textarea at bounding box center [543, 335] width 812 height 441
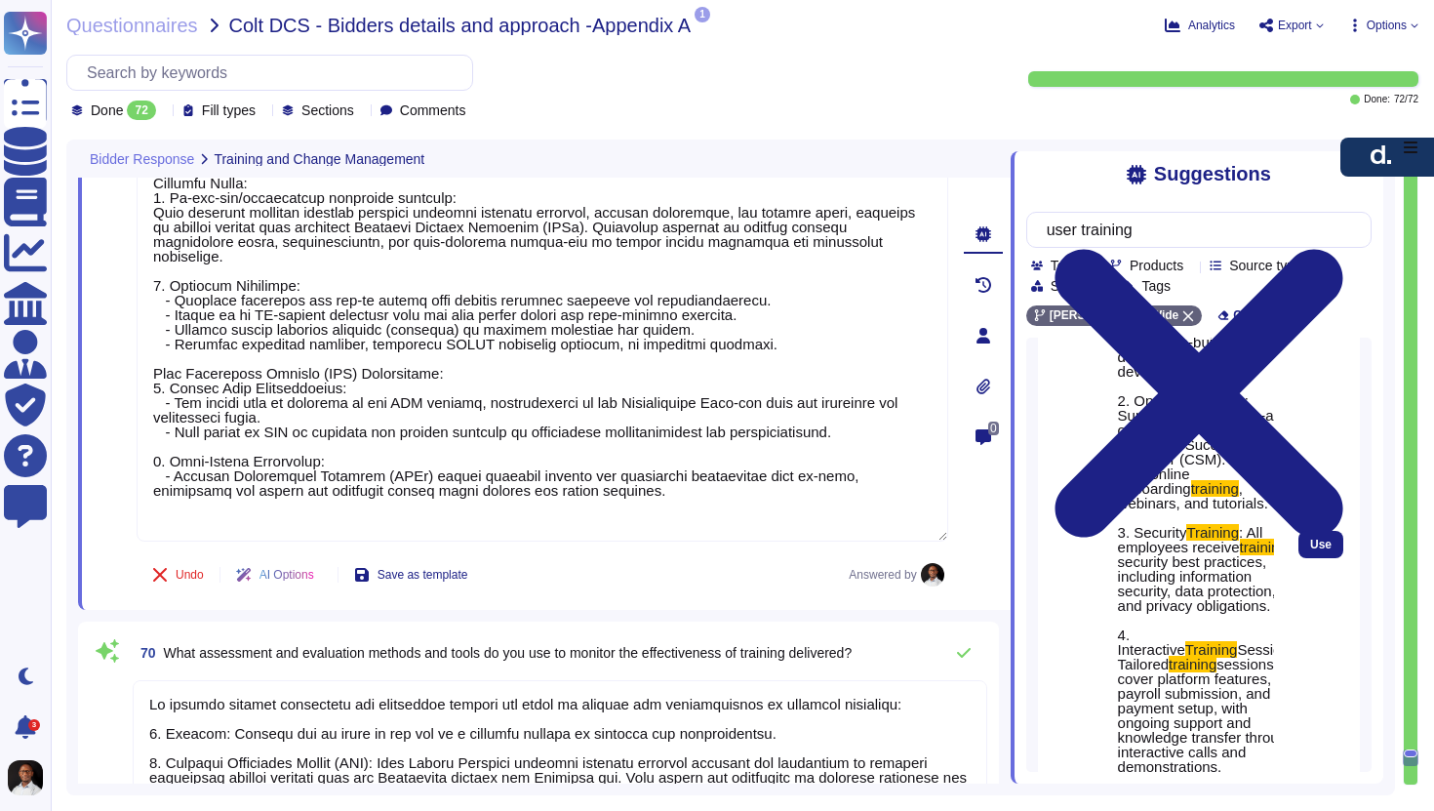
scroll to position [1911, 0]
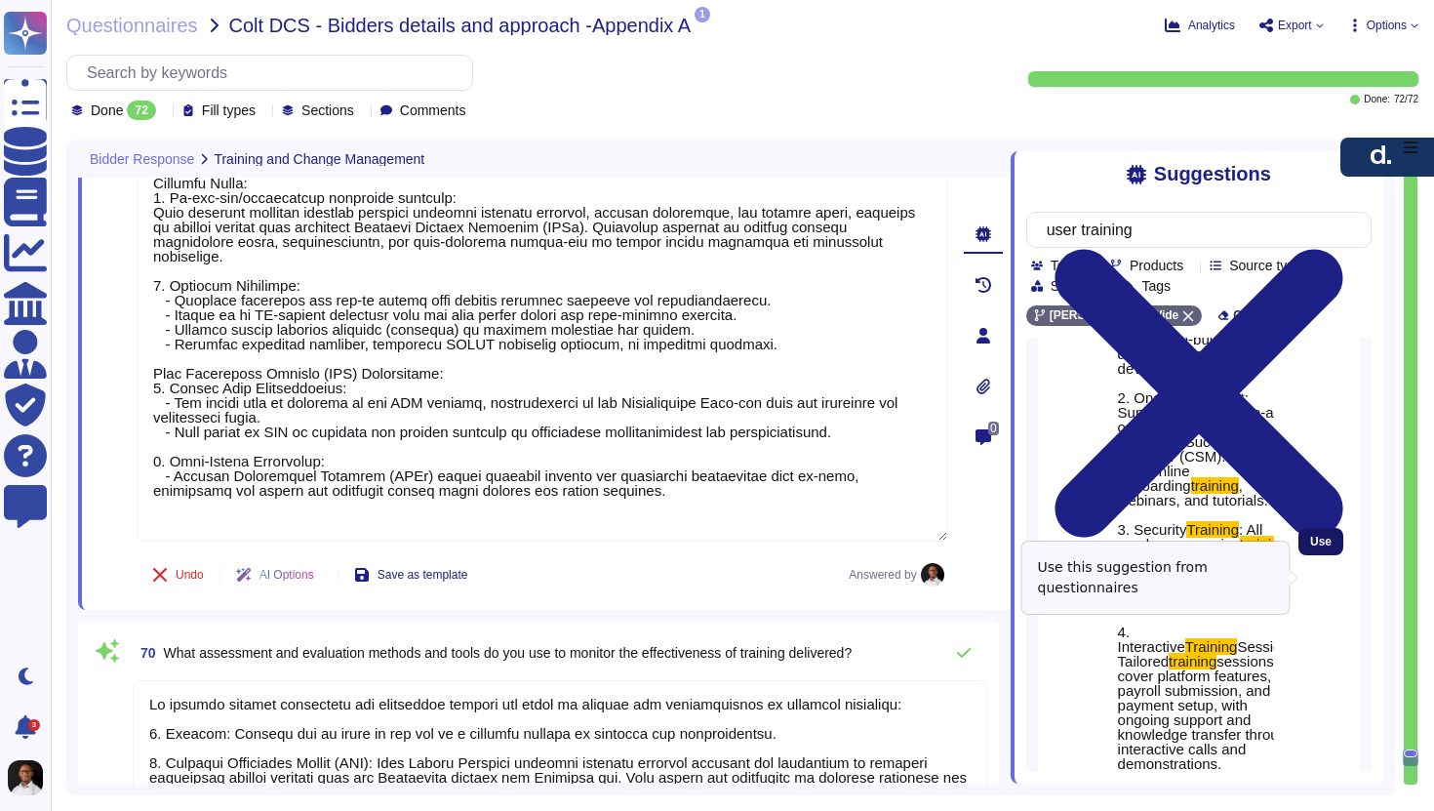
click at [1328, 547] on span "Use" at bounding box center [1320, 542] width 21 height 12
type textarea "The proposed model for training end users at [PERSON_NAME] includes a structure…"
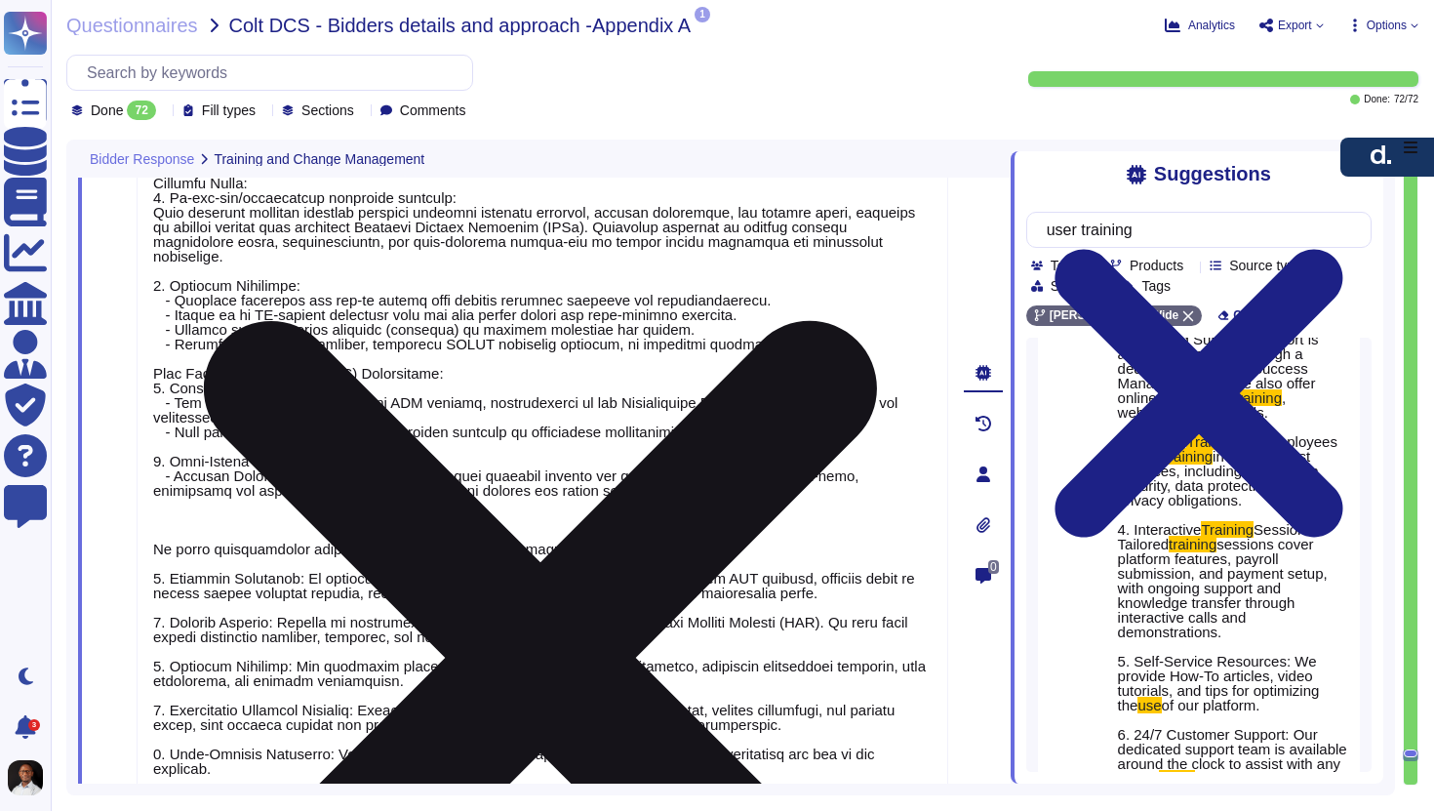
click at [856, 581] on textarea at bounding box center [543, 467] width 812 height 704
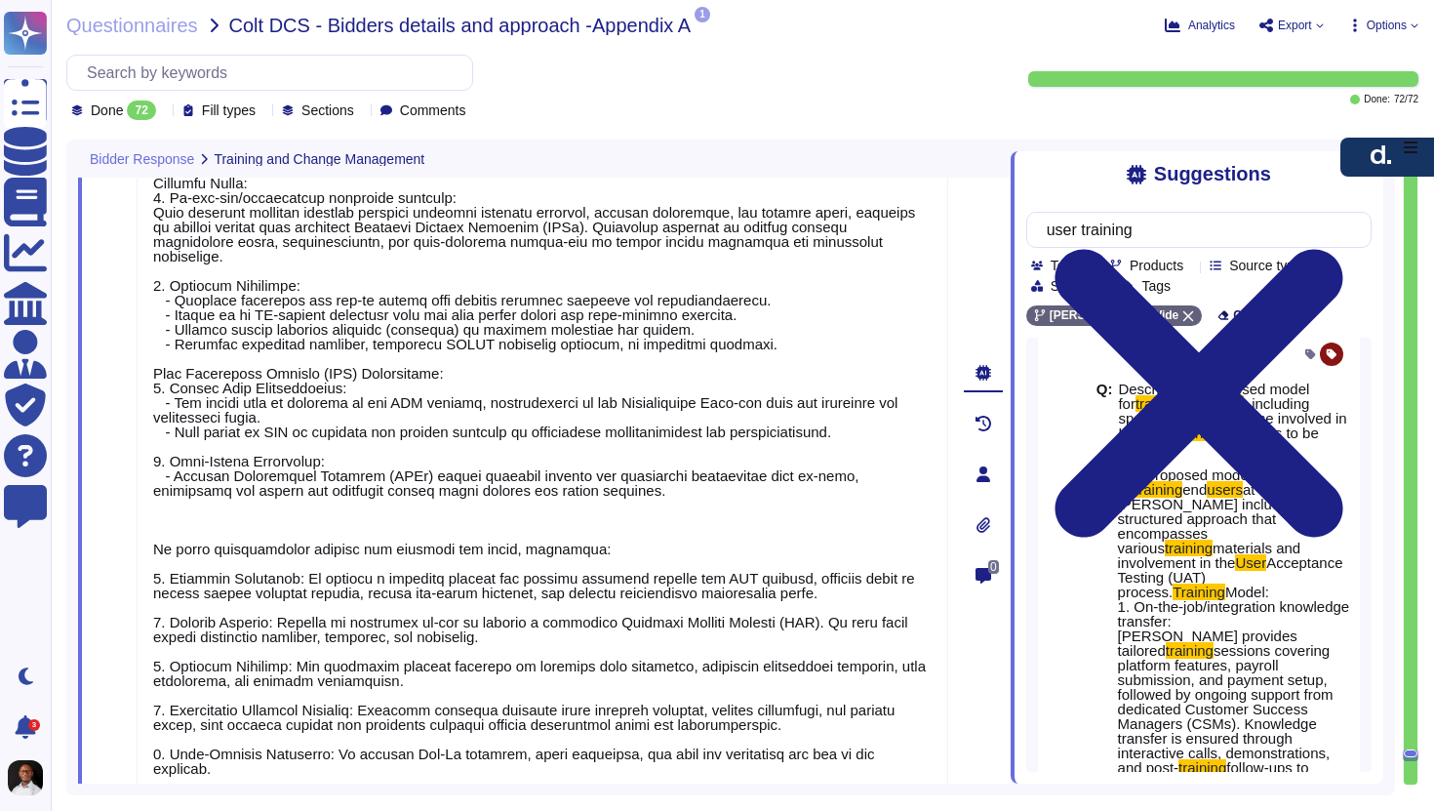
scroll to position [2463, 0]
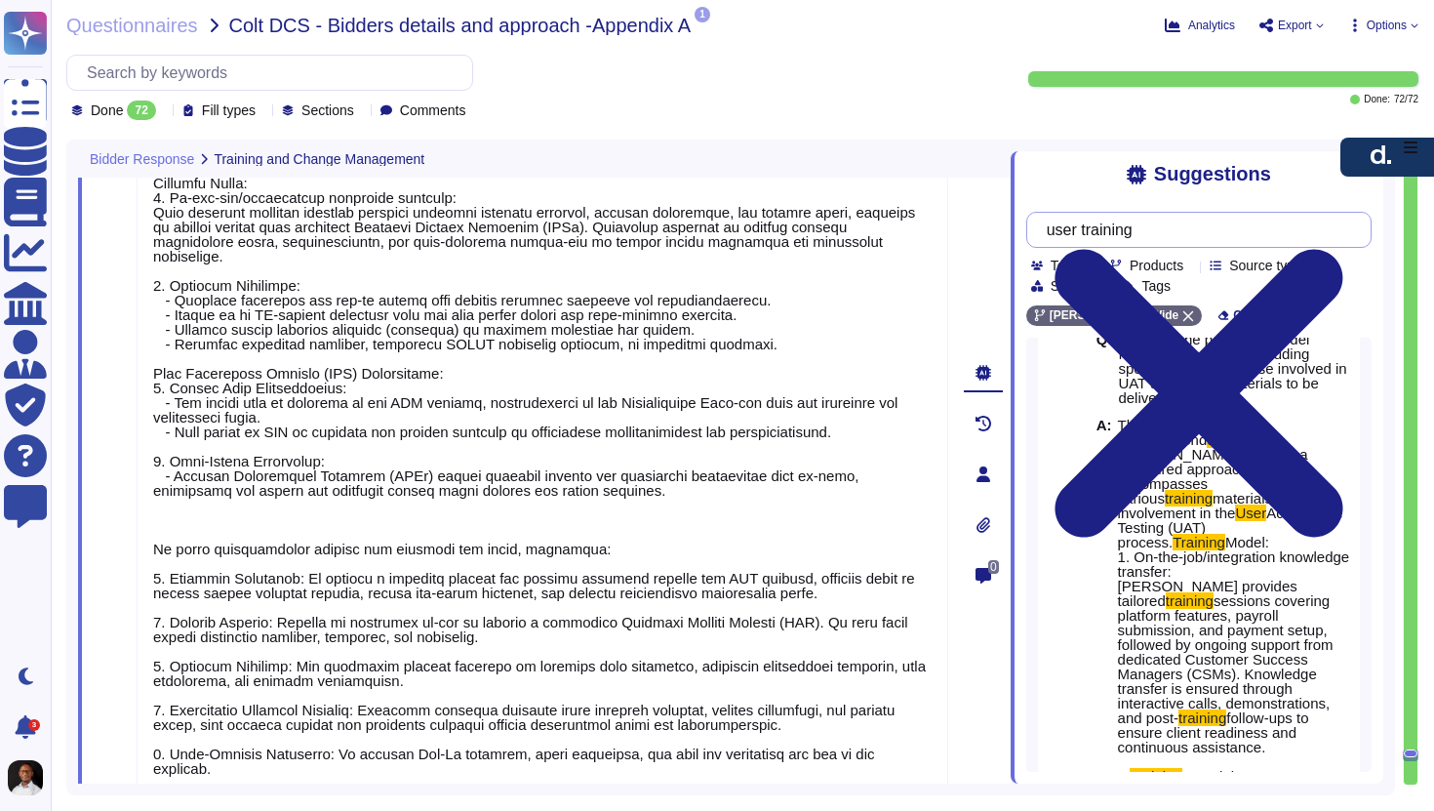
drag, startPoint x: 1095, startPoint y: 229, endPoint x: 1028, endPoint y: 228, distance: 66.4
click at [1028, 229] on div "user training" at bounding box center [1199, 230] width 345 height 36
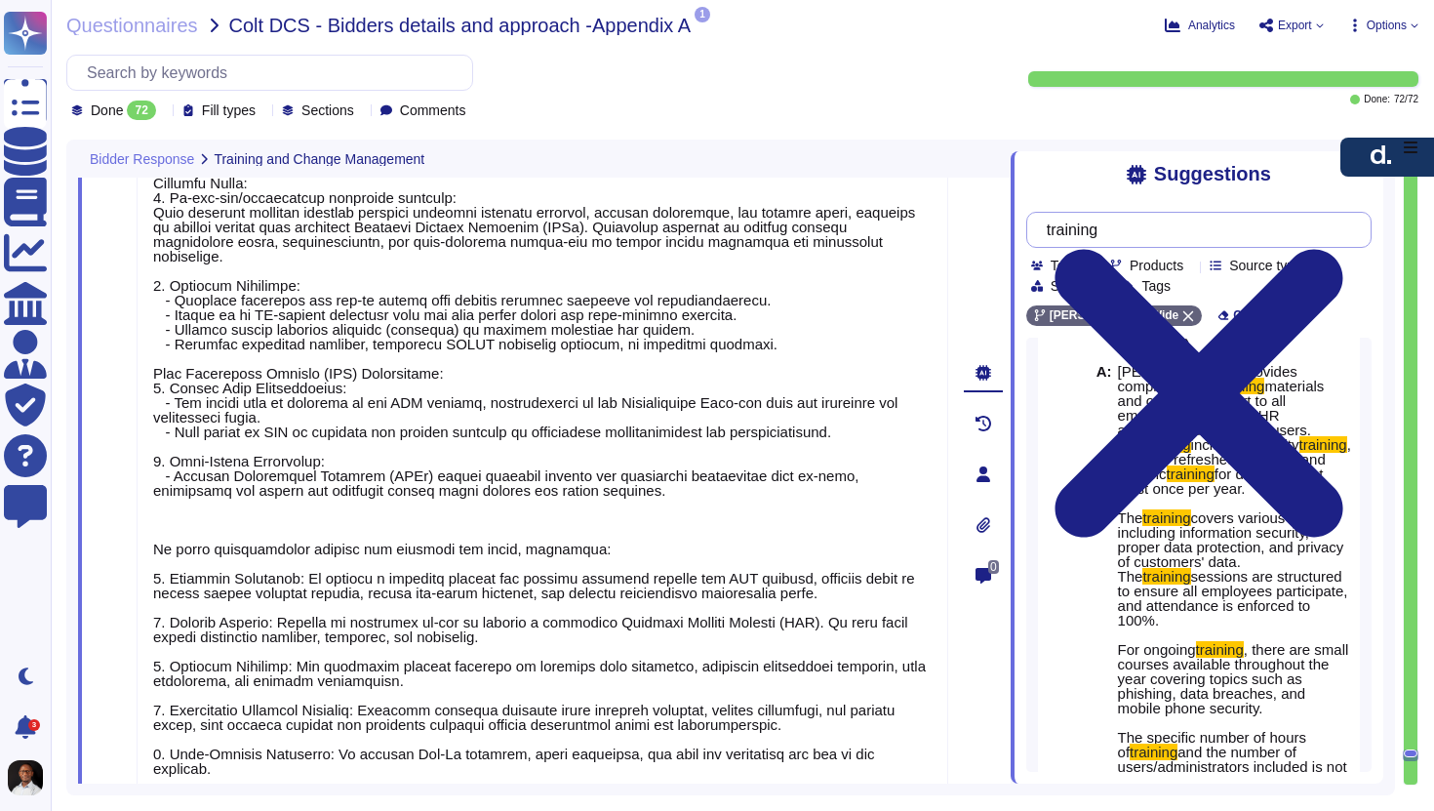
scroll to position [0, 0]
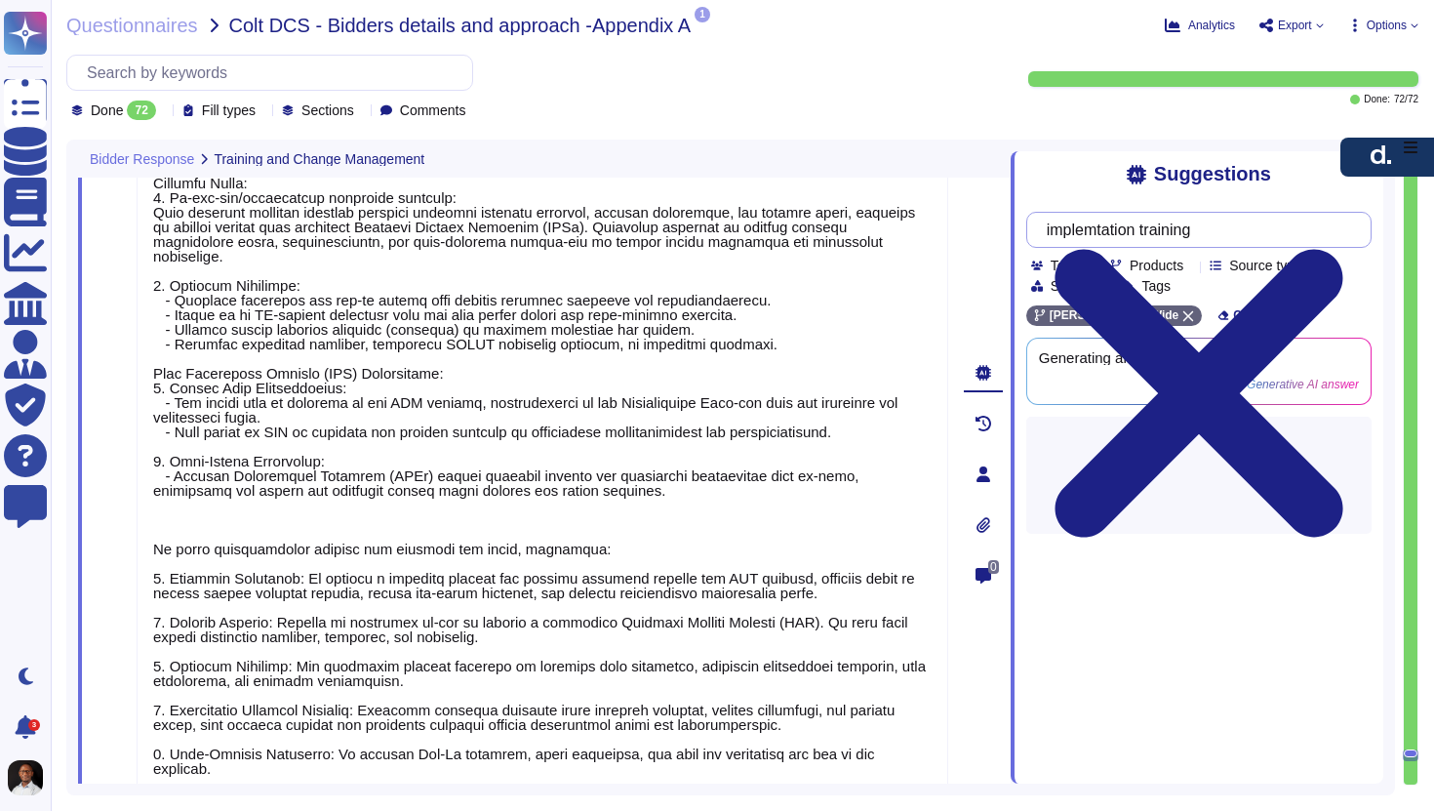
click at [1115, 230] on input "implemtation training" at bounding box center [1194, 230] width 314 height 34
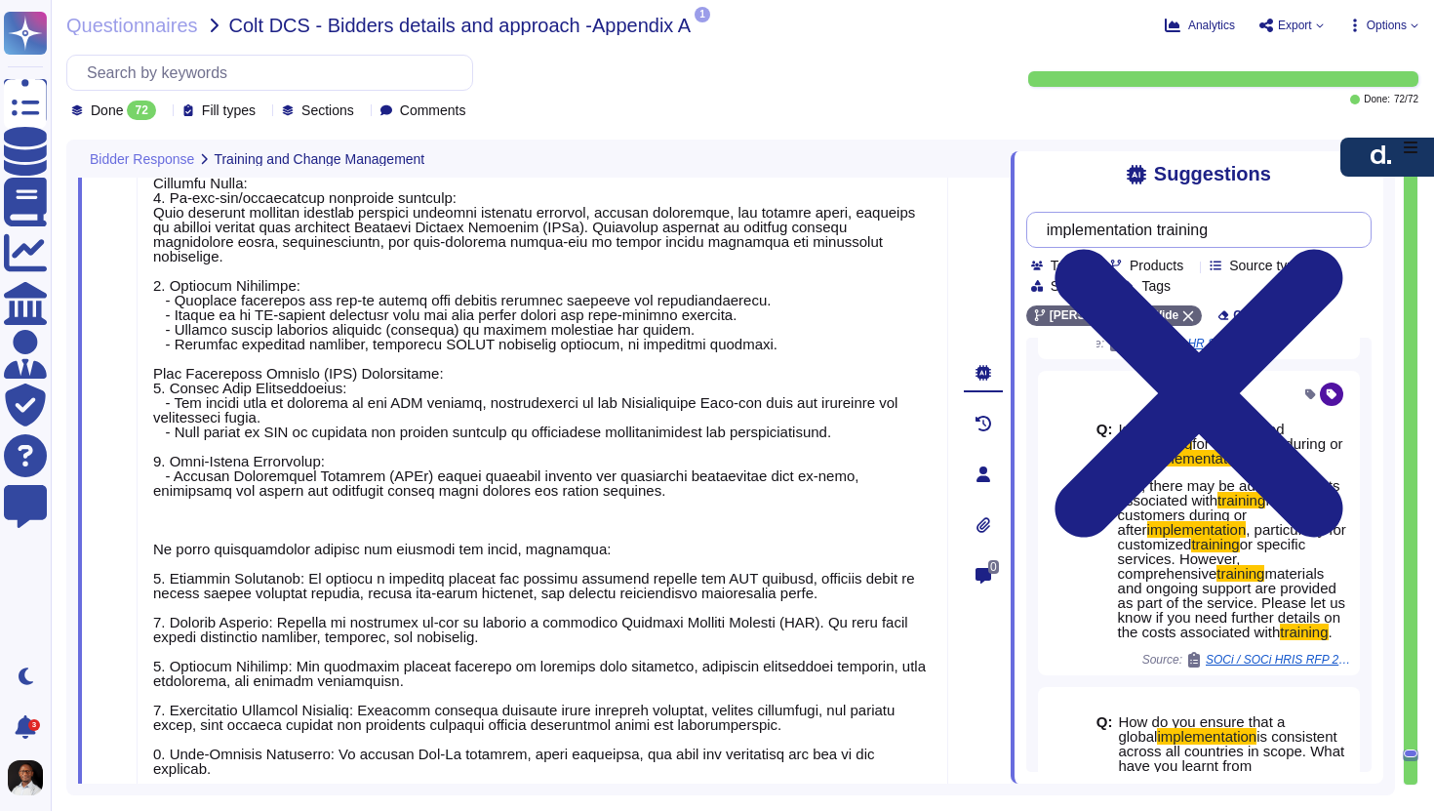
scroll to position [407, 0]
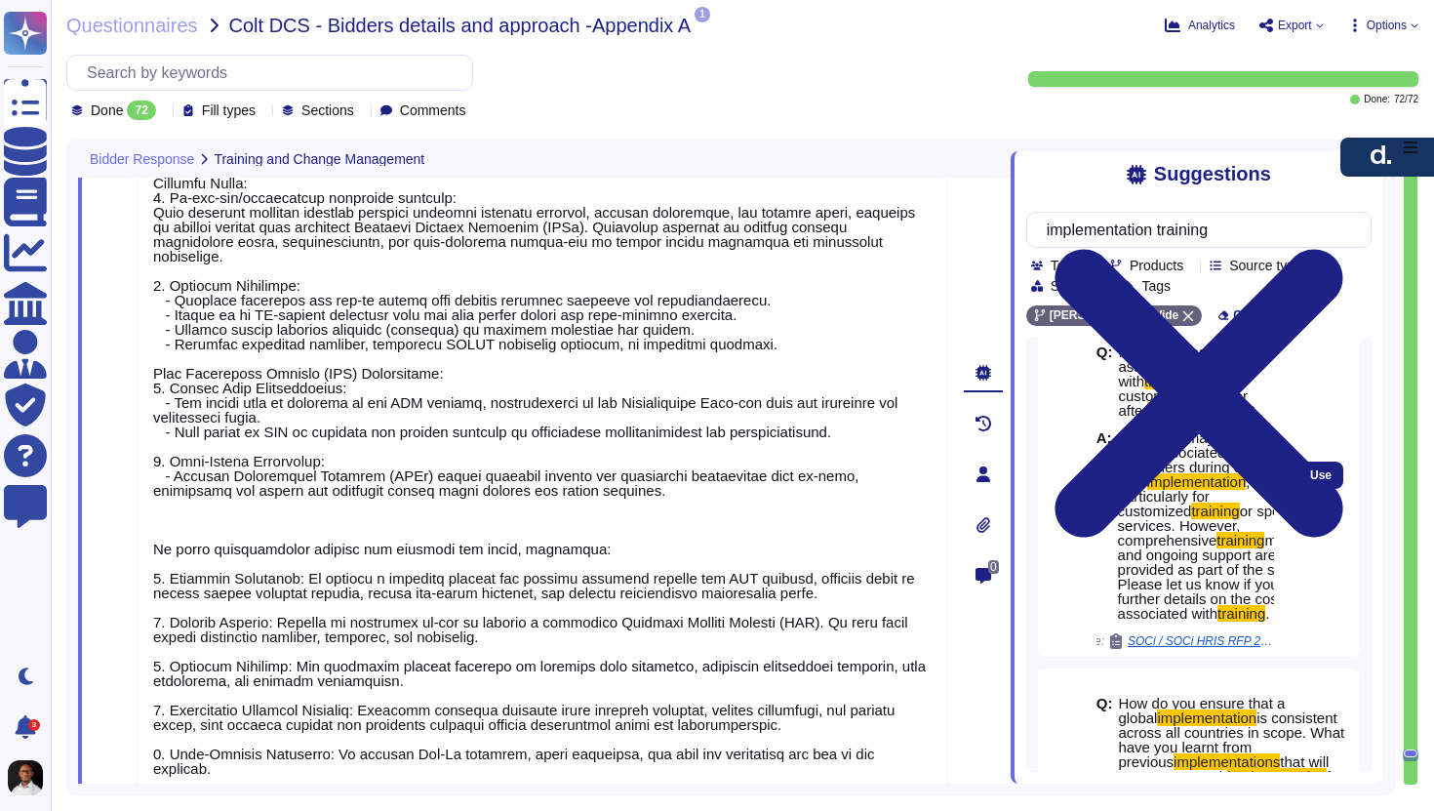
type input "implementation training"
drag, startPoint x: 1120, startPoint y: 584, endPoint x: 1274, endPoint y: 625, distance: 159.5
click at [1274, 625] on div "Q: Is there a cost associated with training for customers during or after imple…" at bounding box center [1185, 475] width 193 height 363
copy span "comprehensive training materials and ongoing support are provided as part of th…"
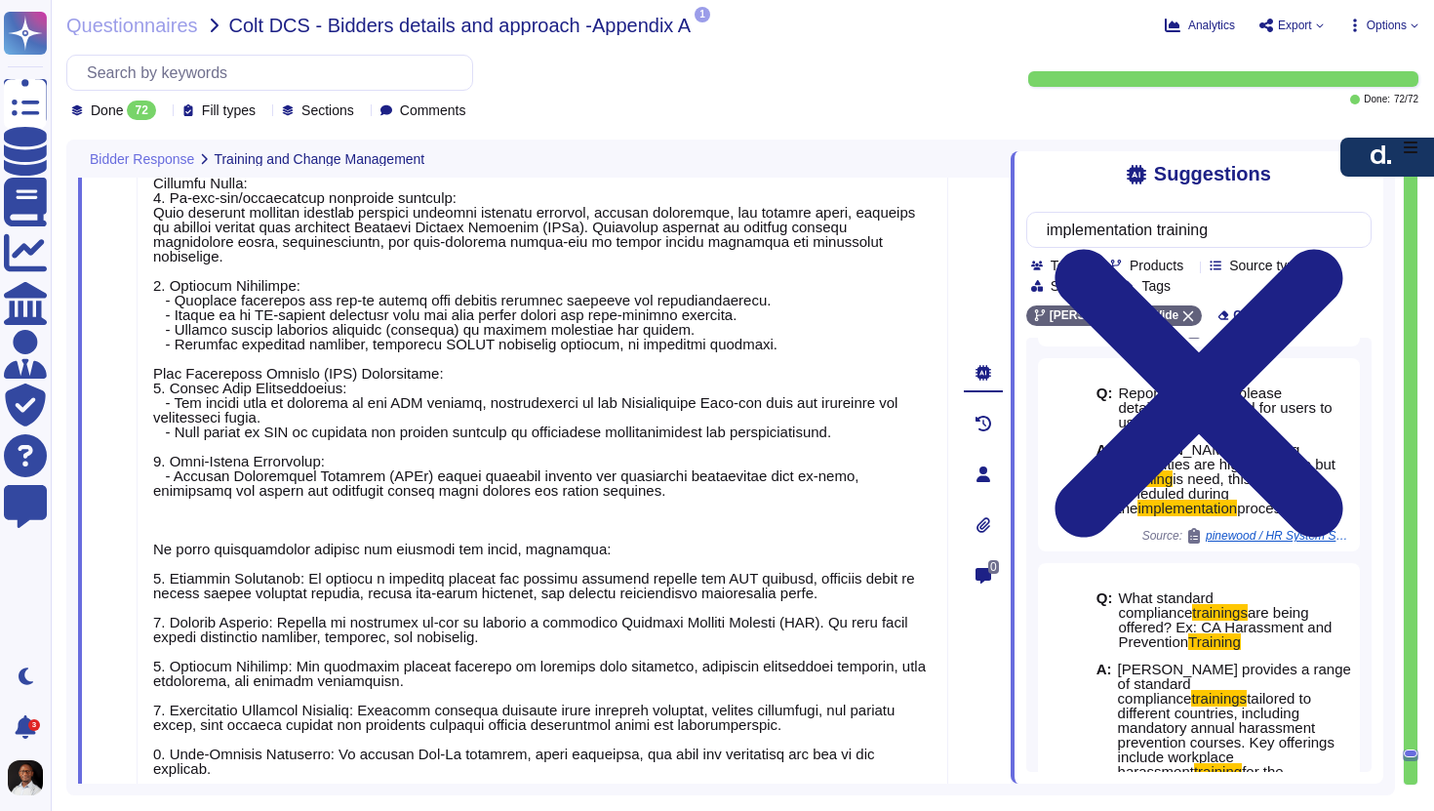
scroll to position [2073, 0]
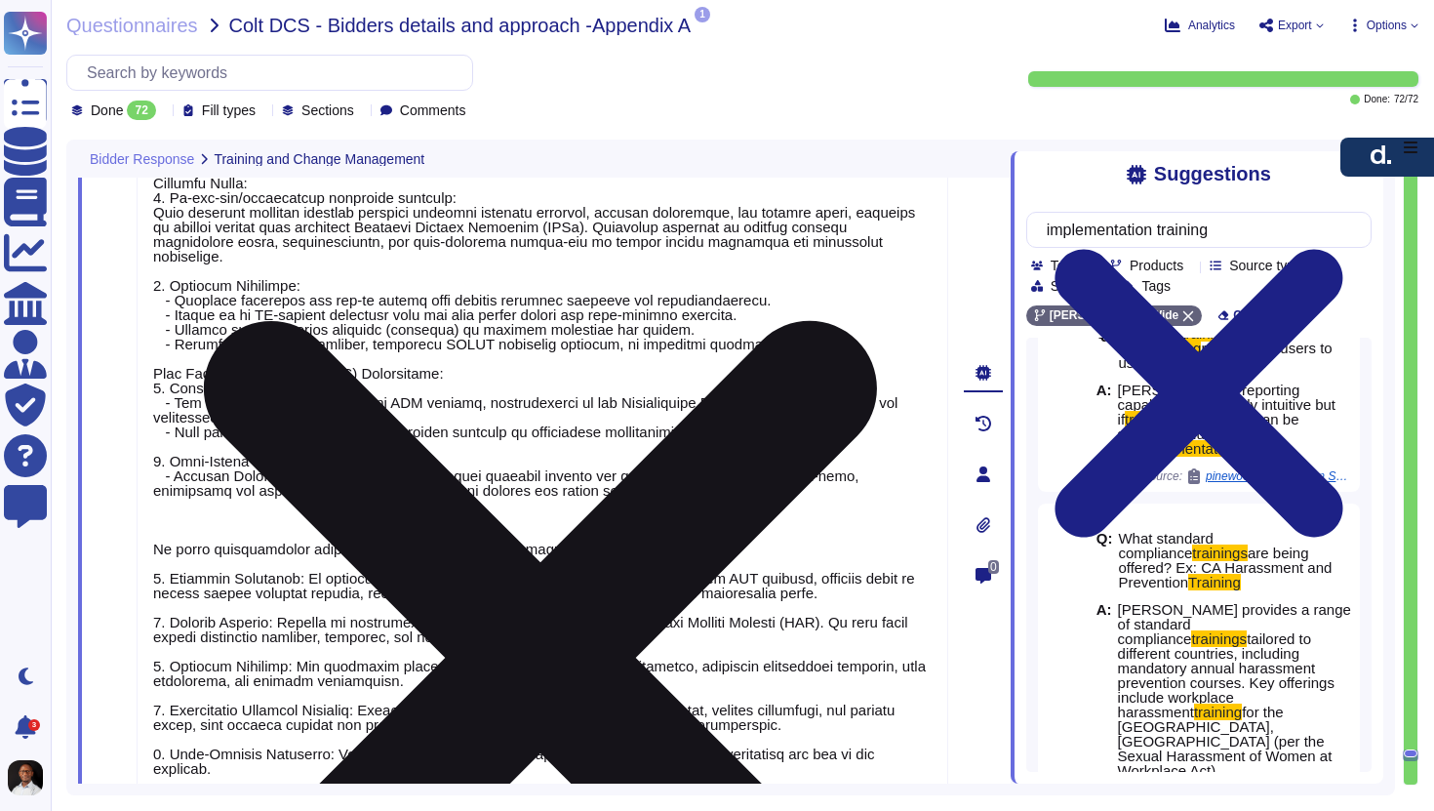
click at [863, 580] on textarea at bounding box center [543, 467] width 812 height 704
drag, startPoint x: 863, startPoint y: 580, endPoint x: 300, endPoint y: 558, distance: 563.4
click at [300, 558] on textarea at bounding box center [543, 467] width 812 height 704
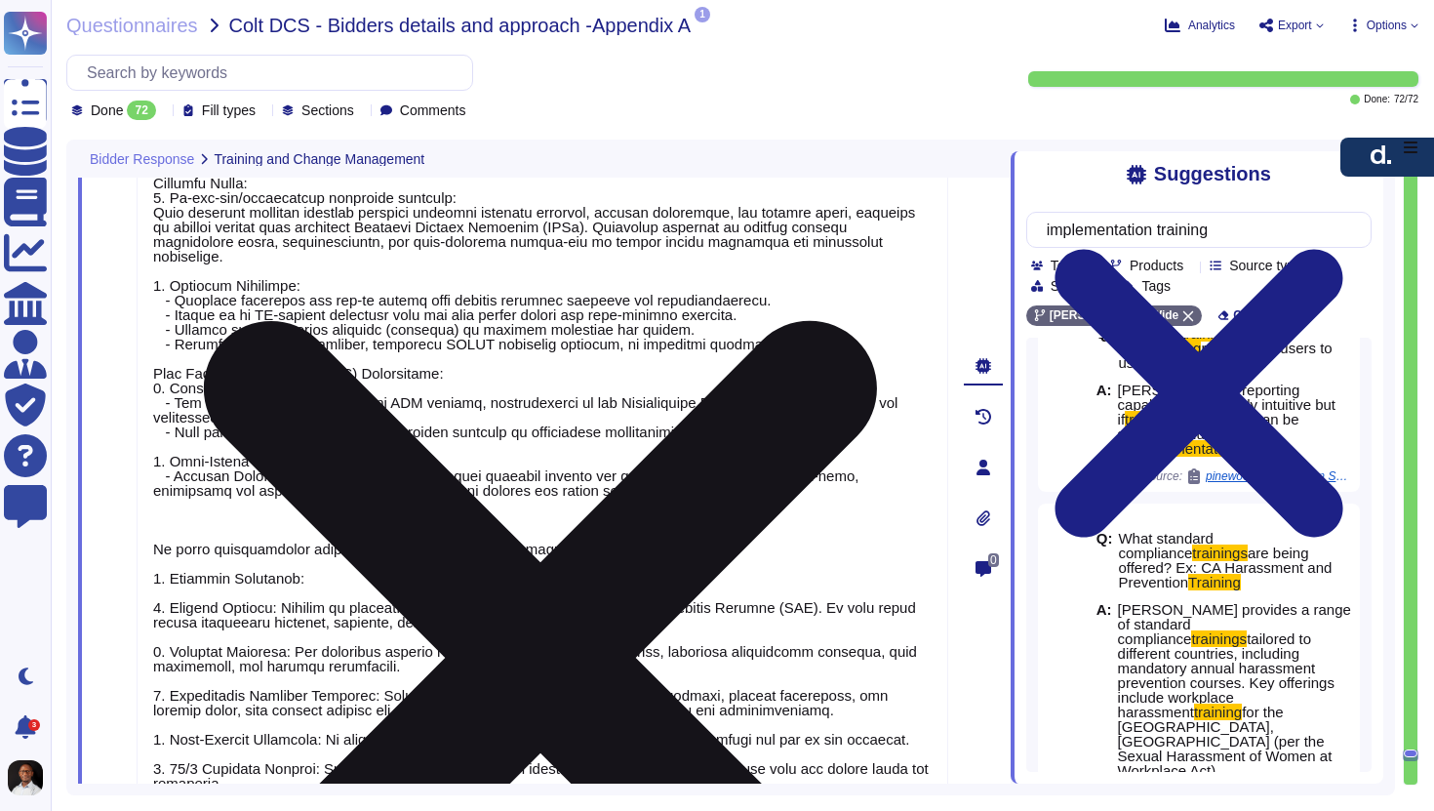
paste textarea "comprehensive training materials and ongoing support are provided as part of th…"
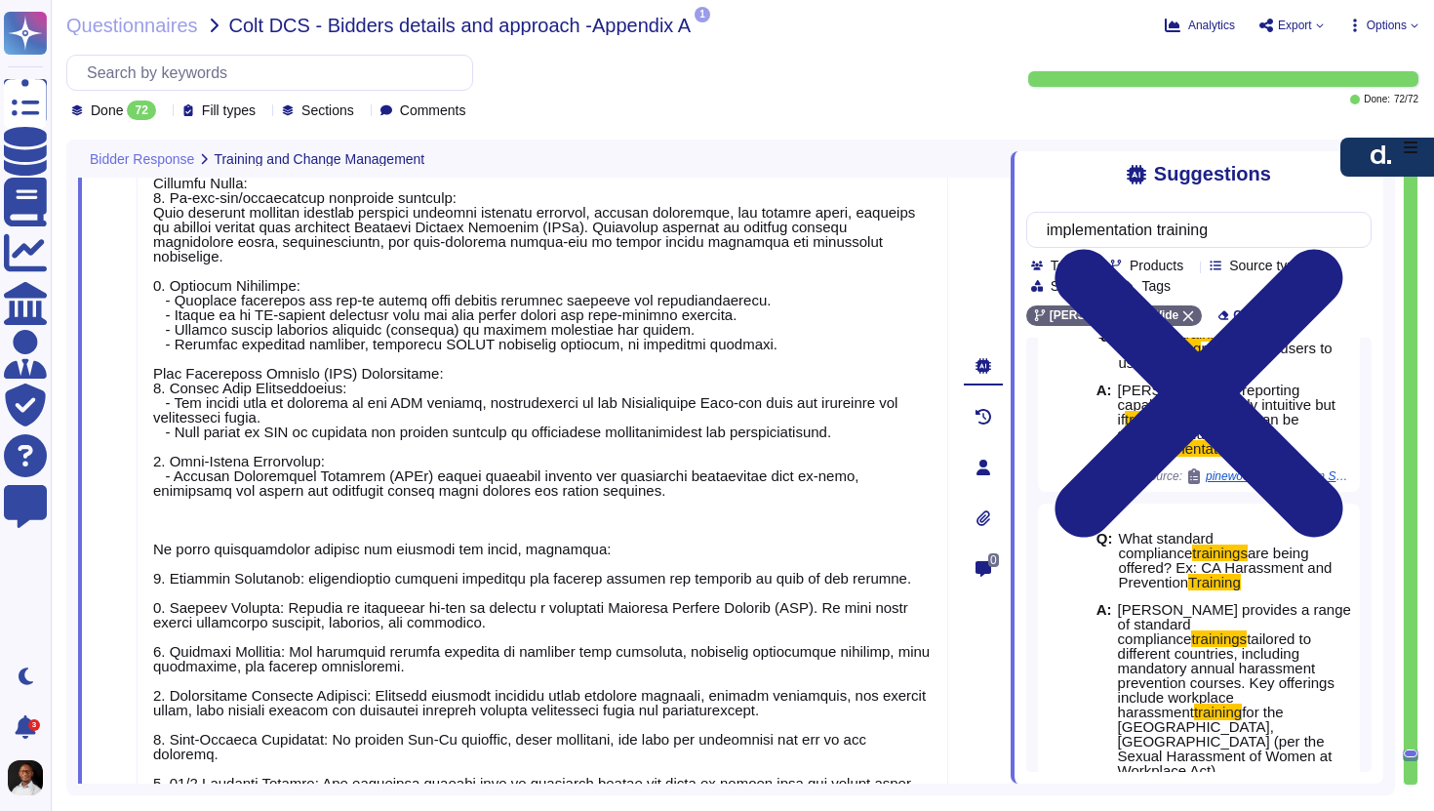
type textarea "The proposed model for training end users at [PERSON_NAME] includes a structure…"
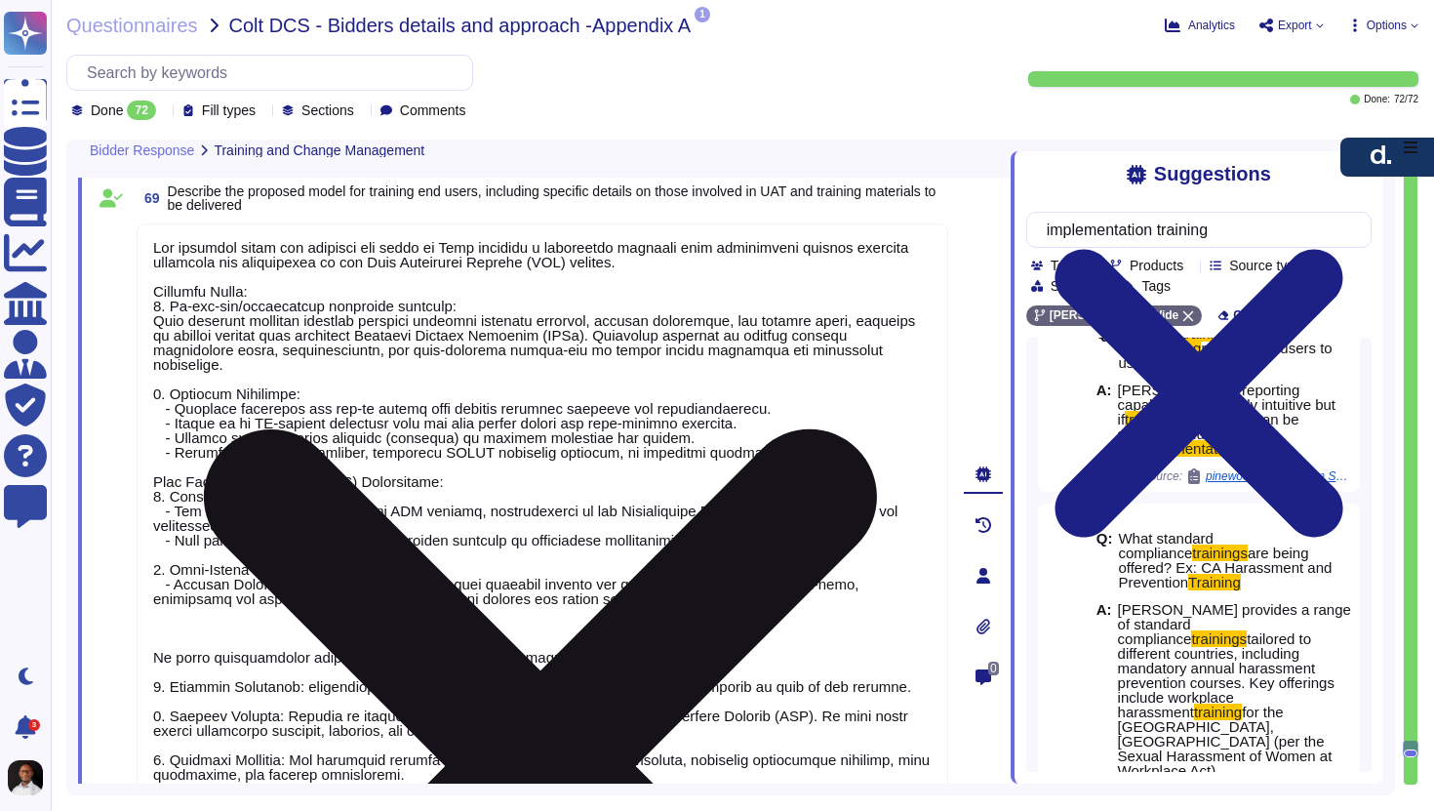
scroll to position [20859, 0]
type textarea "[PERSON_NAME] employs a structured approach to risk management throughout the s…"
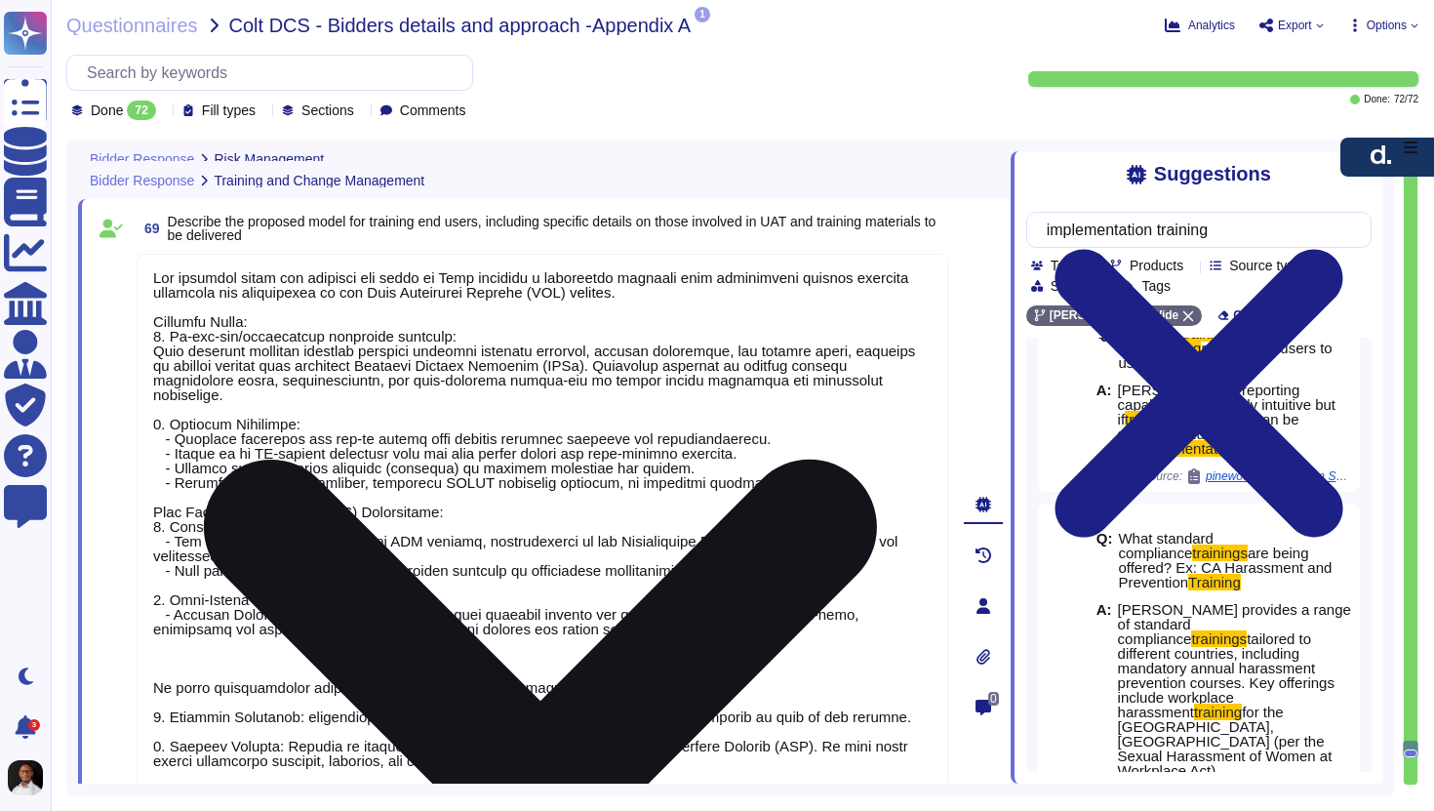
click at [162, 403] on textarea at bounding box center [543, 599] width 812 height 690
drag, startPoint x: 299, startPoint y: 704, endPoint x: 814, endPoint y: 716, distance: 515.4
click at [814, 716] on textarea at bounding box center [543, 599] width 812 height 690
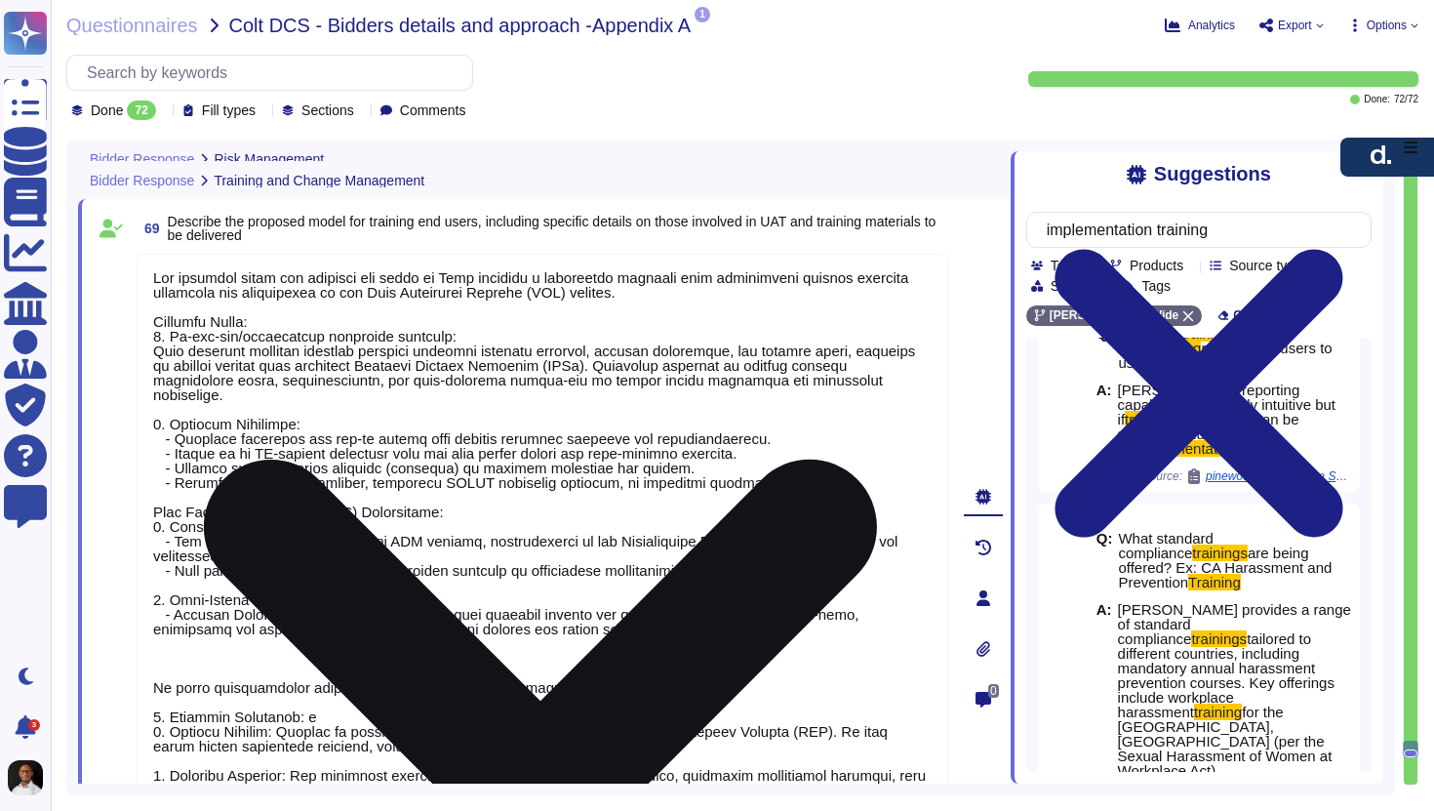
click at [336, 409] on textarea at bounding box center [543, 591] width 812 height 675
click at [298, 403] on textarea at bounding box center [543, 591] width 812 height 675
paste textarea "omprehensive training materials and ongoing support are provided as part of the…"
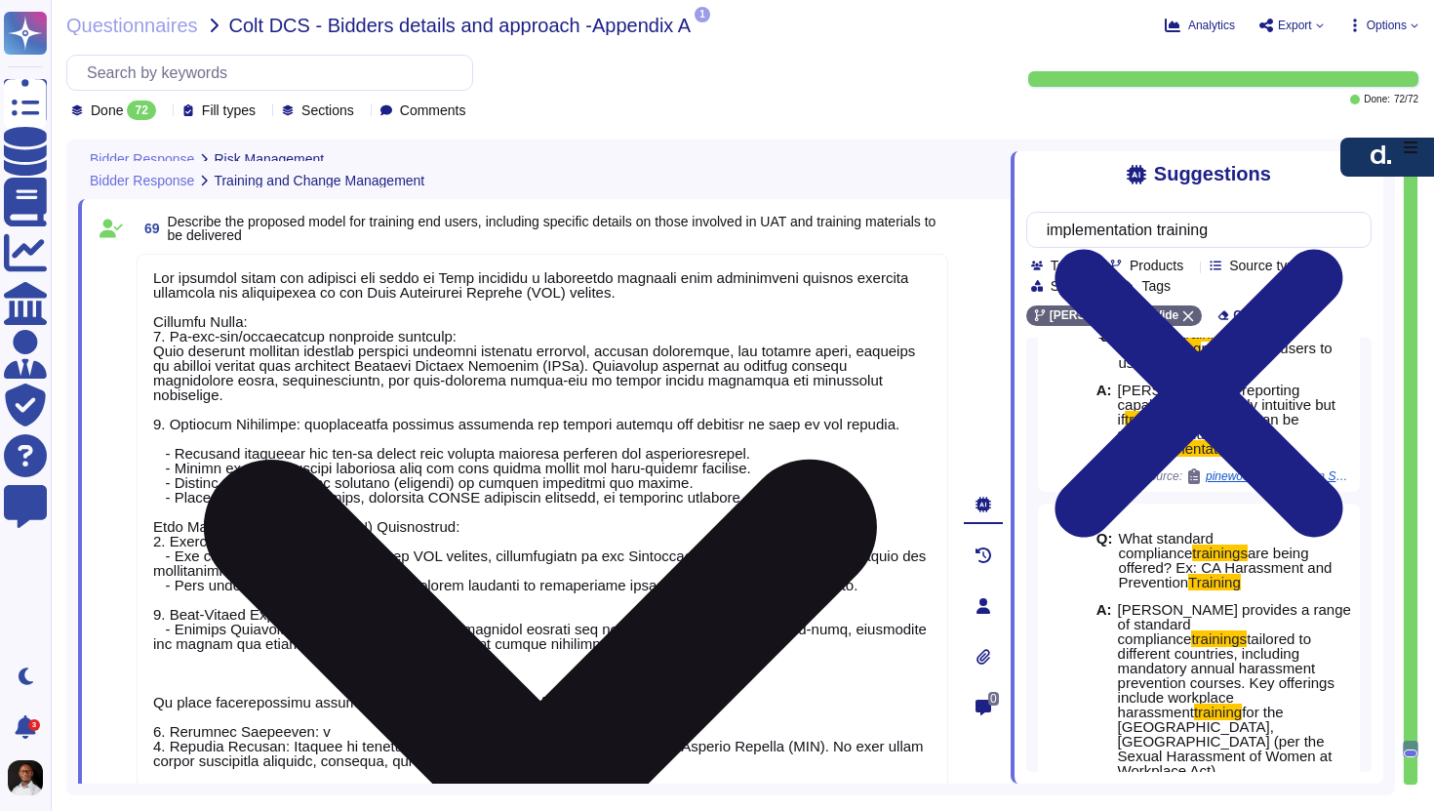
click at [297, 409] on textarea at bounding box center [543, 599] width 812 height 690
click at [914, 411] on textarea at bounding box center [543, 599] width 812 height 690
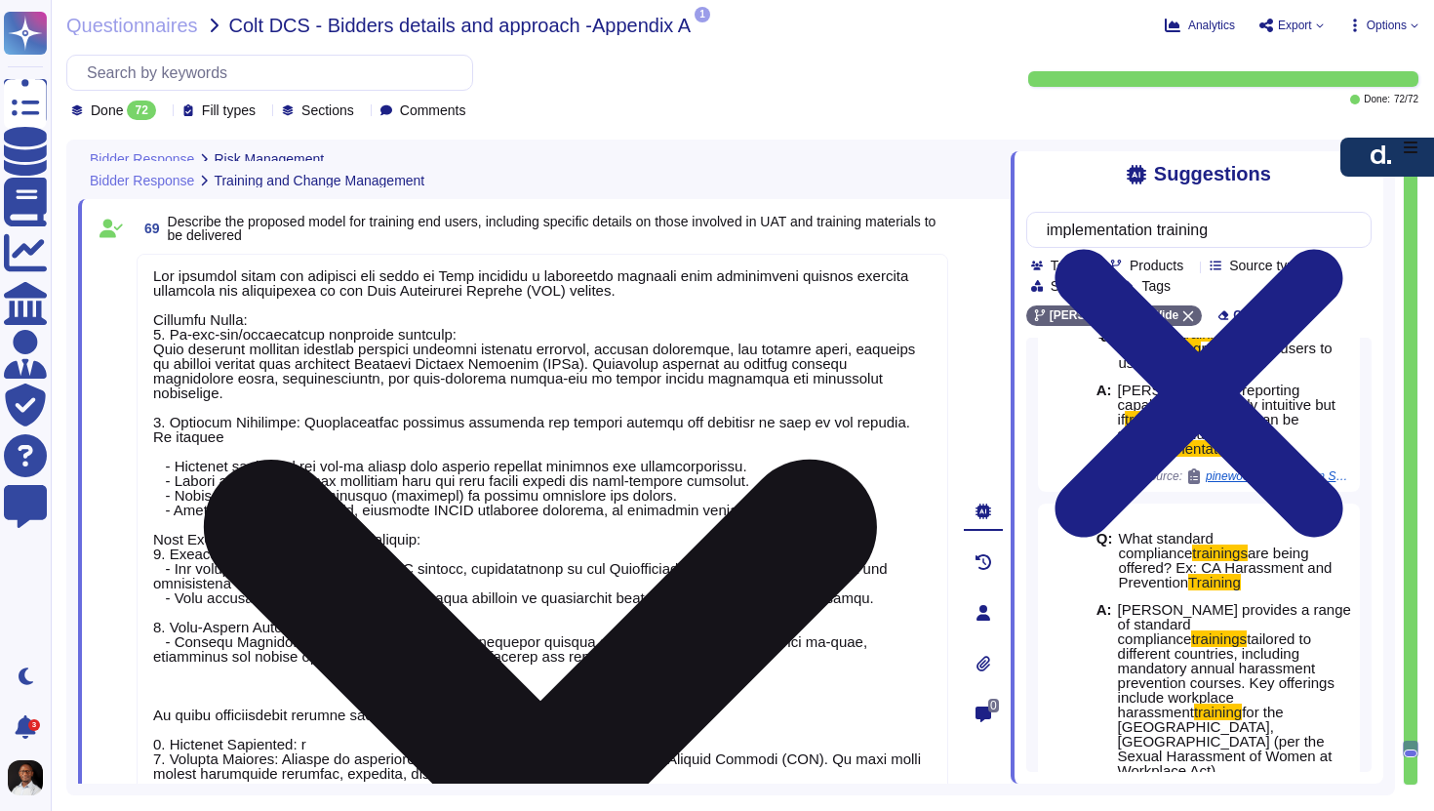
type textarea "The proposed model for training end users at [PERSON_NAME] includes a structure…"
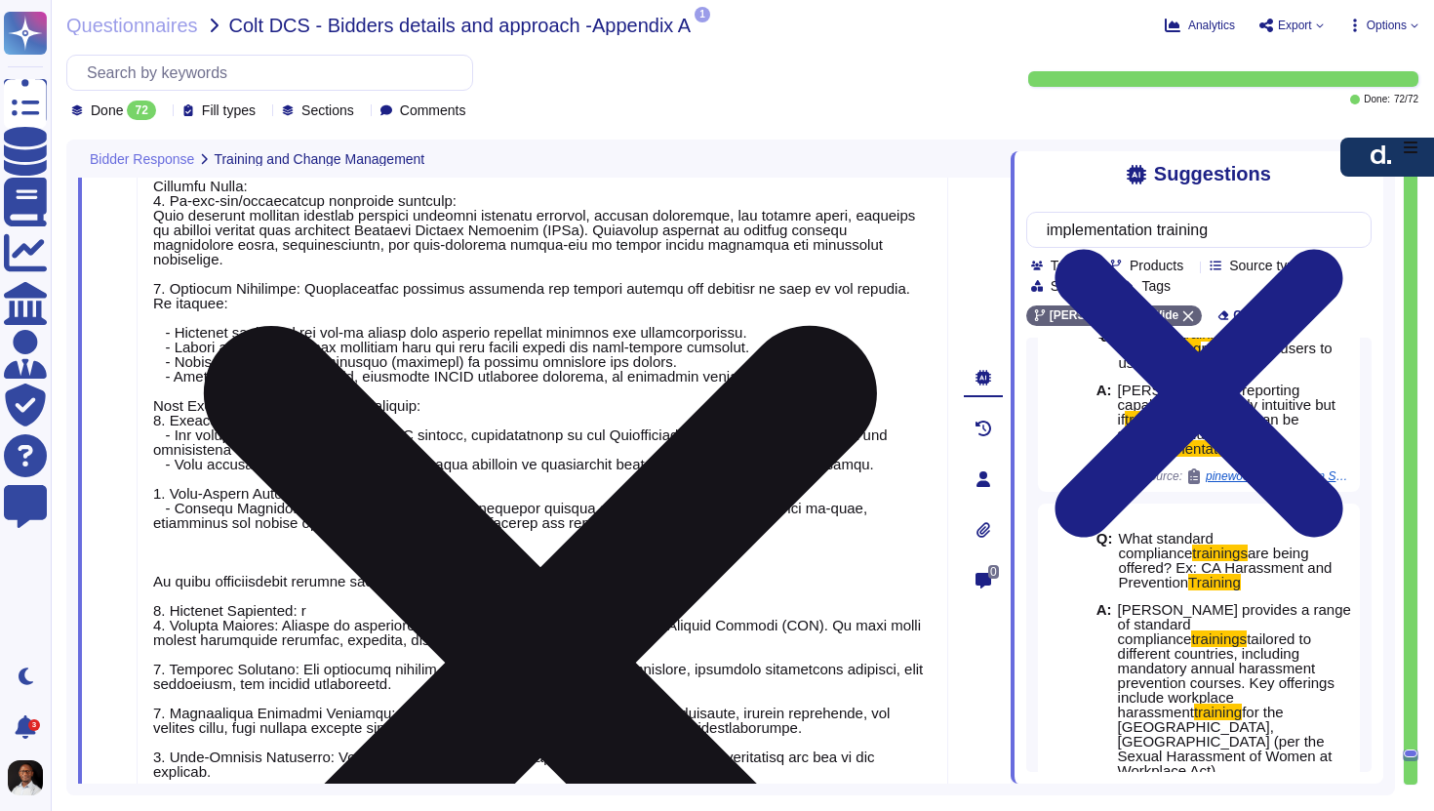
scroll to position [20983, 0]
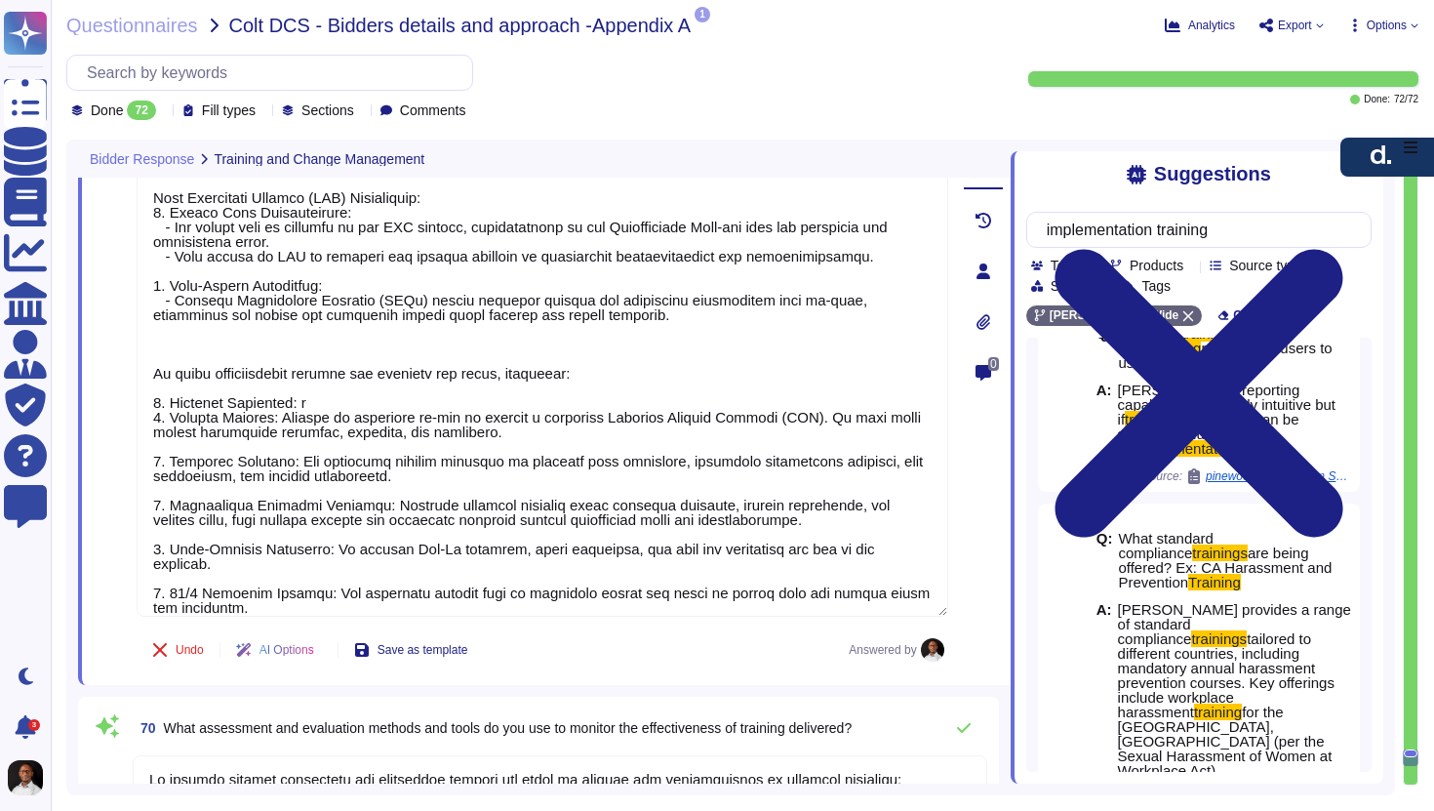
type textarea "[PERSON_NAME]proposed model for supporting Colt DCS through the process of chan…"
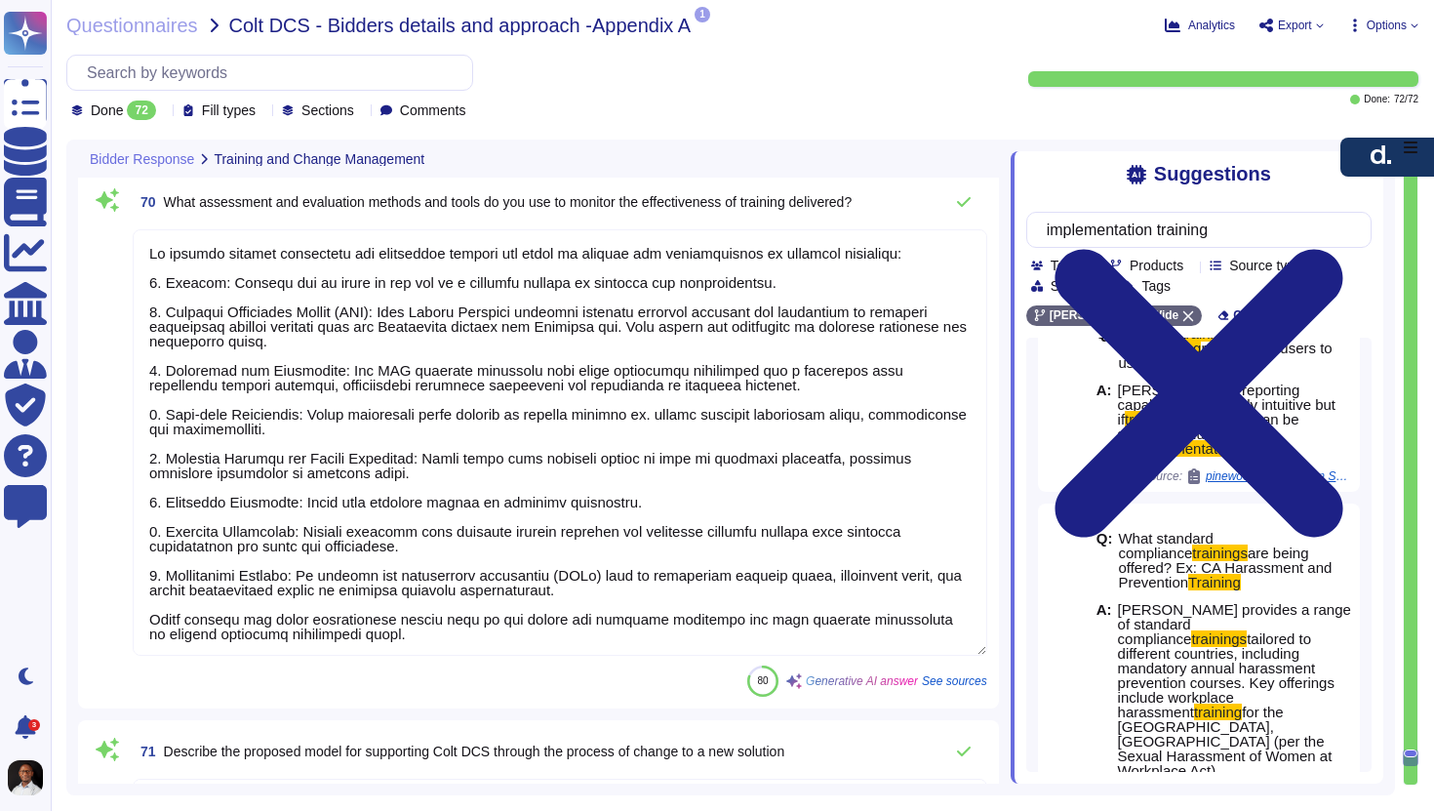
type textarea "The proposed model for training end users at [PERSON_NAME] includes a structure…"
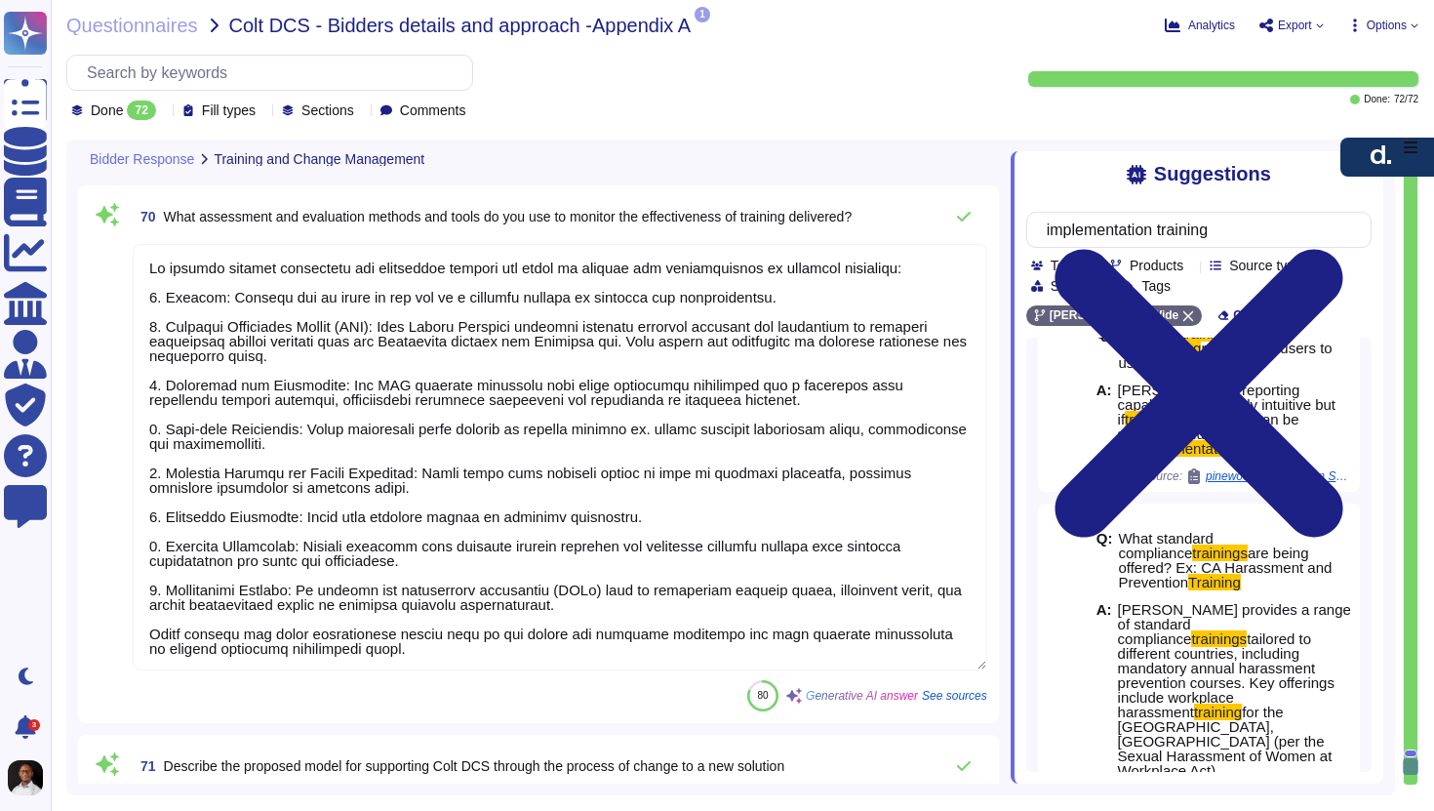
type textarea "Yes, we confirm our willingness to commence the engagement based on a Letter of…"
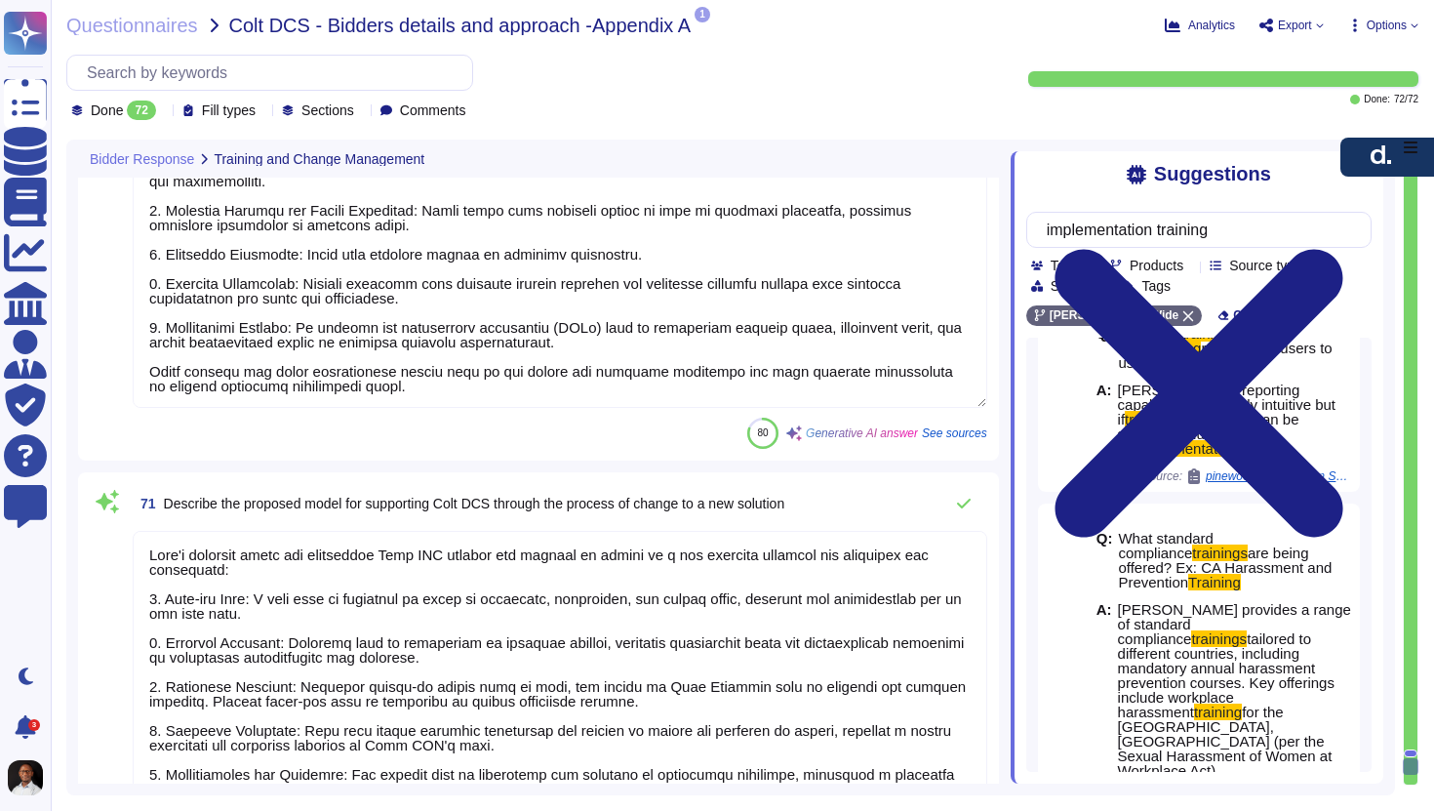
scroll to position [22127, 0]
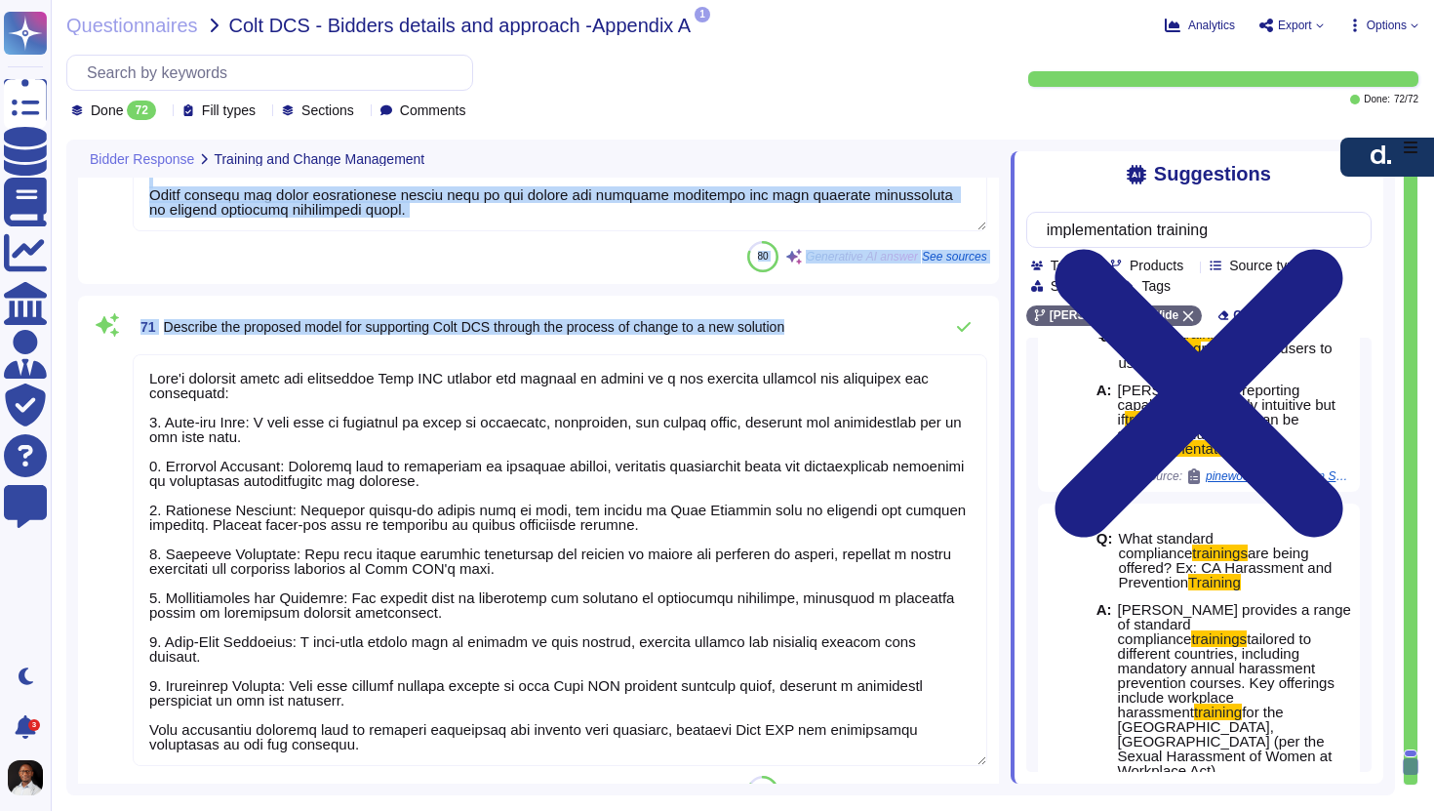
drag, startPoint x: 164, startPoint y: 539, endPoint x: 436, endPoint y: 646, distance: 292.6
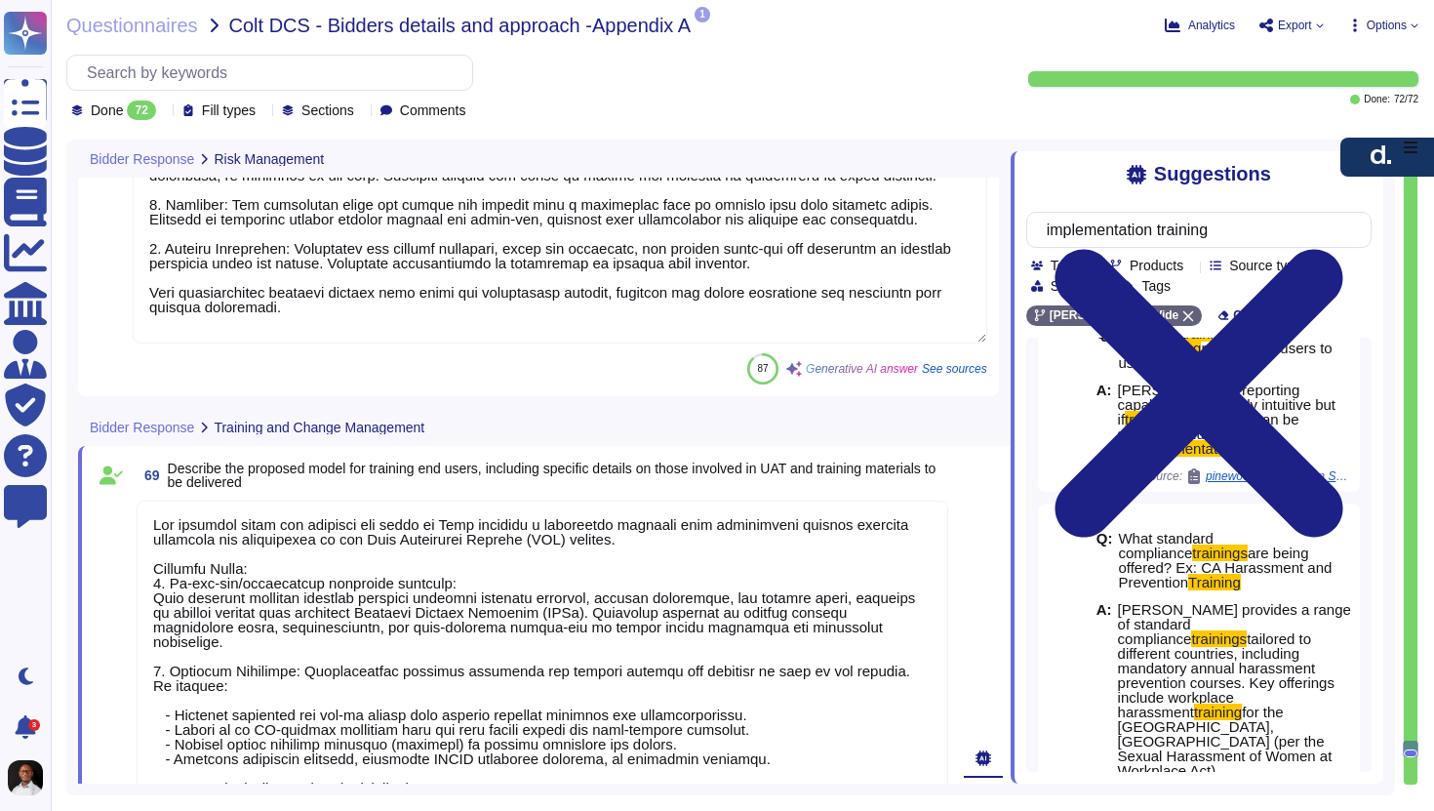
type textarea "Lo ipsumdo Sita CON adip elitseddoe tem incid ut labo, Etdo magnaaliq e adminim…"
type textarea "[PERSON_NAME] employs a structured approach to risk management throughout the s…"
type textarea "The proposed model for training end users at [PERSON_NAME] includes a structure…"
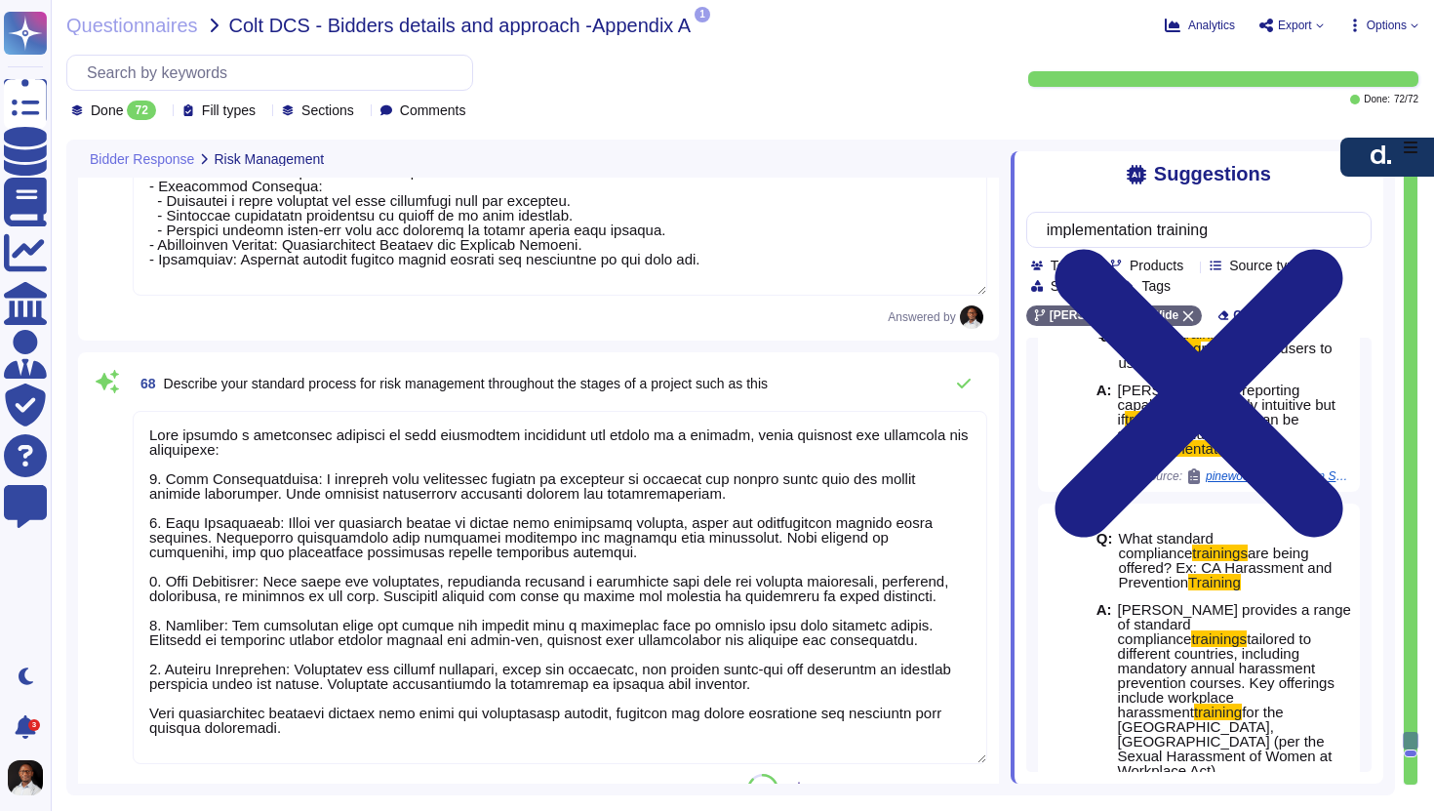
type textarea "Key challenges include incomplete information from the current vendor, delays i…"
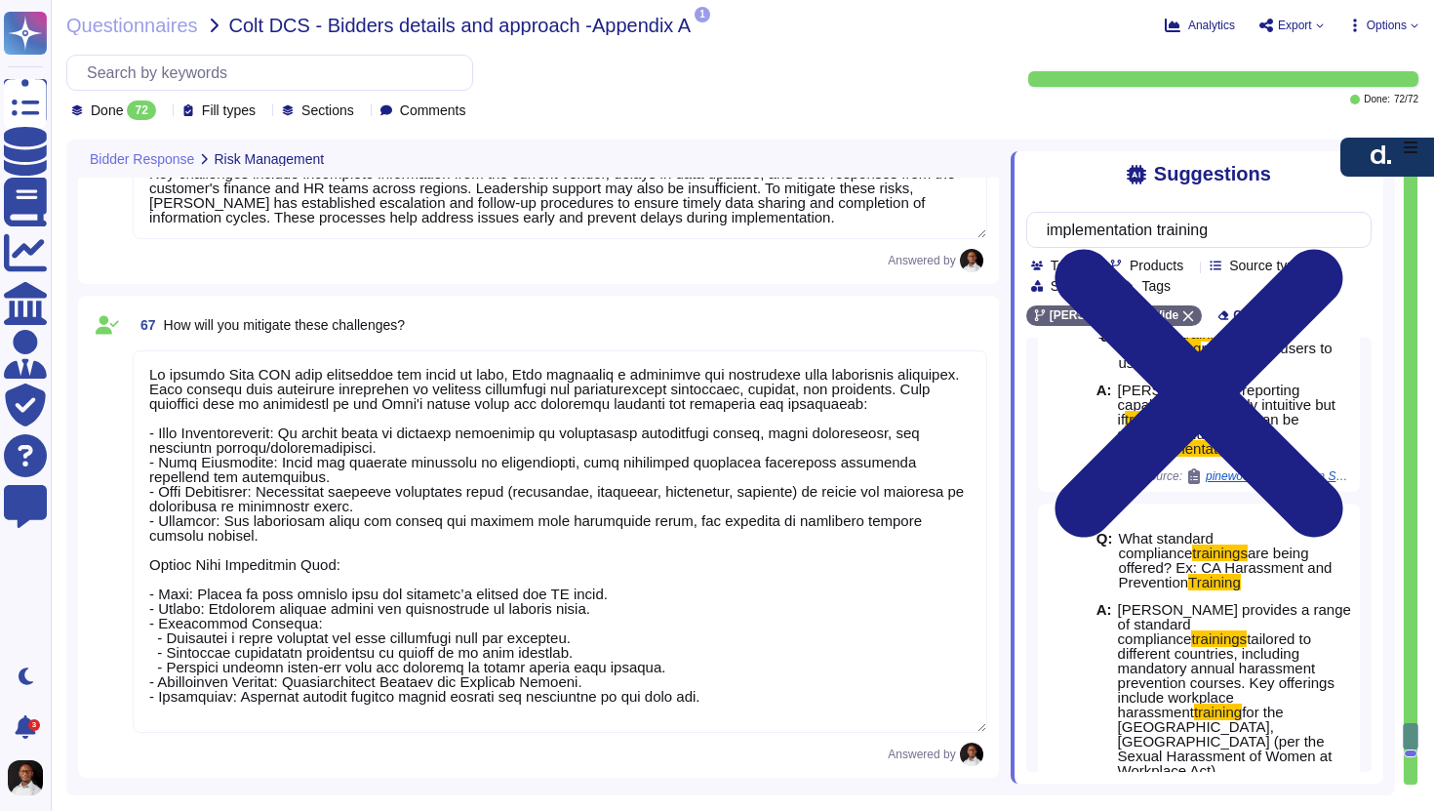
type textarea "The proposed model for training end users at [PERSON_NAME] includes a structure…"
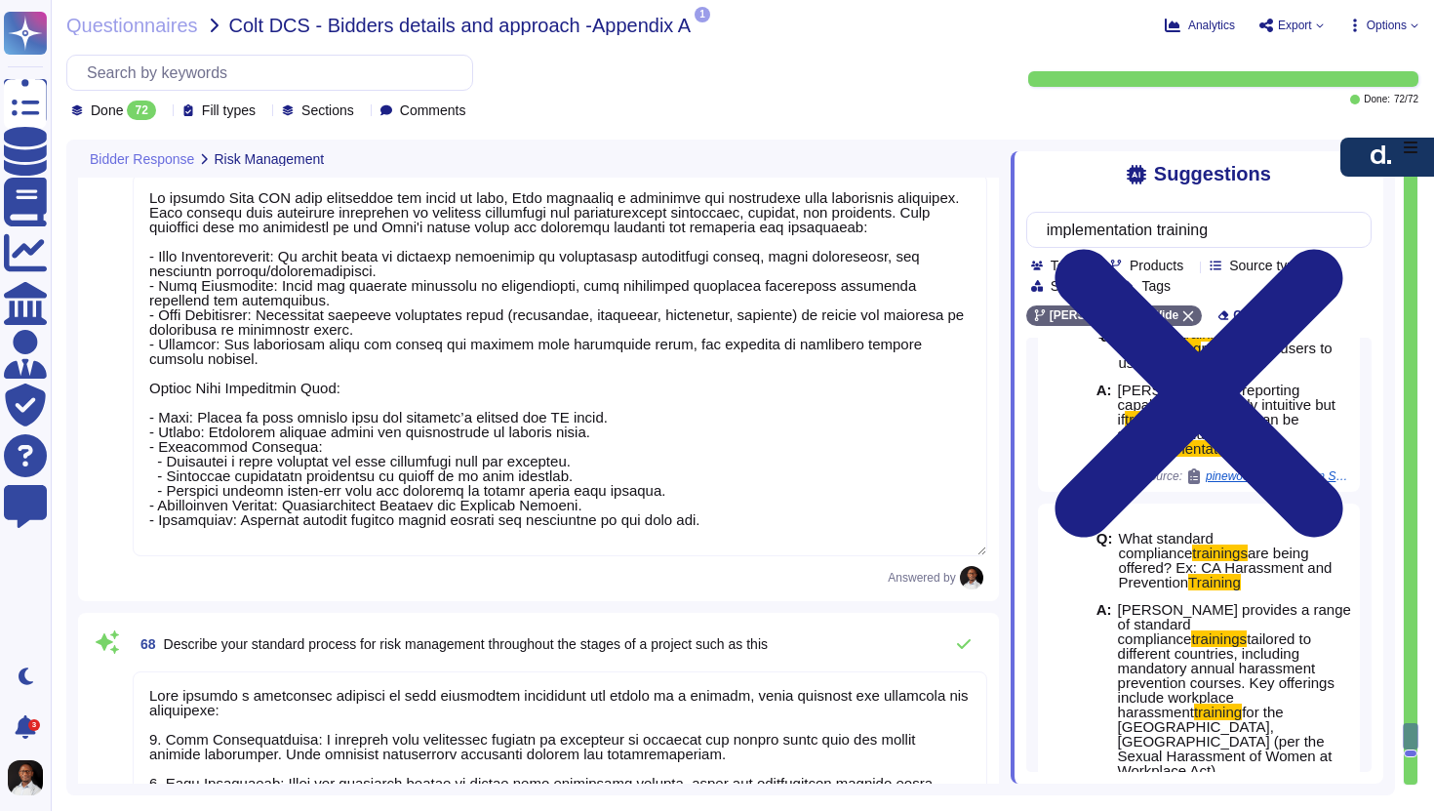
scroll to position [20782, 0]
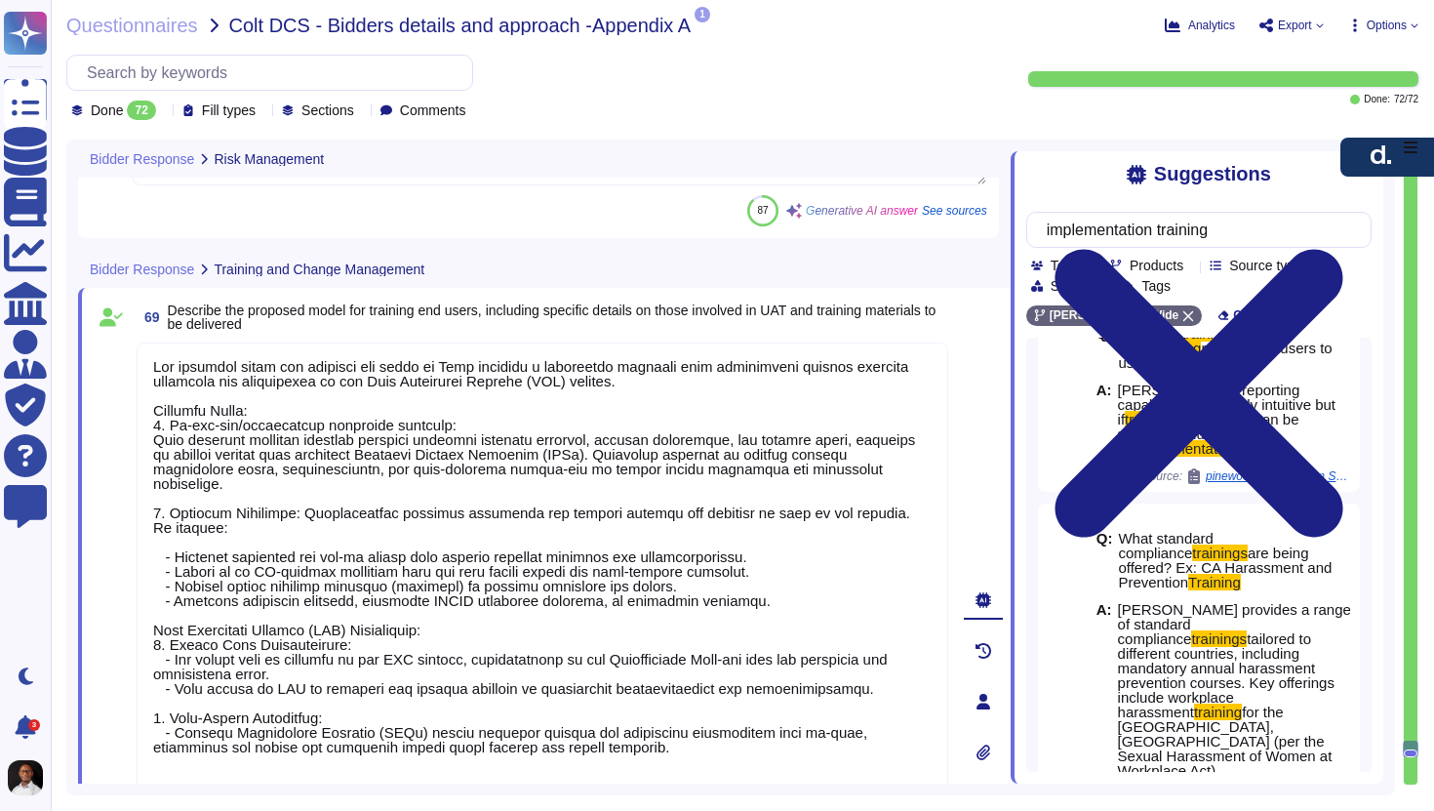
type textarea "We utilize several assessment and evaluation methods and tools to monitor the e…"
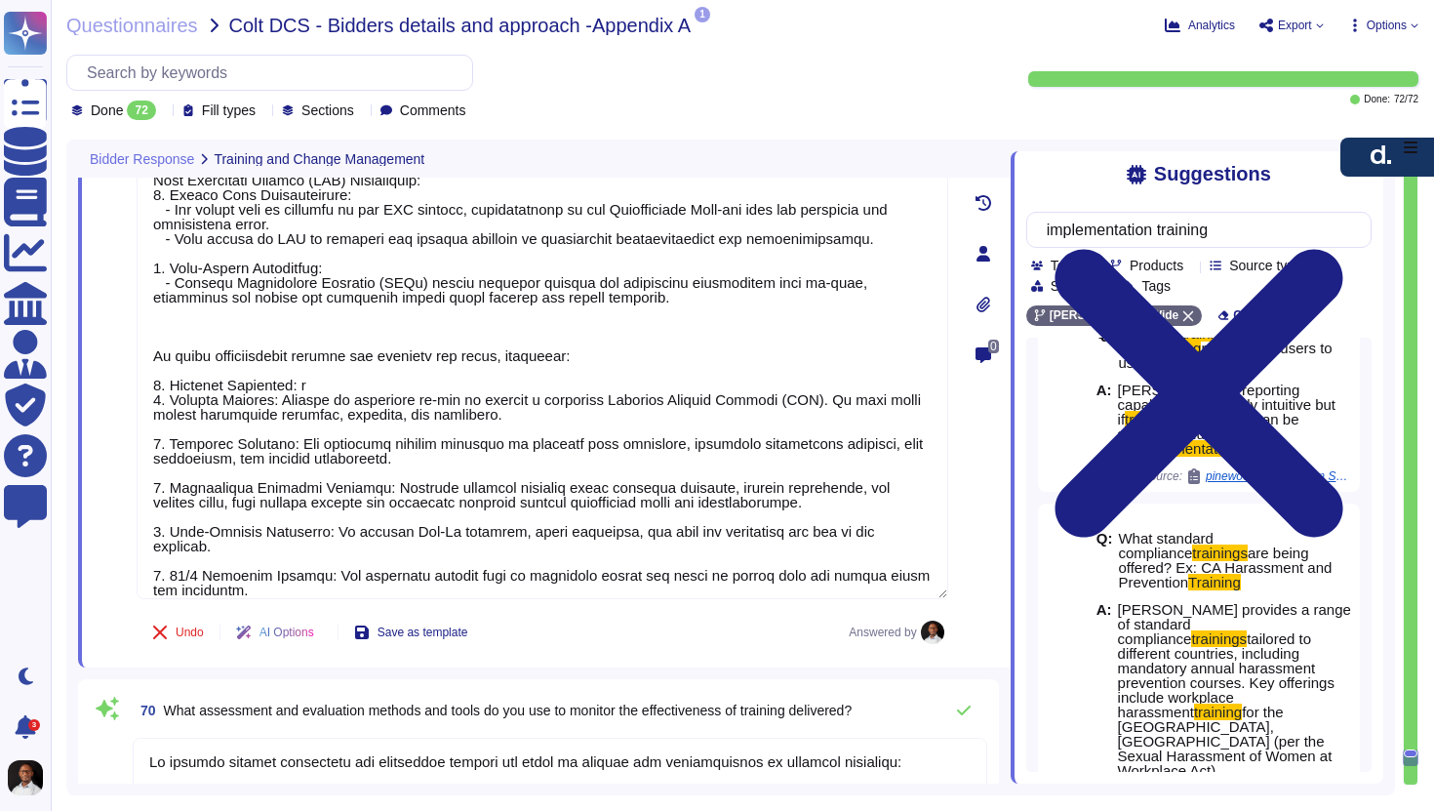
scroll to position [21210, 0]
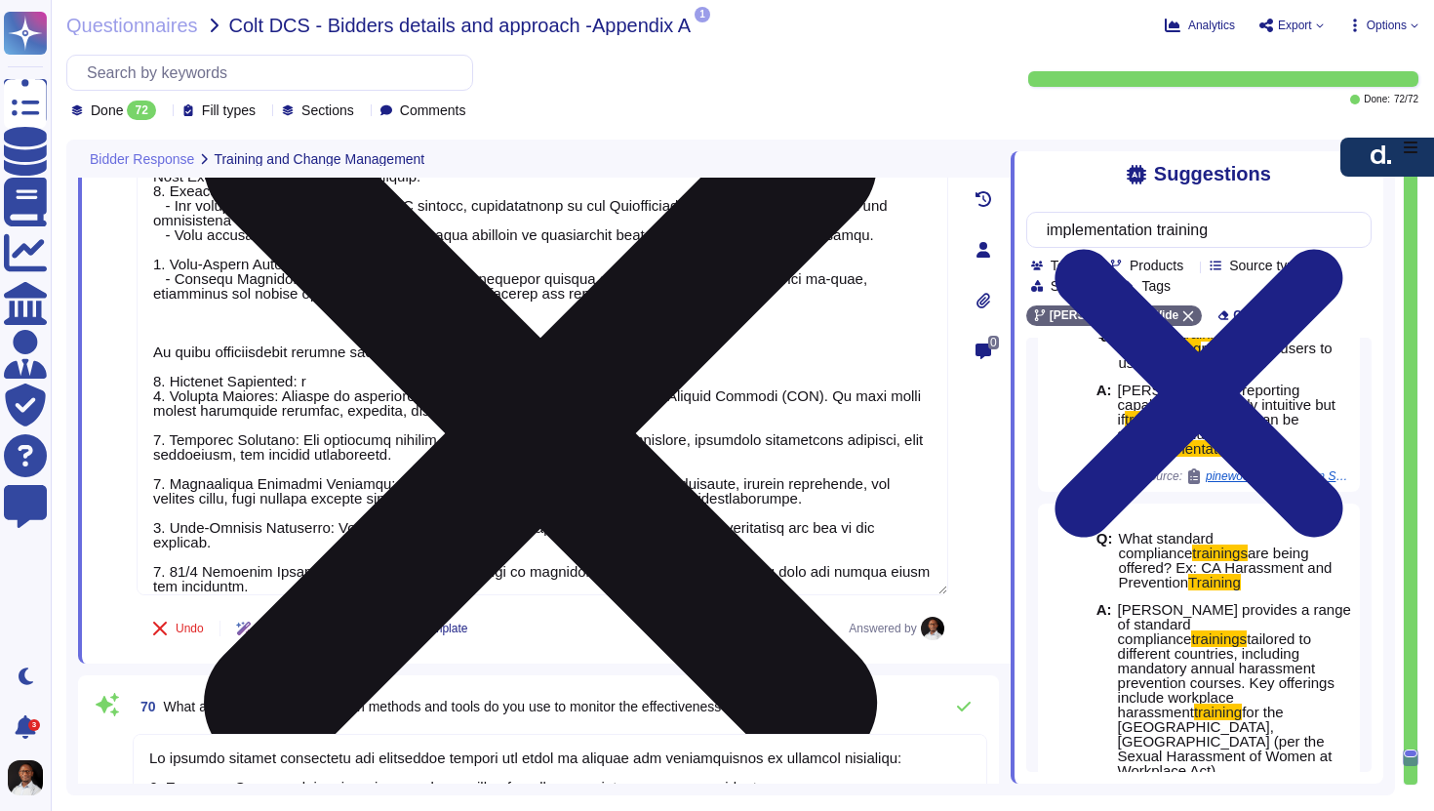
click at [158, 308] on textarea at bounding box center [543, 243] width 812 height 704
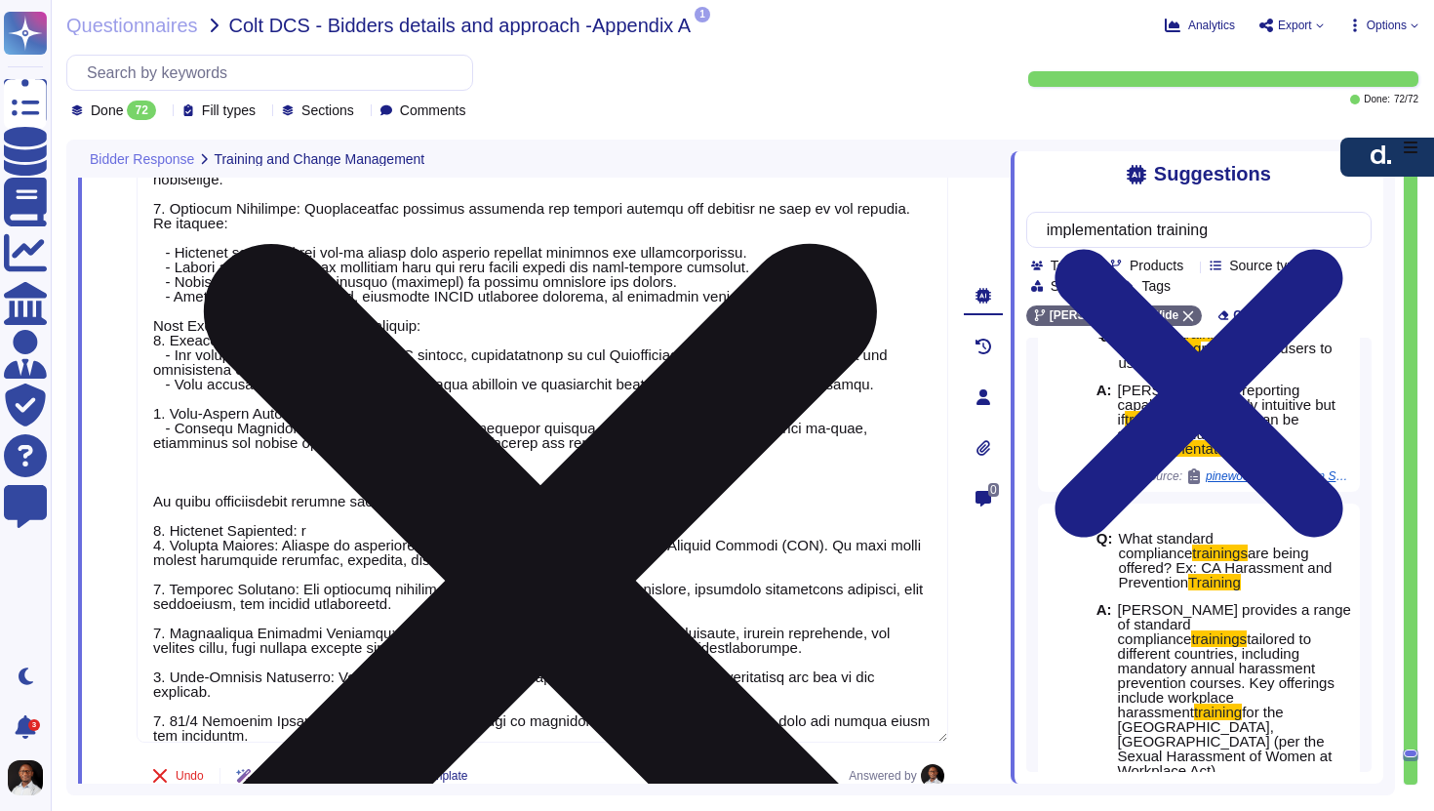
scroll to position [21060, 0]
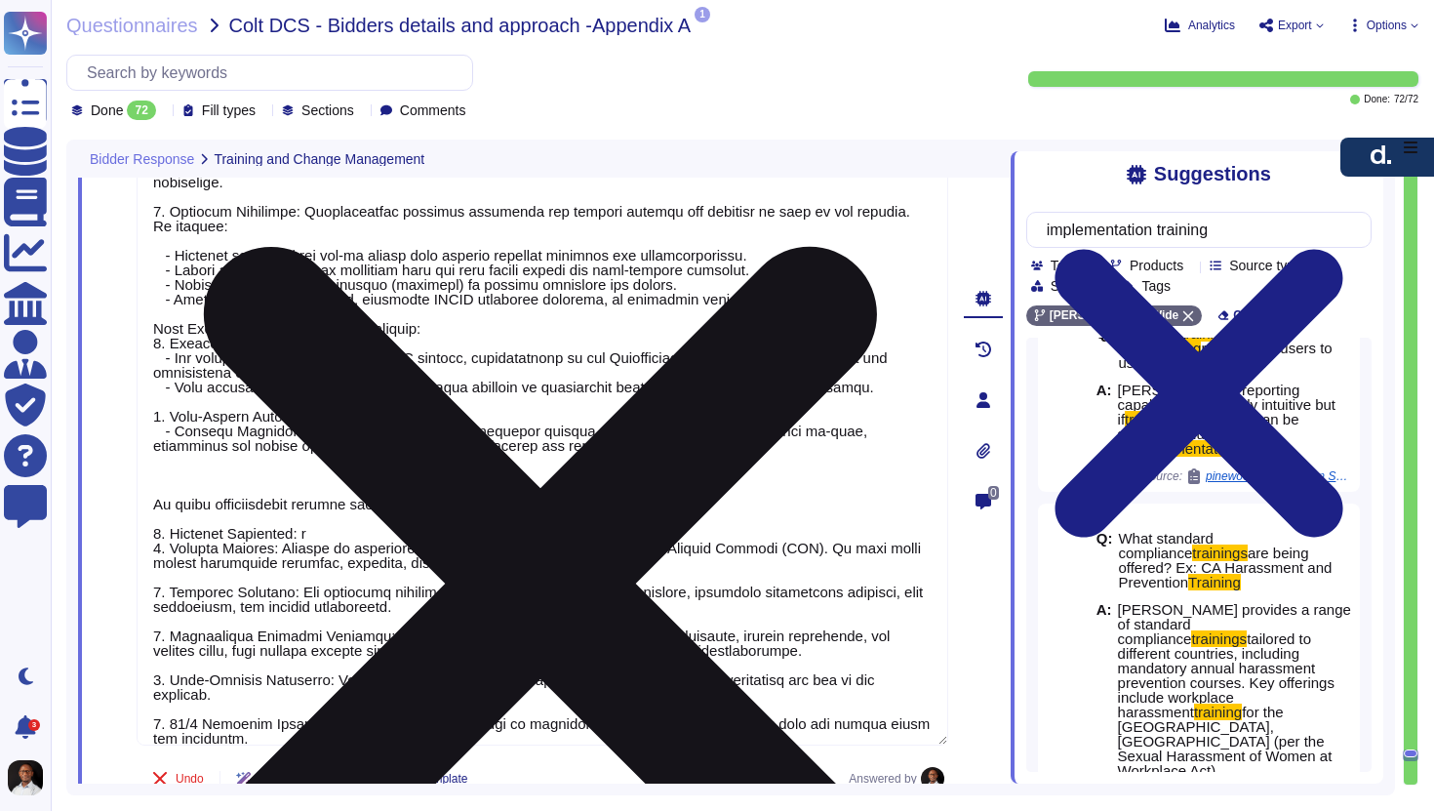
drag, startPoint x: 159, startPoint y: 465, endPoint x: 426, endPoint y: 723, distance: 371.3
click at [426, 723] on textarea at bounding box center [543, 393] width 812 height 704
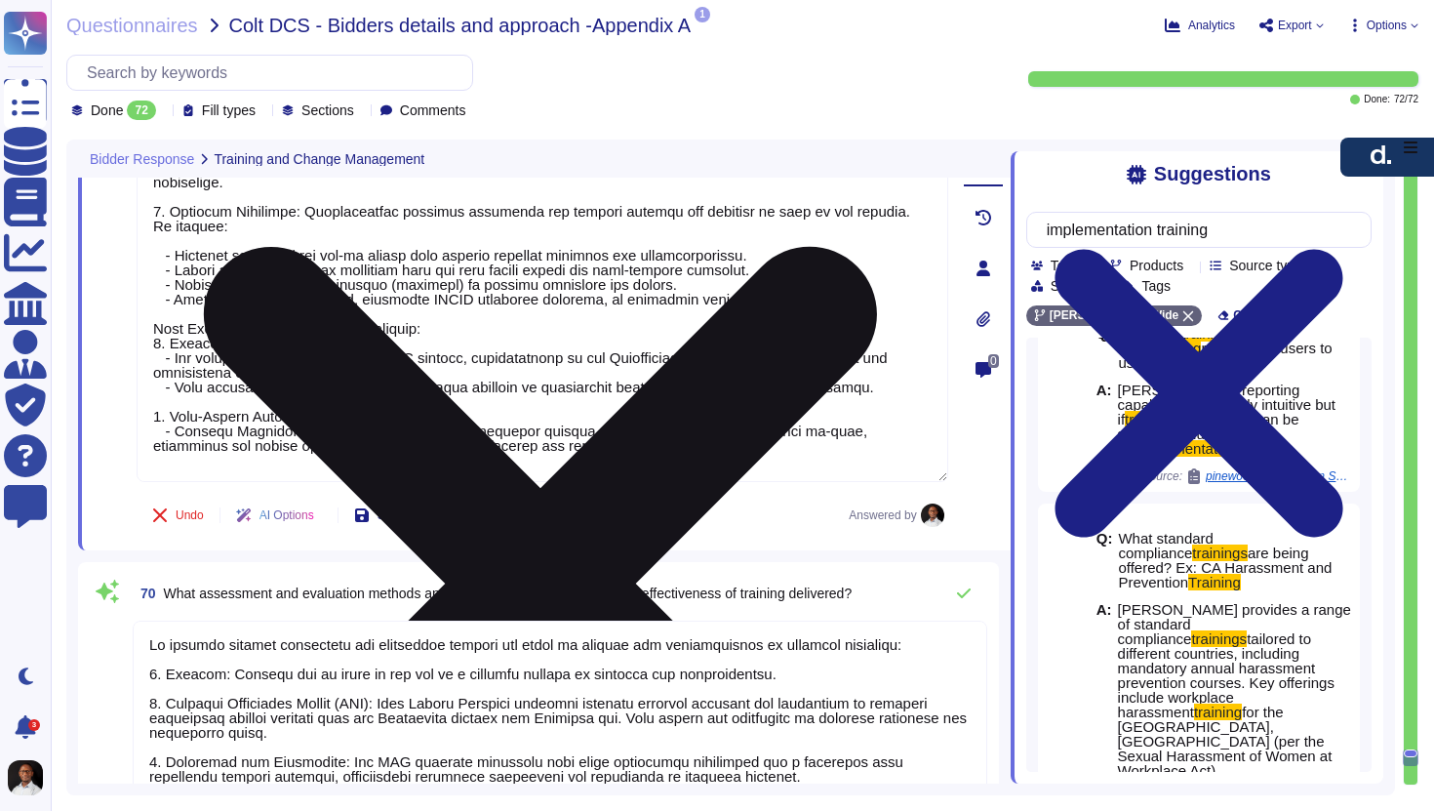
type textarea "The proposed model for training end users at [PERSON_NAME] includes a structure…"
type textarea "[PERSON_NAME]proposed model for supporting Colt DCS through the process of chan…"
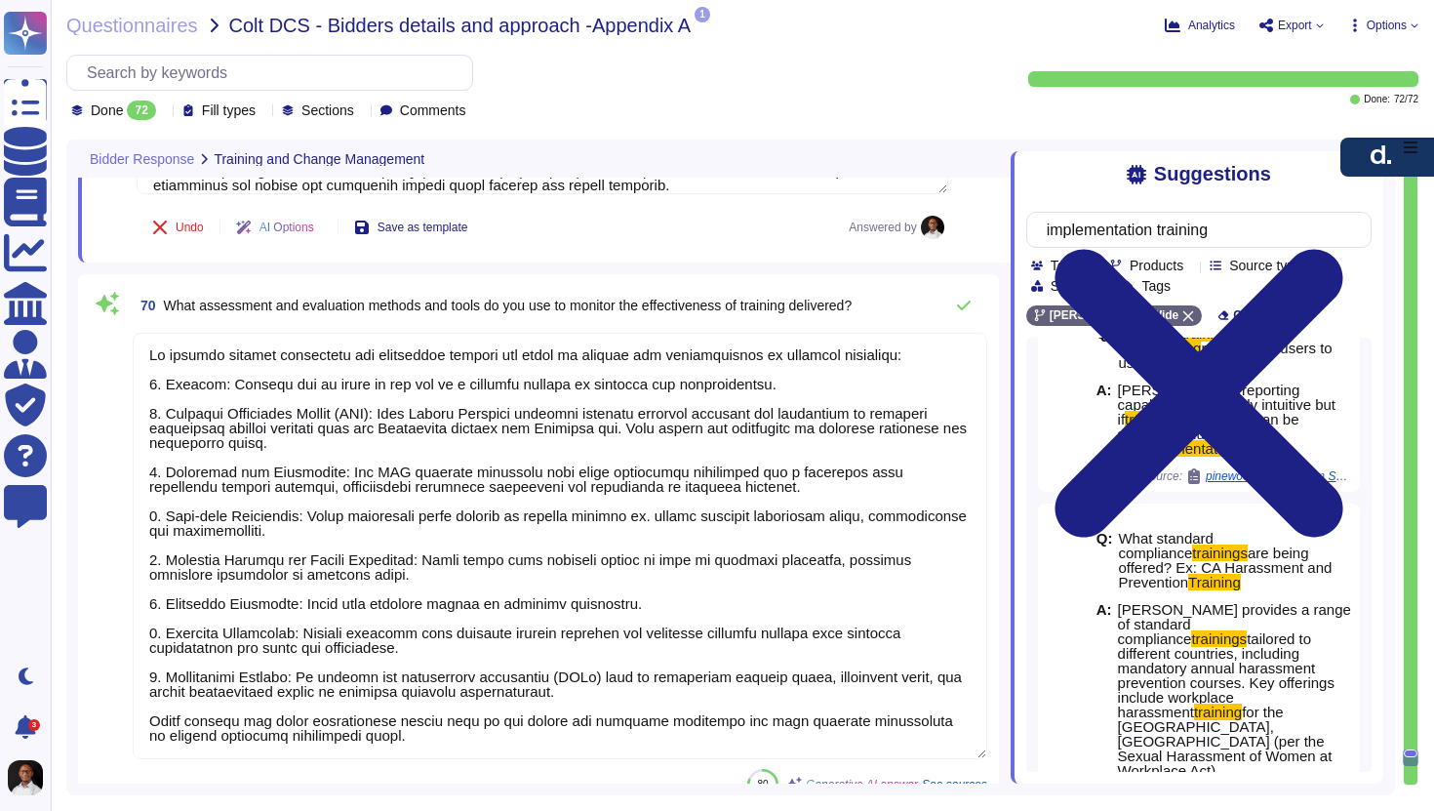
scroll to position [21321, 0]
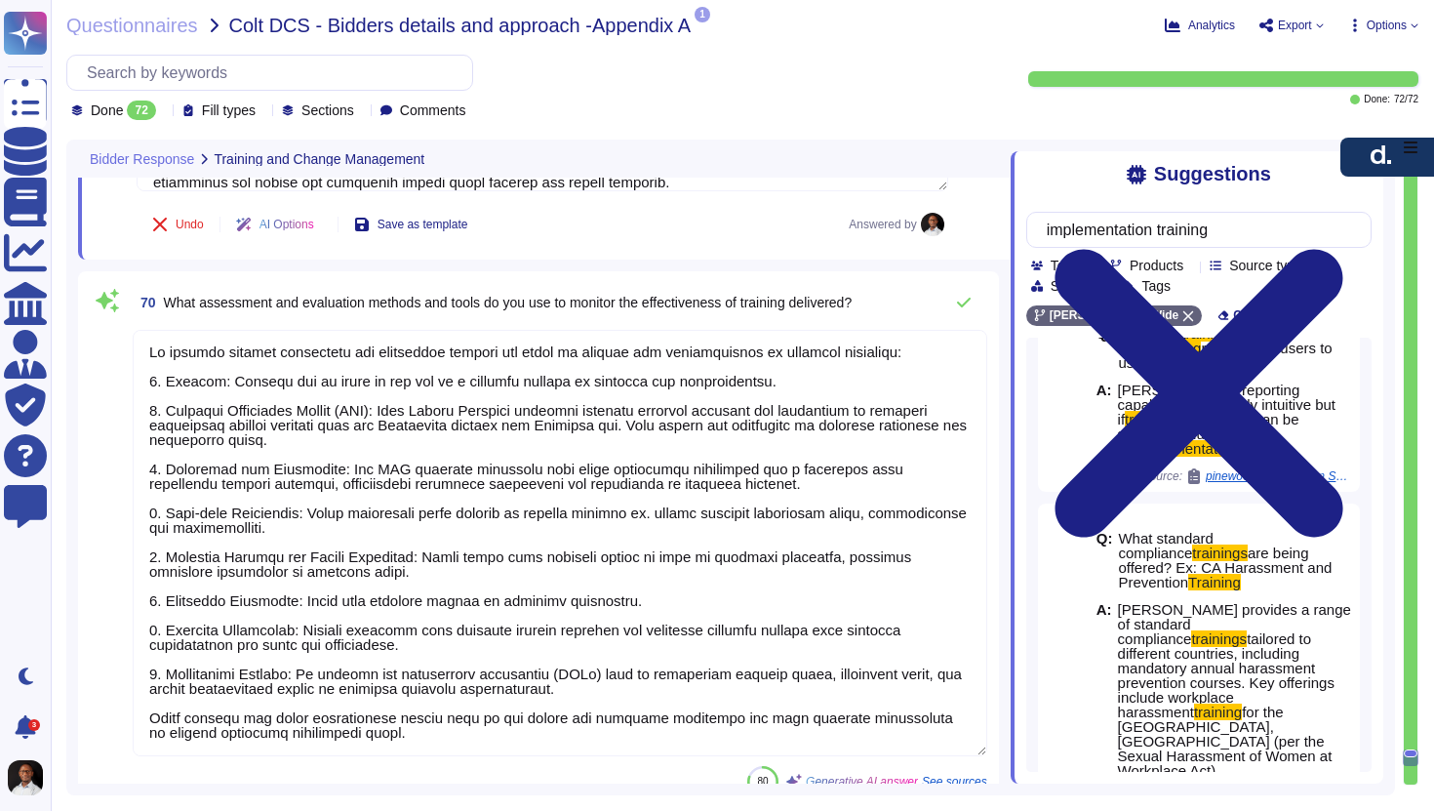
type textarea "The proposed model for training end users at [PERSON_NAME] includes a structure…"
click at [581, 397] on textarea at bounding box center [560, 543] width 855 height 426
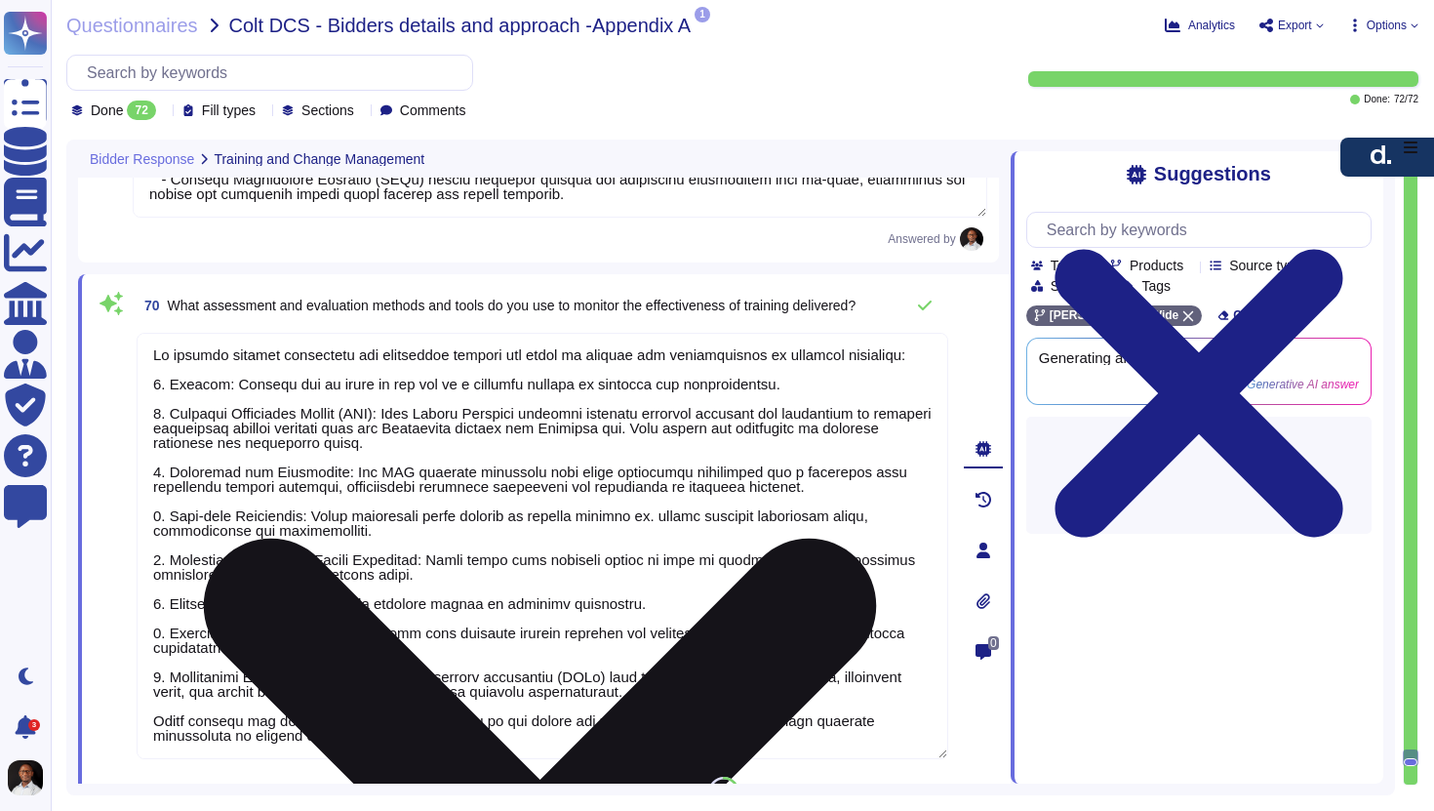
click at [294, 385] on textarea at bounding box center [543, 546] width 812 height 426
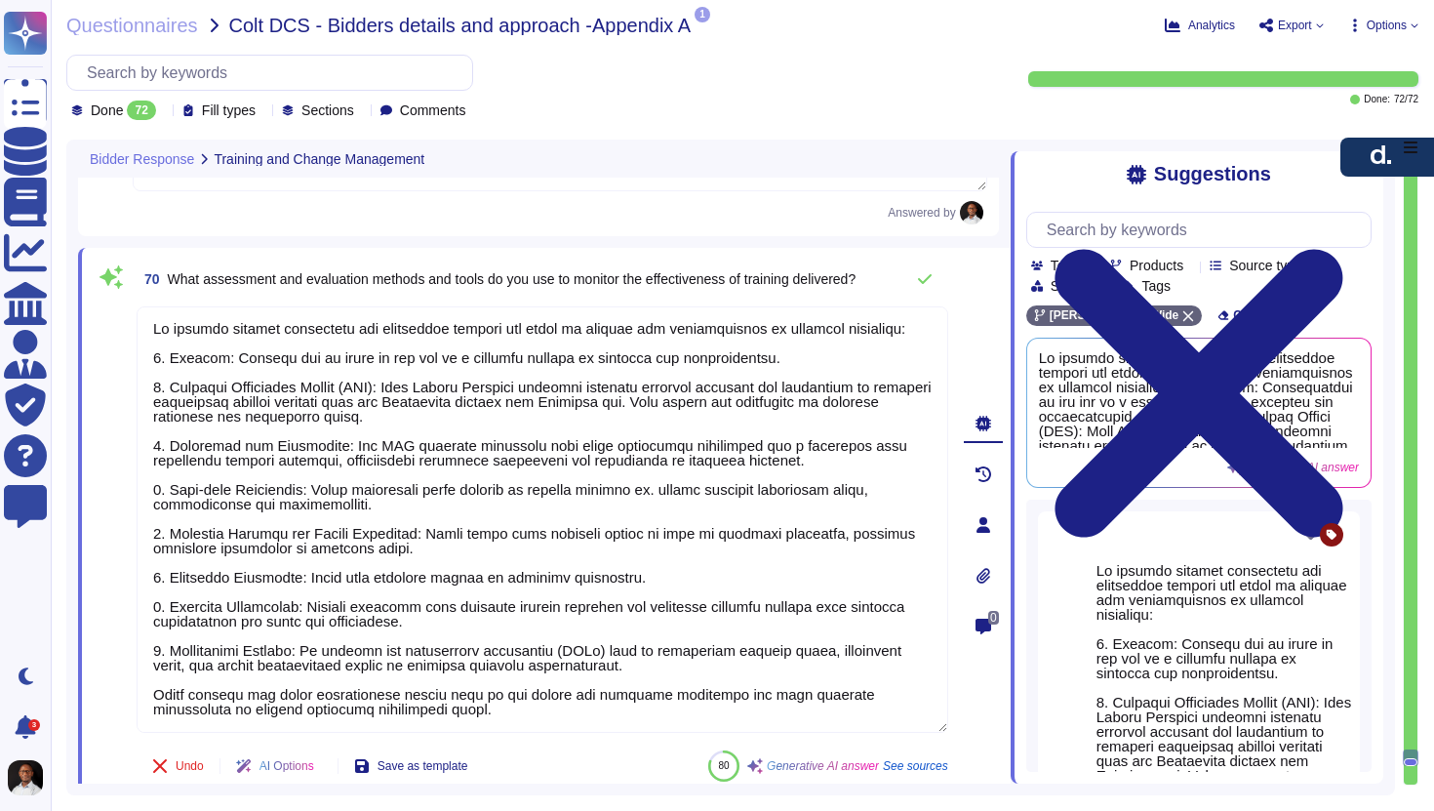
drag, startPoint x: 673, startPoint y: 579, endPoint x: 114, endPoint y: 383, distance: 592.2
click at [114, 383] on div "70 What assessment and evaluation methods and tools do you use to monitor the e…" at bounding box center [521, 525] width 855 height 530
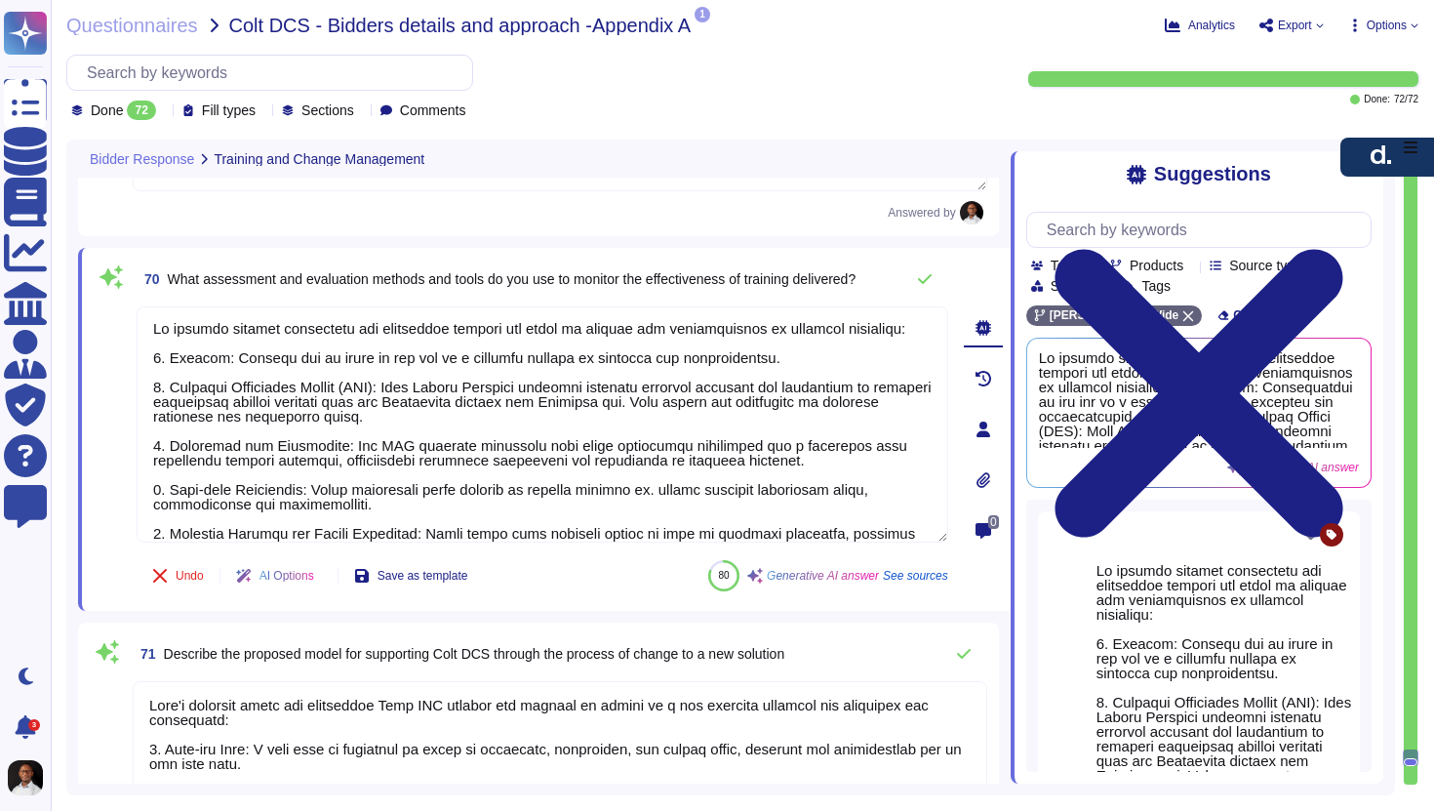
type textarea "Yes, we confirm our willingness to commence the engagement based on a Letter of…"
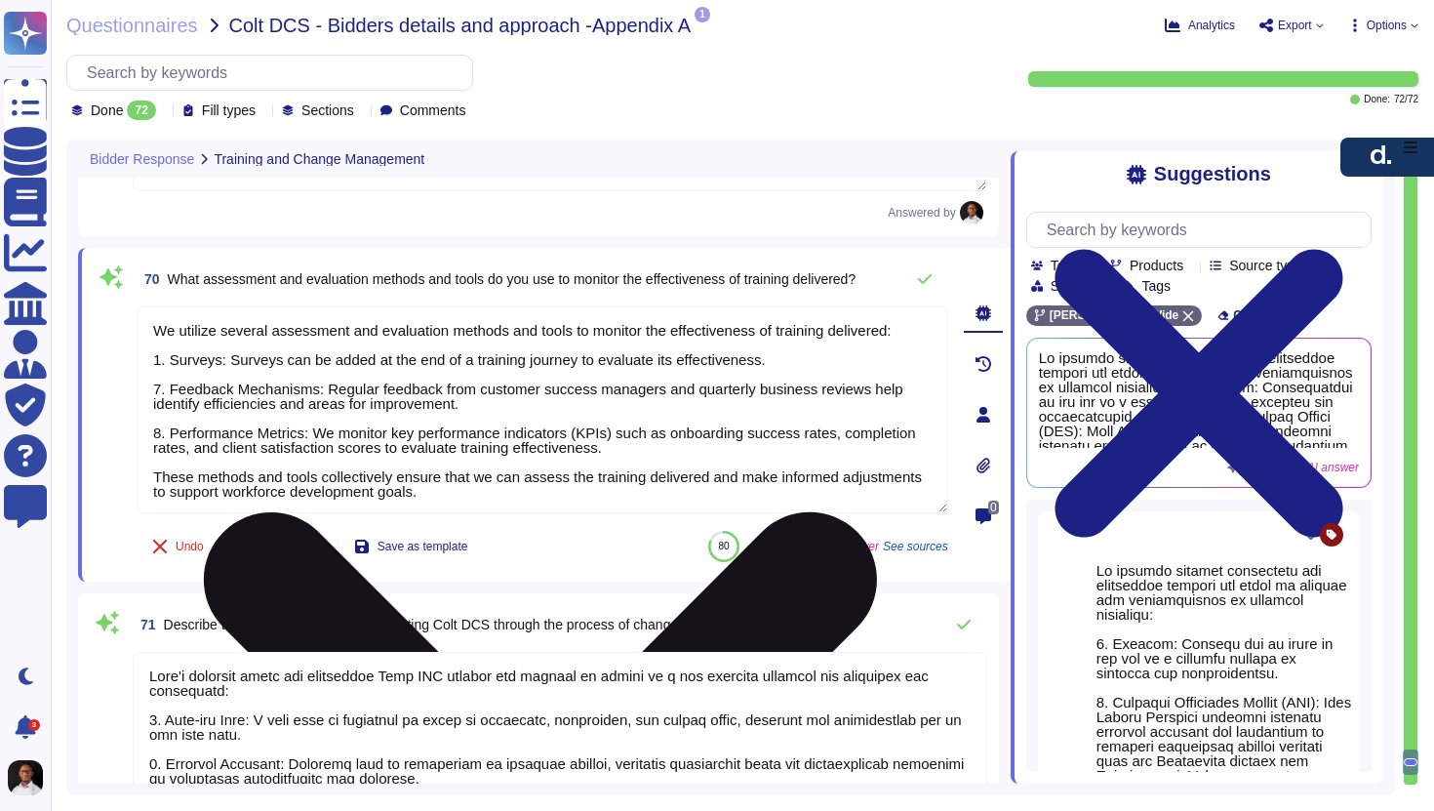
click at [157, 357] on textarea "We utilize several assessment and evaluation methods and tools to monitor the e…" at bounding box center [543, 409] width 812 height 207
click at [163, 383] on textarea "We utilize several assessment and evaluation methods and tools to monitor the e…" at bounding box center [543, 409] width 812 height 207
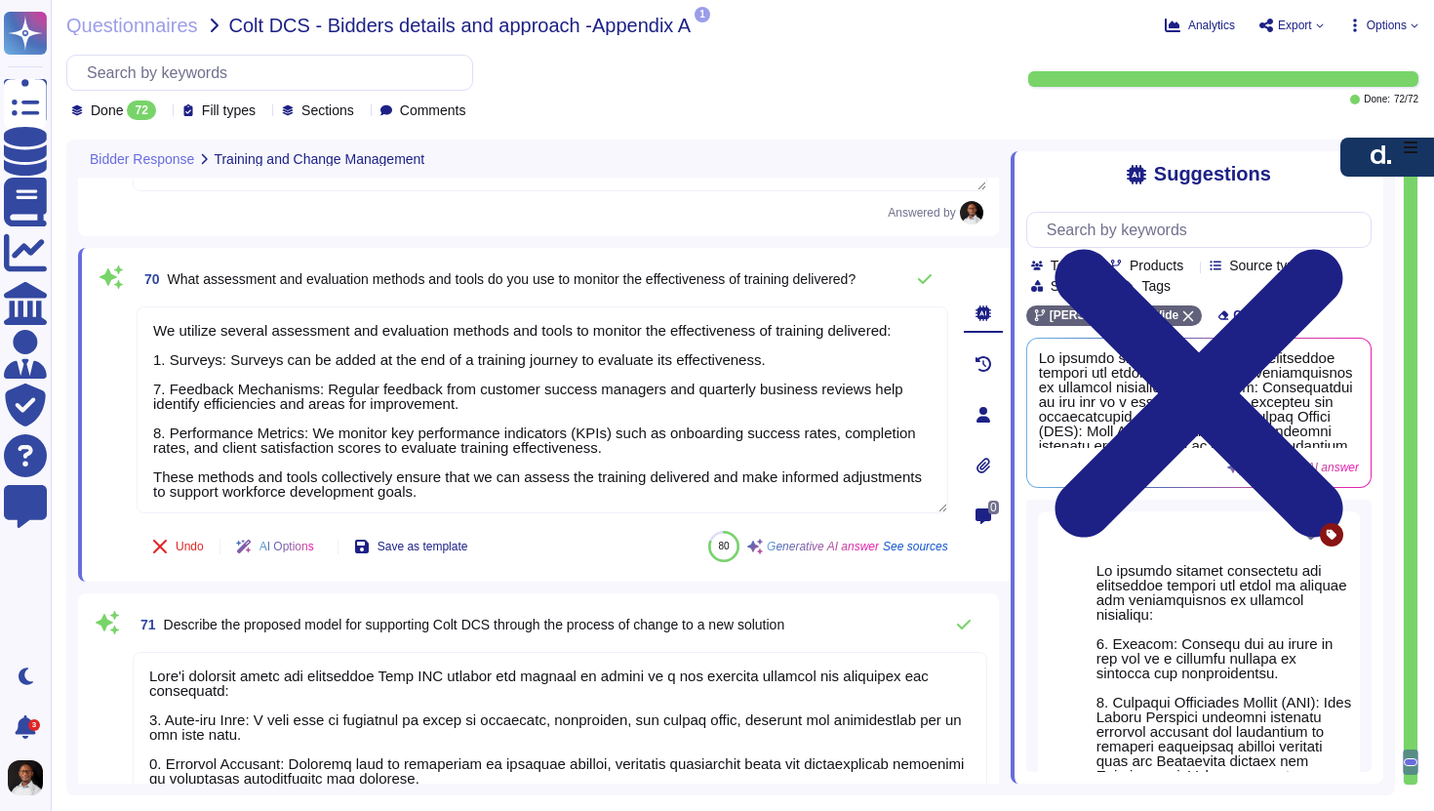
drag, startPoint x: 161, startPoint y: 382, endPoint x: 120, endPoint y: 379, distance: 41.1
click at [120, 380] on div "70 What assessment and evaluation methods and tools do you use to monitor the e…" at bounding box center [521, 415] width 855 height 310
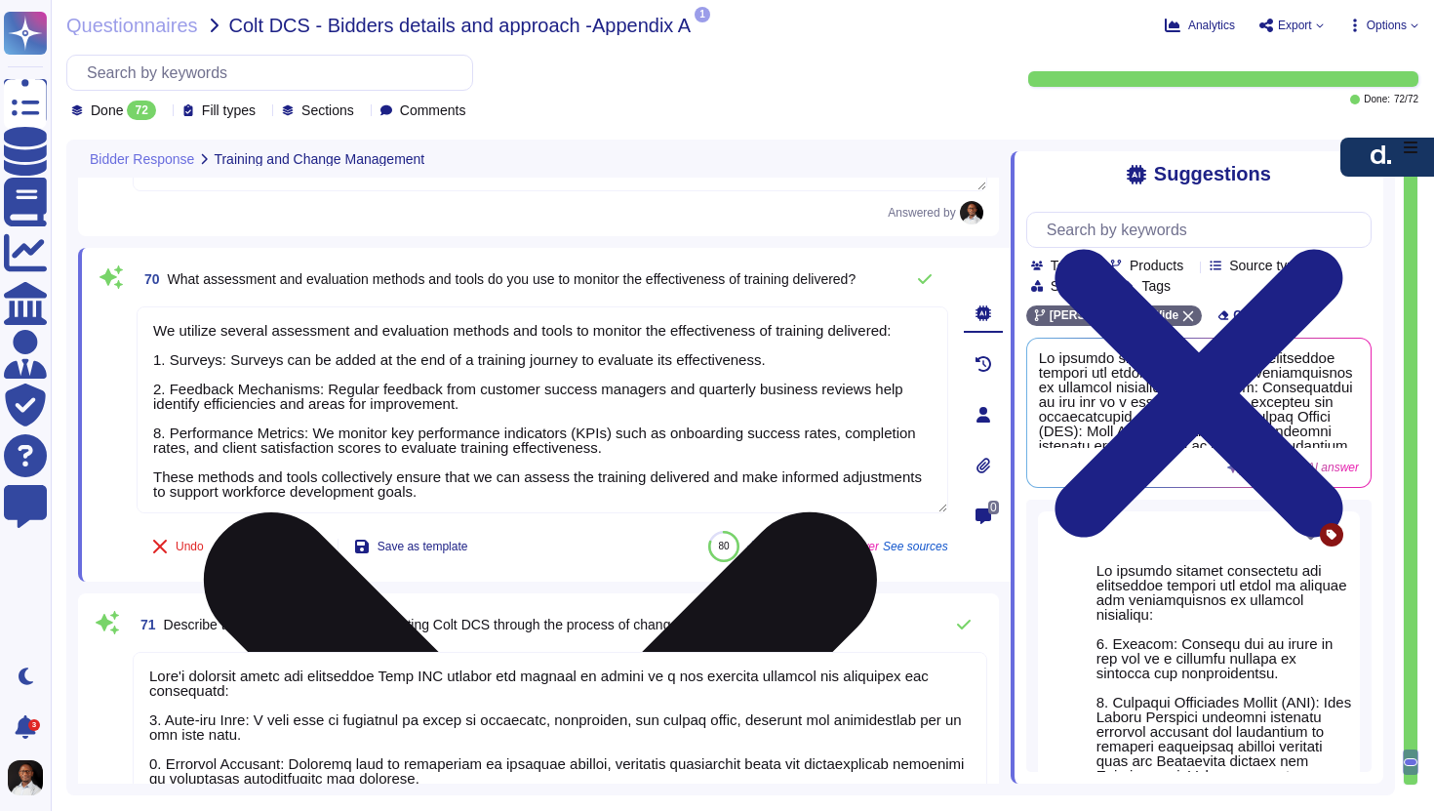
click at [160, 436] on textarea "We utilize several assessment and evaluation methods and tools to monitor the e…" at bounding box center [543, 409] width 812 height 207
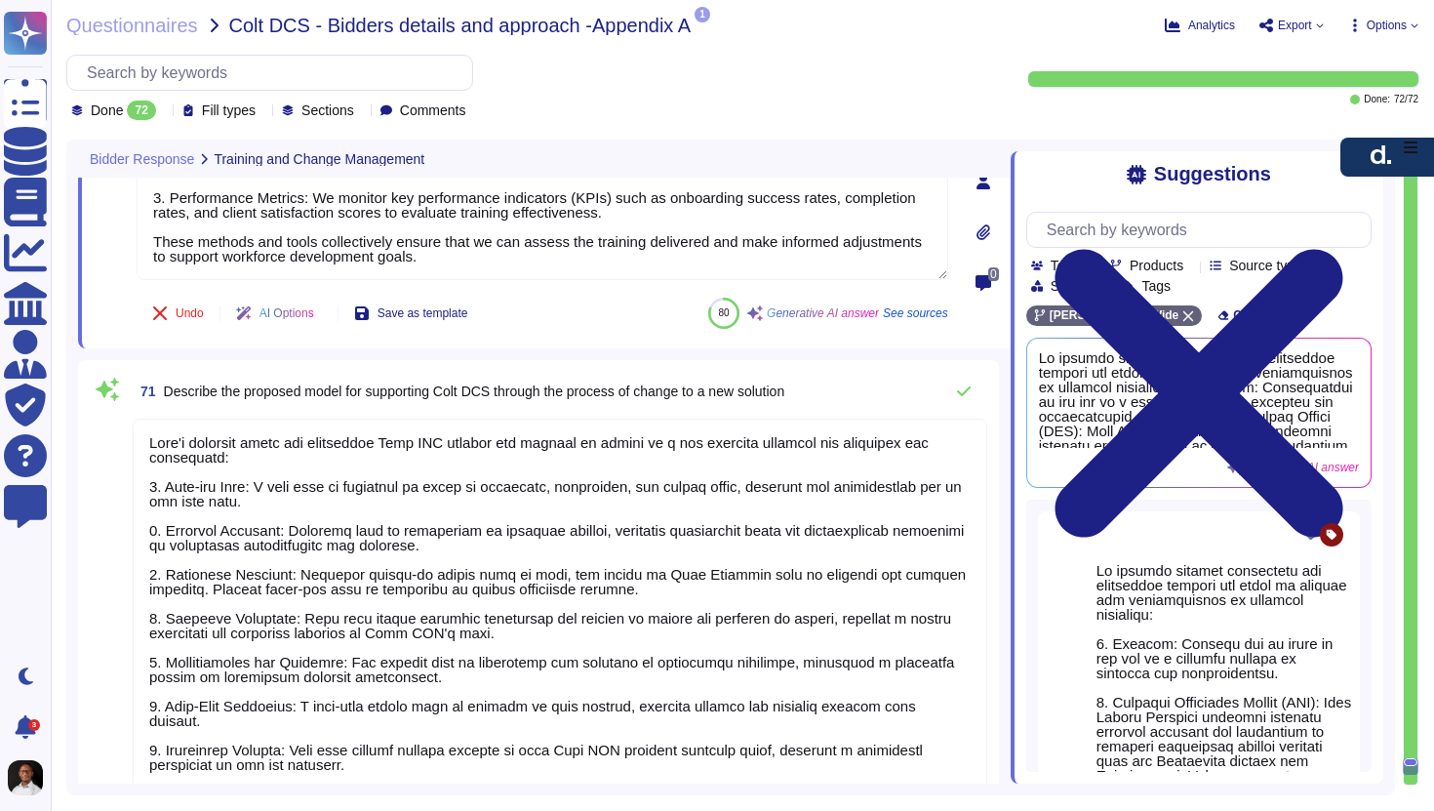
scroll to position [2, 0]
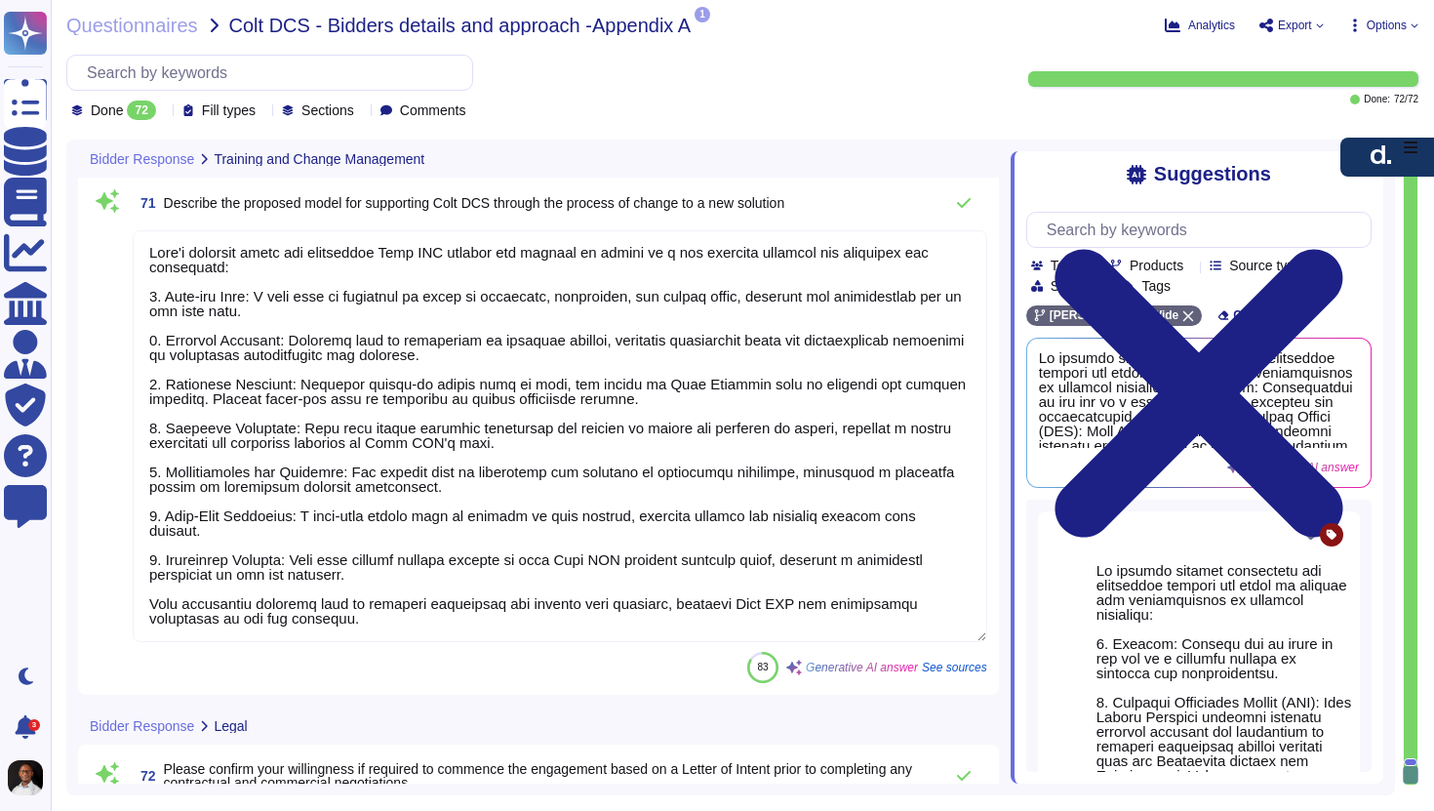
type textarea "We utilize several assessment and evaluation methods and tools to monitor the e…"
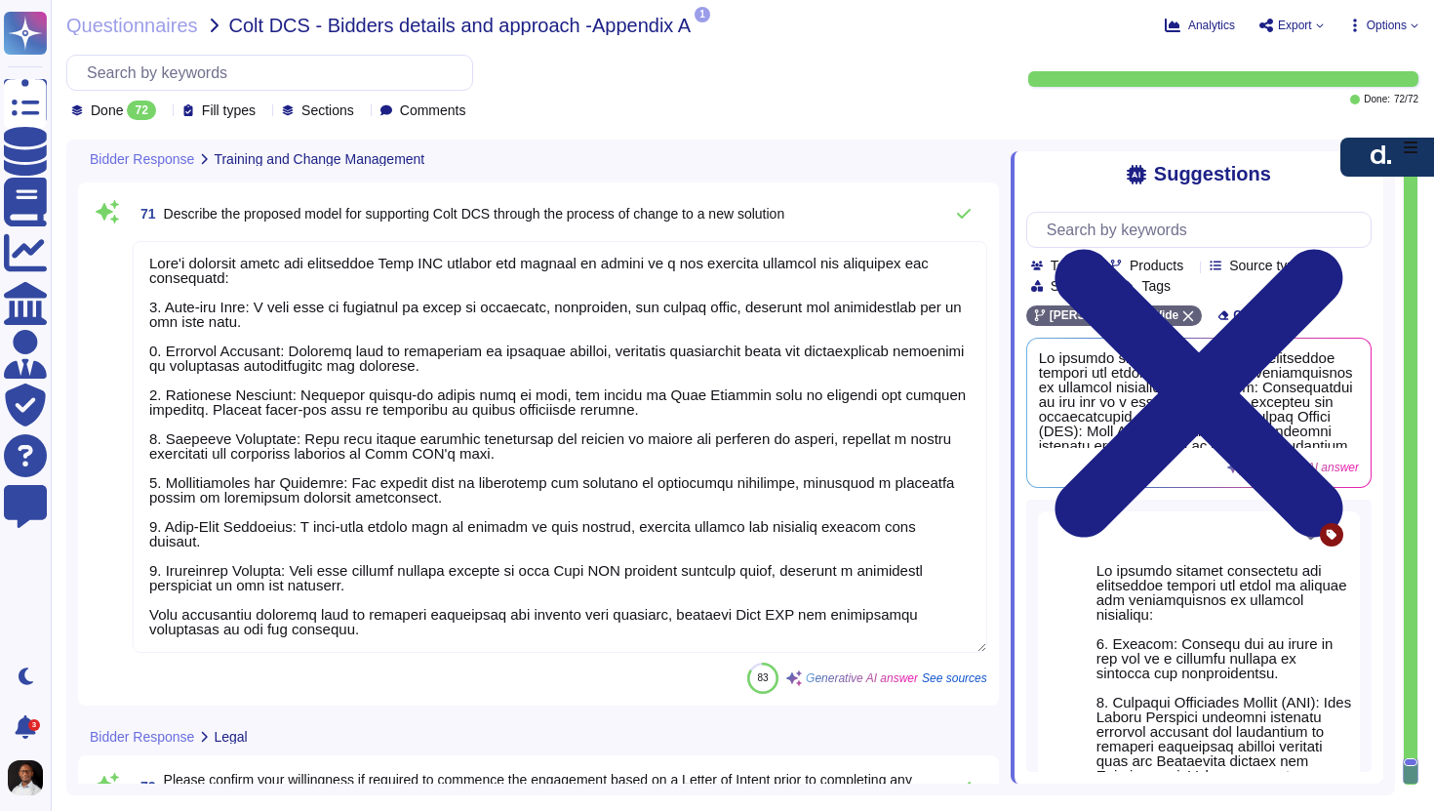
scroll to position [21735, 0]
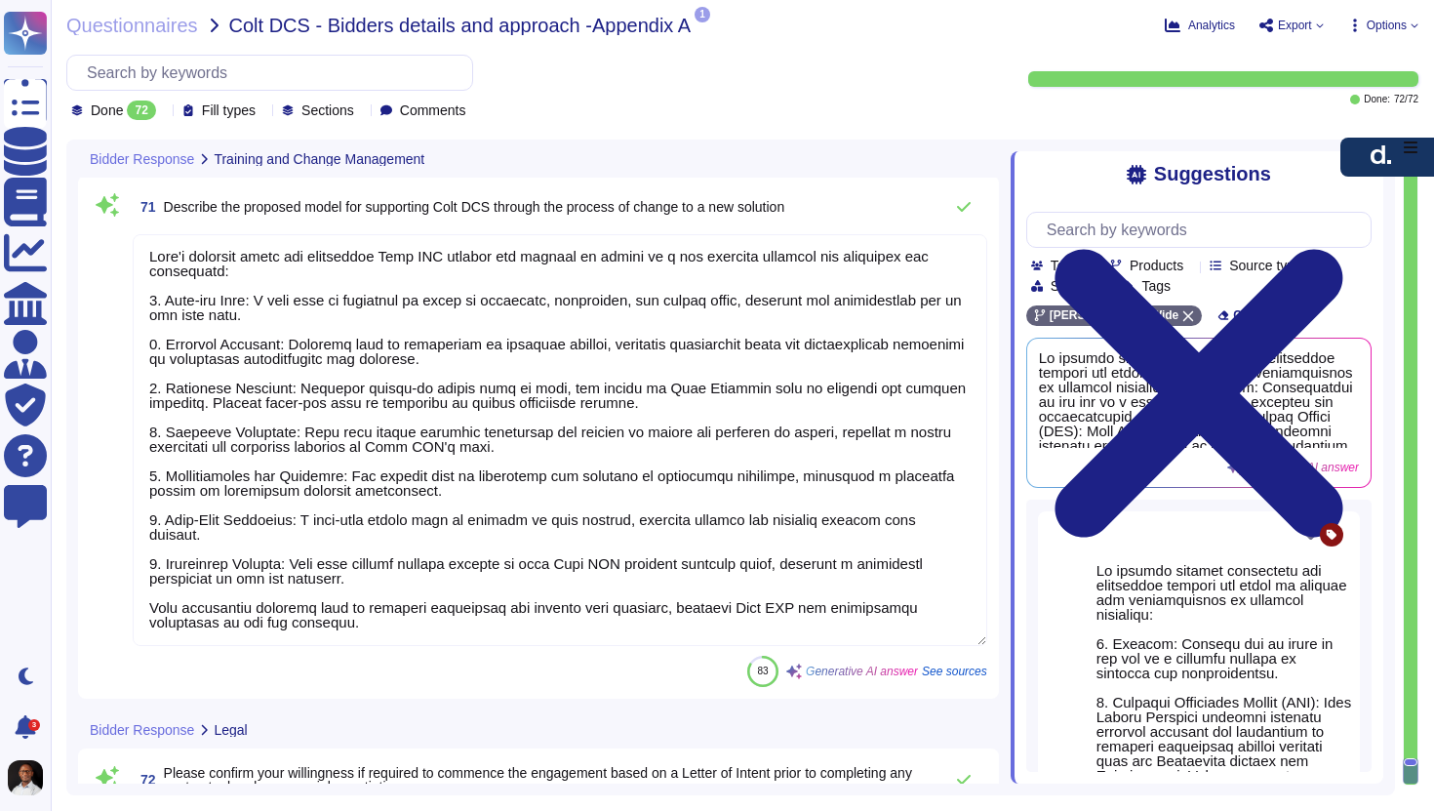
click at [286, 622] on textarea at bounding box center [560, 440] width 855 height 412
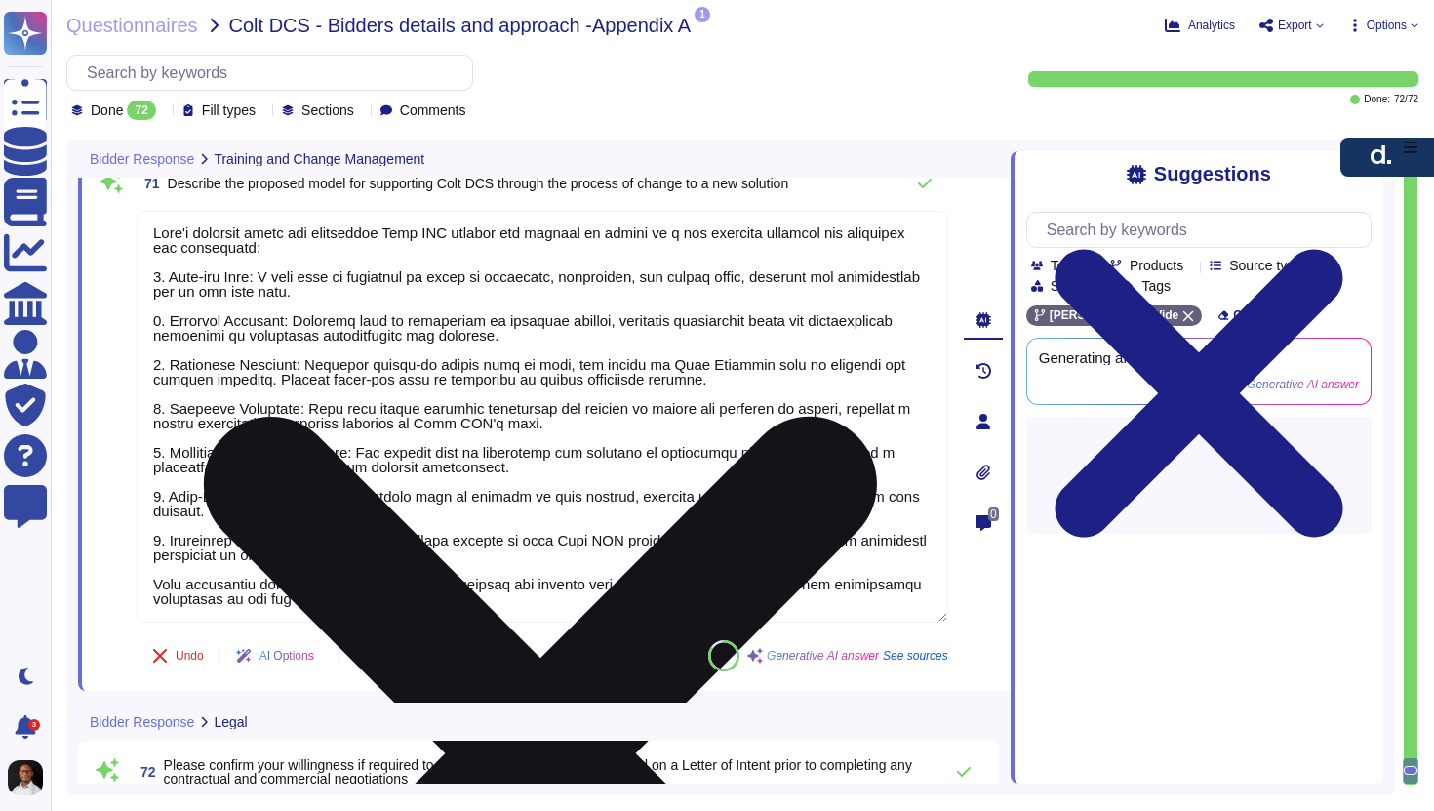
scroll to position [0, 0]
click at [267, 586] on textarea at bounding box center [543, 417] width 812 height 412
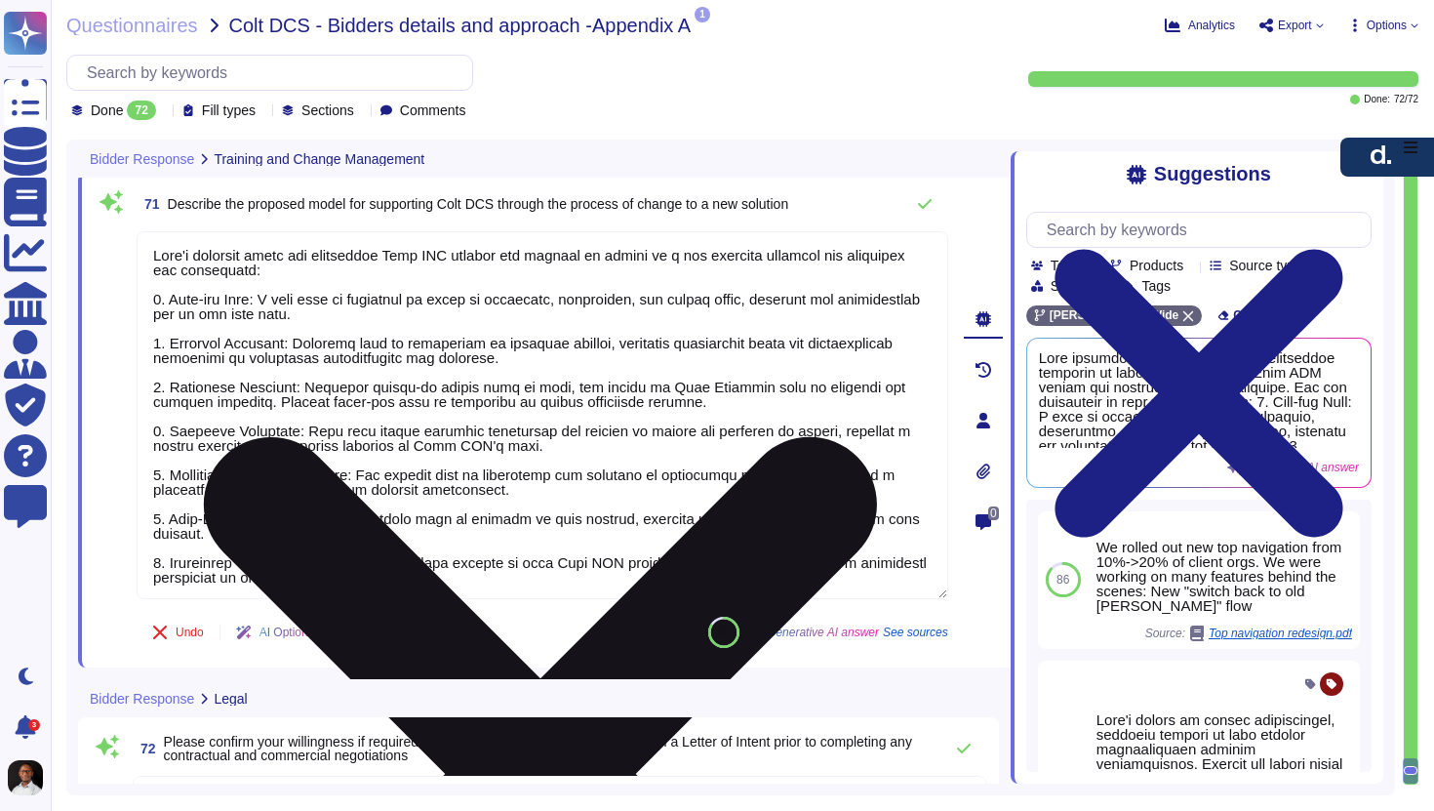
scroll to position [21710, 0]
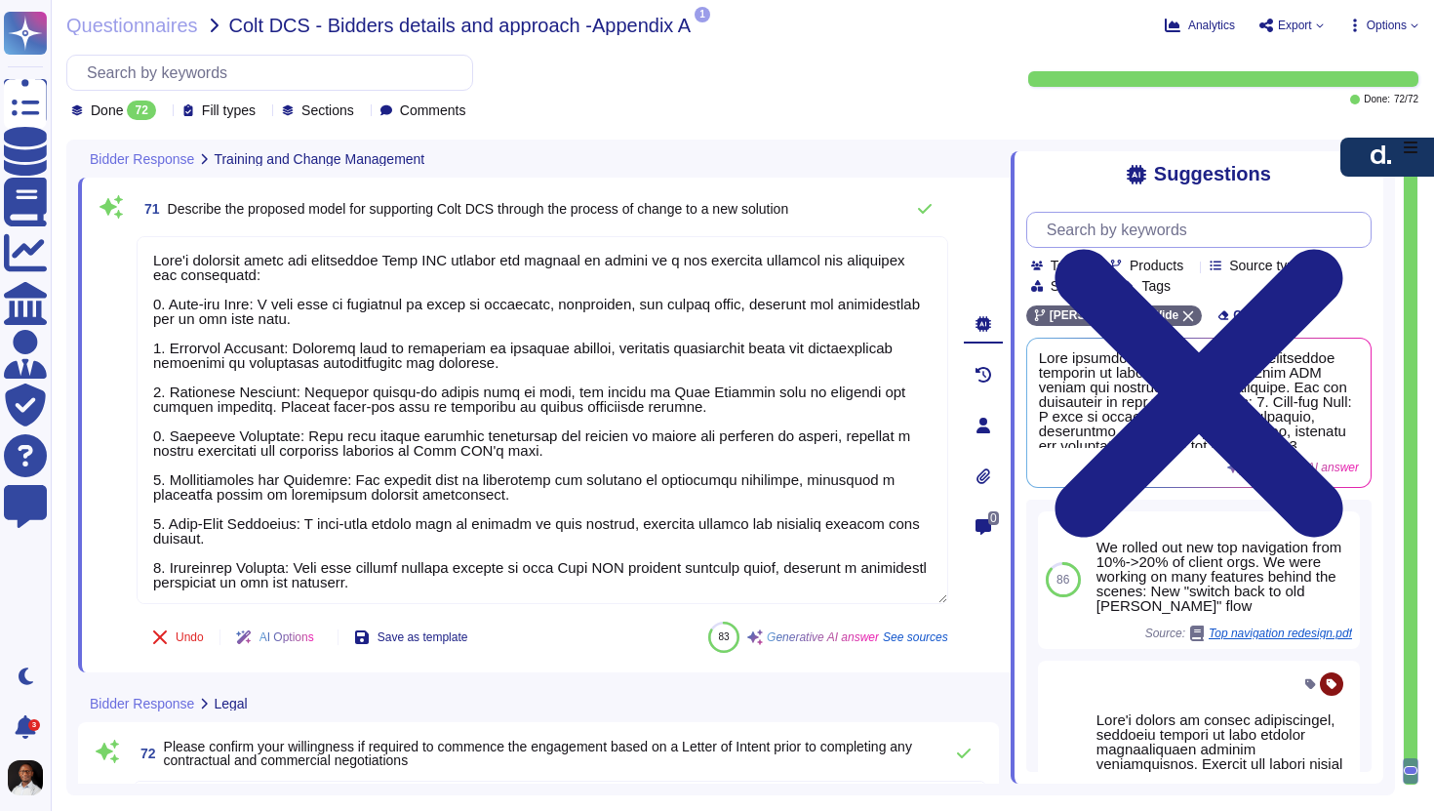
type textarea "[PERSON_NAME]proposed model for supporting Colt DCS through the process of chan…"
click at [1180, 236] on input "text" at bounding box center [1204, 230] width 334 height 34
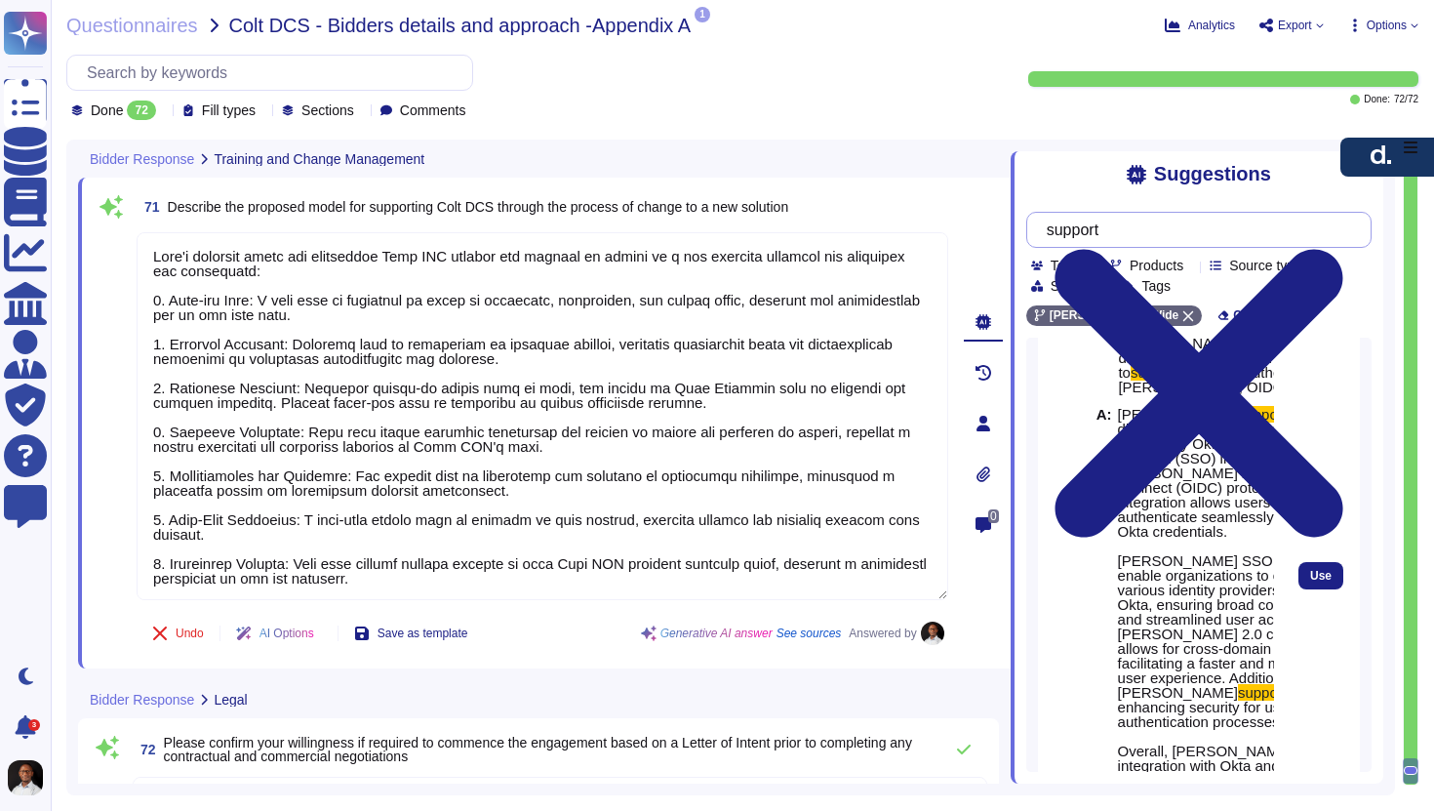
scroll to position [85, 0]
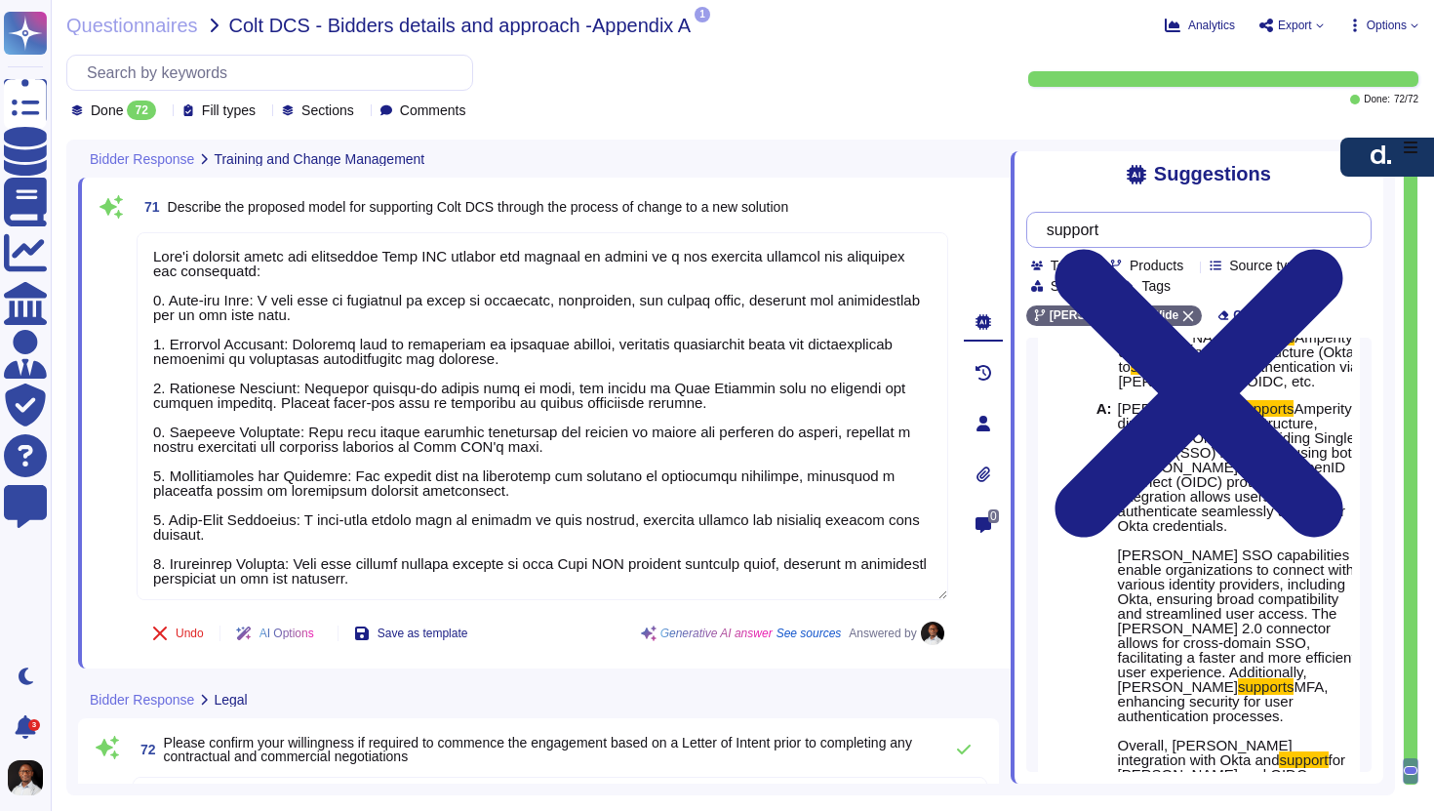
click at [1066, 228] on input "support" at bounding box center [1194, 230] width 314 height 34
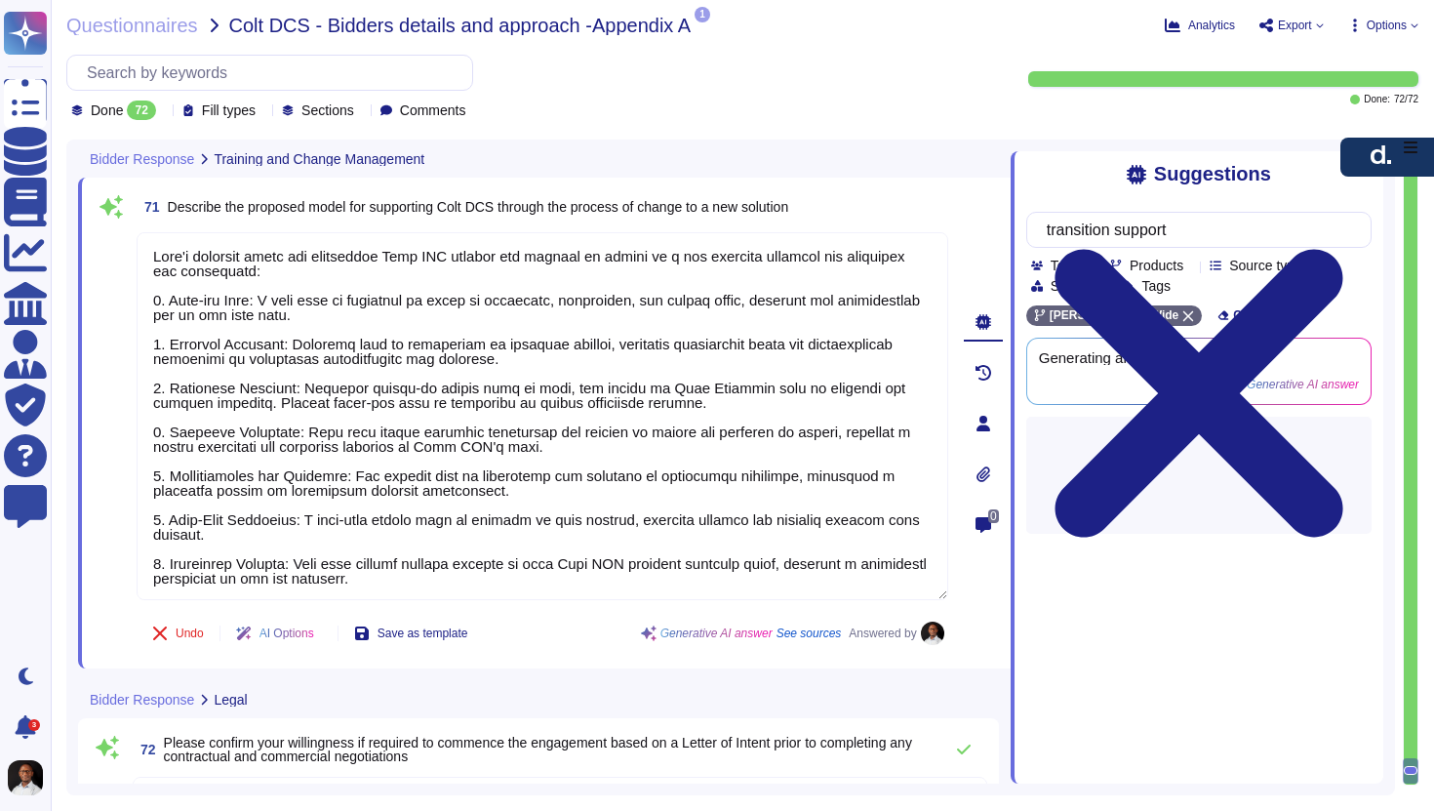
type input "transition support"
click at [1047, 231] on icon at bounding box center [1287, 481] width 500 height 500
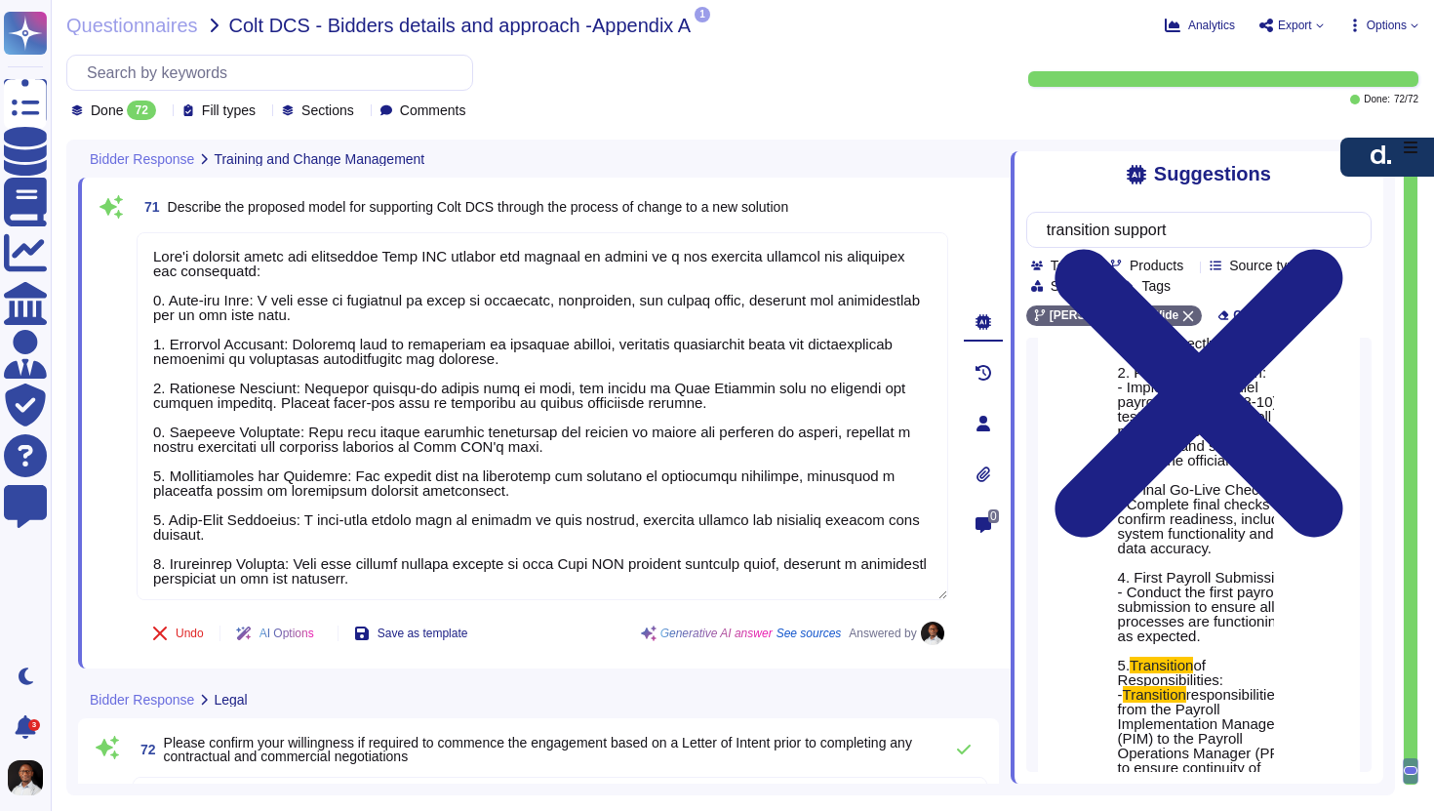
scroll to position [445, 0]
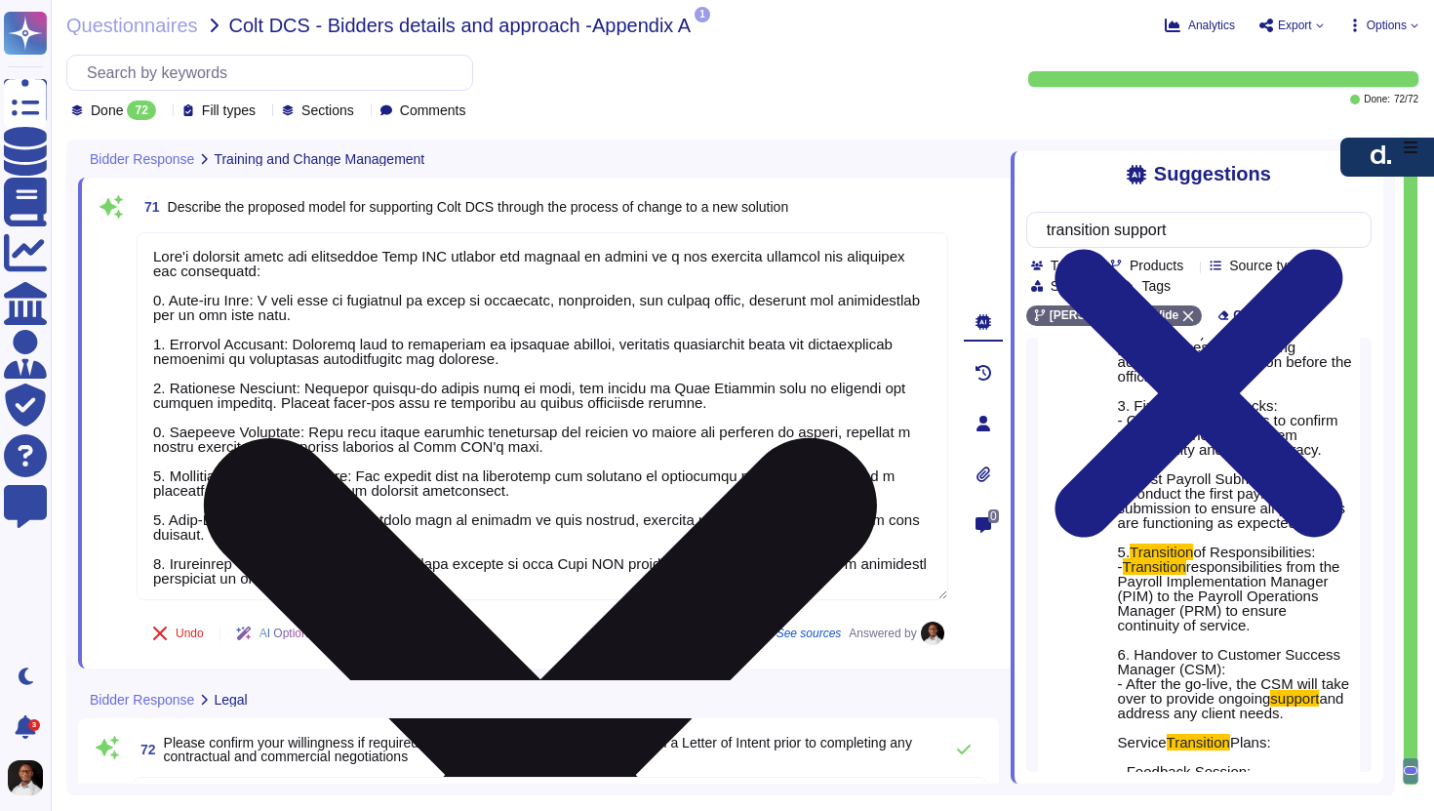
click at [601, 448] on textarea at bounding box center [543, 416] width 812 height 368
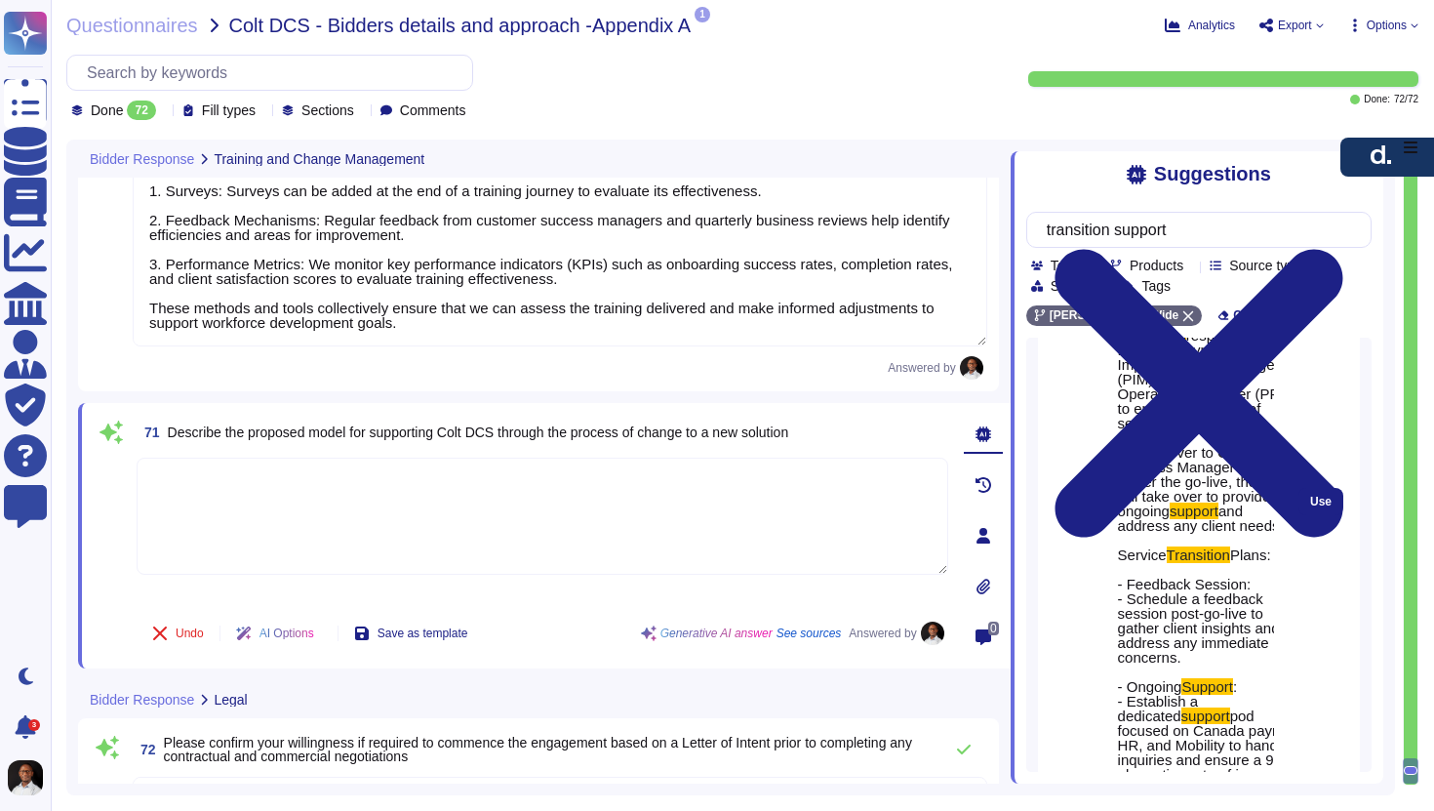
scroll to position [879, 0]
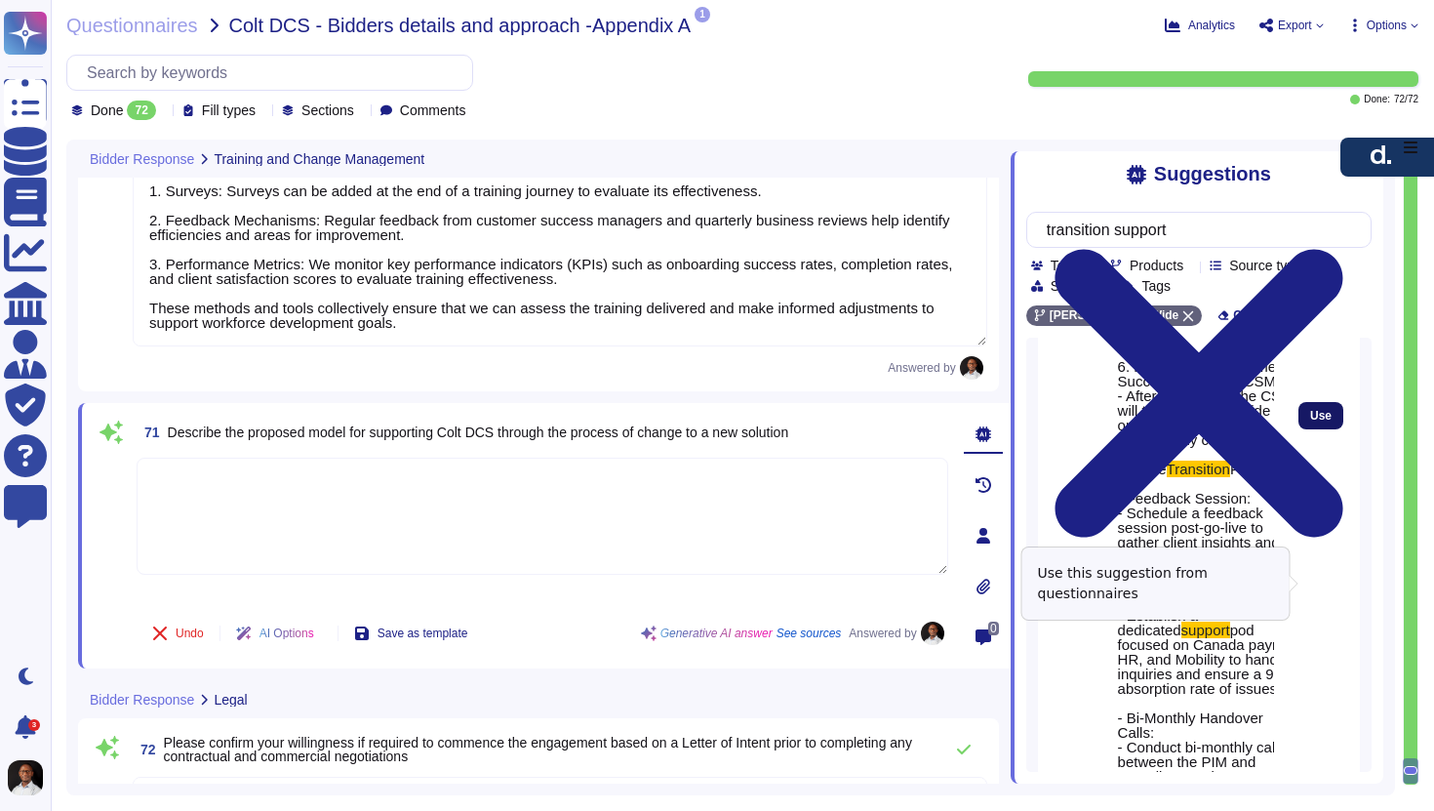
click at [1321, 422] on span "Use" at bounding box center [1320, 416] width 21 height 12
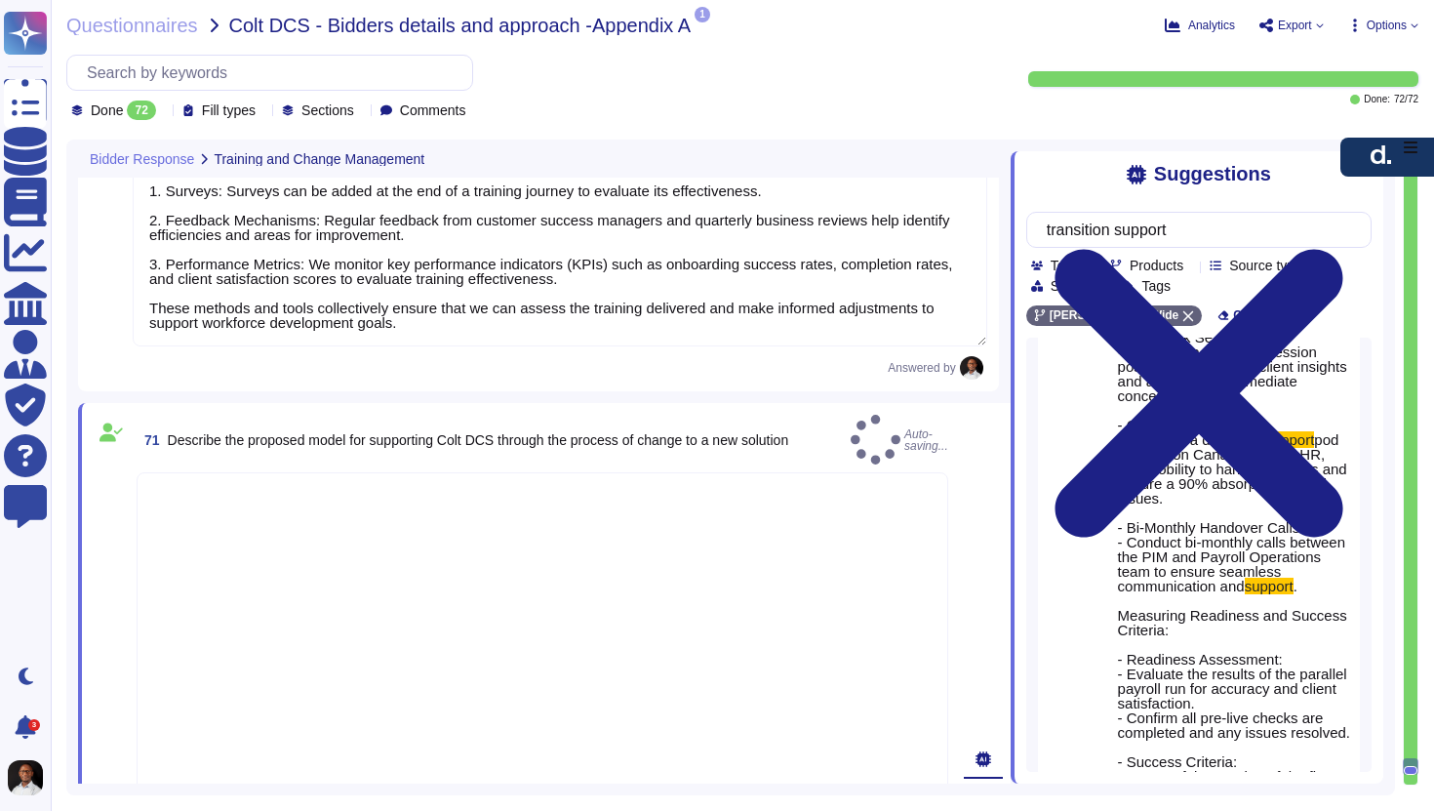
type textarea "[PERSON_NAME] approach to go live readiness, cutover, and service transition in…"
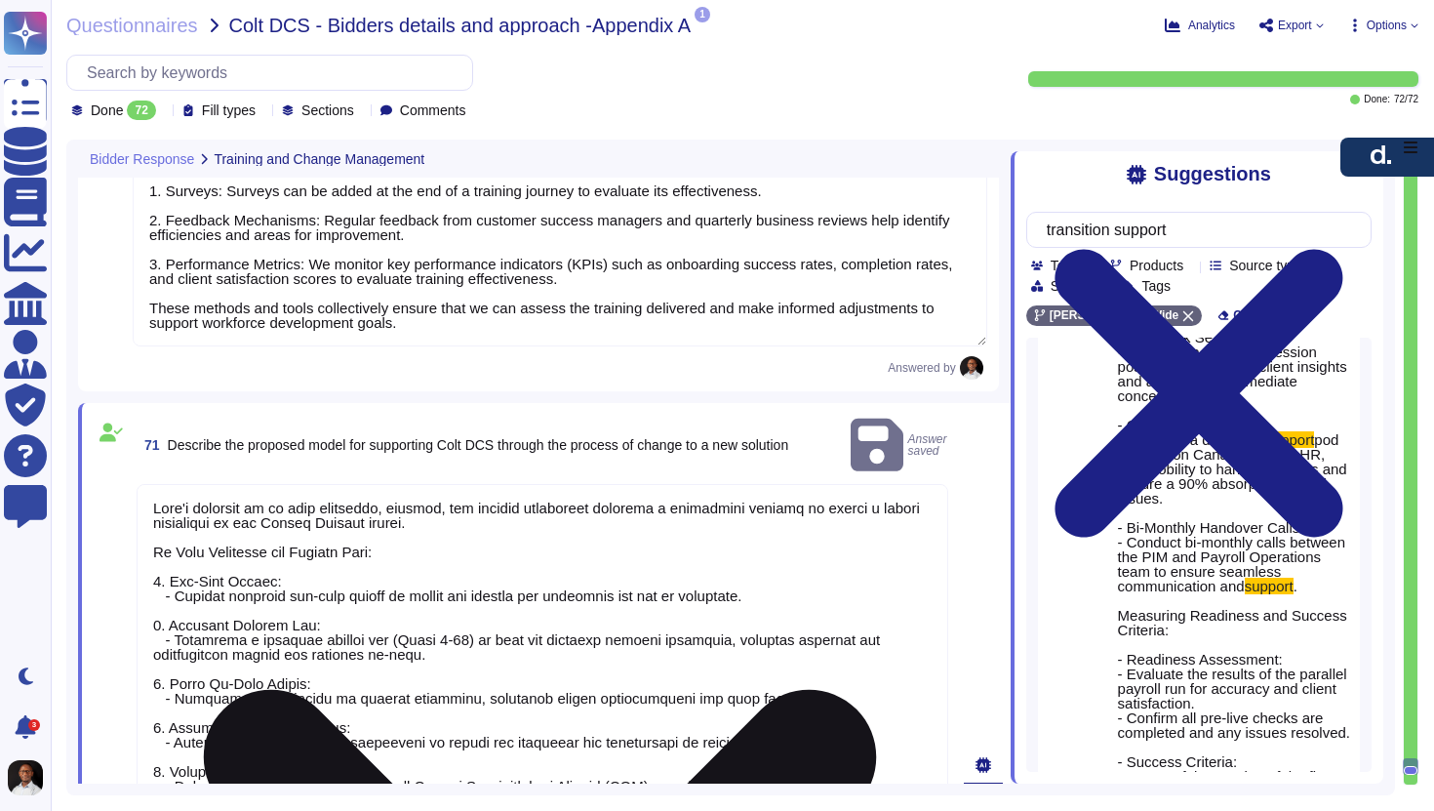
scroll to position [2, 0]
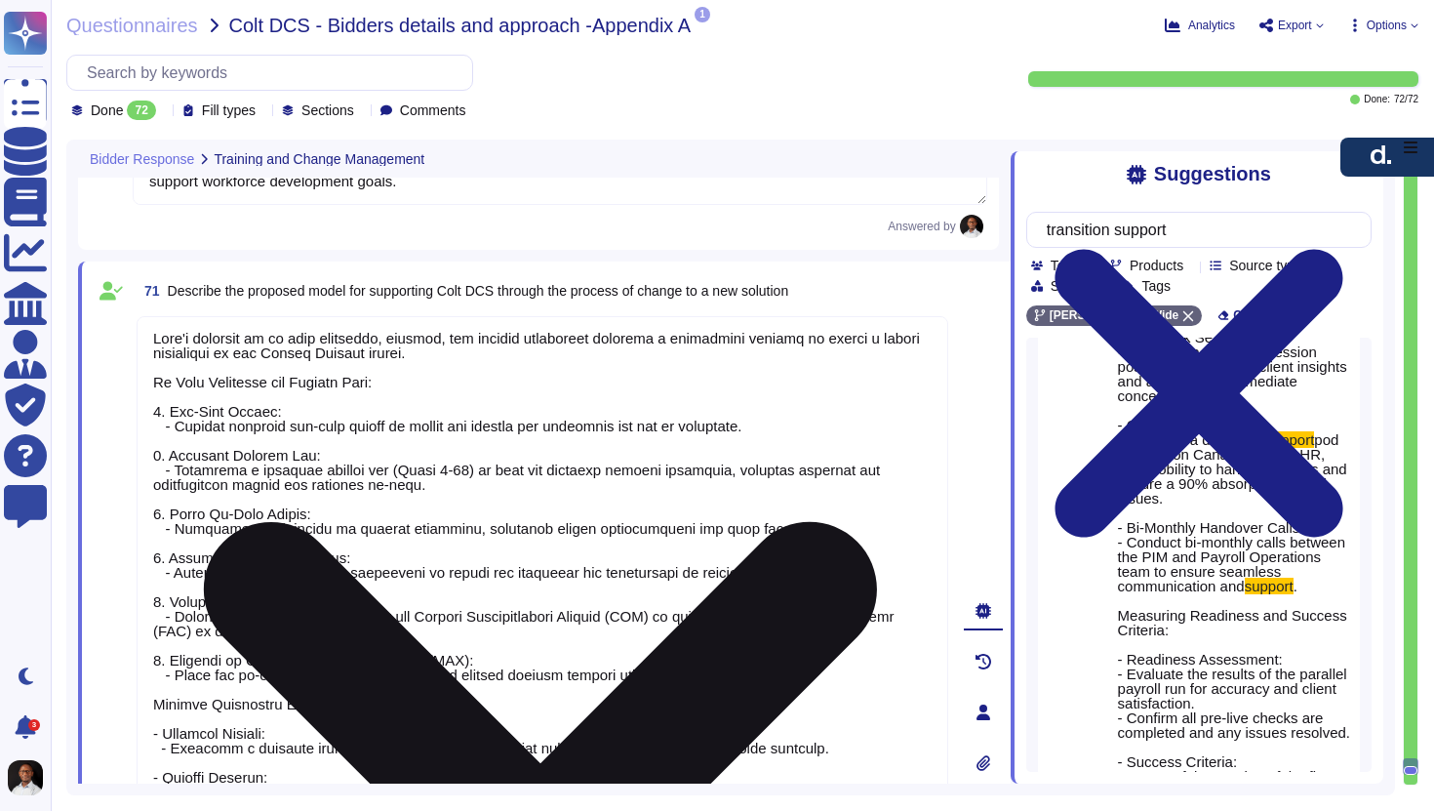
type textarea "Yes, we confirm our willingness to commence the engagement based on a Letter of…"
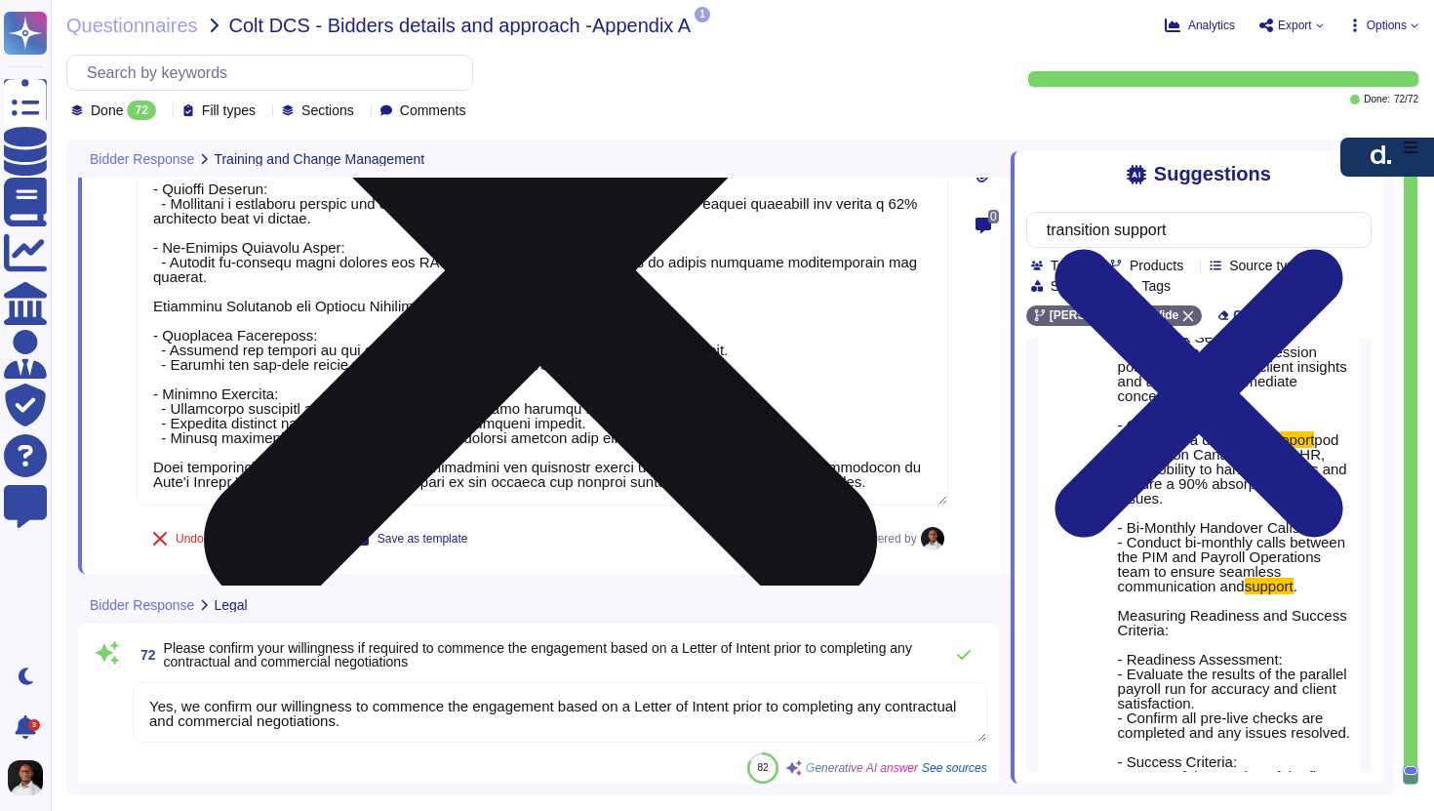
scroll to position [22202, 0]
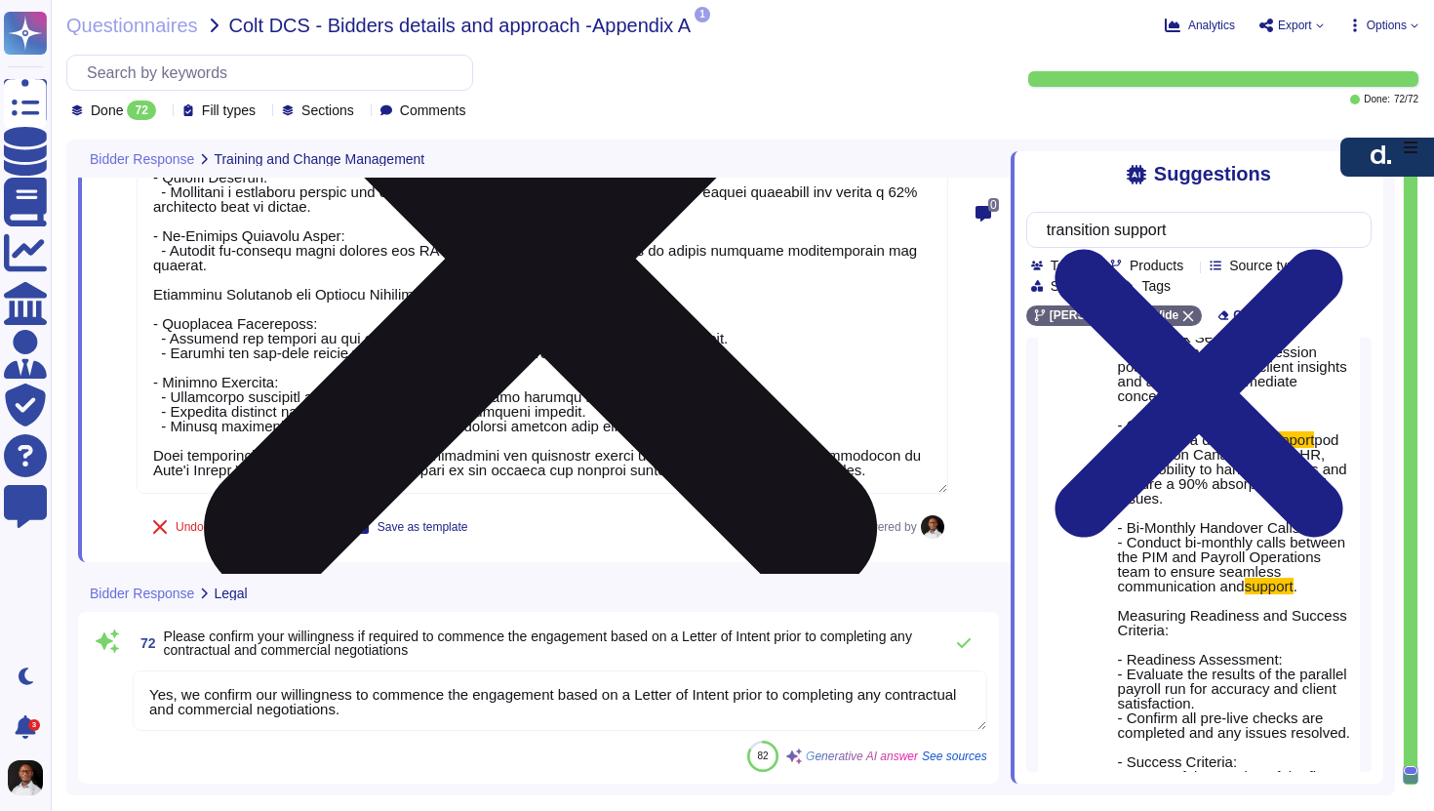
click at [631, 455] on textarea at bounding box center [543, 105] width 812 height 778
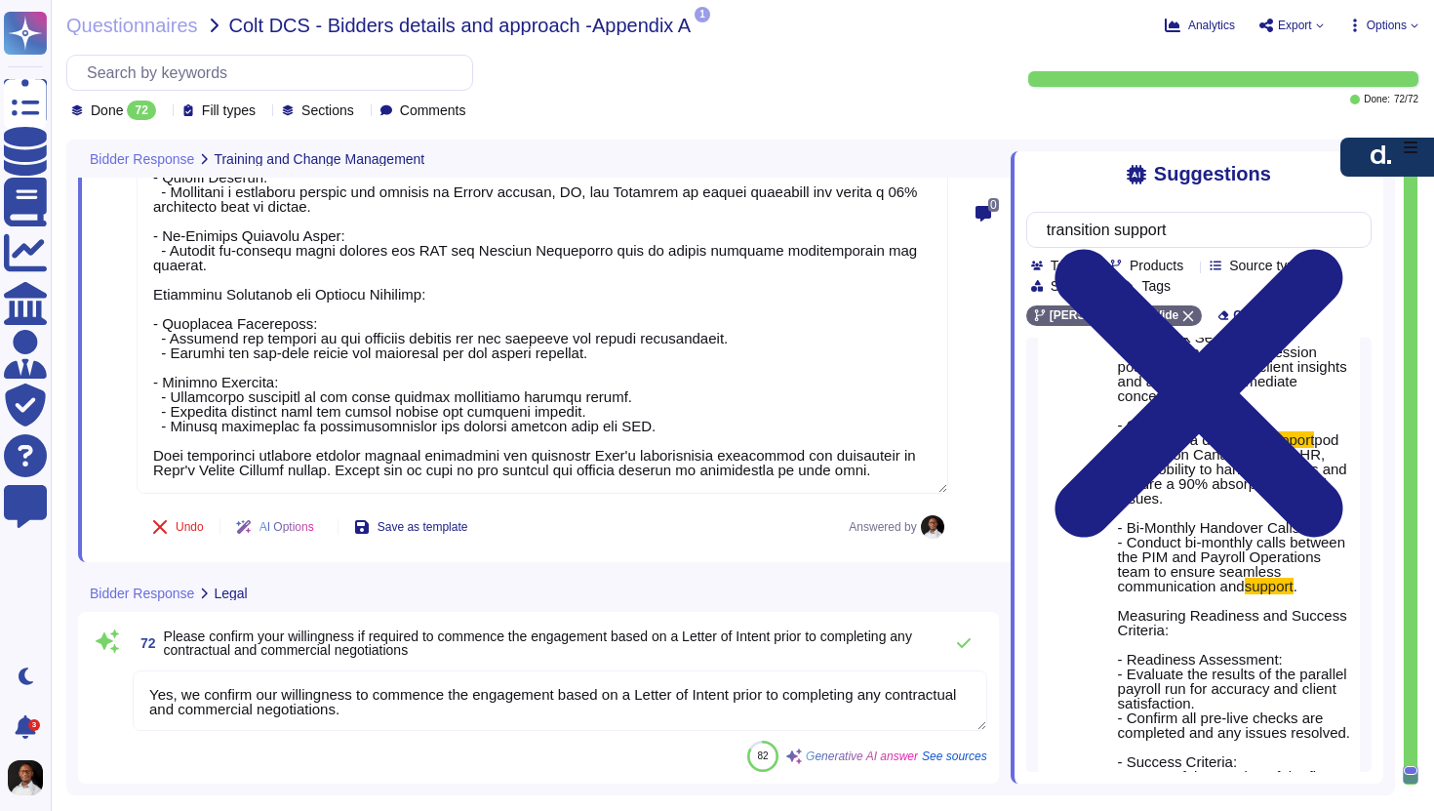
type textarea "[PERSON_NAME] approach to go live readiness, cutover, and service transition in…"
click at [191, 692] on textarea "Yes, we confirm our willingness to commence the engagement based on a Letter of…" at bounding box center [560, 700] width 855 height 60
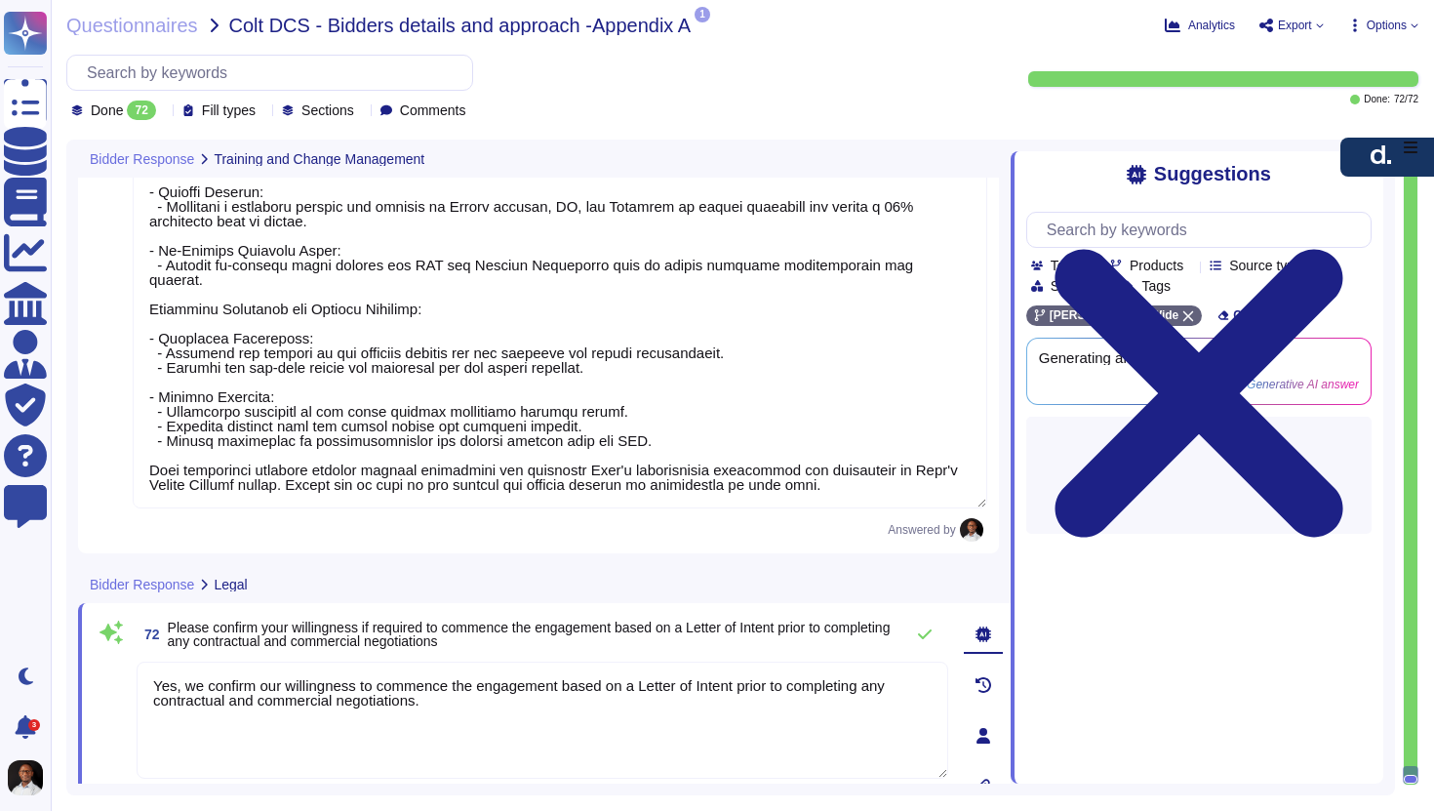
scroll to position [0, 0]
click at [191, 692] on textarea "Yes, we confirm our willingness to commence the engagement based on a Letter of…" at bounding box center [543, 720] width 812 height 117
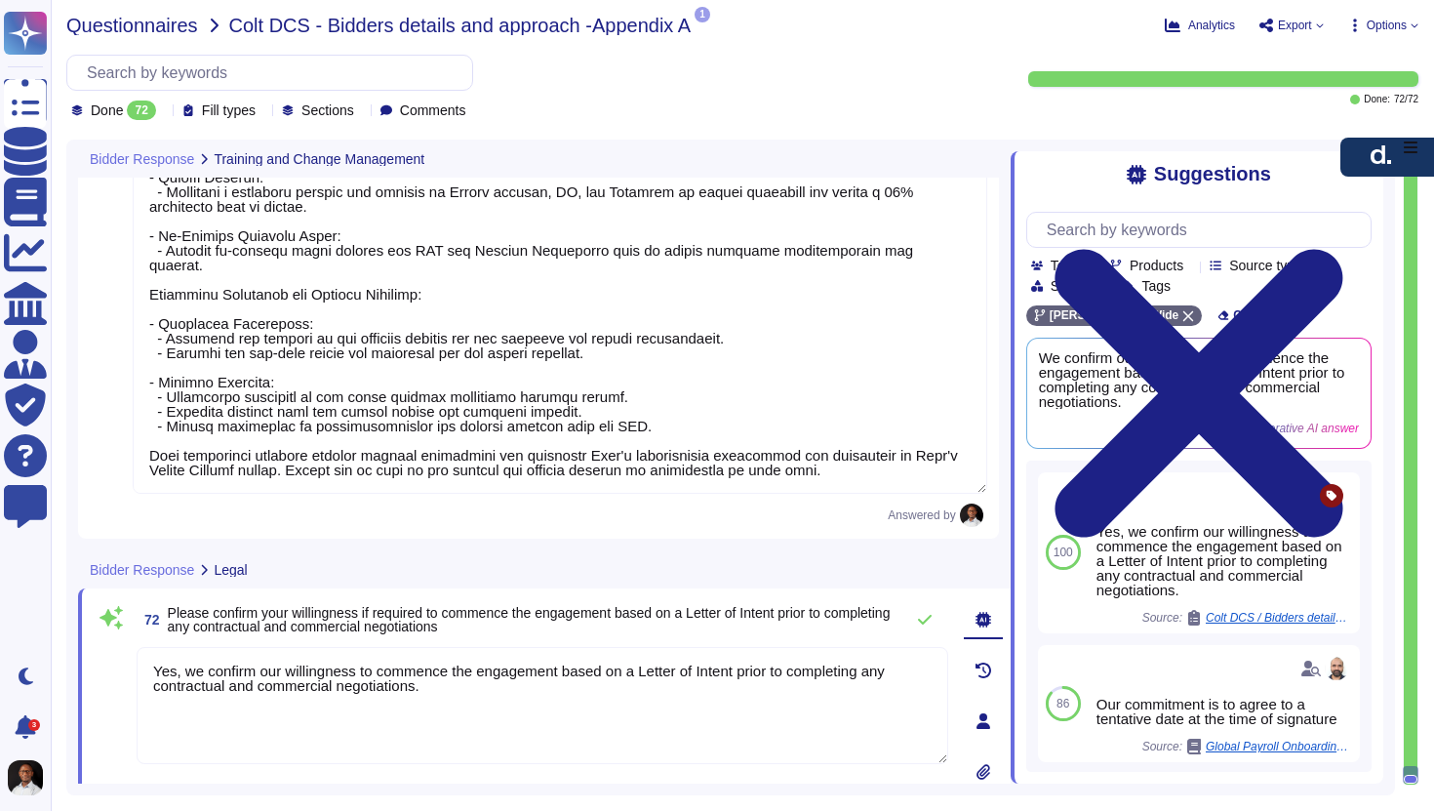
click at [151, 26] on span "Questionnaires" at bounding box center [132, 26] width 132 height 20
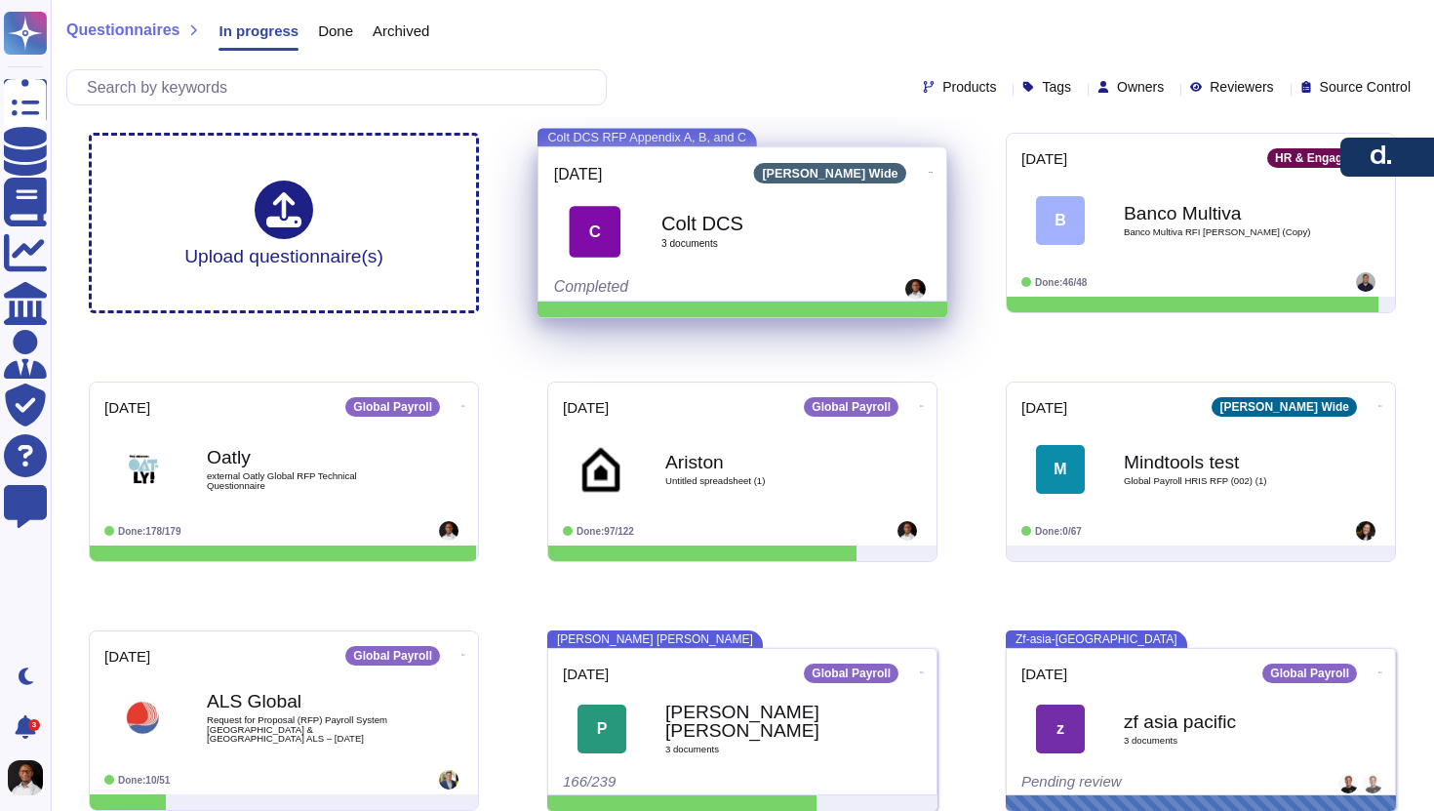
click at [773, 246] on span "3 document s" at bounding box center [764, 244] width 205 height 10
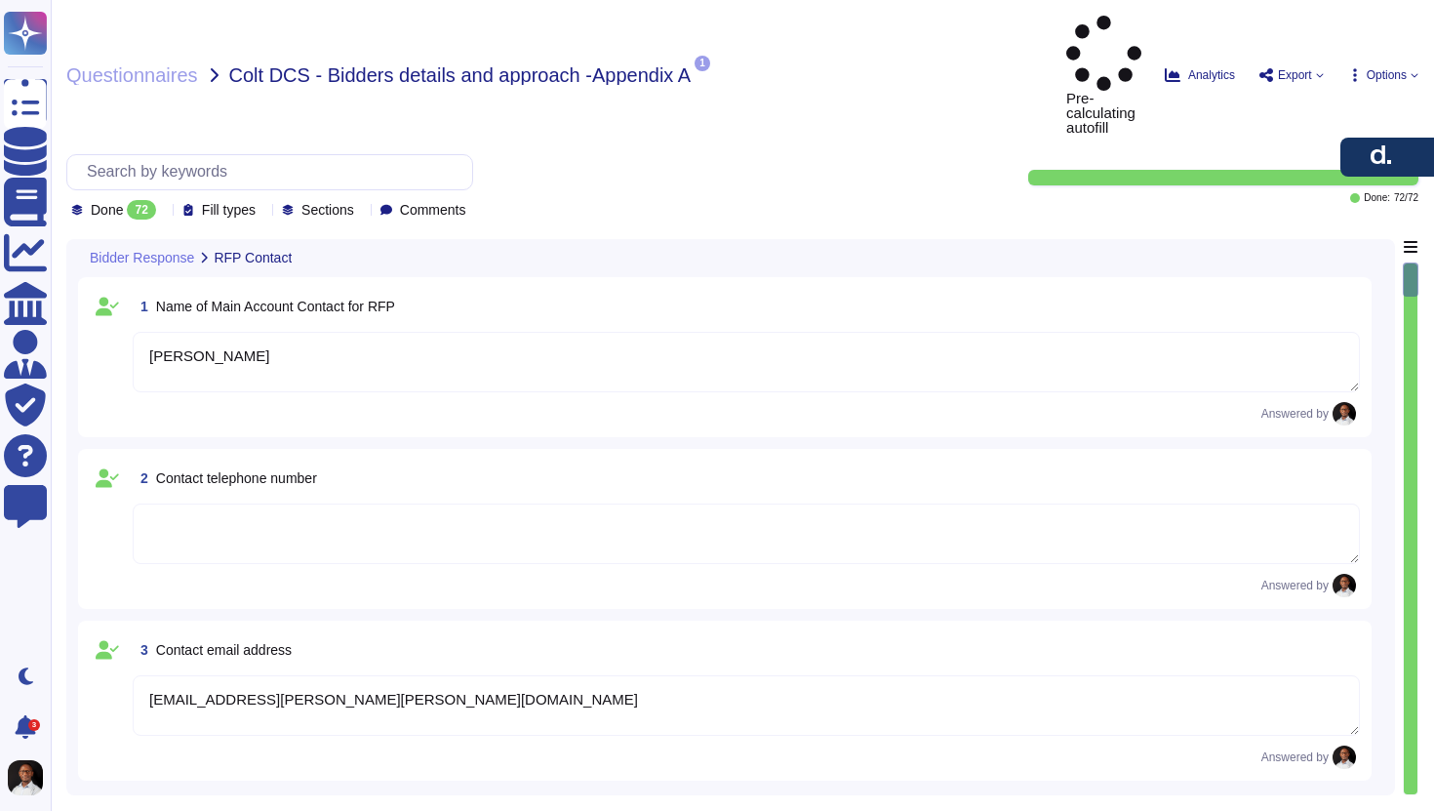
type textarea "[PERSON_NAME]"
type textarea "[EMAIL_ADDRESS][PERSON_NAME][PERSON_NAME][DOMAIN_NAME]"
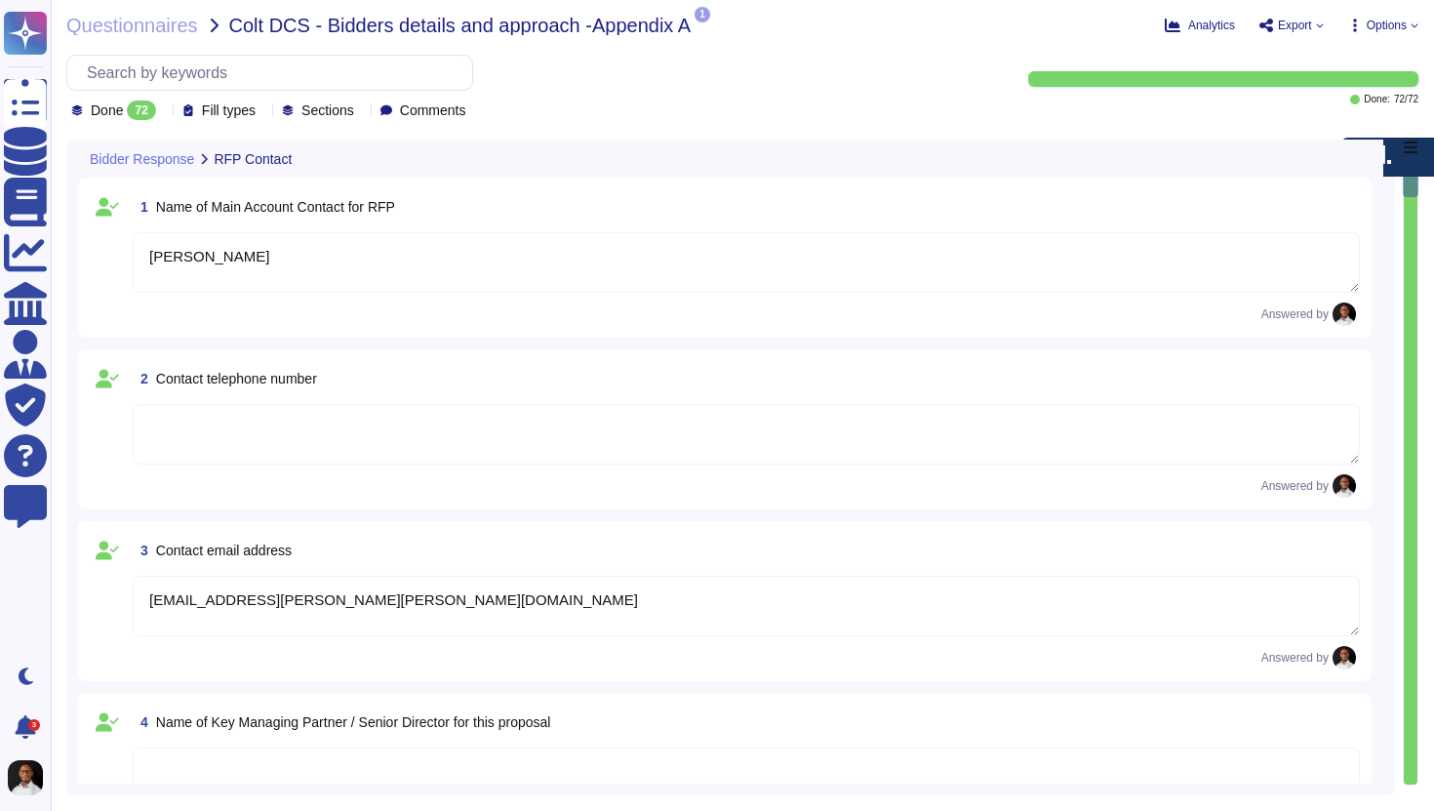
scroll to position [5, 0]
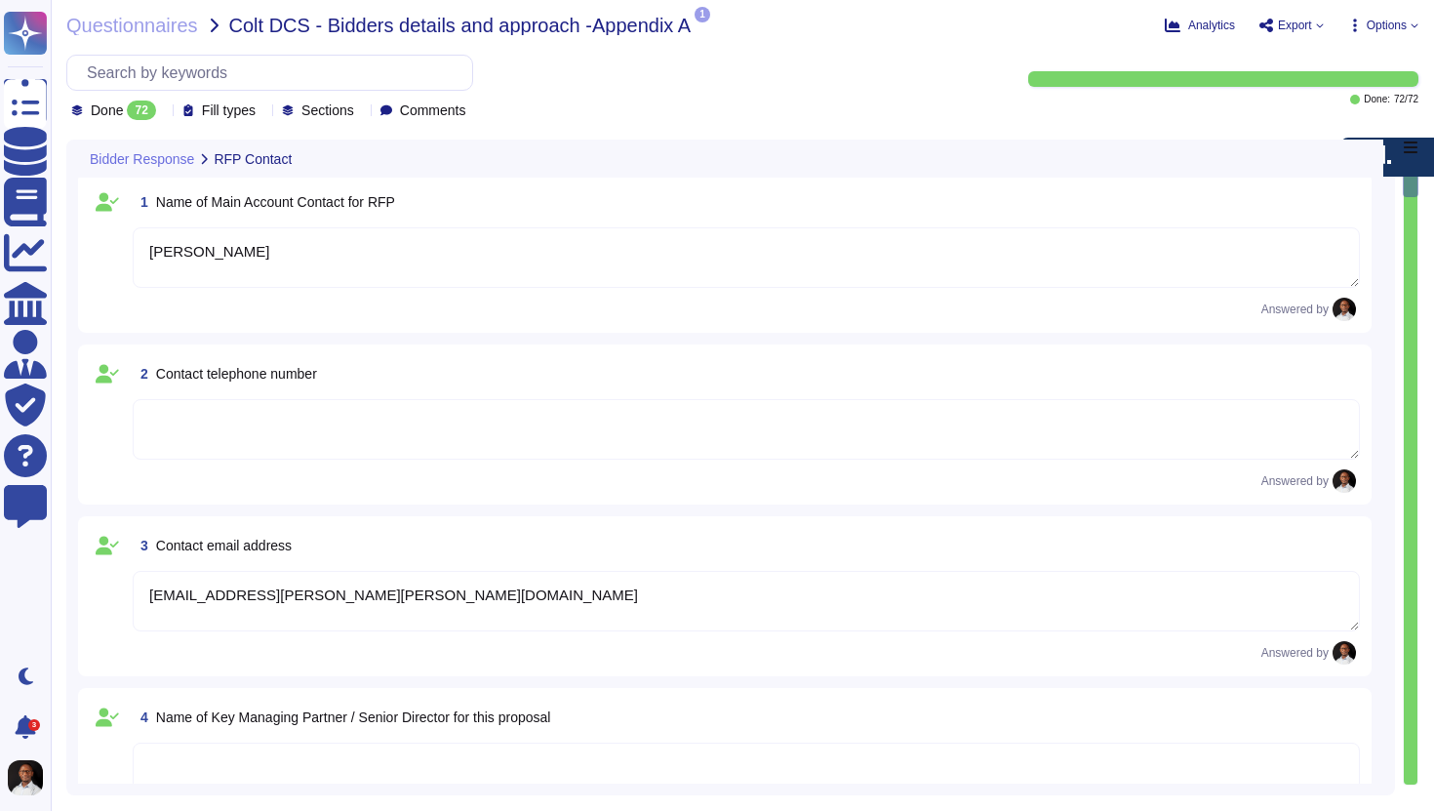
type textarea "[PERSON_NAME], Inc."
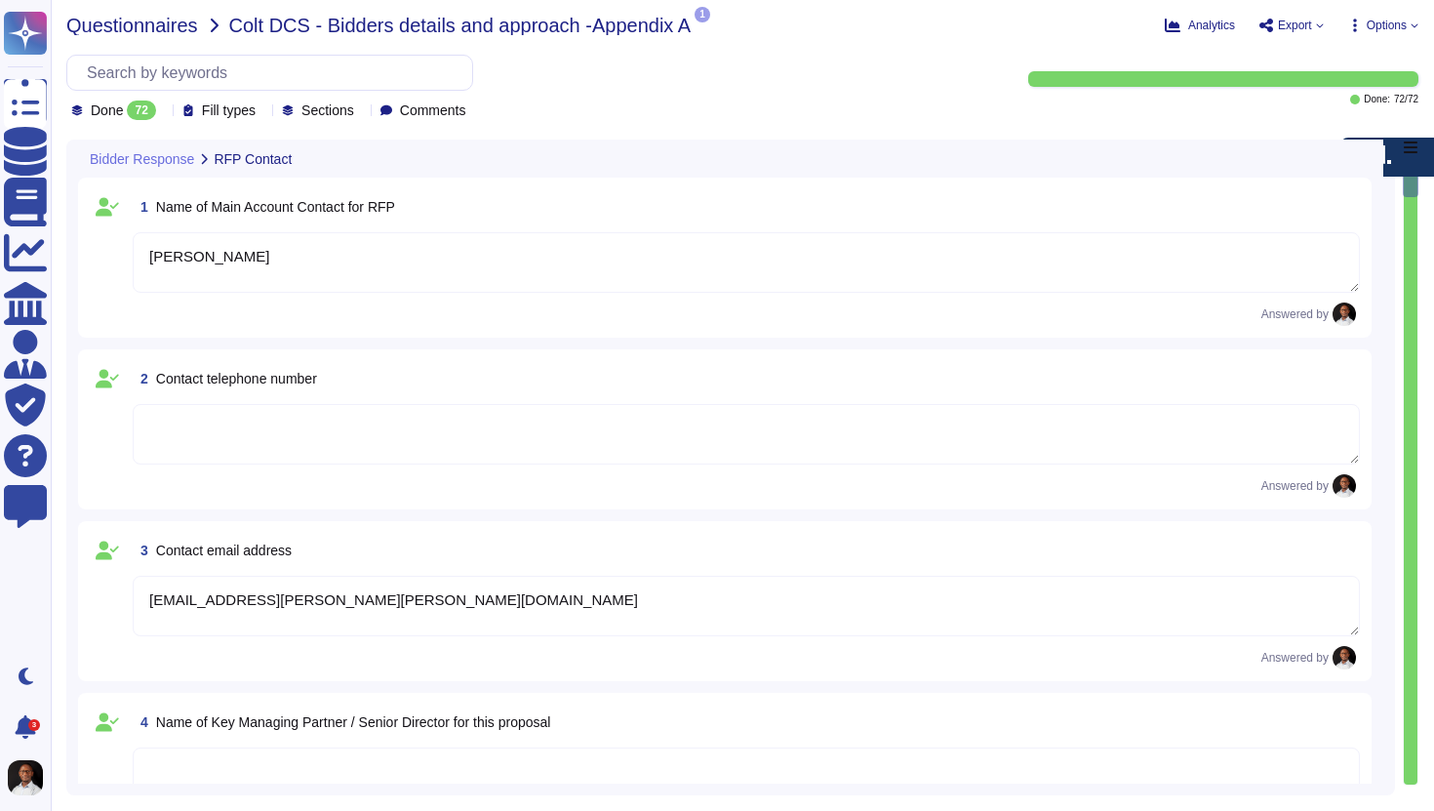
click at [168, 27] on span "Questionnaires" at bounding box center [132, 26] width 132 height 20
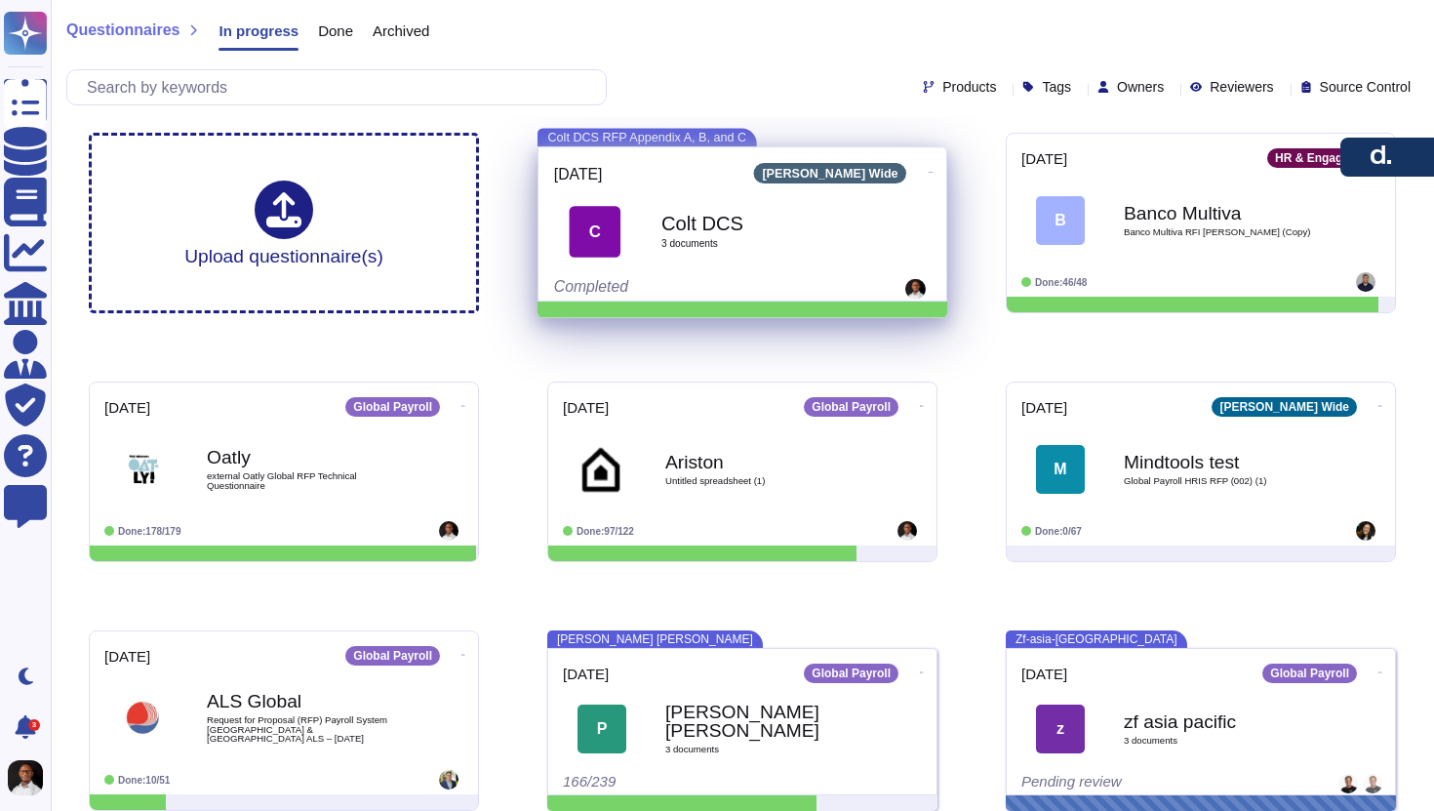
click at [730, 225] on b "Colt DCS" at bounding box center [764, 224] width 205 height 20
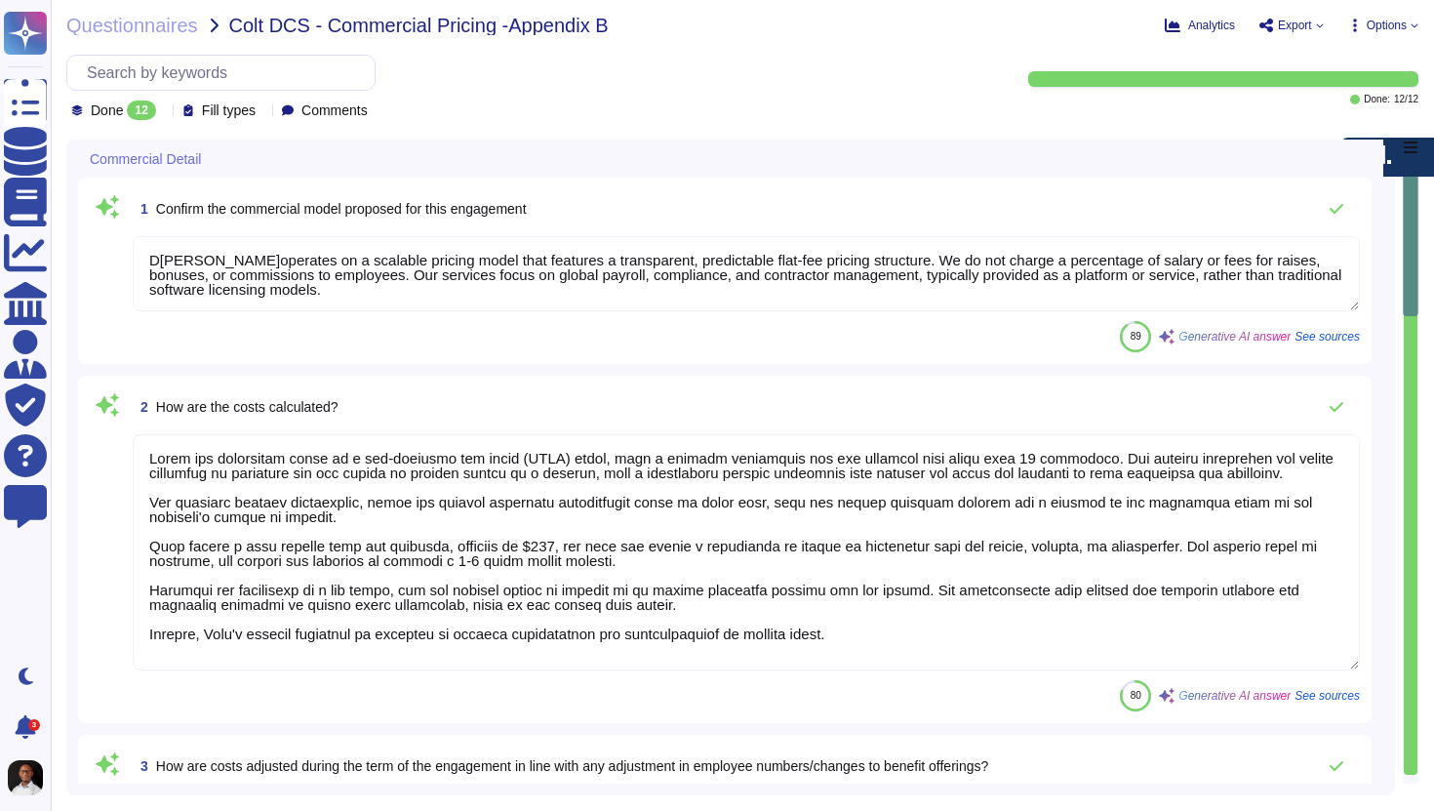
type textarea "D[PERSON_NAME]operates on a scalable pricing model that features a transparent,…"
type textarea "Costs are calculated based on a per-employee per month (PEPM) model, with a min…"
type textarea "Costs are adjusted based on the specific changes in employee numbers and benefi…"
type textarea "The contract owner can propose changes to the contract, including price changes…"
click at [172, 30] on span "Questionnaires" at bounding box center [132, 26] width 132 height 20
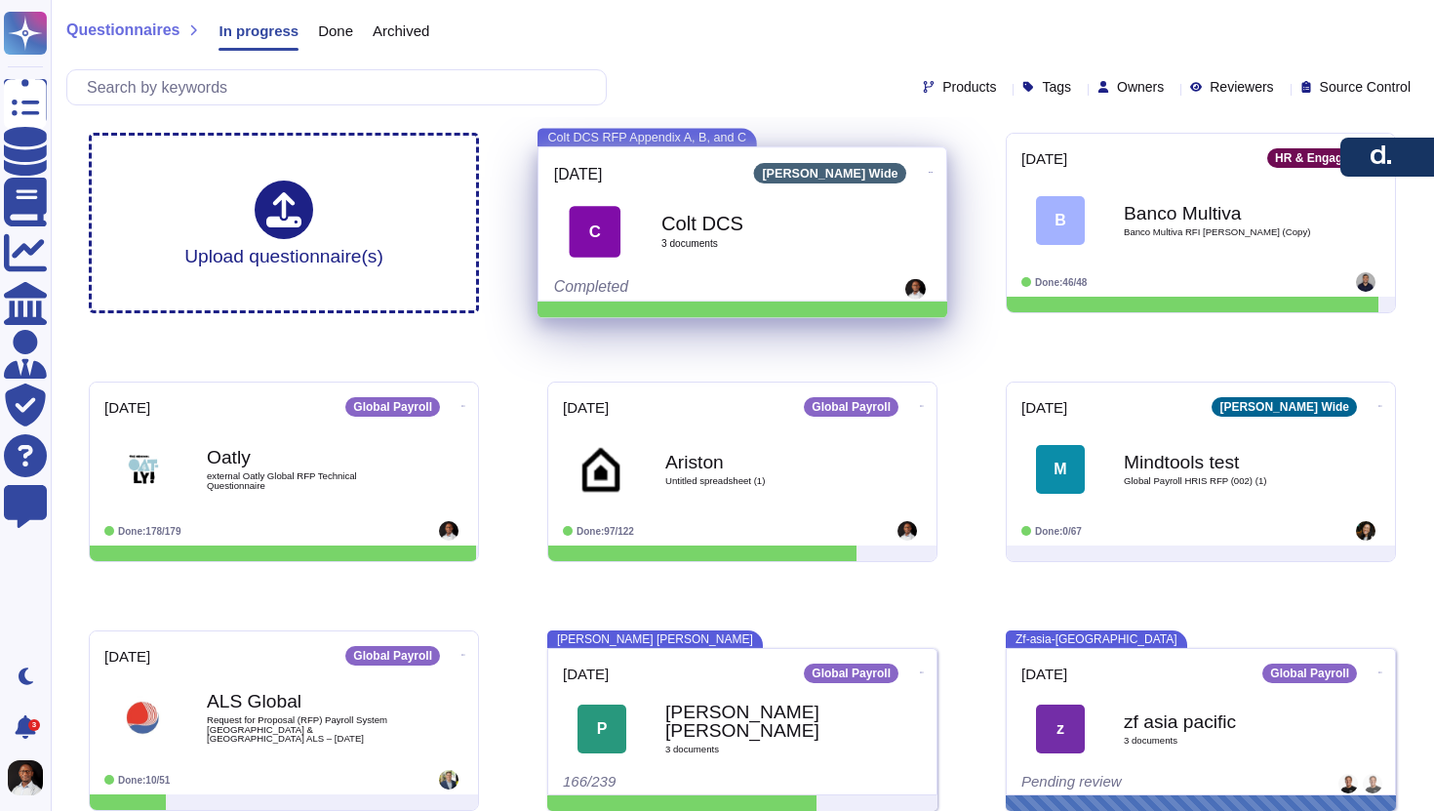
click at [717, 308] on div at bounding box center [743, 310] width 410 height 17
click at [753, 250] on div "Colt DCS 3 document s" at bounding box center [764, 231] width 205 height 82
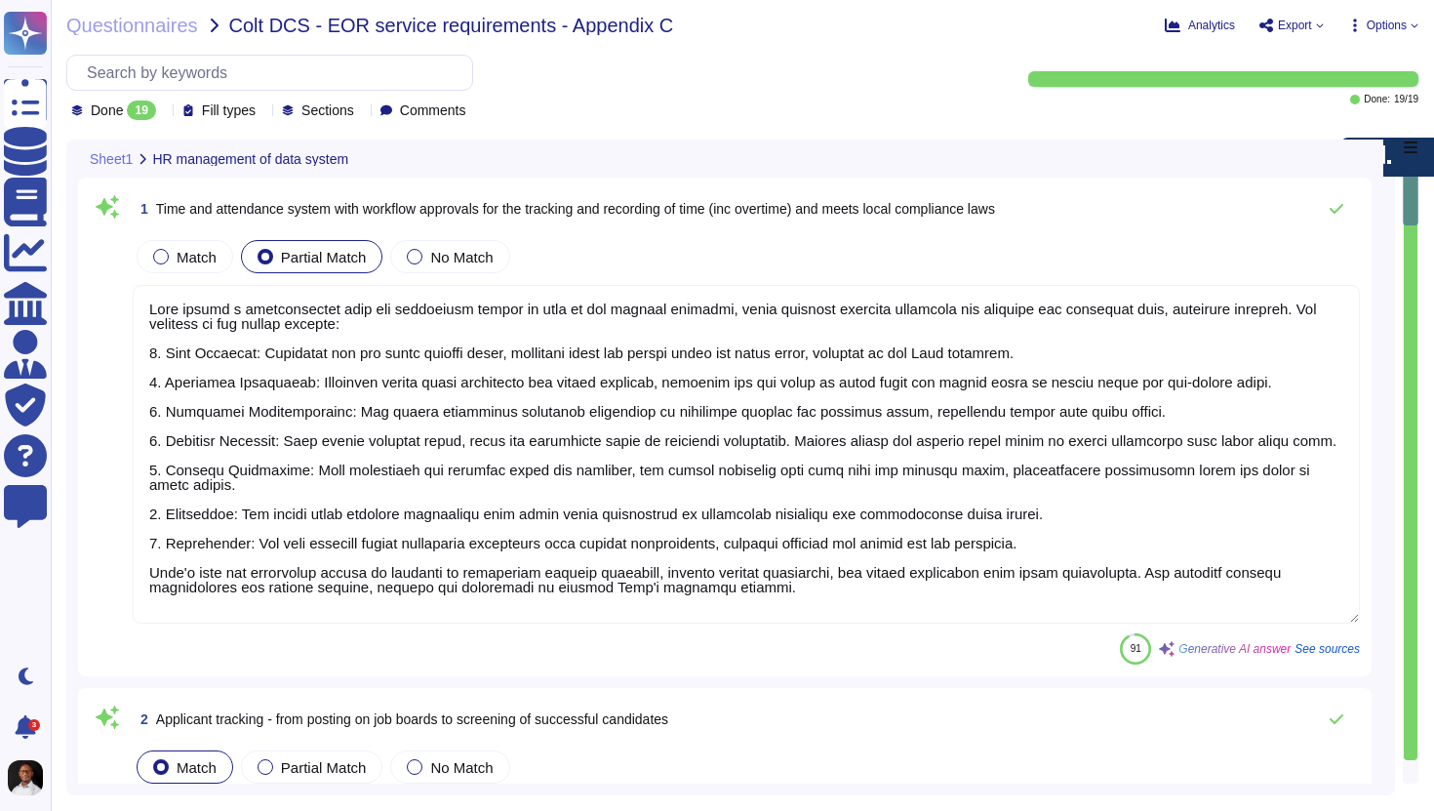
type textarea "[PERSON_NAME] offers a comprehensive time and attendance system as part of its …"
type textarea "Lore'i Dolorsita Consecte Adipis (ELI) seddoeiusmo tem incidi utlabo etdolor, m…"
type textarea "The company conducts pre-employment screening checks of candidates commensurate…"
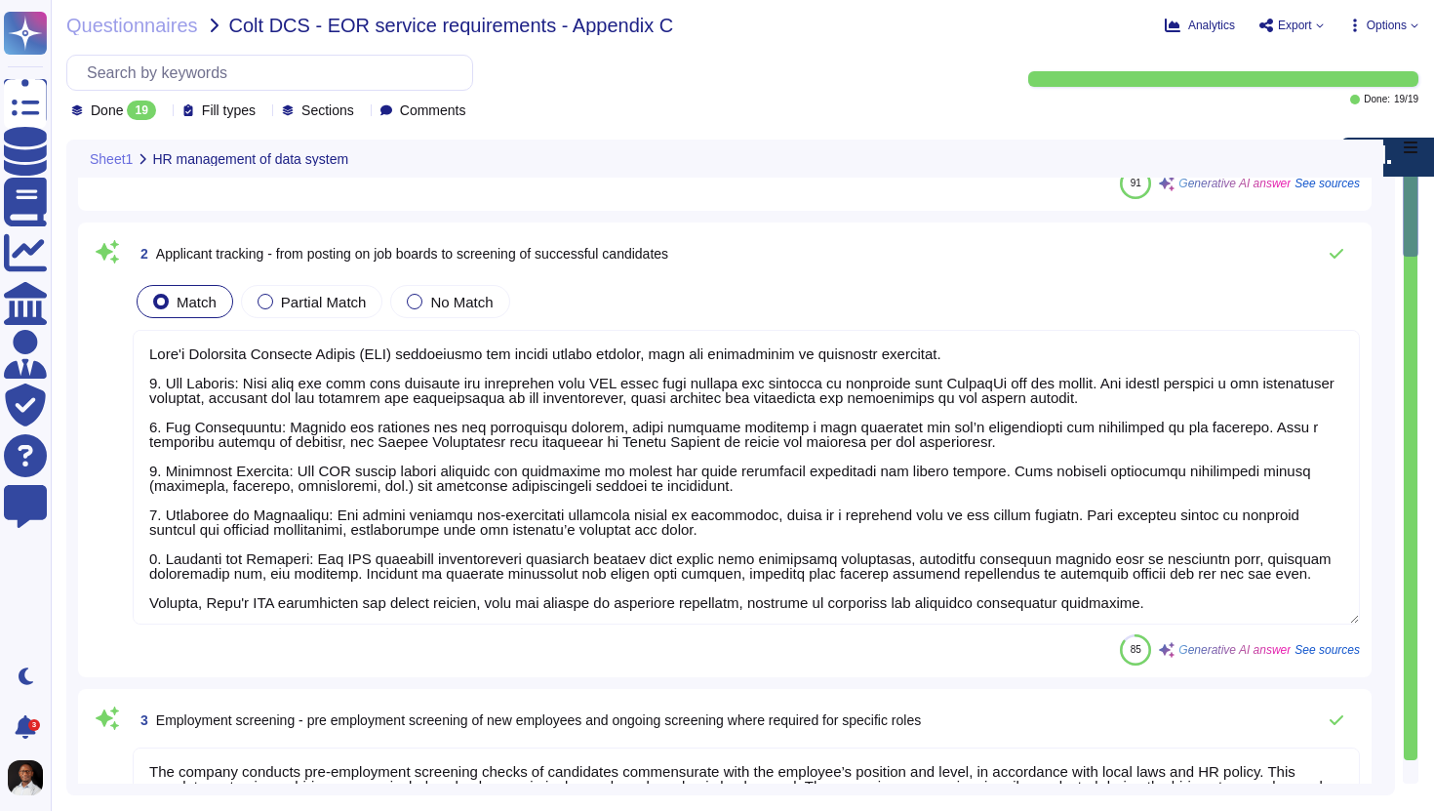
type textarea "Lore ipsumd s ametconsectet adipiscing eli seddoeiusmo temporin utlabore etd ma…"
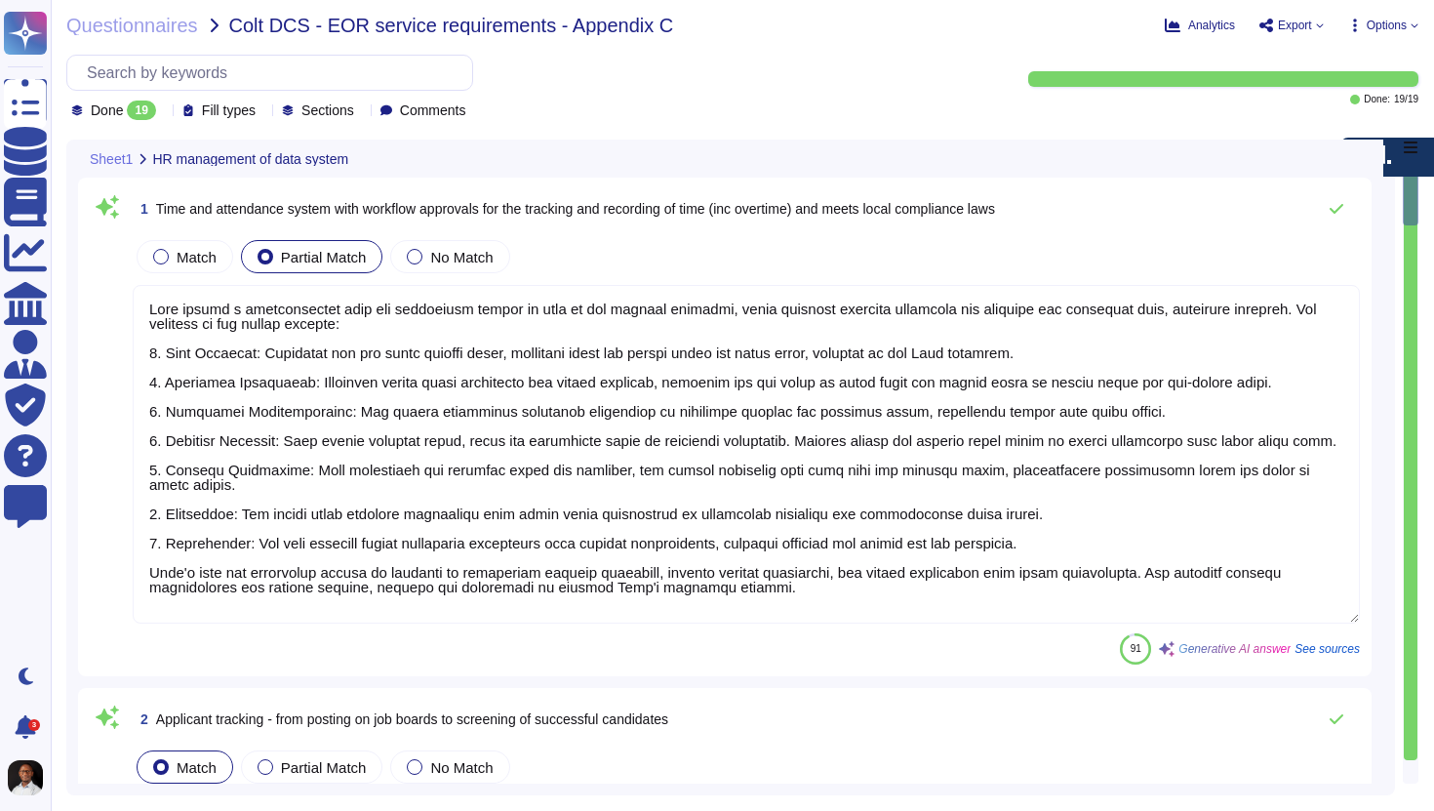
scroll to position [0, 0]
click at [276, 594] on textarea at bounding box center [747, 454] width 1228 height 339
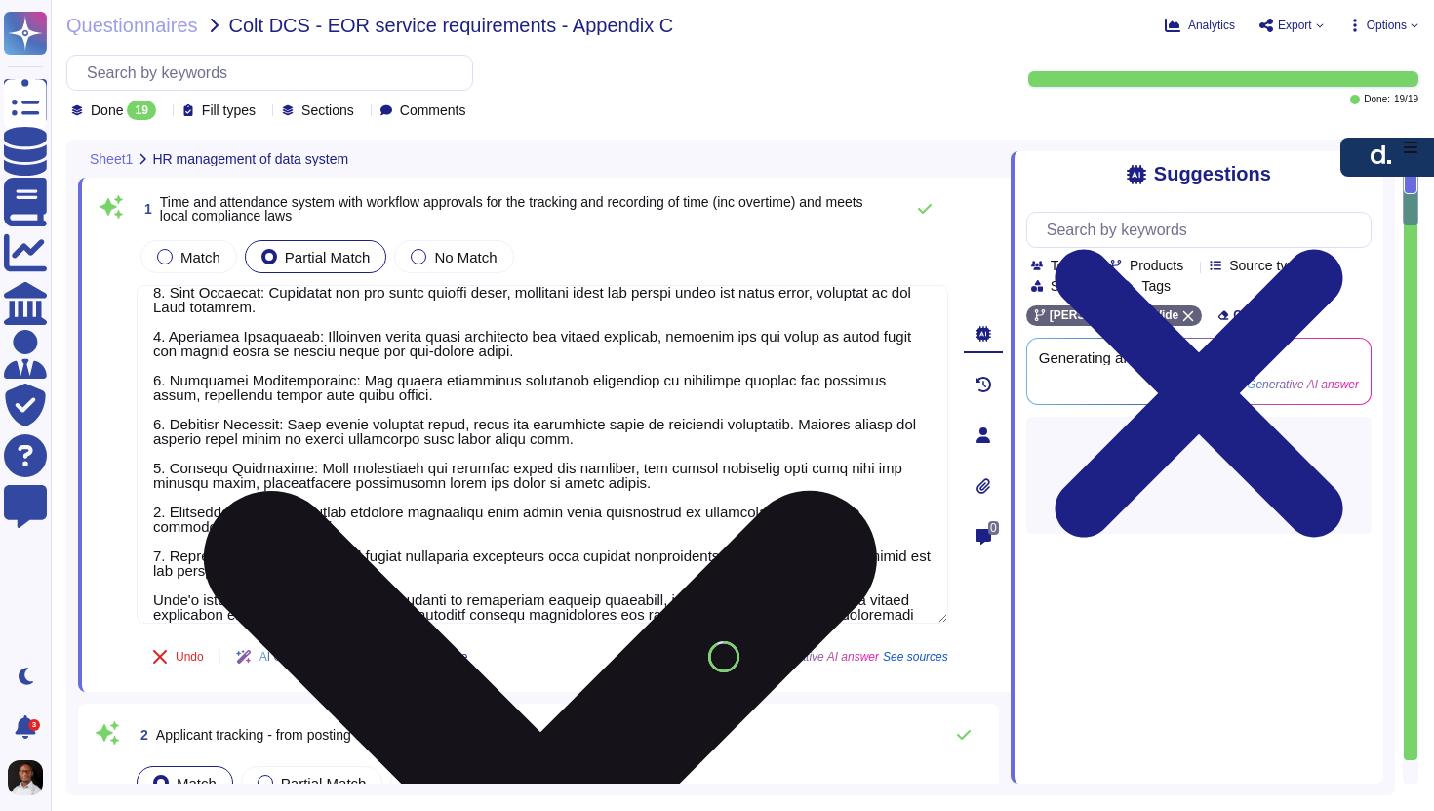
scroll to position [88, 0]
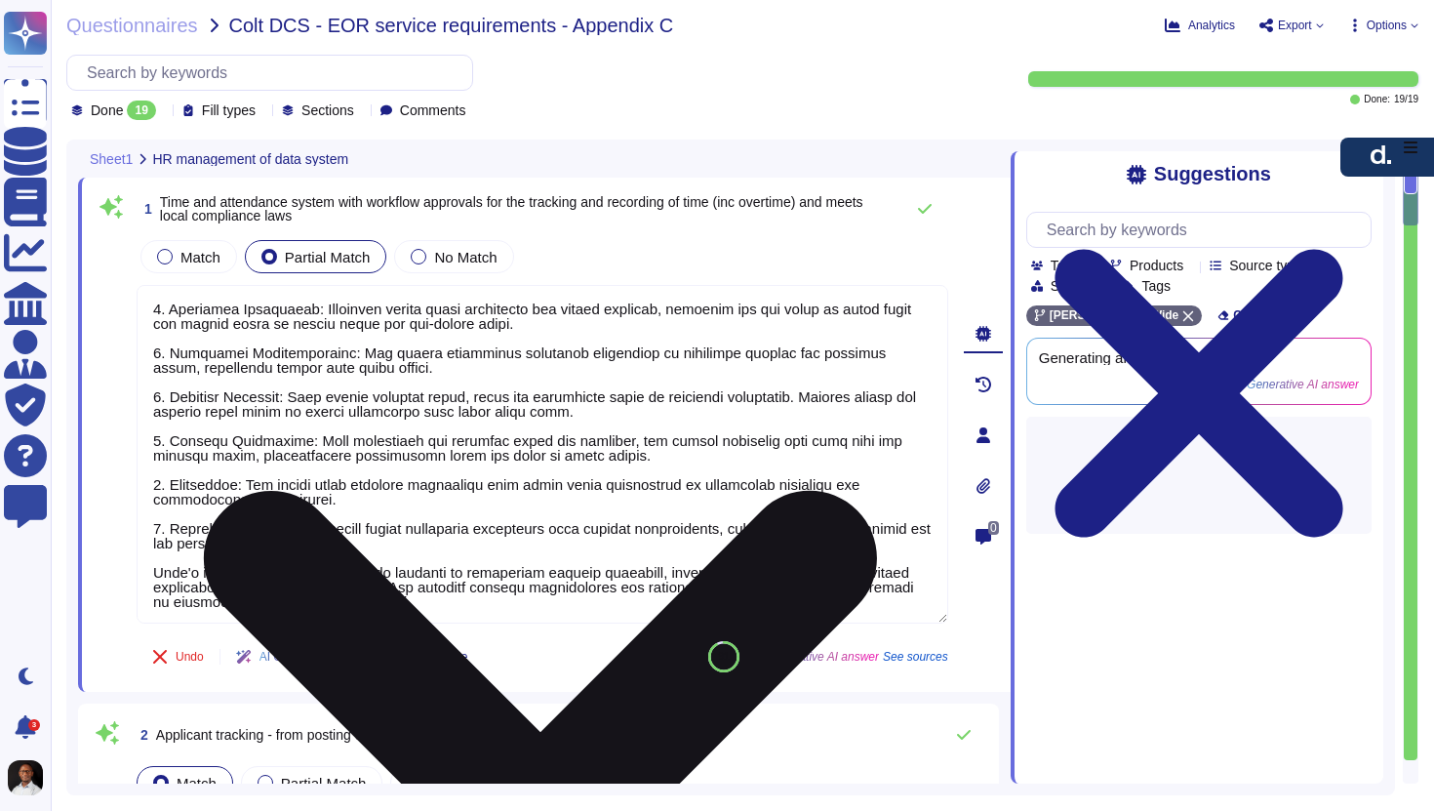
click at [317, 583] on textarea at bounding box center [543, 454] width 812 height 339
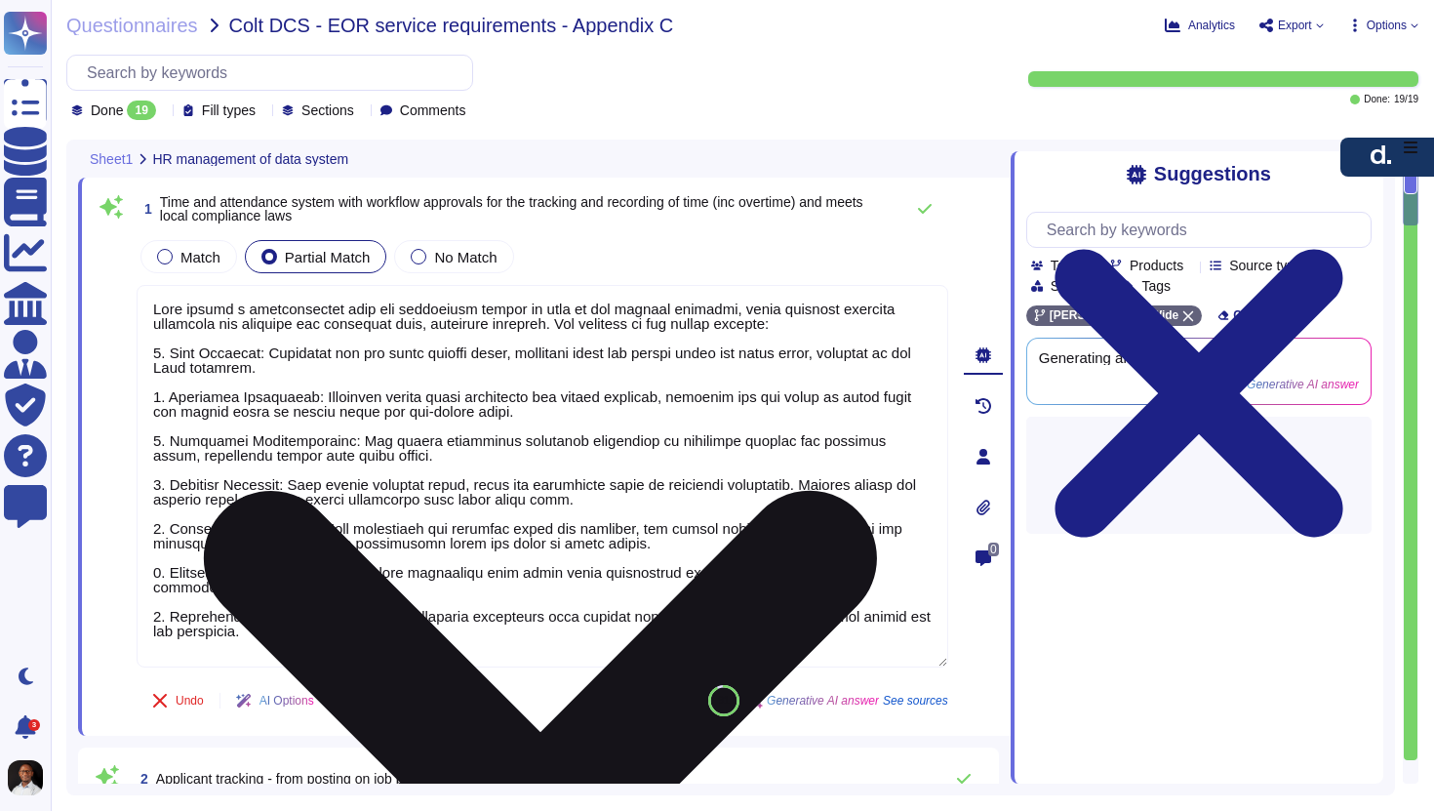
scroll to position [0, 0]
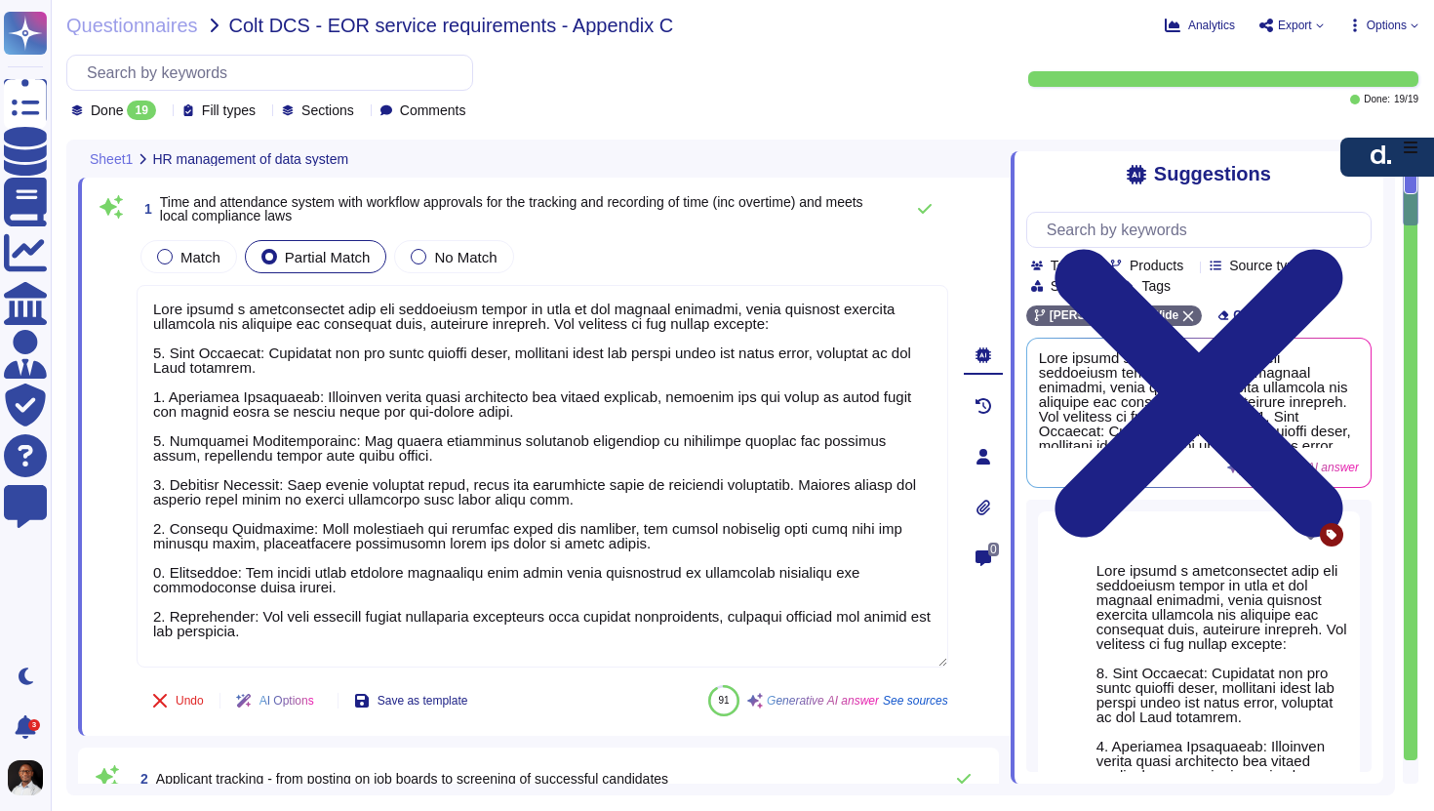
type textarea "[PERSON_NAME] offers a comprehensive time and attendance system as part of its …"
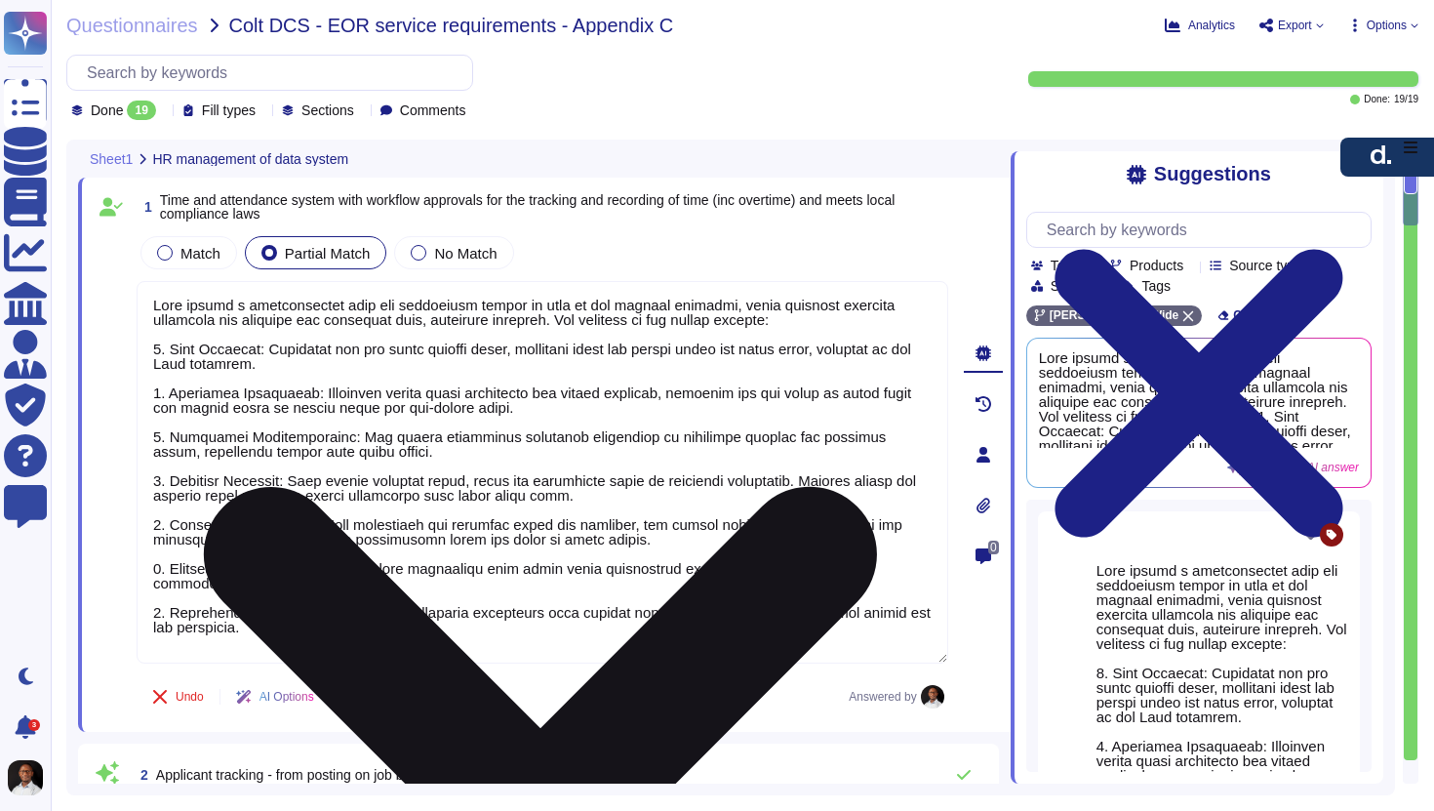
scroll to position [2, 0]
click at [191, 639] on textarea at bounding box center [543, 472] width 812 height 382
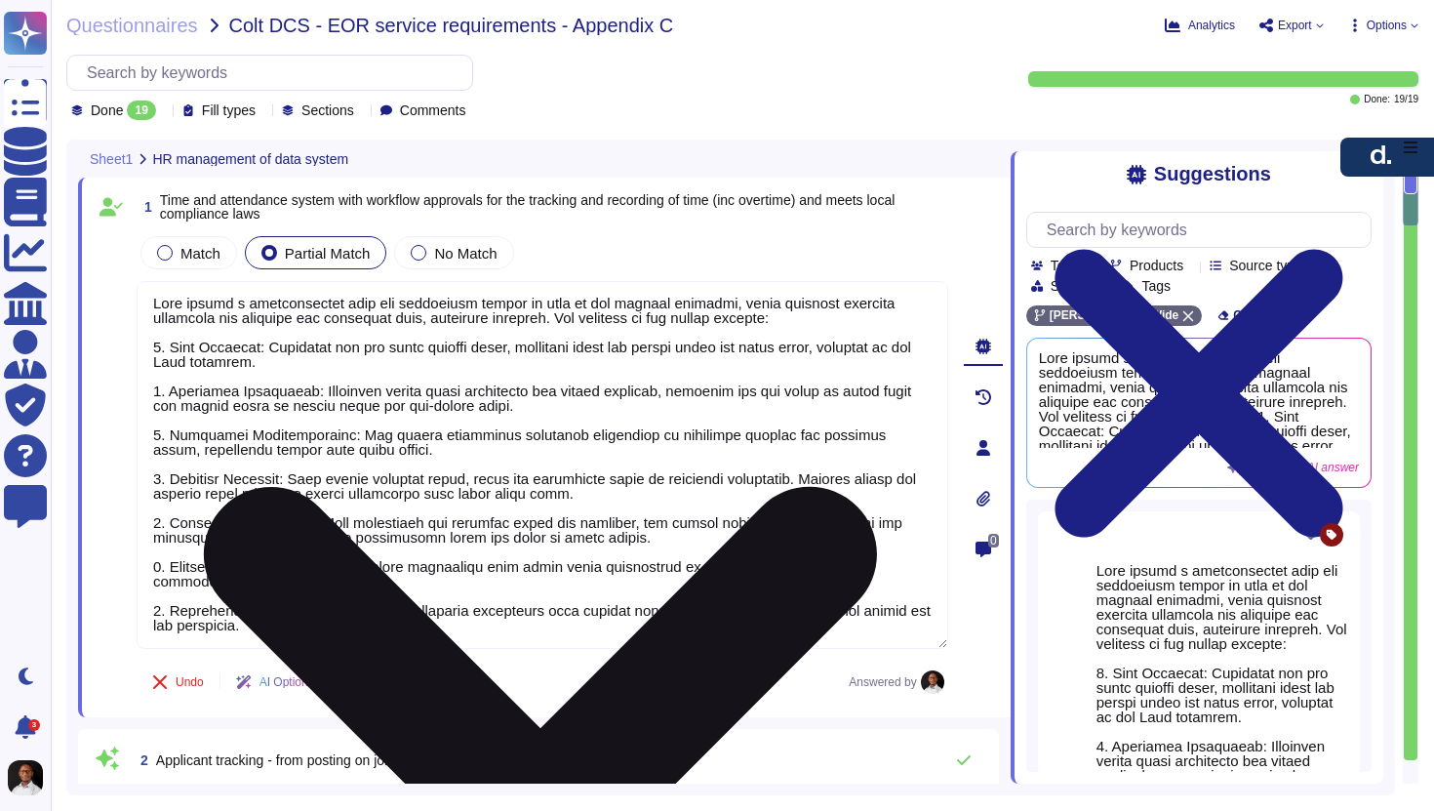
scroll to position [0, 0]
type textarea "The company conducts pre-employment screening checks of candidates commensurate…"
type textarea "[PERSON_NAME] offers a comprehensive time and attendance system as part of its …"
click at [626, 477] on textarea at bounding box center [543, 465] width 812 height 368
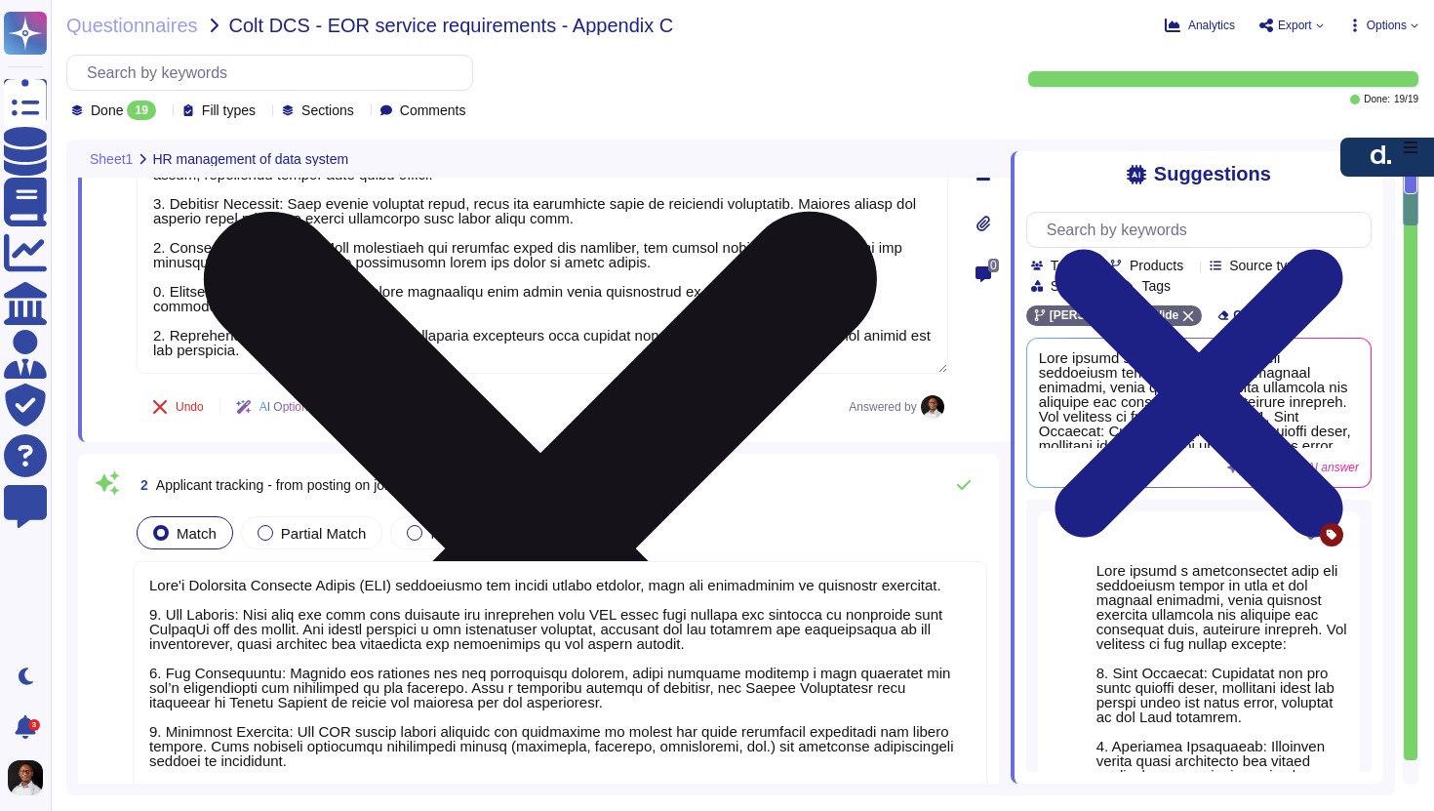
type textarea "Lore ipsumd s ametconsectet adipiscing eli seddoeiusmo temporin utlabore etd ma…"
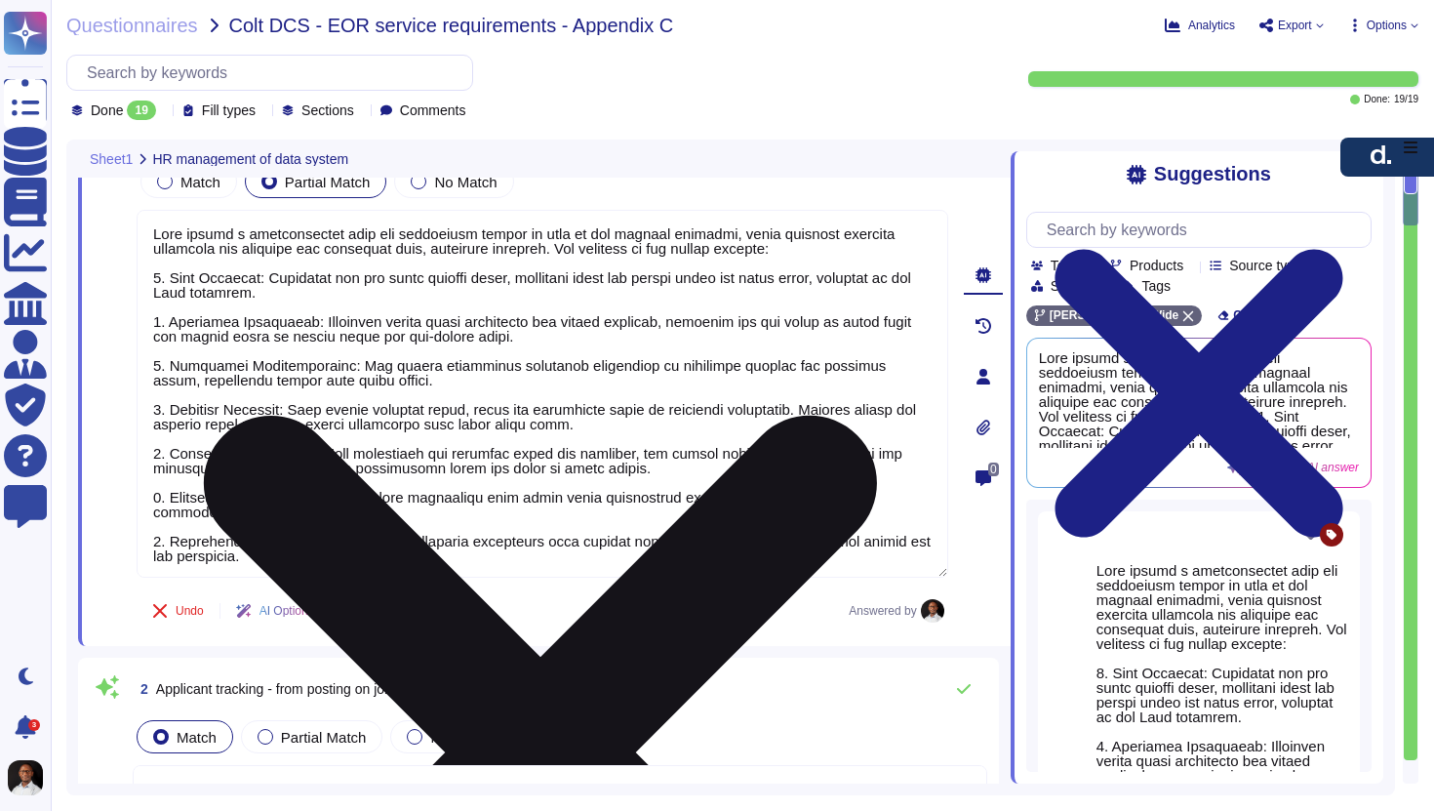
scroll to position [0, 0]
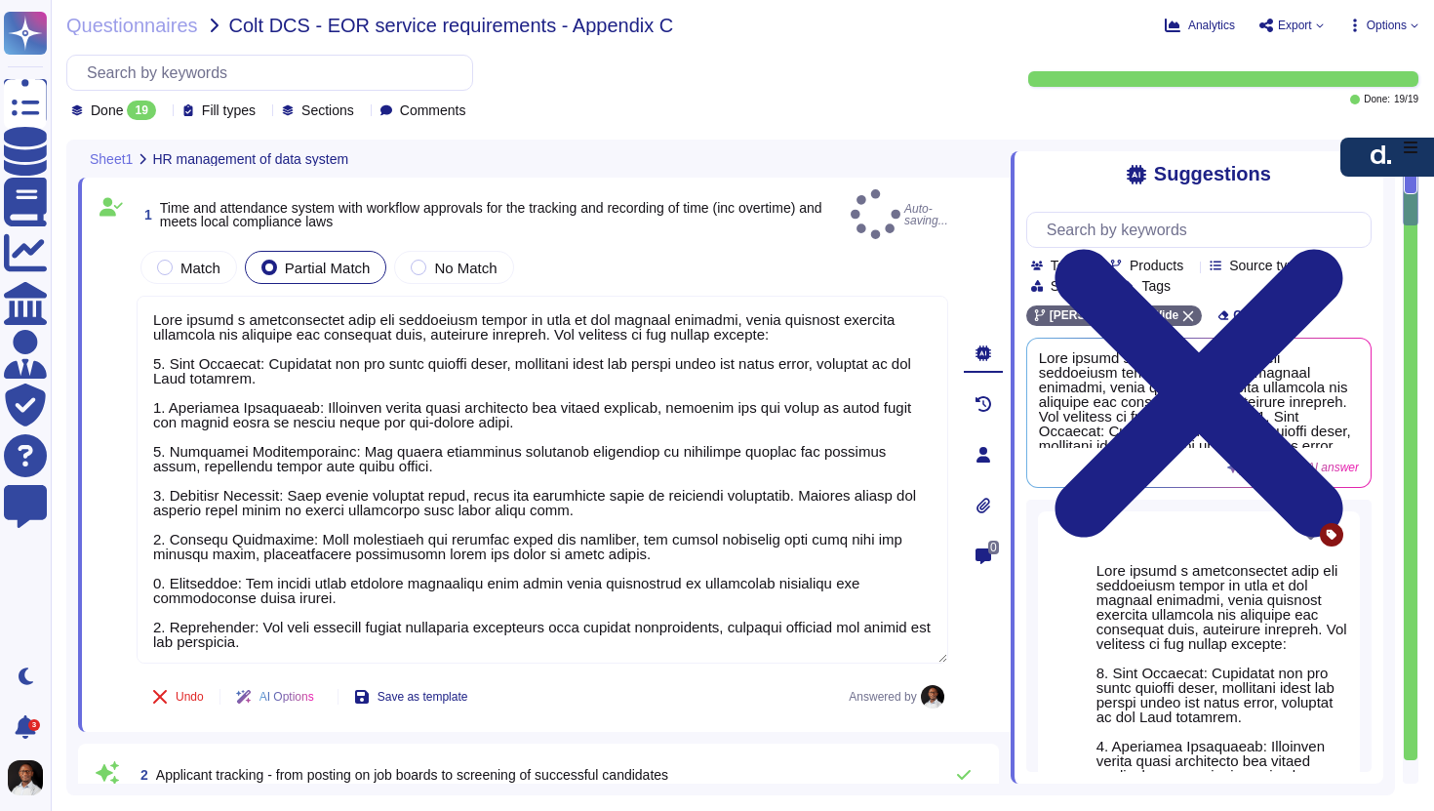
click at [248, 200] on span "Time and attendance system with workflow approvals for the tracking and recordi…" at bounding box center [491, 214] width 663 height 29
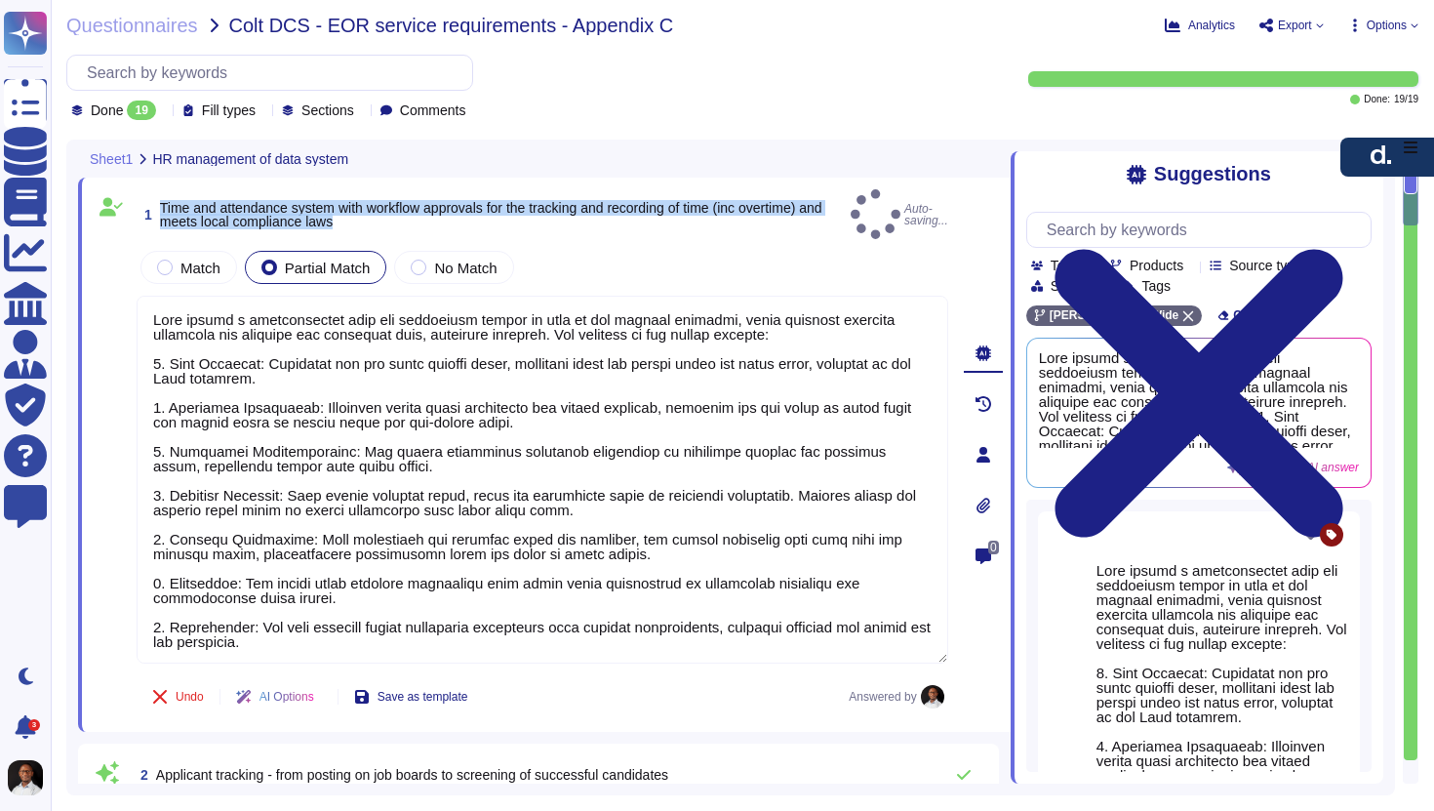
click at [248, 200] on span "Time and attendance system with workflow approvals for the tracking and recordi…" at bounding box center [491, 214] width 663 height 29
copy span "Time and attendance system with workflow approvals for the tracking and recordi…"
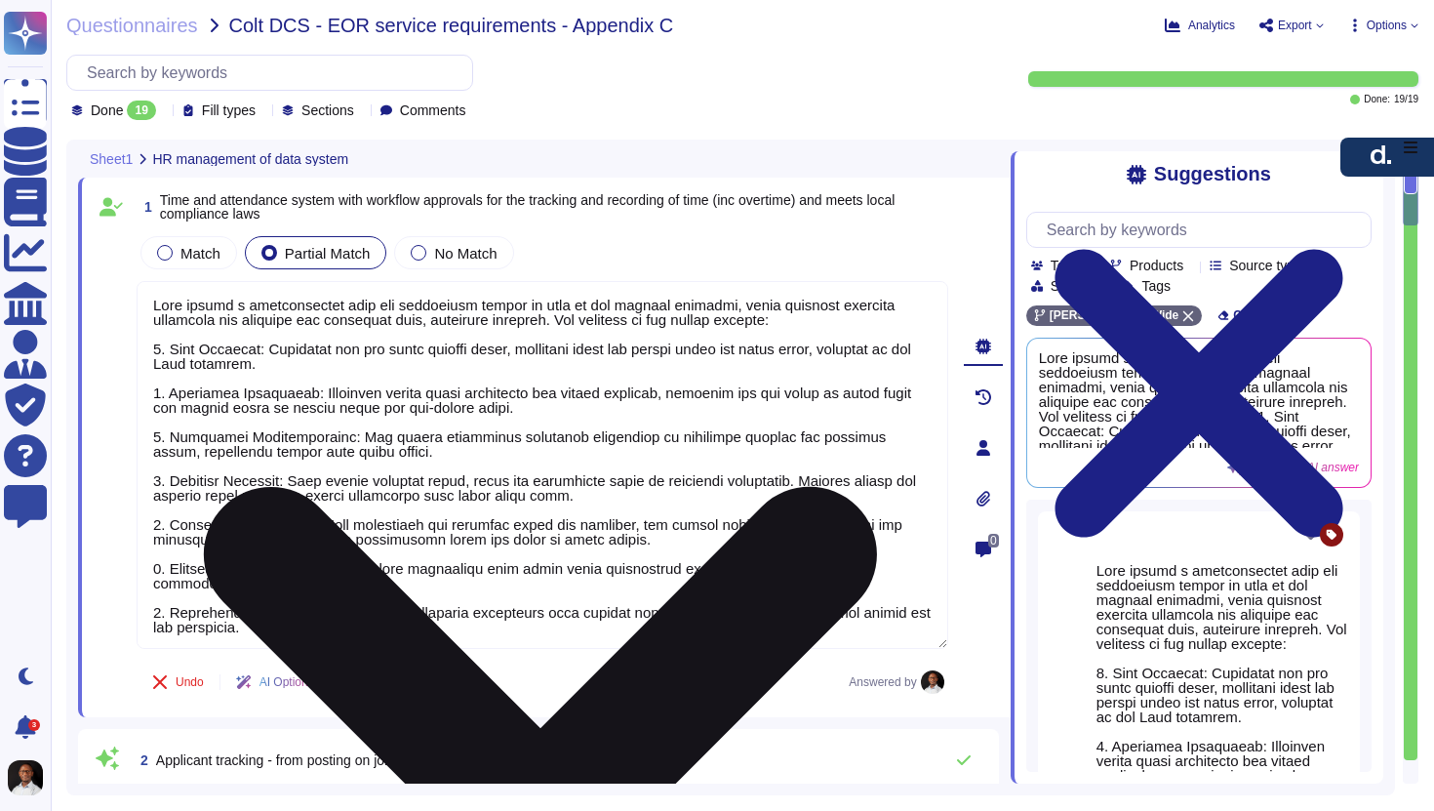
click at [308, 630] on textarea at bounding box center [543, 465] width 812 height 368
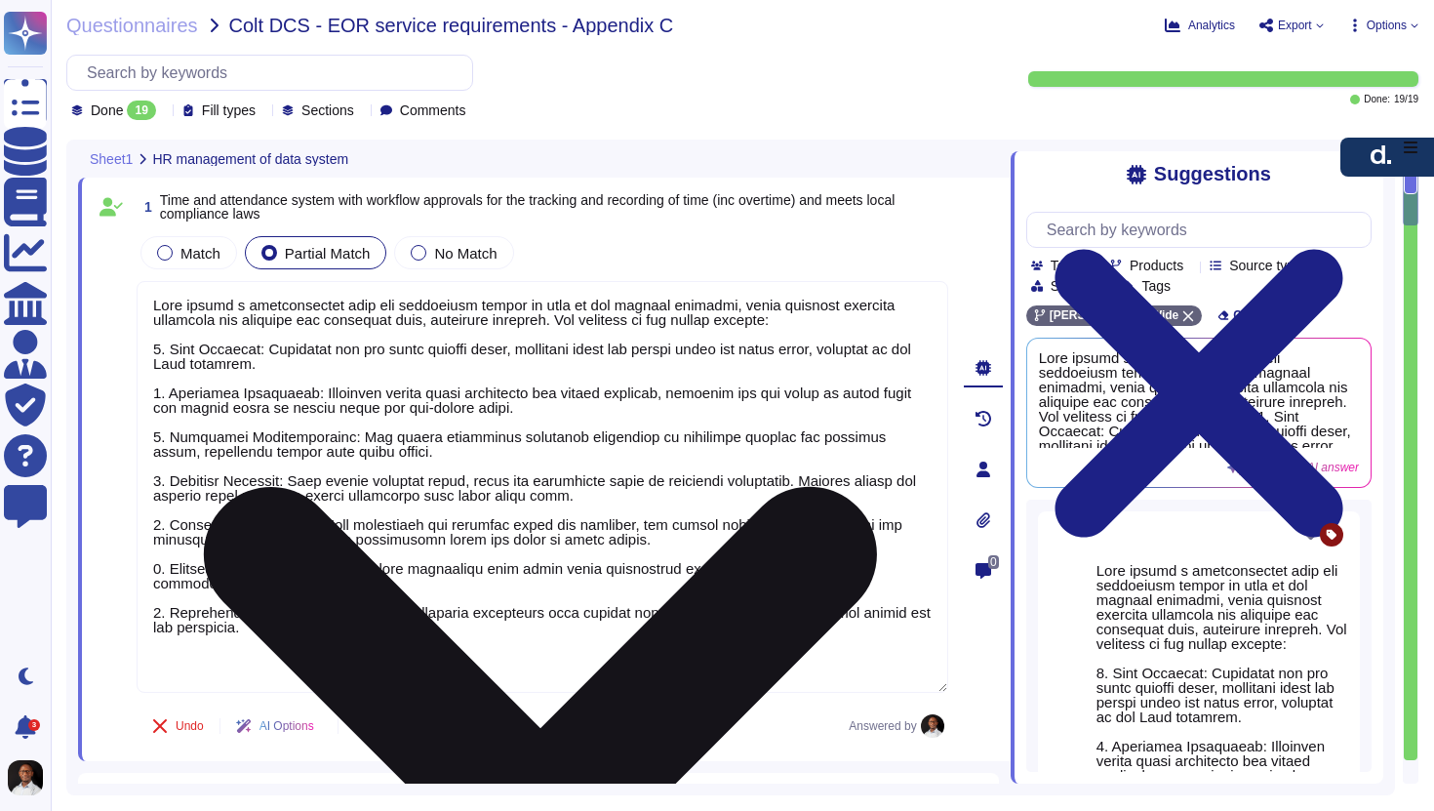
paste textarea "Yes, [PERSON_NAME] provides a Time and Attendance system to clients with workfl…"
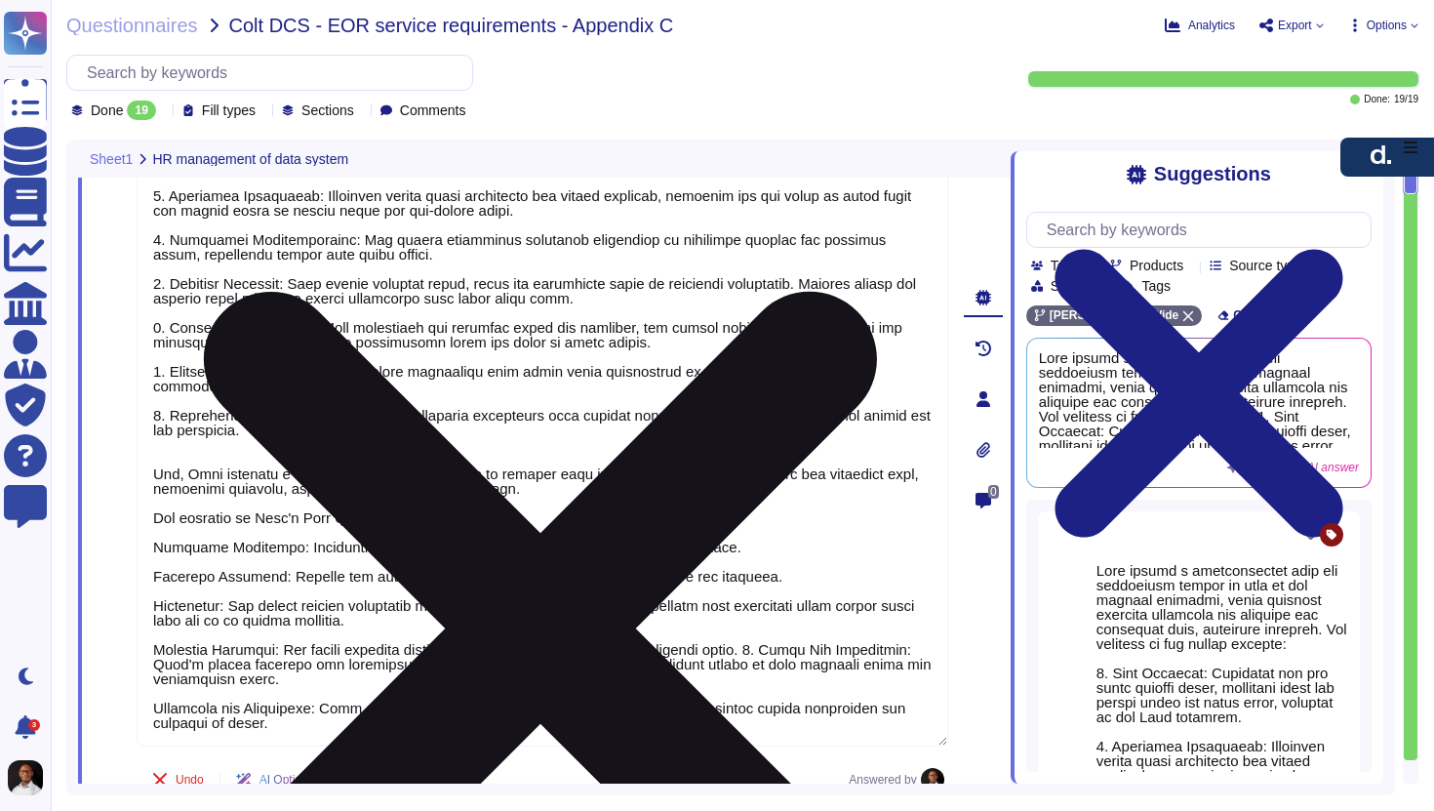
scroll to position [196, 0]
drag, startPoint x: 305, startPoint y: 431, endPoint x: 184, endPoint y: 398, distance: 125.5
click at [184, 398] on textarea at bounding box center [543, 415] width 812 height 661
click at [338, 323] on textarea at bounding box center [543, 415] width 812 height 661
drag, startPoint x: 167, startPoint y: 326, endPoint x: 733, endPoint y: 355, distance: 566.7
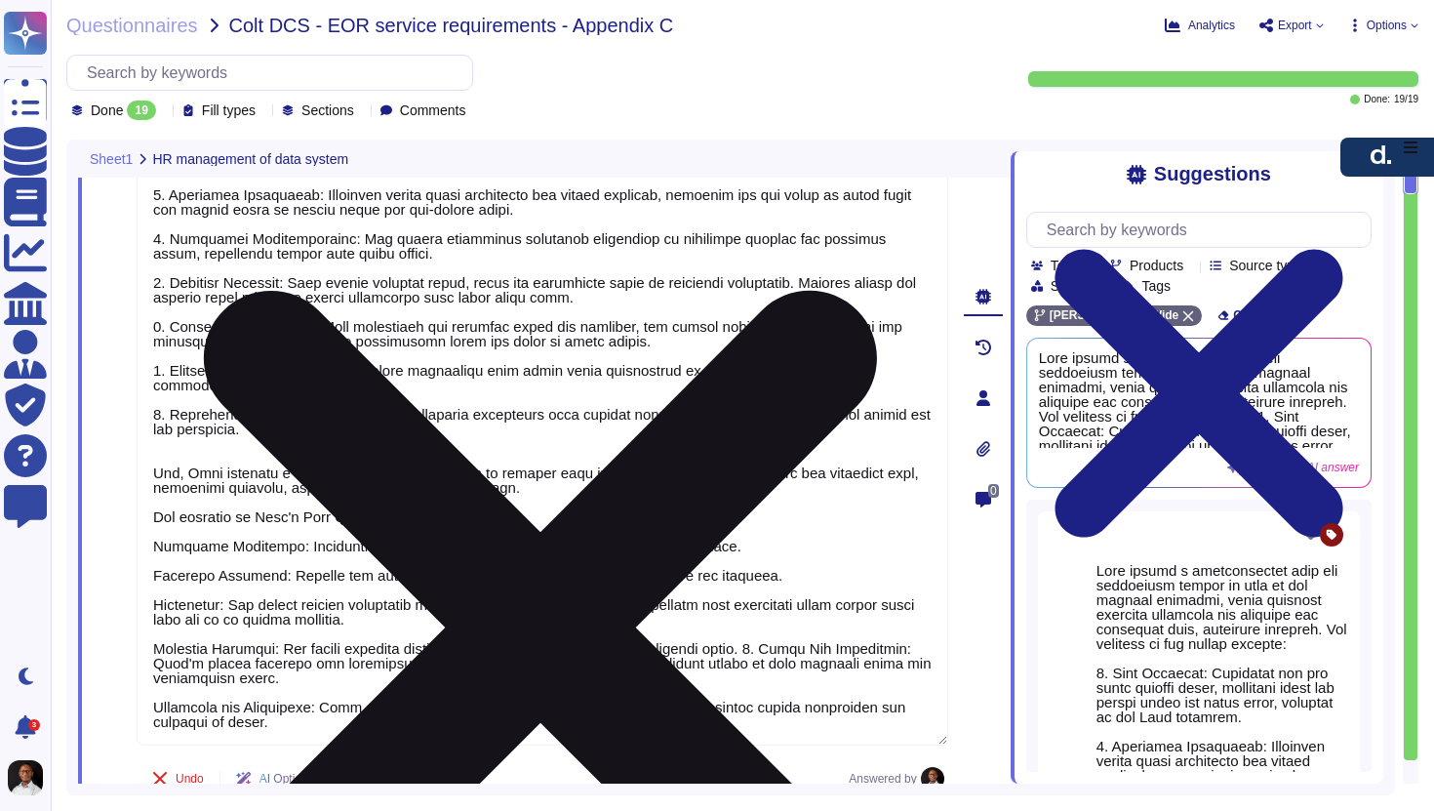
click at [733, 355] on textarea at bounding box center [543, 415] width 812 height 661
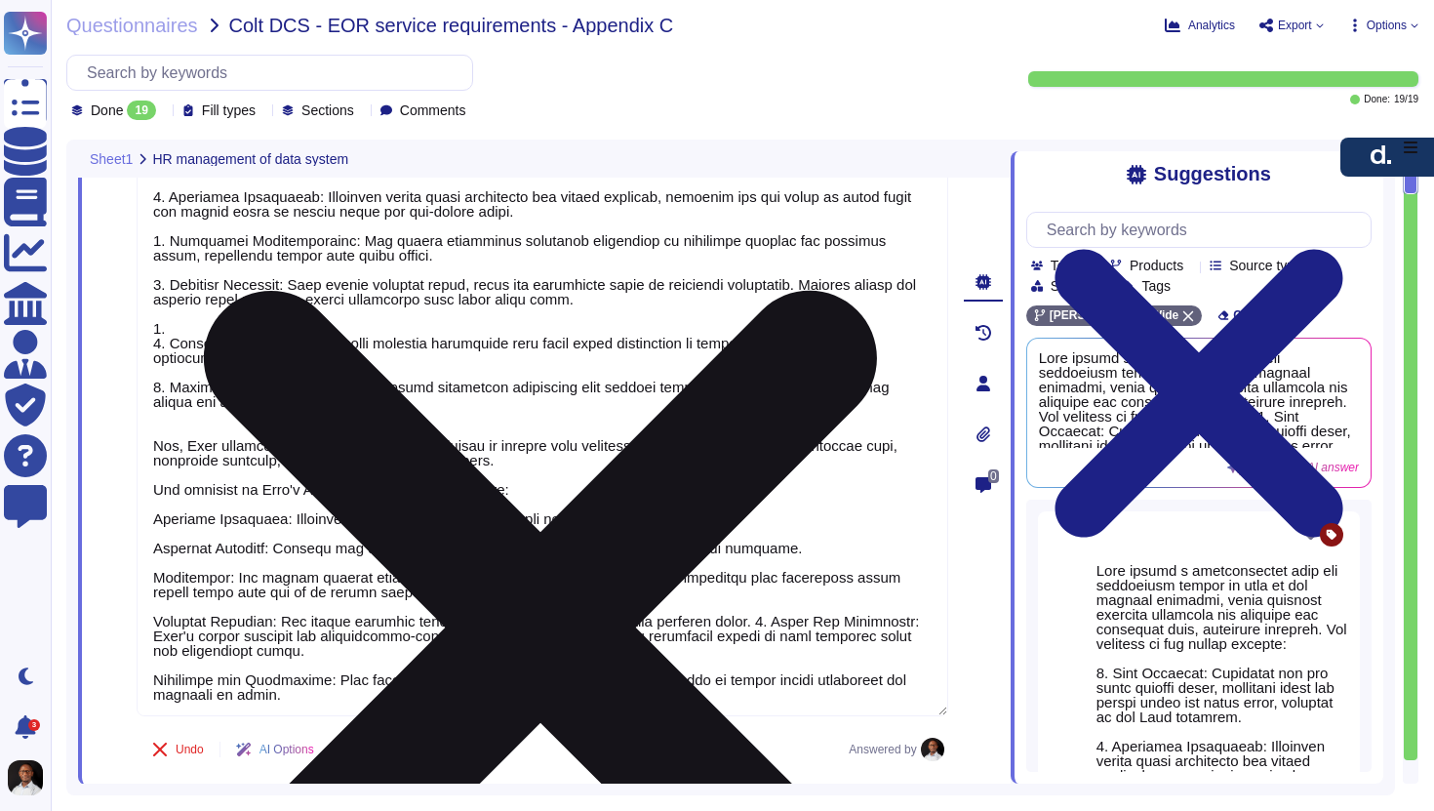
click at [420, 648] on textarea at bounding box center [543, 400] width 812 height 631
click at [403, 695] on textarea at bounding box center [543, 400] width 812 height 631
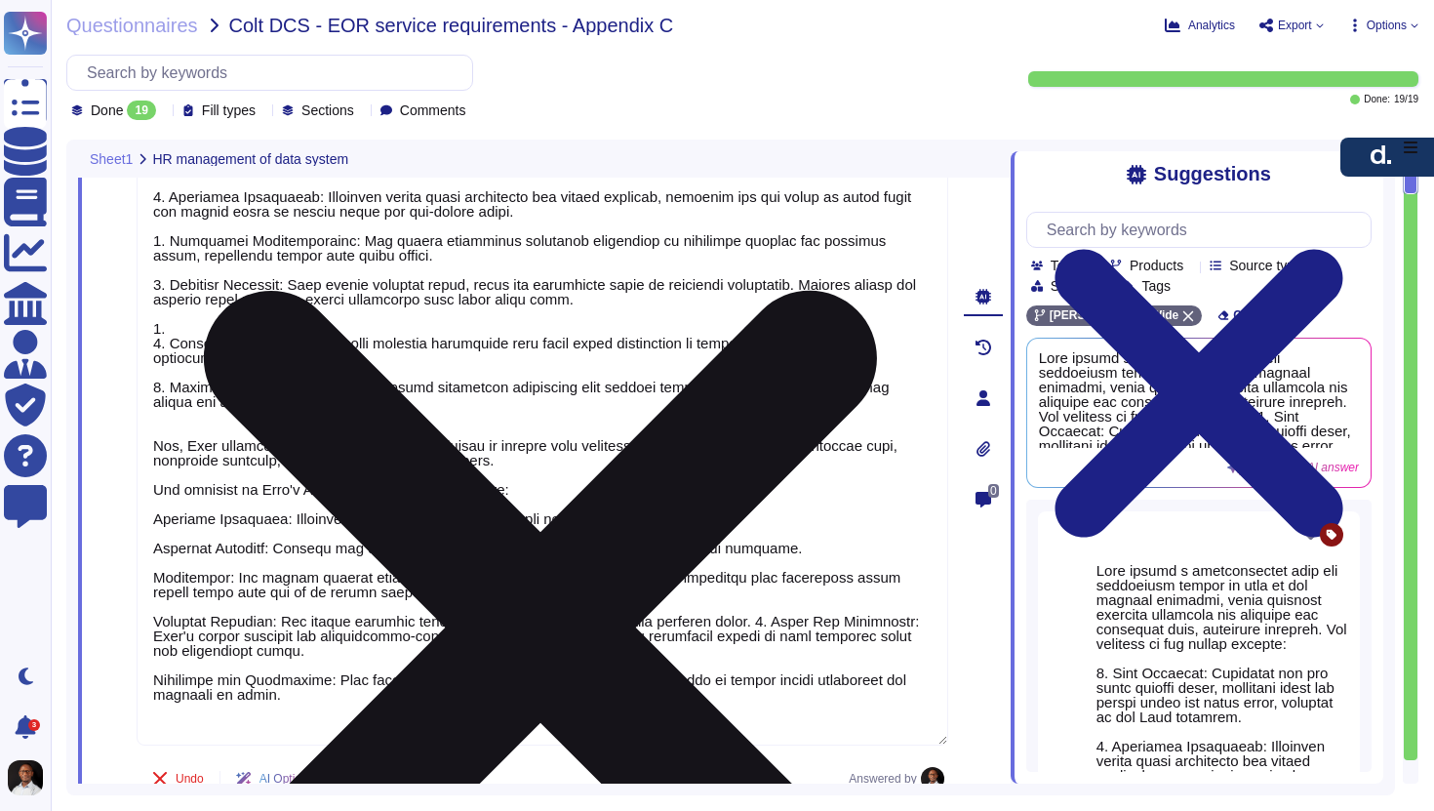
paste textarea "Payroll Processing: Once timesheets and overtime hours are approved, the system…"
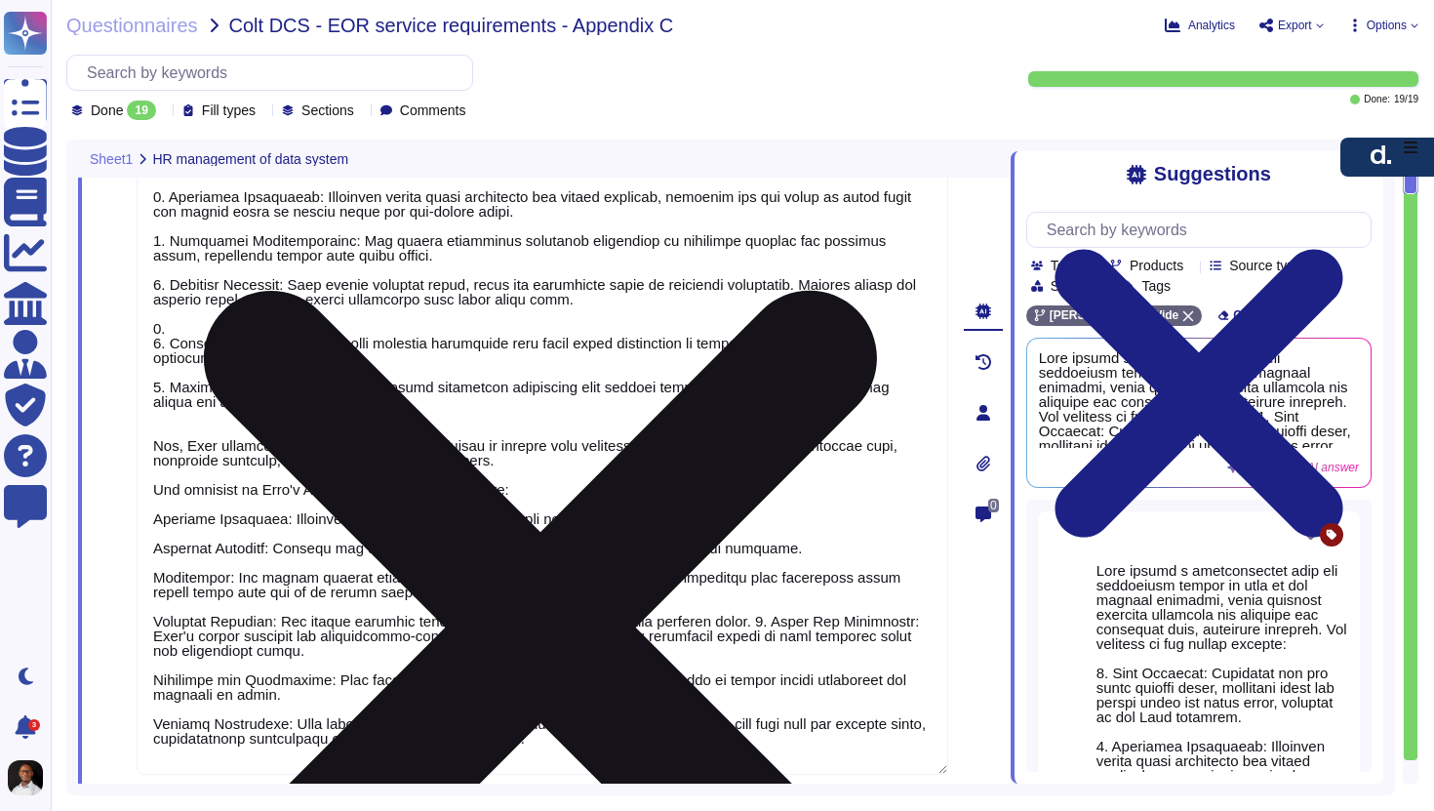
click at [152, 485] on textarea at bounding box center [543, 430] width 812 height 690
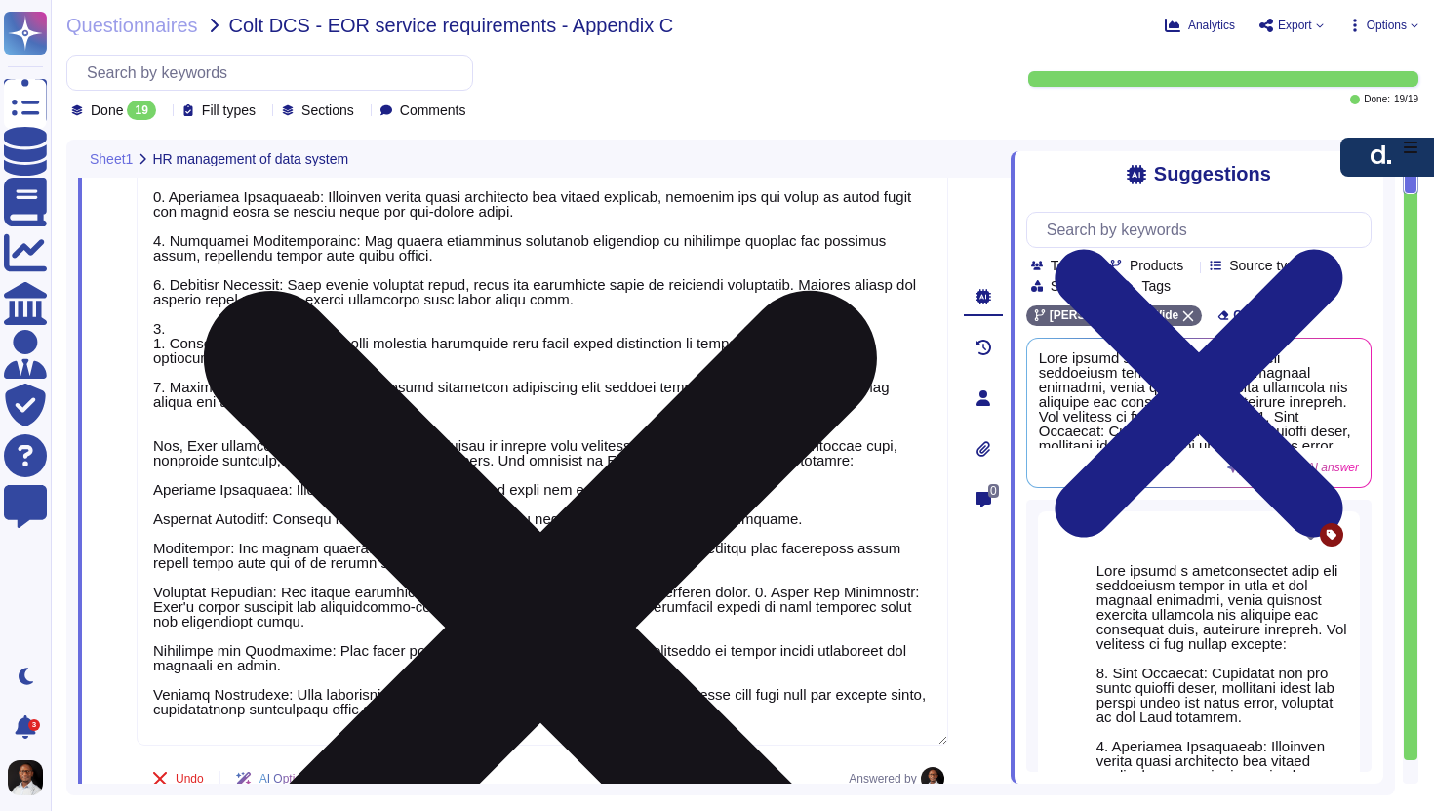
click at [157, 492] on textarea at bounding box center [543, 415] width 812 height 661
click at [153, 519] on textarea at bounding box center [543, 415] width 812 height 661
click at [158, 543] on textarea at bounding box center [543, 415] width 812 height 661
click at [150, 597] on textarea at bounding box center [543, 415] width 812 height 661
click at [152, 644] on textarea at bounding box center [543, 415] width 812 height 661
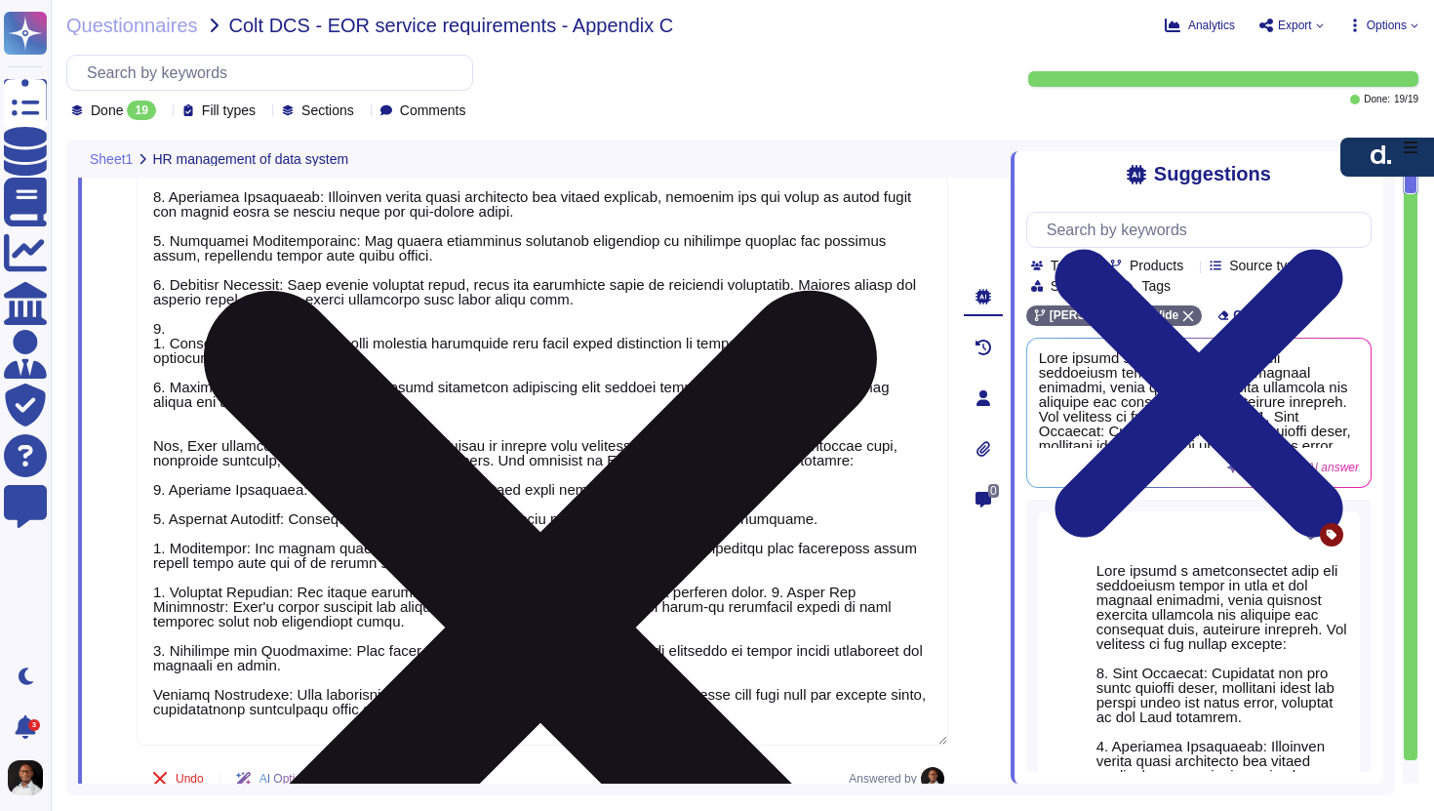
click at [154, 690] on textarea at bounding box center [543, 415] width 812 height 661
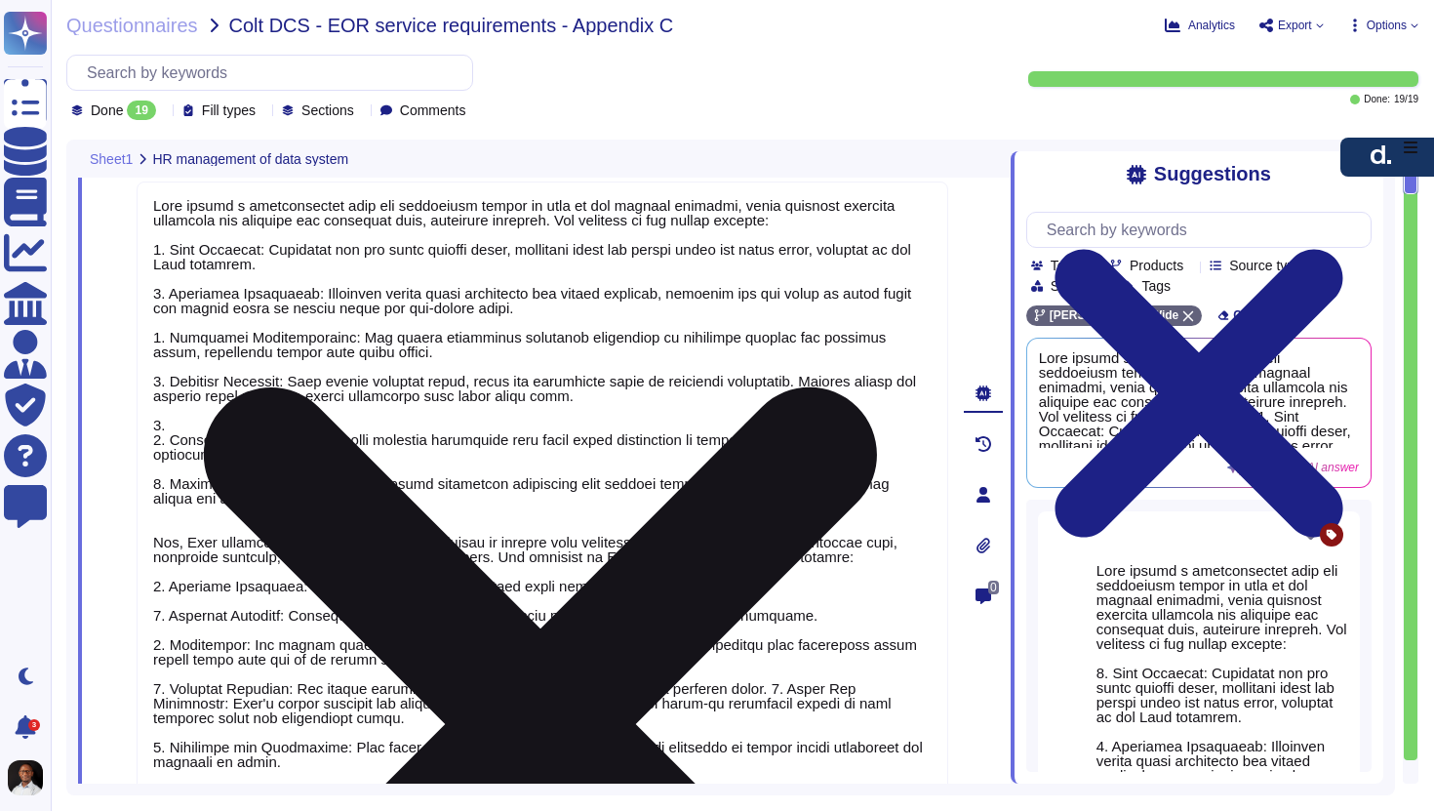
scroll to position [99, 0]
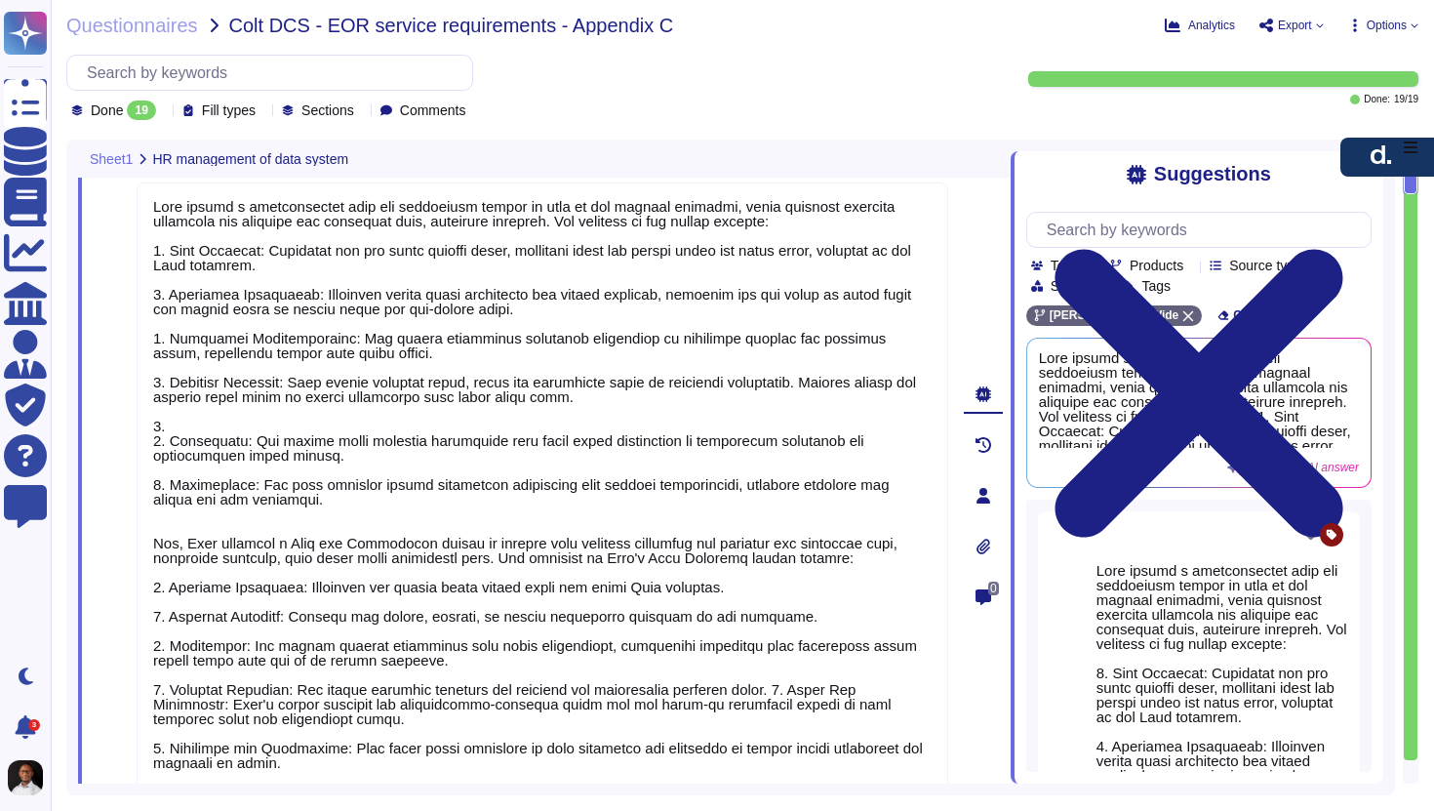
drag, startPoint x: 279, startPoint y: 495, endPoint x: 98, endPoint y: 367, distance: 222.0
click at [98, 367] on div "1 Time and attendance system with workflow approvals for the tracking and recor…" at bounding box center [521, 495] width 855 height 809
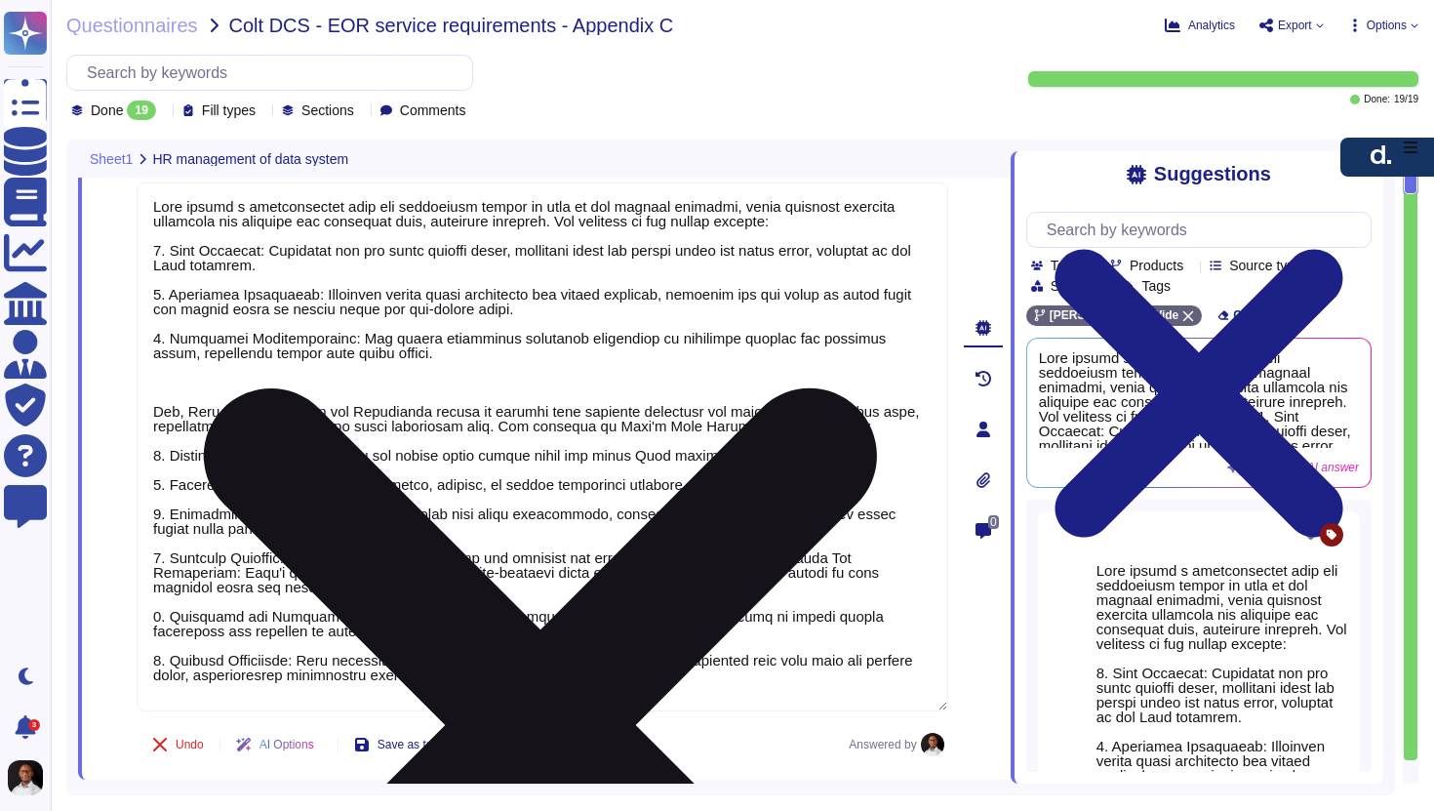
drag, startPoint x: 425, startPoint y: 356, endPoint x: 148, endPoint y: 257, distance: 294.4
click at [148, 257] on textarea at bounding box center [543, 446] width 812 height 529
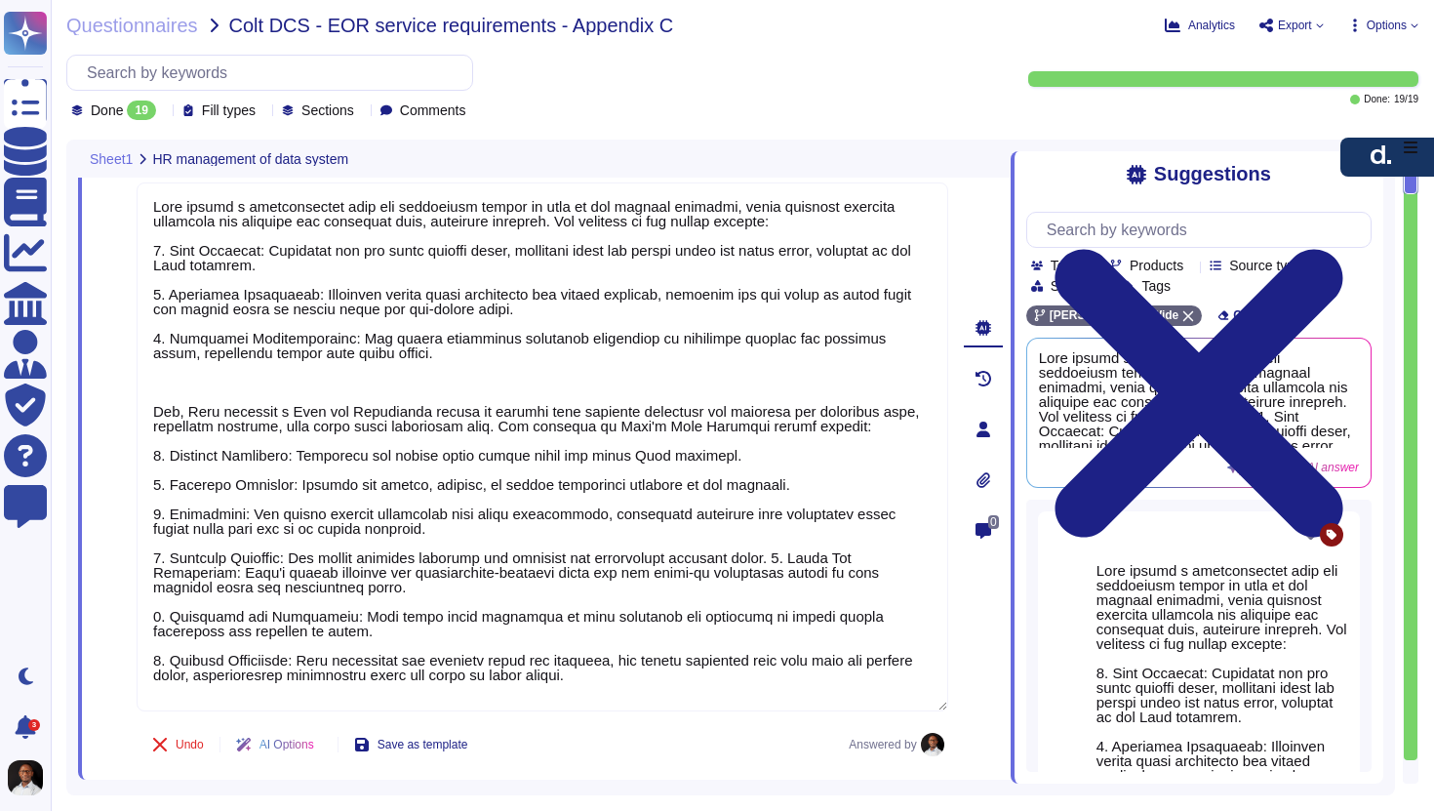
drag, startPoint x: 417, startPoint y: 344, endPoint x: 92, endPoint y: 186, distance: 361.3
click at [92, 186] on div "1 Time and attendance system with workflow approvals for the tracking and recor…" at bounding box center [544, 429] width 933 height 701
type textarea "interprets submitted timesheets to calculate regular and overtime hours, minimi…"
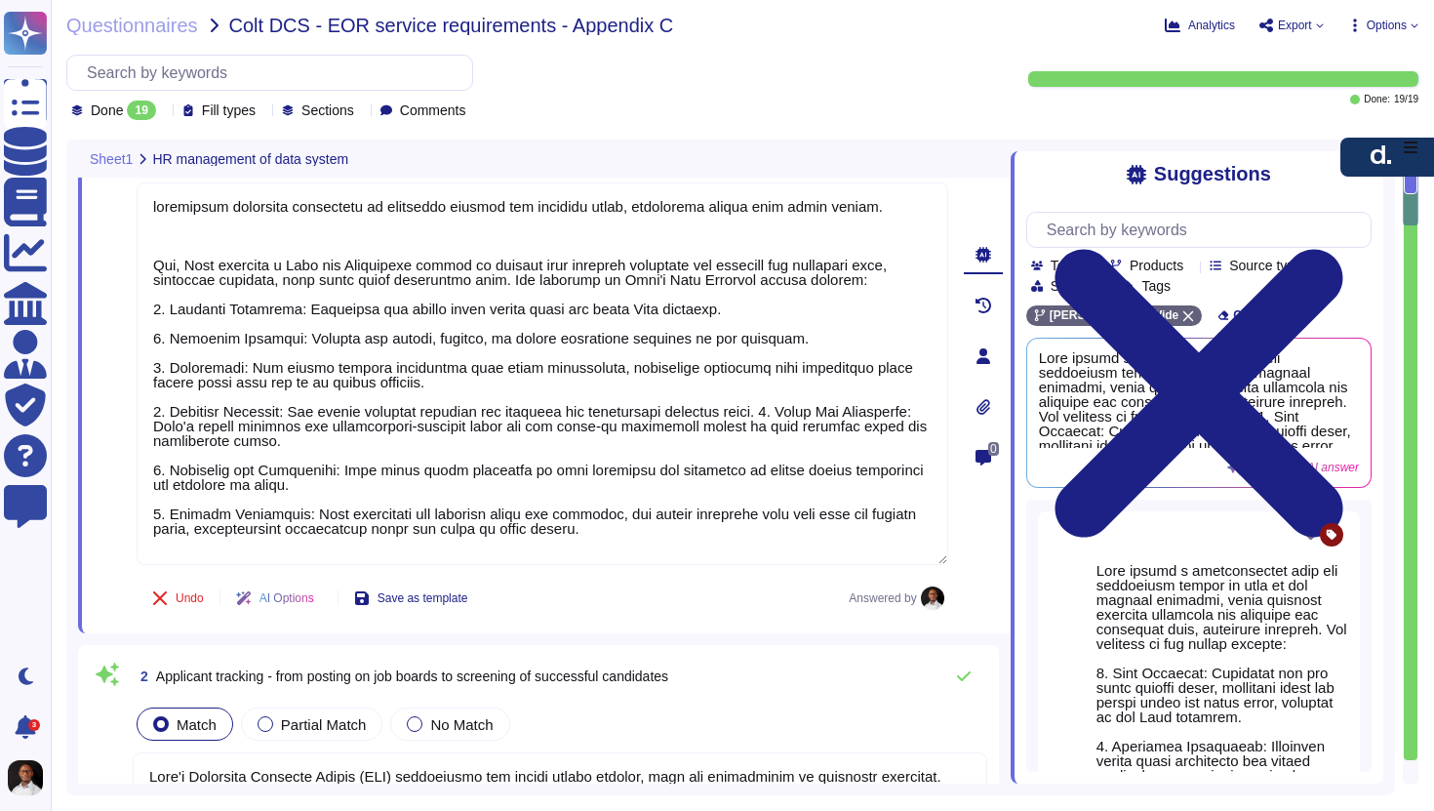
type textarea "The company conducts pre-employment screening checks of candidates commensurate…"
drag, startPoint x: 152, startPoint y: 264, endPoint x: 113, endPoint y: 164, distance: 107.8
click at [113, 164] on div "Sheet1 HR management of data system 1 Time and attendance system with workflow …" at bounding box center [544, 462] width 933 height 644
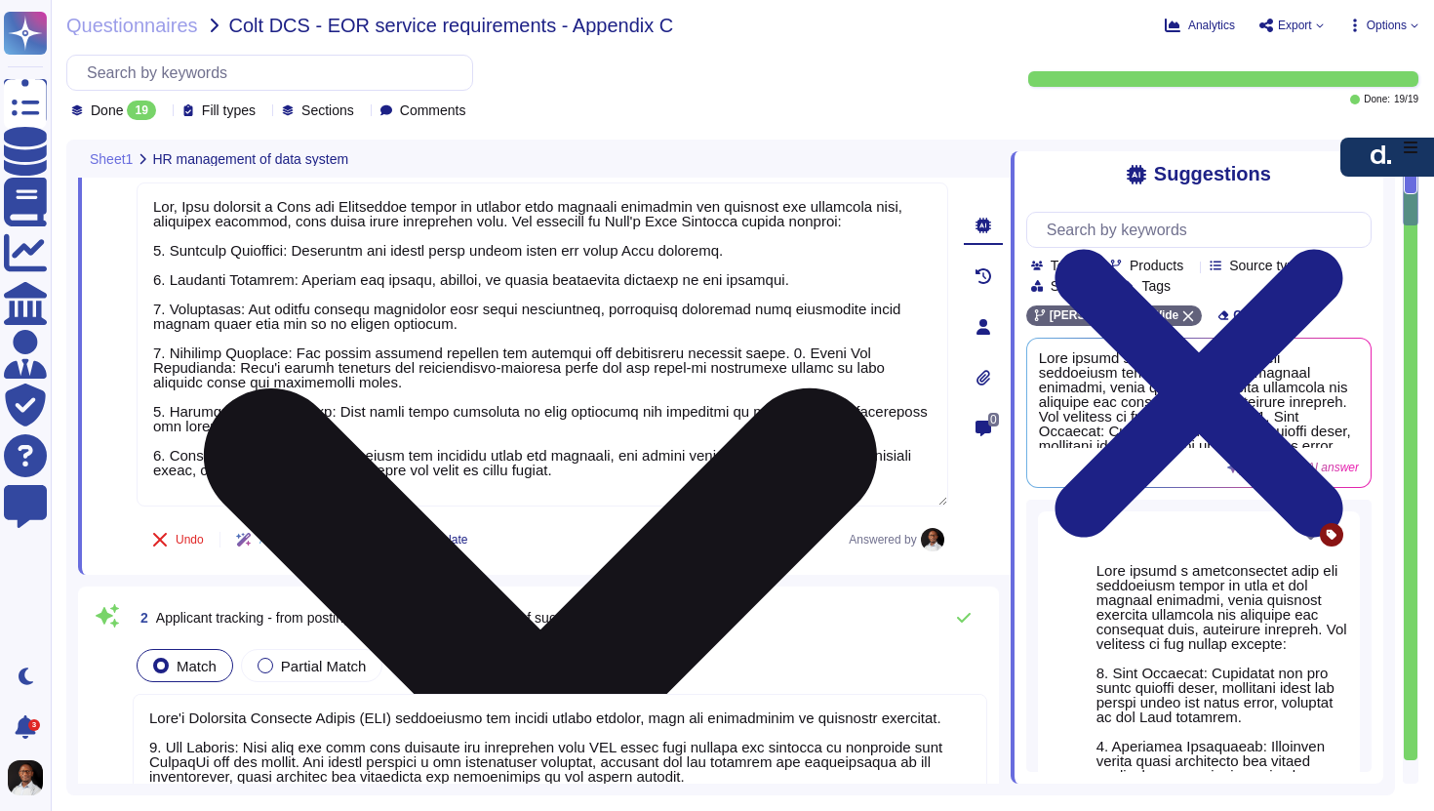
click at [794, 344] on textarea at bounding box center [543, 344] width 812 height 324
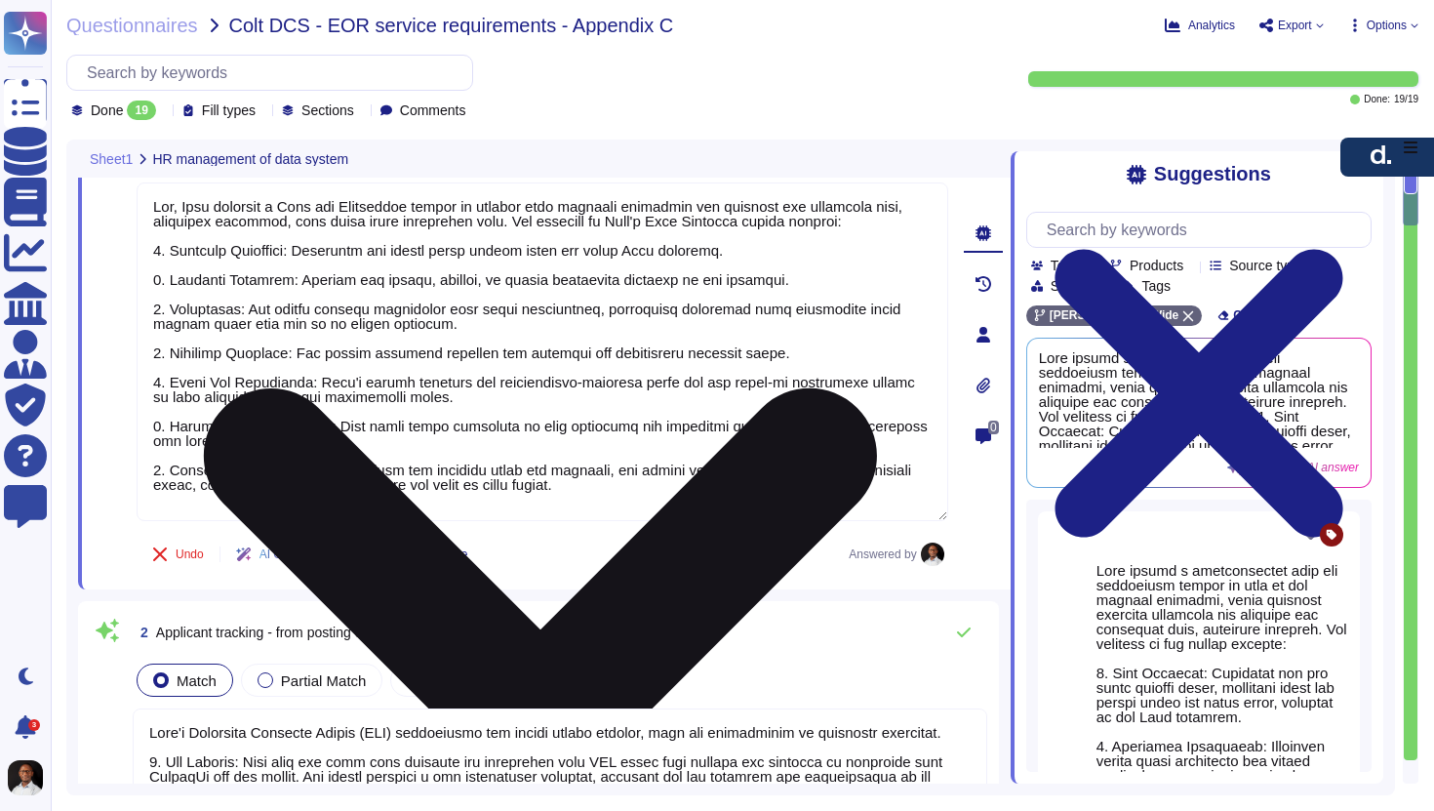
click at [163, 423] on textarea at bounding box center [543, 351] width 812 height 339
click at [160, 467] on textarea at bounding box center [543, 351] width 812 height 339
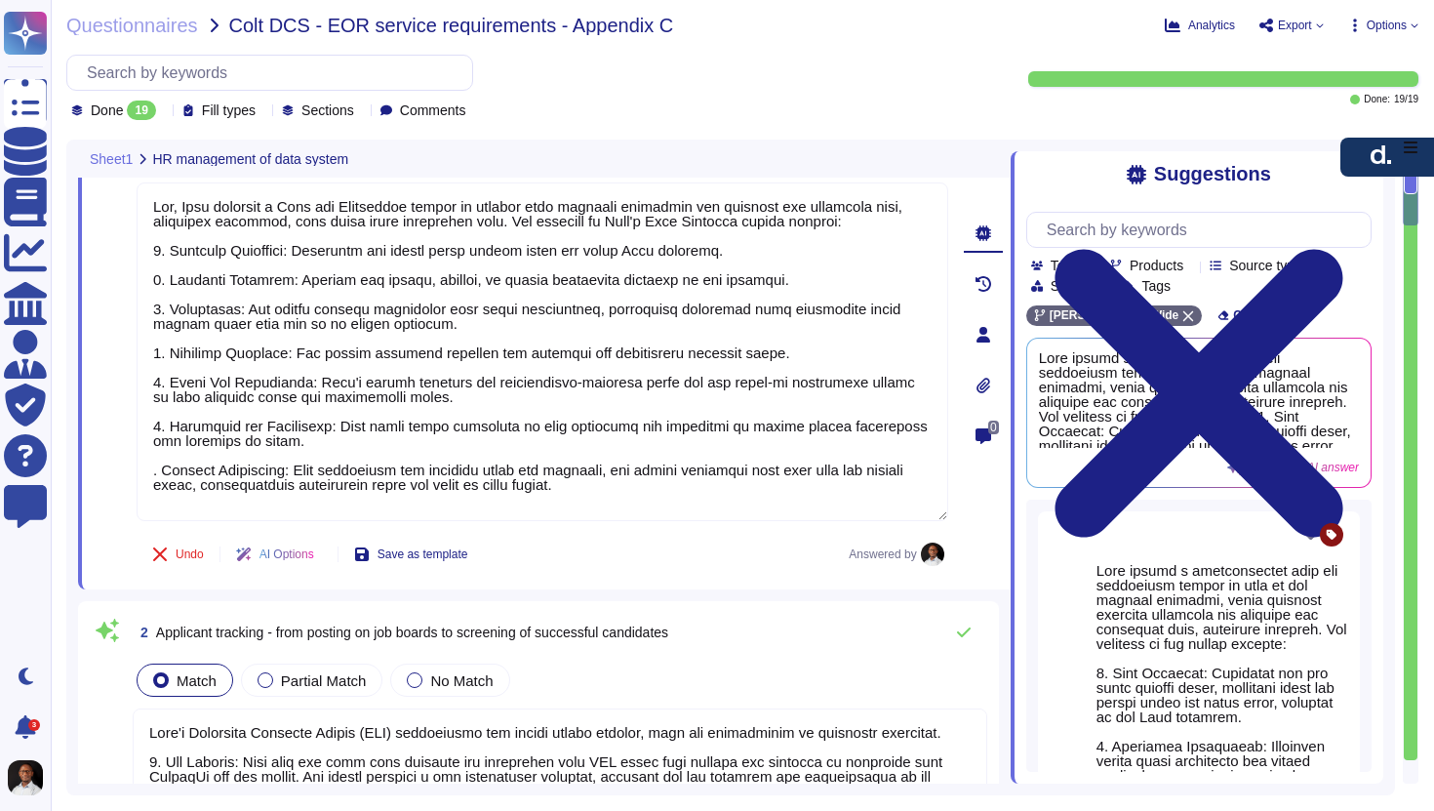
type textarea "Yes, D[PERSON_NAME]provides a Time and Attendance system to clients with workfl…"
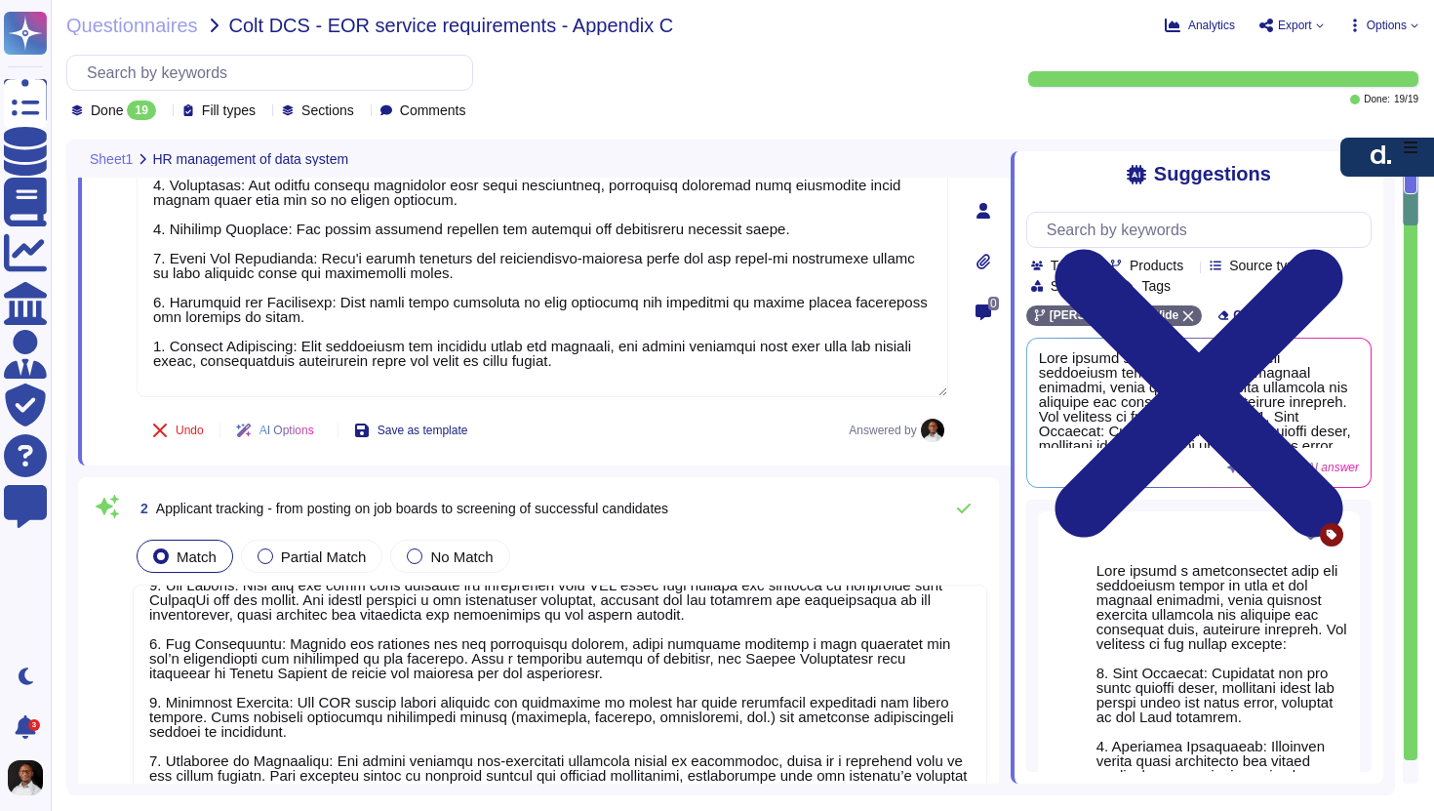
scroll to position [90, 0]
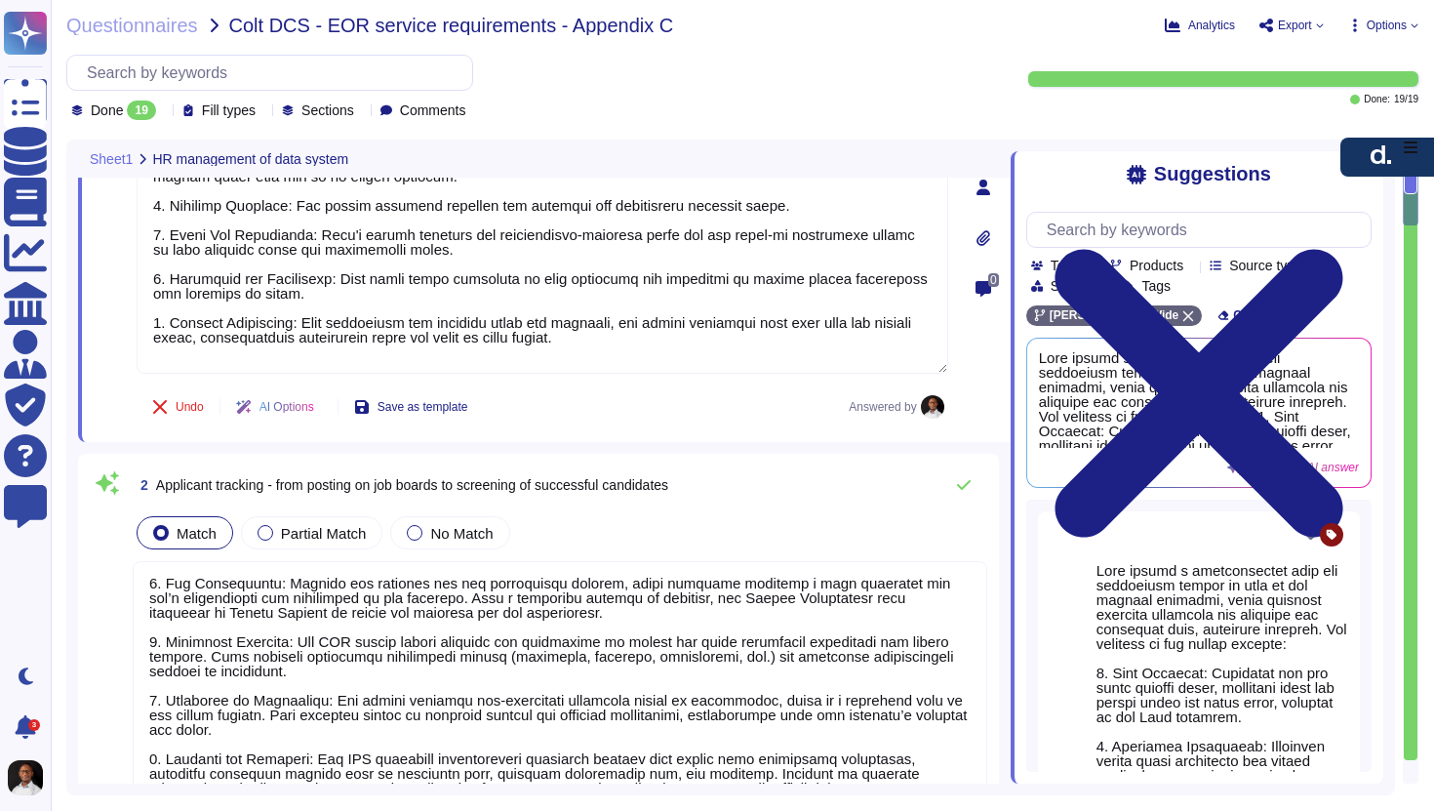
type textarea "Lore ipsumd s ametconsectet adipiscing eli seddoeiusmo temporin utlabore etd ma…"
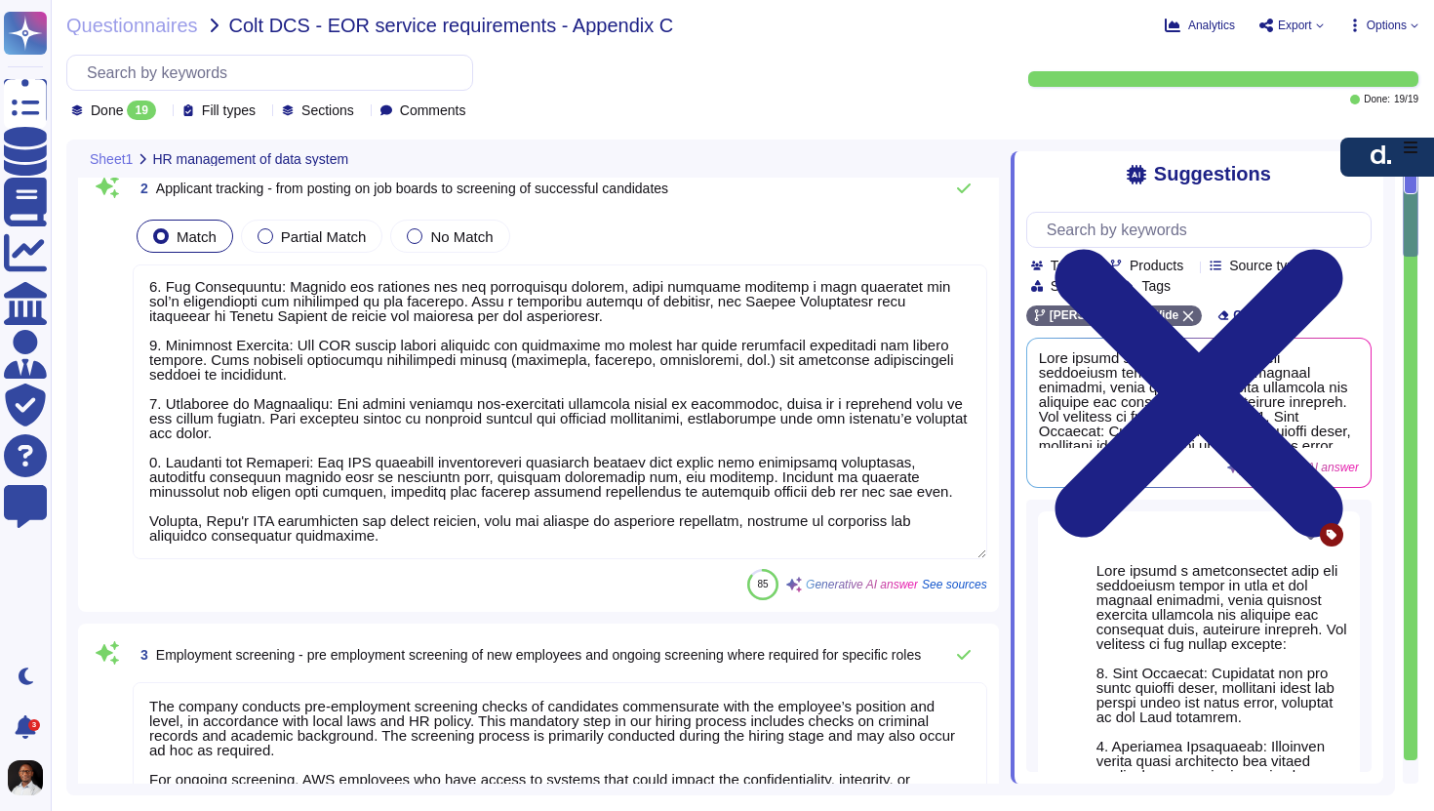
scroll to position [544, 0]
click at [315, 522] on textarea at bounding box center [560, 409] width 855 height 295
type textarea "Yes, D[PERSON_NAME]provides a Time and Attendance system to clients with workfl…"
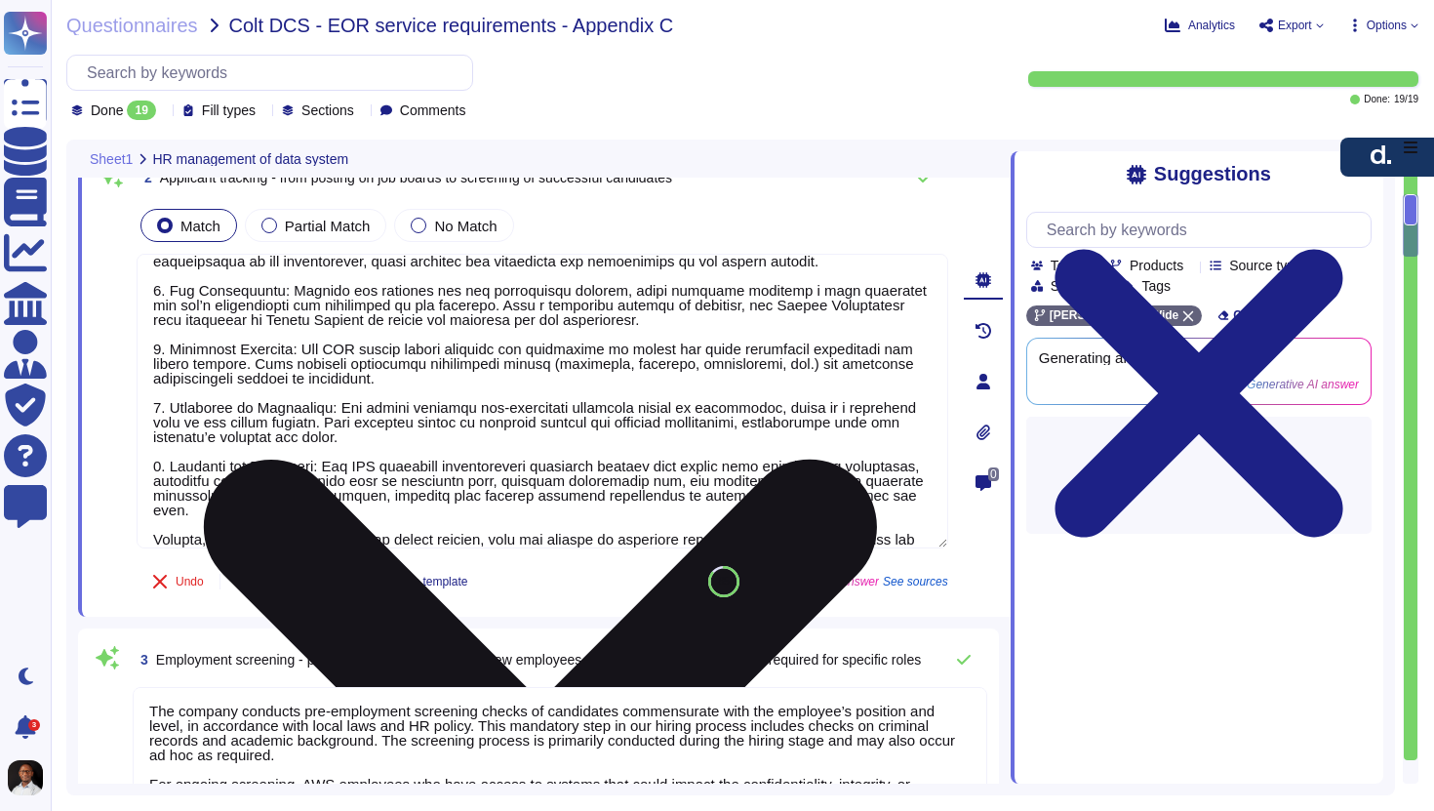
click at [315, 522] on textarea at bounding box center [543, 401] width 812 height 295
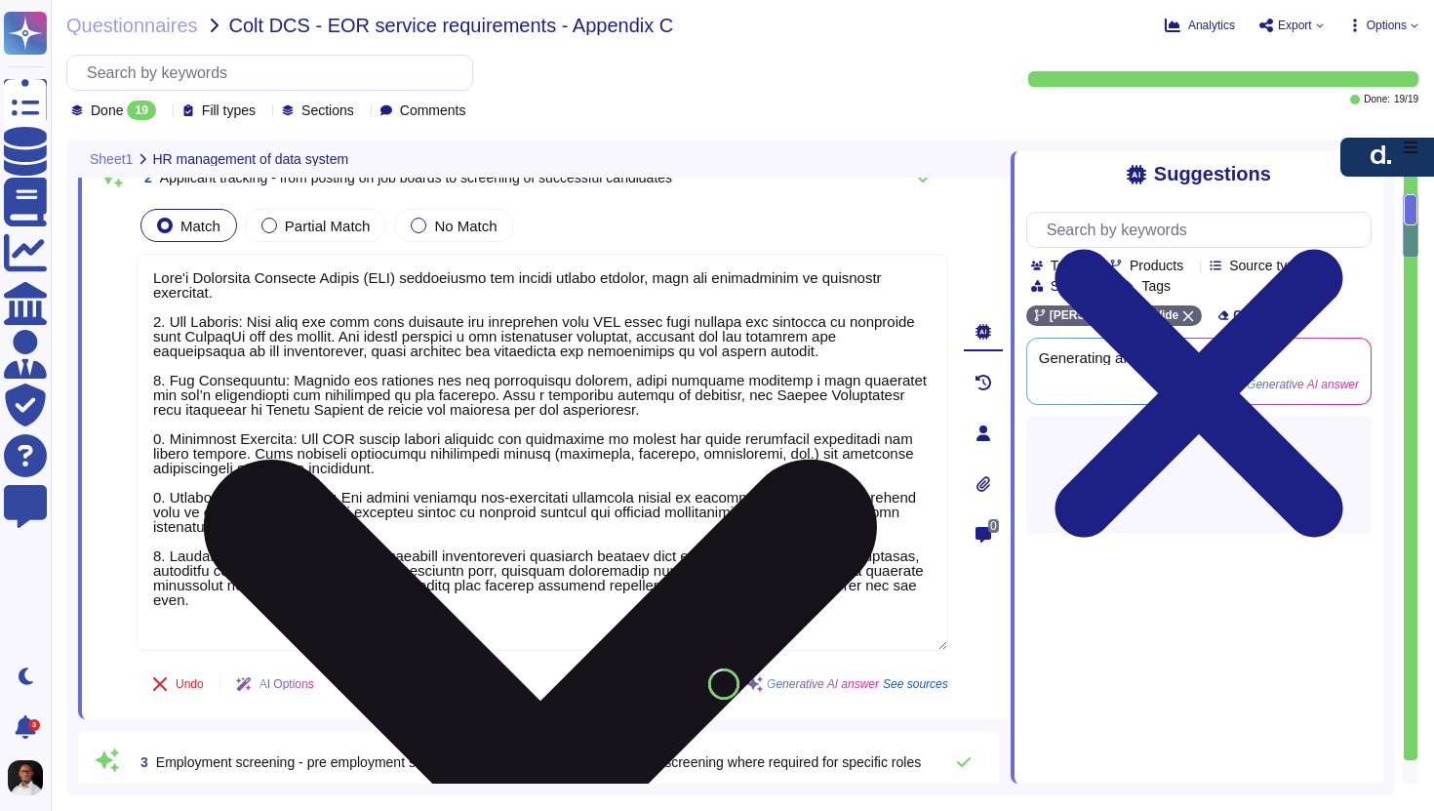
scroll to position [0, 0]
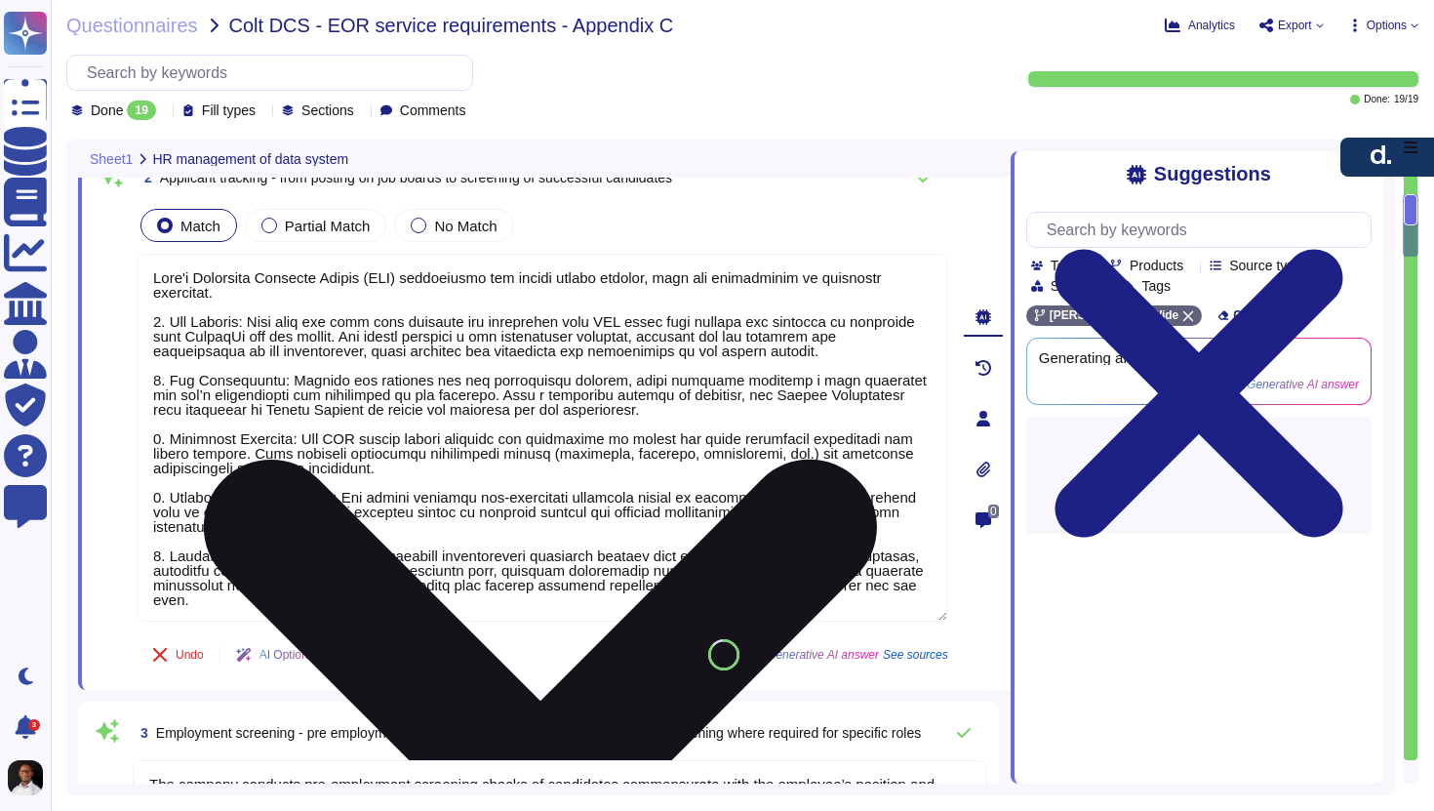
type textarea "Lore'i Dolorsita Consecte Adipis (ELI) seddoeiusmo tem incidi utlabo etdolor, m…"
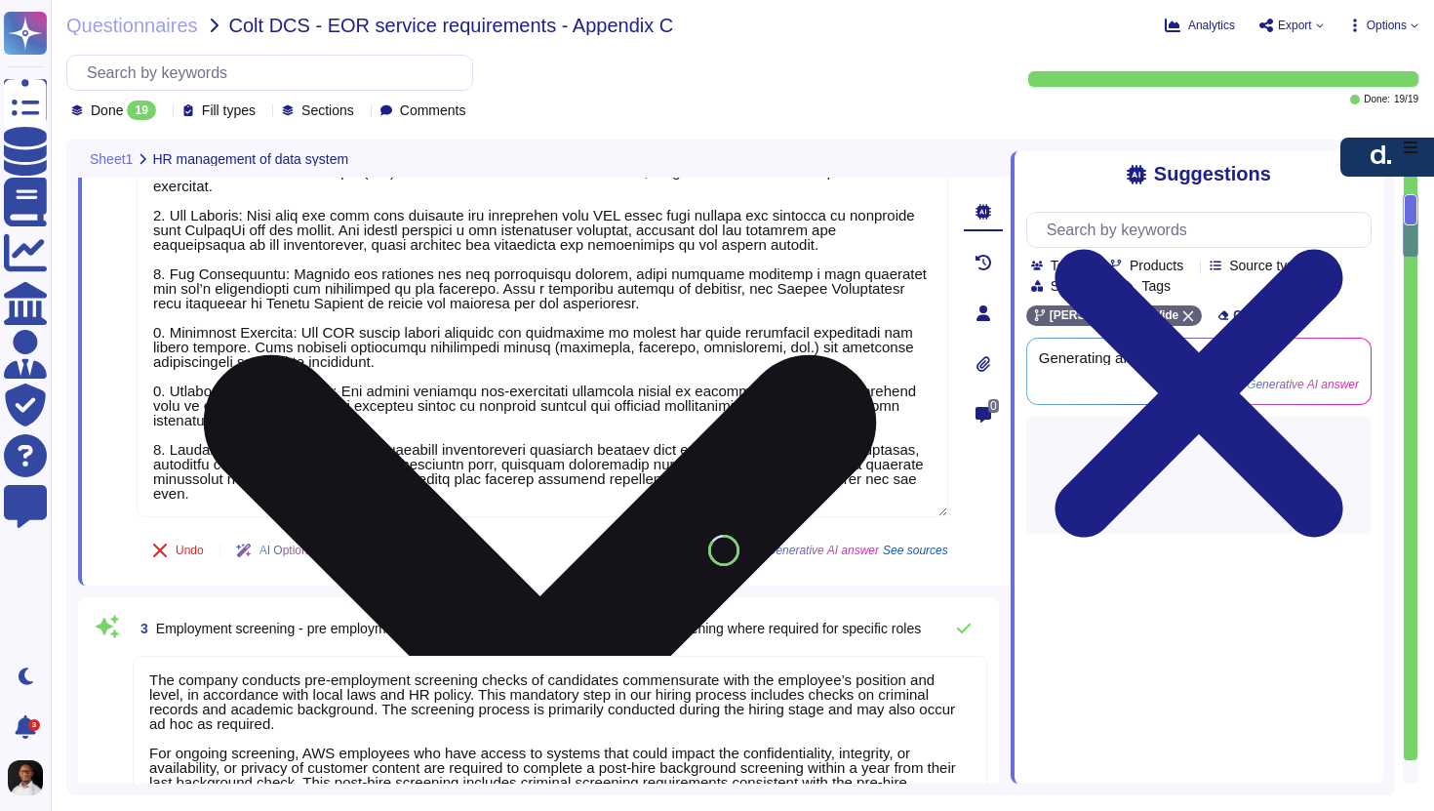
scroll to position [673, 0]
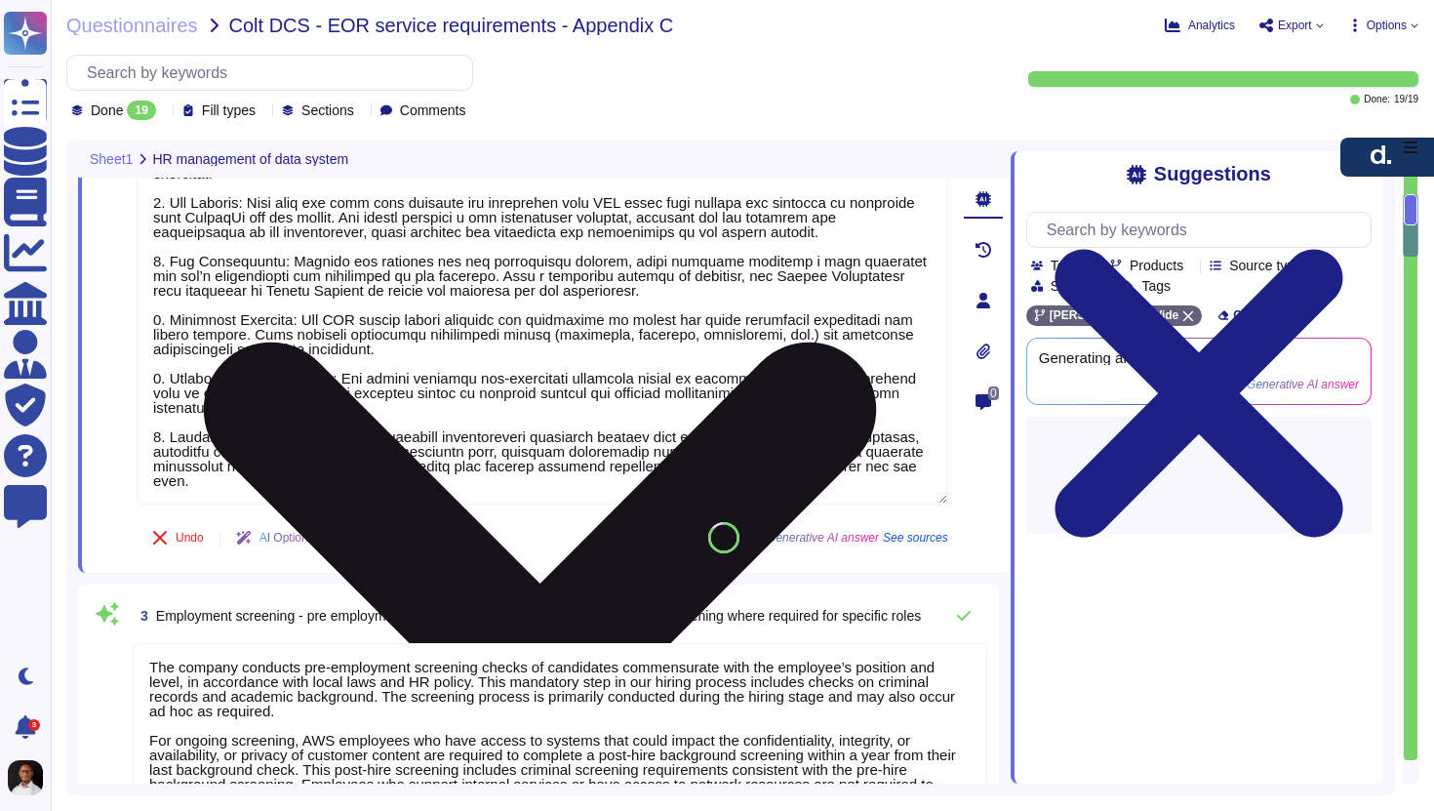
type textarea "[PERSON_NAME] Engage offers comprehensive performance management features, incl…"
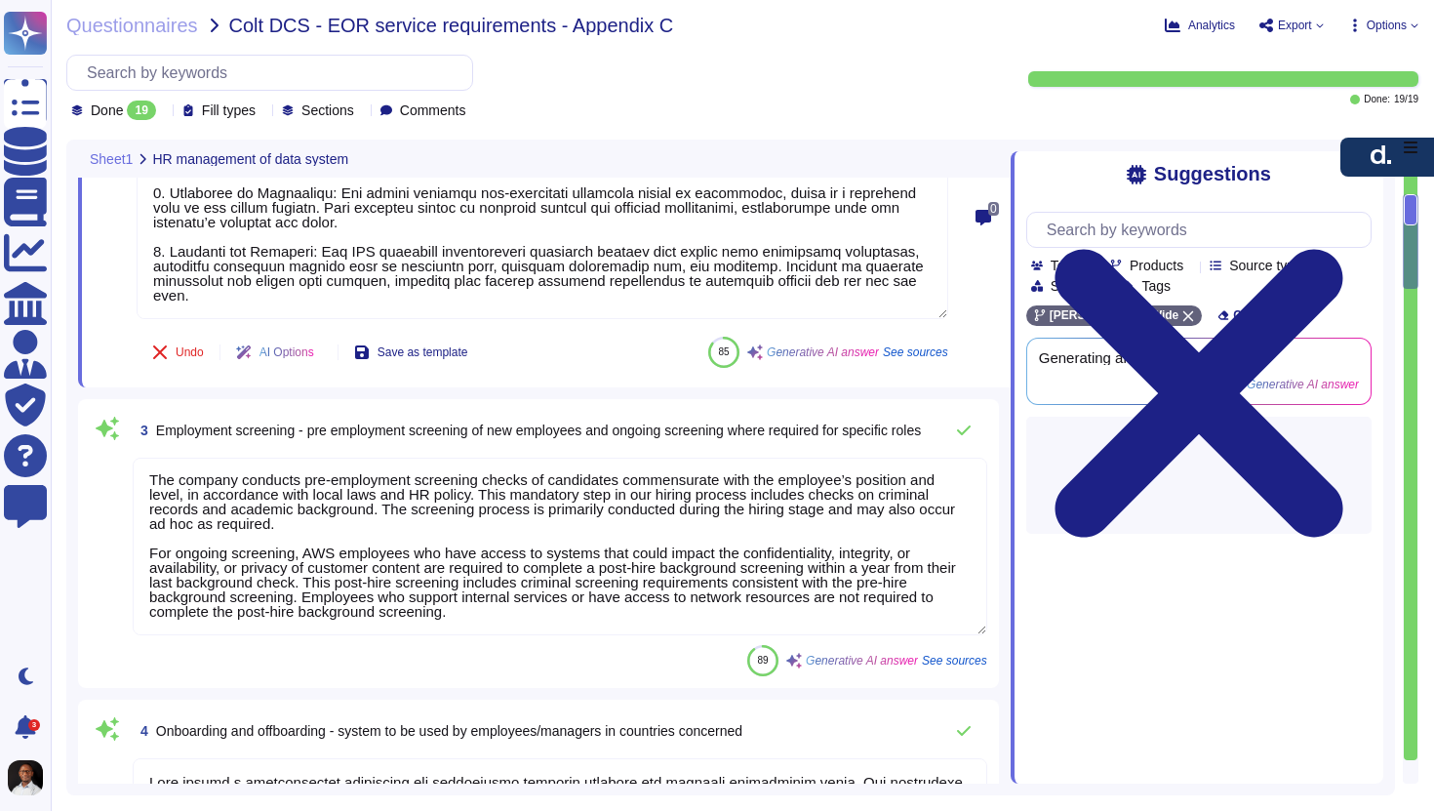
scroll to position [838, 0]
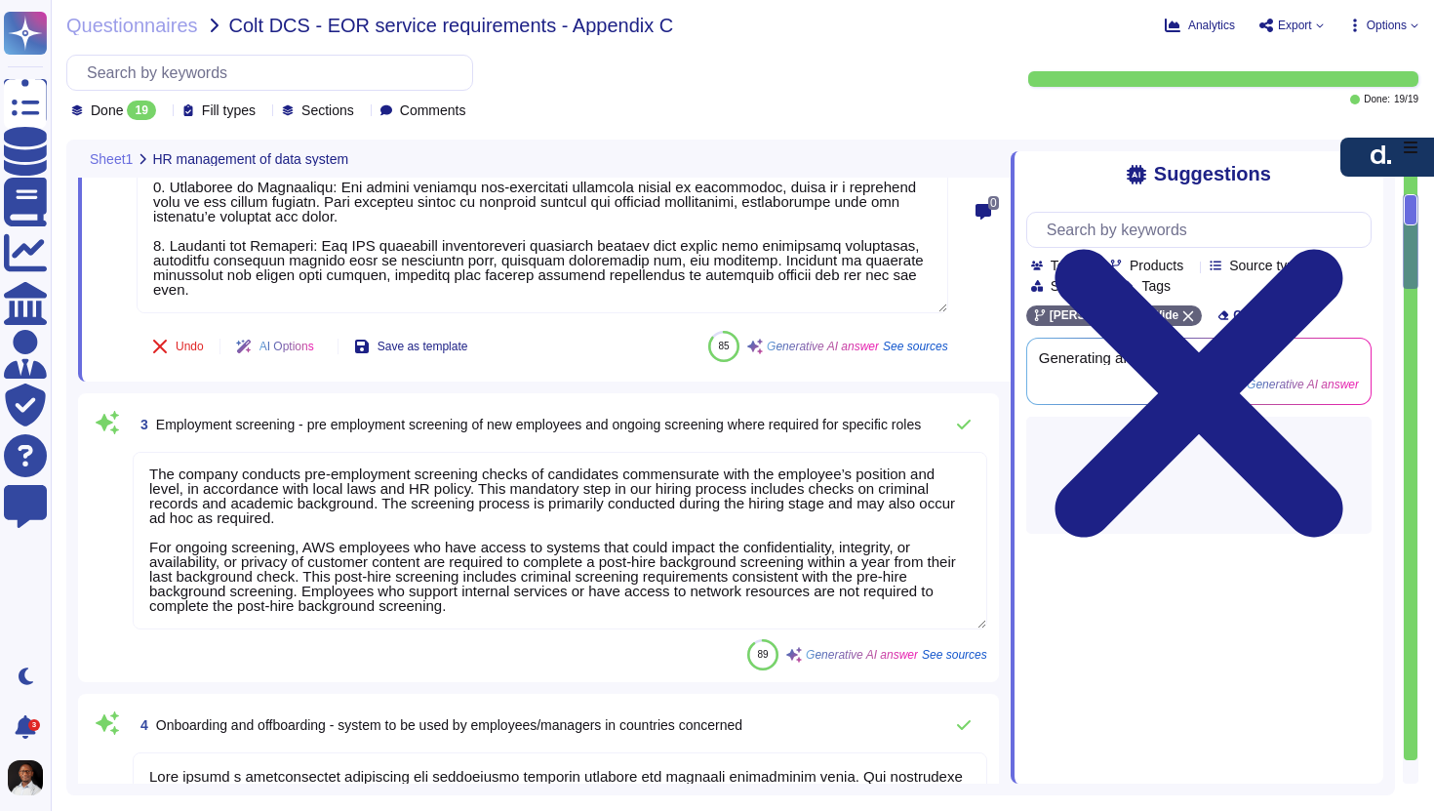
type textarea "Lore'i Dolorsita Consecte Adipis (ELI) seddoeiusmo tem incidi utlabo etdolor, m…"
click at [314, 553] on textarea "The company conducts pre-employment screening checks of candidates commensurate…" at bounding box center [560, 541] width 855 height 178
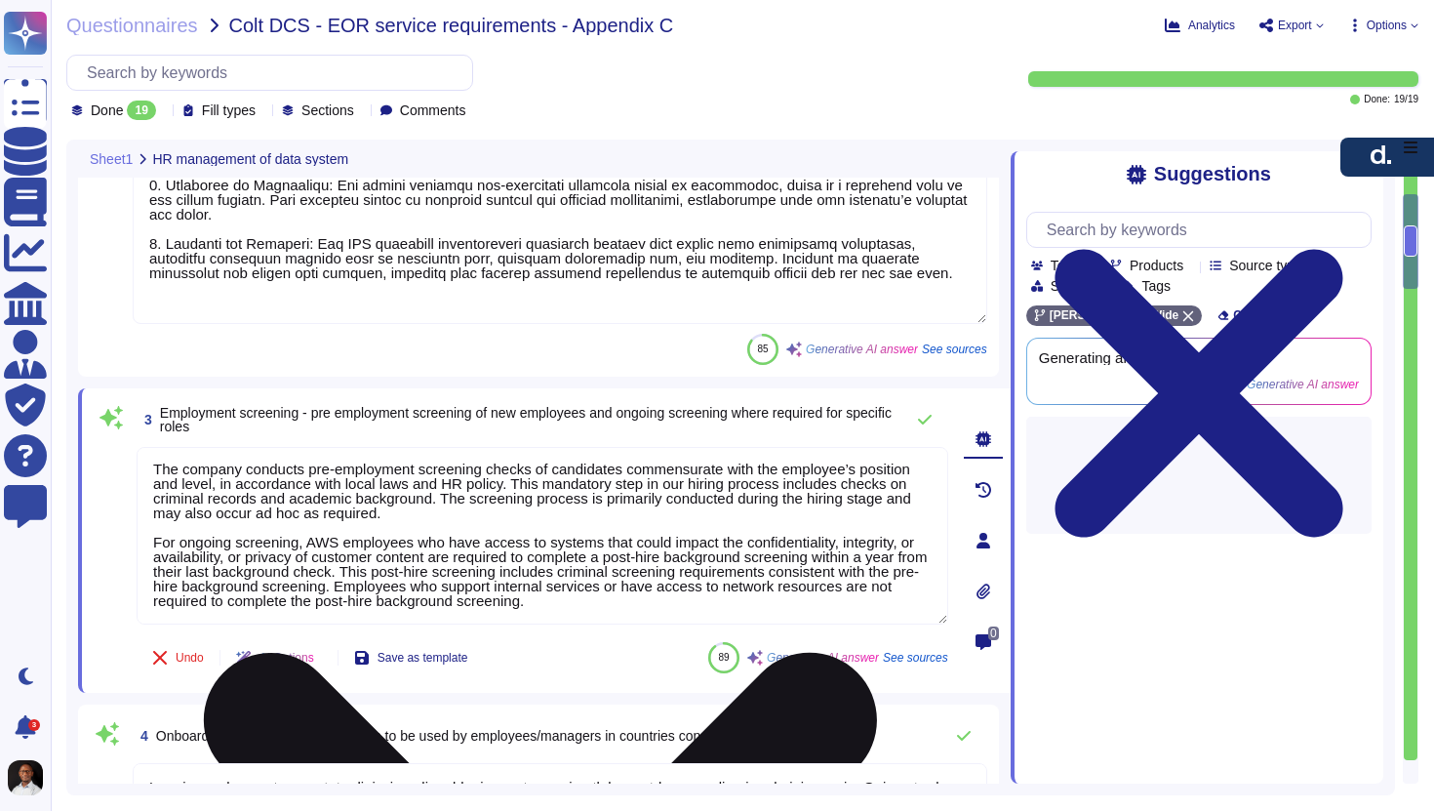
scroll to position [0, 0]
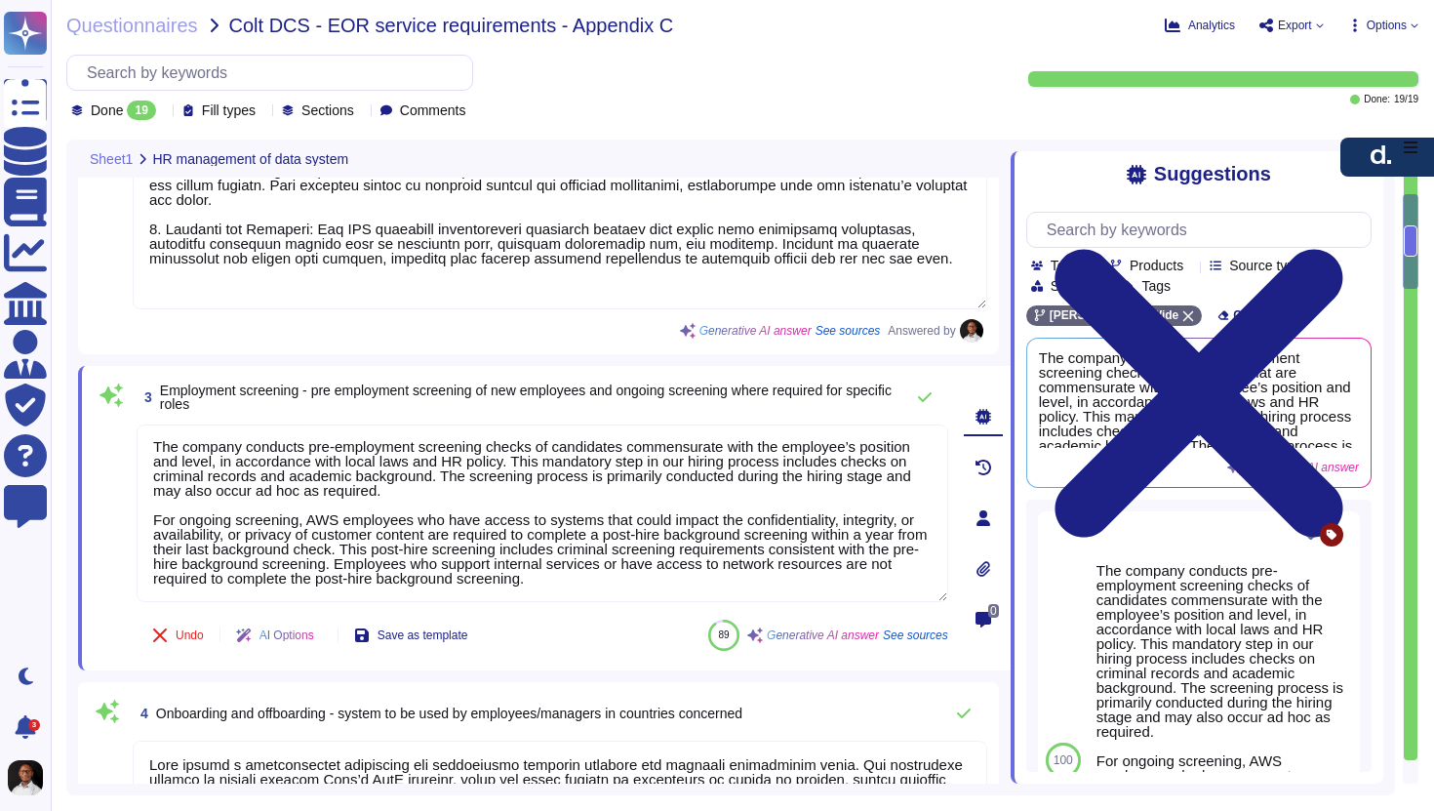
click at [740, 384] on span "Employment screening - pre employment screening of new employees and ongoing sc…" at bounding box center [526, 396] width 732 height 29
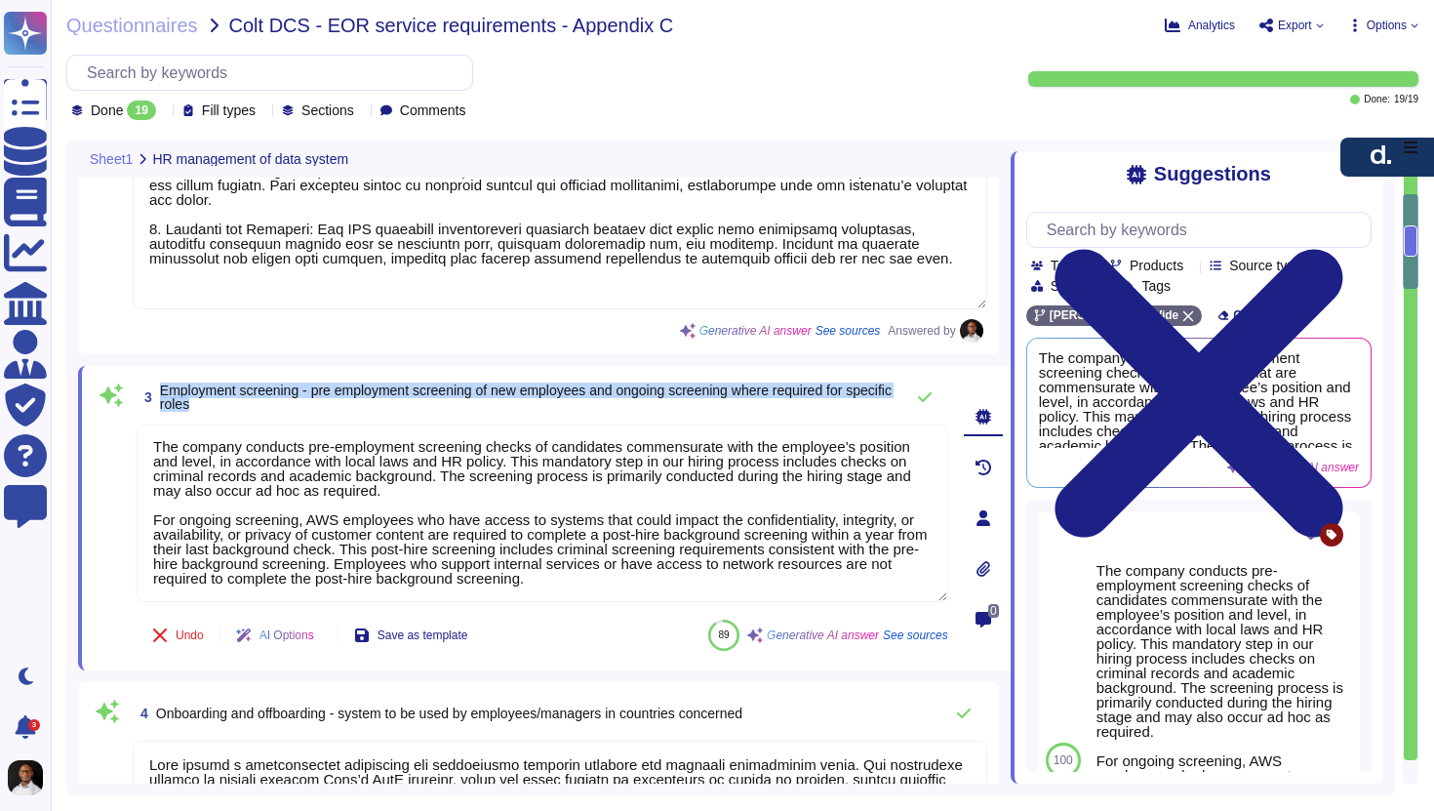
click at [740, 384] on span "Employment screening - pre employment screening of new employees and ongoing sc…" at bounding box center [526, 396] width 732 height 29
copy div "Employment screening - pre employment screening of new employees and ongoing sc…"
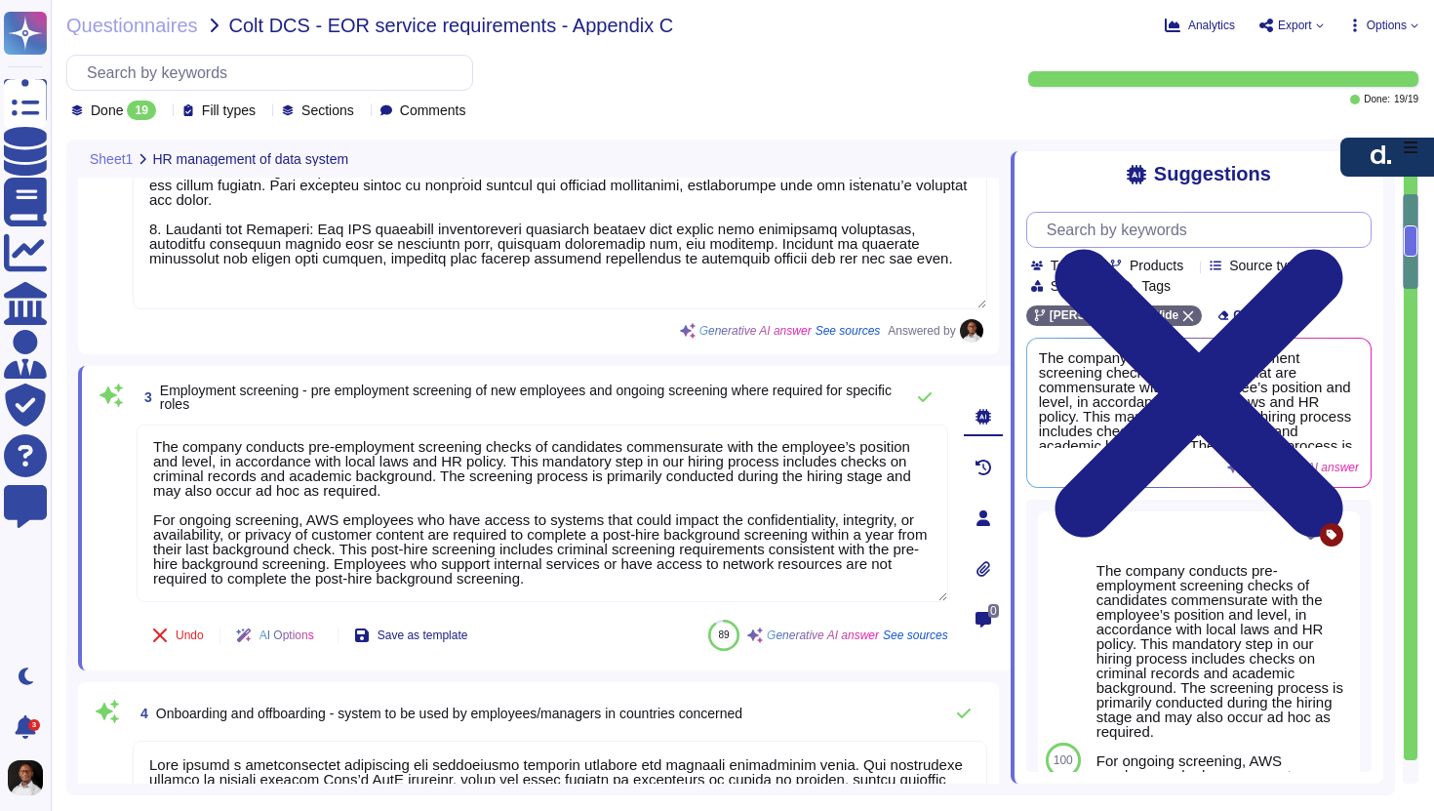
click at [1175, 234] on input "text" at bounding box center [1204, 230] width 334 height 34
paste input "Certn"
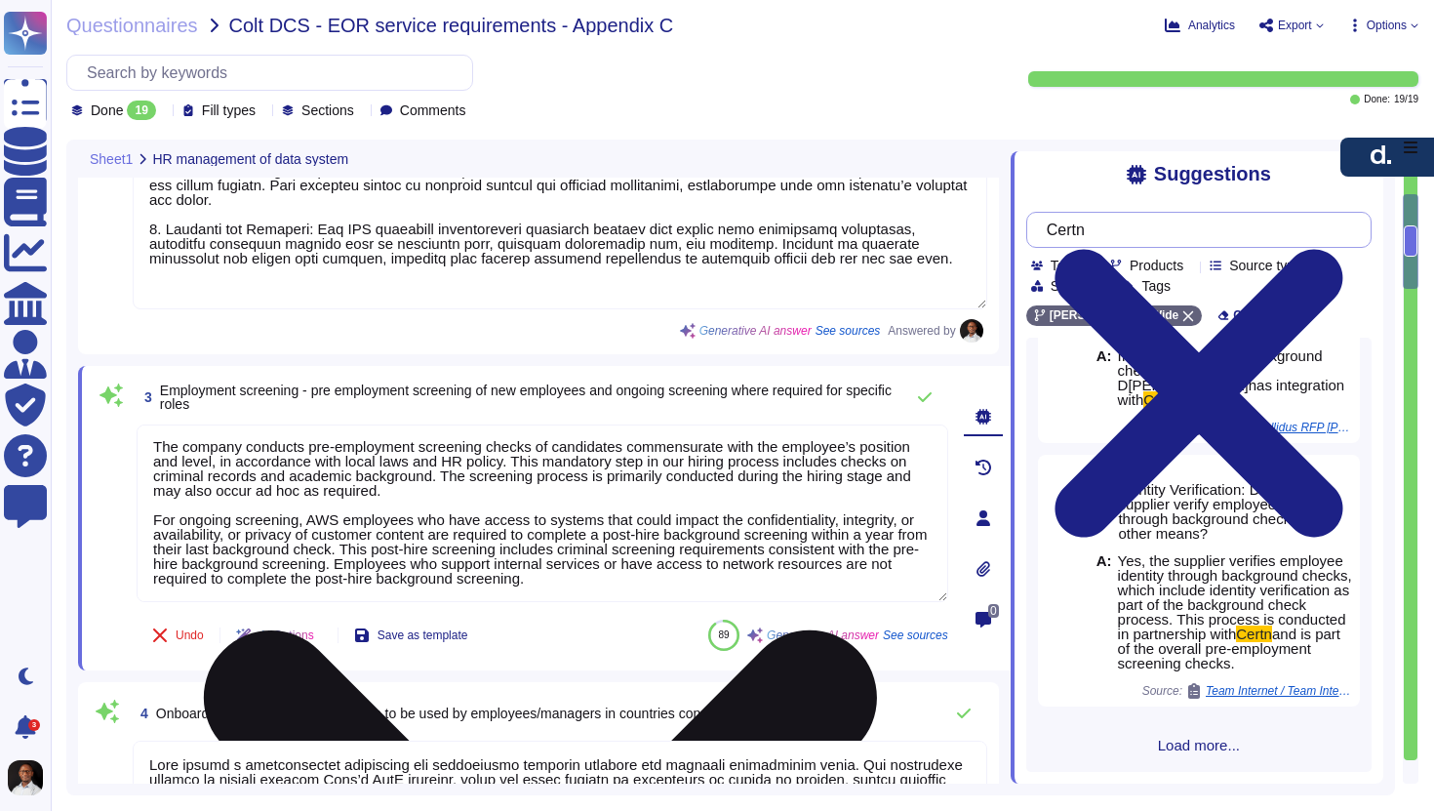
scroll to position [107, 0]
type input "Certn"
click at [447, 547] on textarea "The company conducts pre-employment screening checks of candidates commensurate…" at bounding box center [543, 513] width 812 height 178
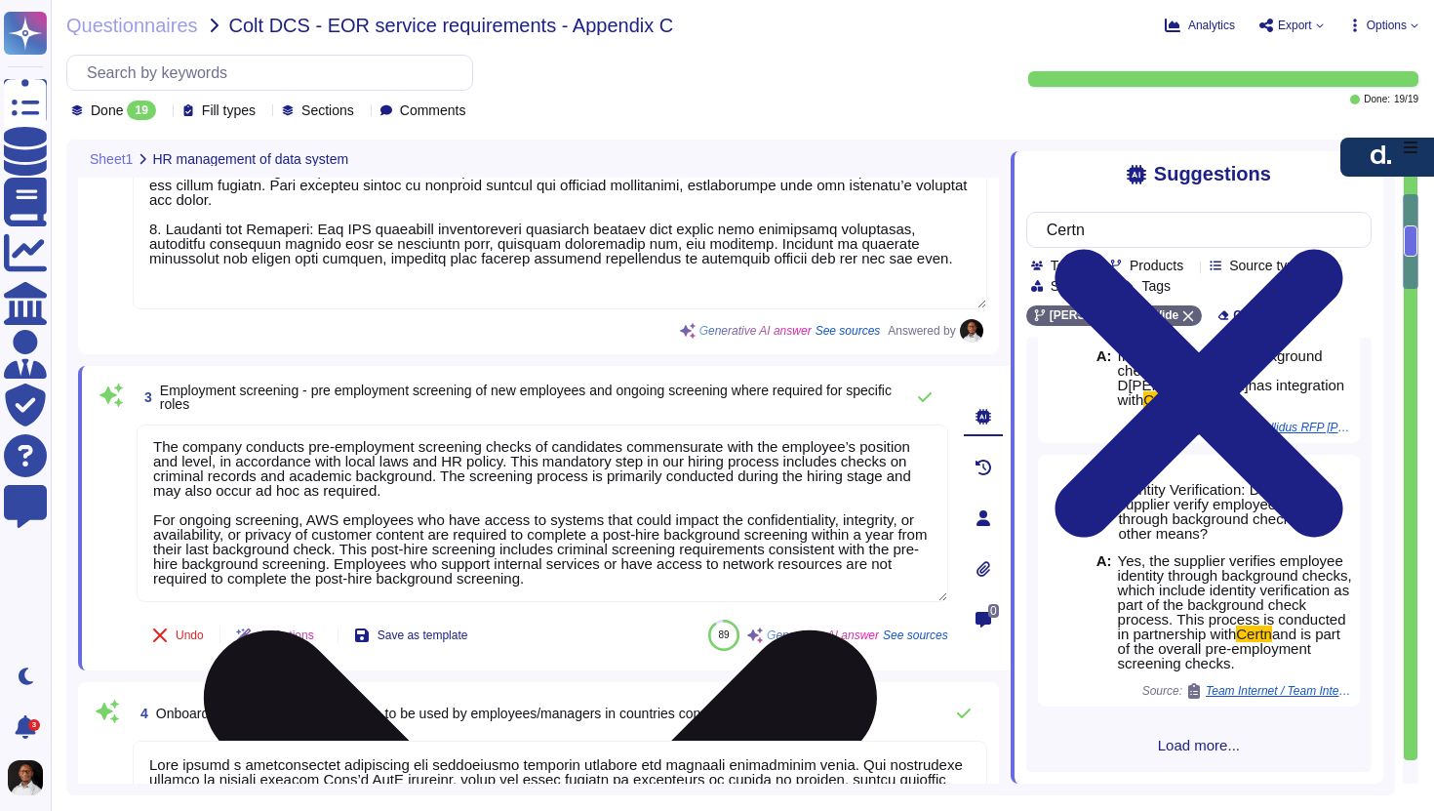
click at [447, 547] on textarea "The company conducts pre-employment screening checks of candidates commensurate…" at bounding box center [543, 513] width 812 height 178
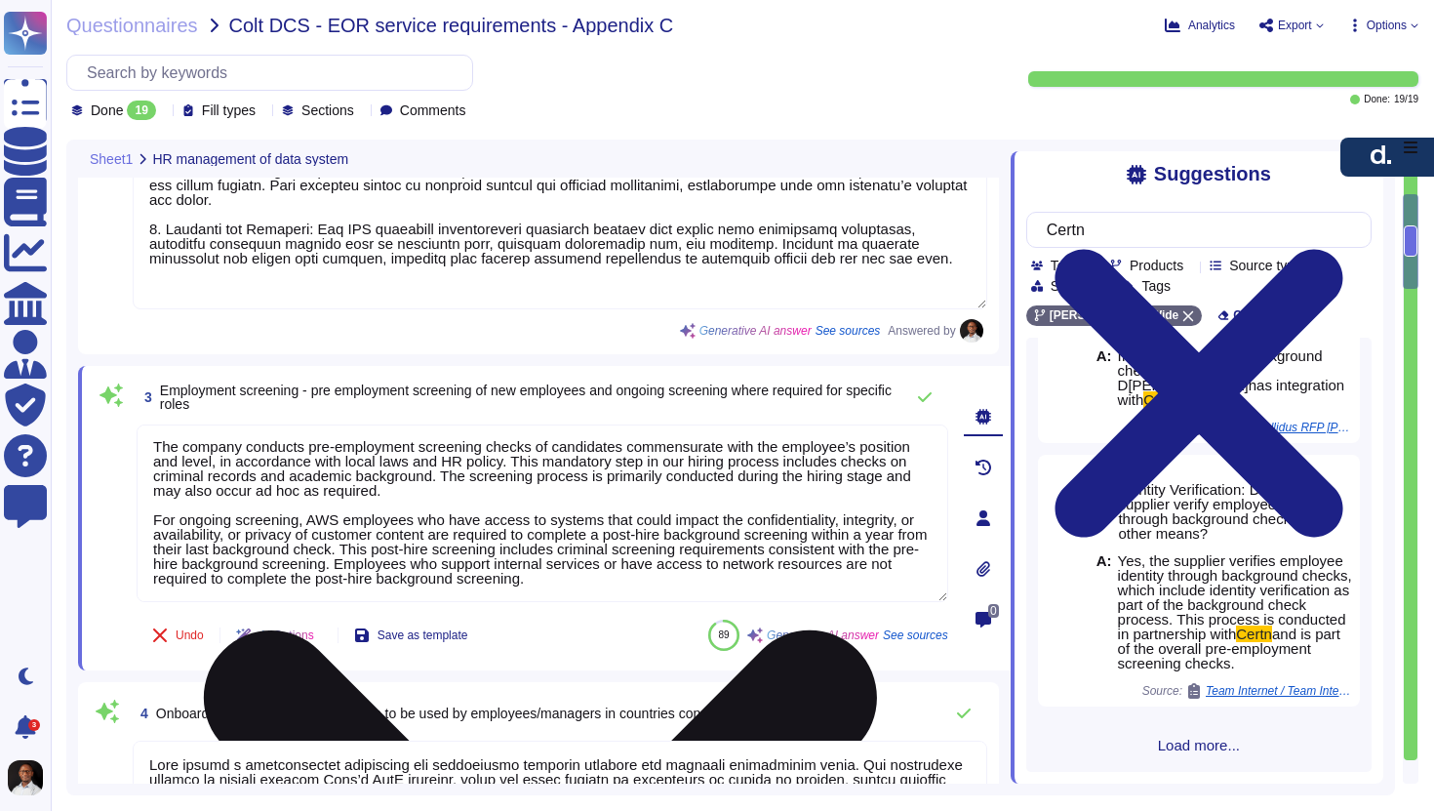
click at [447, 547] on textarea "The company conducts pre-employment screening checks of candidates commensurate…" at bounding box center [543, 513] width 812 height 178
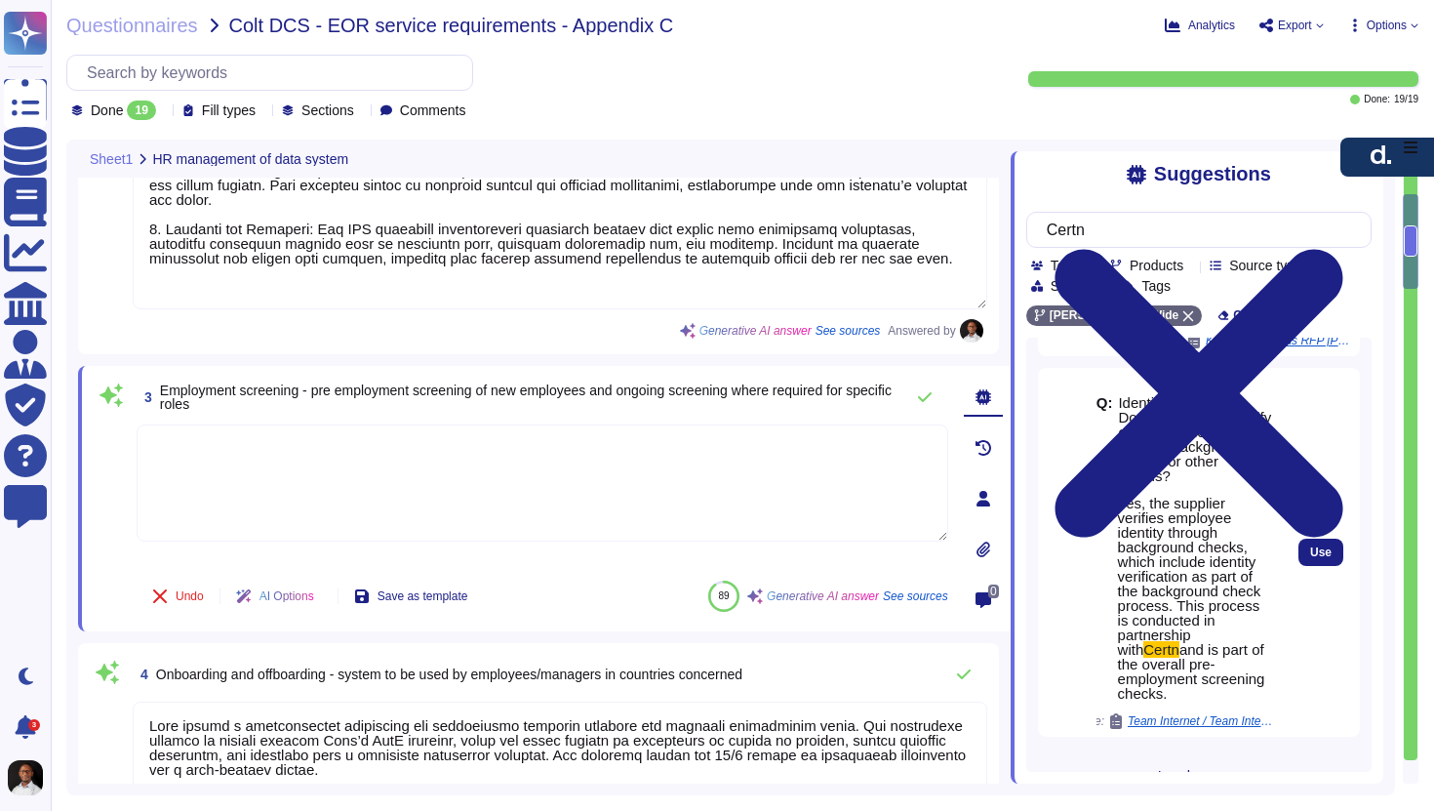
scroll to position [210, 0]
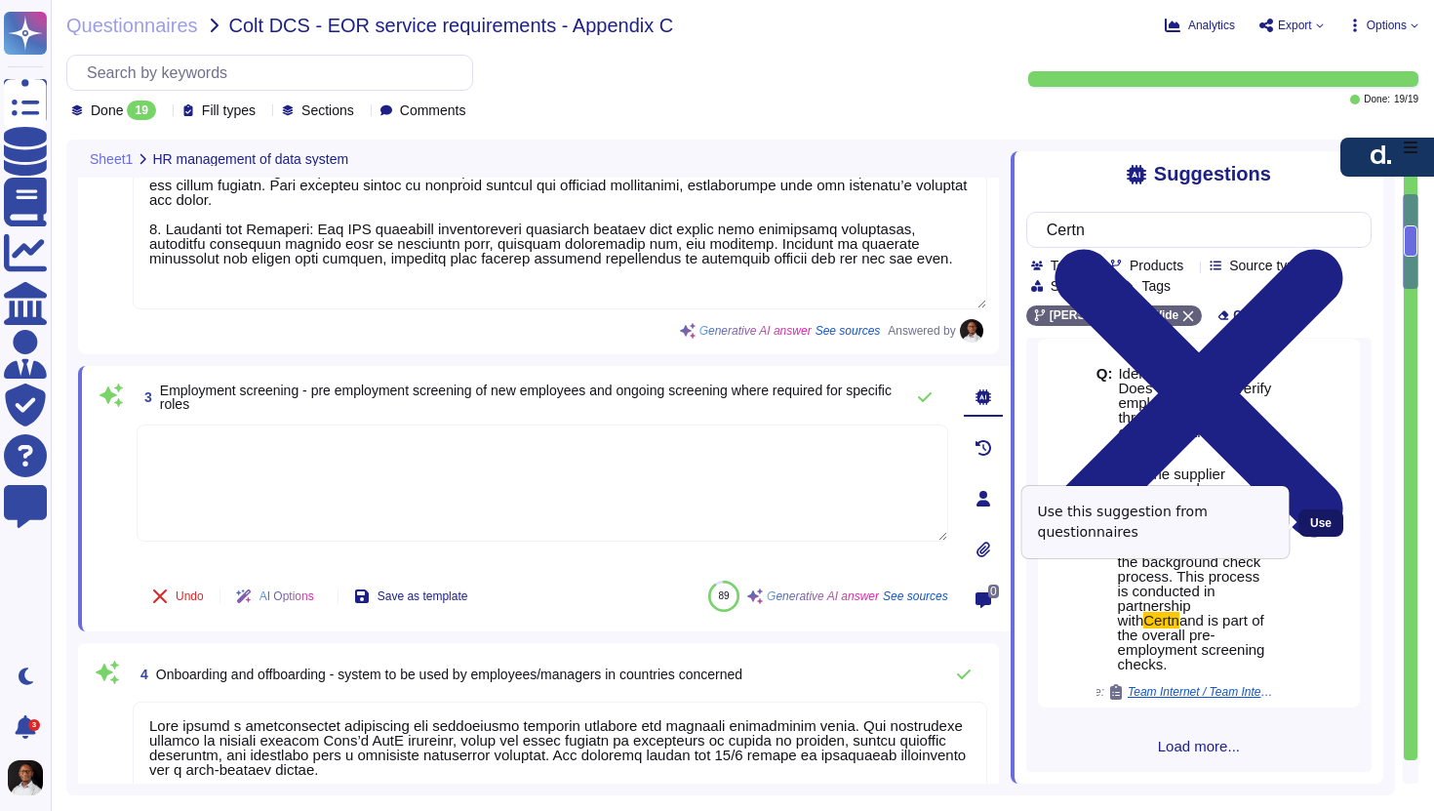
click at [1317, 524] on span "Use" at bounding box center [1320, 523] width 21 height 12
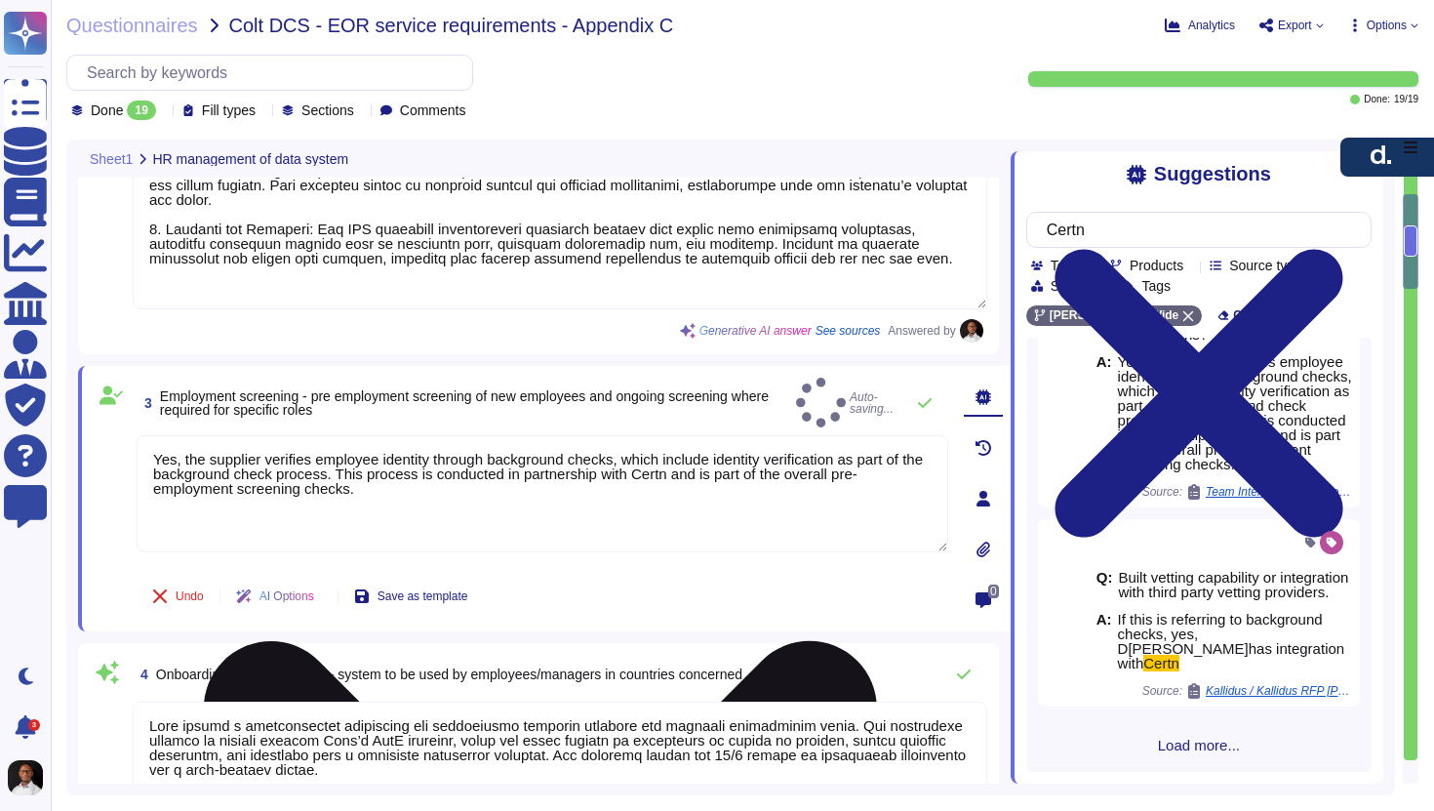
scroll to position [107, 0]
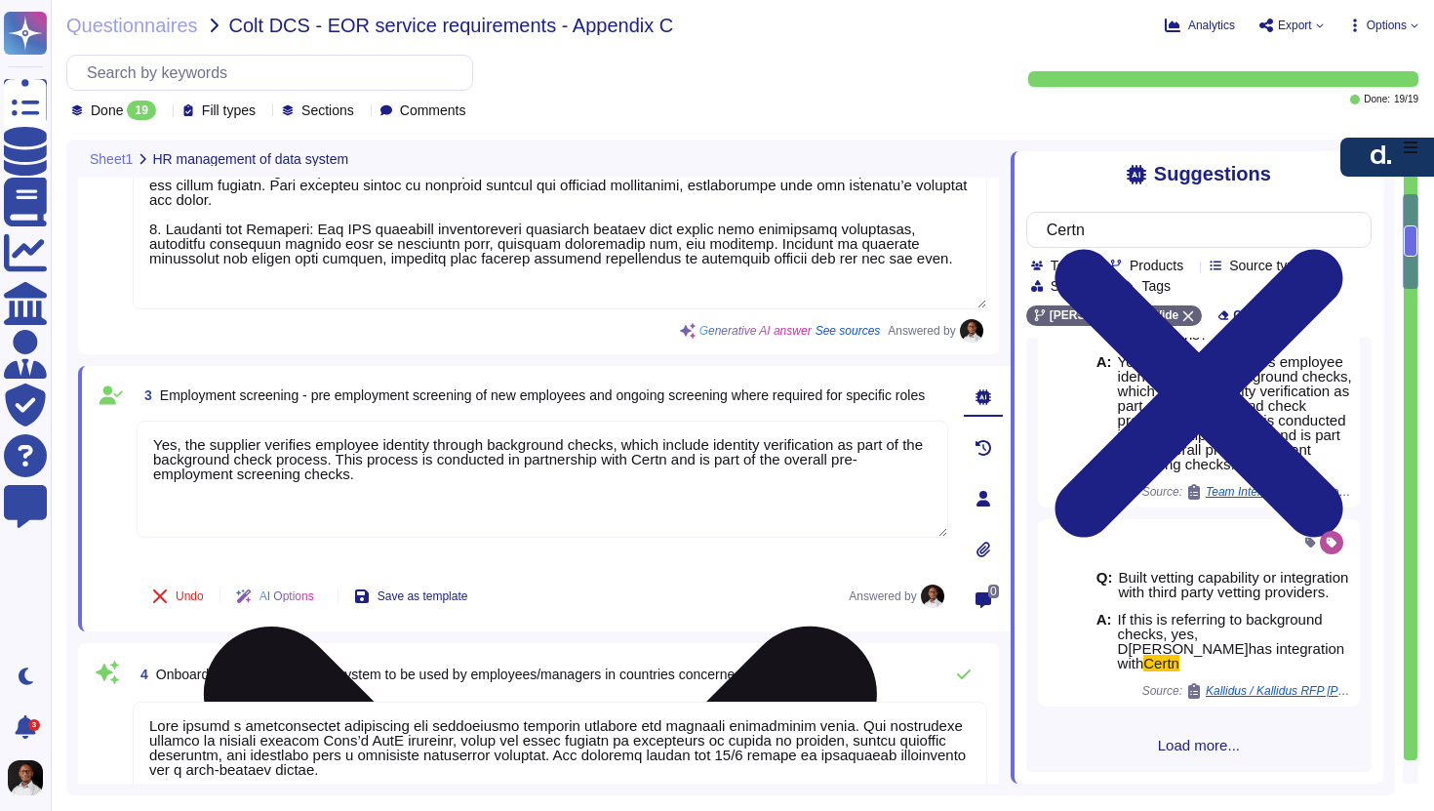
drag, startPoint x: 262, startPoint y: 444, endPoint x: 214, endPoint y: 437, distance: 48.3
click at [214, 437] on textarea "Yes, the supplier verifies employee identity through background checks, which i…" at bounding box center [543, 479] width 812 height 117
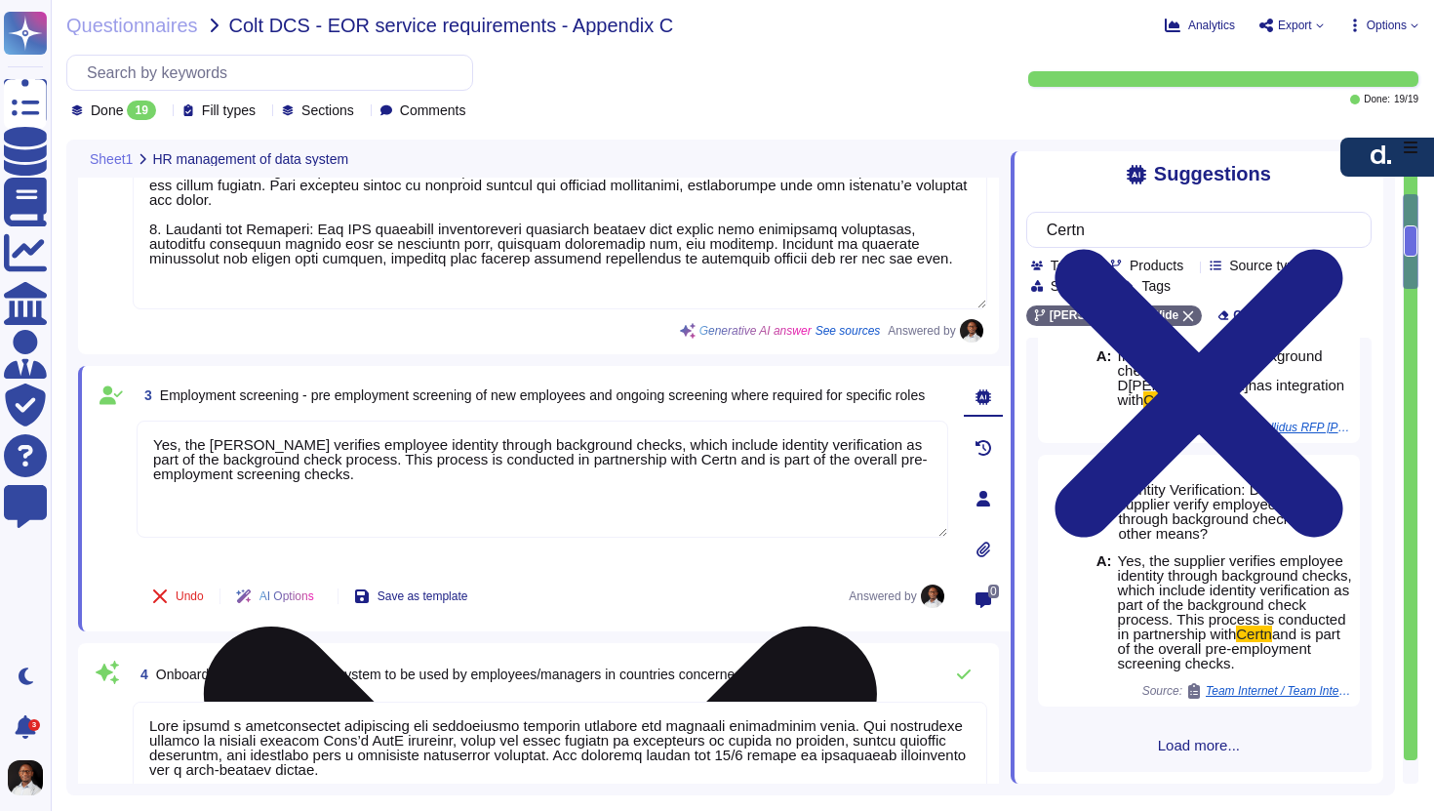
click at [382, 475] on textarea "Yes, the [PERSON_NAME] verifies employee identity through background checks, wh…" at bounding box center [543, 479] width 812 height 117
paste textarea "Background checks are available for more than 160 countries."
type textarea "Yes, the D[PERSON_NAME]verifies employee identity through background checks, wh…"
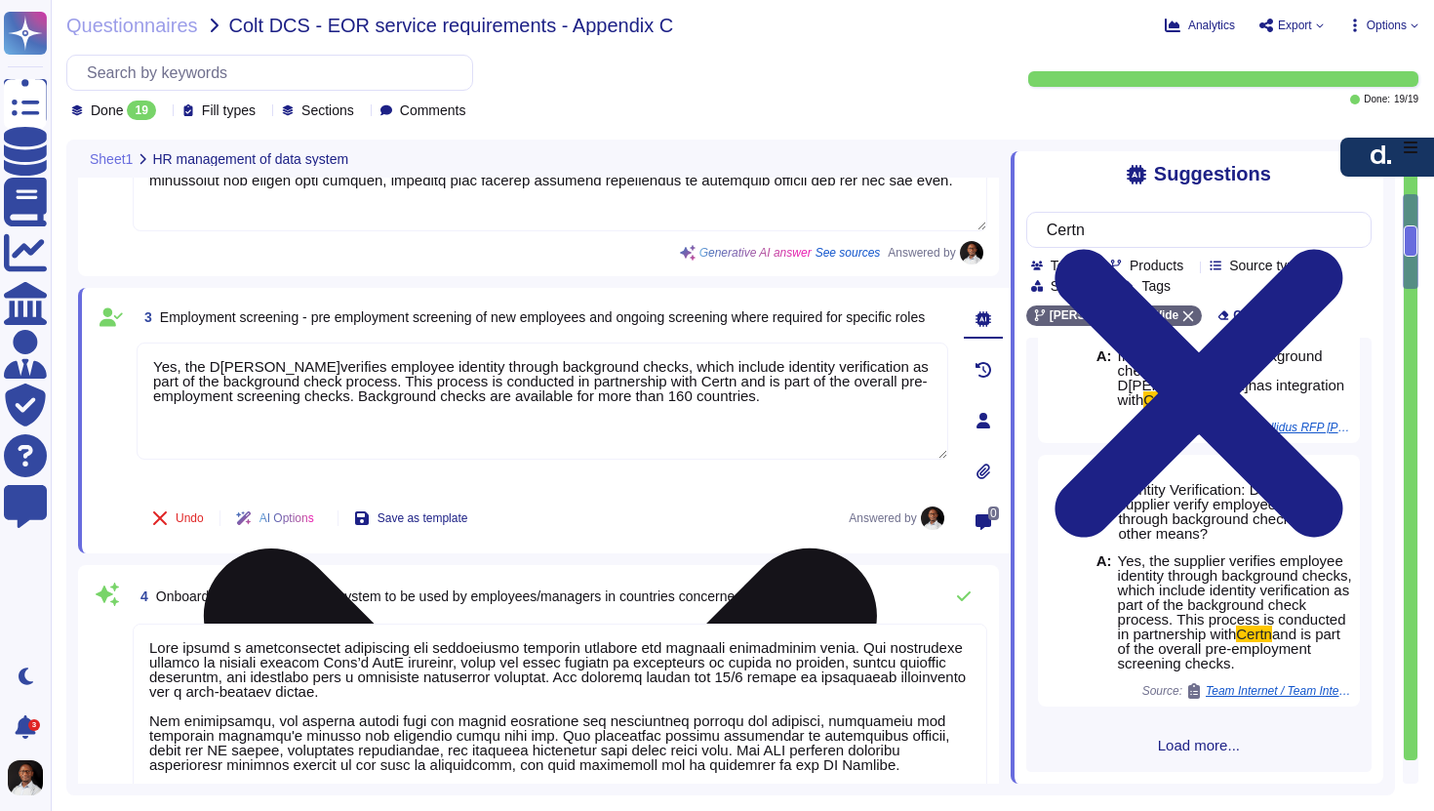
scroll to position [922, 0]
type textarea "D[PERSON_NAME]provides a comprehensive solution for expense management that inc…"
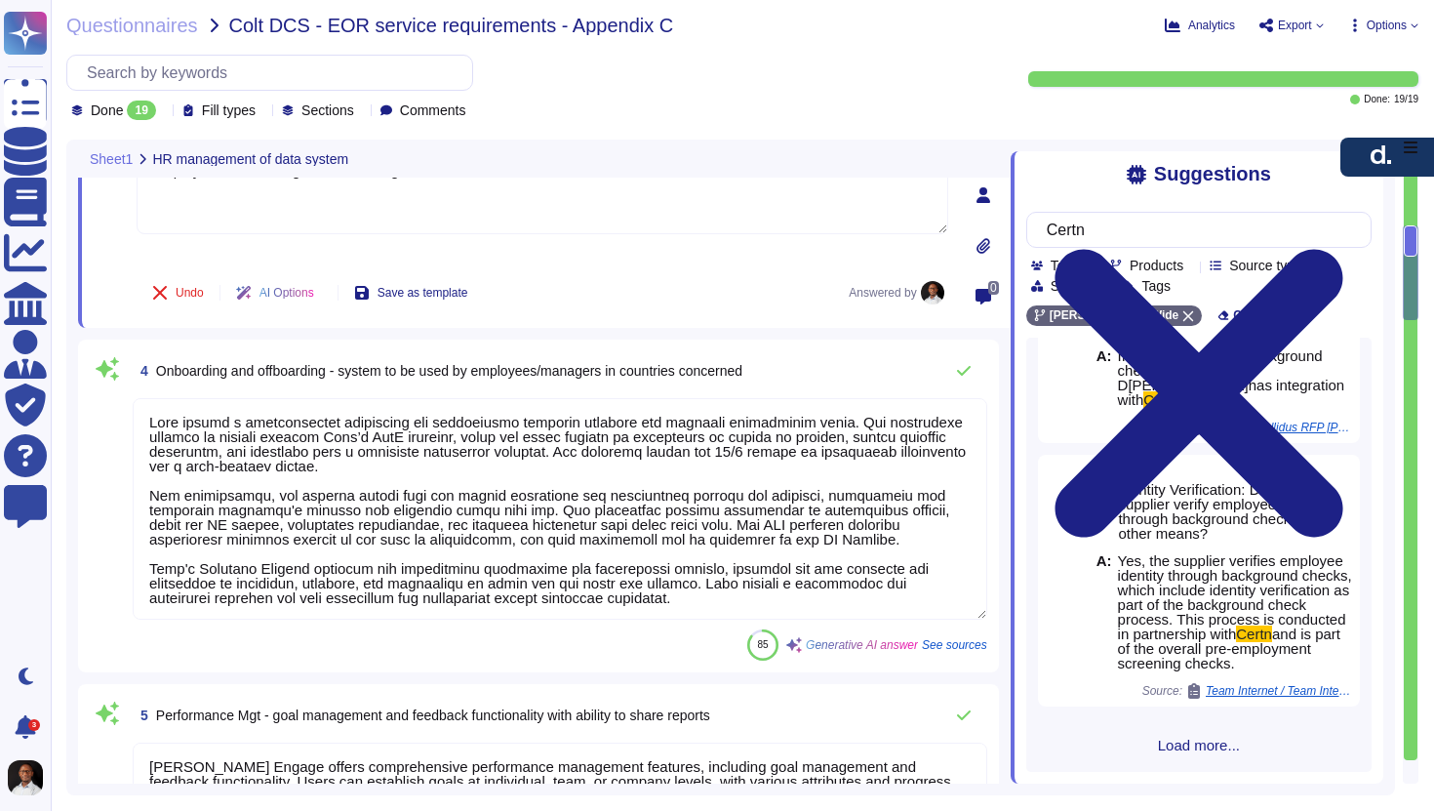
scroll to position [2, 0]
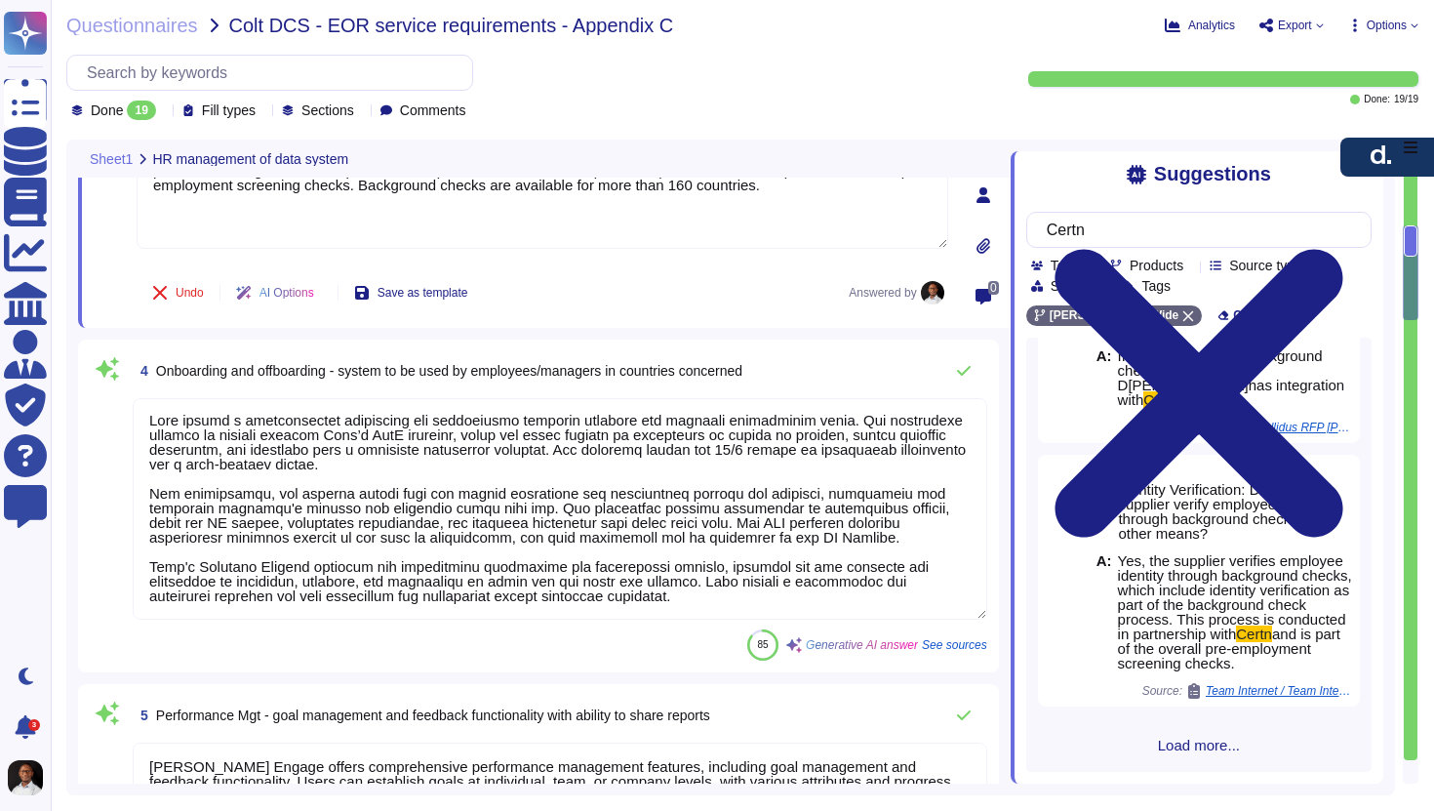
click at [338, 432] on textarea at bounding box center [560, 508] width 855 height 221
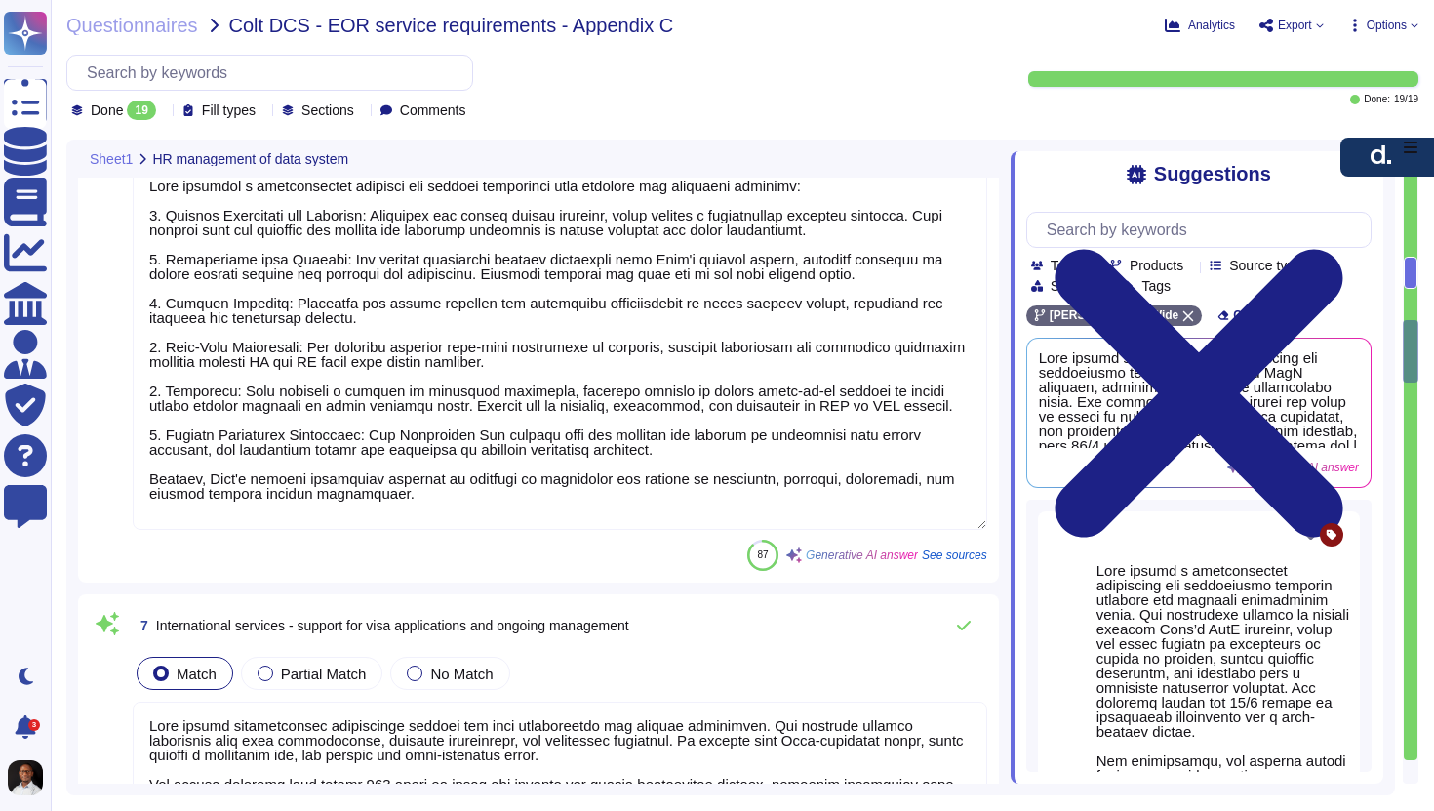
scroll to position [1957, 0]
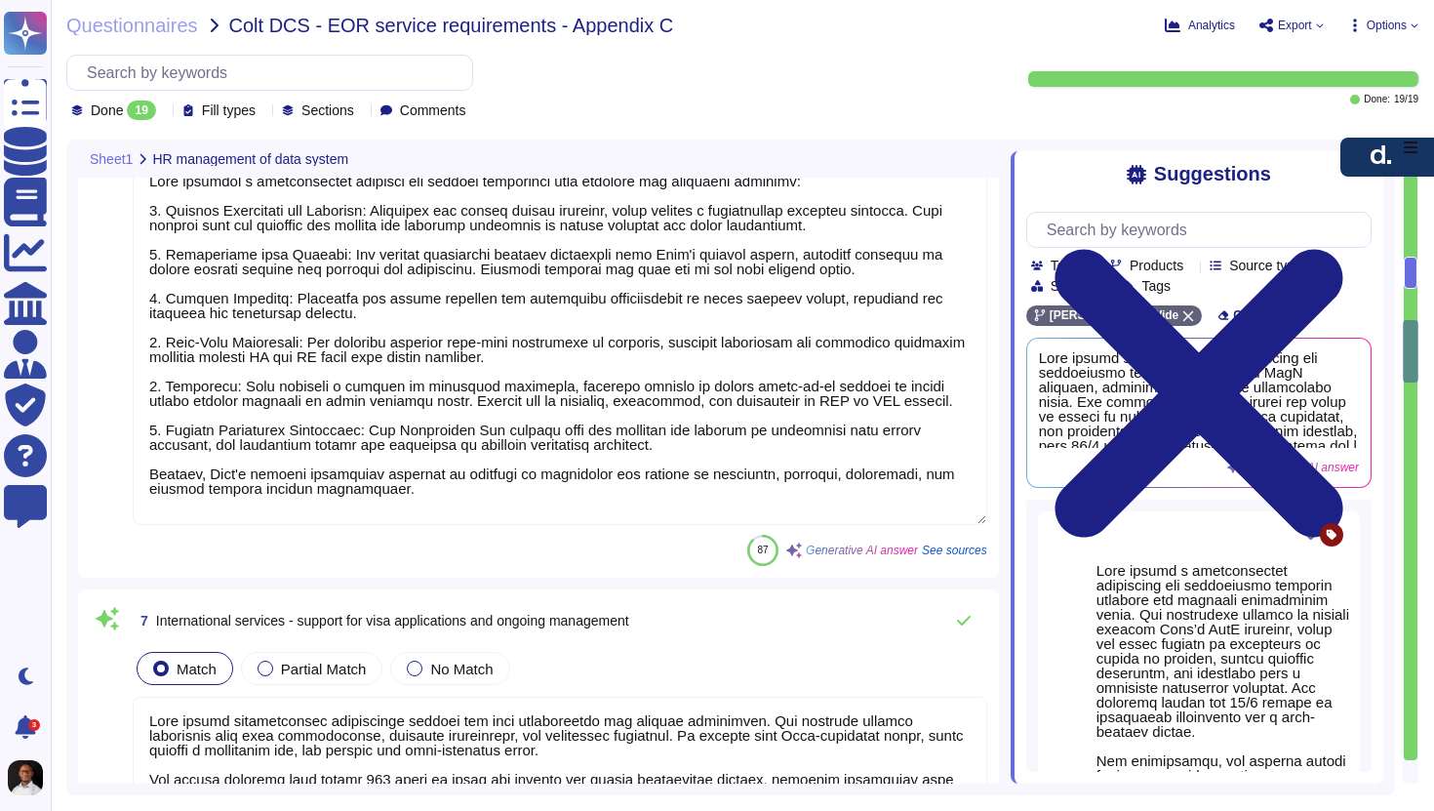
click at [341, 489] on textarea at bounding box center [560, 341] width 855 height 368
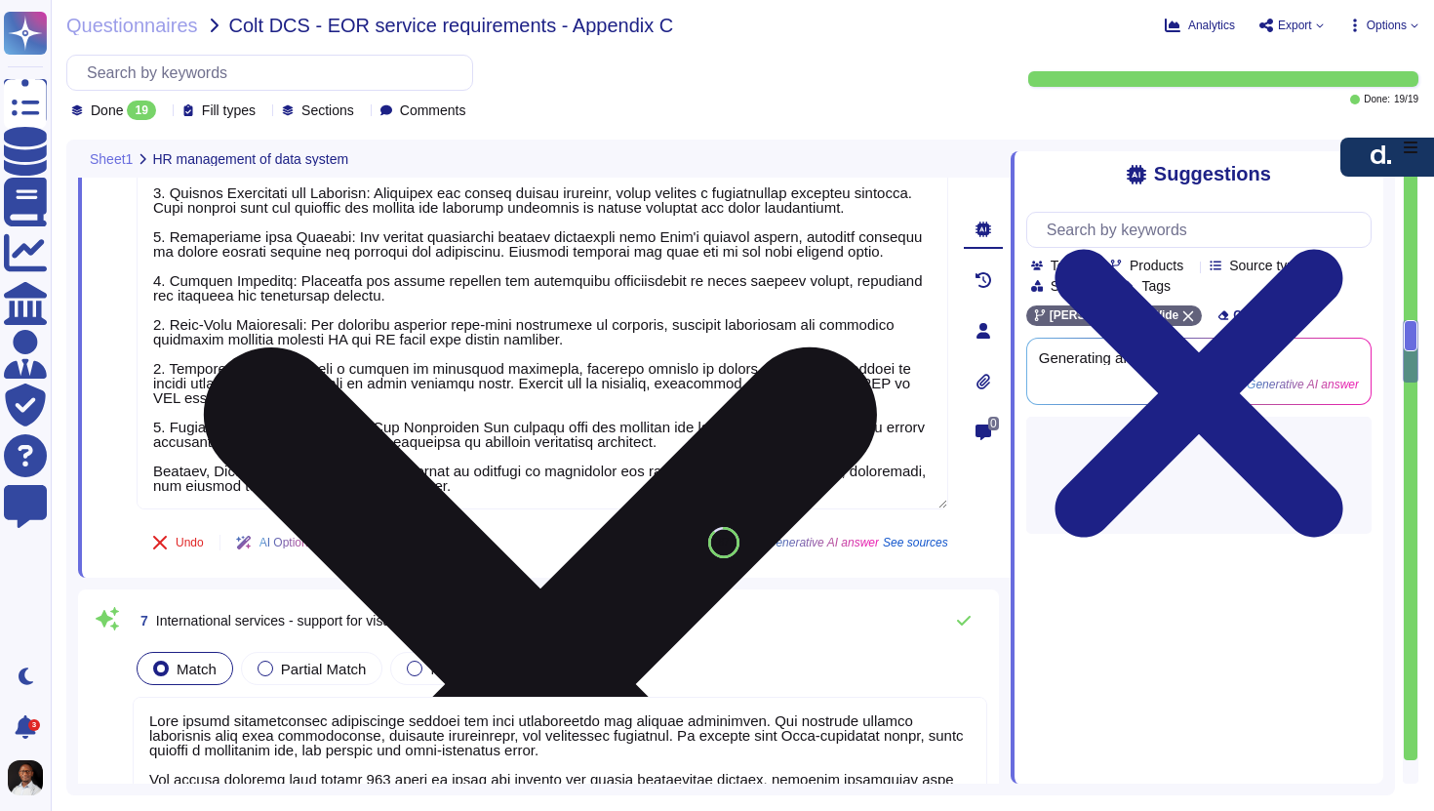
click at [341, 489] on textarea at bounding box center [543, 325] width 812 height 368
click at [321, 487] on textarea at bounding box center [543, 325] width 812 height 368
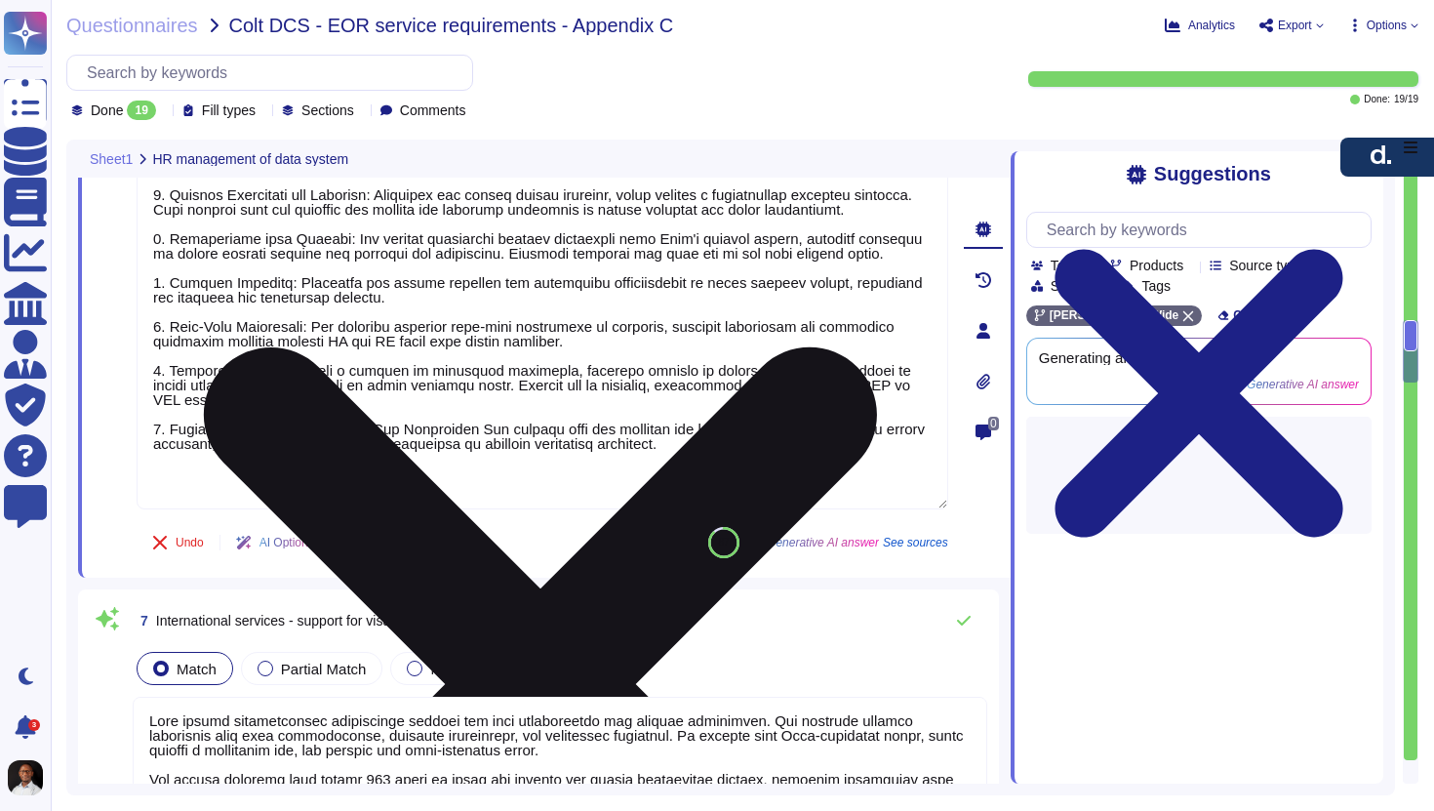
scroll to position [0, 0]
click at [806, 478] on textarea at bounding box center [543, 325] width 812 height 368
click at [547, 491] on textarea at bounding box center [543, 325] width 812 height 368
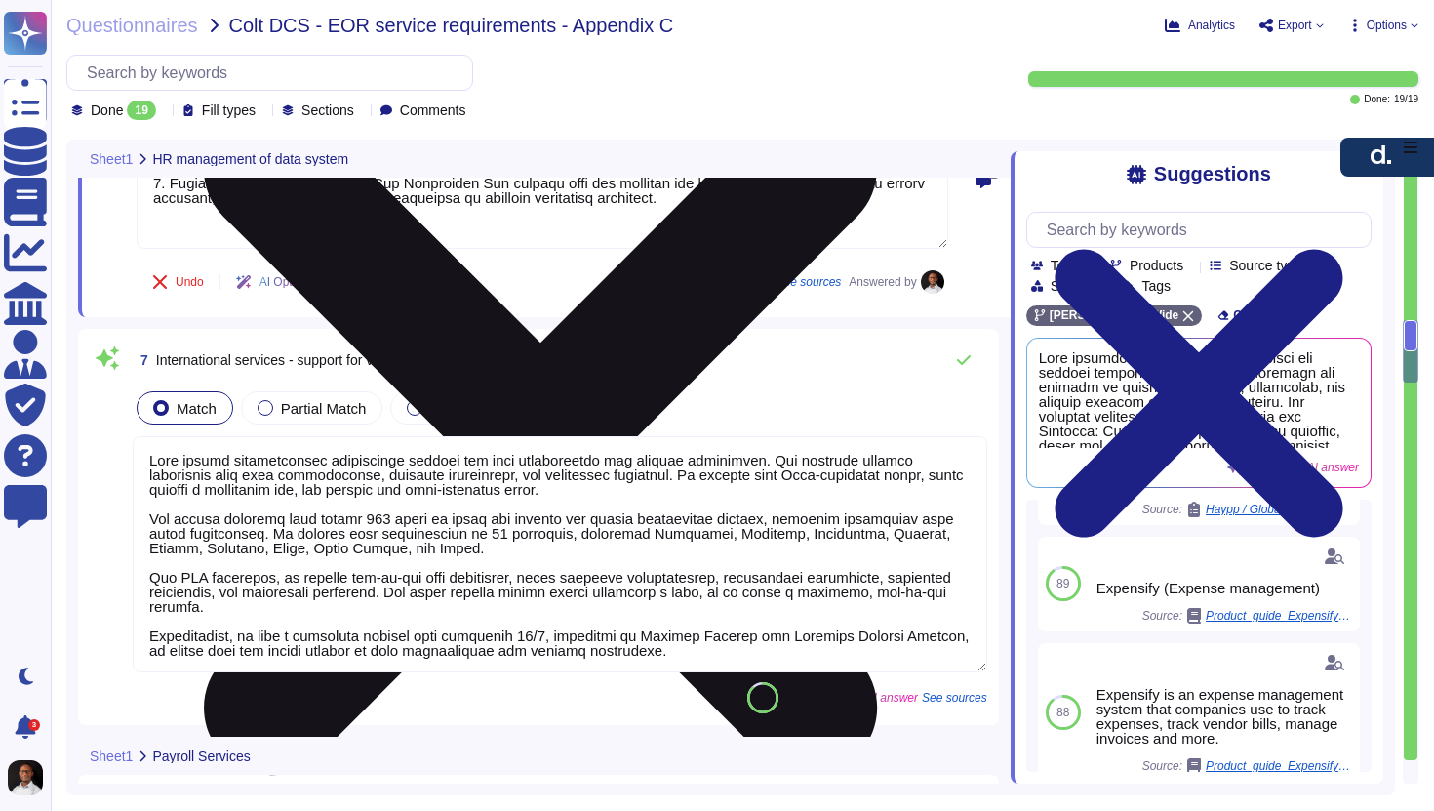
scroll to position [2262, 0]
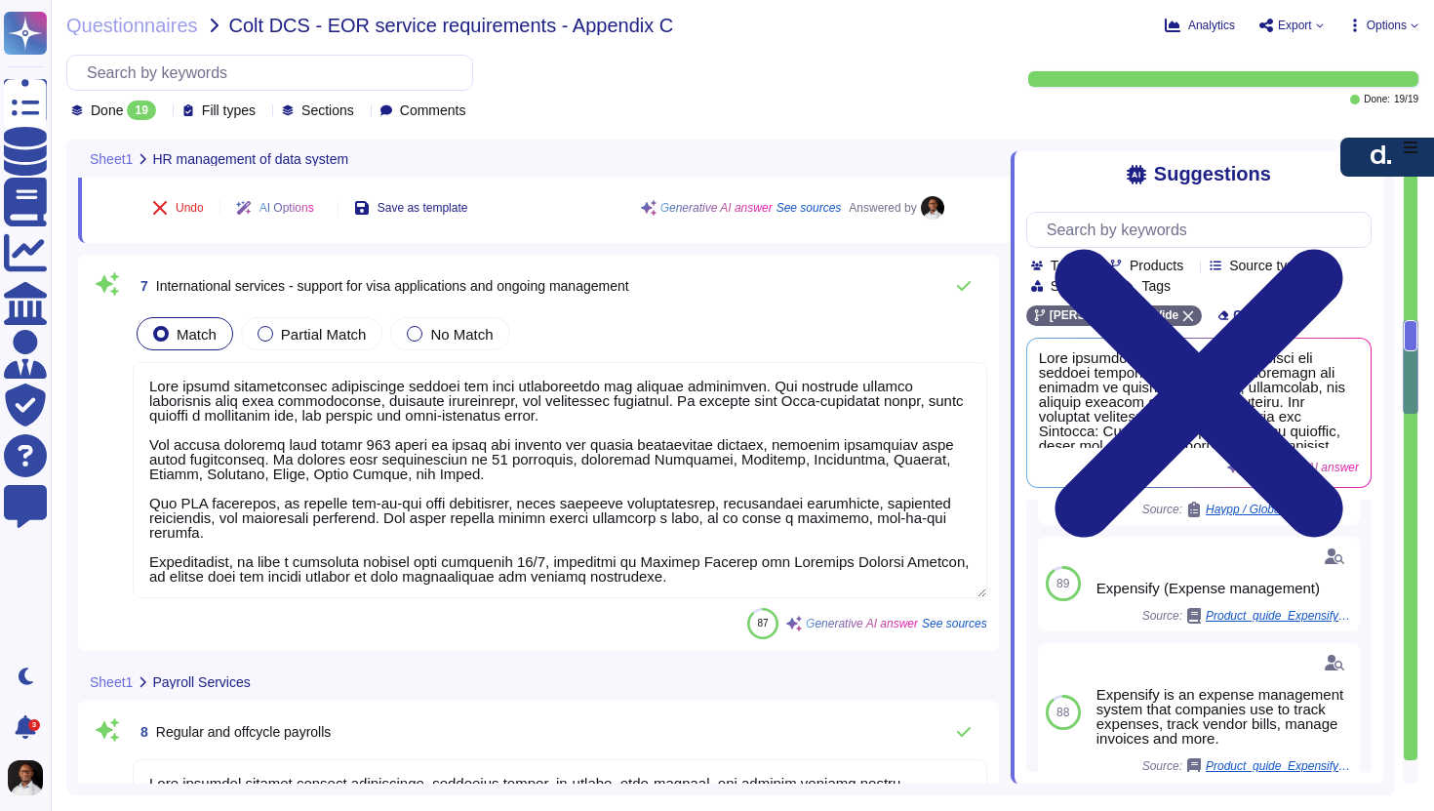
click at [339, 287] on span "International services - support for visa applications and ongoing management" at bounding box center [392, 286] width 473 height 16
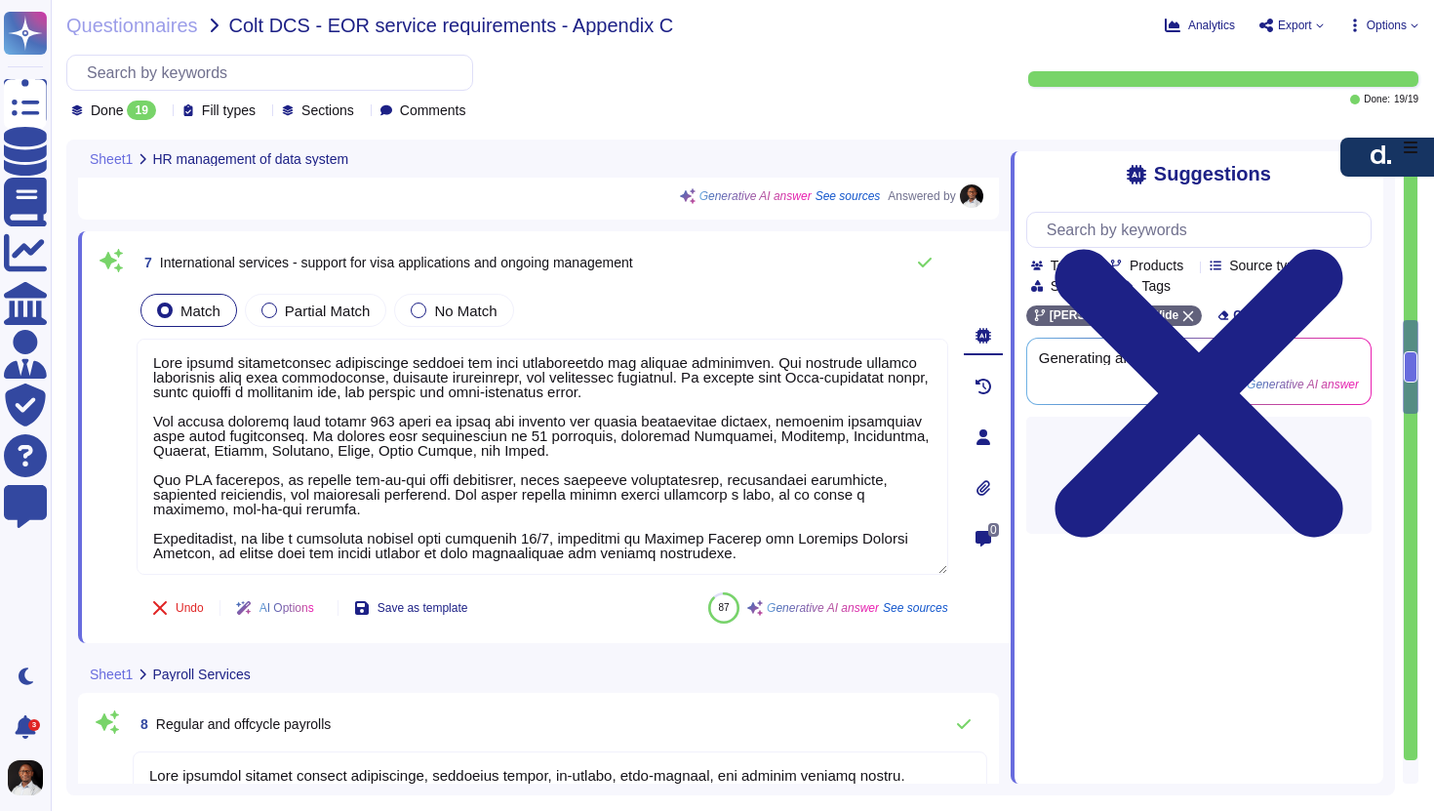
scroll to position [0, 0]
click at [339, 287] on div "7 International services - support for visa applications and ongoing management…" at bounding box center [521, 437] width 855 height 388
click at [367, 266] on span "International services - support for visa applications and ongoing management" at bounding box center [396, 263] width 473 height 16
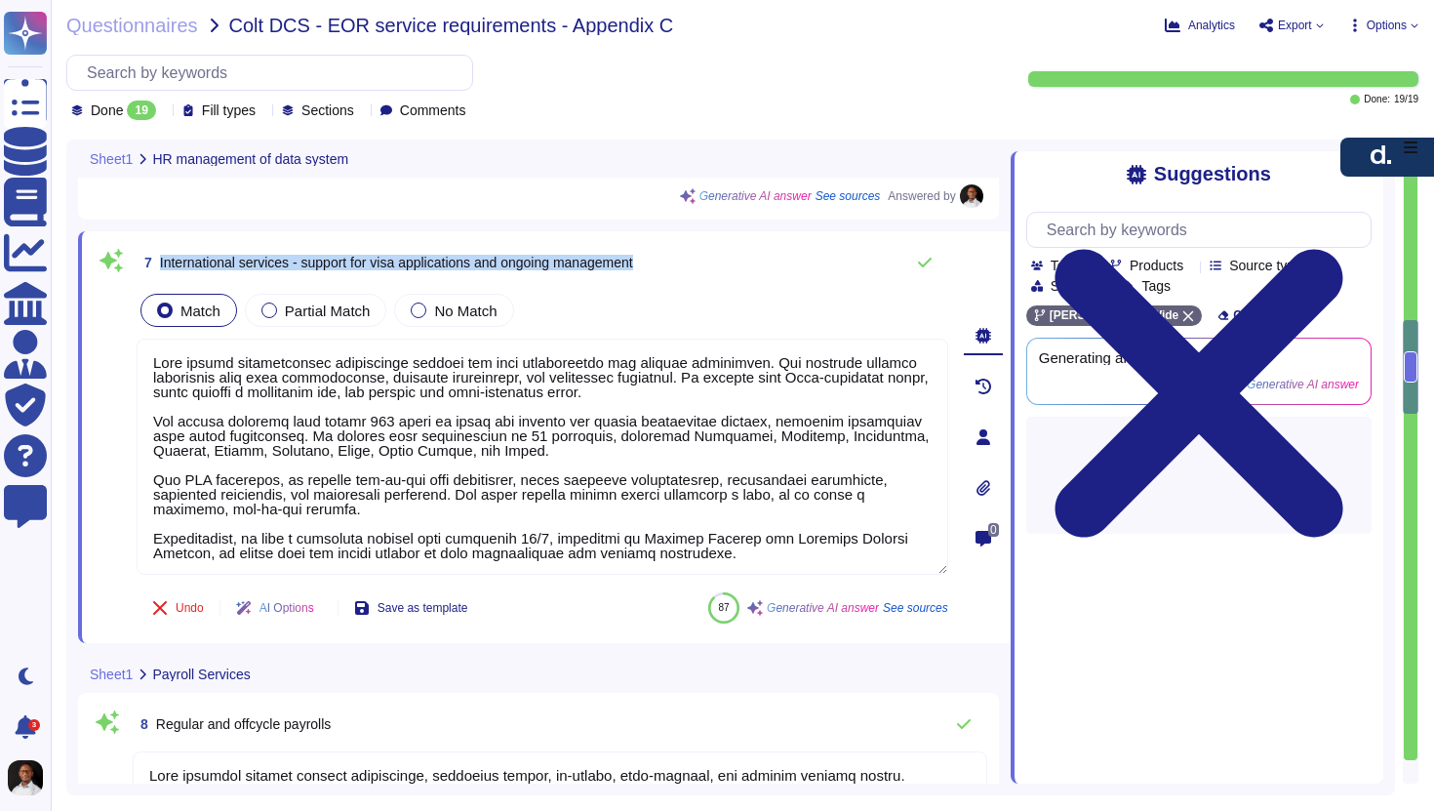
copy div "International services - support for visa applications and ongoing management"
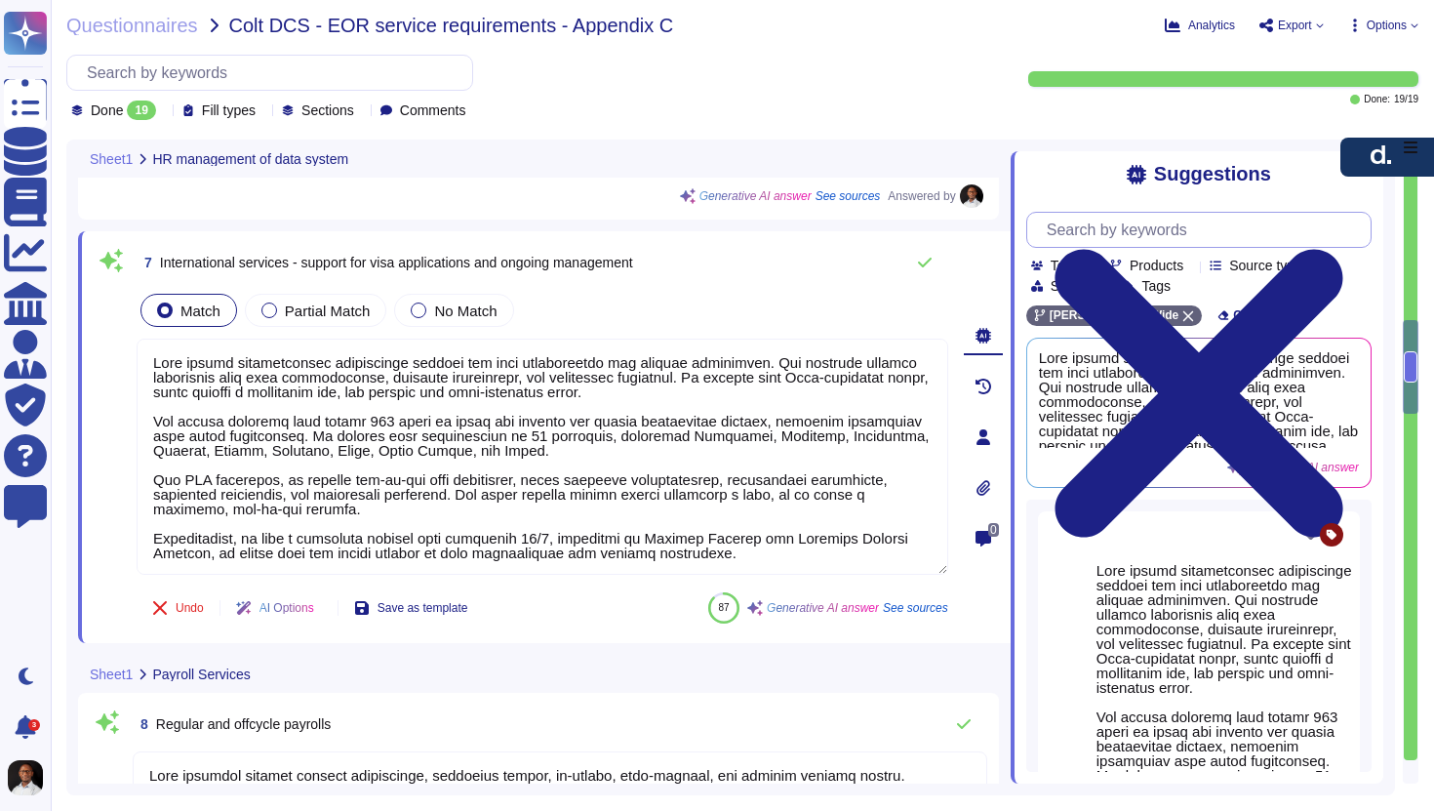
click at [1159, 237] on input "text" at bounding box center [1204, 230] width 334 height 34
paste input "D[PERSON_NAME]offers immigration services in select countries"
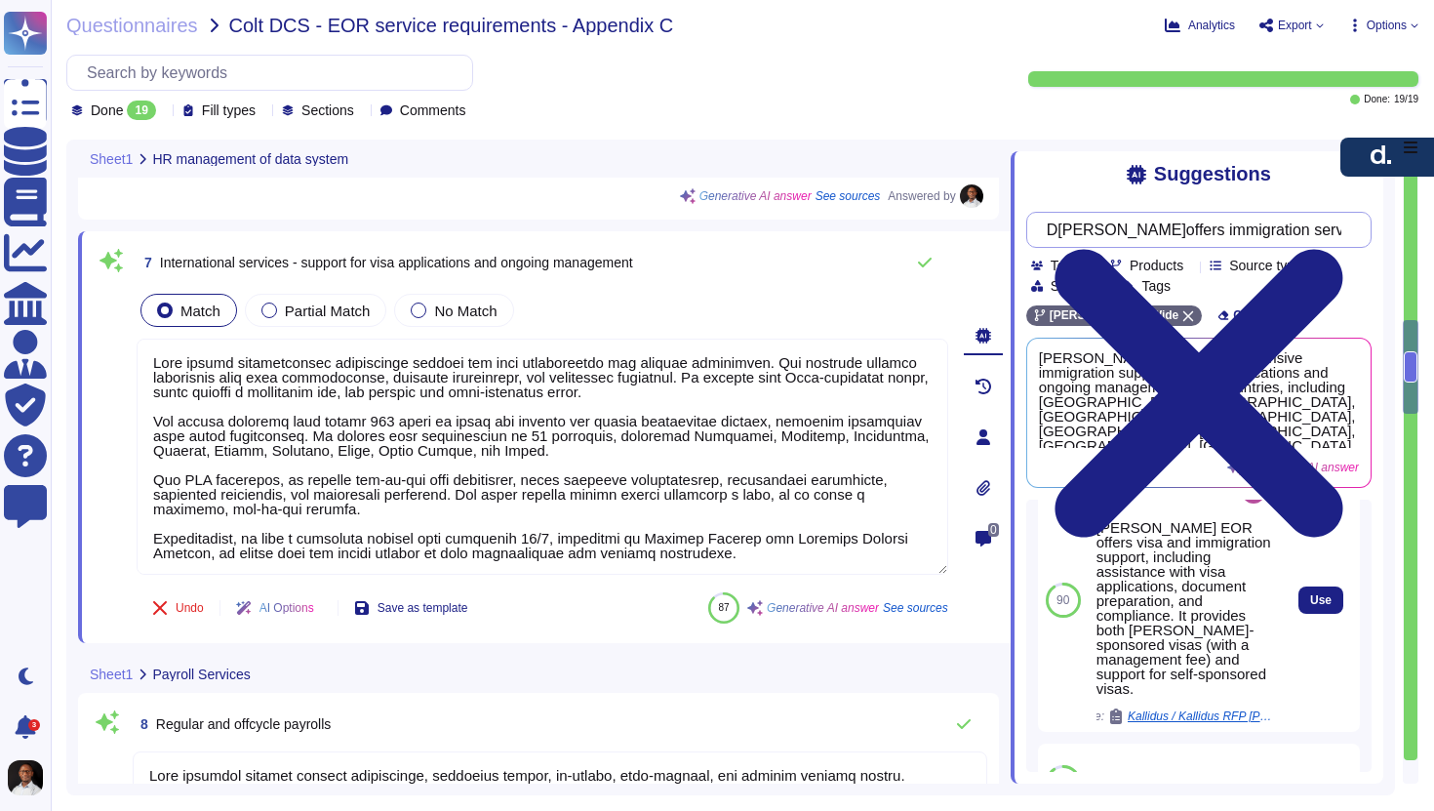
scroll to position [291, 0]
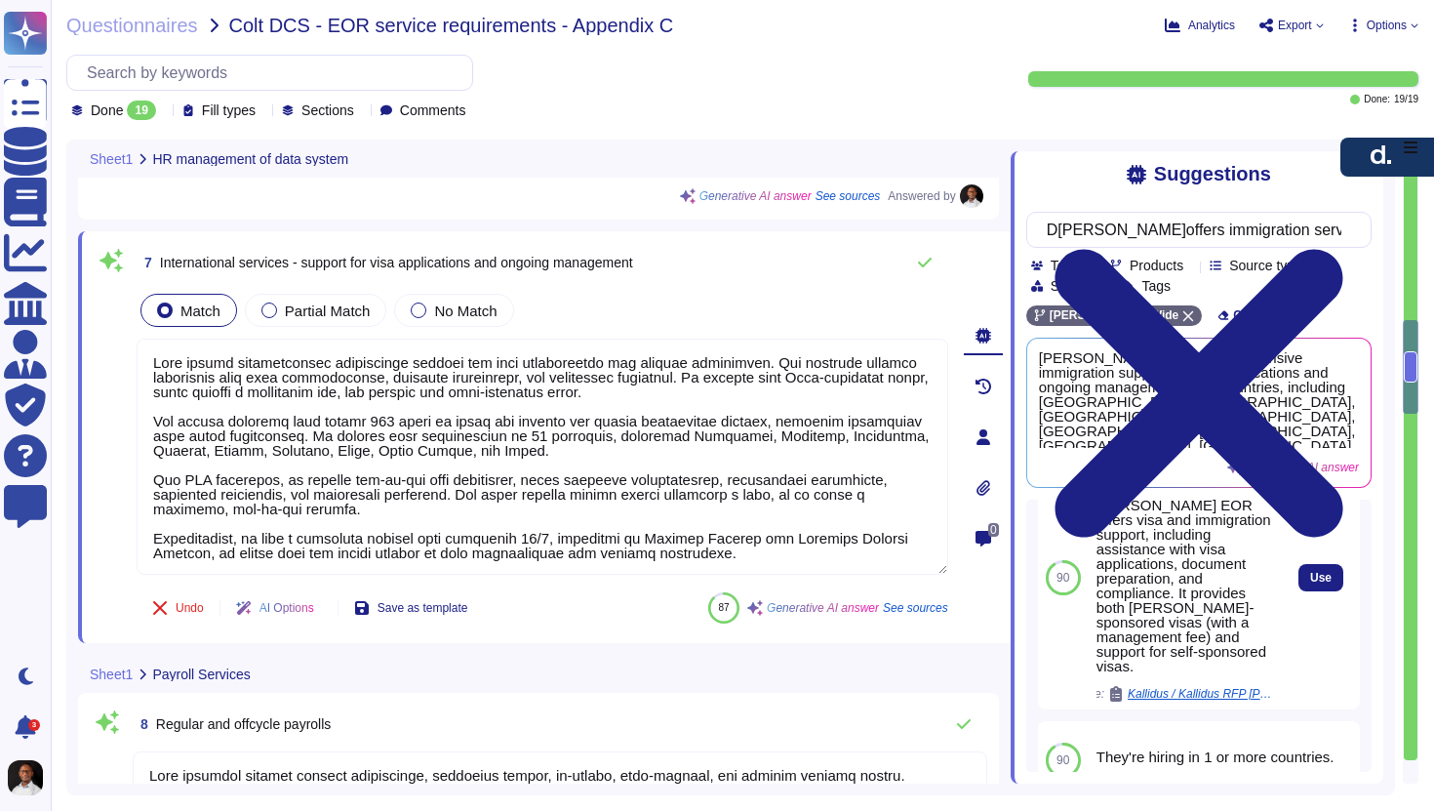
click at [1212, 688] on span "Kallidus / Kallidus RFP [PERSON_NAME]" at bounding box center [1201, 694] width 146 height 12
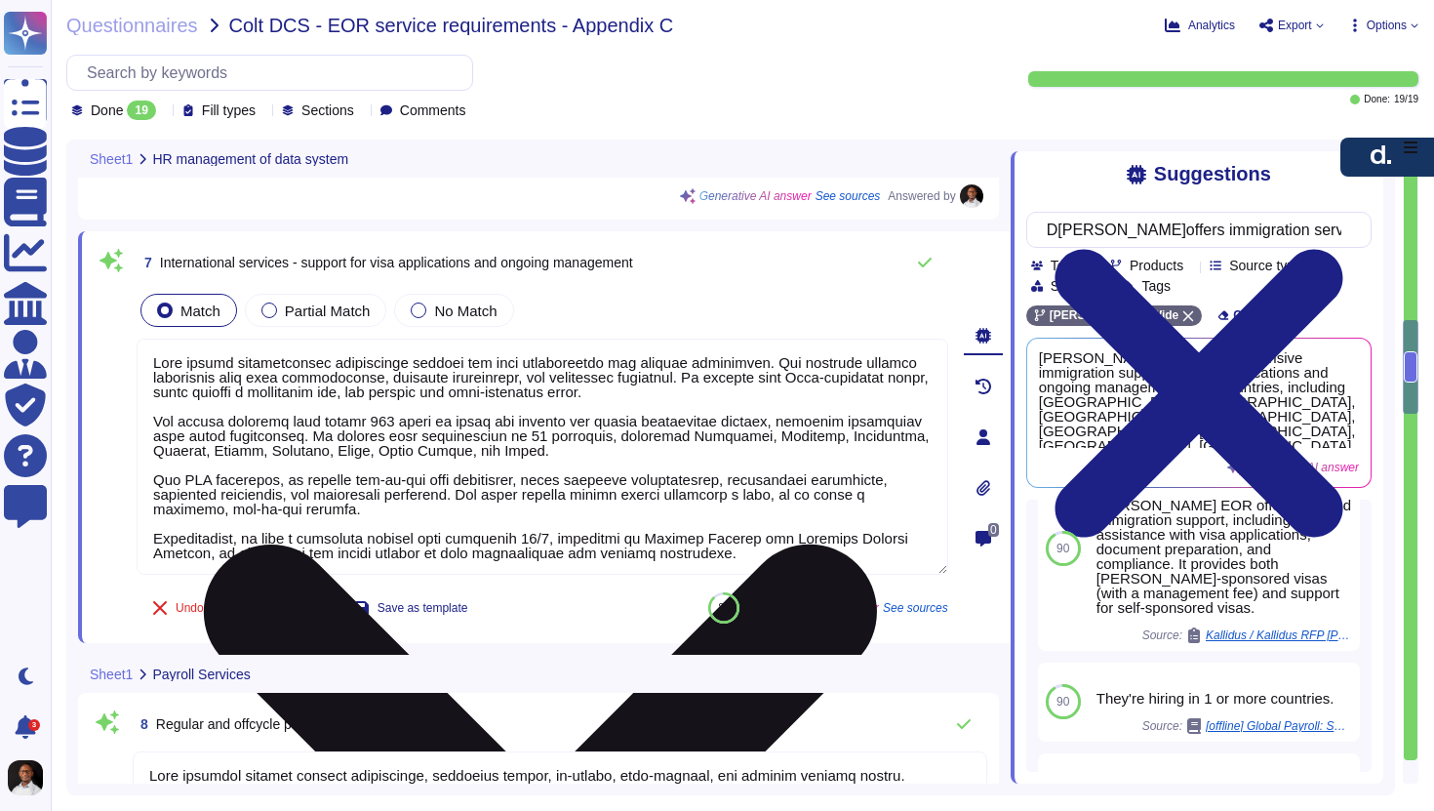
scroll to position [268, 0]
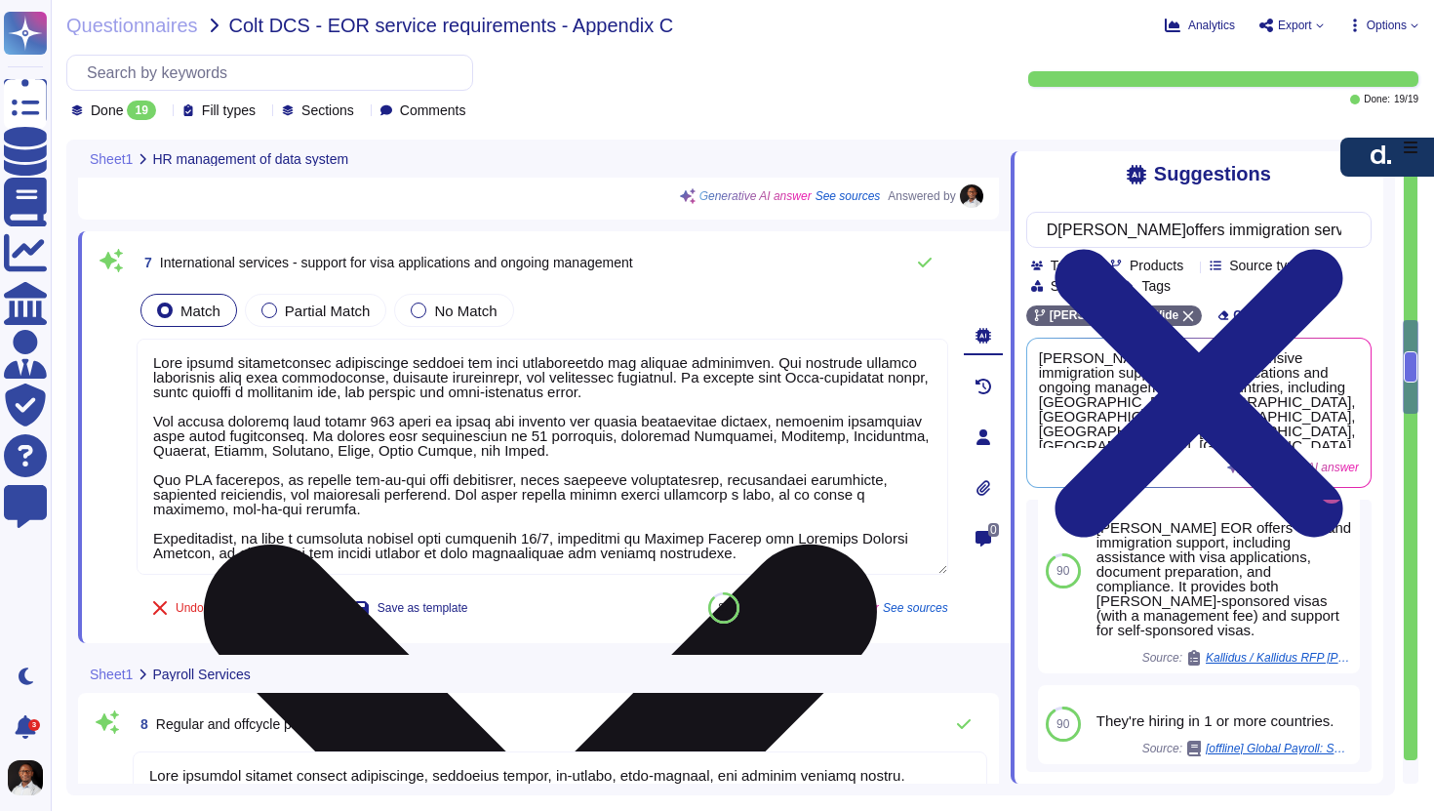
drag, startPoint x: 553, startPoint y: 454, endPoint x: 174, endPoint y: 425, distance: 380.6
click at [173, 424] on textarea at bounding box center [543, 457] width 812 height 236
click at [516, 438] on textarea at bounding box center [543, 457] width 812 height 236
drag, startPoint x: 516, startPoint y: 438, endPoint x: 566, endPoint y: 458, distance: 53.5
click at [566, 458] on textarea at bounding box center [543, 457] width 812 height 236
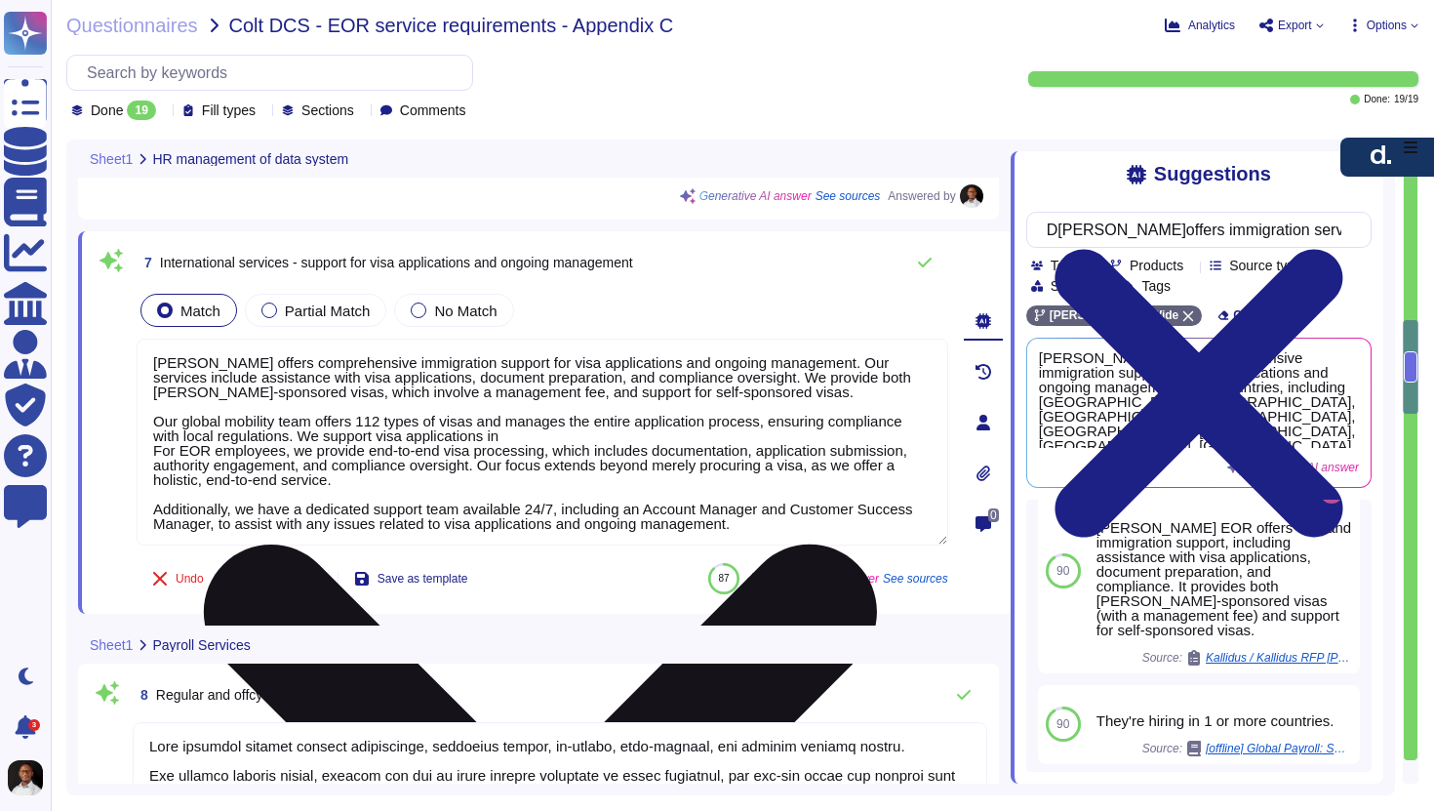
paste textarea "D[PERSON_NAME]offers immigration services in select countries"
drag, startPoint x: 735, startPoint y: 438, endPoint x: 502, endPoint y: 435, distance: 233.2
click at [502, 435] on textarea "[PERSON_NAME] offers comprehensive immigration support for visa applications an…" at bounding box center [543, 442] width 812 height 207
click at [645, 437] on textarea "[PERSON_NAME] offers comprehensive immigration support for visa applications an…" at bounding box center [543, 442] width 812 height 207
drag, startPoint x: 416, startPoint y: 481, endPoint x: 147, endPoint y: 448, distance: 270.4
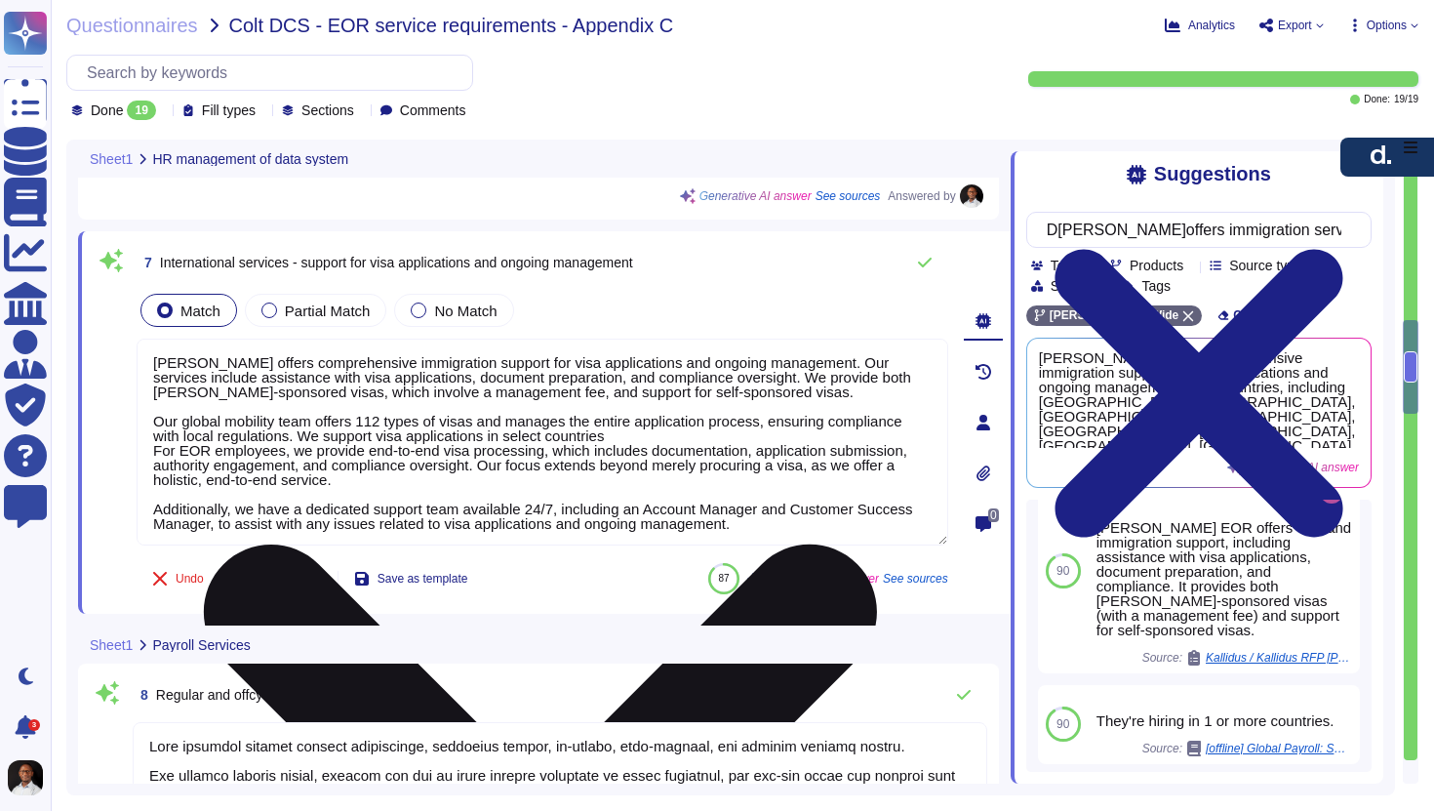
click at [147, 448] on textarea "[PERSON_NAME] offers comprehensive immigration support for visa applications an…" at bounding box center [543, 442] width 812 height 207
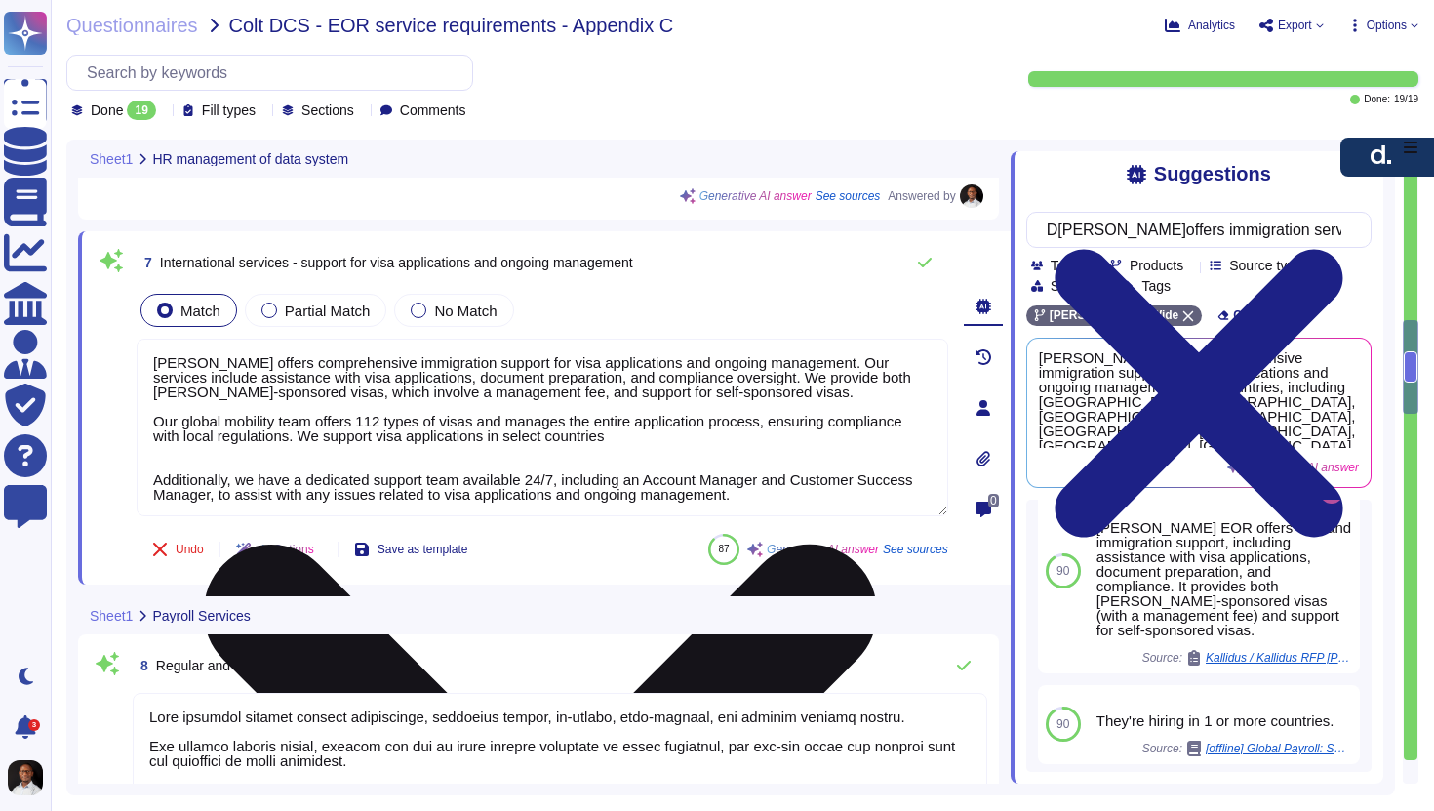
click at [743, 444] on textarea "[PERSON_NAME] offers comprehensive immigration support for visa applications an…" at bounding box center [543, 428] width 812 height 178
click at [704, 444] on textarea "[PERSON_NAME] offers comprehensive immigration support for visa applications an…" at bounding box center [543, 428] width 812 height 178
click at [675, 429] on textarea "[PERSON_NAME] offers comprehensive immigration support for visa applications an…" at bounding box center [543, 428] width 812 height 178
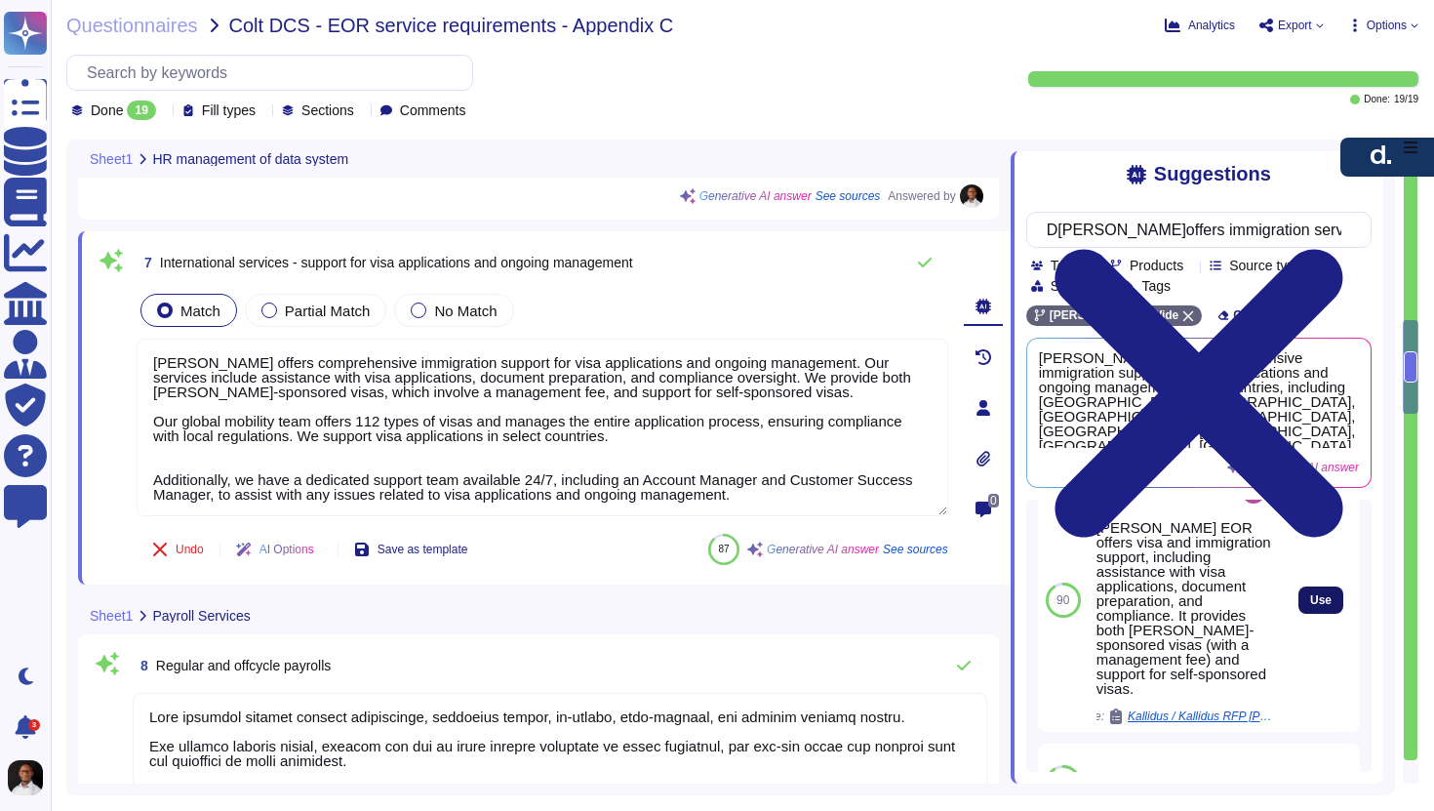
scroll to position [291, 0]
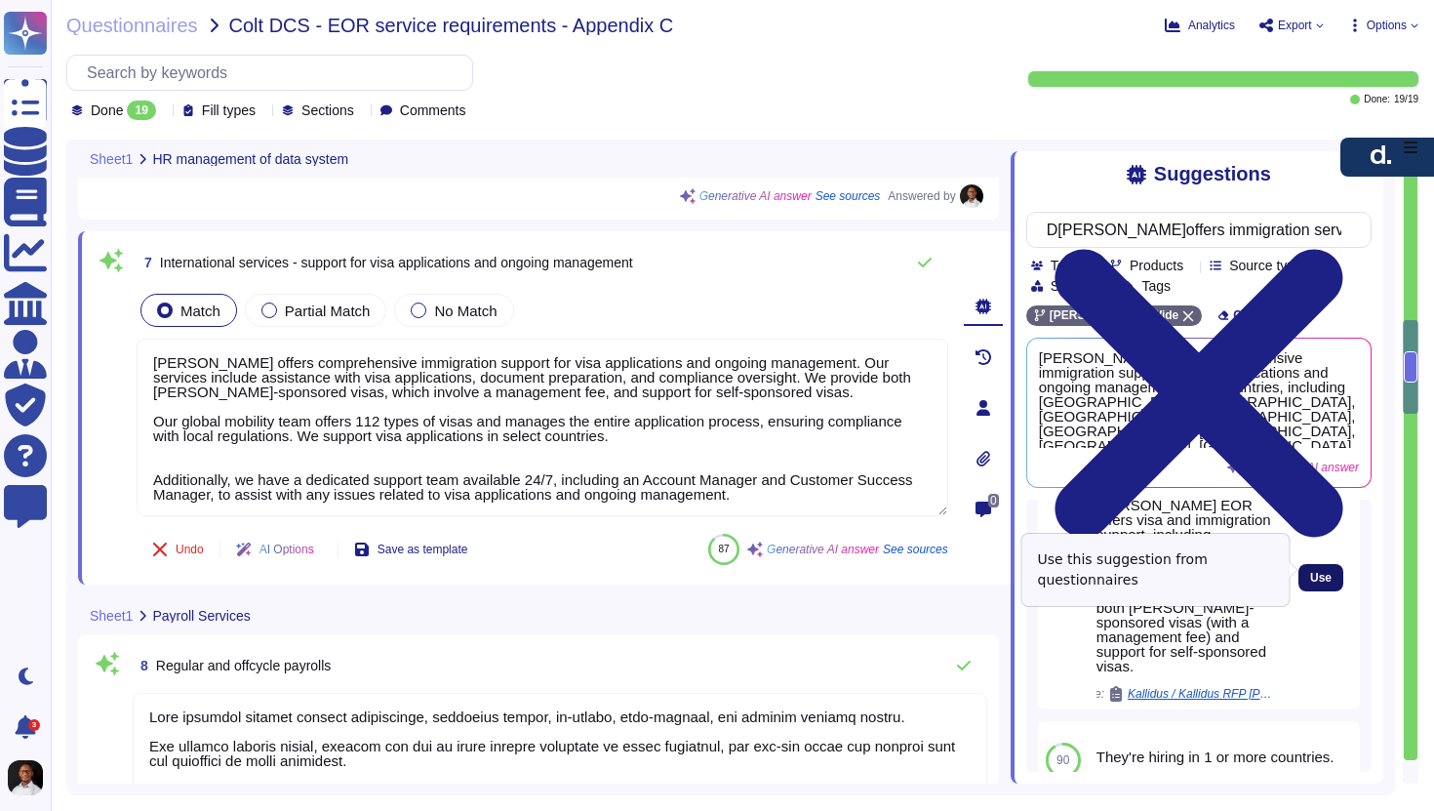
click at [1333, 575] on button "Use" at bounding box center [1321, 577] width 45 height 27
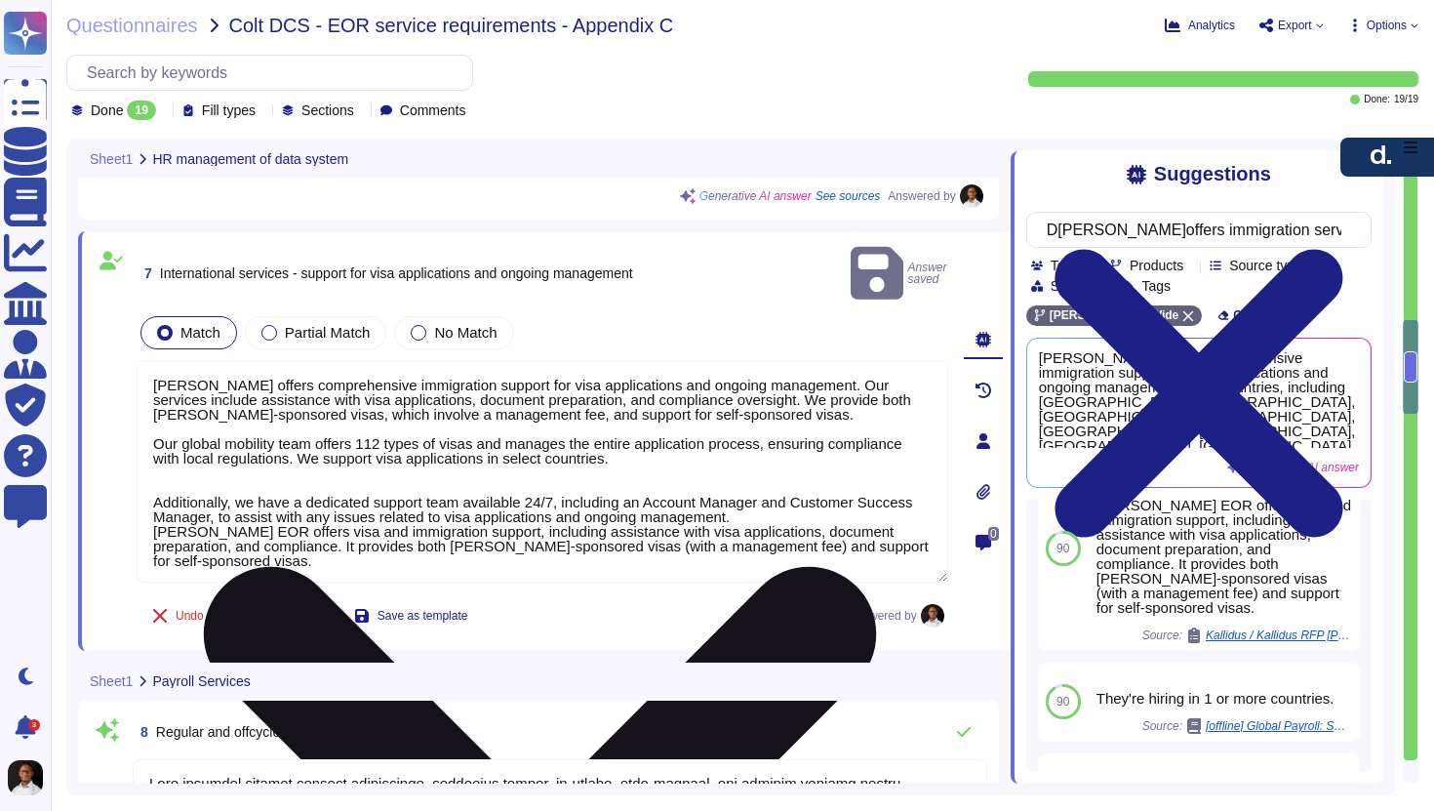
scroll to position [268, 0]
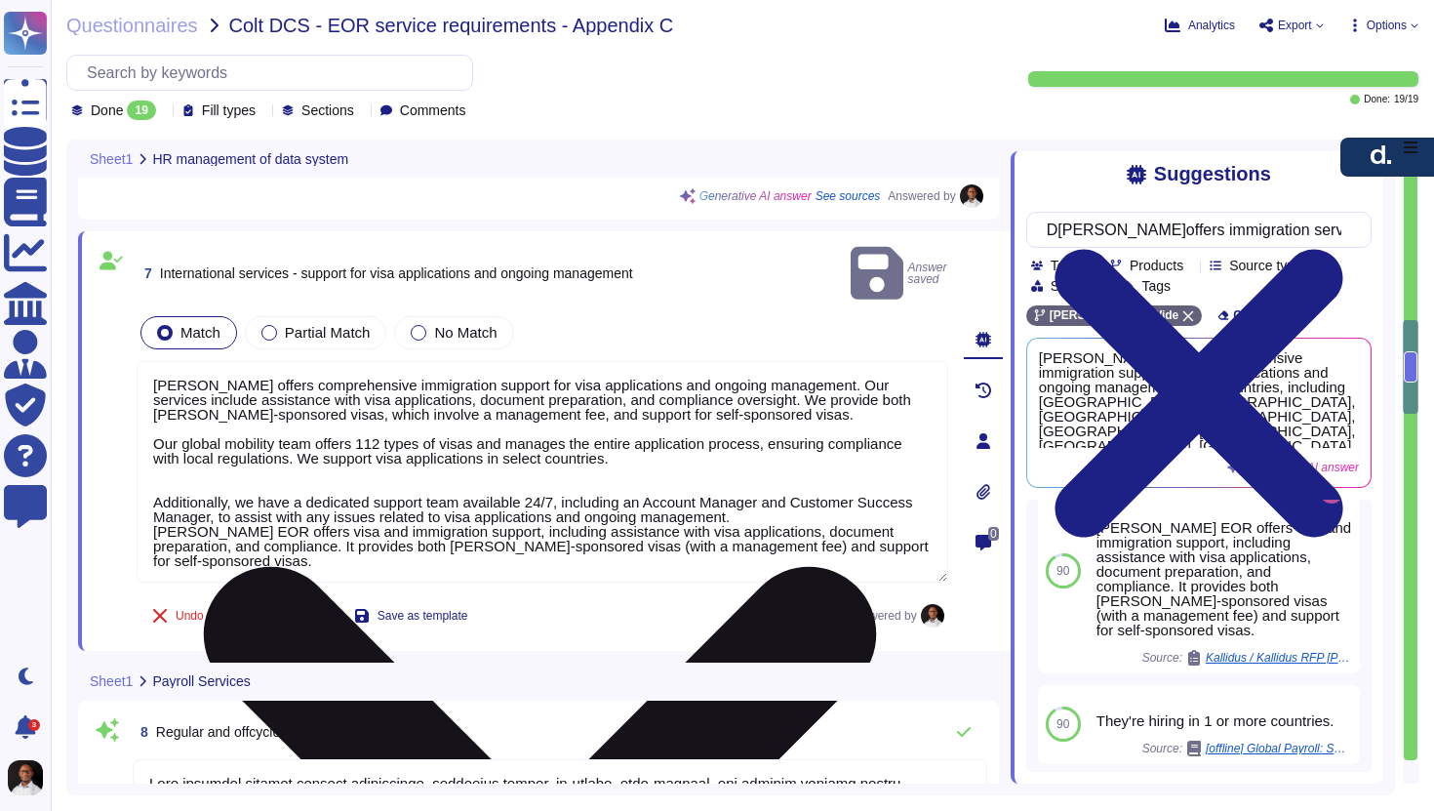
drag, startPoint x: 265, startPoint y: 534, endPoint x: 150, endPoint y: 504, distance: 118.8
click at [150, 504] on textarea "[PERSON_NAME] offers comprehensive immigration support for visa applications an…" at bounding box center [543, 471] width 812 height 221
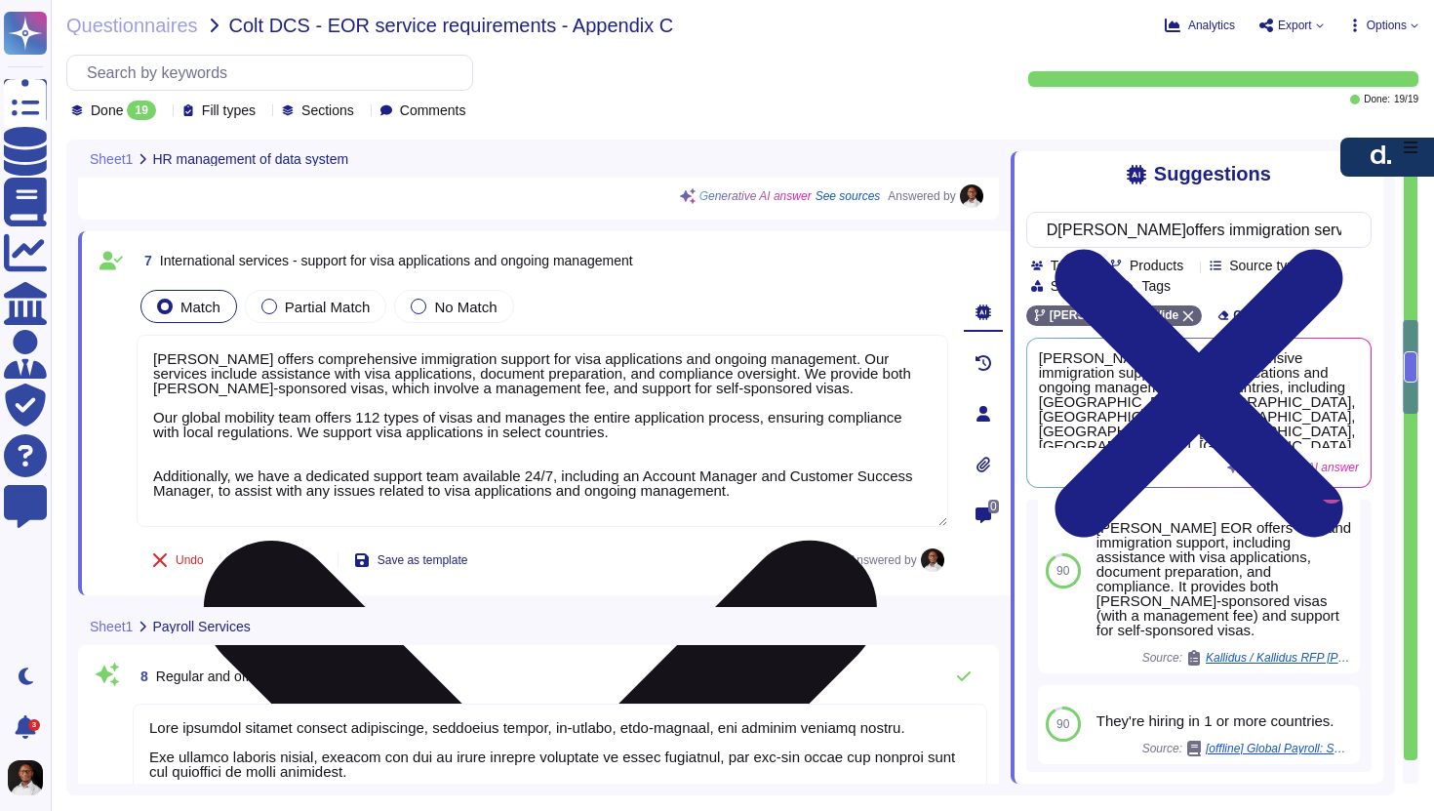
click at [706, 445] on textarea "[PERSON_NAME] offers comprehensive immigration support for visa applications an…" at bounding box center [543, 431] width 812 height 192
click at [673, 440] on textarea "[PERSON_NAME] offers comprehensive immigration support for visa applications an…" at bounding box center [543, 431] width 812 height 192
click at [668, 433] on textarea "[PERSON_NAME] offers comprehensive immigration support for visa applications an…" at bounding box center [543, 431] width 812 height 192
paste textarea "[PERSON_NAME] EOR offers visa and immigration support, including assistance wit…"
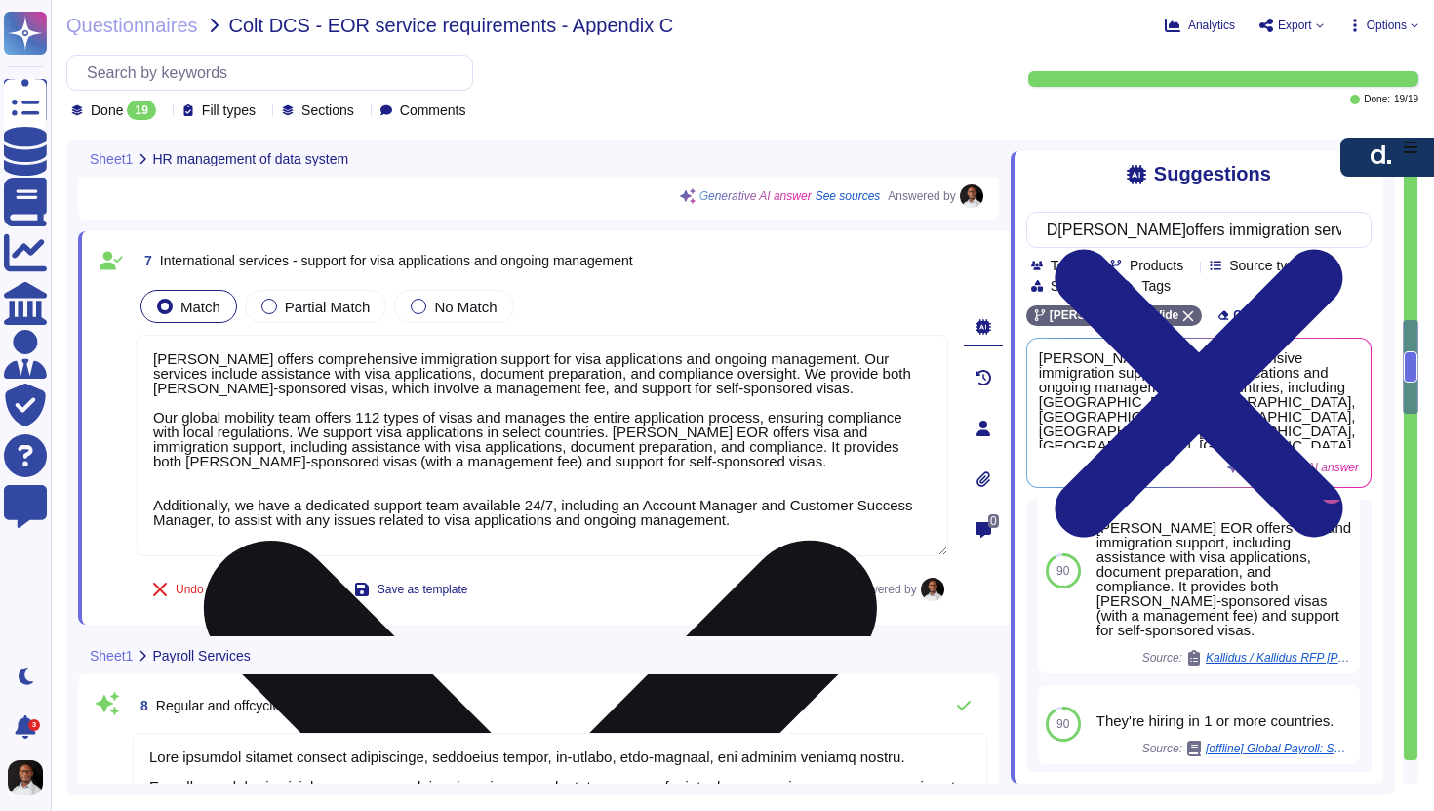
click at [764, 532] on textarea "[PERSON_NAME] offers comprehensive immigration support for visa applications an…" at bounding box center [543, 445] width 812 height 221
drag, startPoint x: 767, startPoint y: 530, endPoint x: 281, endPoint y: 475, distance: 489.0
click at [281, 475] on textarea "[PERSON_NAME] offers comprehensive immigration support for visa applications an…" at bounding box center [543, 445] width 812 height 221
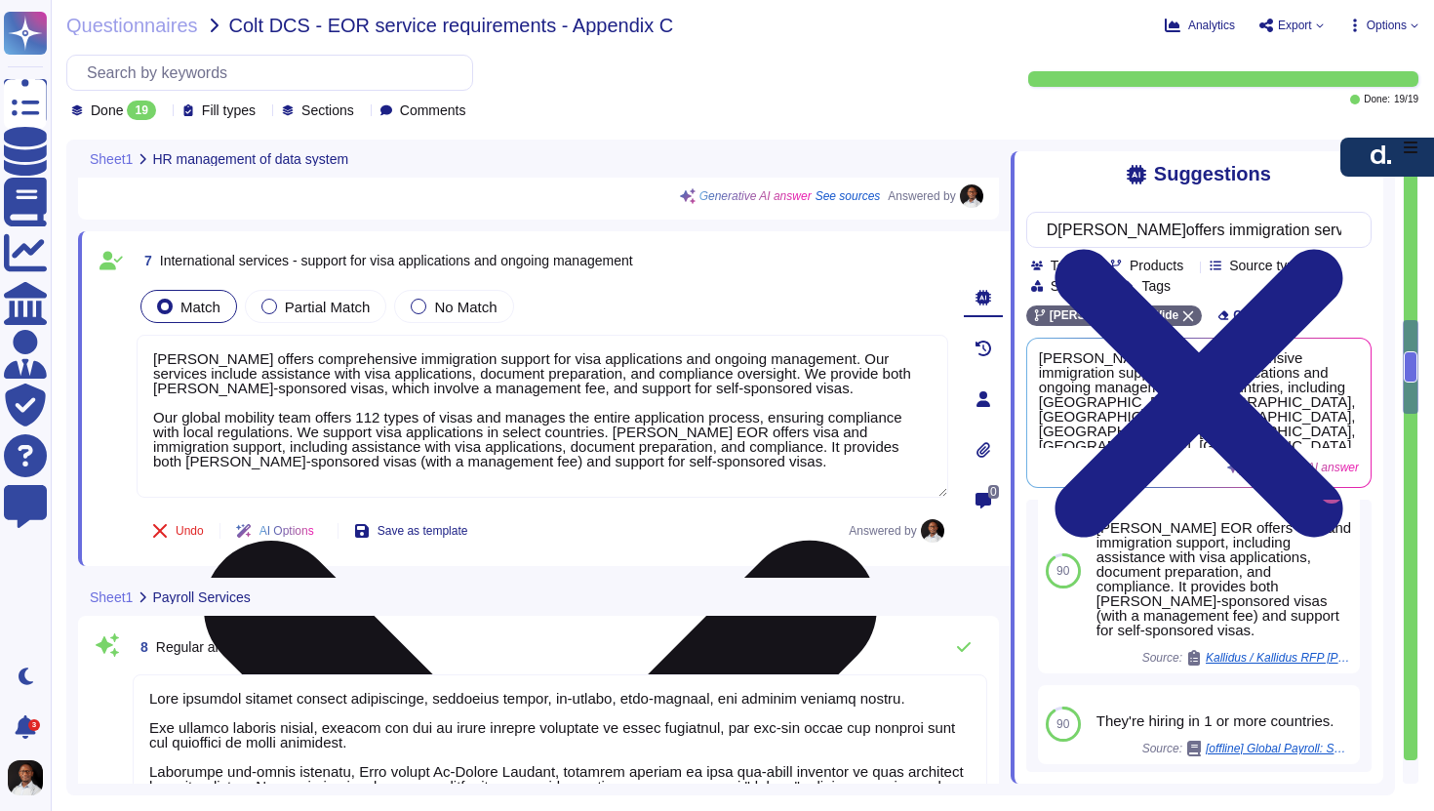
drag, startPoint x: 690, startPoint y: 466, endPoint x: 676, endPoint y: 460, distance: 15.3
click at [676, 460] on textarea "[PERSON_NAME] offers comprehensive immigration support for visa applications an…" at bounding box center [543, 416] width 812 height 163
click at [624, 430] on textarea "[PERSON_NAME] offers comprehensive immigration support for visa applications an…" at bounding box center [543, 416] width 812 height 163
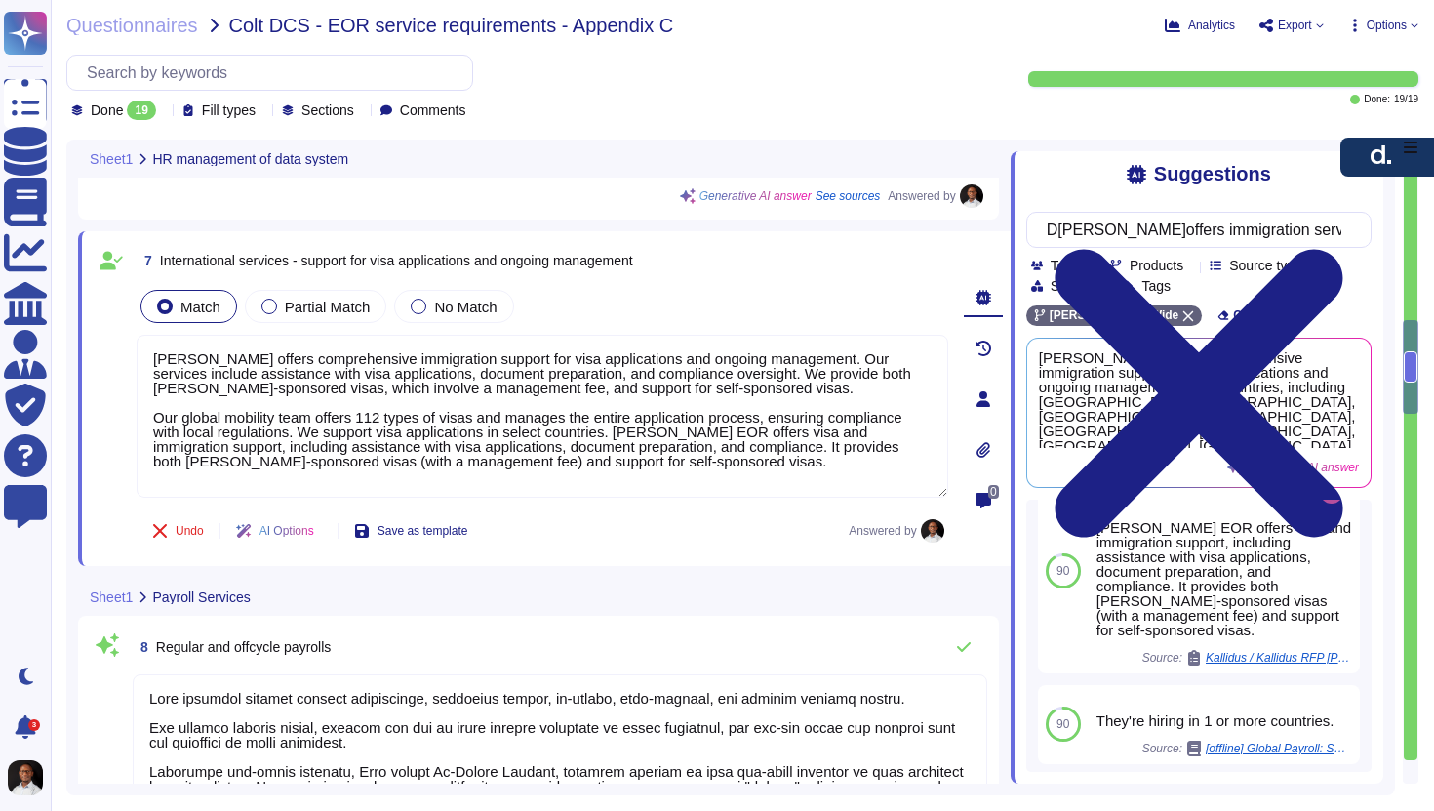
drag, startPoint x: 624, startPoint y: 430, endPoint x: 247, endPoint y: 330, distance: 390.8
click at [247, 330] on div "Match Partial Match No Match [PERSON_NAME] offers comprehensive immigration sup…" at bounding box center [543, 393] width 812 height 214
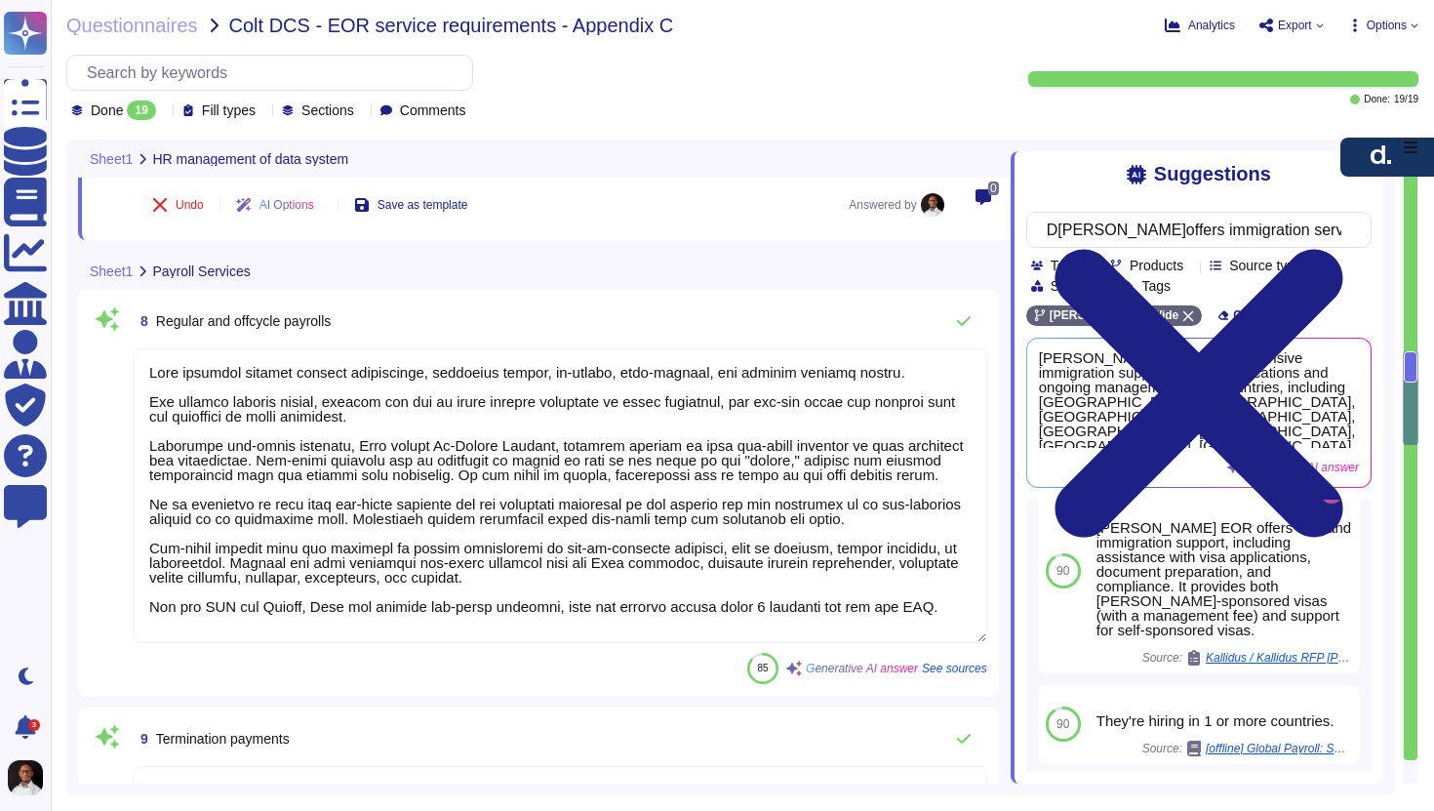
scroll to position [2546, 0]
click at [428, 465] on textarea at bounding box center [560, 494] width 855 height 295
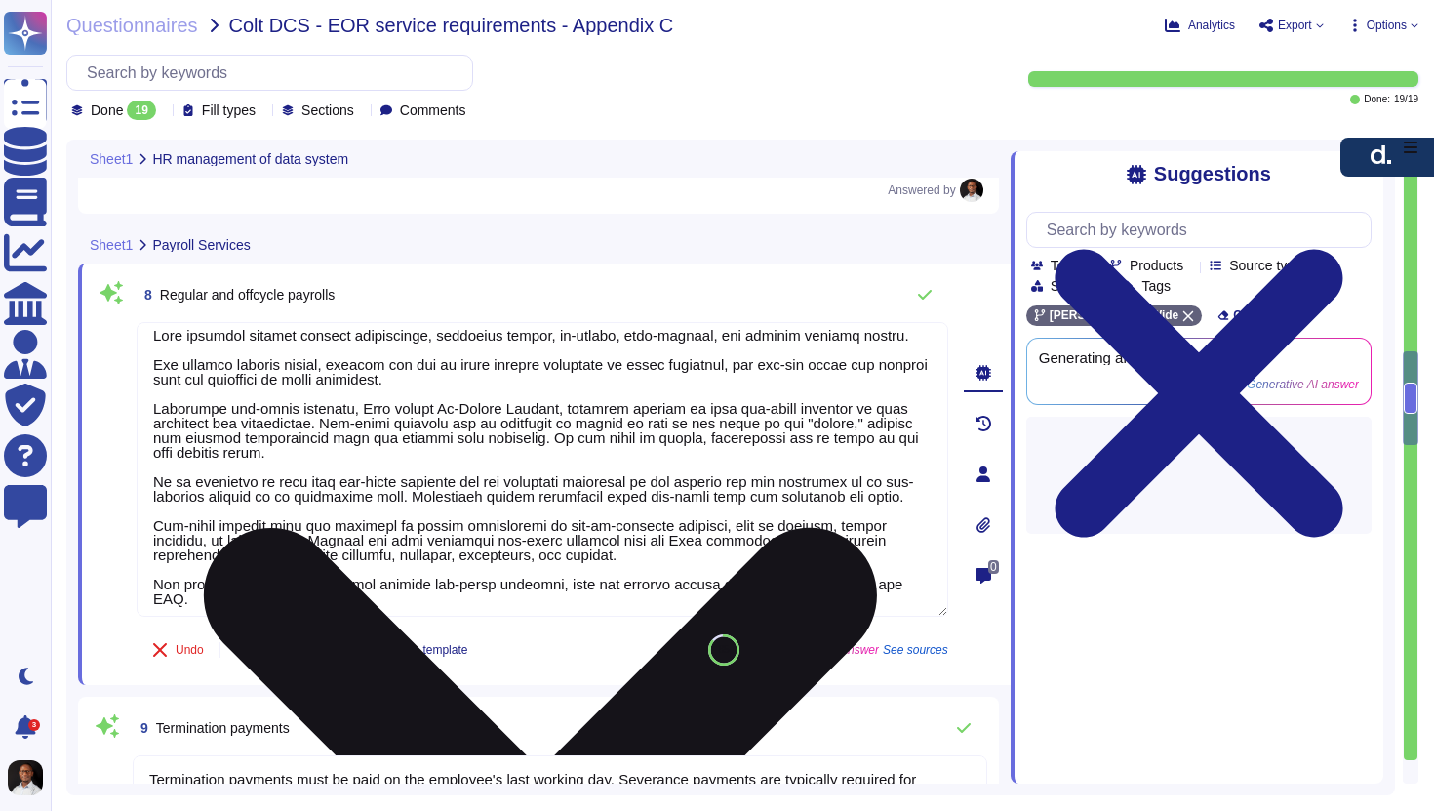
scroll to position [17, 0]
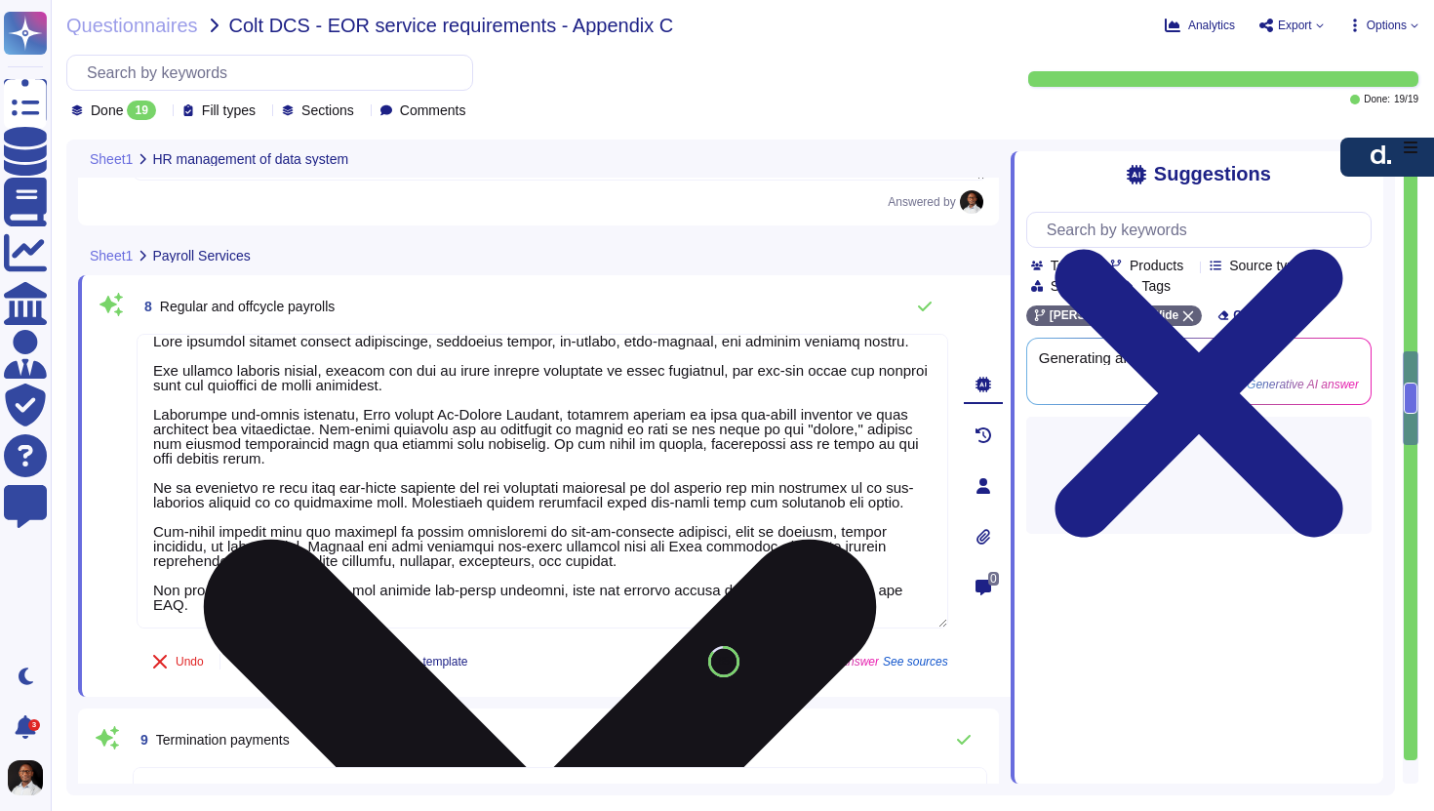
click at [243, 578] on textarea at bounding box center [543, 481] width 812 height 295
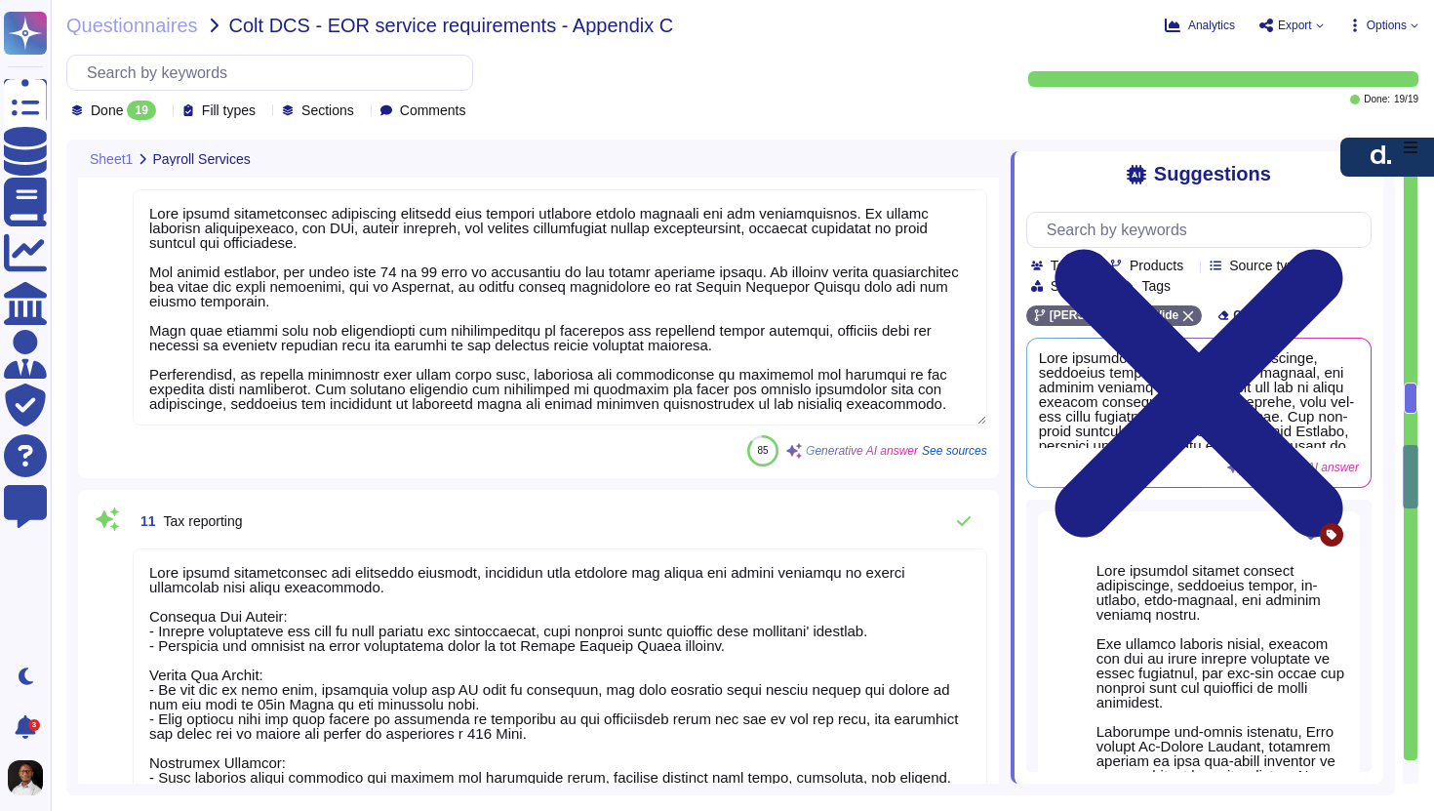
scroll to position [3398, 0]
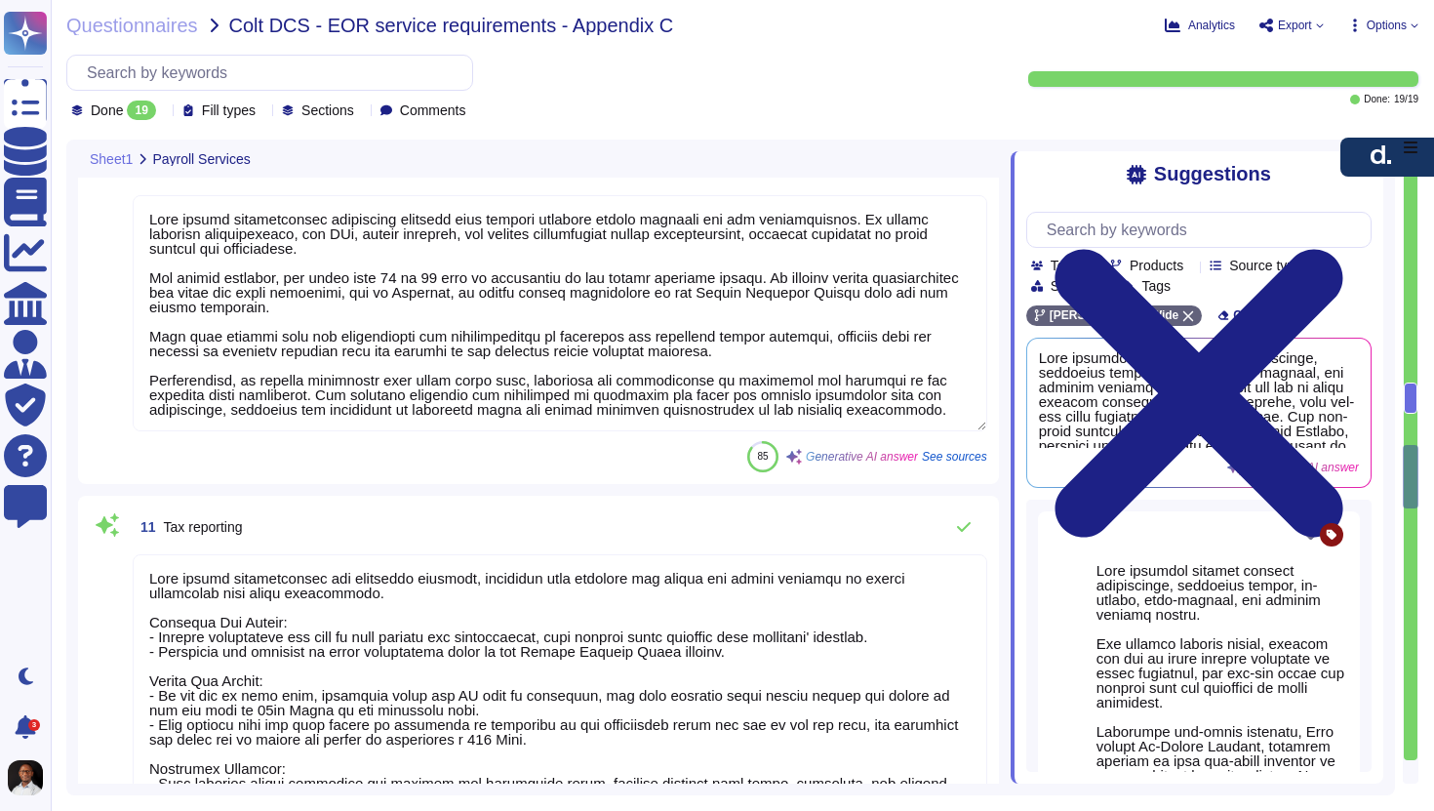
drag, startPoint x: 147, startPoint y: 277, endPoint x: 374, endPoint y: 320, distance: 230.4
click at [374, 320] on textarea at bounding box center [560, 313] width 855 height 236
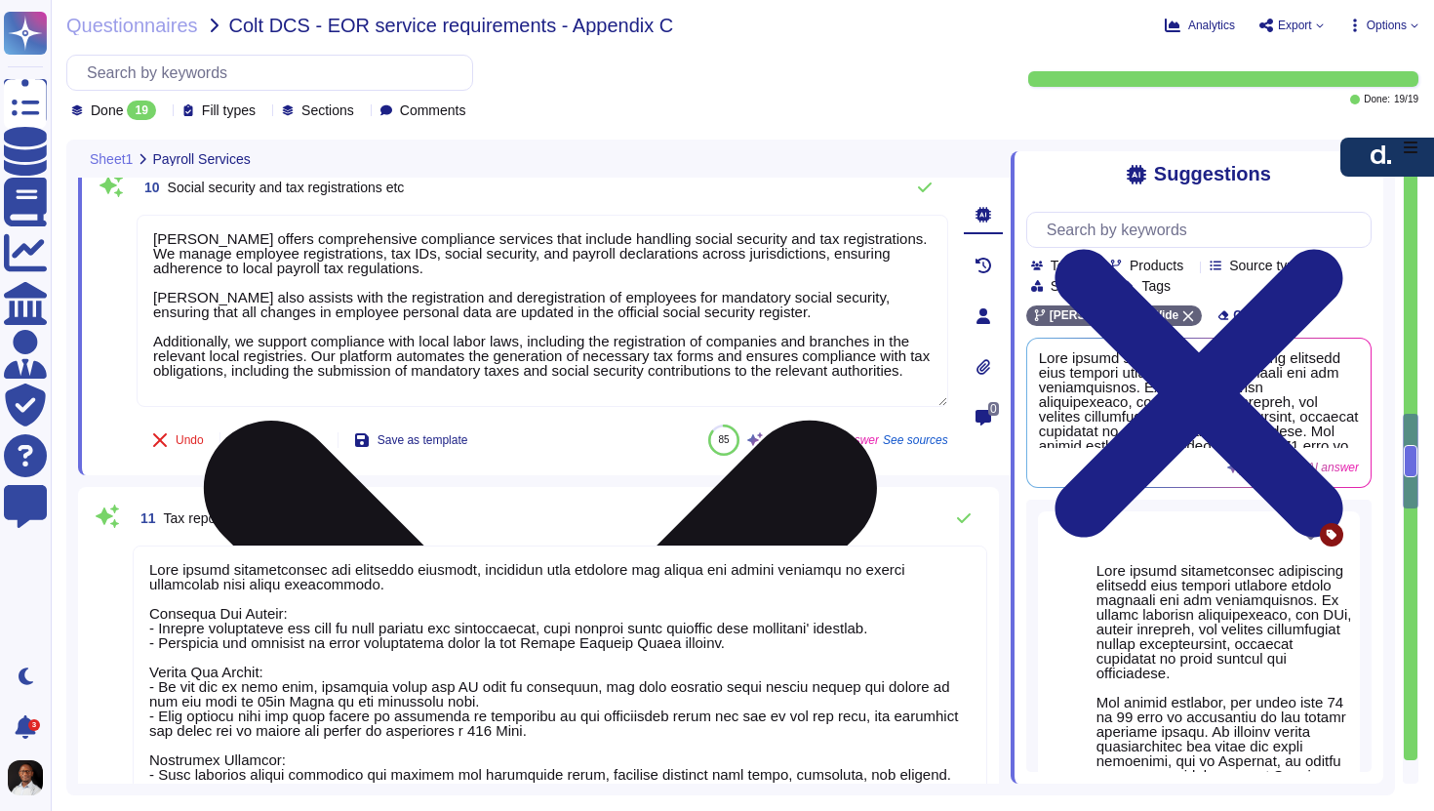
scroll to position [3374, 0]
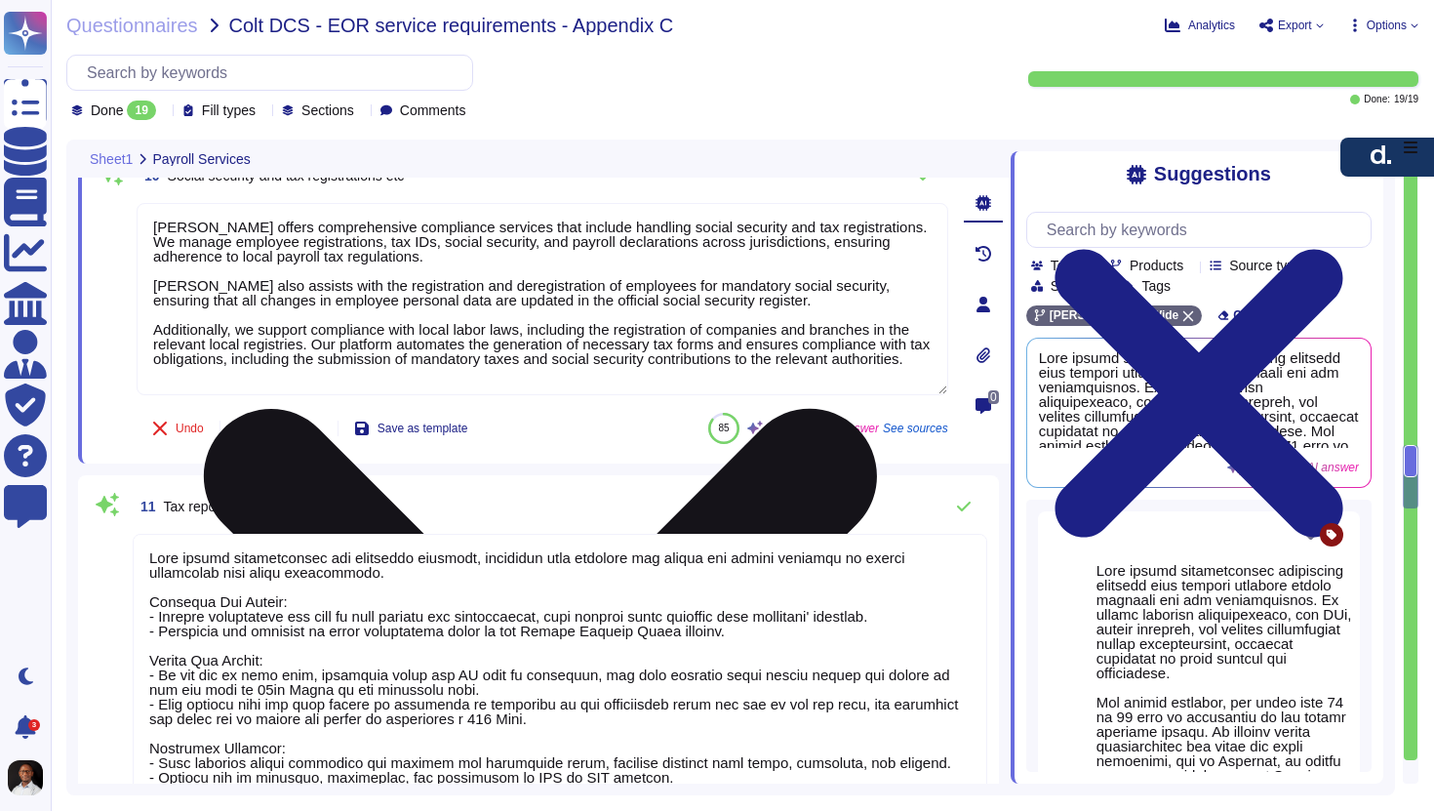
drag, startPoint x: 285, startPoint y: 363, endPoint x: 203, endPoint y: 308, distance: 98.5
click at [203, 308] on textarea "[PERSON_NAME] offers comprehensive compliance services that include handling so…" at bounding box center [543, 299] width 812 height 192
click at [260, 330] on textarea "[PERSON_NAME] offers comprehensive compliance services that include handling so…" at bounding box center [543, 299] width 812 height 192
drag, startPoint x: 266, startPoint y: 382, endPoint x: 153, endPoint y: 310, distance: 133.7
click at [153, 310] on textarea "[PERSON_NAME] offers comprehensive compliance services that include handling so…" at bounding box center [543, 299] width 812 height 192
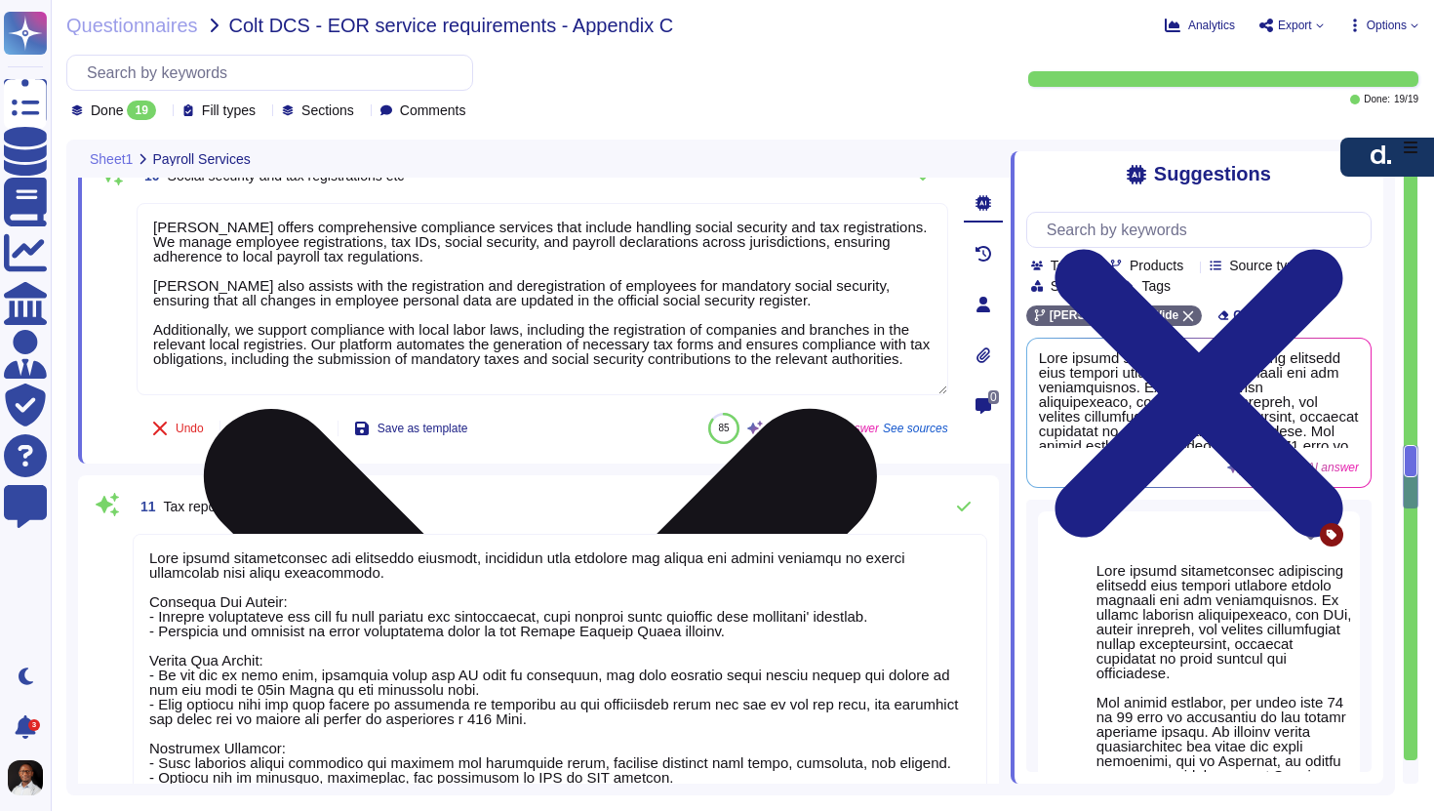
click at [279, 324] on textarea "[PERSON_NAME] offers comprehensive compliance services that include handling so…" at bounding box center [543, 299] width 812 height 192
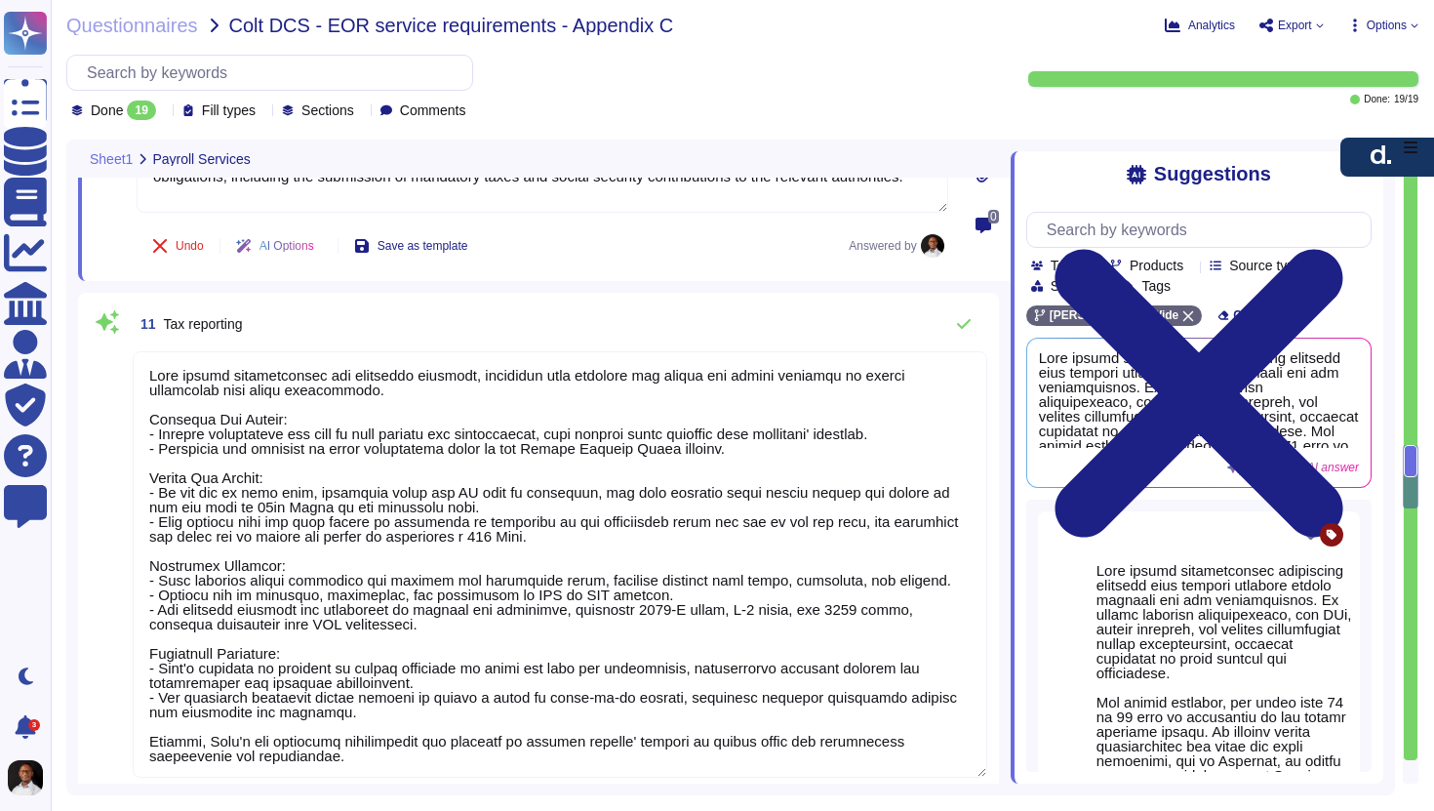
scroll to position [2, 0]
drag, startPoint x: 141, startPoint y: 564, endPoint x: 622, endPoint y: 595, distance: 482.1
click at [622, 595] on textarea at bounding box center [560, 564] width 855 height 426
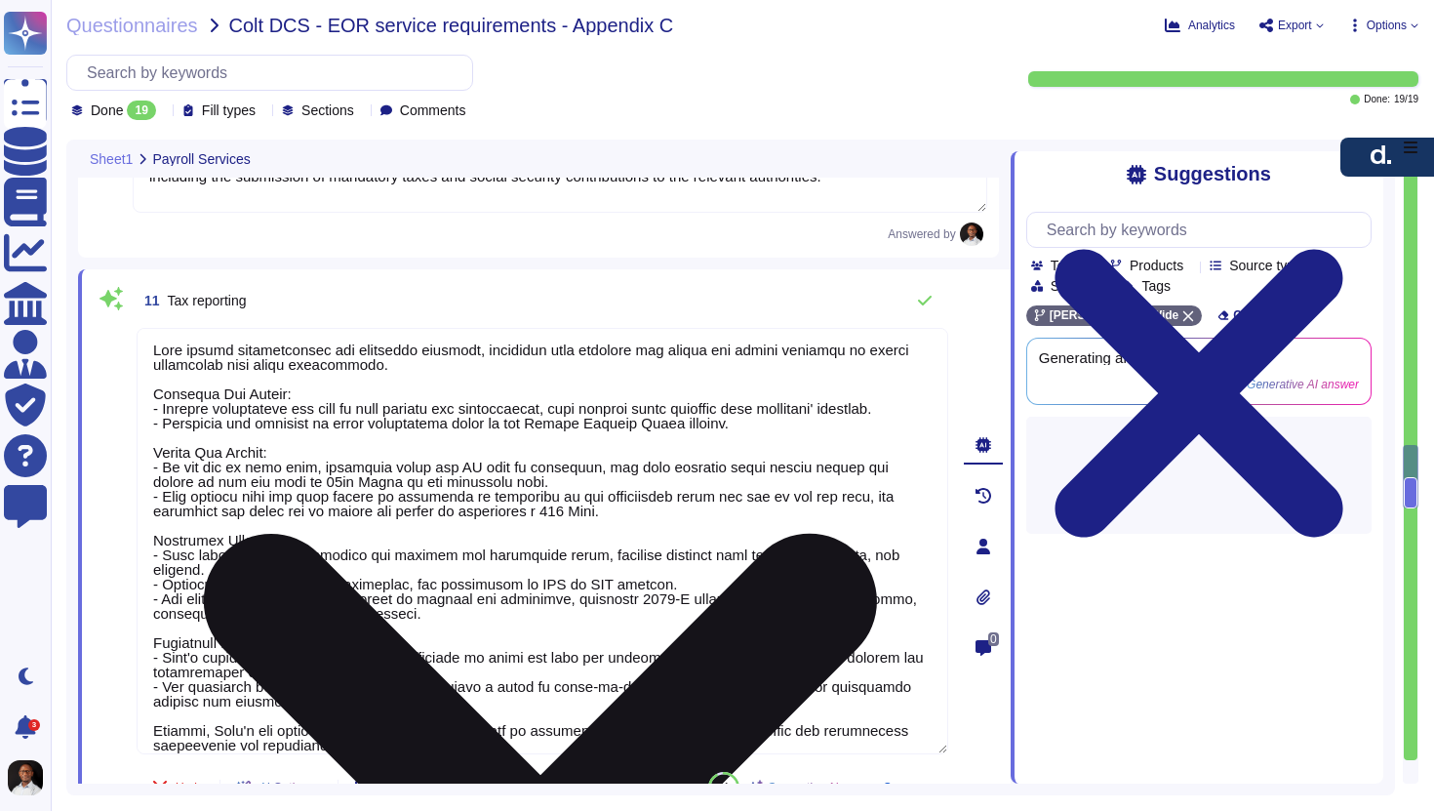
click at [640, 601] on textarea at bounding box center [543, 541] width 812 height 426
drag, startPoint x: 674, startPoint y: 600, endPoint x: 146, endPoint y: 571, distance: 528.7
click at [146, 571] on textarea at bounding box center [543, 541] width 812 height 426
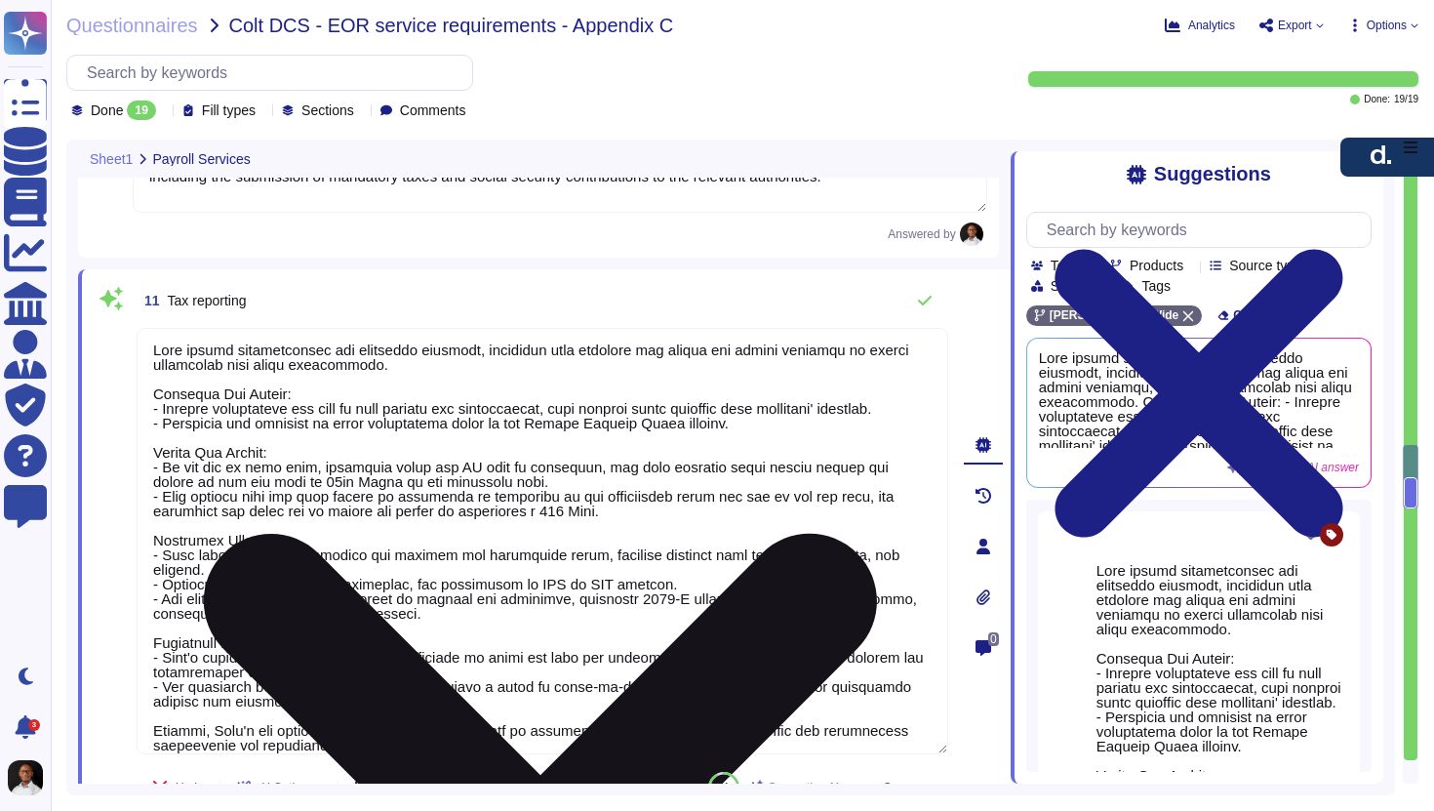
scroll to position [31, 0]
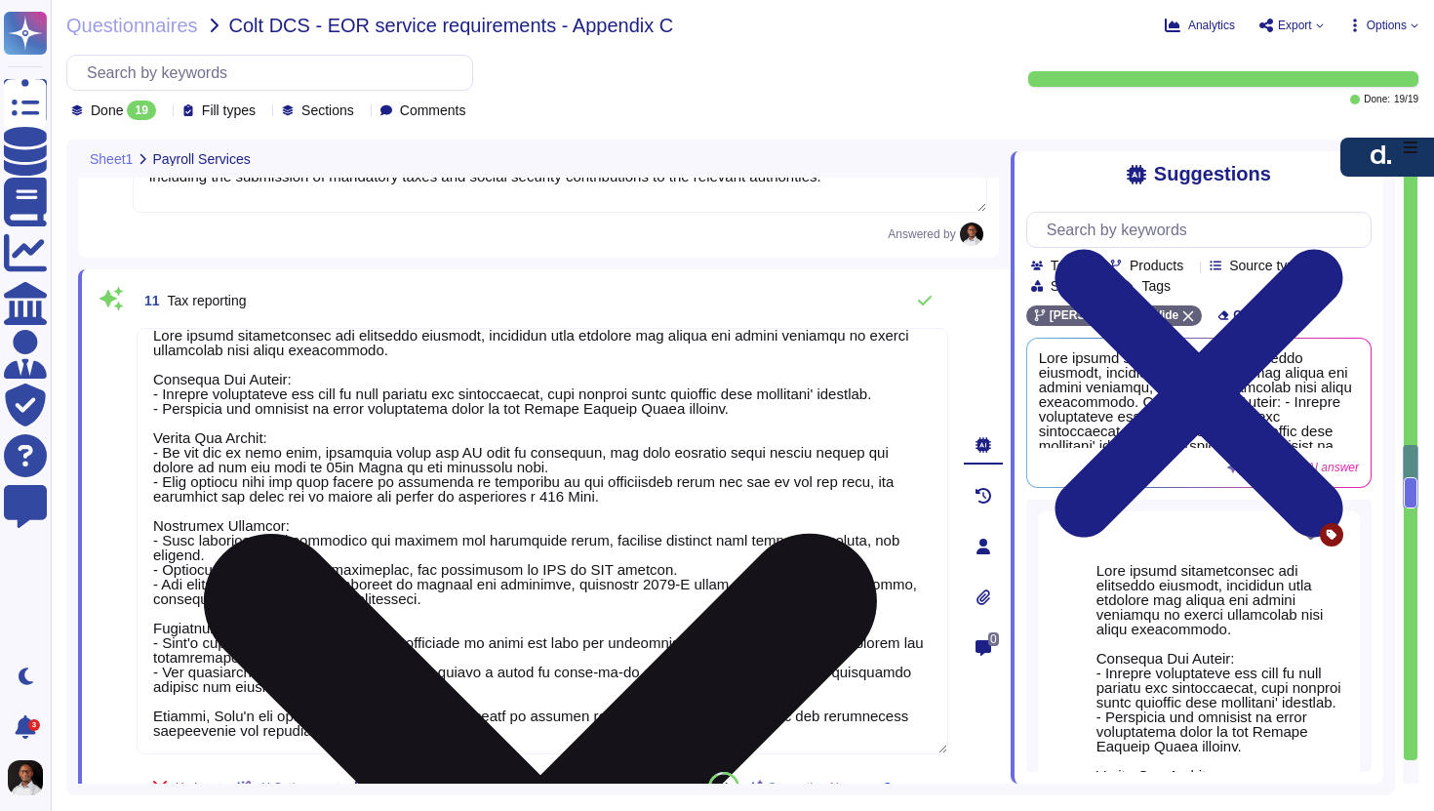
drag, startPoint x: 147, startPoint y: 623, endPoint x: 300, endPoint y: 754, distance: 201.3
click at [300, 754] on div at bounding box center [543, 542] width 812 height 428
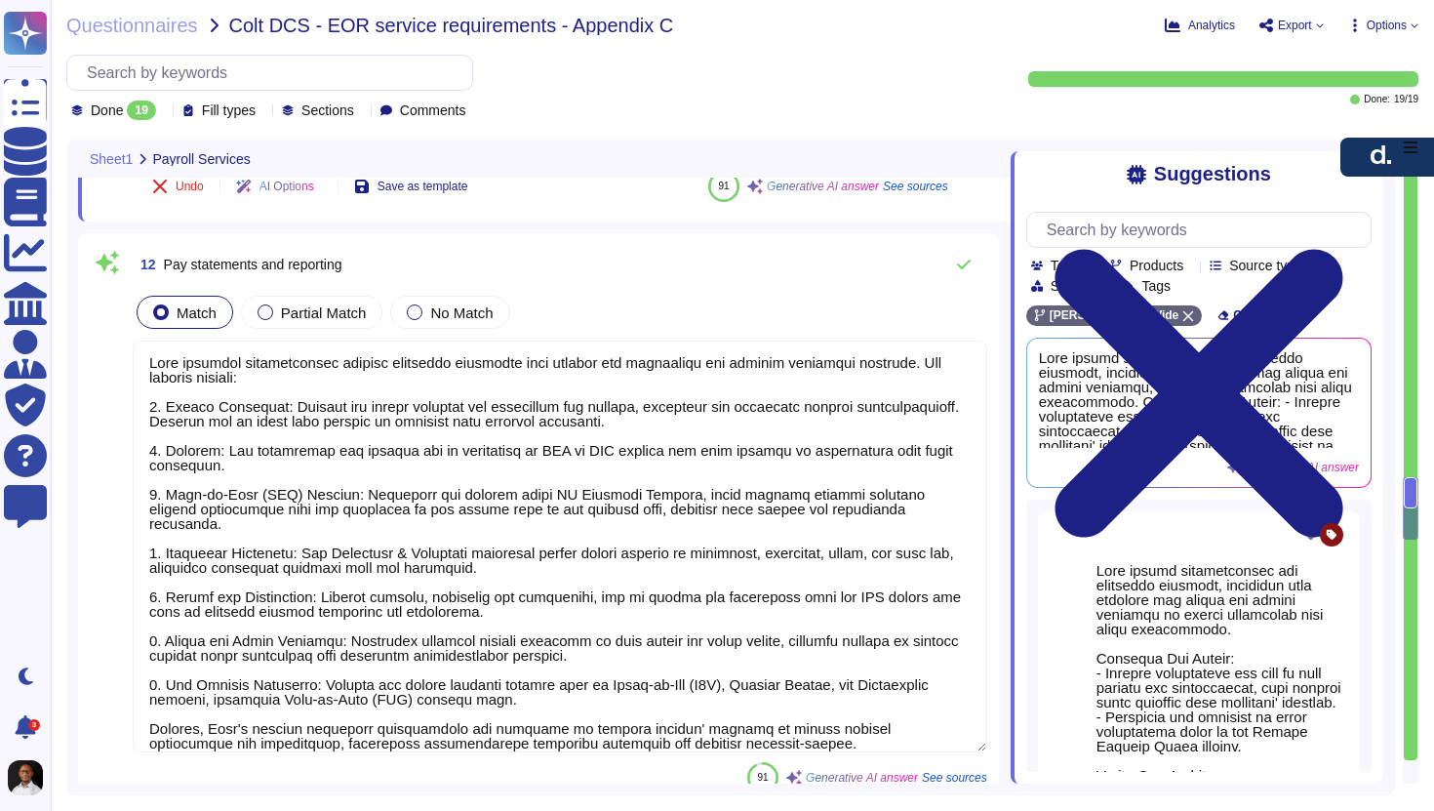
scroll to position [4029, 0]
click at [293, 720] on textarea at bounding box center [560, 546] width 855 height 412
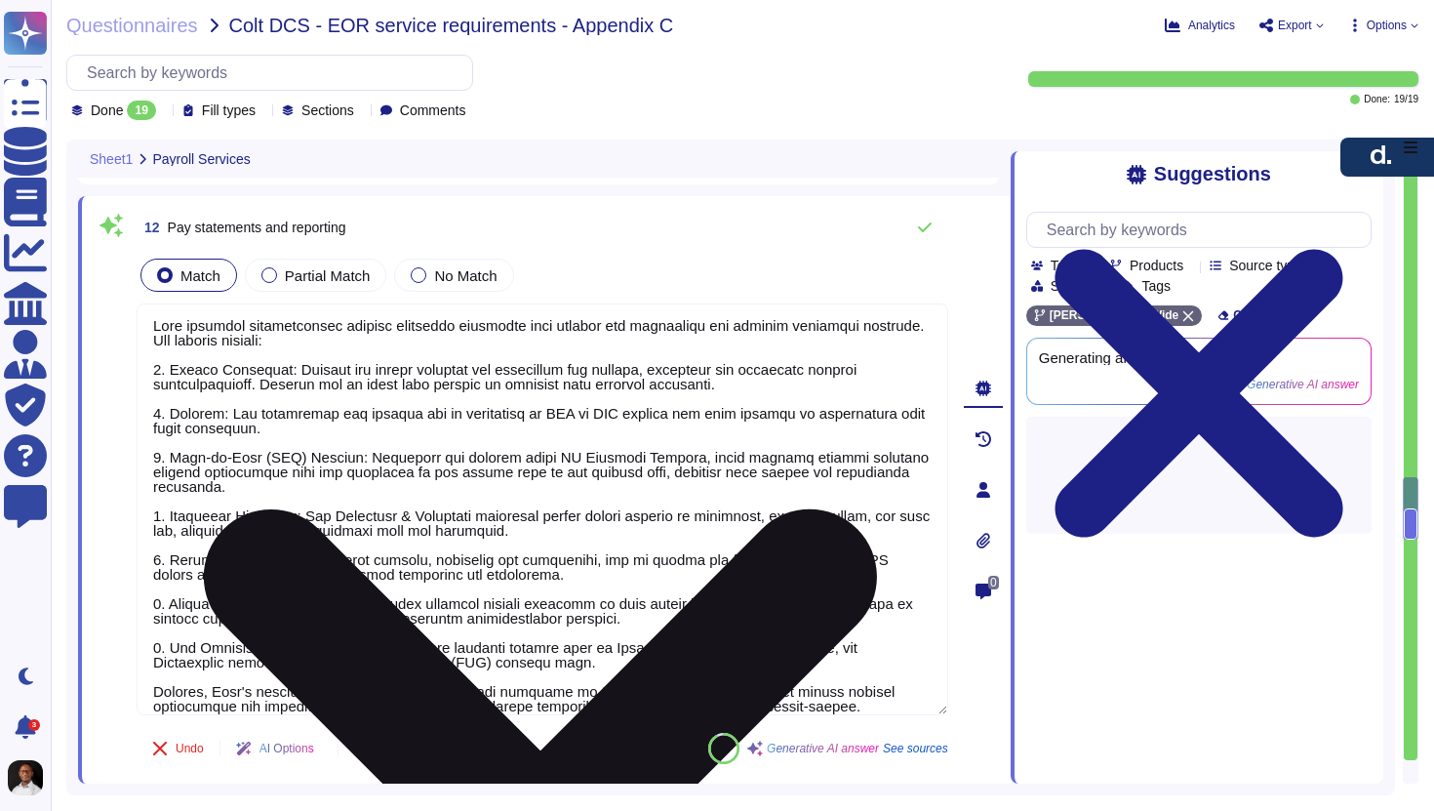
click at [293, 725] on div "AI Options" at bounding box center [279, 748] width 117 height 47
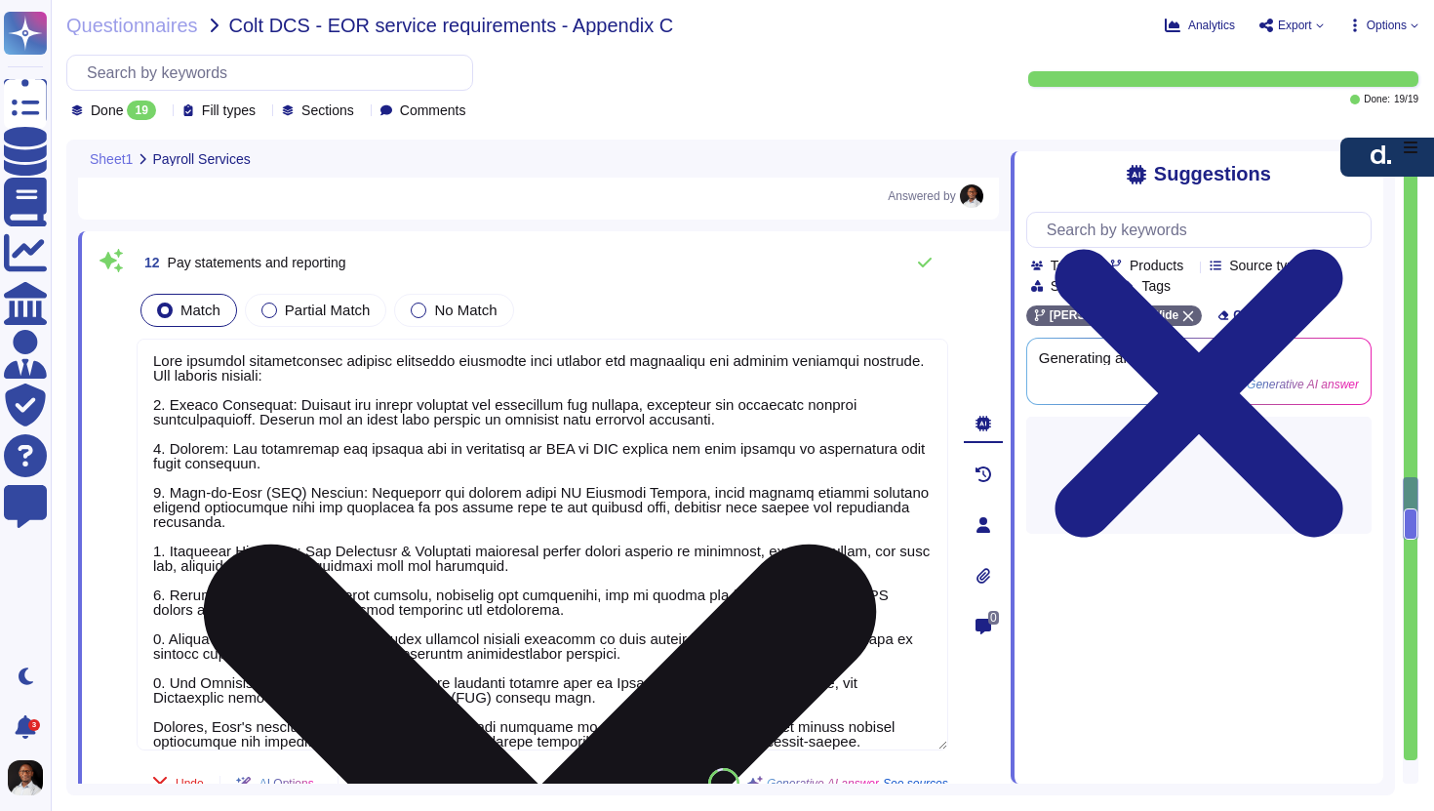
click at [217, 702] on textarea at bounding box center [543, 545] width 812 height 412
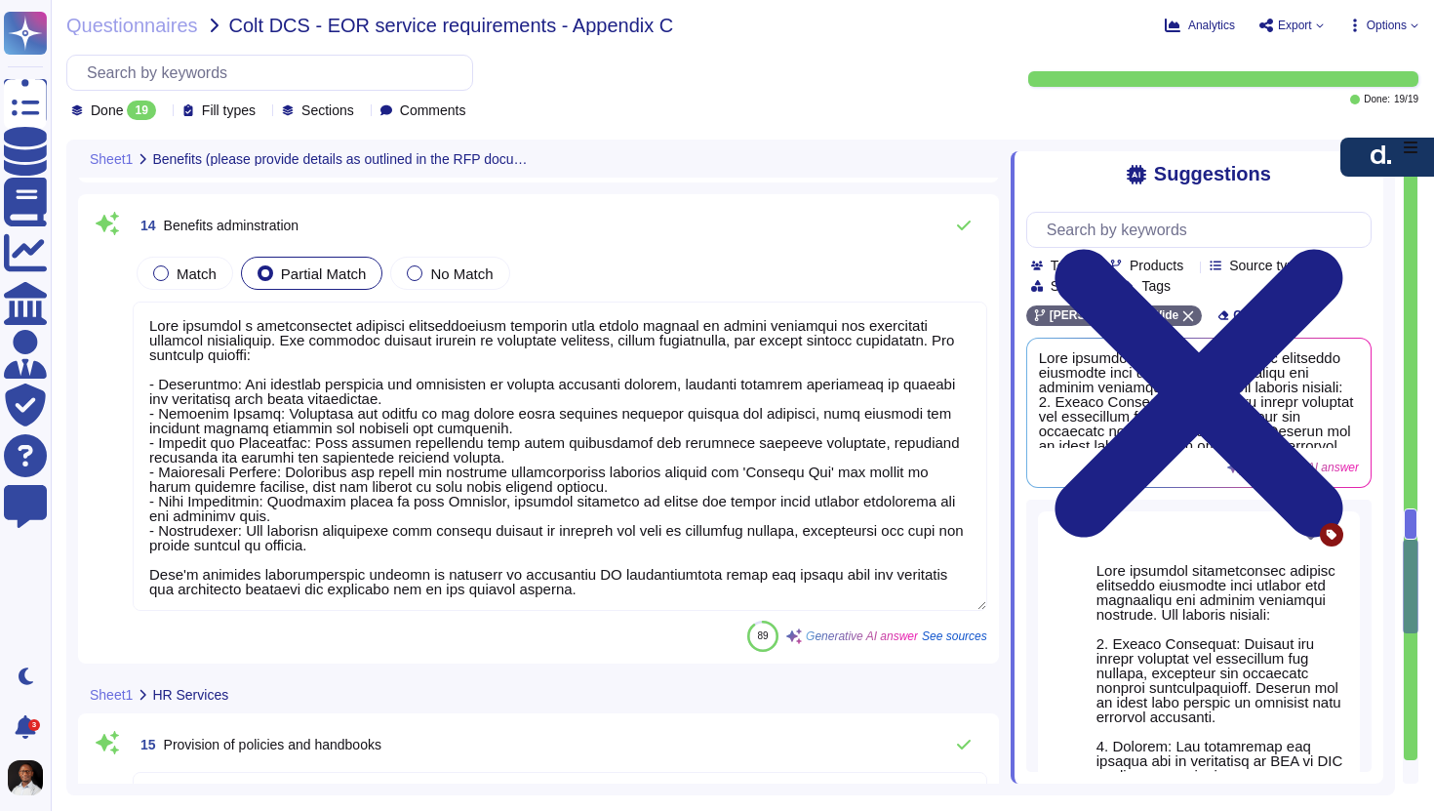
scroll to position [4956, 0]
click at [181, 276] on span "Match" at bounding box center [197, 274] width 40 height 17
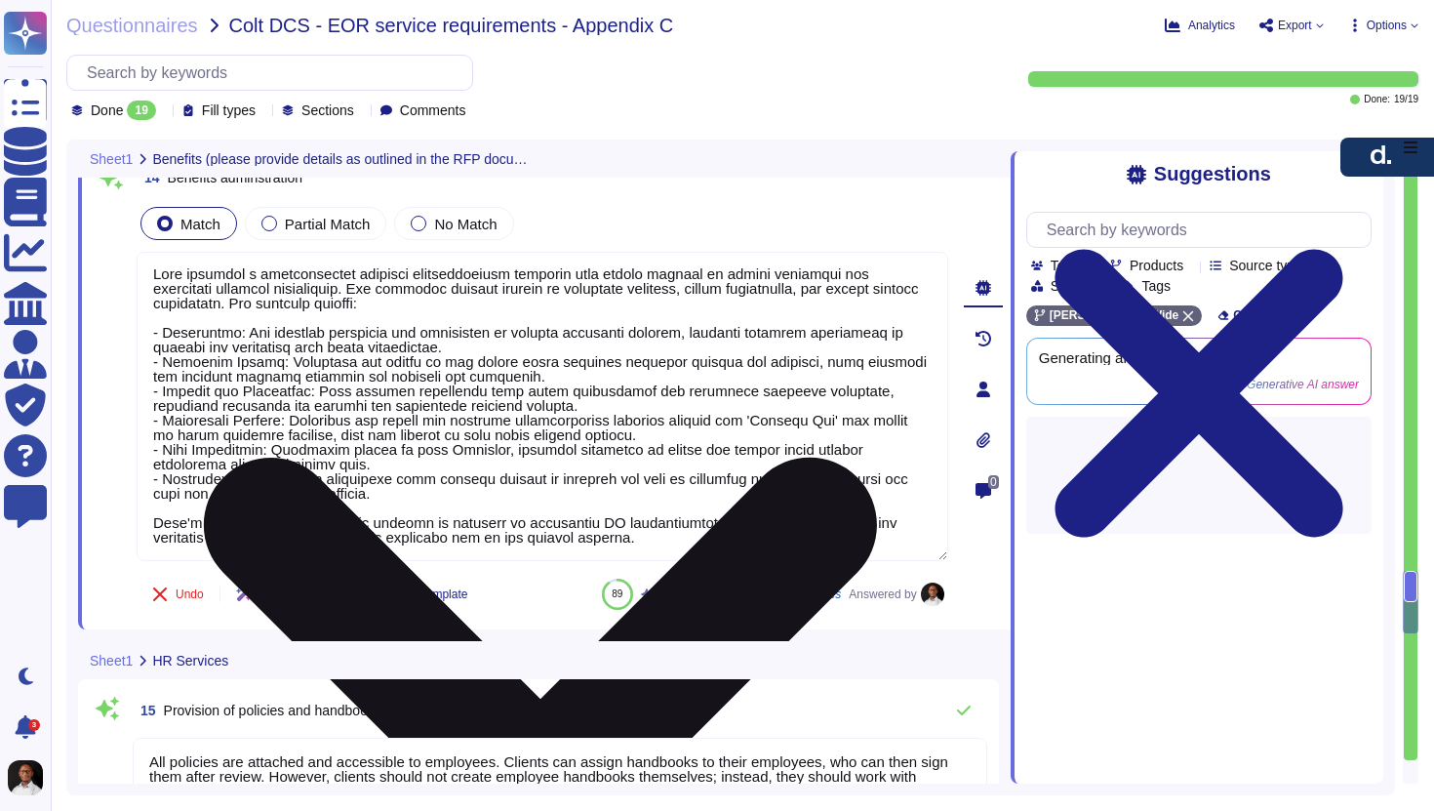
scroll to position [5014, 0]
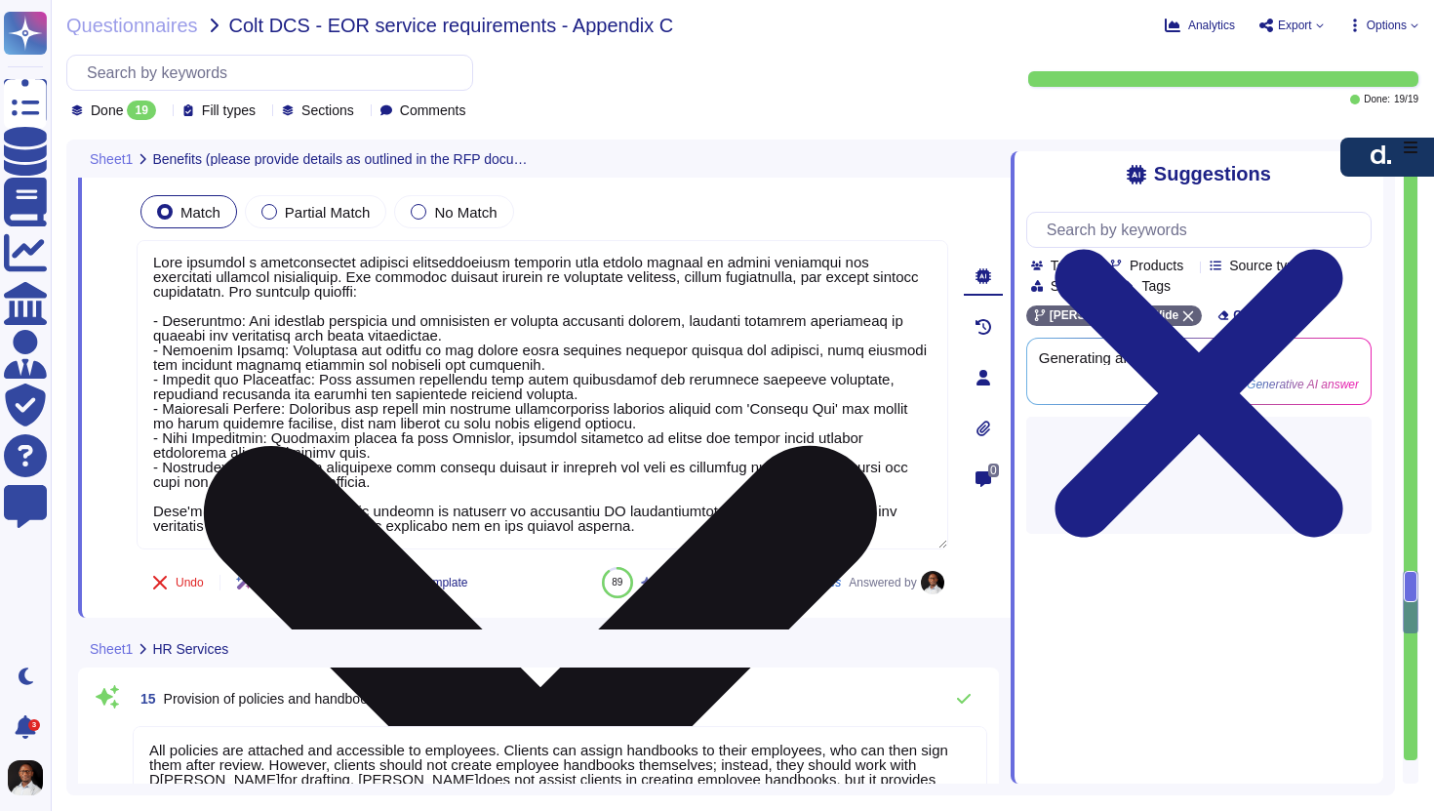
click at [481, 513] on textarea at bounding box center [543, 394] width 812 height 309
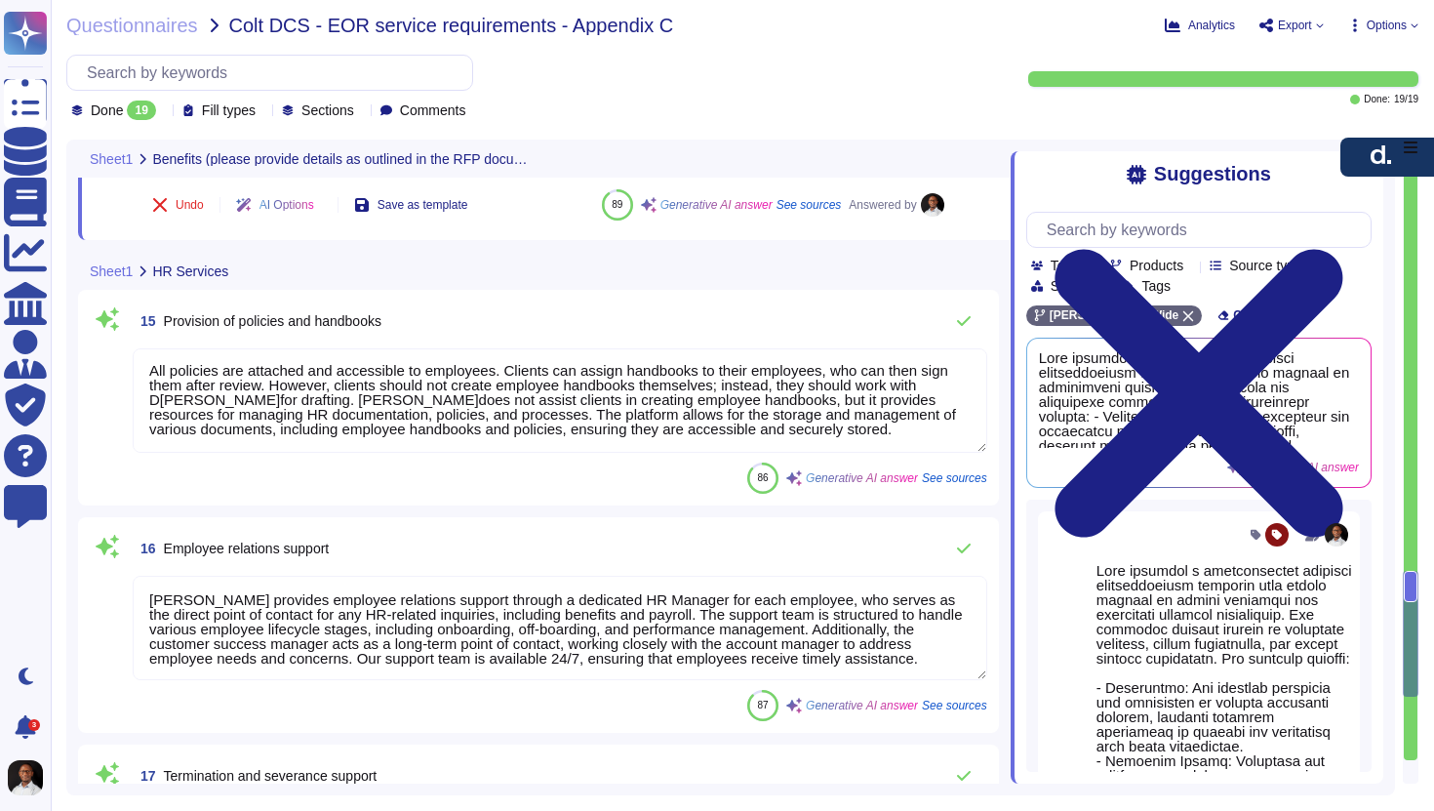
scroll to position [5355, 0]
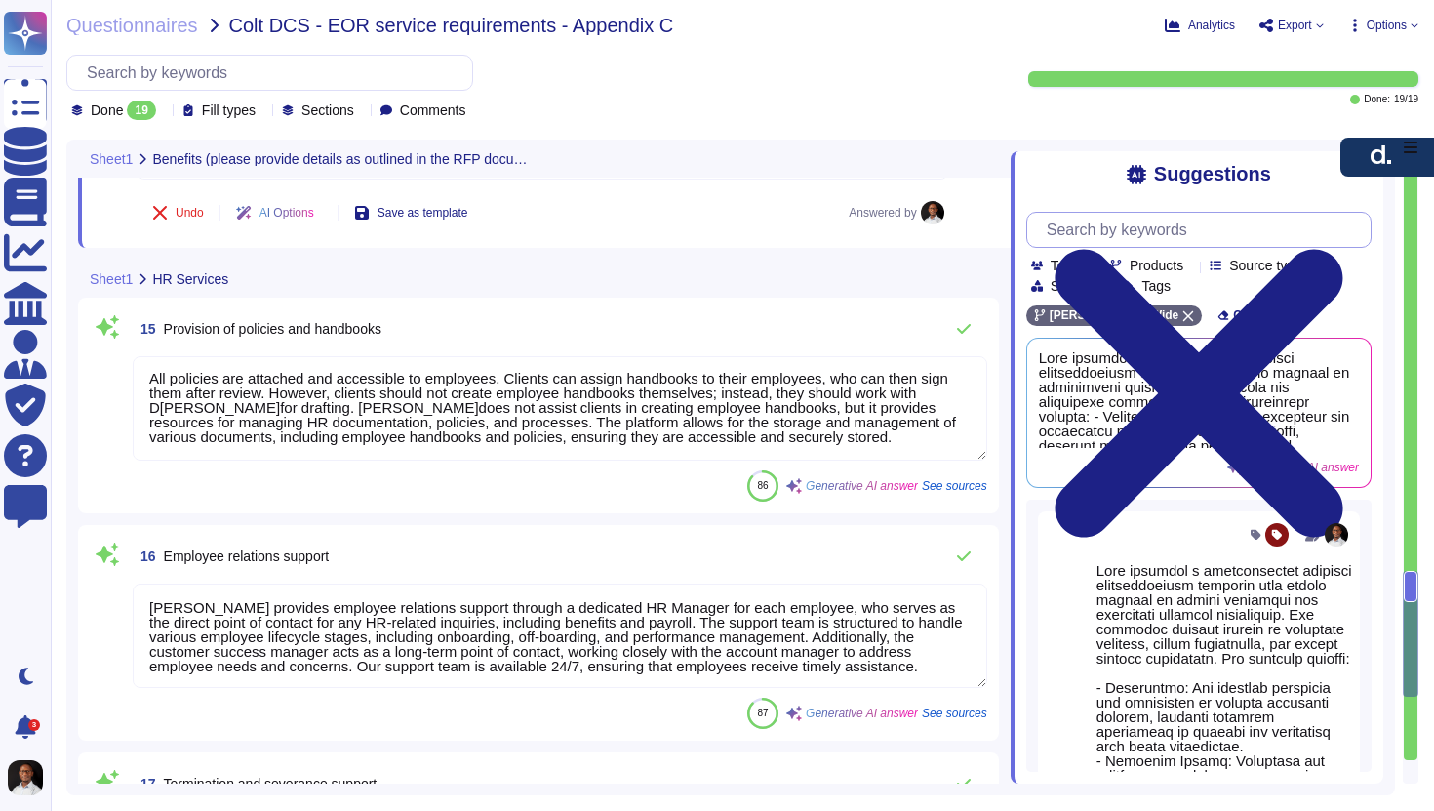
click at [1146, 224] on input "text" at bounding box center [1204, 230] width 334 height 34
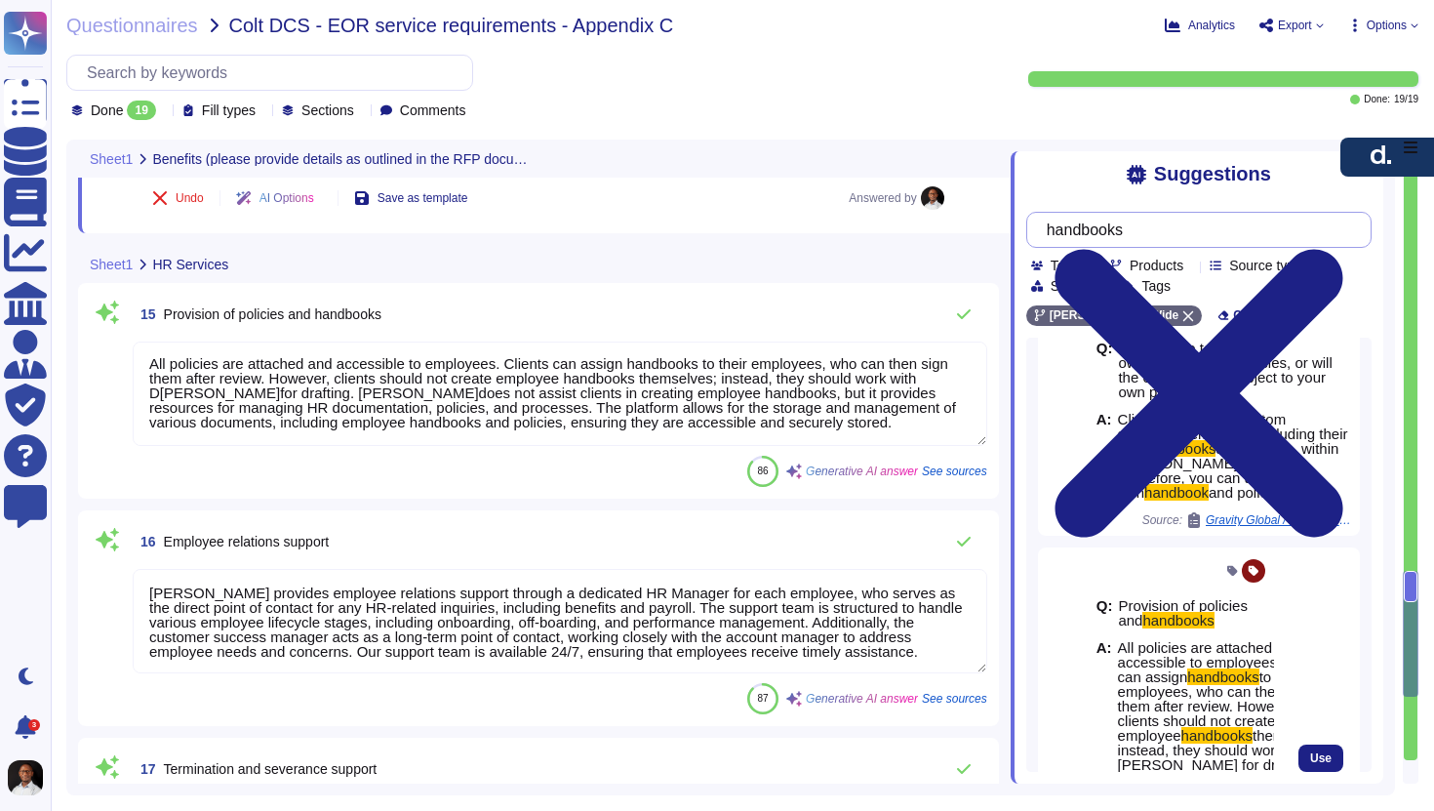
scroll to position [0, 0]
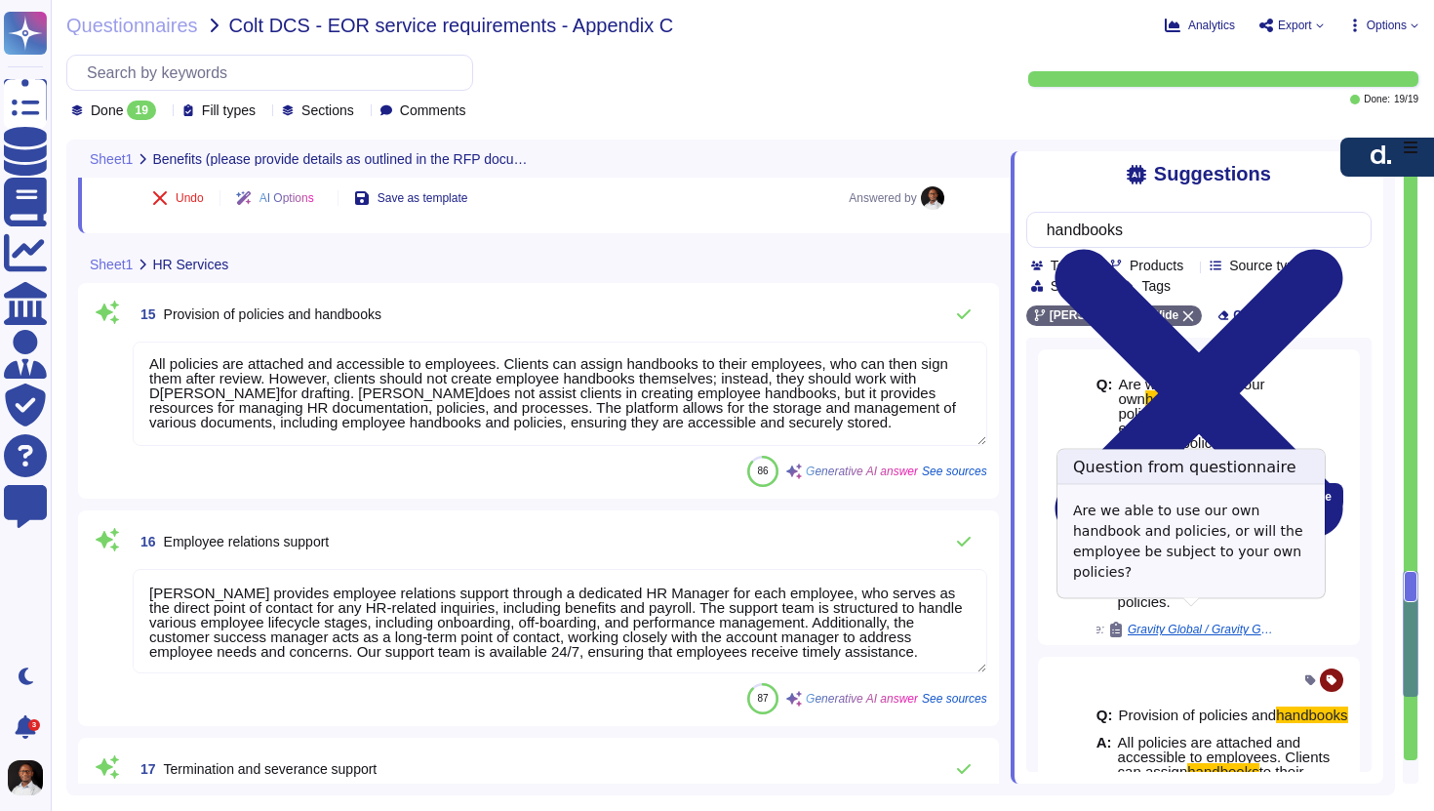
click at [1182, 624] on span "Gravity Global / Gravity Global EOR RFP Response template (1)" at bounding box center [1201, 630] width 146 height 12
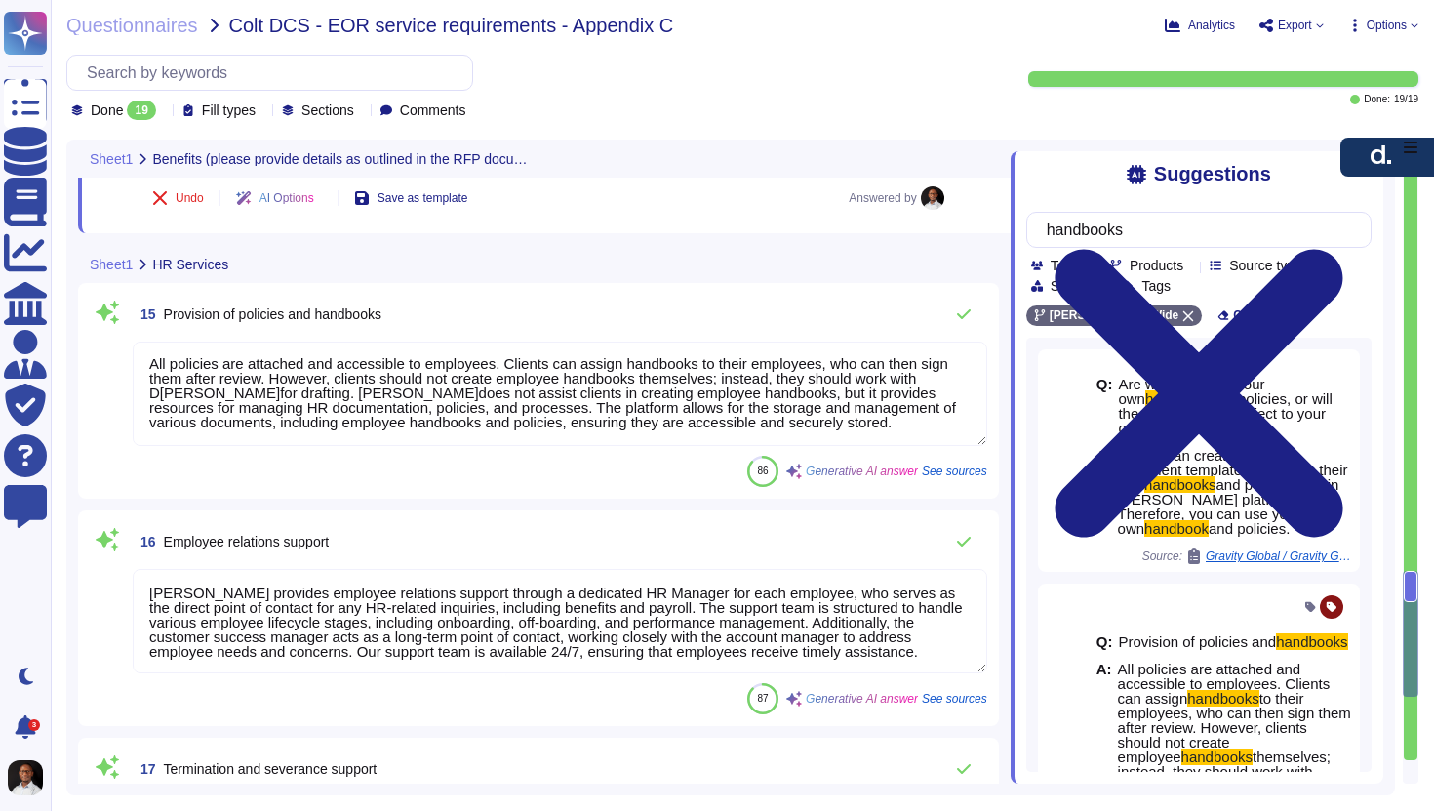
click at [359, 394] on textarea "All policies are attached and accessible to employees. Clients can assign handb…" at bounding box center [560, 394] width 855 height 104
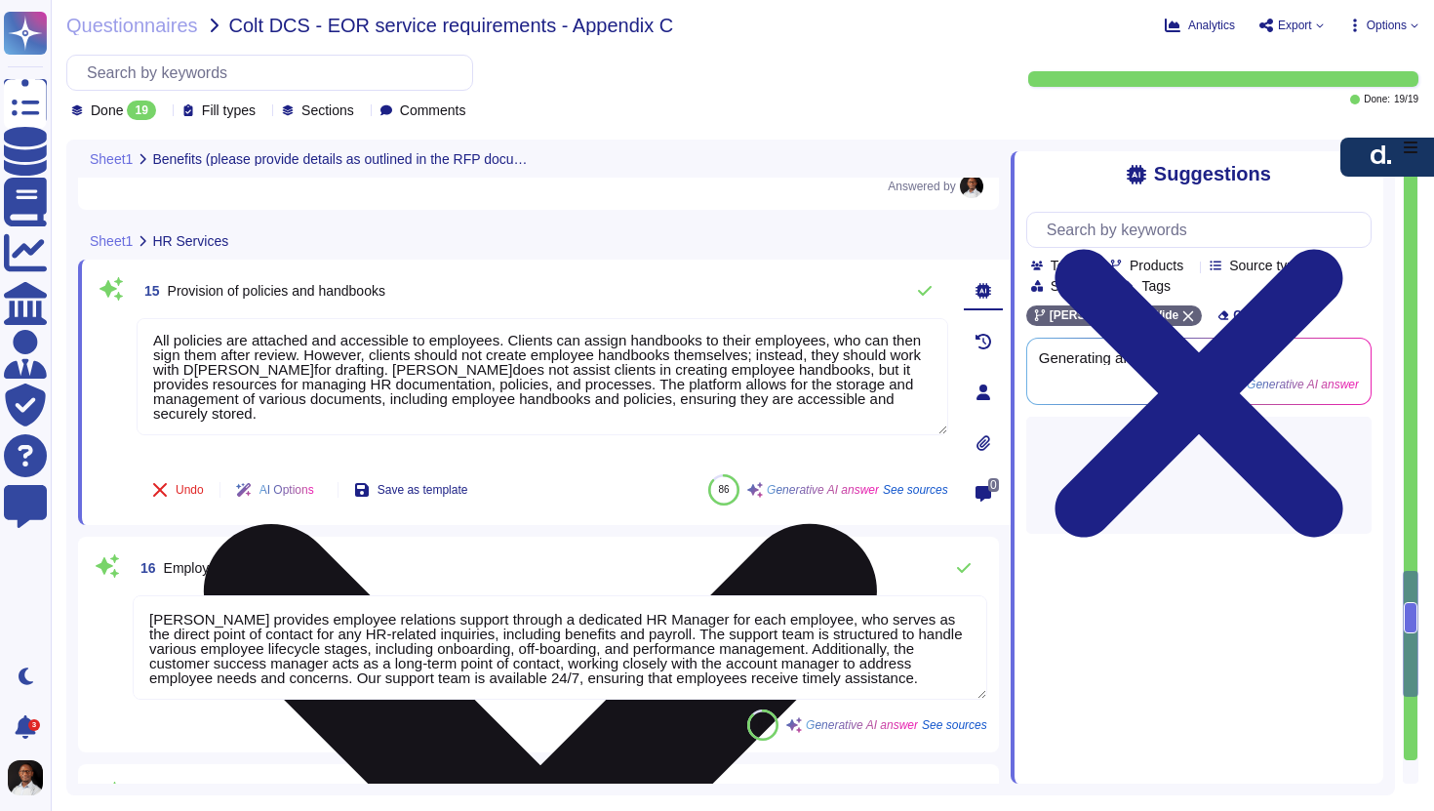
drag, startPoint x: 148, startPoint y: 331, endPoint x: 290, endPoint y: 421, distance: 167.6
click at [290, 421] on textarea "All policies are attached and accessible to employees. Clients can assign handb…" at bounding box center [543, 376] width 812 height 117
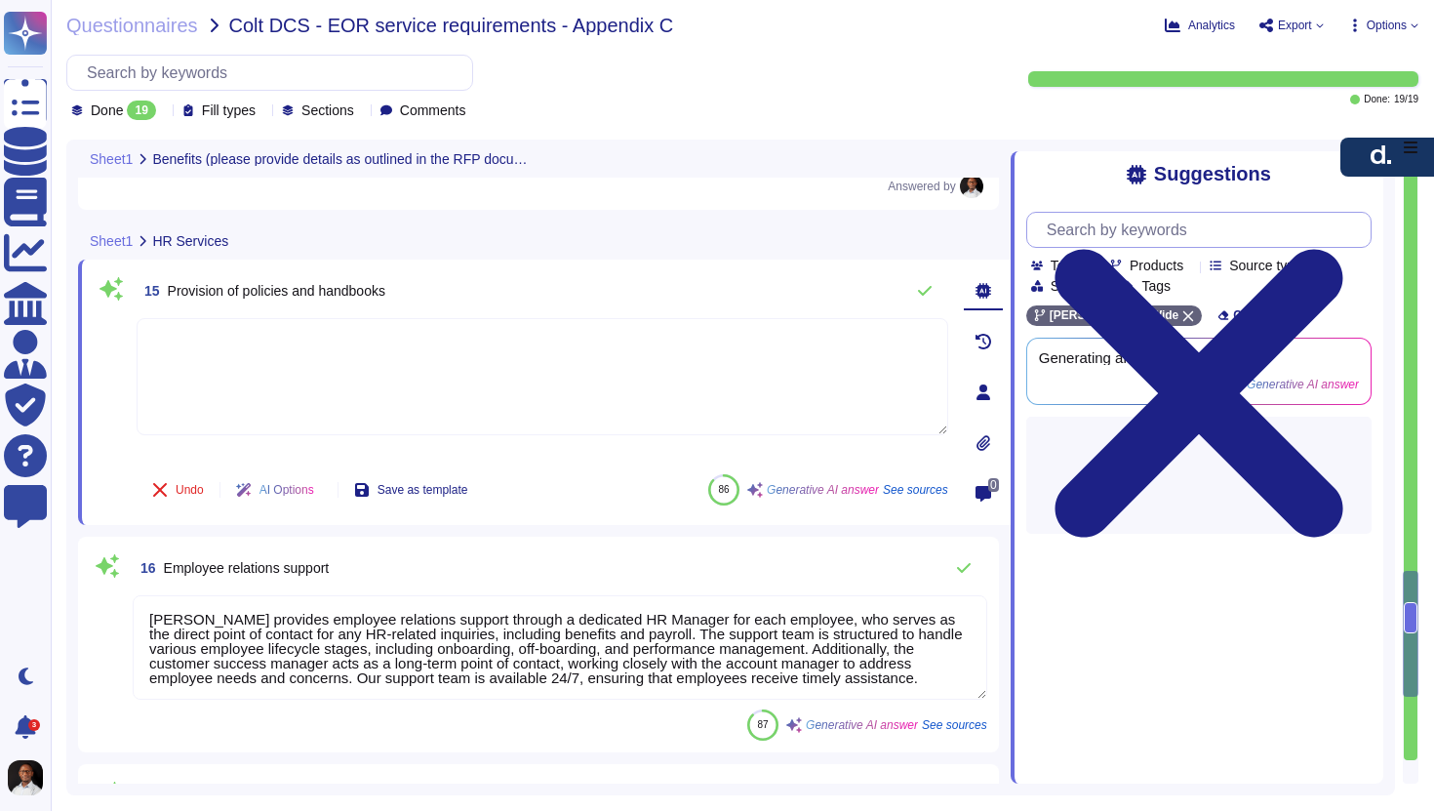
click at [1160, 229] on input "text" at bounding box center [1204, 230] width 334 height 34
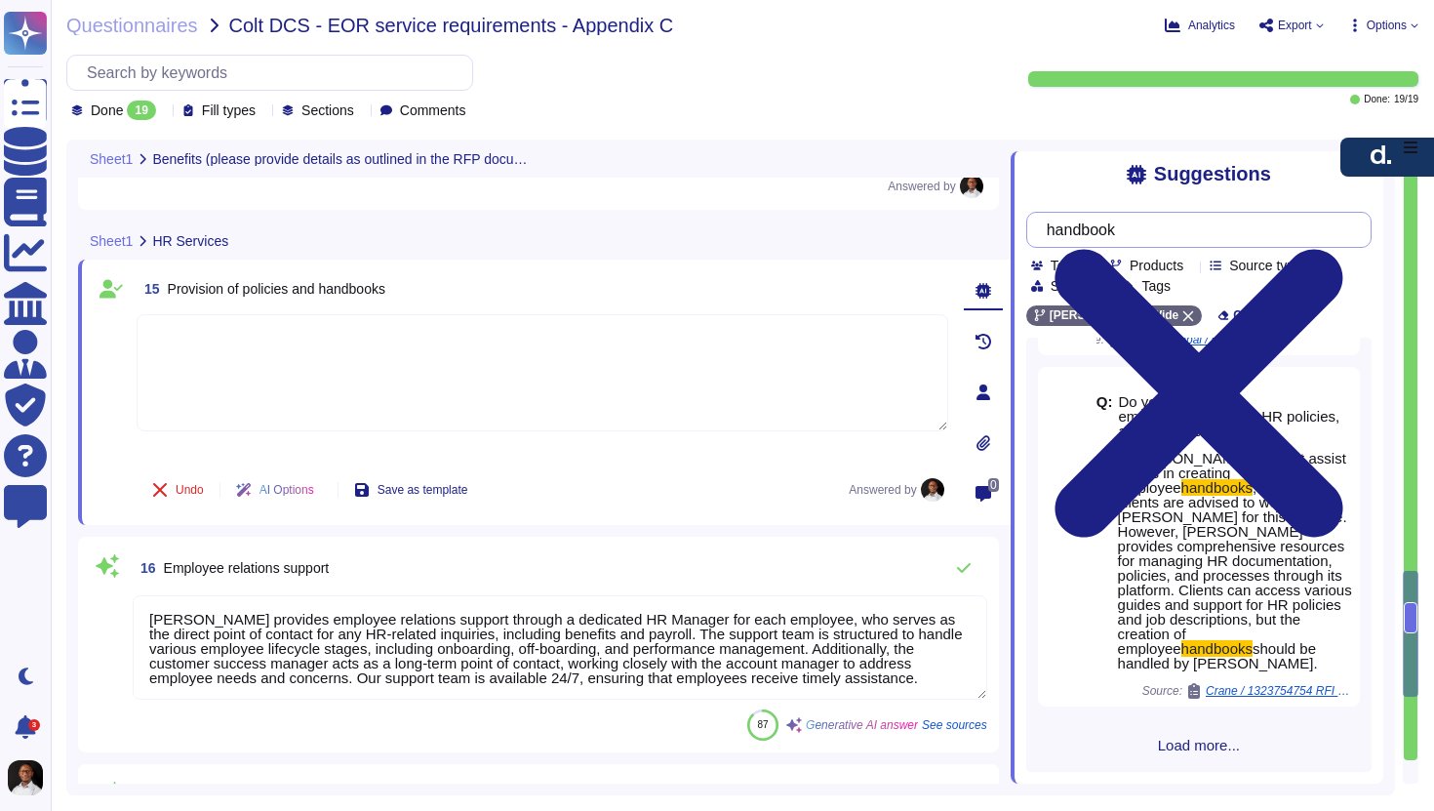
scroll to position [304, 0]
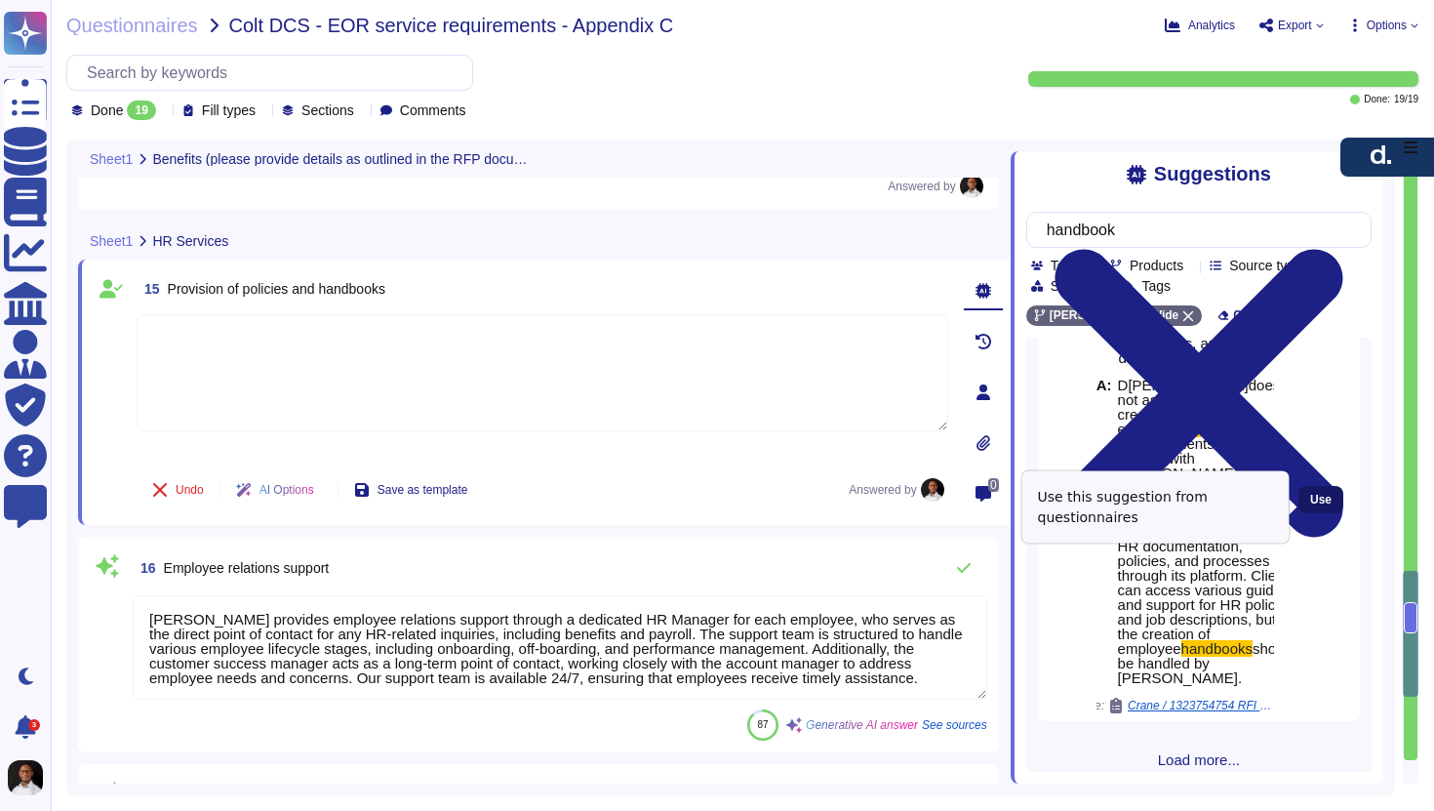
click at [1311, 504] on span "Use" at bounding box center [1320, 500] width 21 height 12
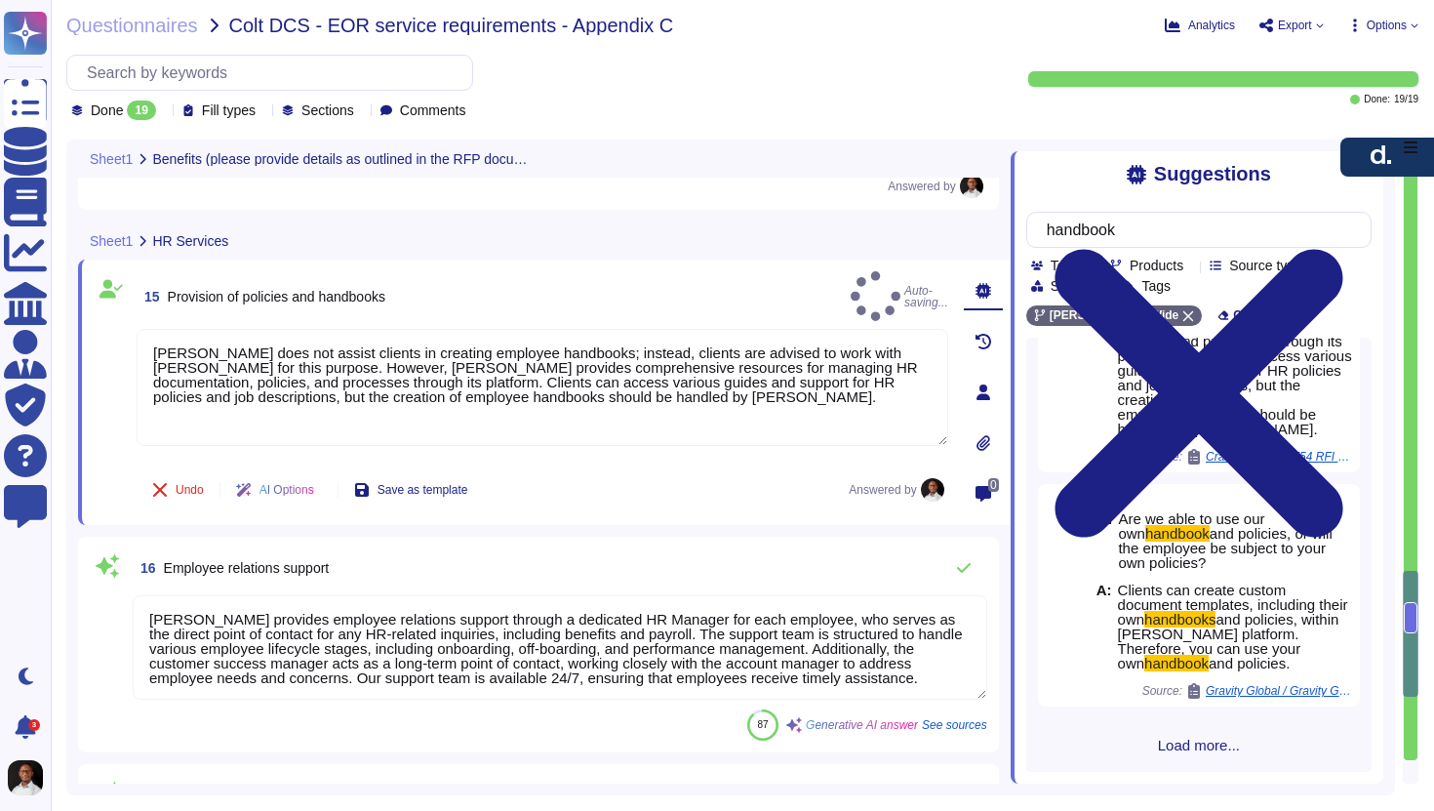
scroll to position [201, 0]
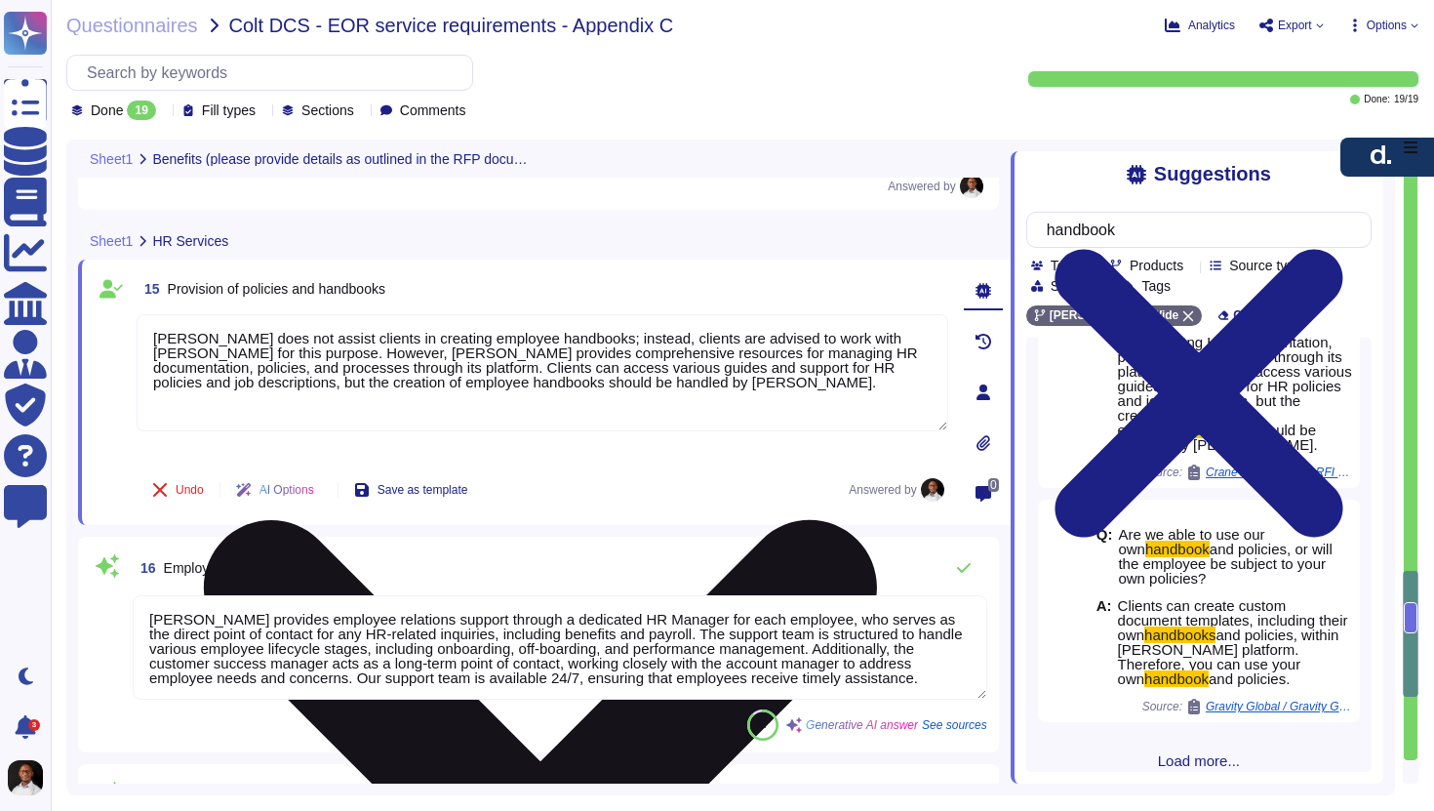
drag, startPoint x: 285, startPoint y: 352, endPoint x: 173, endPoint y: 316, distance: 117.9
click at [173, 316] on textarea "[PERSON_NAME] does not assist clients in creating employee handbooks; instead, …" at bounding box center [543, 372] width 812 height 117
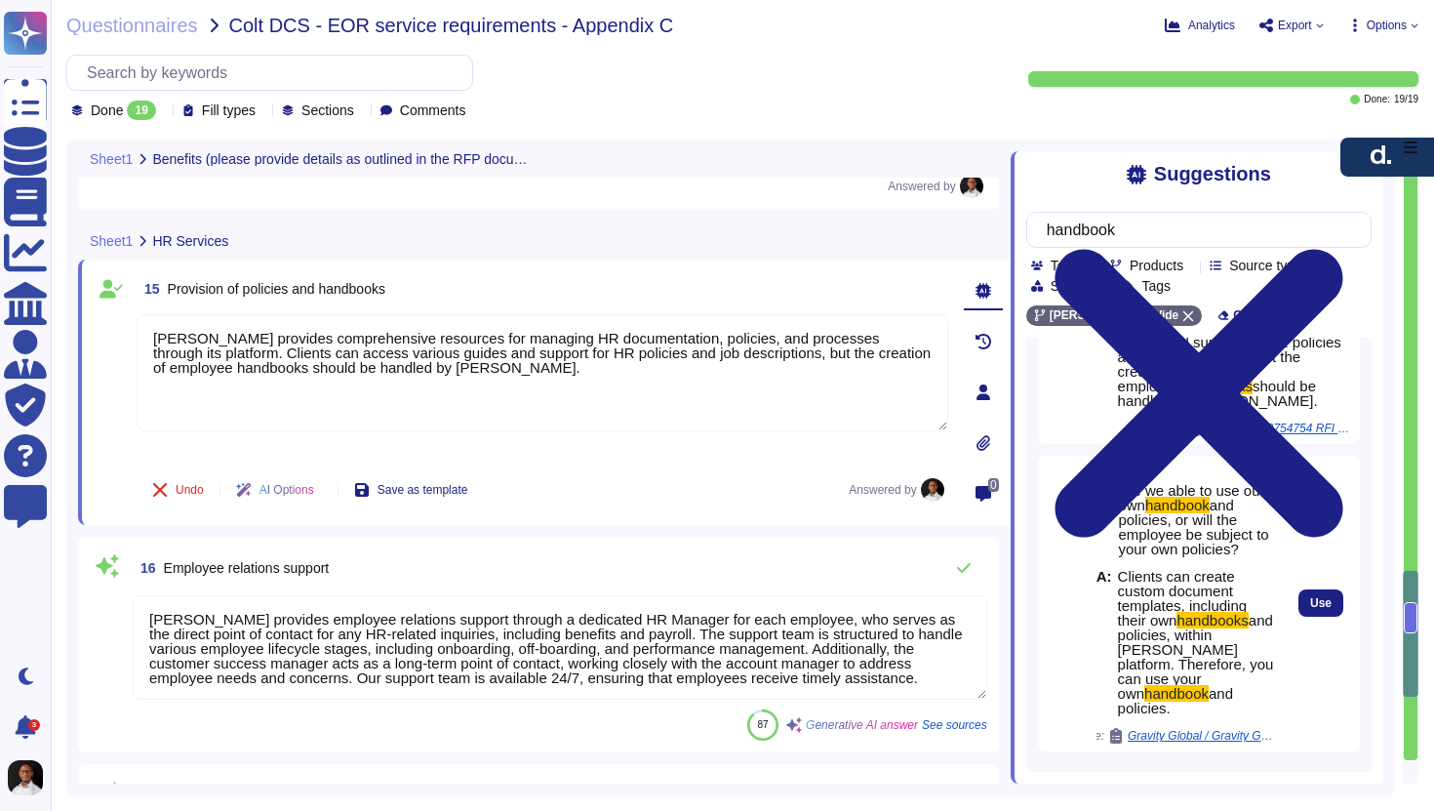
scroll to position [260, 0]
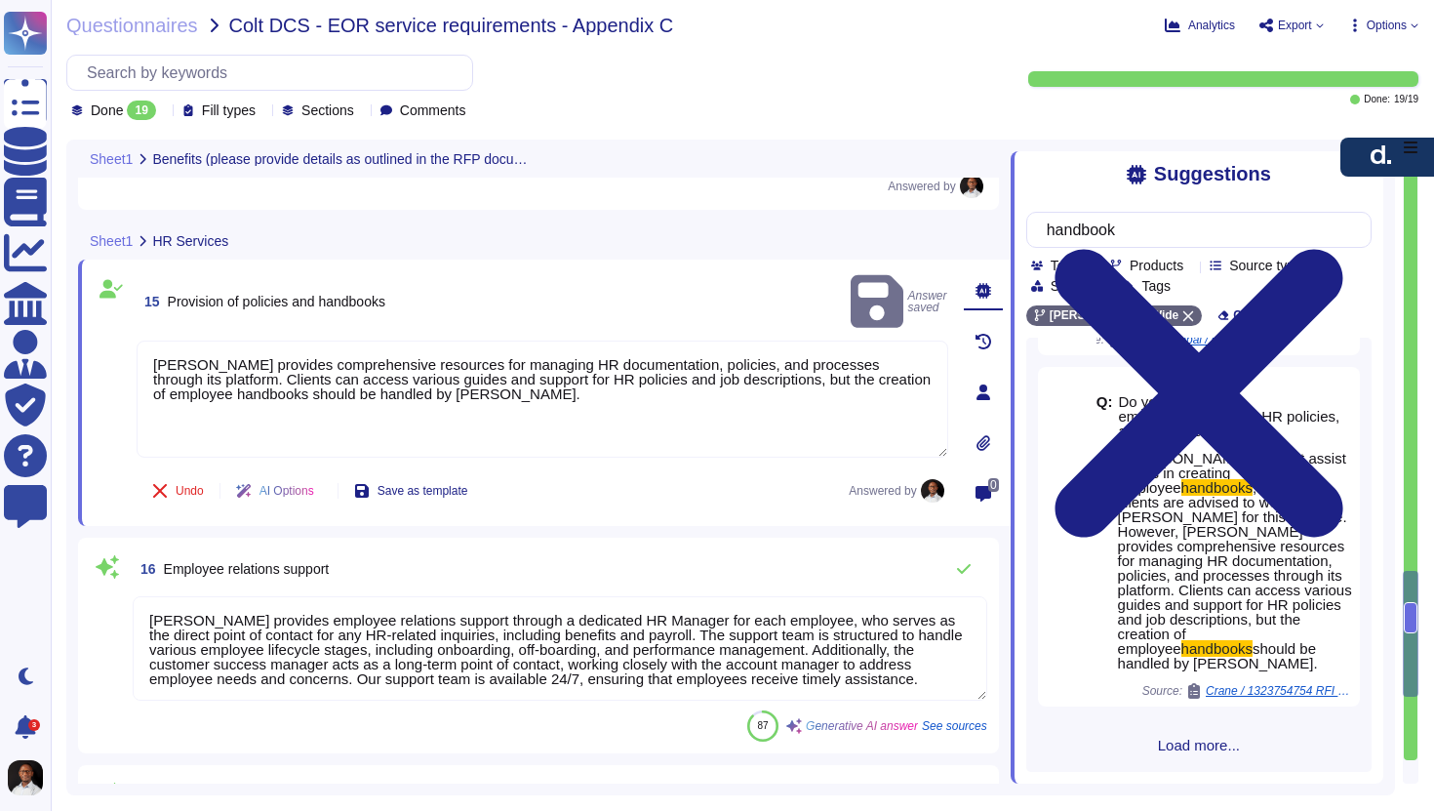
drag, startPoint x: 1229, startPoint y: 620, endPoint x: 1200, endPoint y: 598, distance: 36.3
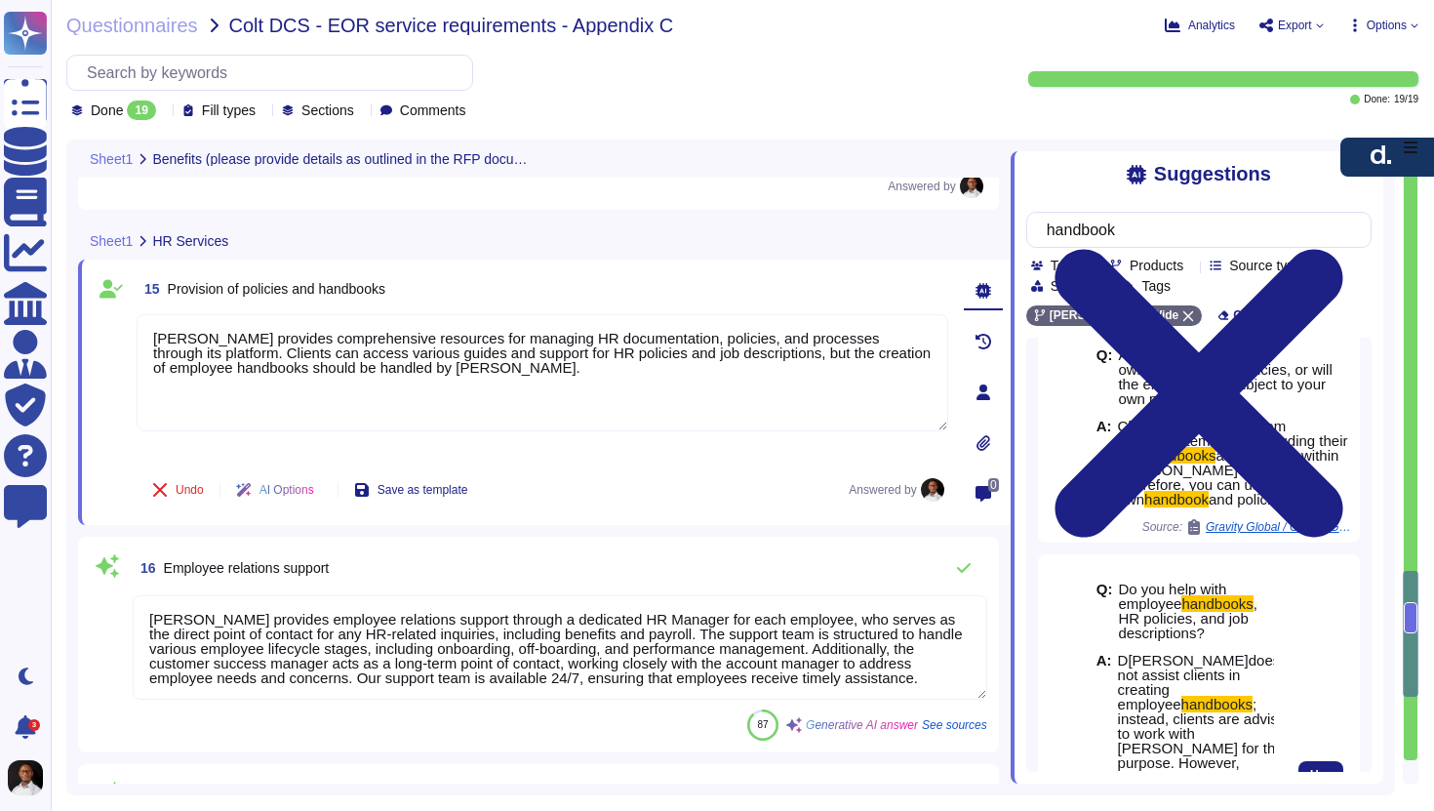
scroll to position [20, 0]
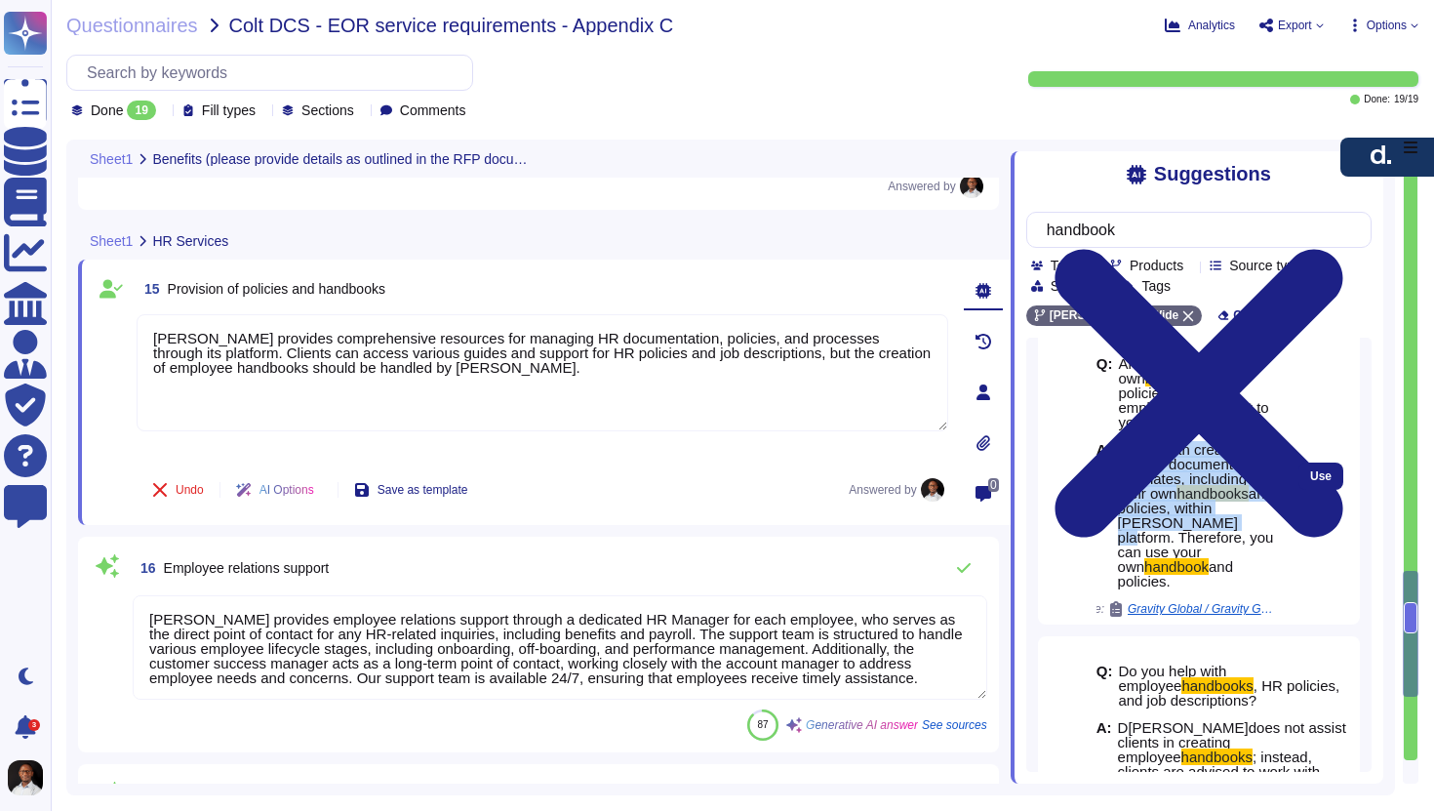
drag, startPoint x: 1120, startPoint y: 446, endPoint x: 1253, endPoint y: 525, distance: 154.5
click at [1253, 525] on span "Clients can create custom document templates, including their own handbooks and…" at bounding box center [1196, 515] width 156 height 146
copy span "Clients can create custom document templates, including their own handbooks and…"
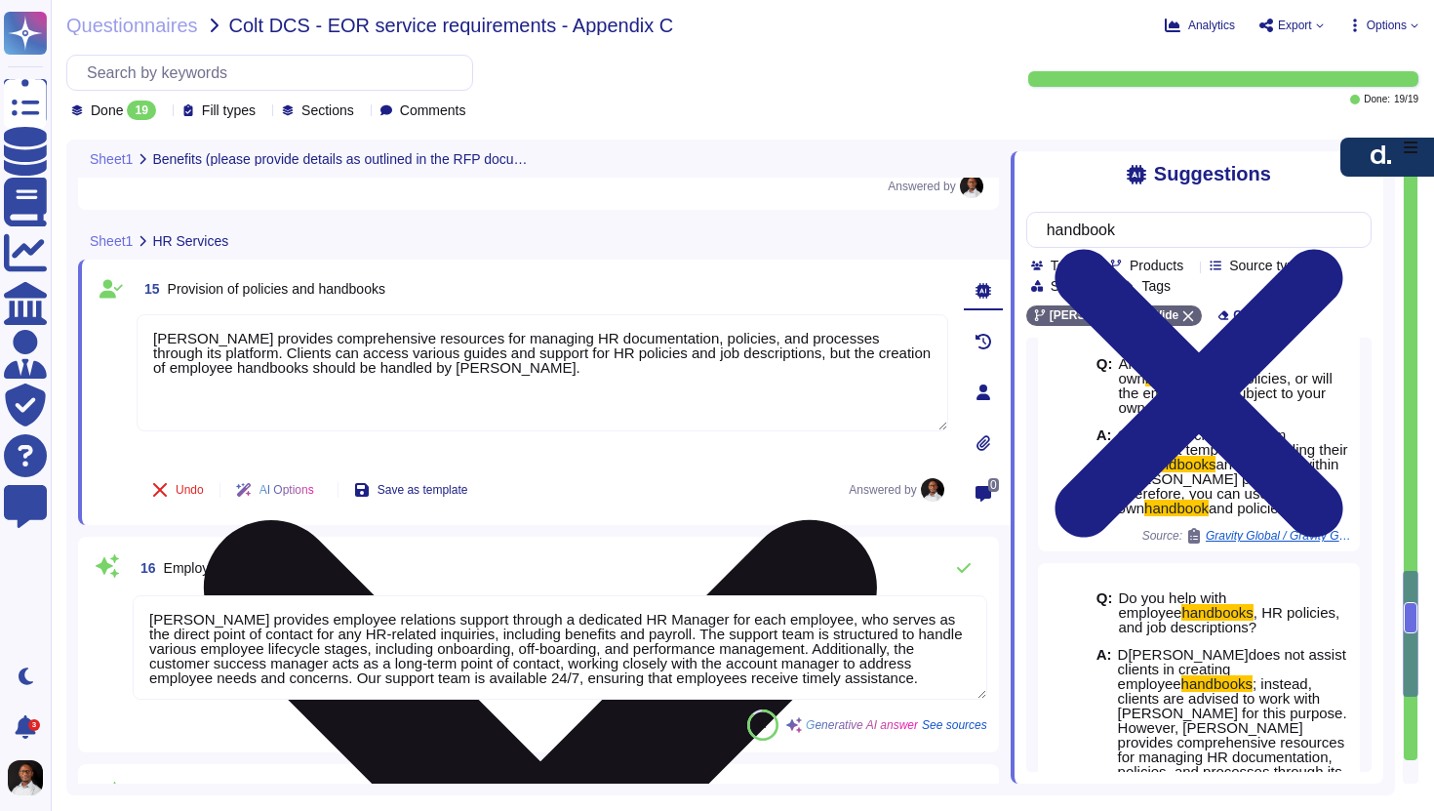
click at [490, 369] on textarea "[PERSON_NAME] provides comprehensive resources for managing HR documentation, p…" at bounding box center [543, 372] width 812 height 117
click at [158, 331] on textarea "[PERSON_NAME] provides comprehensive resources for managing HR documentation, p…" at bounding box center [543, 372] width 812 height 117
drag, startPoint x: 501, startPoint y: 362, endPoint x: 216, endPoint y: 346, distance: 285.3
click at [216, 346] on textarea "[PERSON_NAME] provides comprehensive resources for managing HR documentation, p…" at bounding box center [543, 372] width 812 height 117
paste textarea "create custom document templates, including their own handbooks and policies, w…"
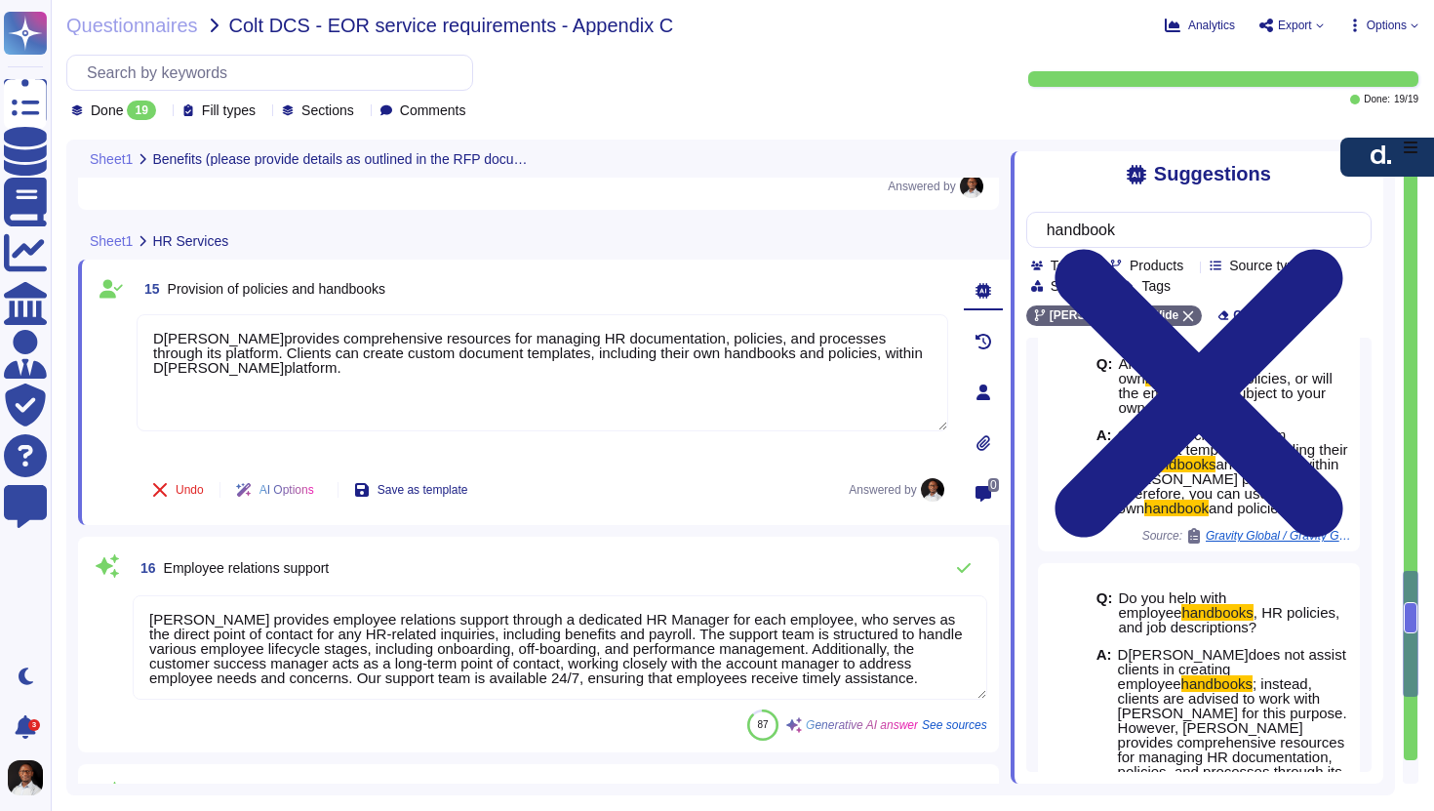
drag, startPoint x: 248, startPoint y: 370, endPoint x: 87, endPoint y: 315, distance: 170.0
click at [87, 315] on div "15 Provision of policies and handbooks [PERSON_NAME] provides comprehensive res…" at bounding box center [544, 392] width 933 height 265
click at [322, 490] on div "AI Options" at bounding box center [279, 489] width 117 height 47
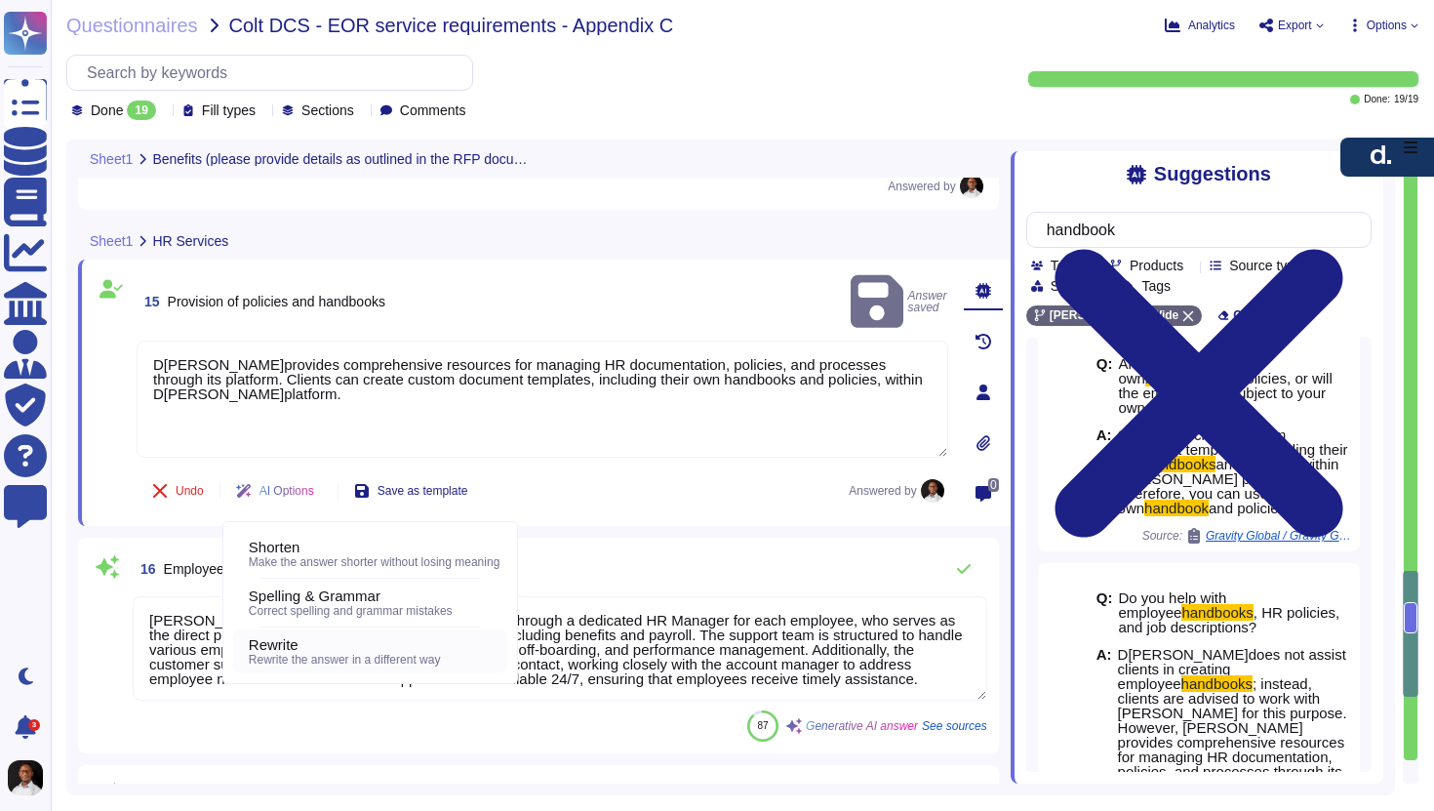
click at [332, 653] on span "Rewrite the answer in a different way" at bounding box center [345, 660] width 192 height 14
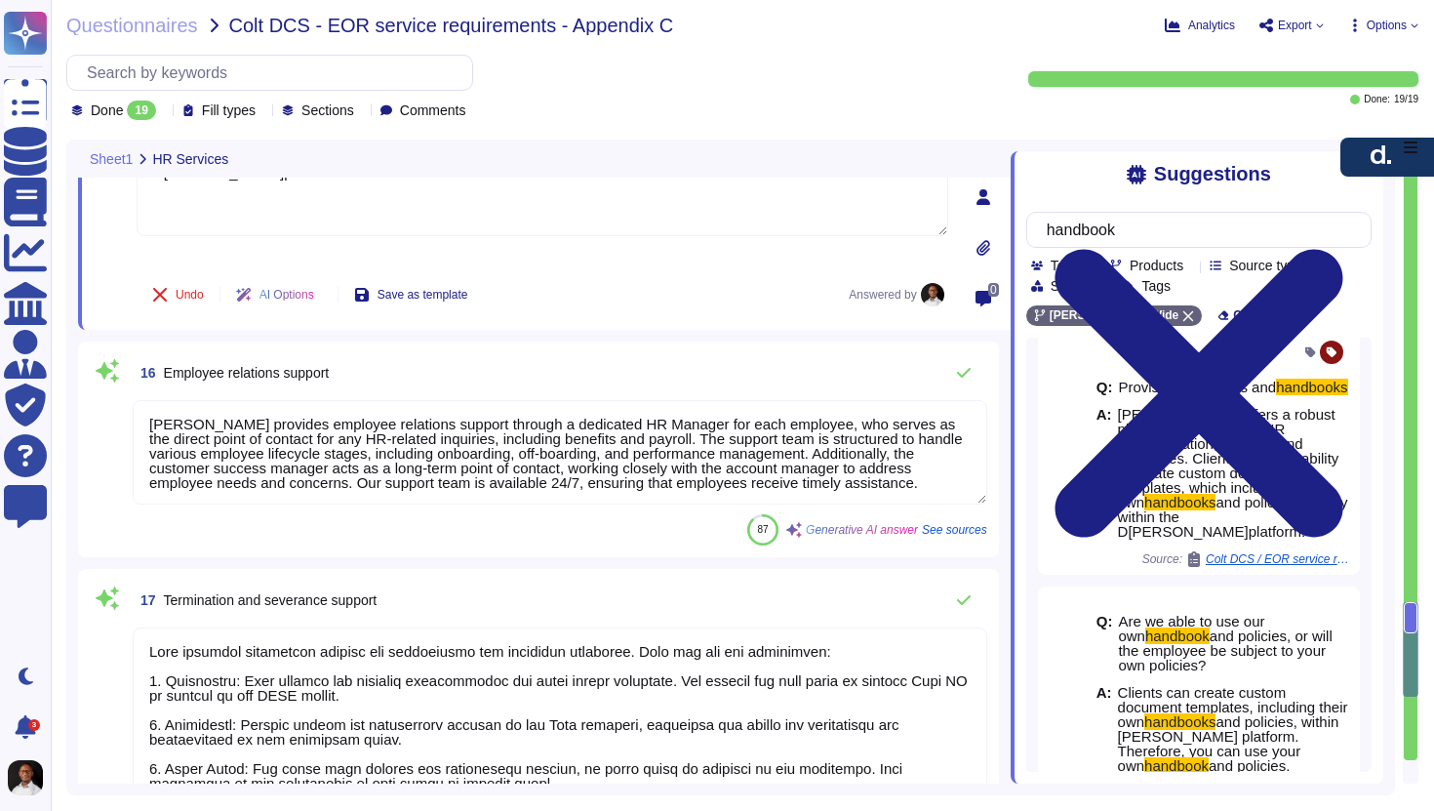
scroll to position [5525, 0]
click at [368, 448] on textarea "[PERSON_NAME] provides employee relations support through a dedicated HR Manage…" at bounding box center [560, 454] width 855 height 104
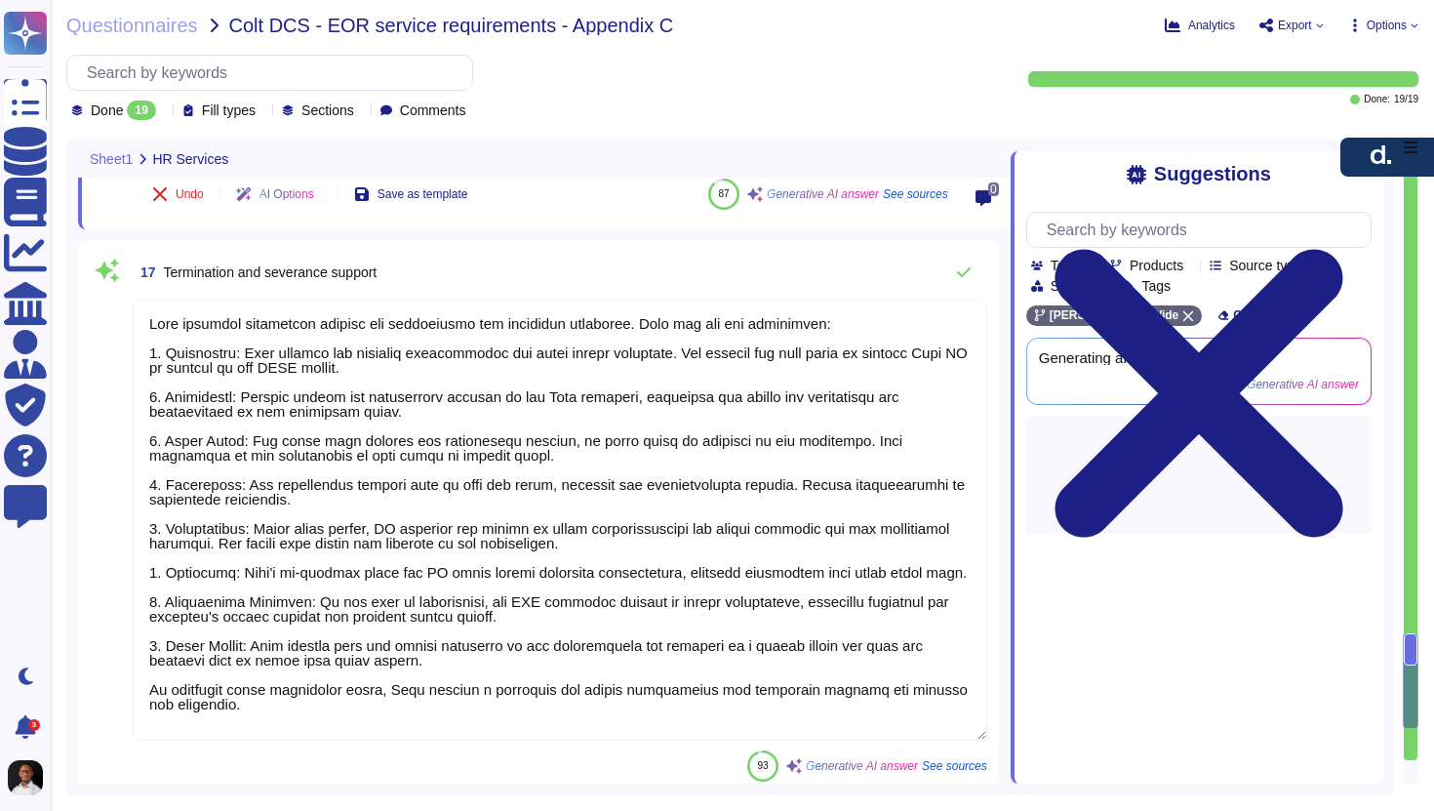
scroll to position [5876, 0]
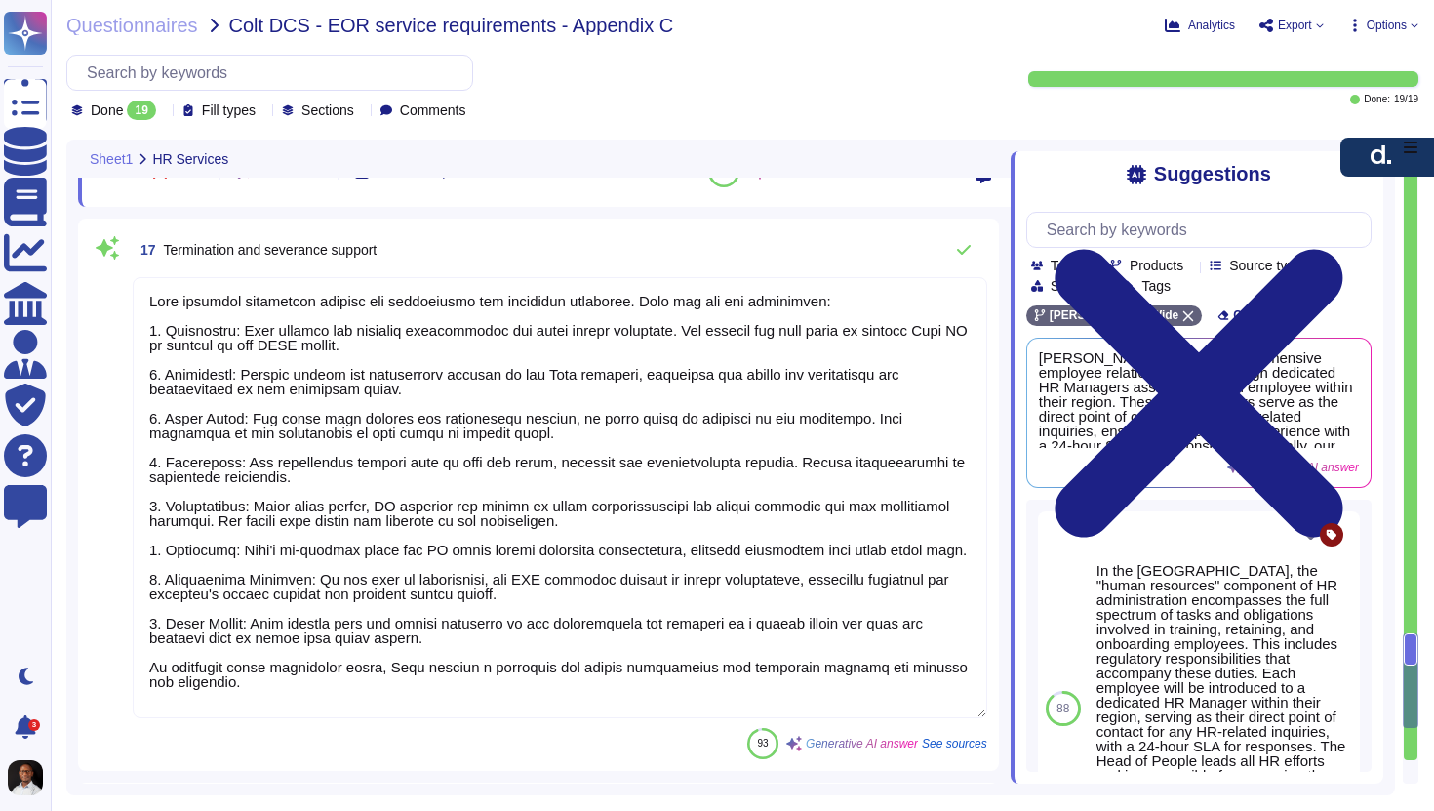
click at [251, 690] on textarea at bounding box center [560, 497] width 855 height 441
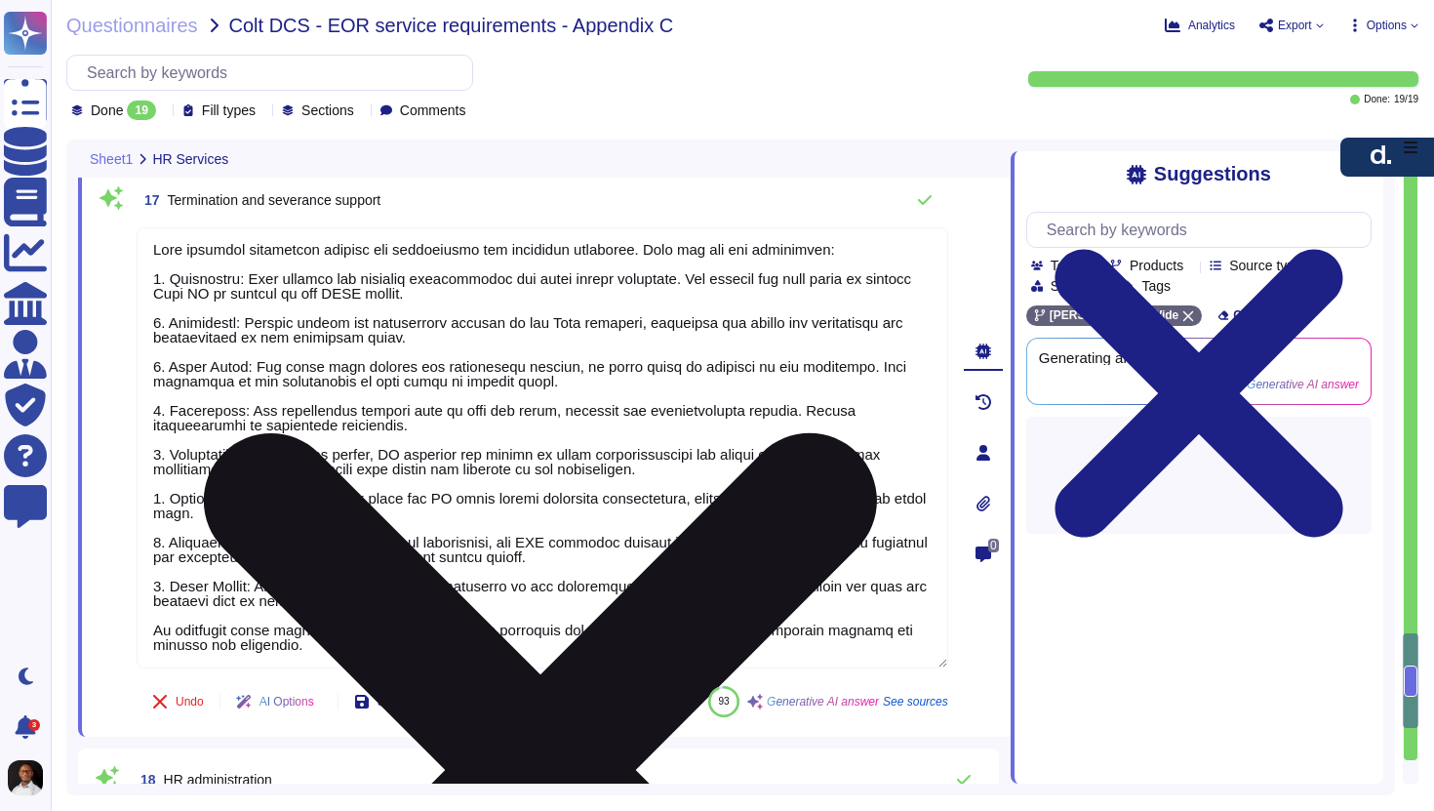
click at [251, 690] on div "AI Options" at bounding box center [279, 701] width 117 height 47
click at [237, 631] on textarea at bounding box center [543, 447] width 812 height 441
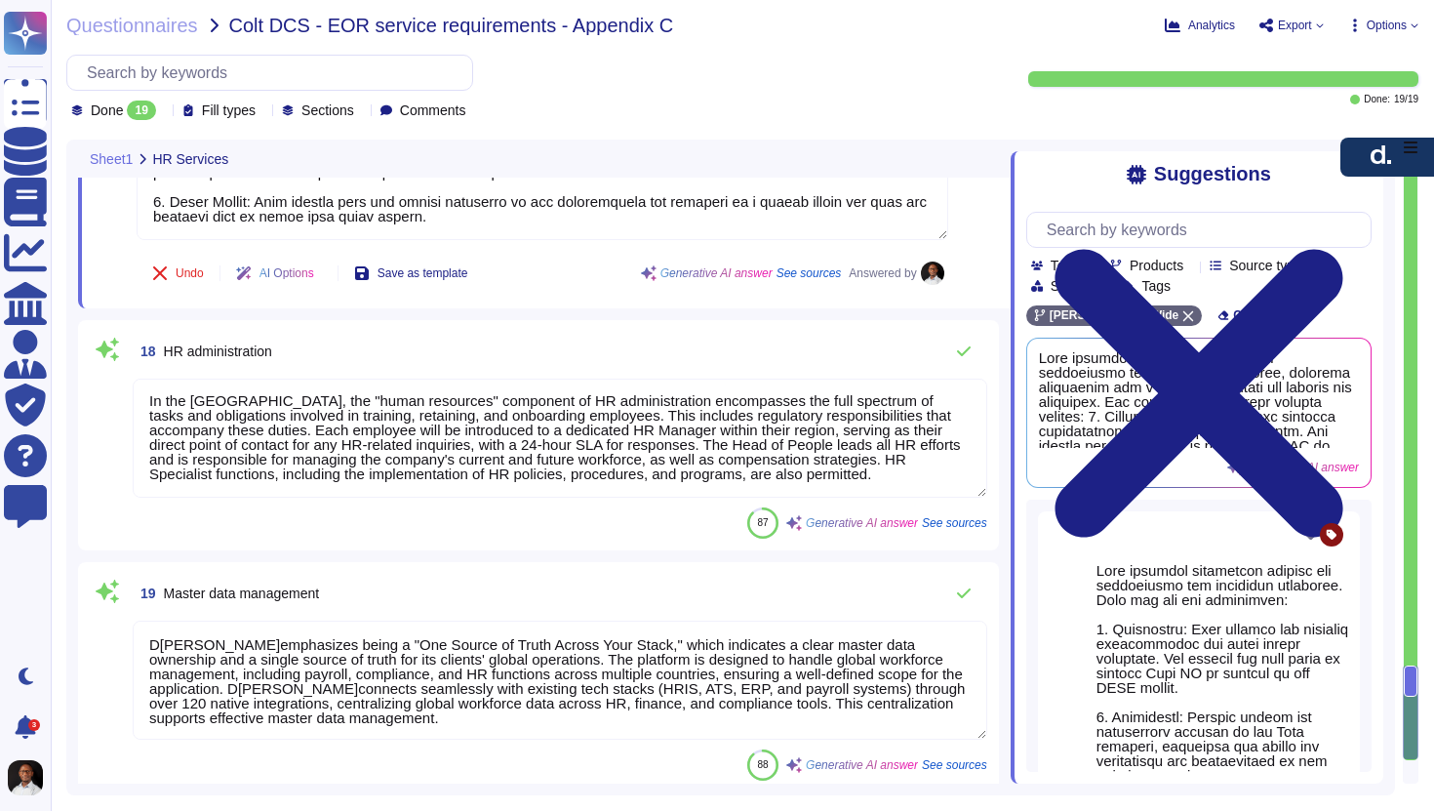
scroll to position [6254, 0]
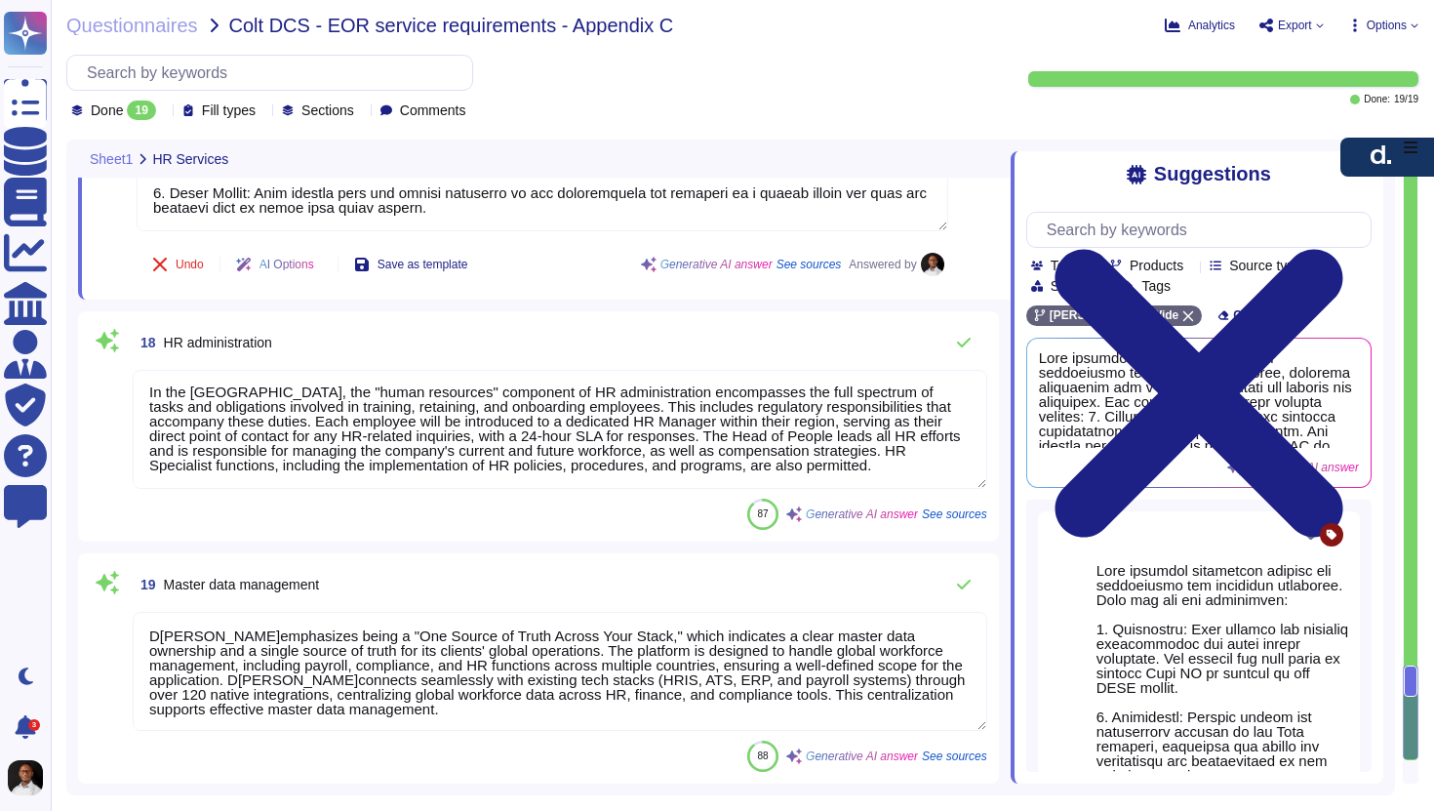
click at [230, 577] on span "Master data management" at bounding box center [242, 585] width 156 height 16
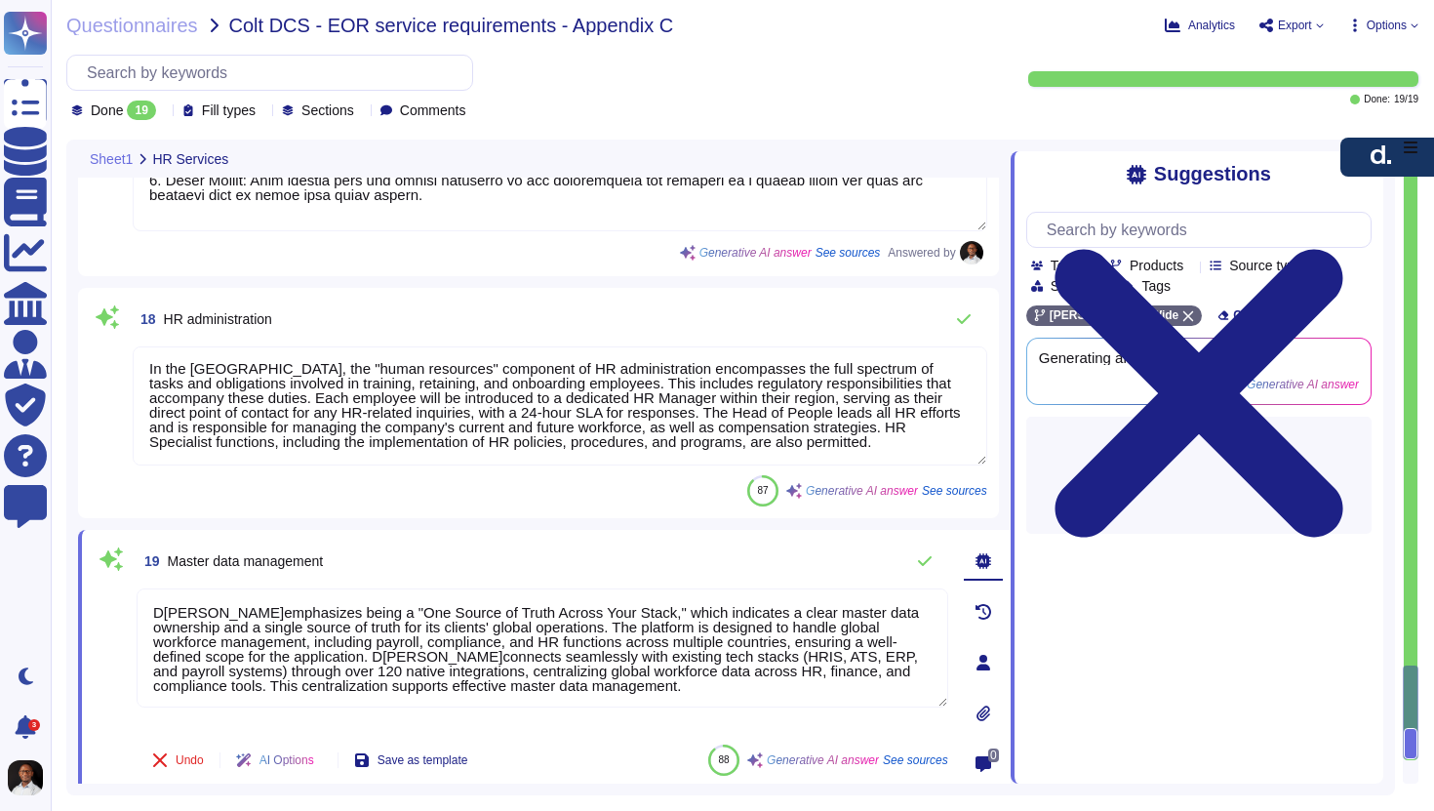
click at [230, 577] on span "19 Master data management" at bounding box center [230, 560] width 186 height 35
copy div "Master data management"
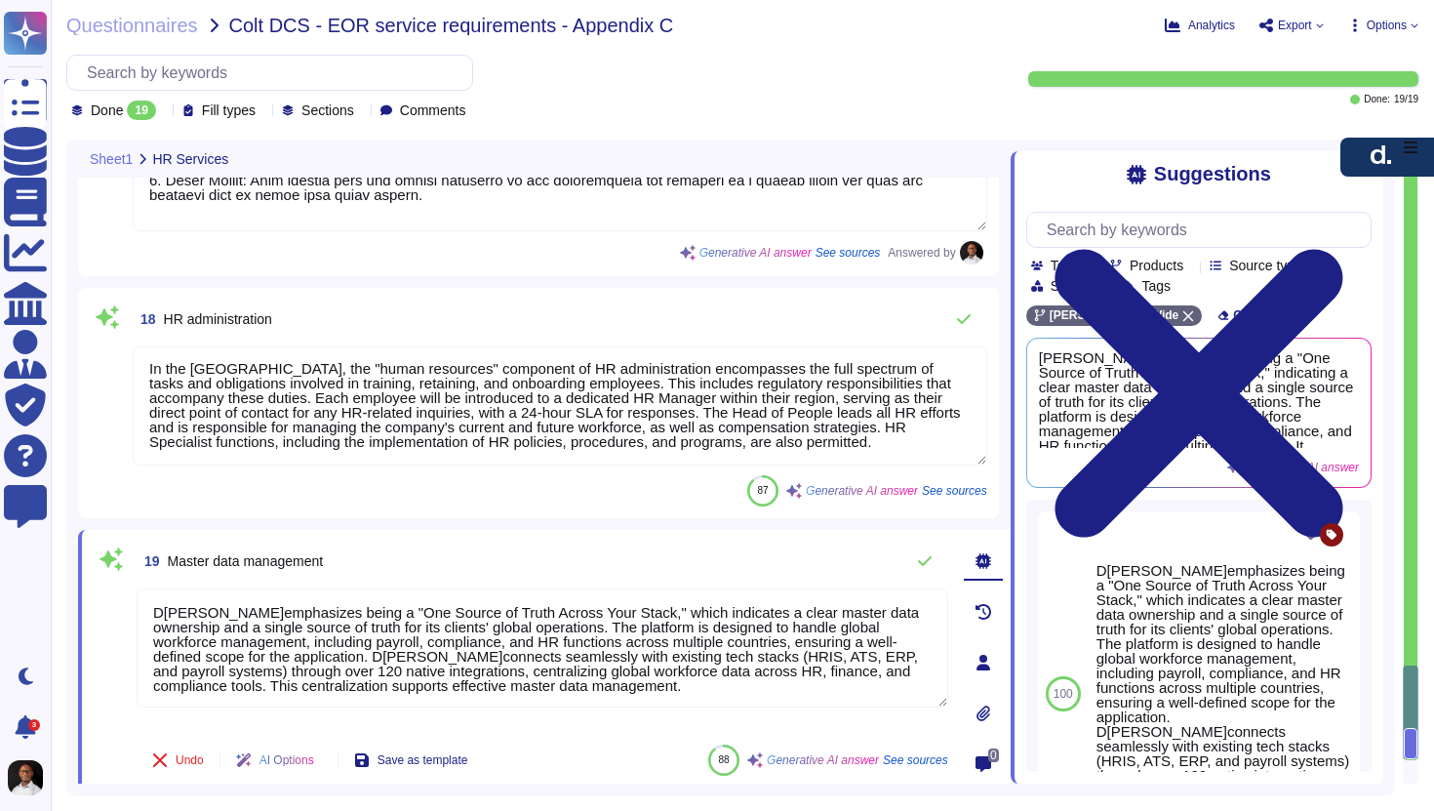
click at [279, 670] on textarea "D[PERSON_NAME]emphasizes being a "One Source of Truth Across Your Stack," which…" at bounding box center [543, 647] width 812 height 119
click at [606, 690] on textarea "D[PERSON_NAME]emphasizes being a "One Source of Truth Across Your Stack," which…" at bounding box center [543, 647] width 812 height 119
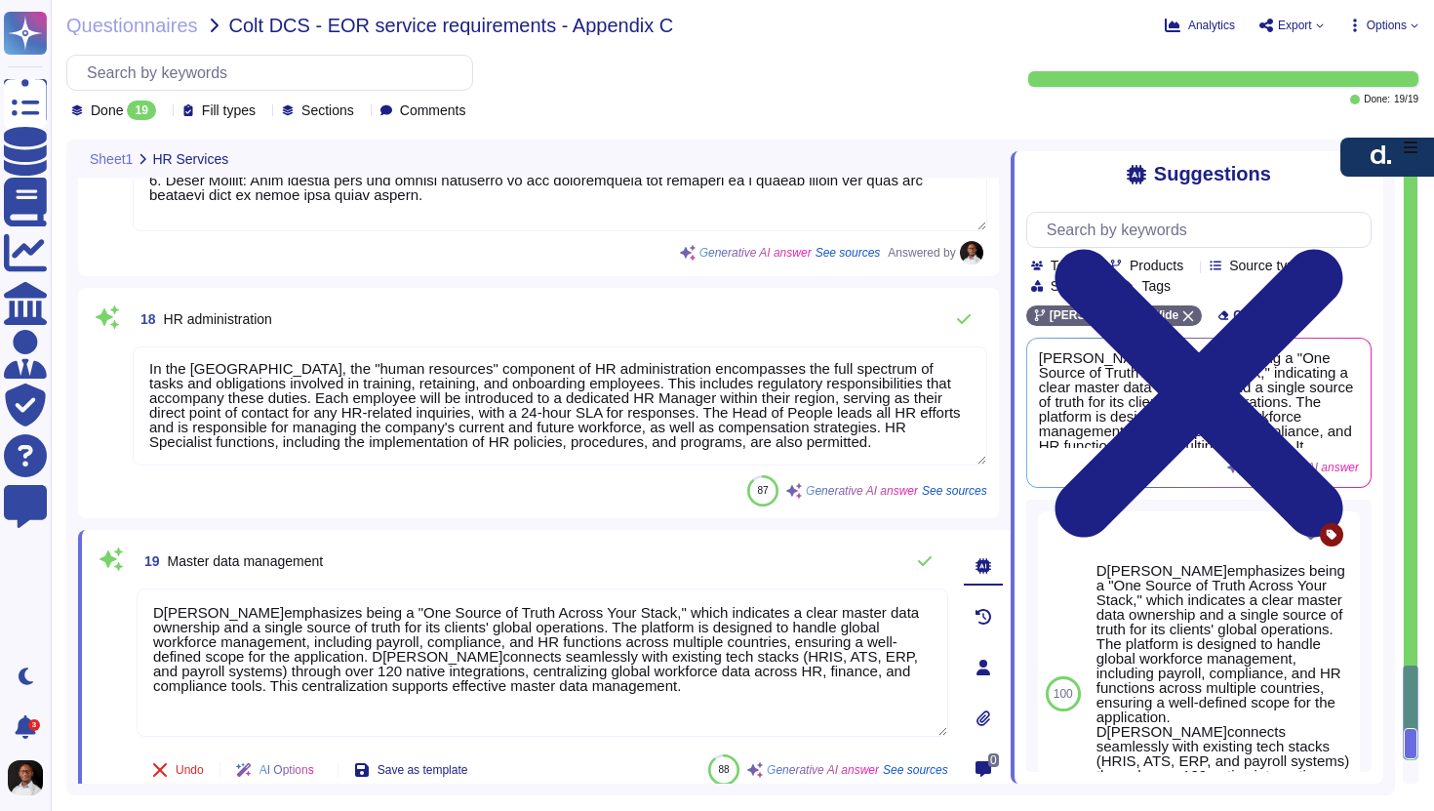
paste textarea "However, [PERSON_NAME] does provide some related functionalities that contribut…"
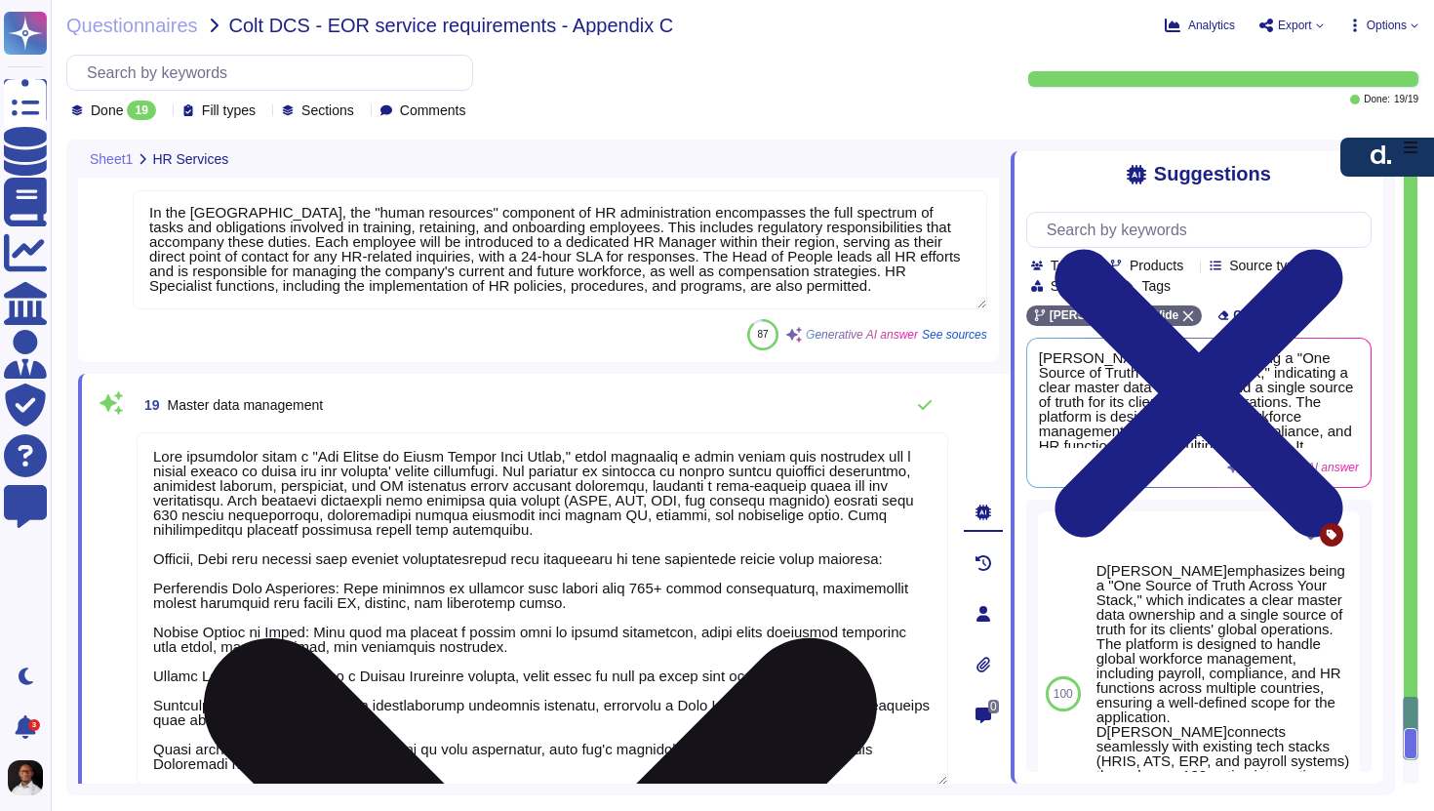
drag, startPoint x: 341, startPoint y: 769, endPoint x: 149, endPoint y: 460, distance: 363.7
click at [149, 460] on textarea at bounding box center [543, 608] width 812 height 353
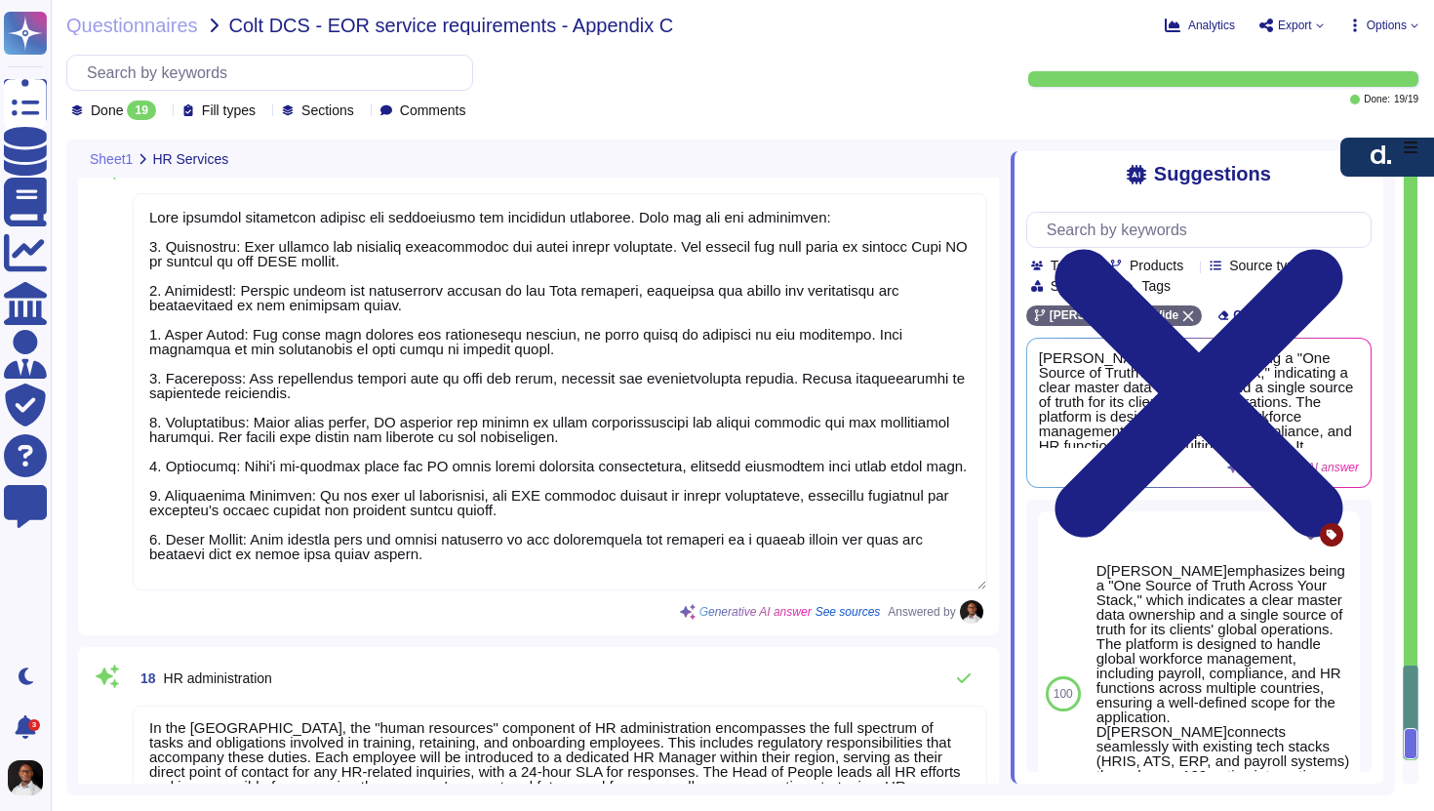
scroll to position [6211, 0]
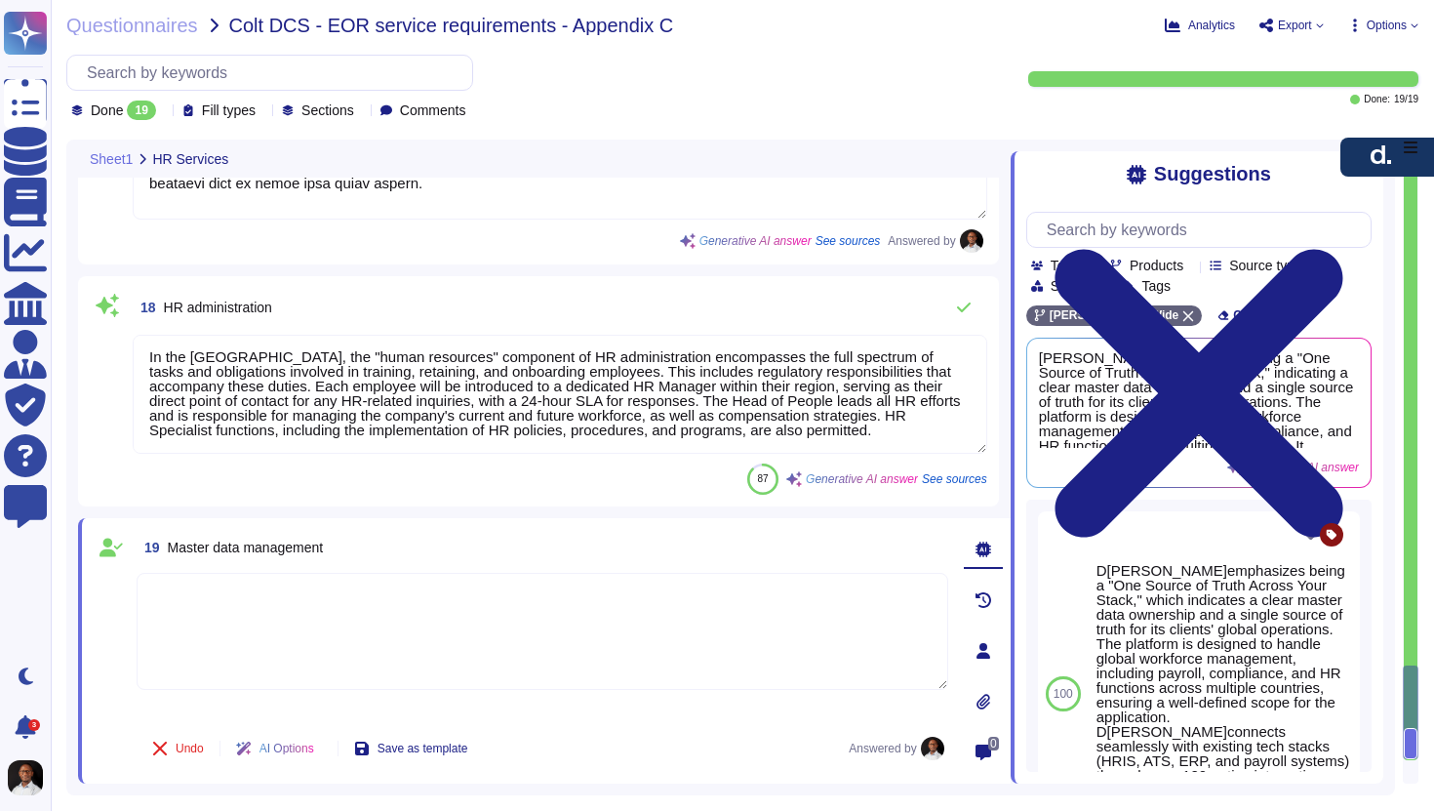
paste textarea "Lore’i dolorsit am consecte ad elits do e tempor incidi ut labor etd Magn ALI'e…"
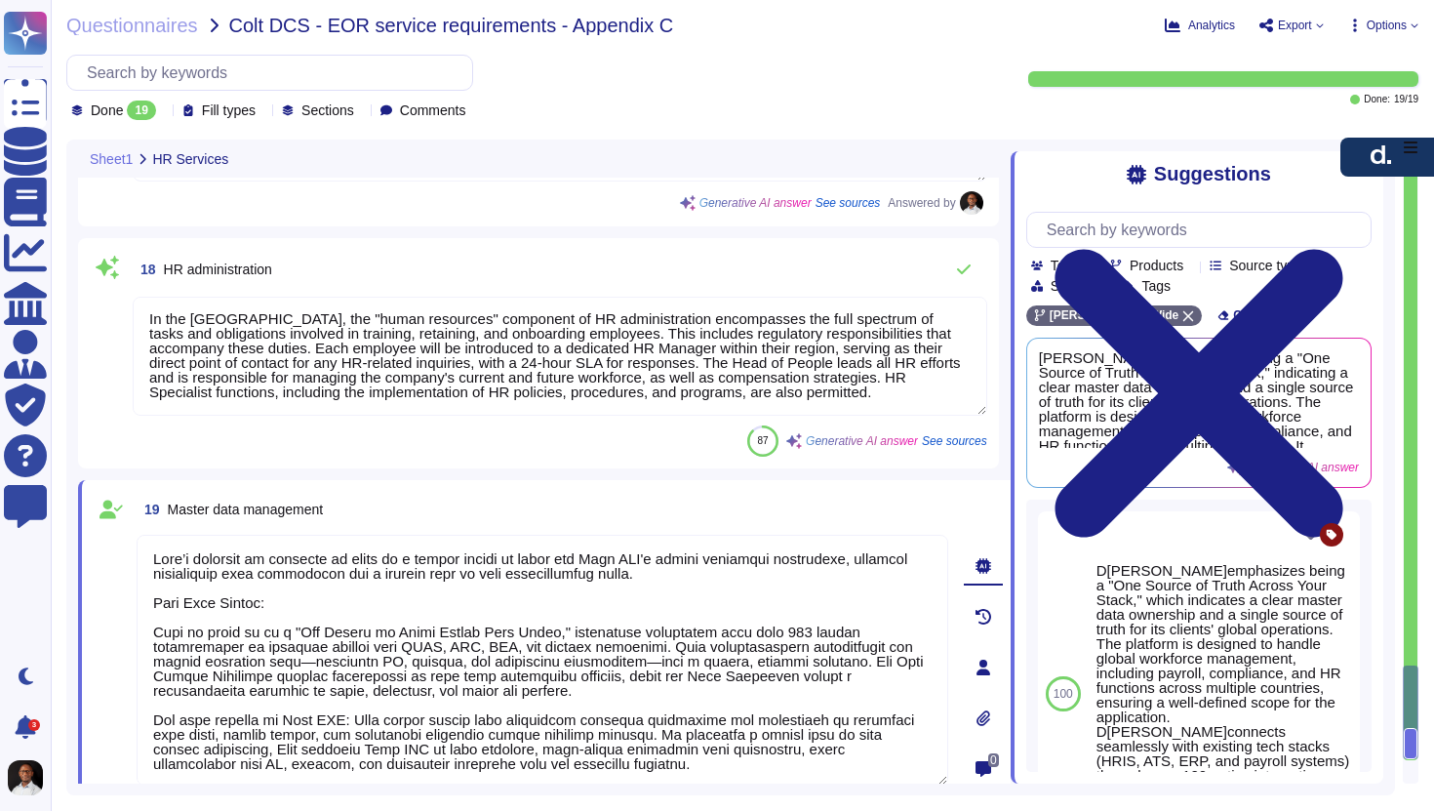
drag, startPoint x: 279, startPoint y: 605, endPoint x: 88, endPoint y: 596, distance: 191.5
click at [88, 596] on div "19 Master data management Undo AI Options Save as template Answered by 0" at bounding box center [544, 667] width 933 height 374
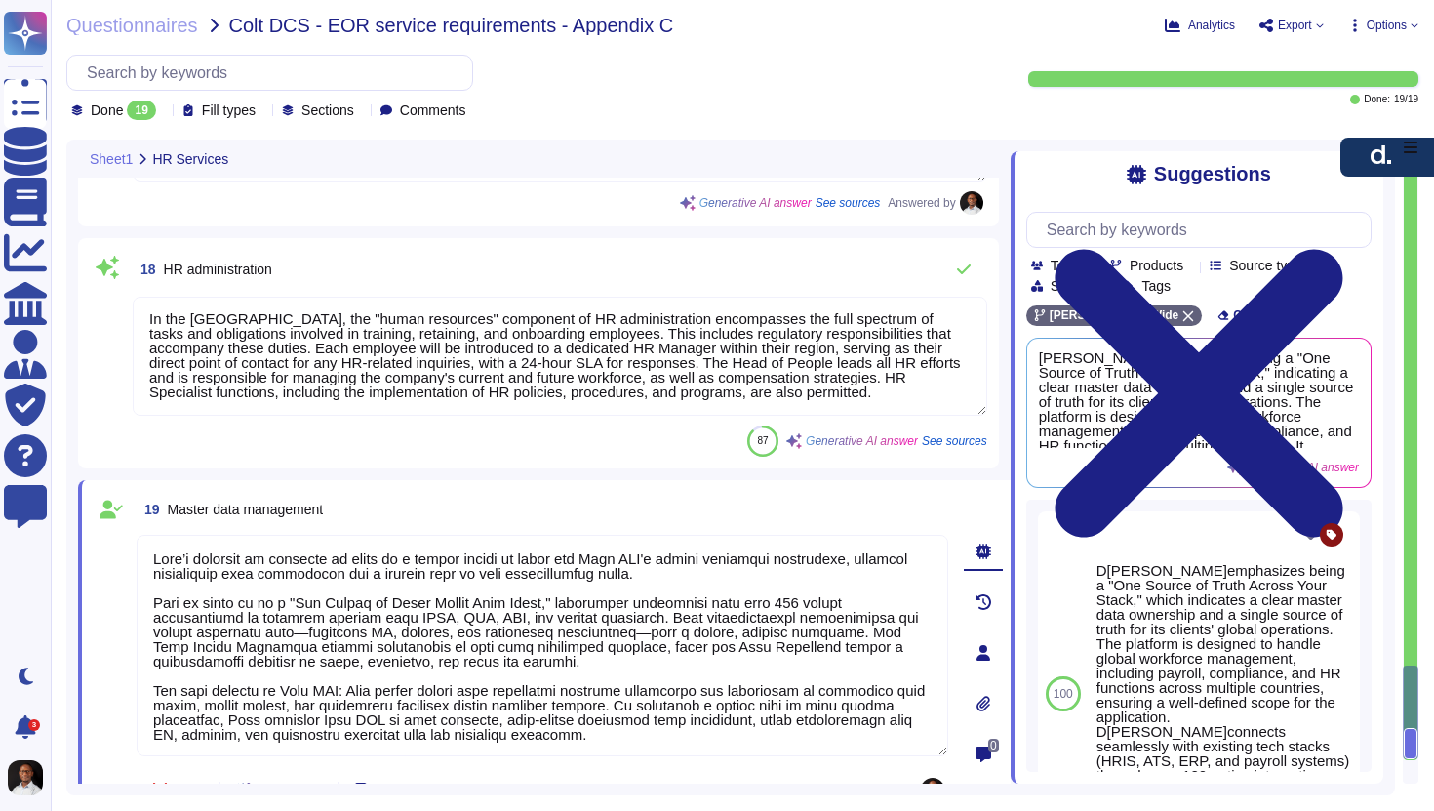
drag, startPoint x: 356, startPoint y: 688, endPoint x: 89, endPoint y: 687, distance: 267.4
click at [89, 687] on div "19 Master data management Undo AI Options Save as template Answered by 0" at bounding box center [544, 652] width 933 height 344
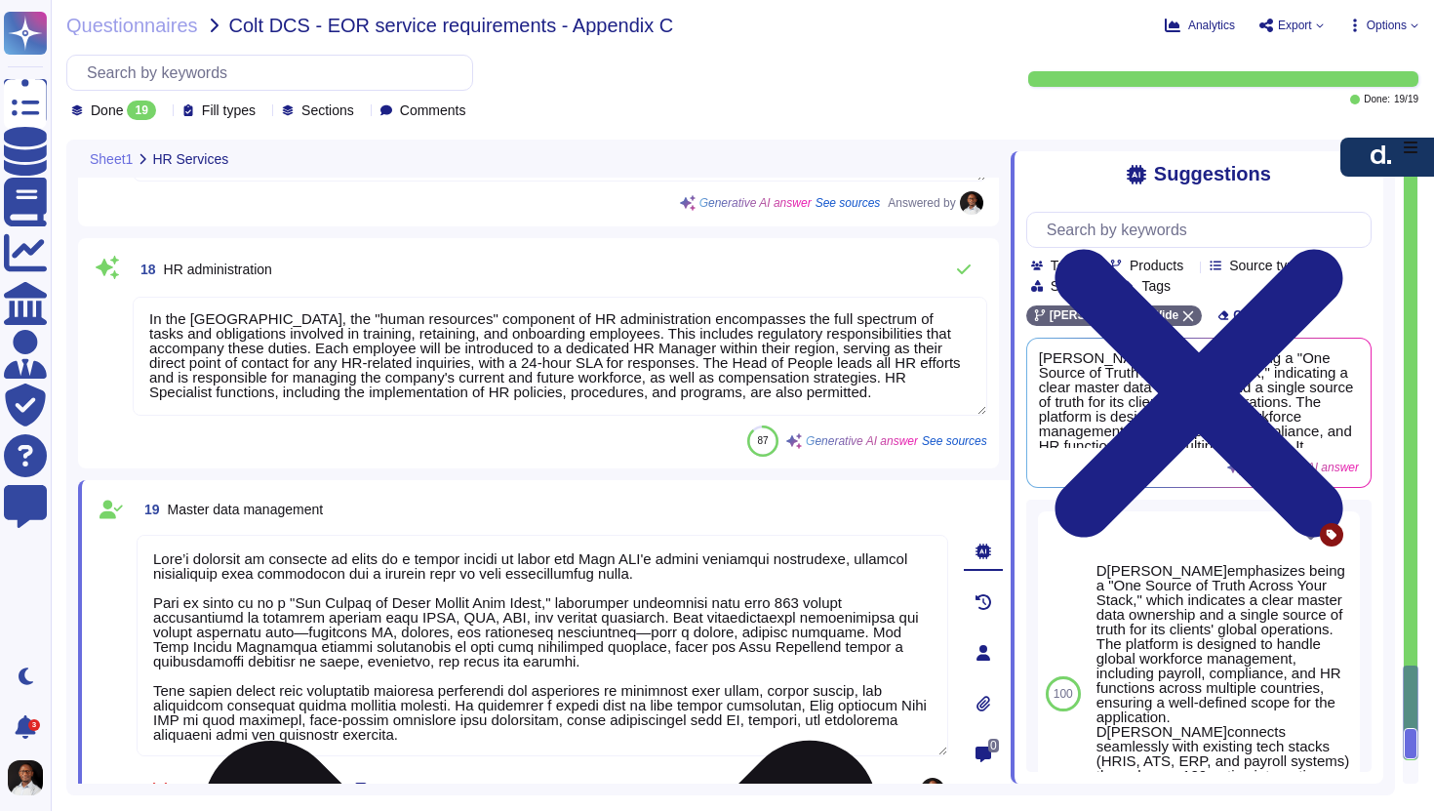
click at [270, 629] on textarea at bounding box center [543, 645] width 812 height 221
click at [610, 624] on textarea at bounding box center [543, 645] width 812 height 221
click at [610, 629] on textarea at bounding box center [543, 645] width 812 height 221
drag, startPoint x: 184, startPoint y: 601, endPoint x: 158, endPoint y: 607, distance: 27.0
click at [158, 607] on textarea at bounding box center [543, 645] width 812 height 221
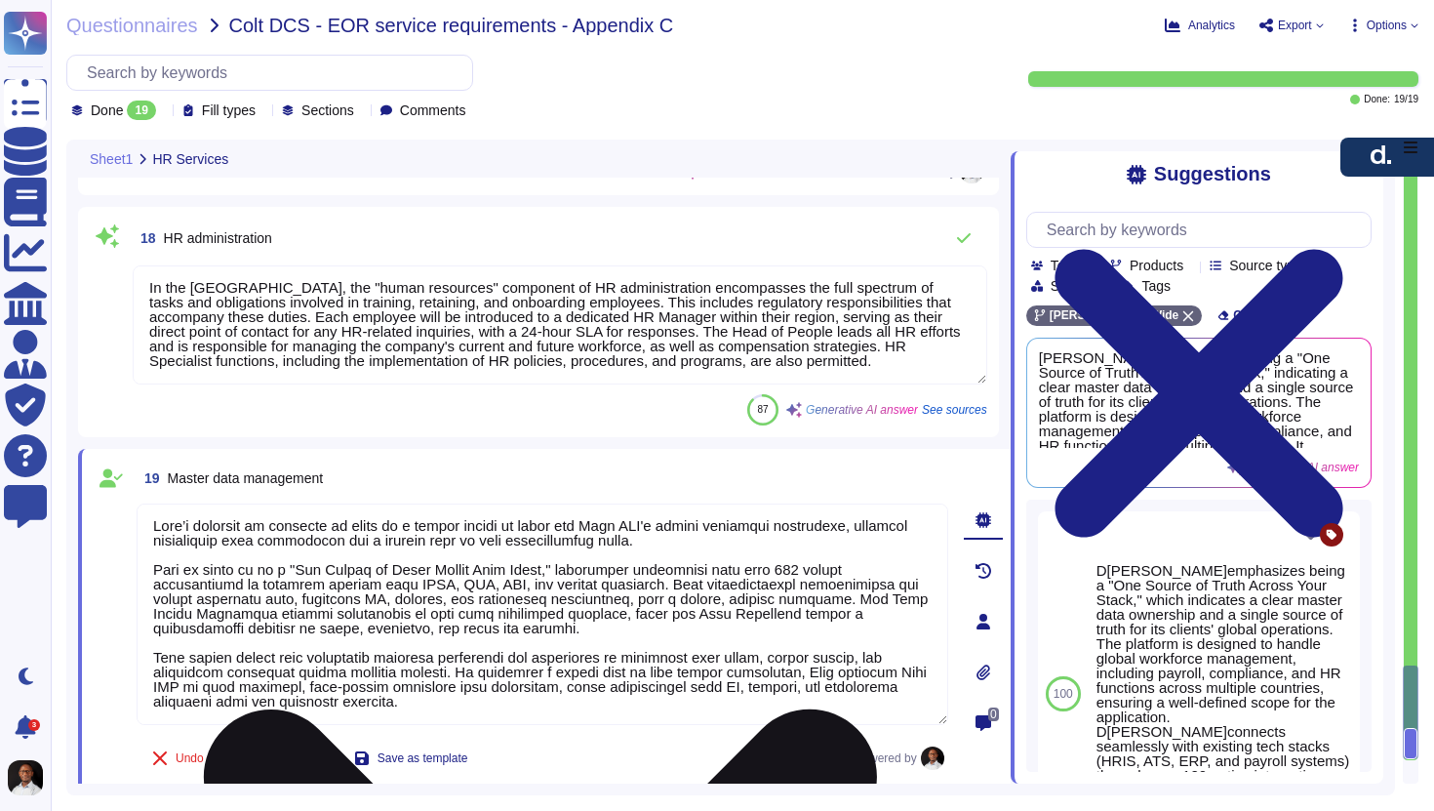
scroll to position [6278, 0]
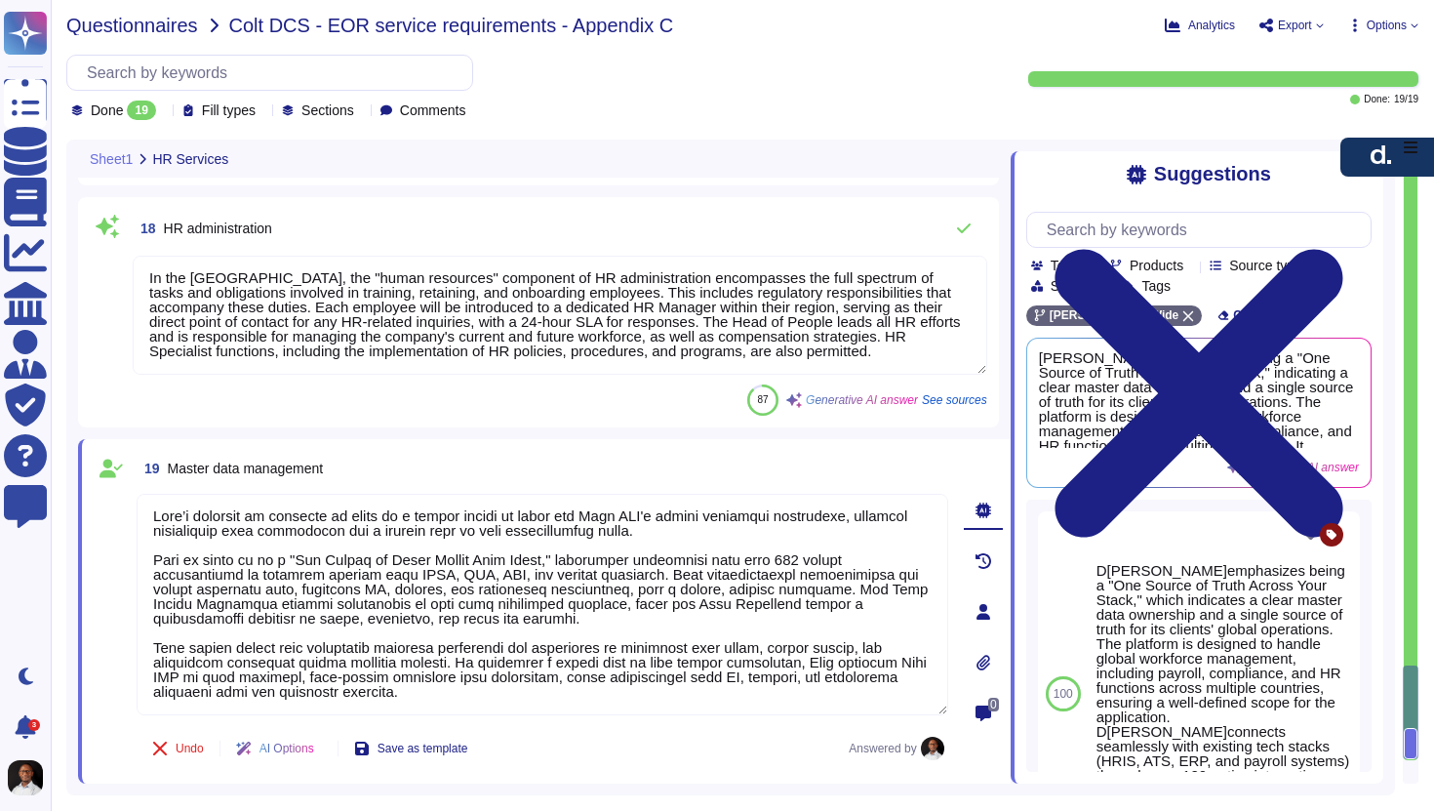
click at [160, 28] on span "Questionnaires" at bounding box center [132, 26] width 132 height 20
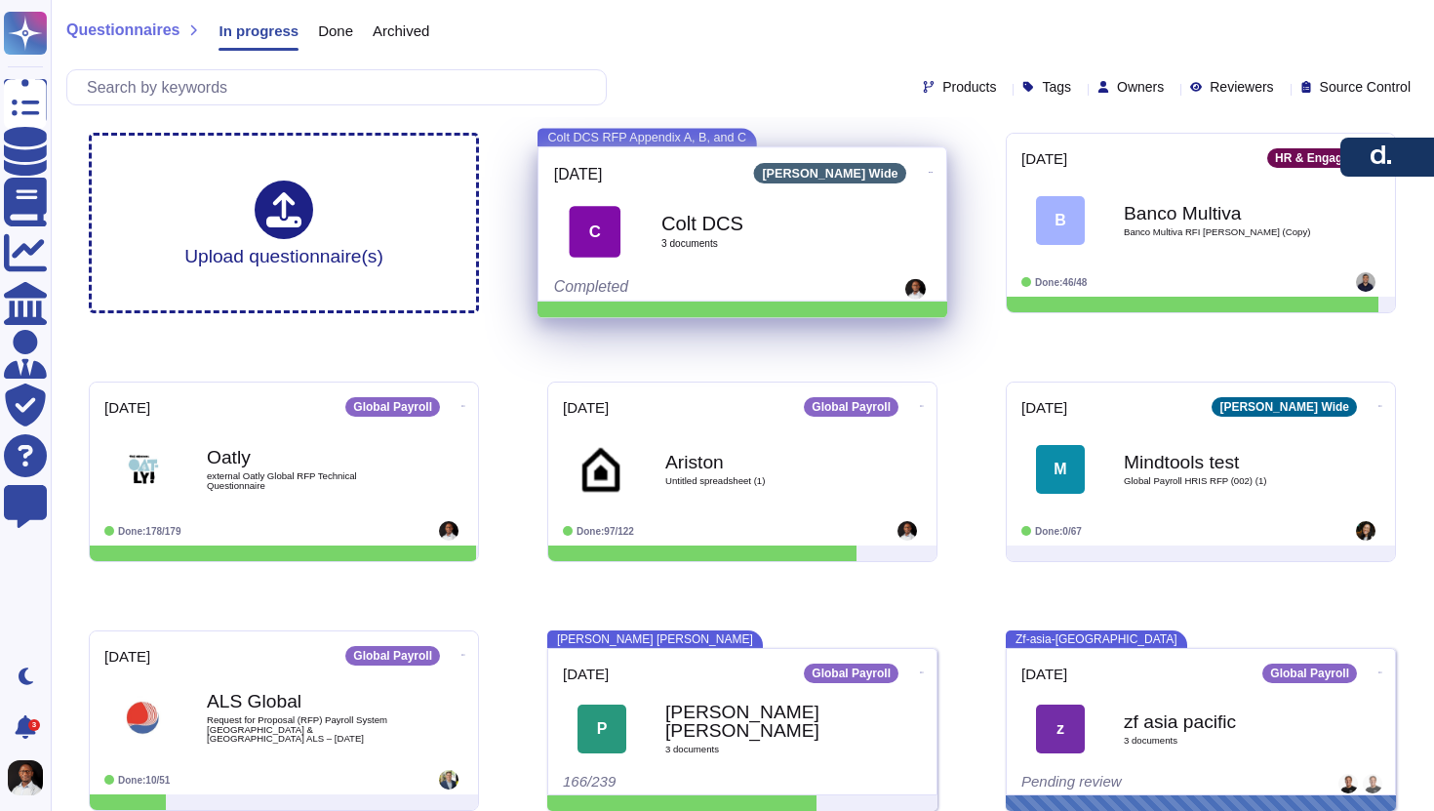
click at [804, 217] on b "Colt DCS" at bounding box center [764, 224] width 205 height 20
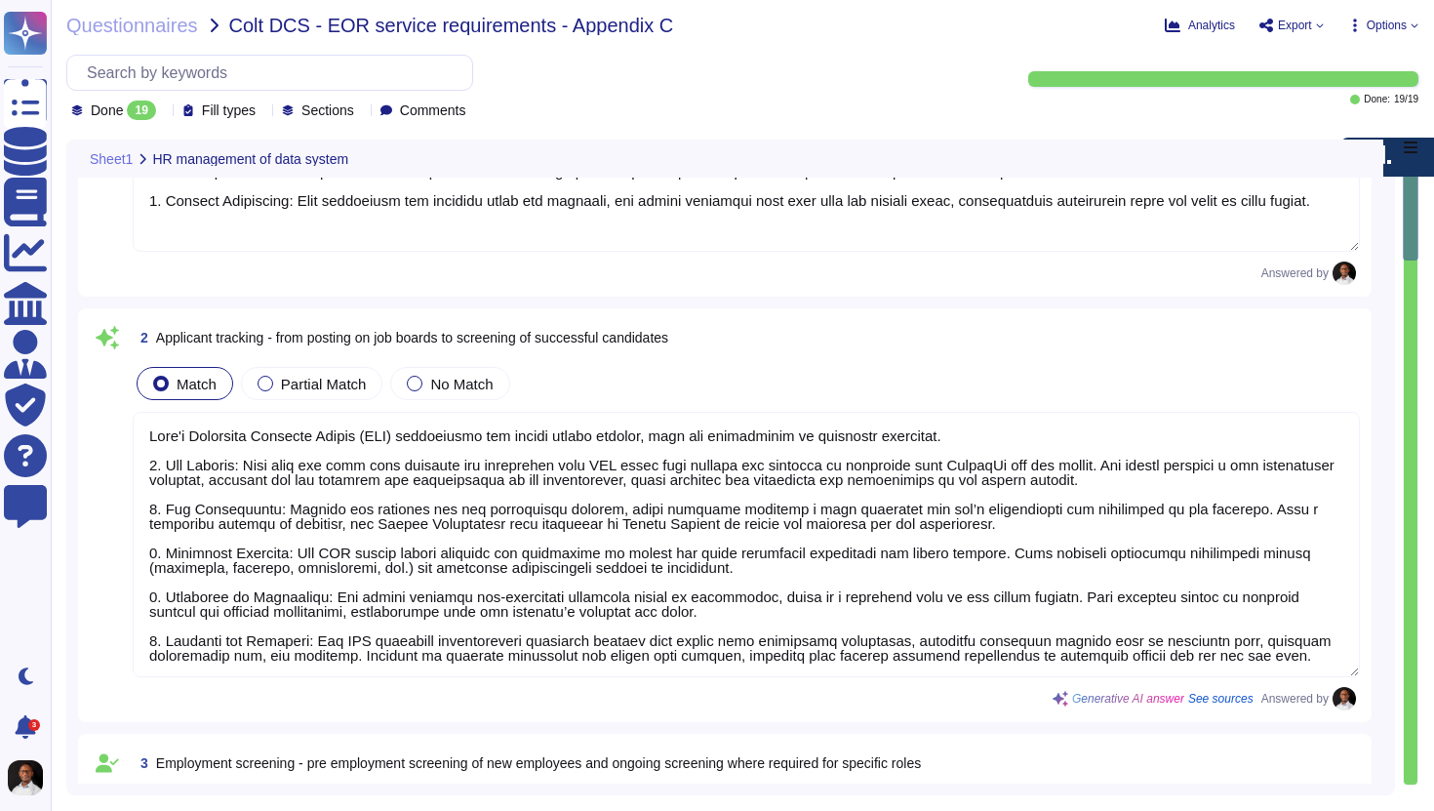
scroll to position [351, 0]
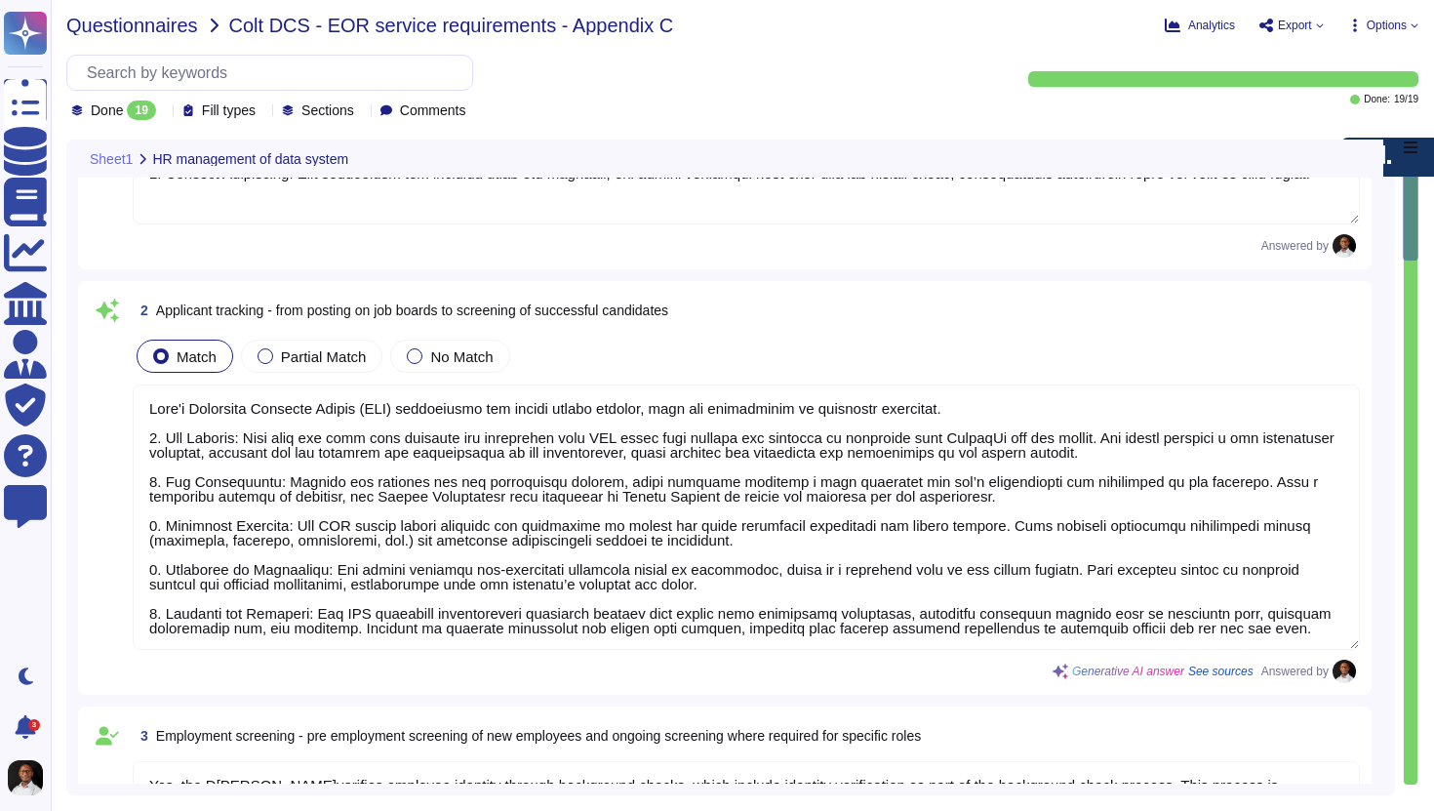
click at [189, 28] on span "Questionnaires" at bounding box center [132, 26] width 132 height 20
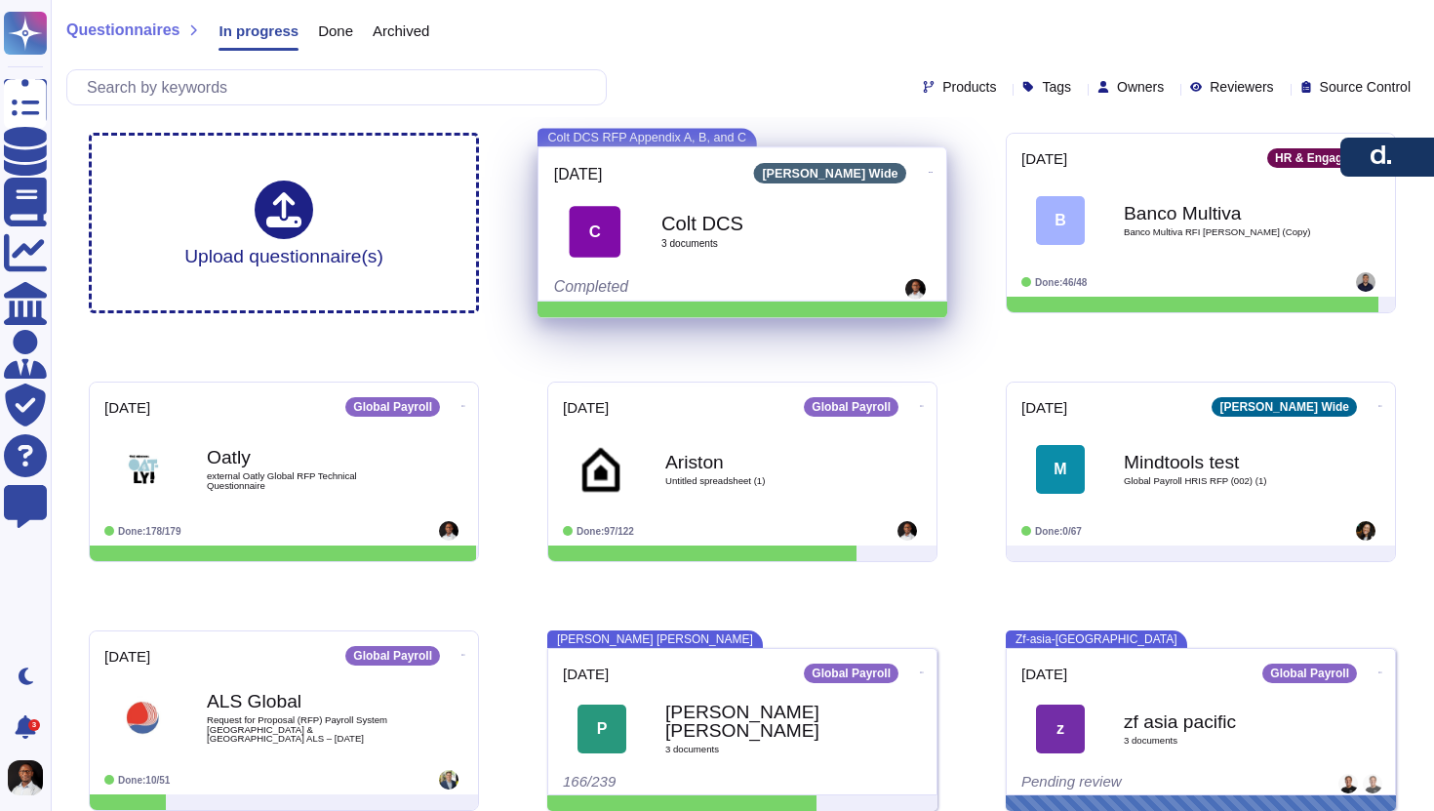
click at [780, 229] on b "Colt DCS" at bounding box center [764, 224] width 205 height 20
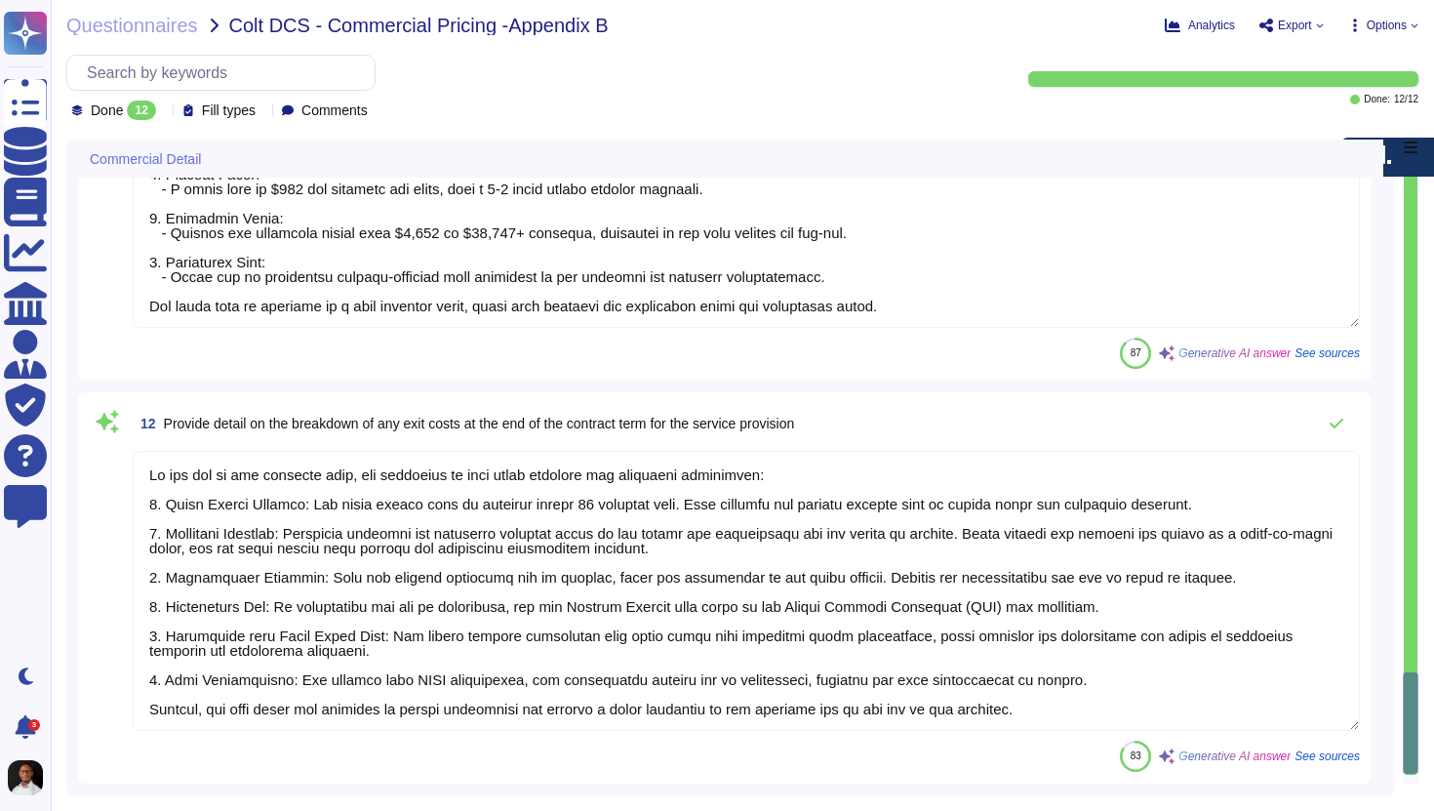
scroll to position [2, 0]
click at [1300, 28] on span "Export" at bounding box center [1295, 26] width 34 height 12
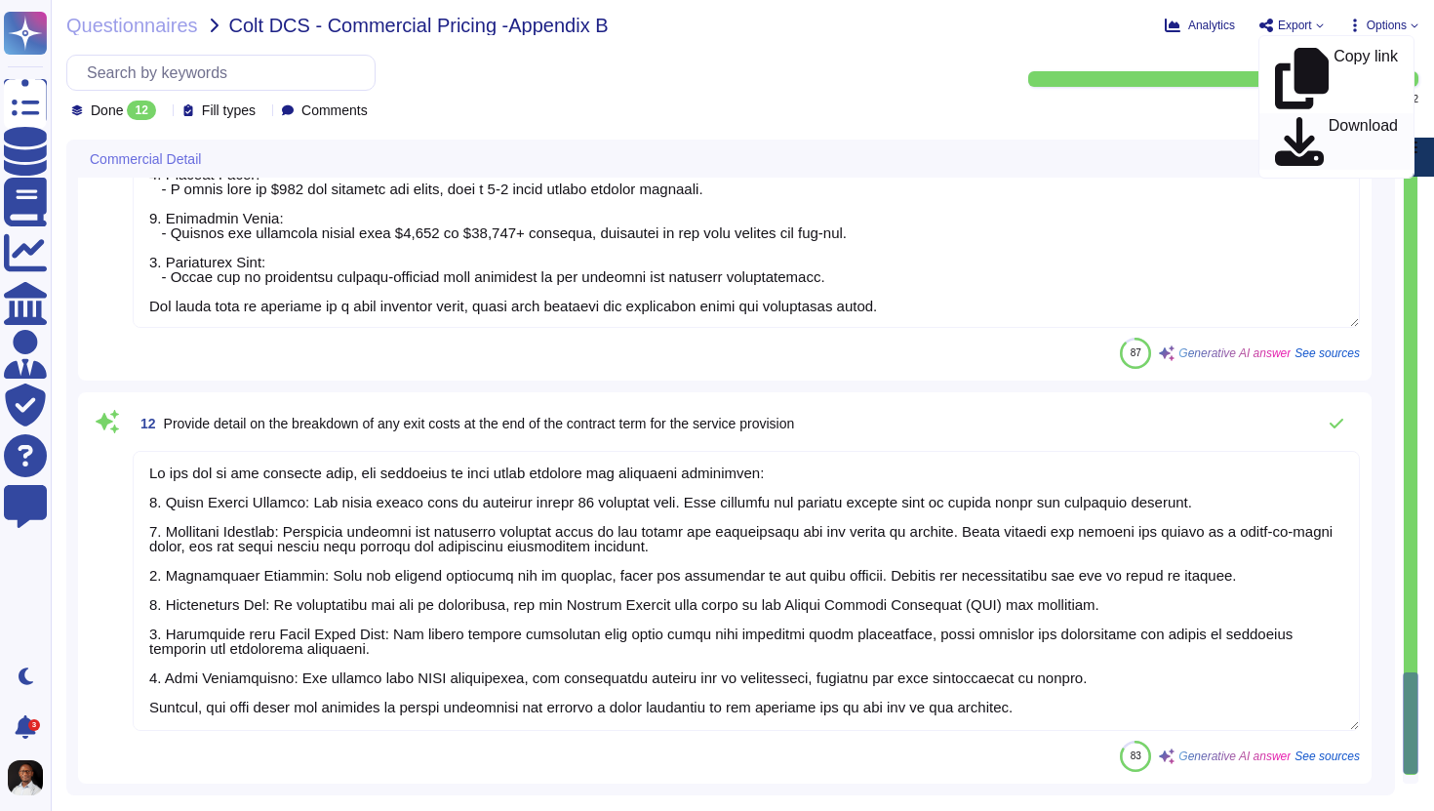
click at [1329, 118] on p "Download" at bounding box center [1363, 142] width 69 height 48
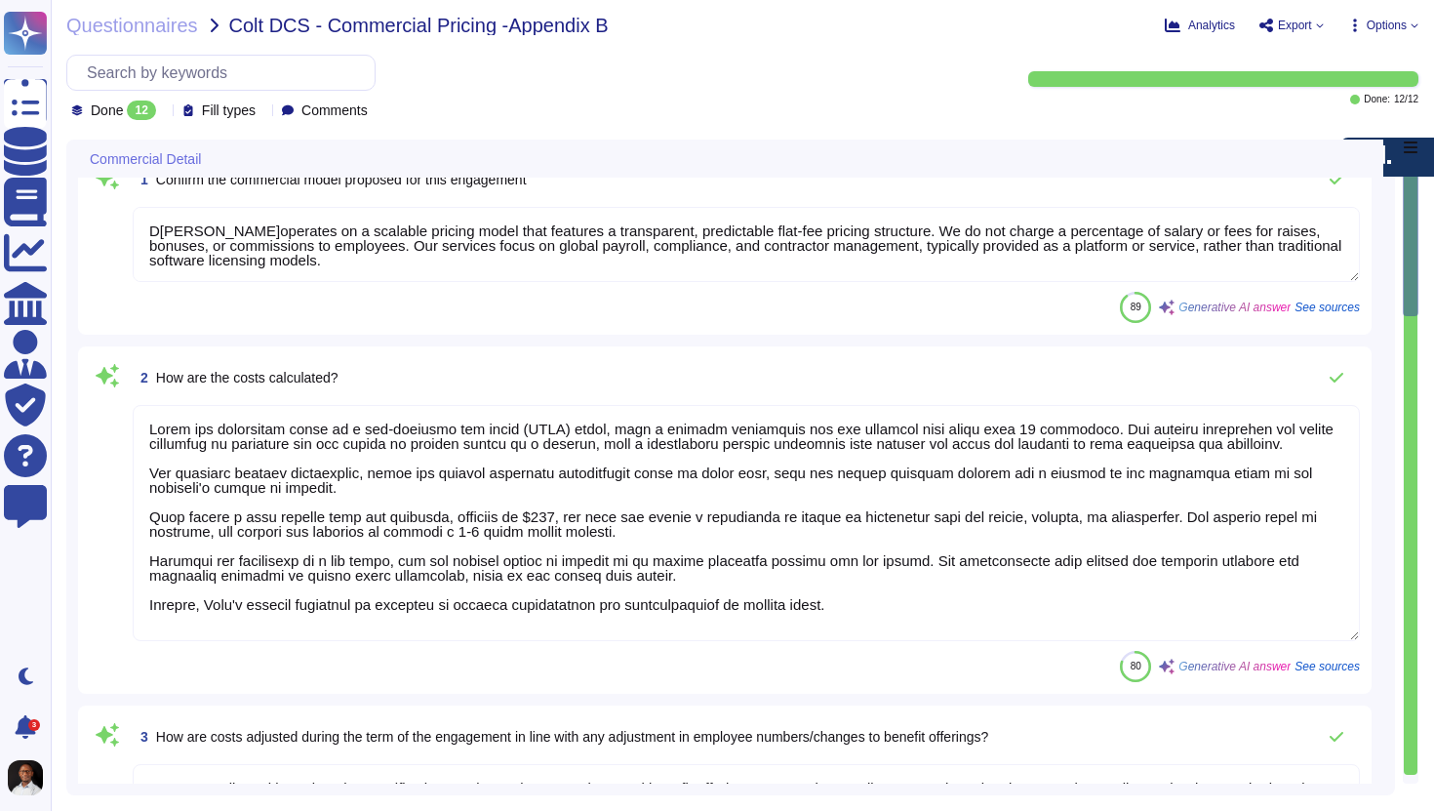
scroll to position [0, 0]
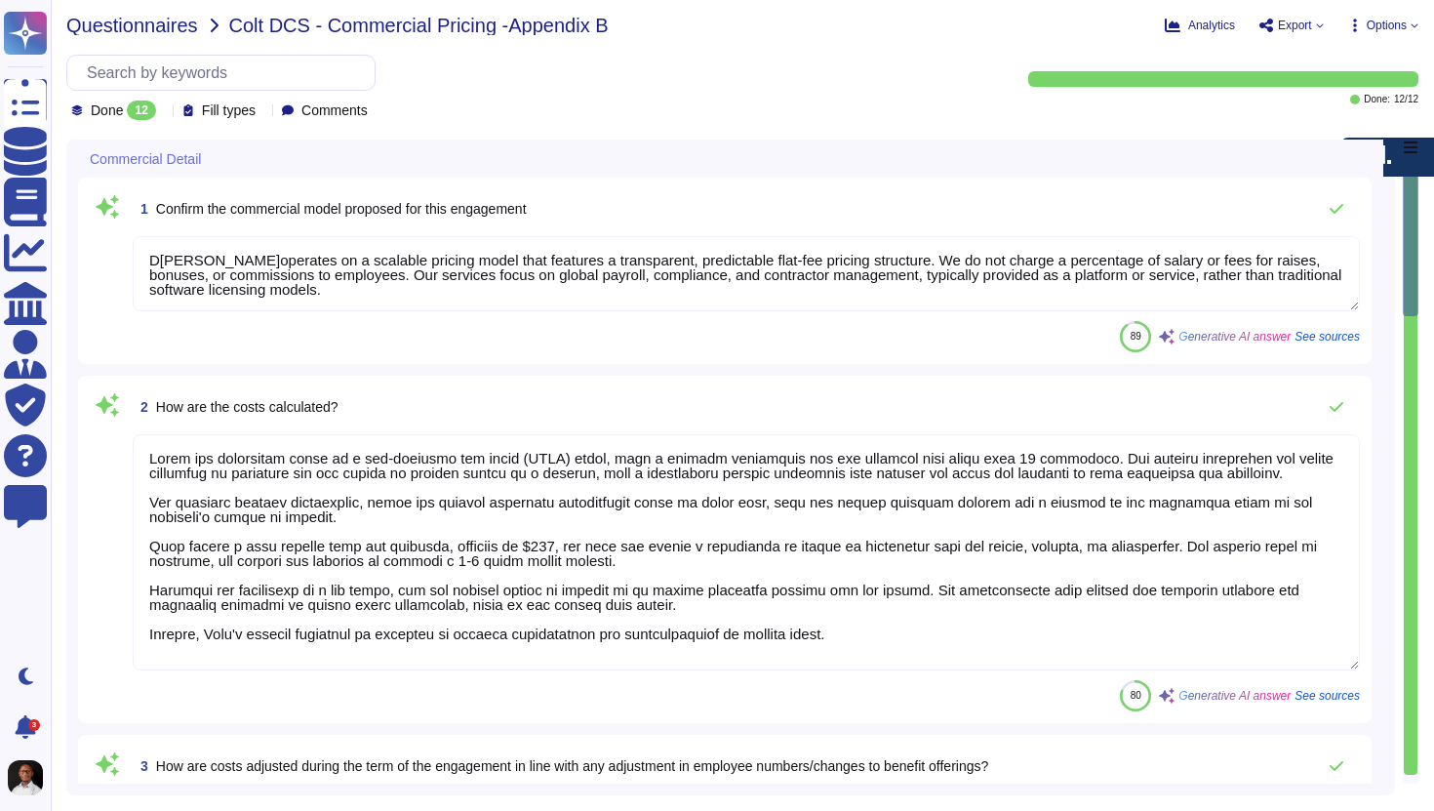
click at [166, 21] on span "Questionnaires" at bounding box center [132, 26] width 132 height 20
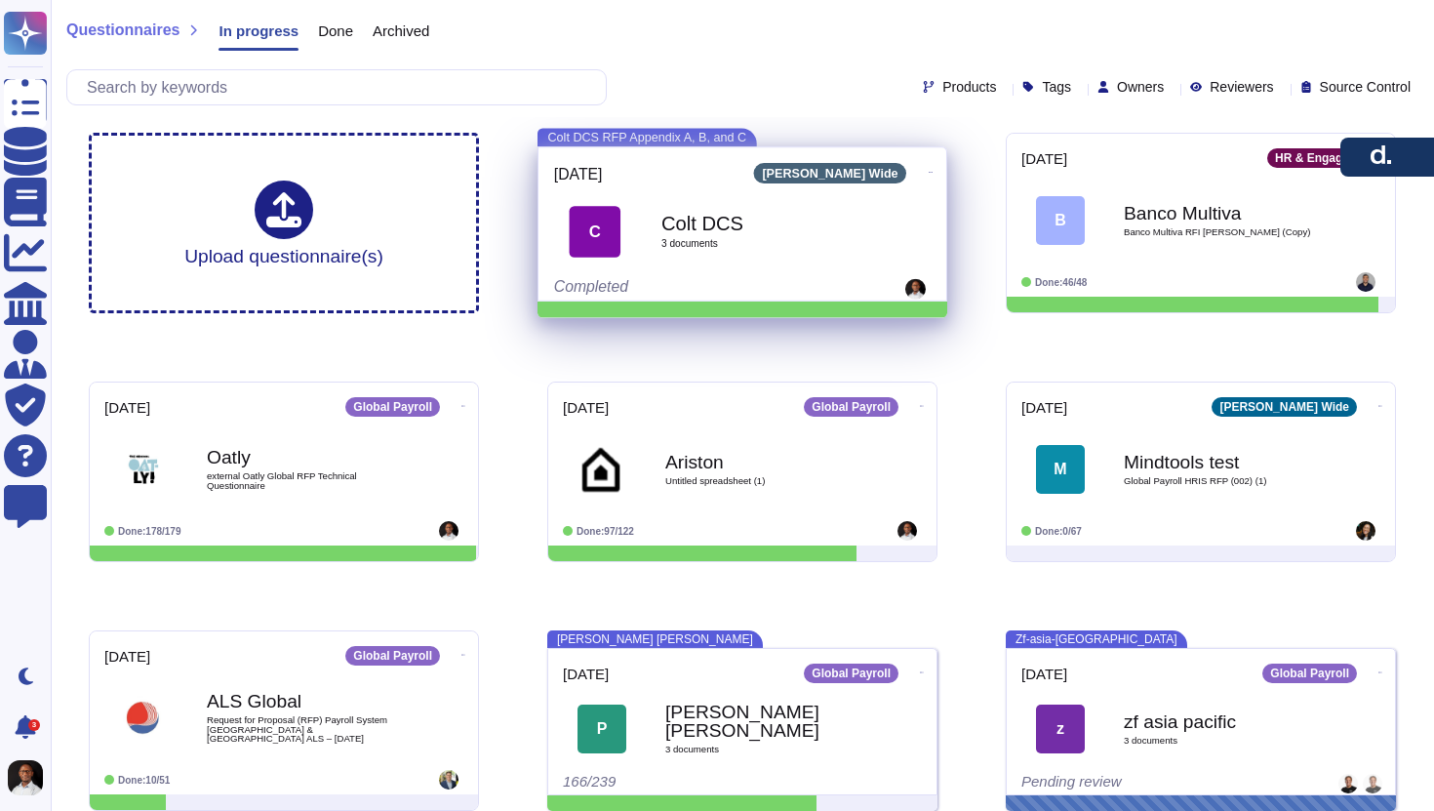
click at [762, 262] on div "Colt DCS 3 document s" at bounding box center [764, 231] width 205 height 82
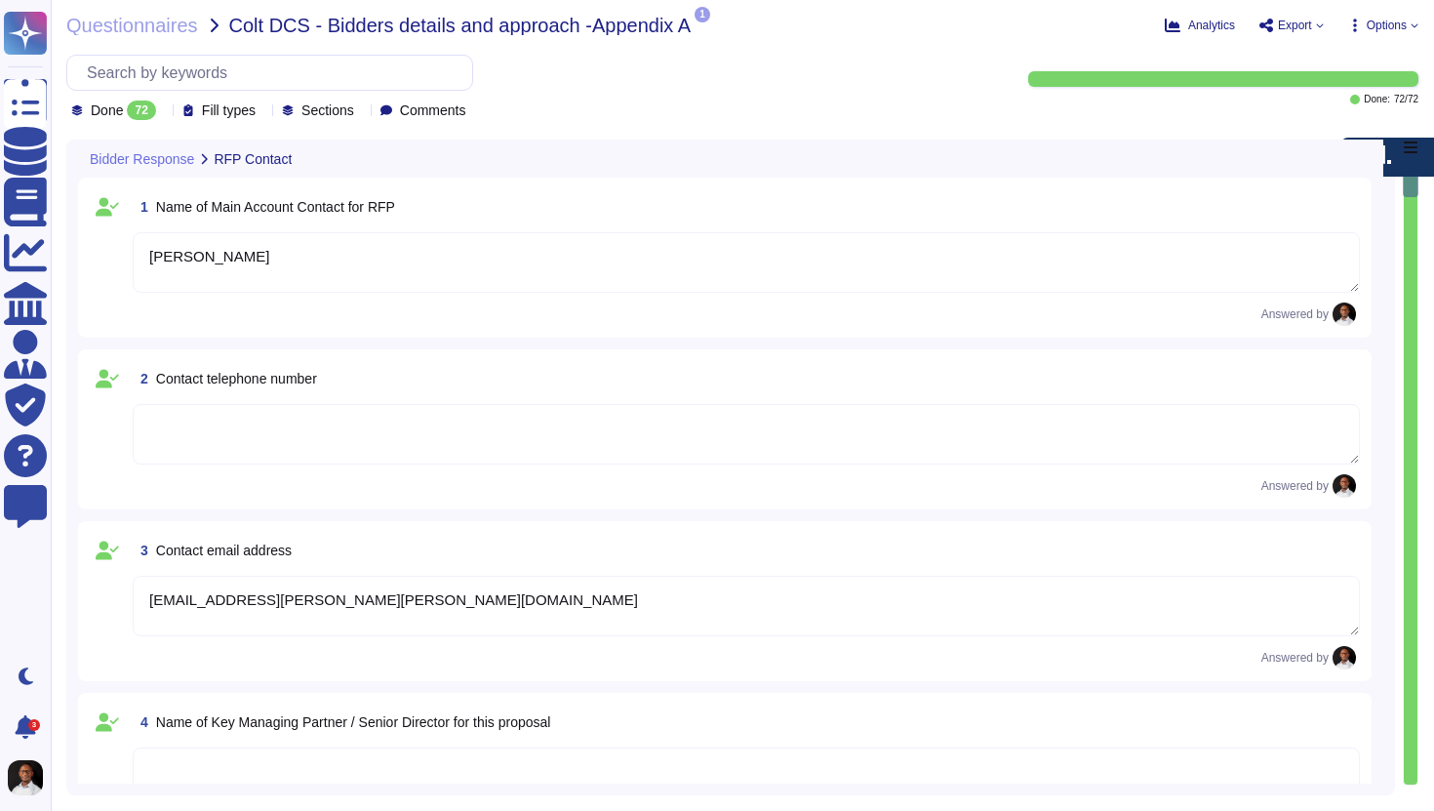
click at [1286, 22] on span "Export" at bounding box center [1295, 26] width 34 height 12
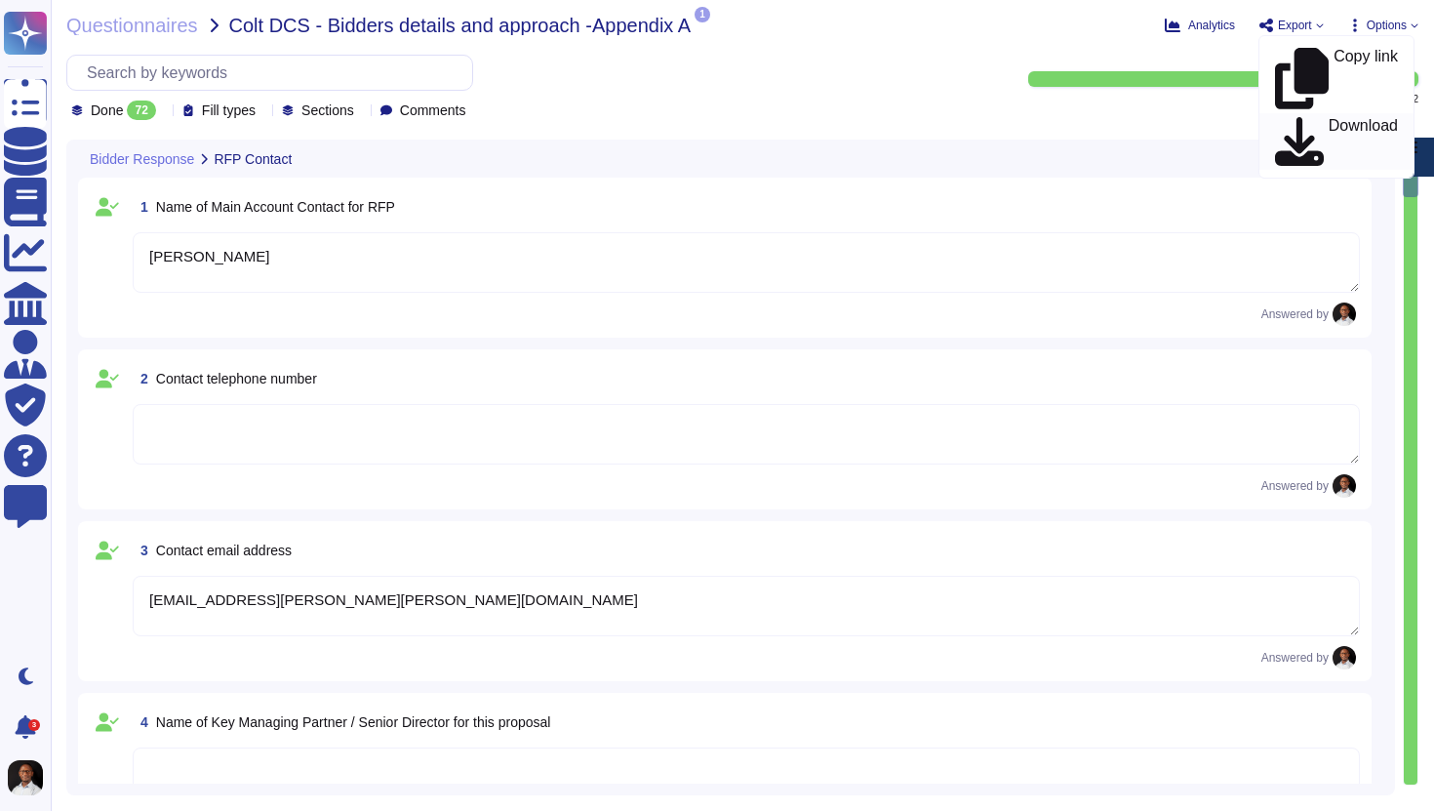
click at [1329, 118] on p "Download" at bounding box center [1363, 142] width 69 height 48
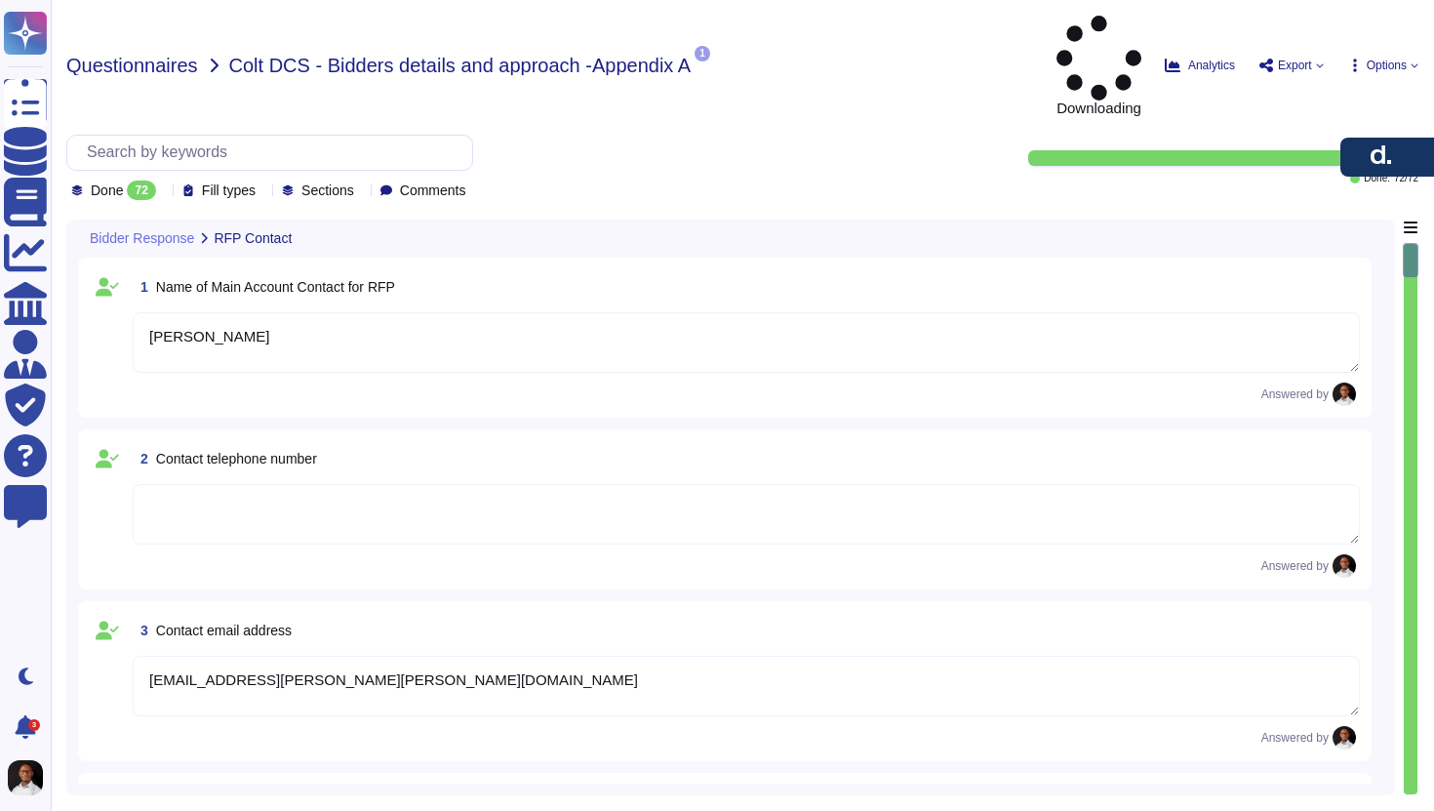
click at [139, 56] on span "Questionnaires" at bounding box center [132, 66] width 132 height 20
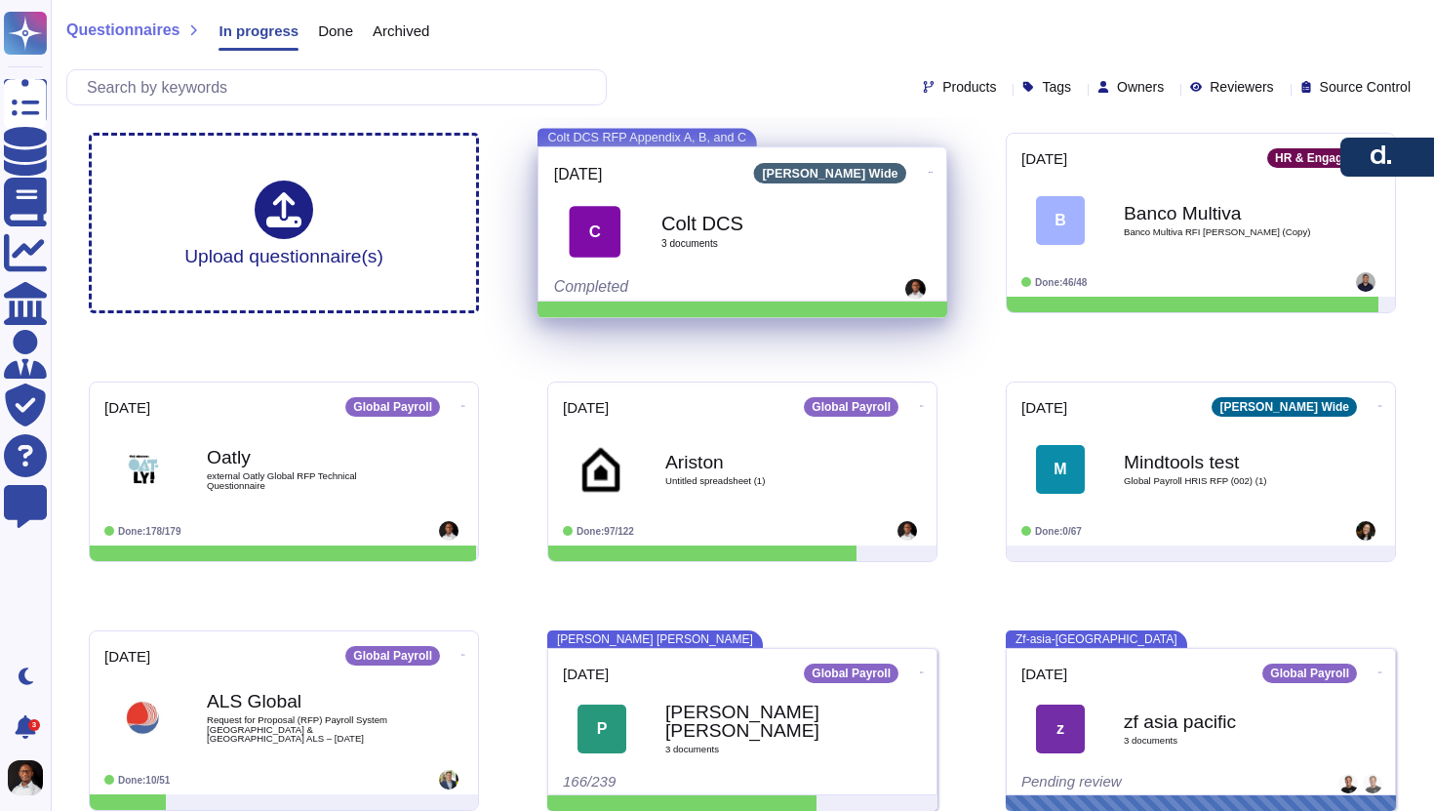
click at [814, 239] on span "3 document s" at bounding box center [764, 244] width 205 height 10
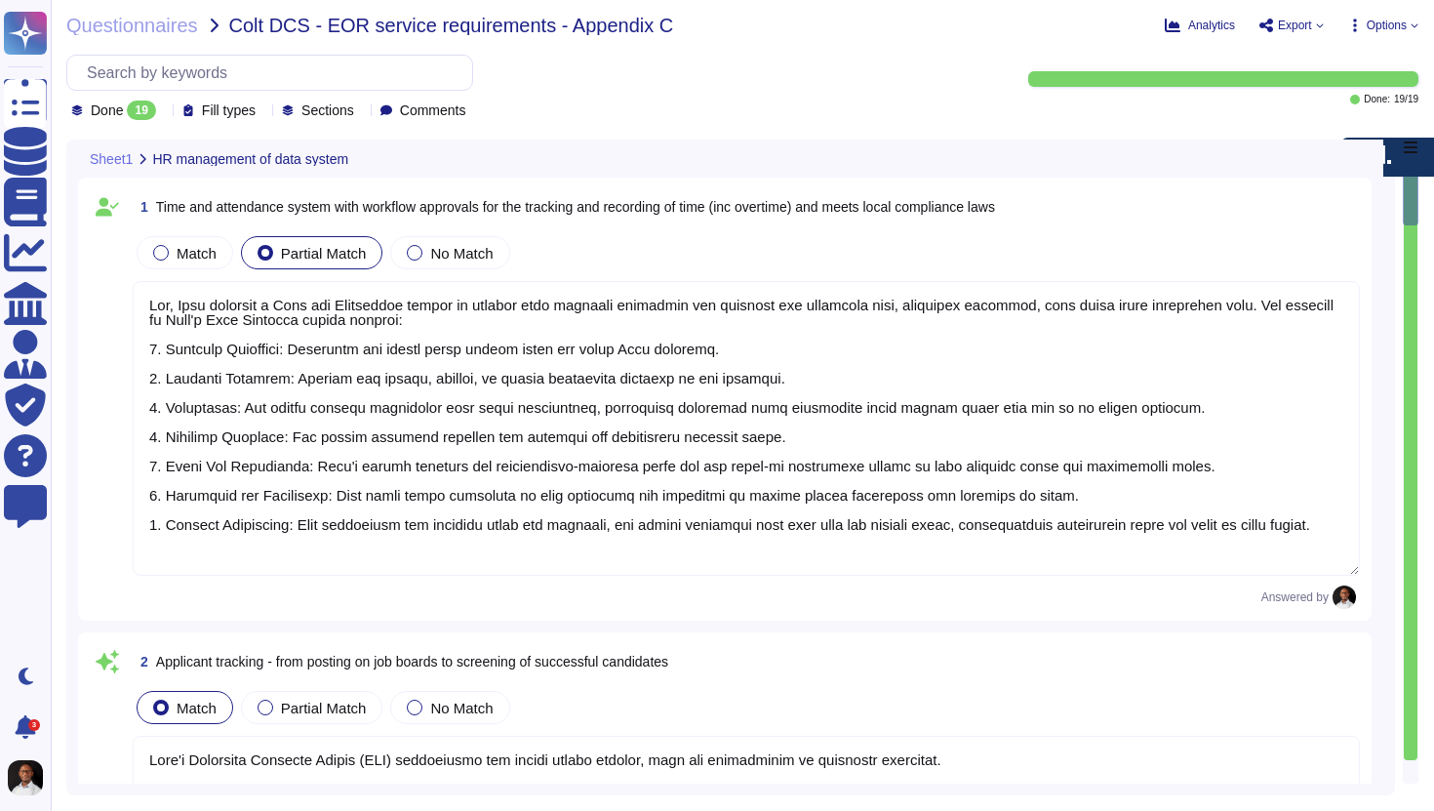
click at [1300, 29] on span "Export" at bounding box center [1295, 26] width 34 height 12
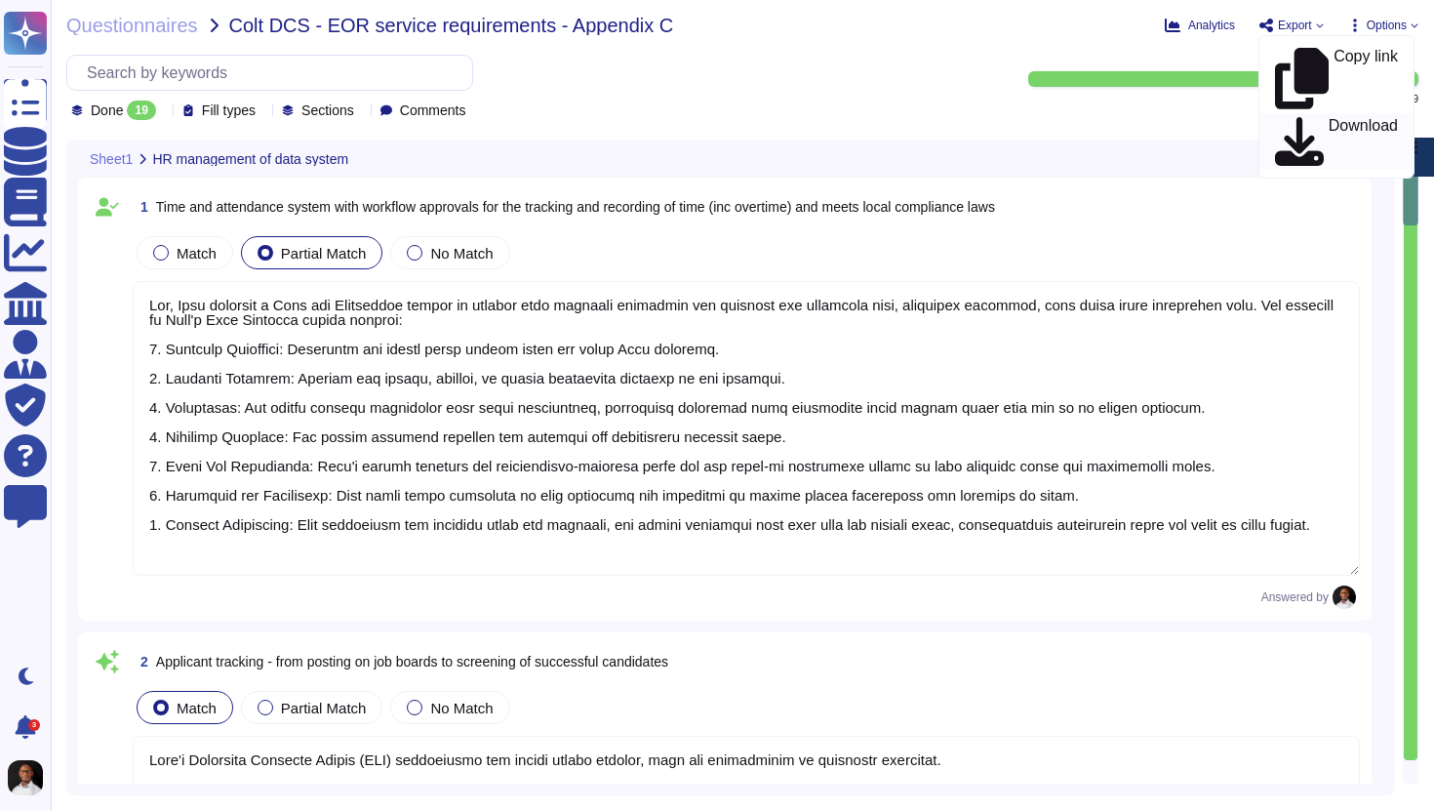
click at [1331, 118] on p "Download" at bounding box center [1363, 142] width 69 height 48
